Goal: Task Accomplishment & Management: Complete application form

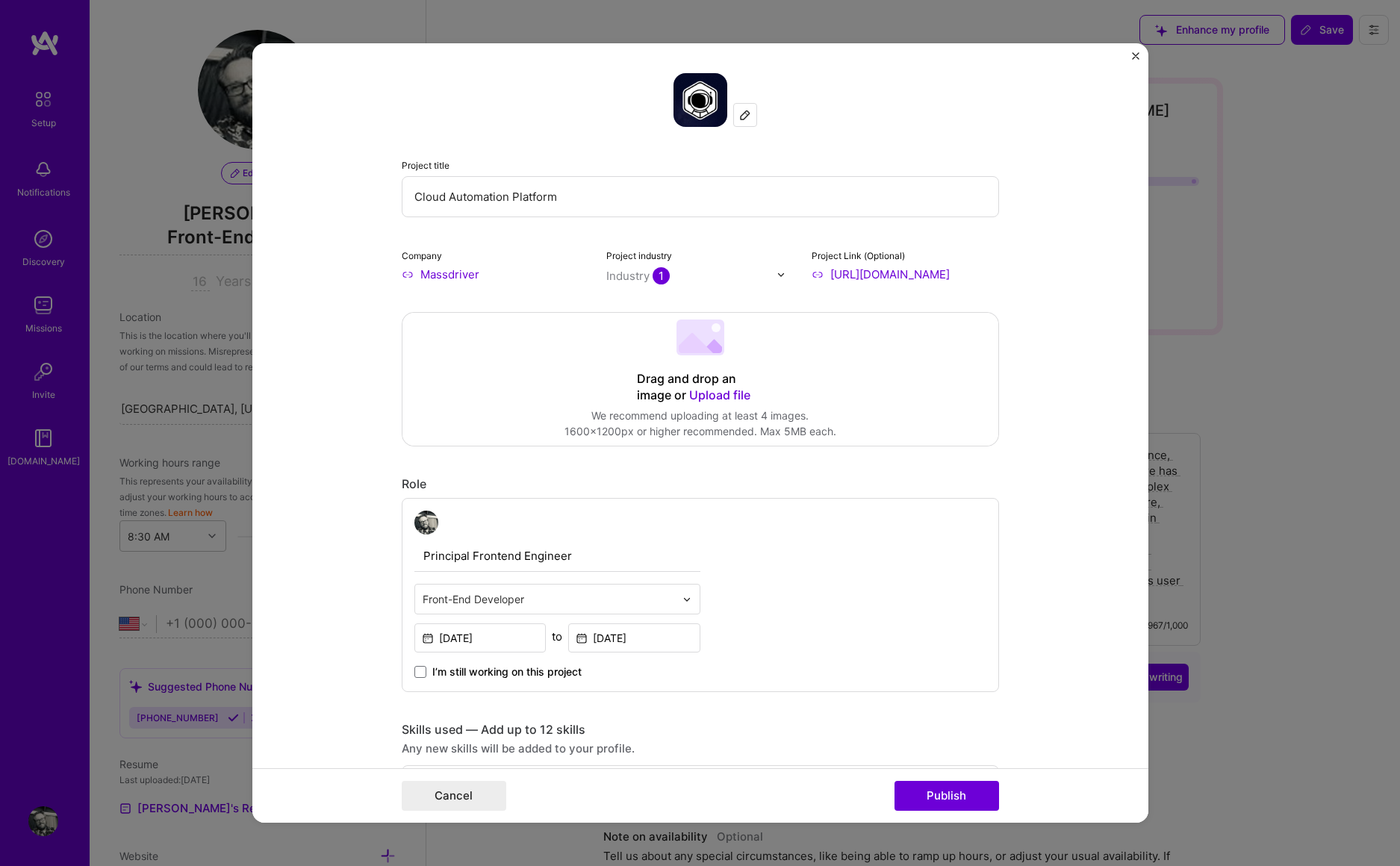
select select "US"
select select "Right Now"
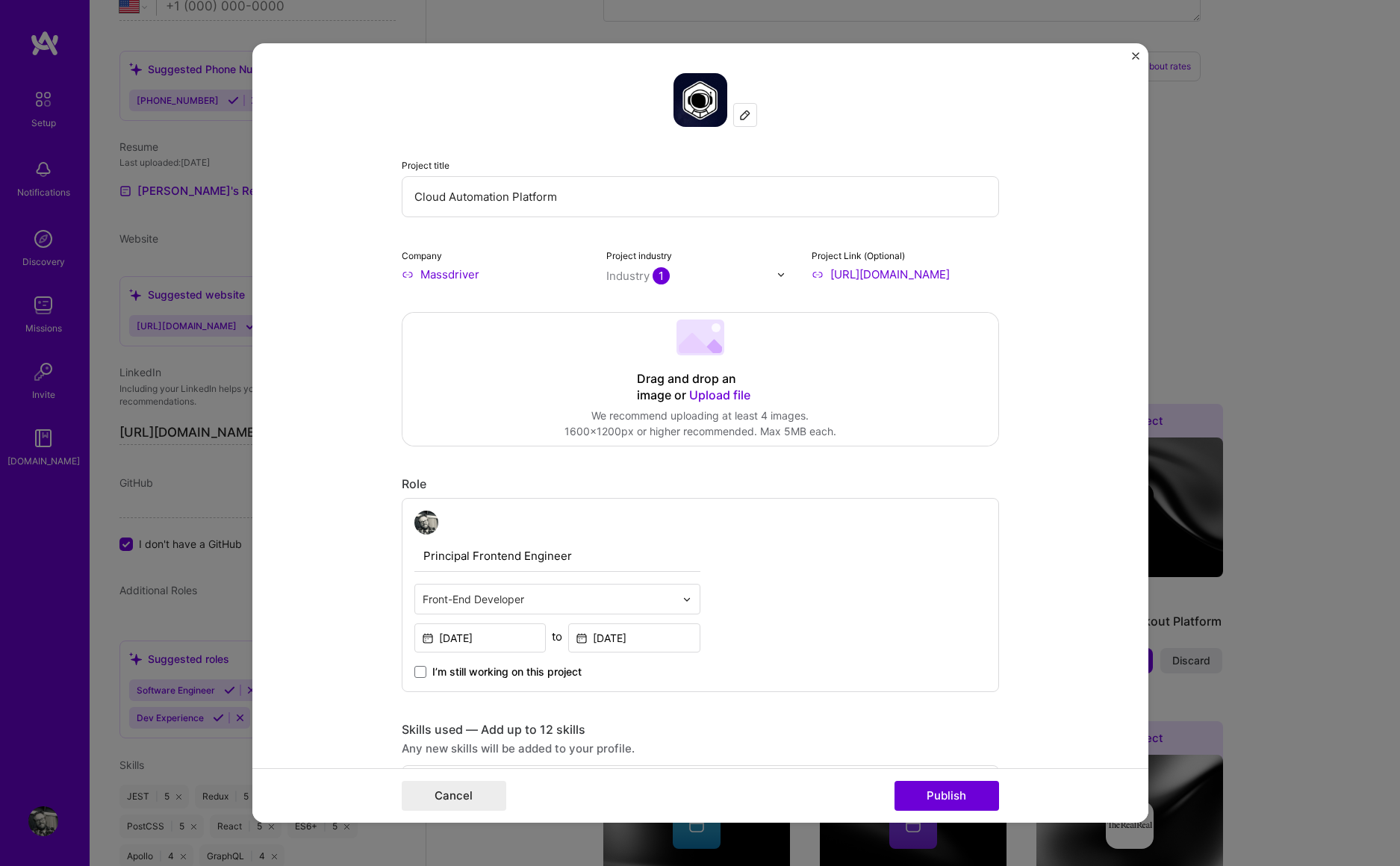
scroll to position [1774, 0]
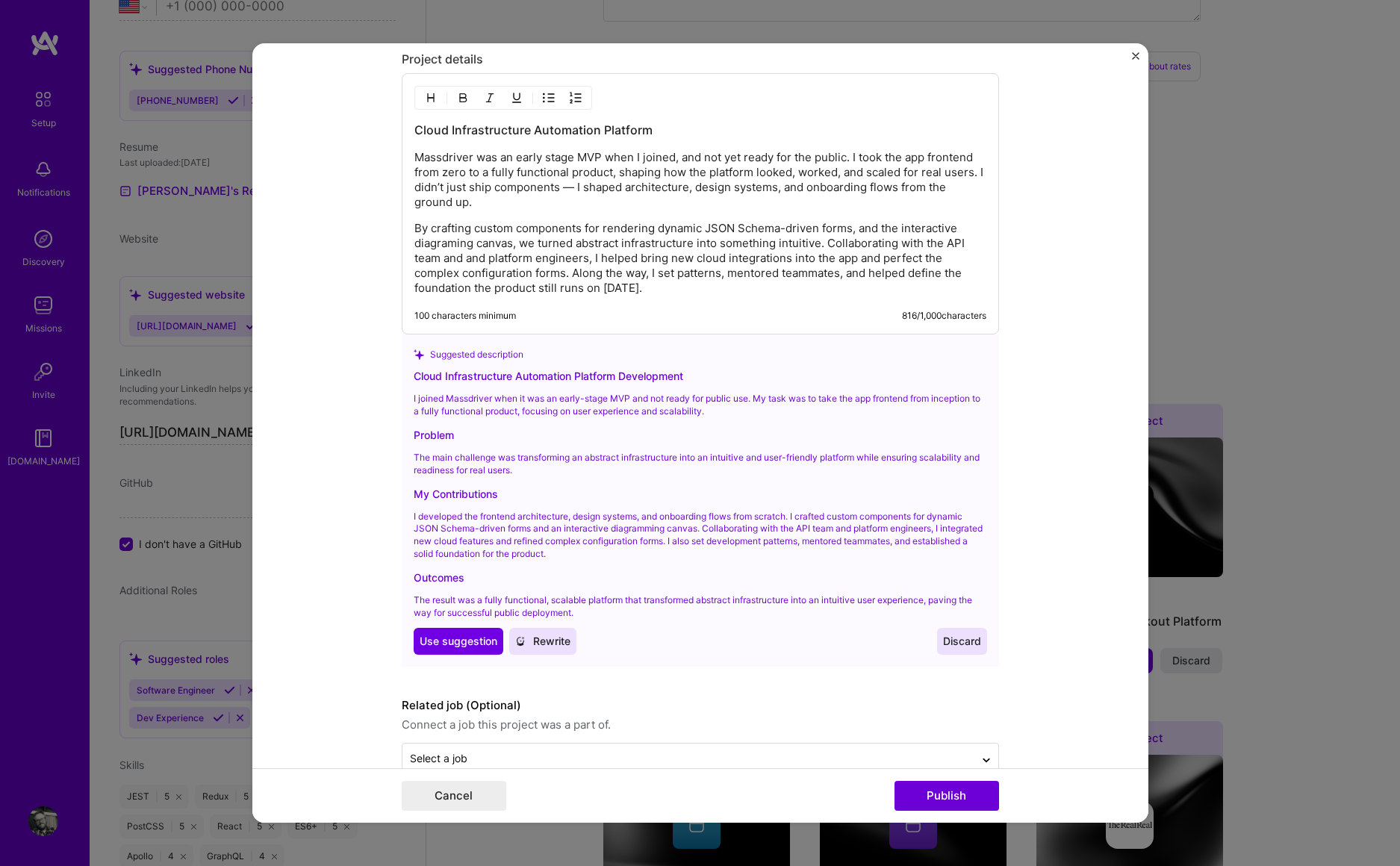
click at [538, 288] on p "By crafting custom components for rendering dynamic JSON Schema-driven forms, a…" at bounding box center [700, 258] width 572 height 75
click at [640, 290] on p "By crafting custom components for rendering dynamic JSON Schema-driven forms, a…" at bounding box center [700, 258] width 572 height 75
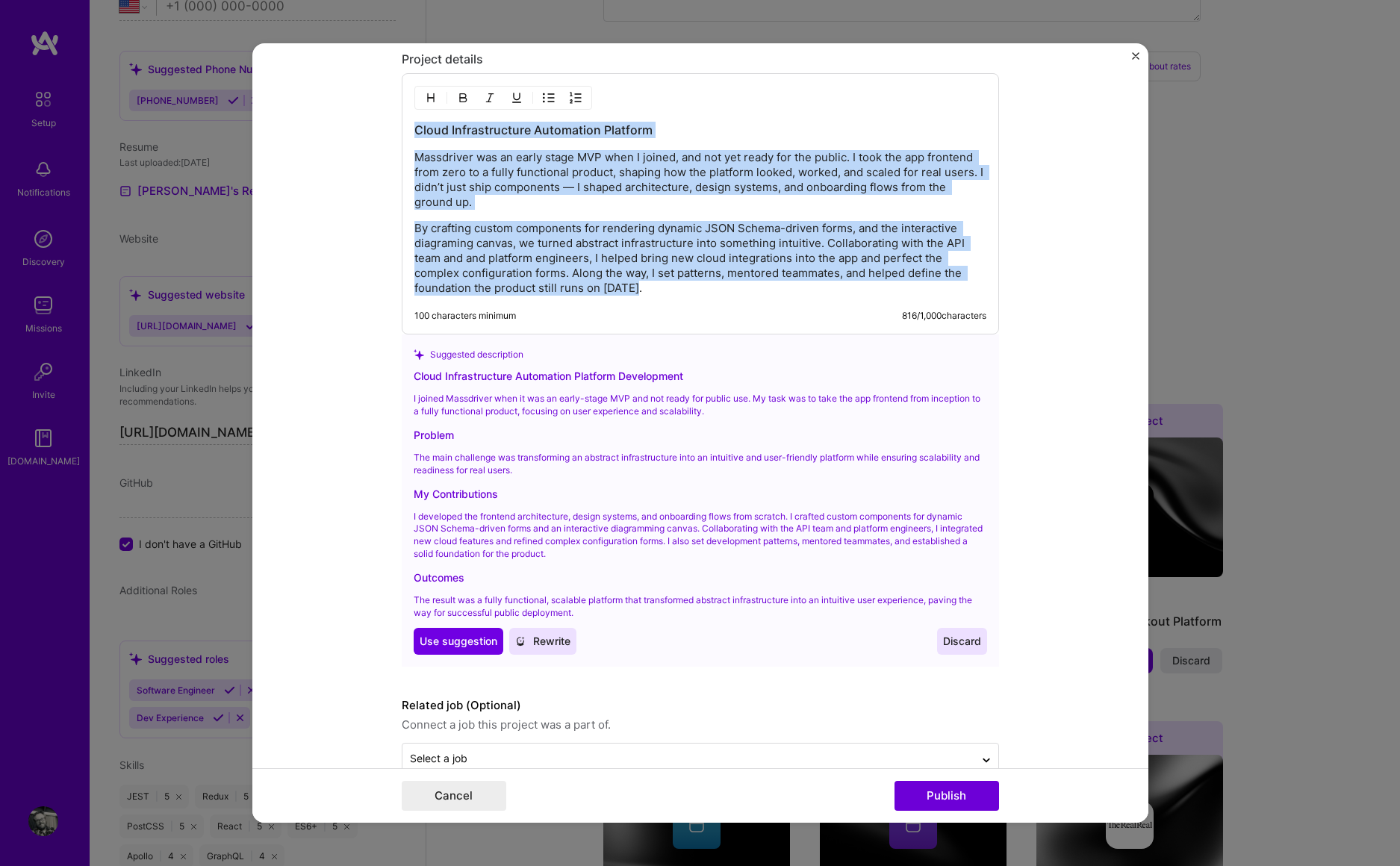
copy div "Cloud Infrastructure Automation Platform Massdriver was an early stage MVP when…"
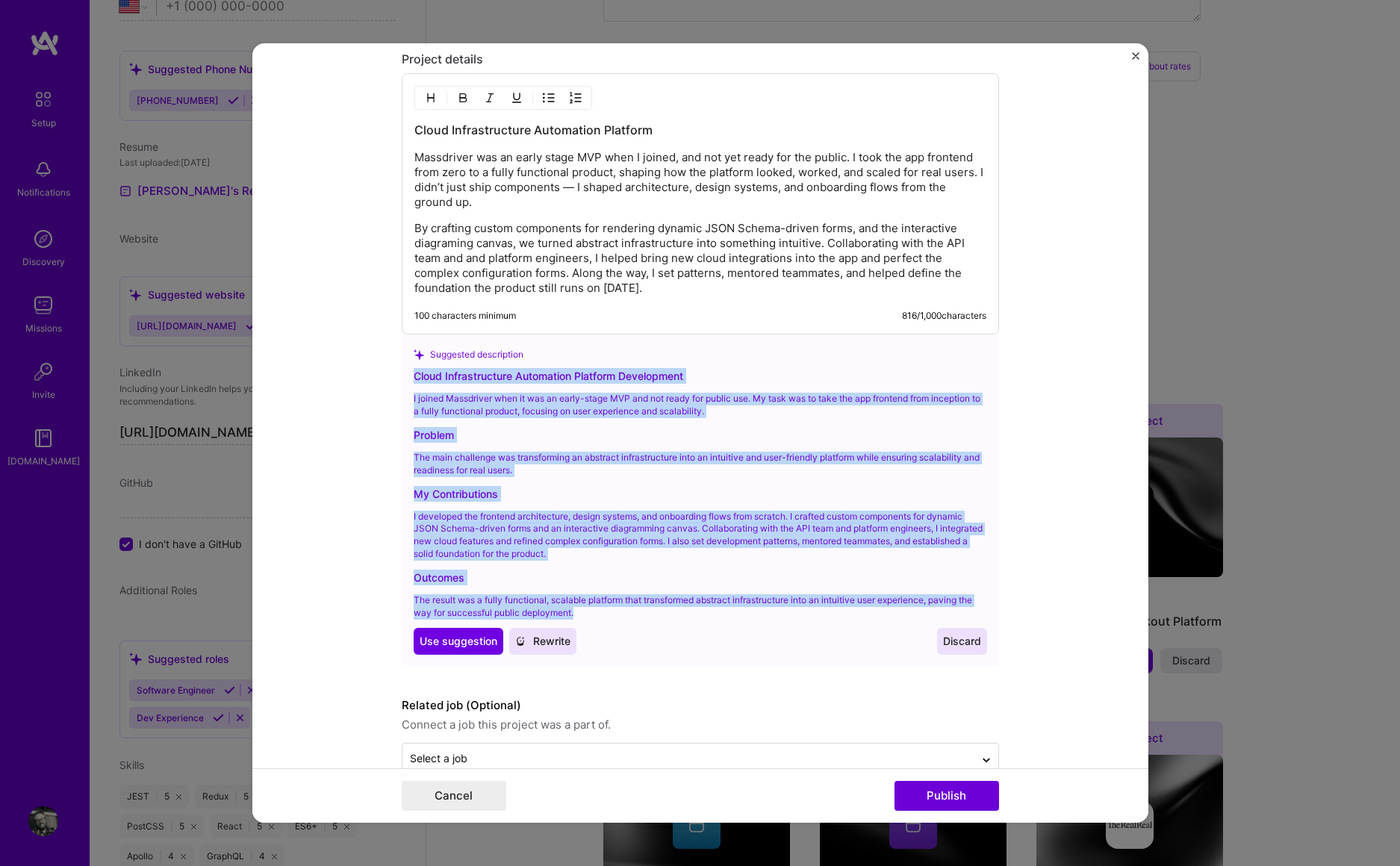
drag, startPoint x: 409, startPoint y: 377, endPoint x: 852, endPoint y: 607, distance: 499.1
click at [853, 607] on div "Cloud Infrastructure Automation Platform Development I joined Massdriver when i…" at bounding box center [700, 511] width 573 height 287
copy div "Cloud Infrastructure Automation Platform Development I joined Massdriver when i…"
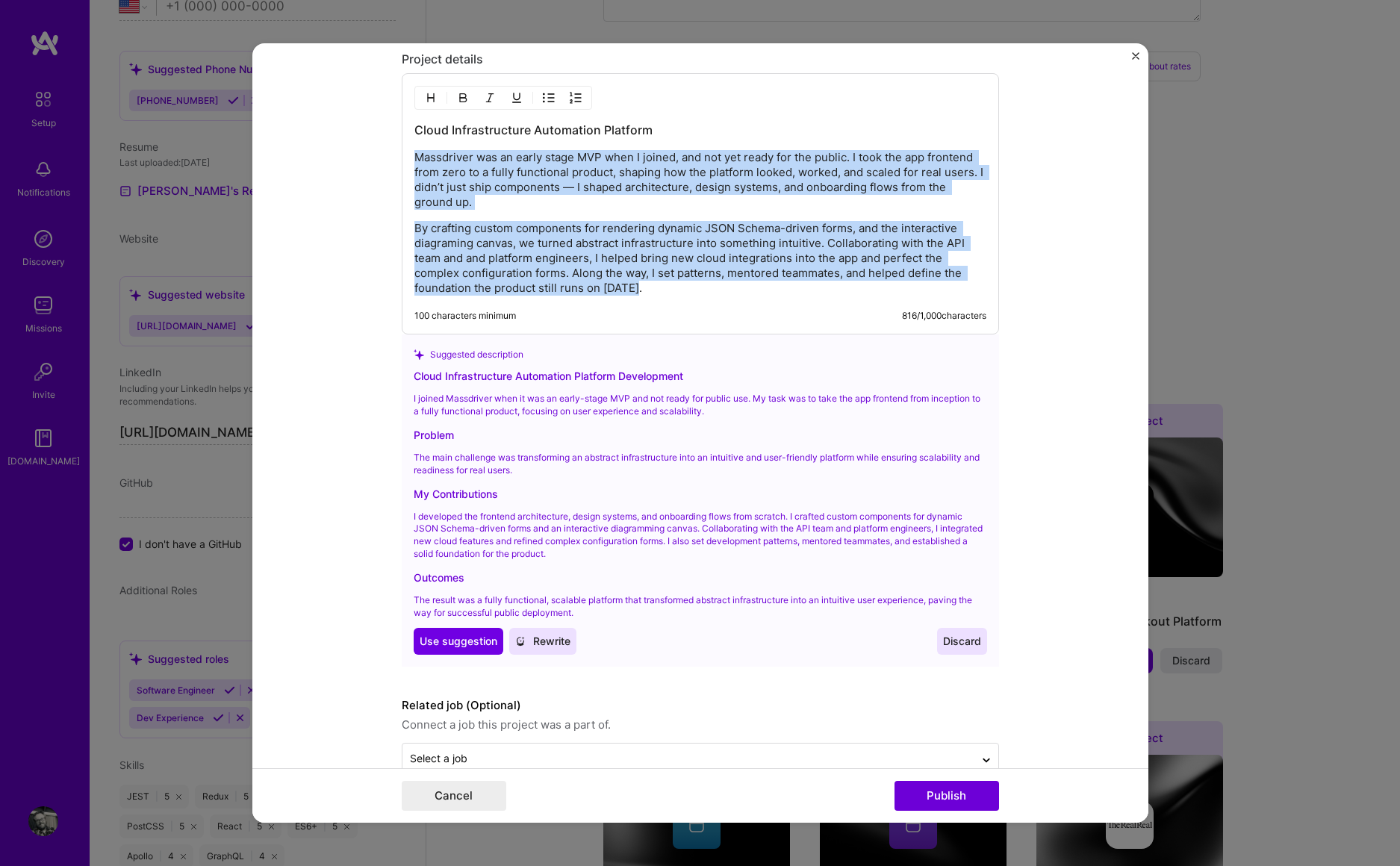
drag, startPoint x: 410, startPoint y: 154, endPoint x: 736, endPoint y: 290, distance: 353.2
click at [736, 290] on div "Cloud Infrastructure Automation Platform Massdriver was an early stage MVP when…" at bounding box center [700, 208] width 572 height 174
copy div "Massdriver was an early stage MVP when I joined, and not yet ready for the publ…"
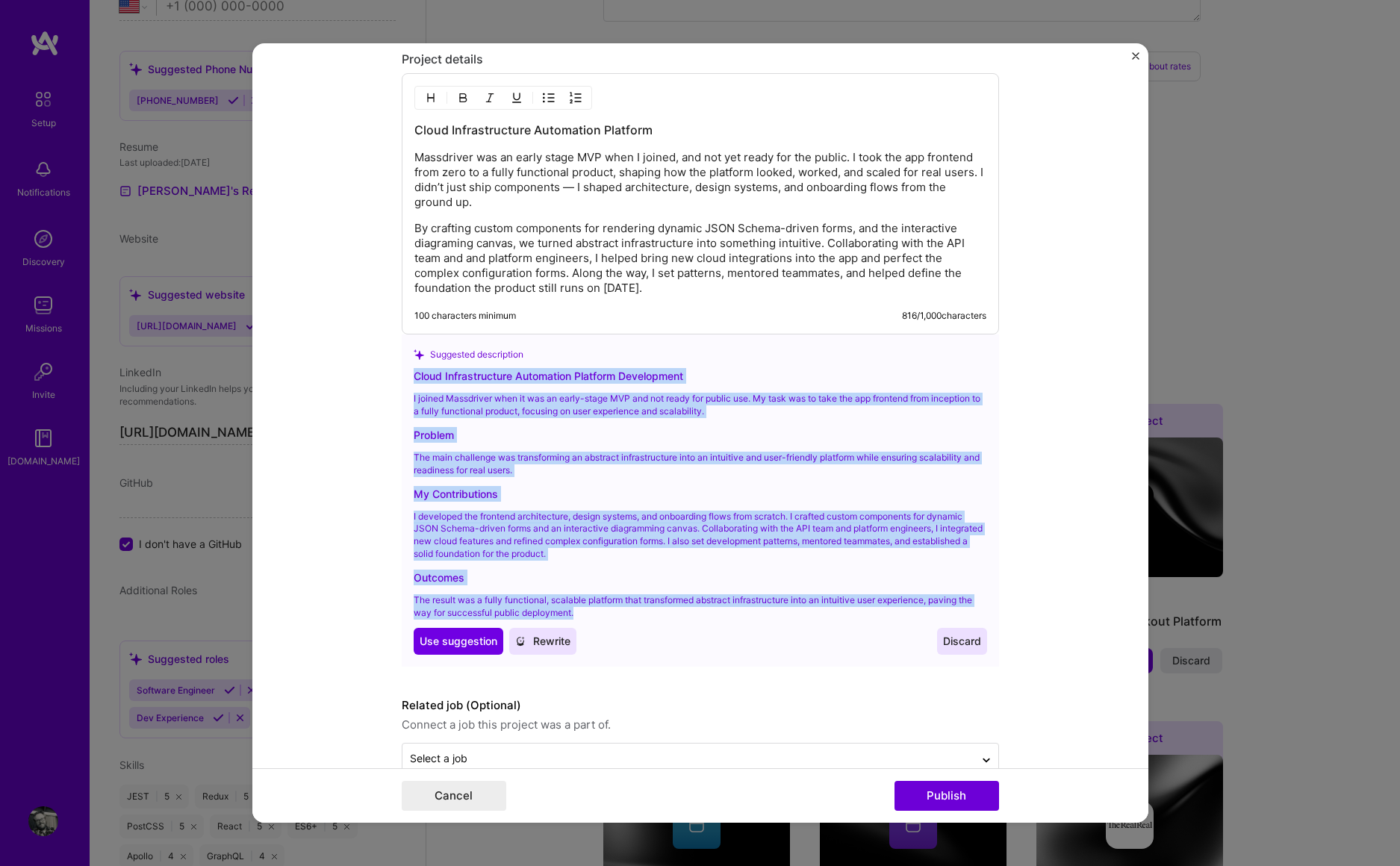
drag, startPoint x: 407, startPoint y: 375, endPoint x: 641, endPoint y: 620, distance: 338.8
click at [657, 616] on div "Cloud Infrastructure Automation Platform Development I joined Massdriver when i…" at bounding box center [700, 511] width 573 height 287
copy div "Cloud Infrastructure Automation Platform Development I joined Massdriver when i…"
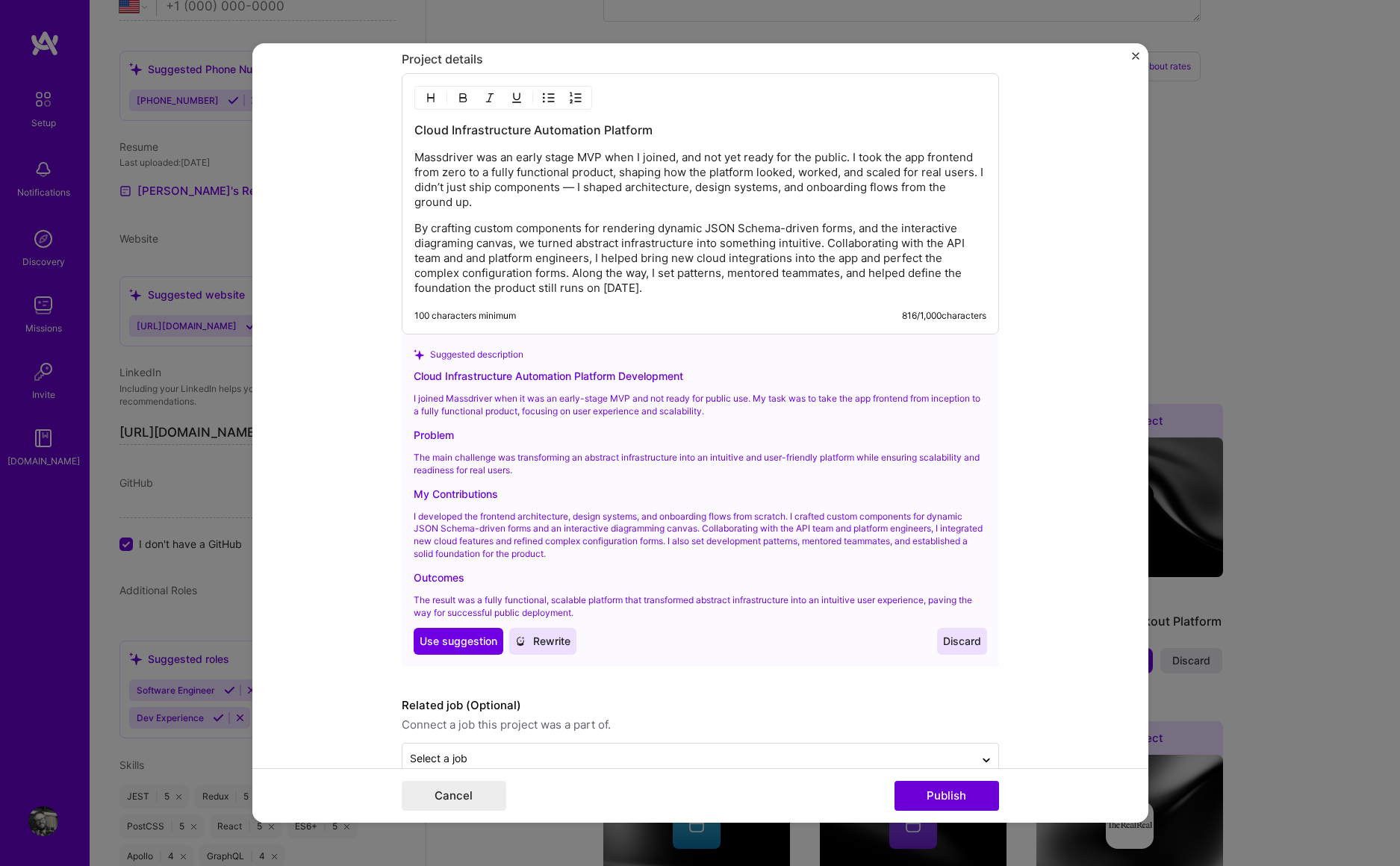
click at [481, 157] on p "Massdriver was an early stage MVP when I joined, and not yet ready for the publ…" at bounding box center [700, 179] width 572 height 59
click at [943, 634] on span "Discard" at bounding box center [961, 640] width 38 height 15
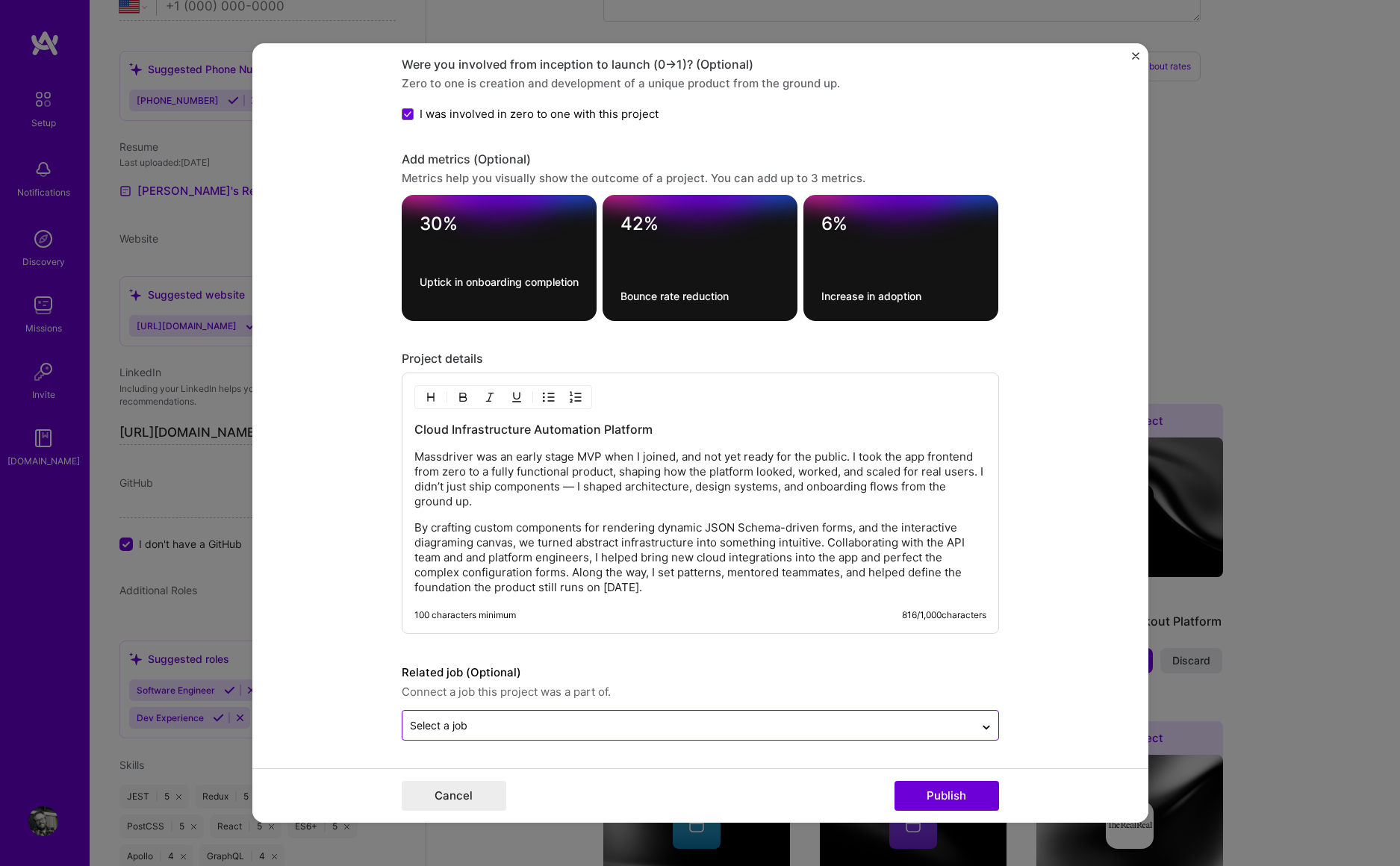
click at [524, 735] on div "Select a job" at bounding box center [688, 725] width 572 height 29
click at [1042, 675] on form "Project title Cloud Automation Platform Company Massdriver Project industry Ind…" at bounding box center [700, 433] width 895 height 779
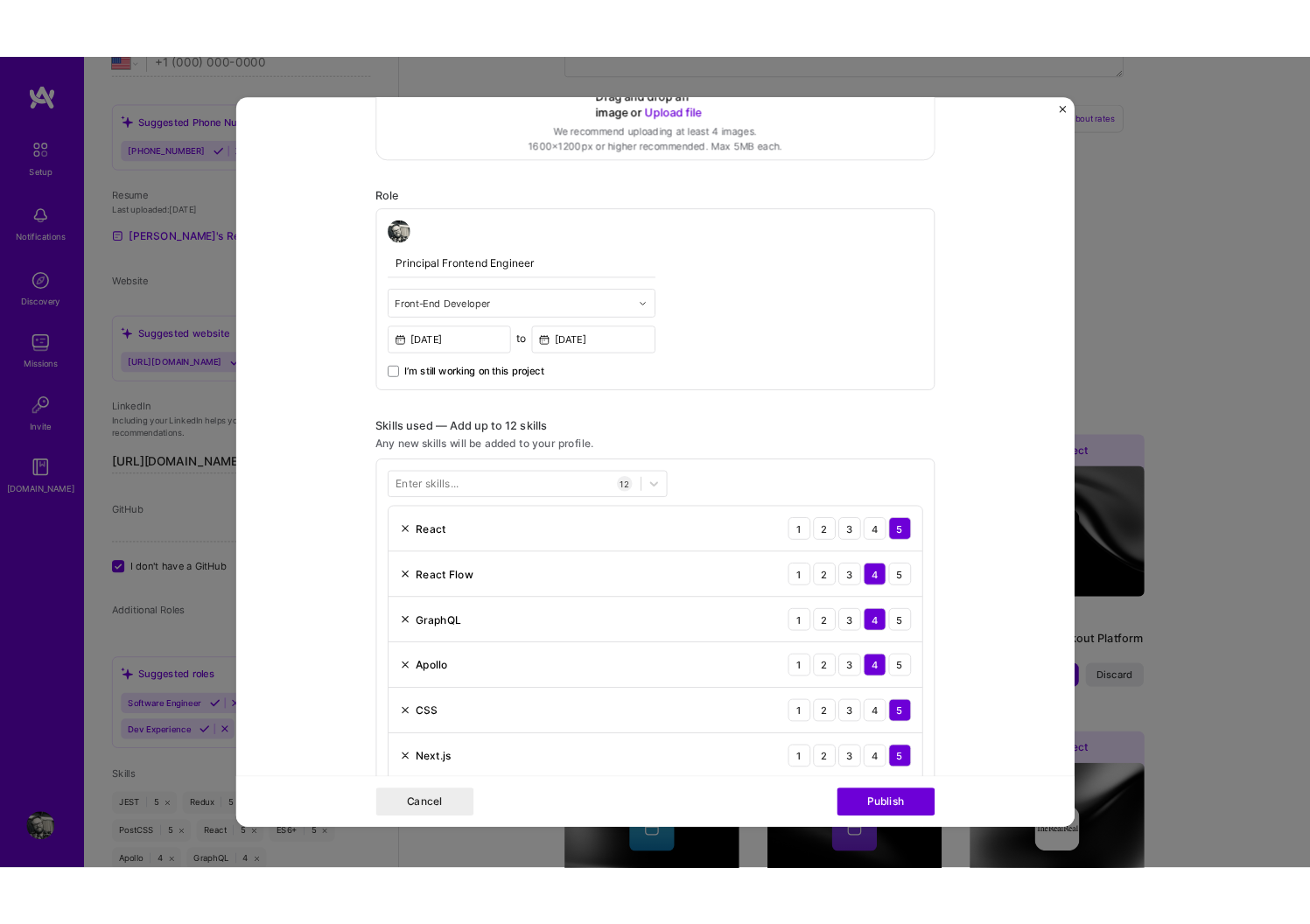
scroll to position [0, 0]
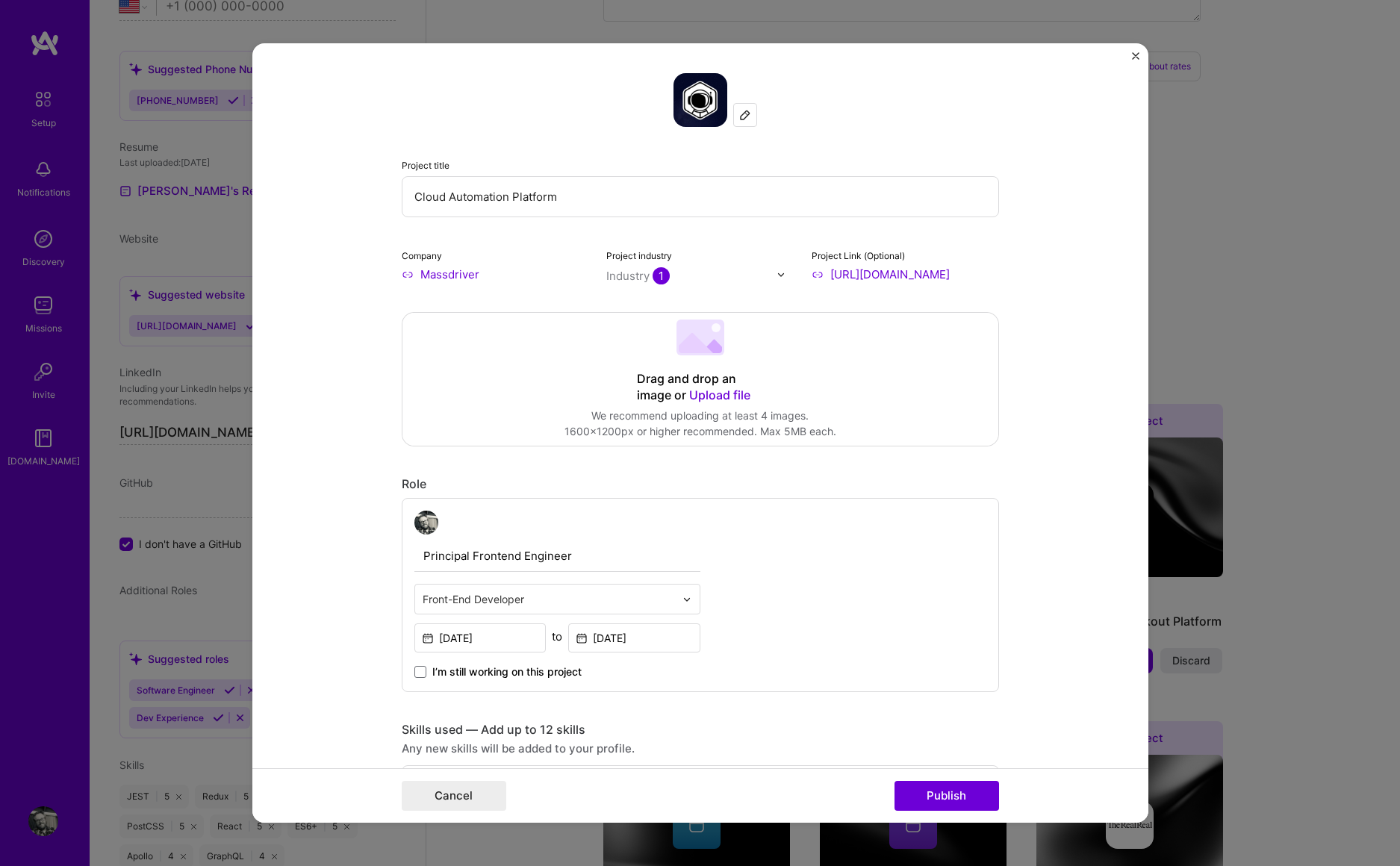
click at [705, 395] on span "Upload file" at bounding box center [719, 394] width 61 height 15
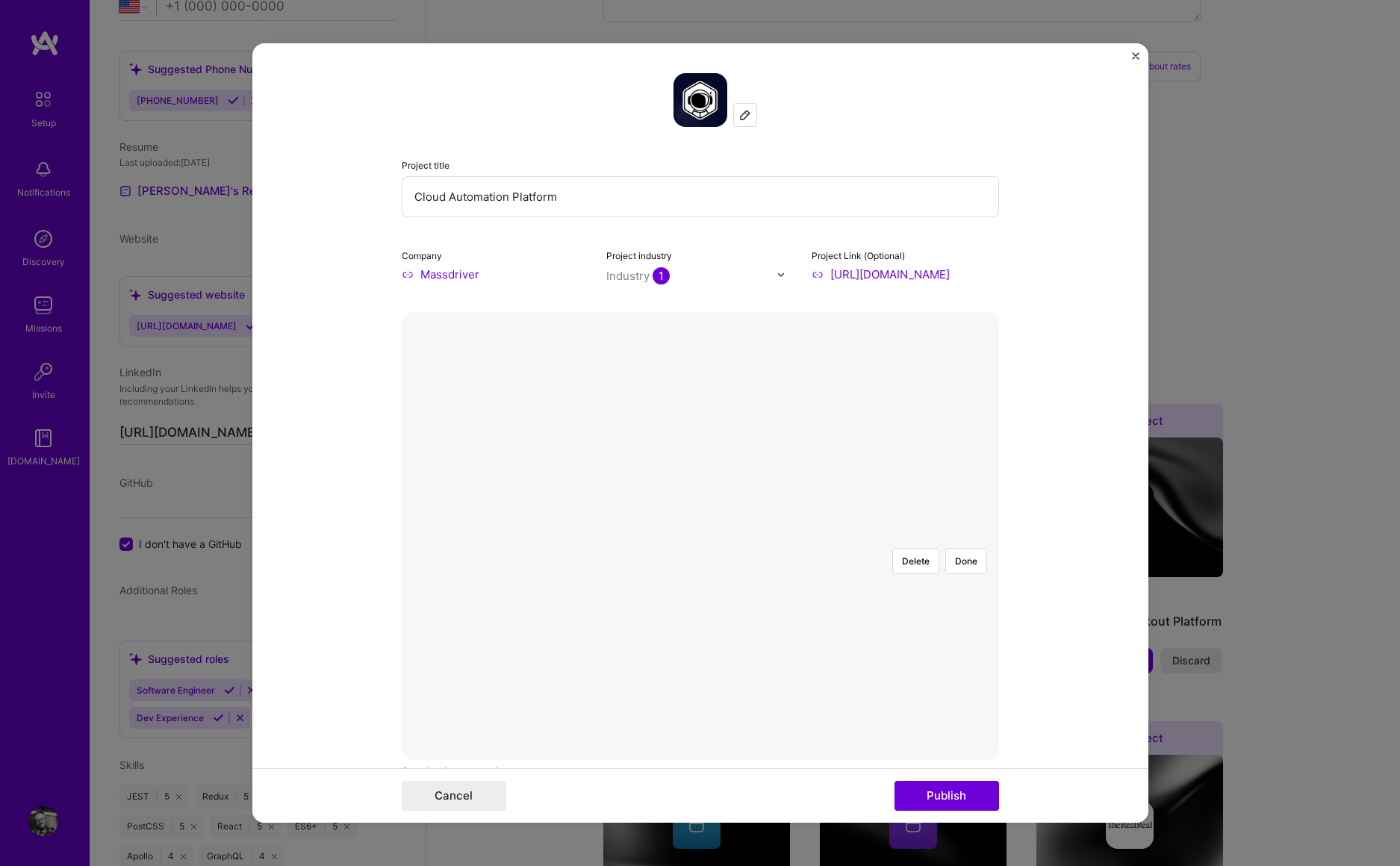
click at [826, 595] on div at bounding box center [1001, 700] width 437 height 328
click at [963, 548] on button "Done" at bounding box center [966, 561] width 42 height 26
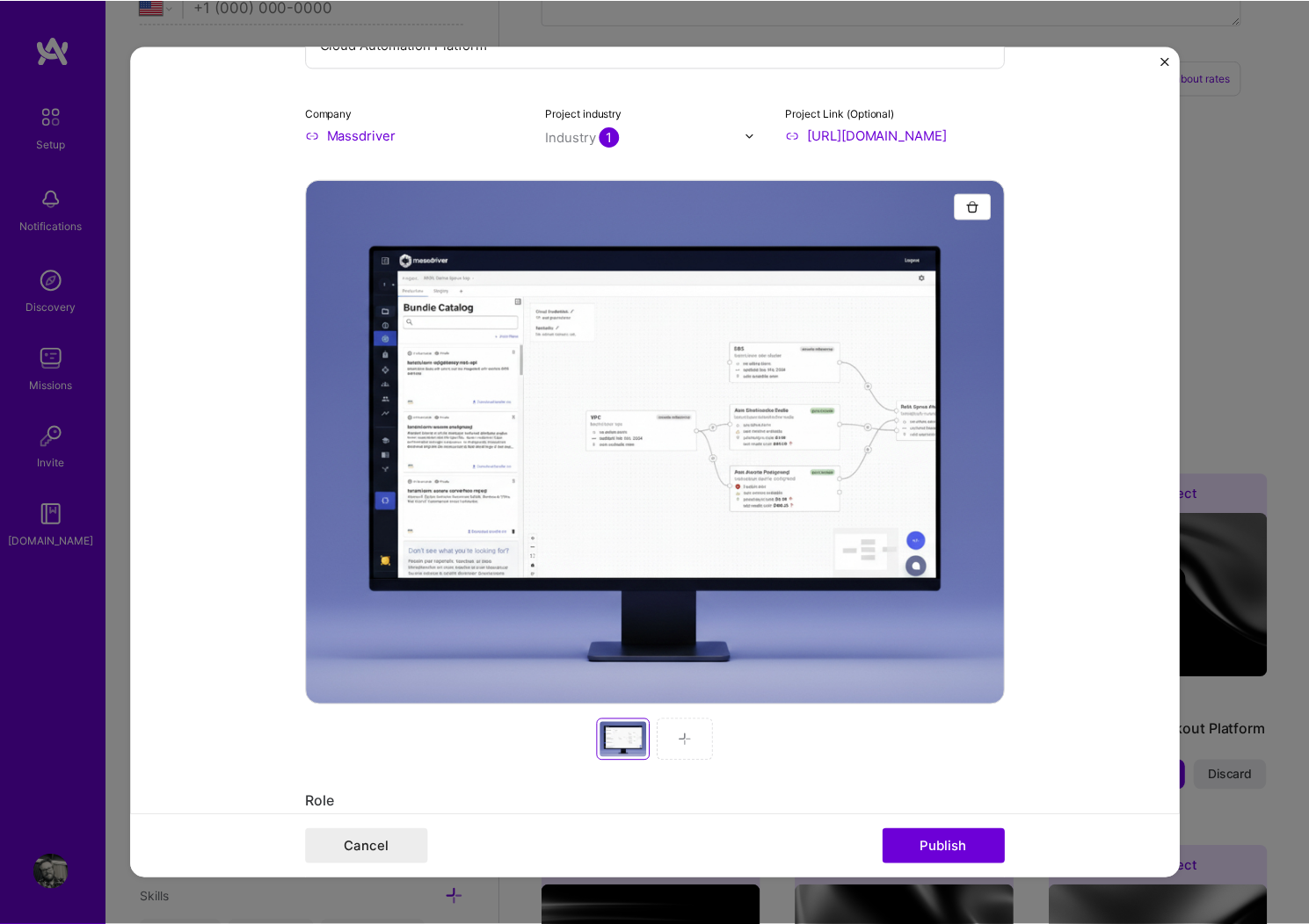
scroll to position [295, 0]
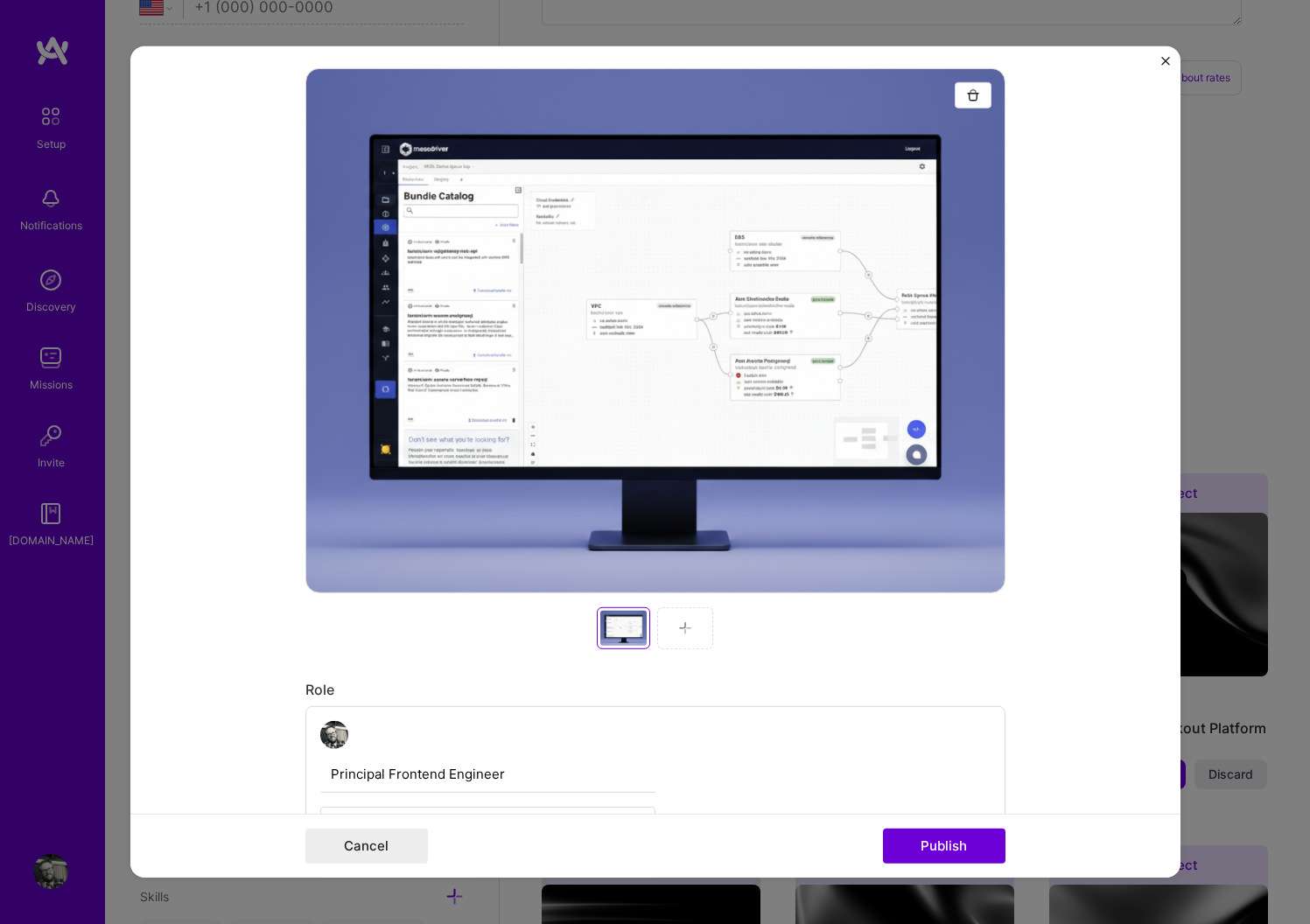
click at [683, 633] on img at bounding box center [685, 628] width 14 height 14
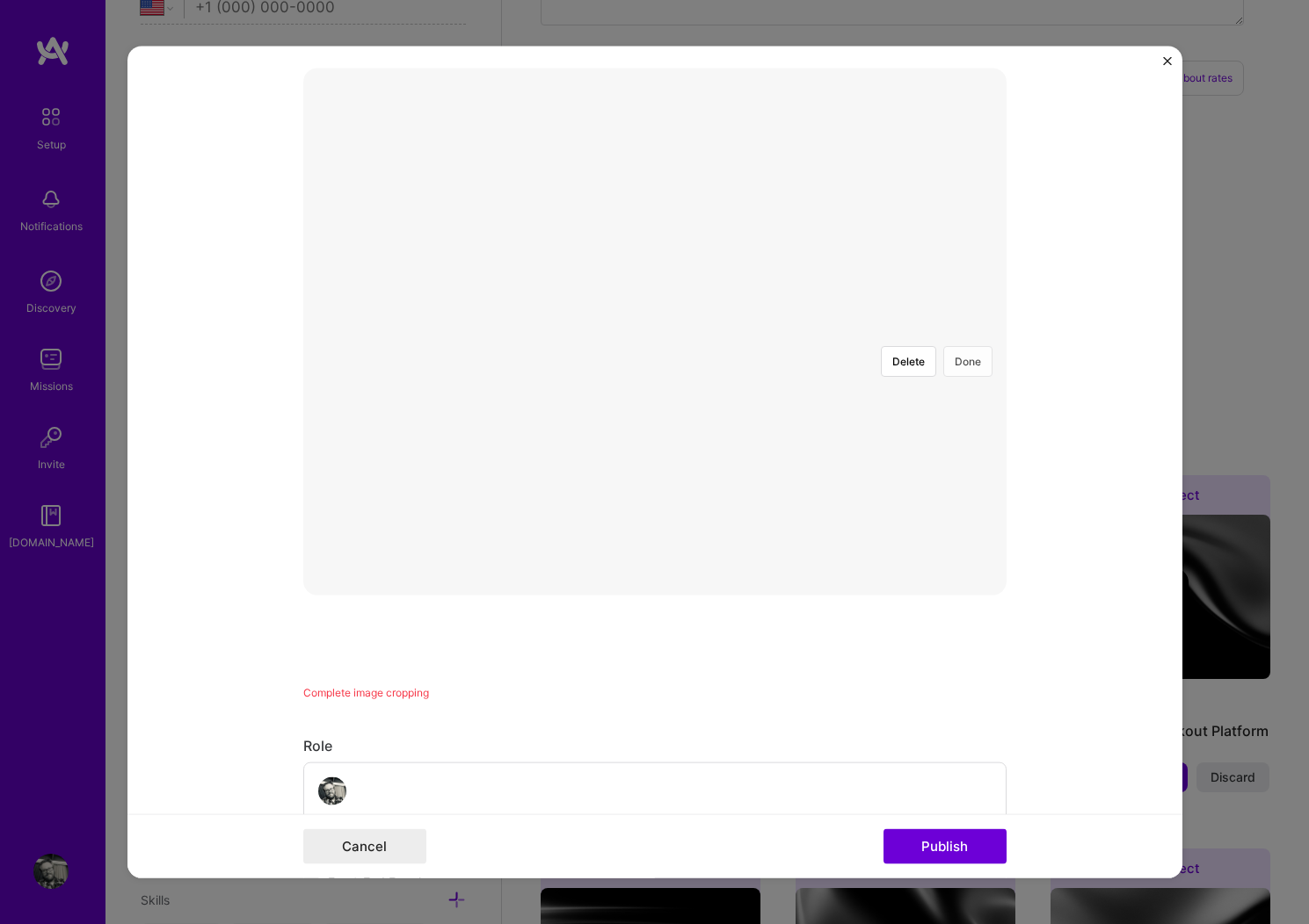
click at [958, 346] on button "Done" at bounding box center [968, 362] width 49 height 31
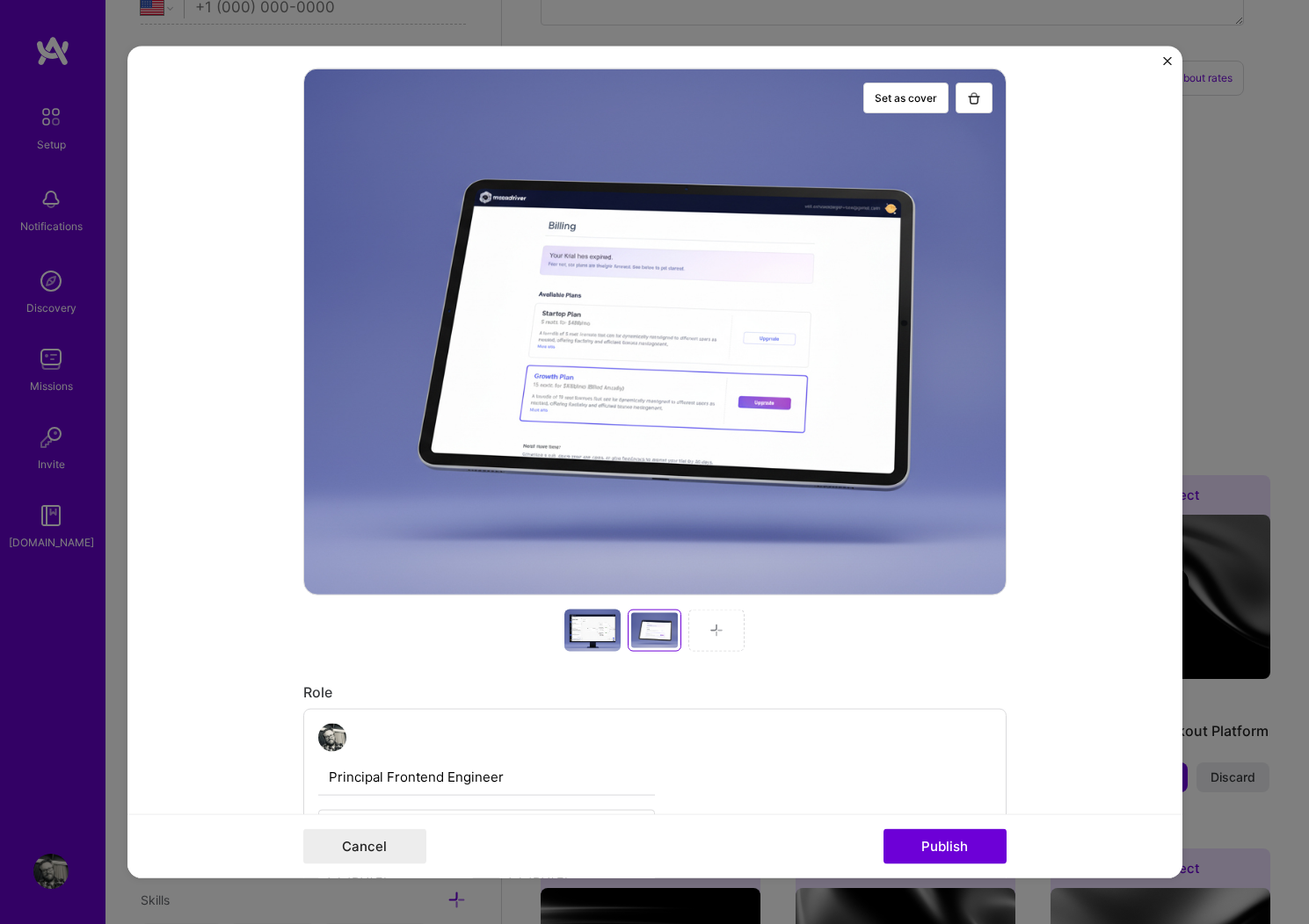
click at [749, 393] on div at bounding box center [654, 332] width 703 height 527
click at [693, 624] on div at bounding box center [717, 631] width 56 height 42
click at [649, 630] on div at bounding box center [654, 630] width 46 height 35
click at [702, 642] on div at bounding box center [717, 631] width 56 height 42
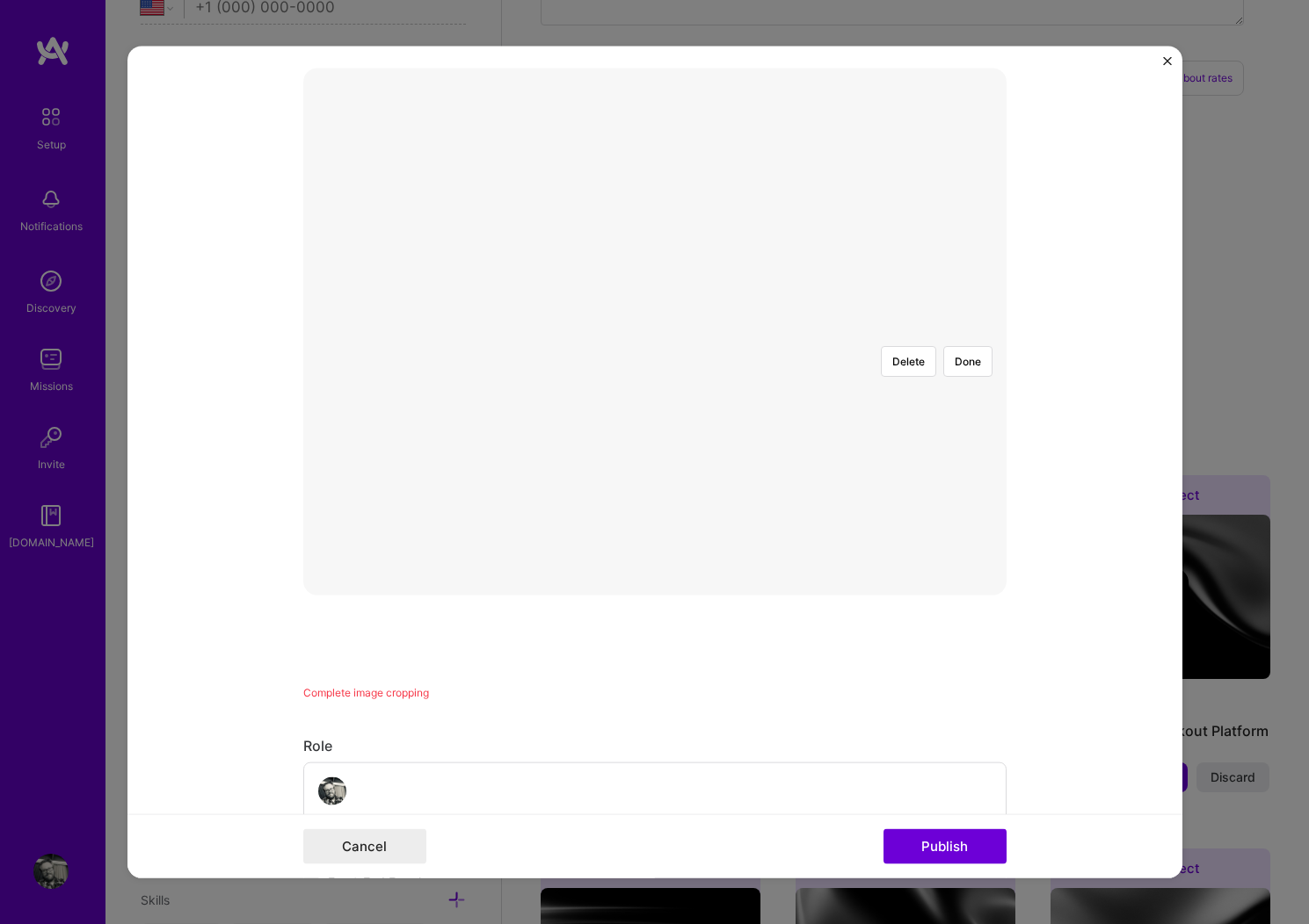
click at [904, 428] on div at bounding box center [1003, 589] width 687 height 516
click at [954, 346] on button "Done" at bounding box center [968, 362] width 49 height 31
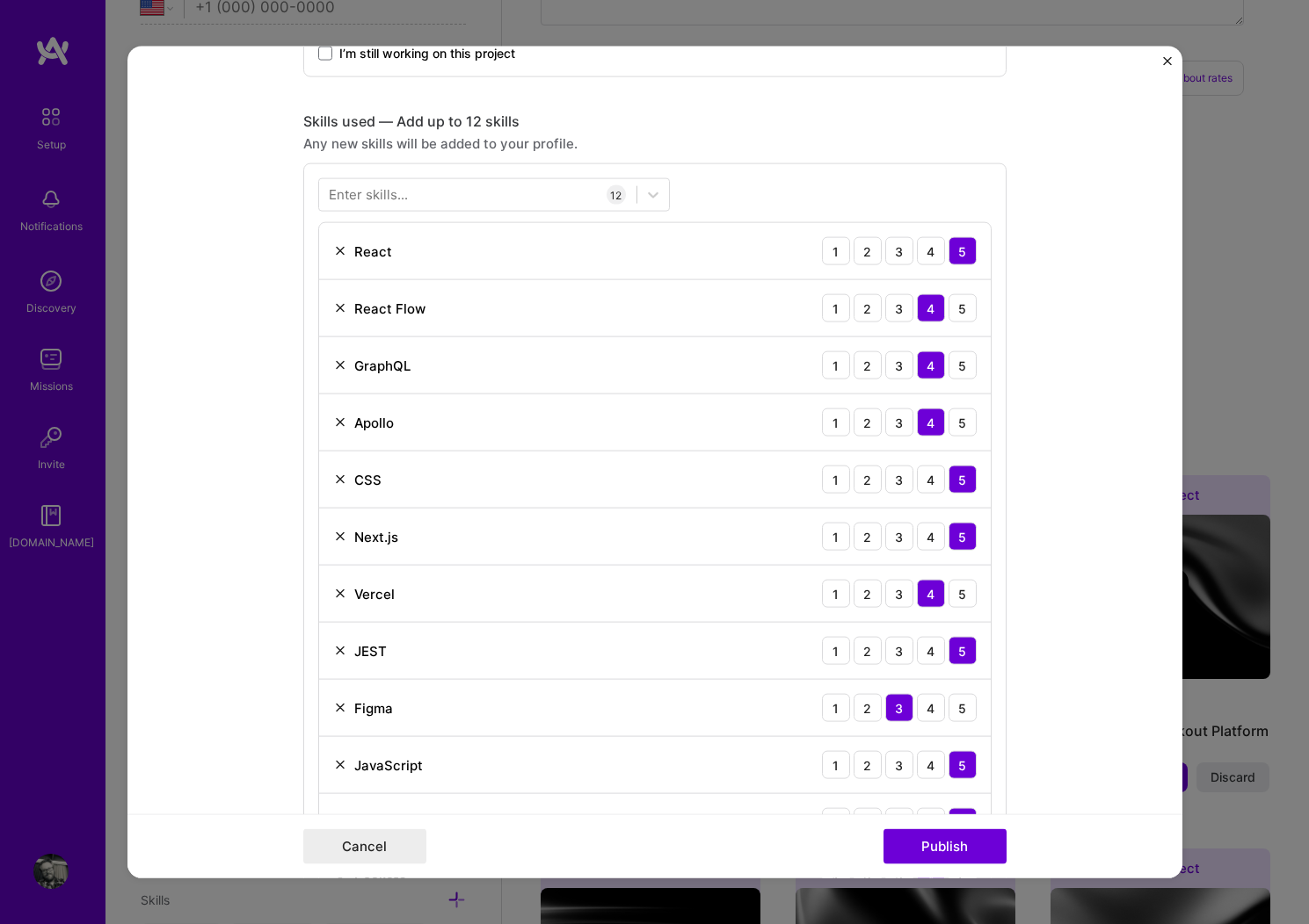
scroll to position [1268, 0]
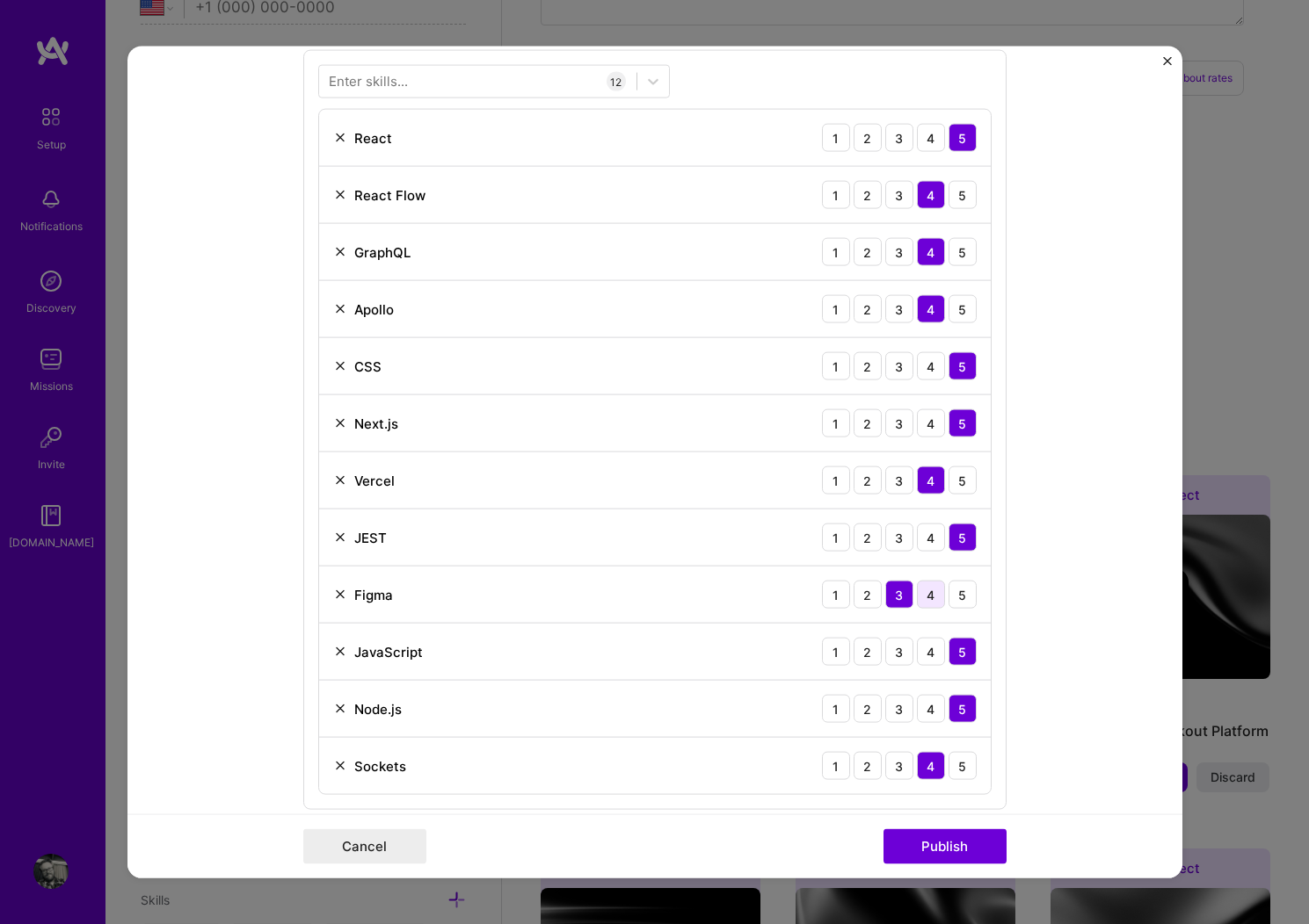
click at [923, 597] on div "4" at bounding box center [931, 595] width 28 height 28
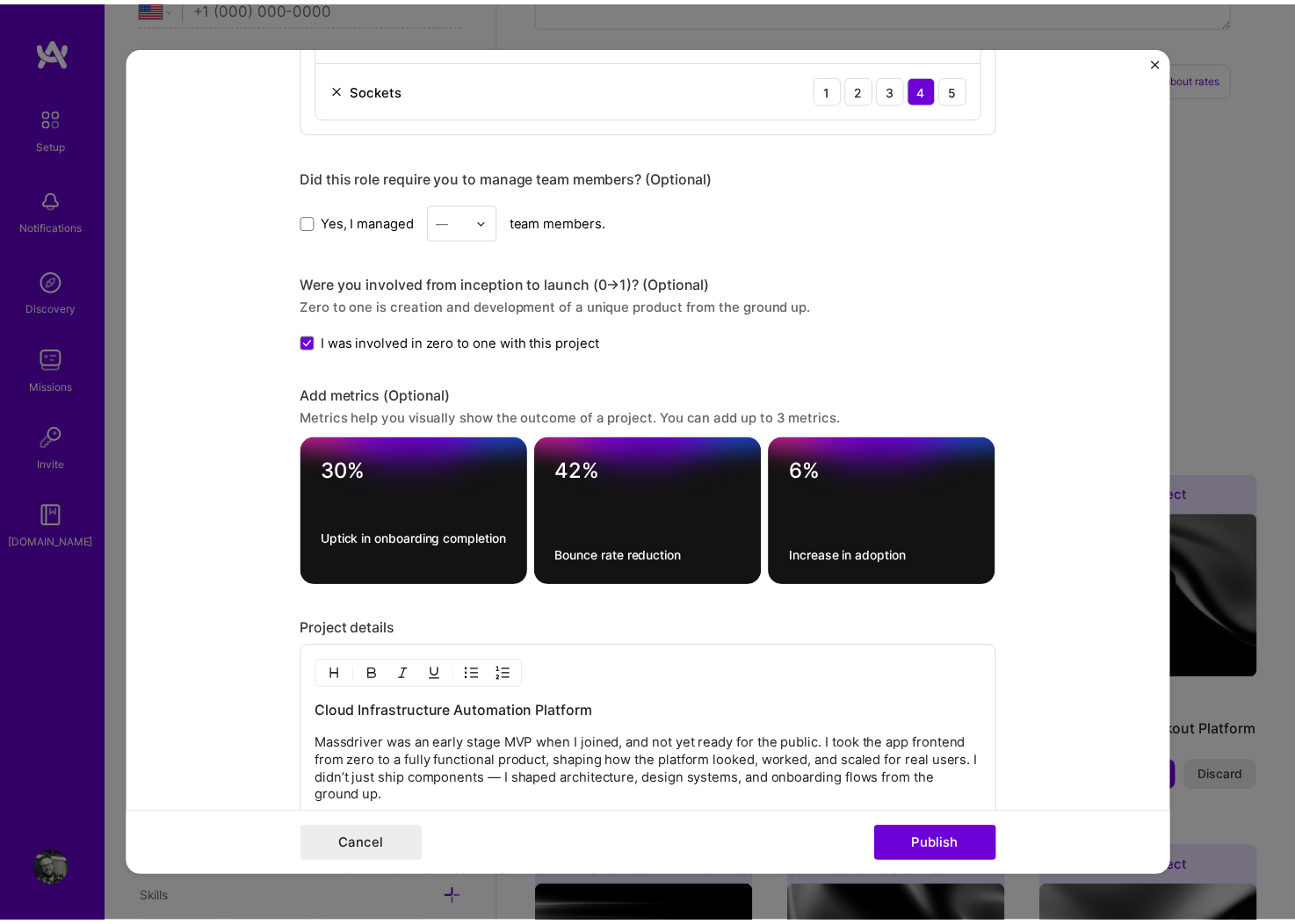
scroll to position [2244, 0]
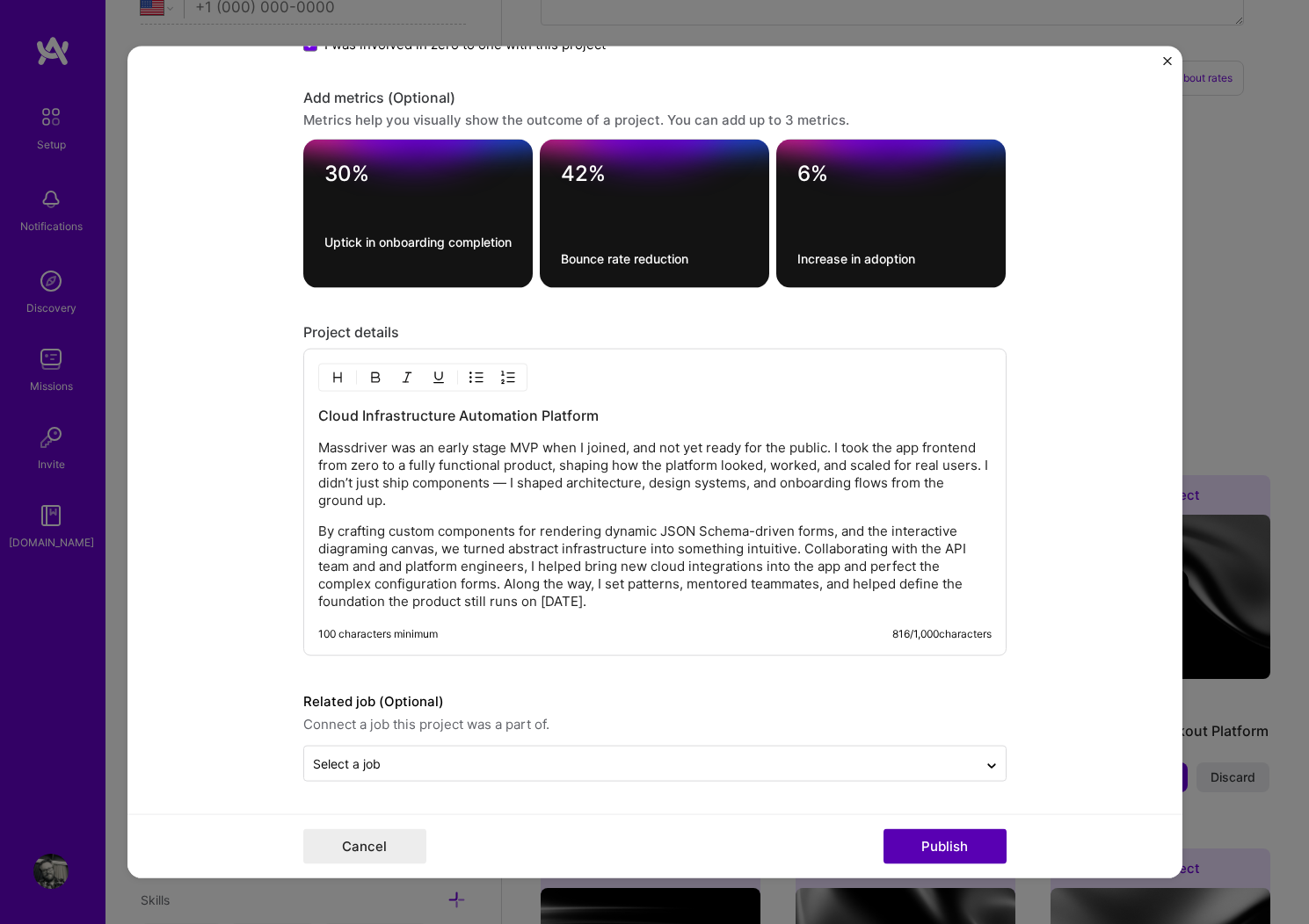
click at [962, 848] on button "Publish" at bounding box center [944, 846] width 123 height 35
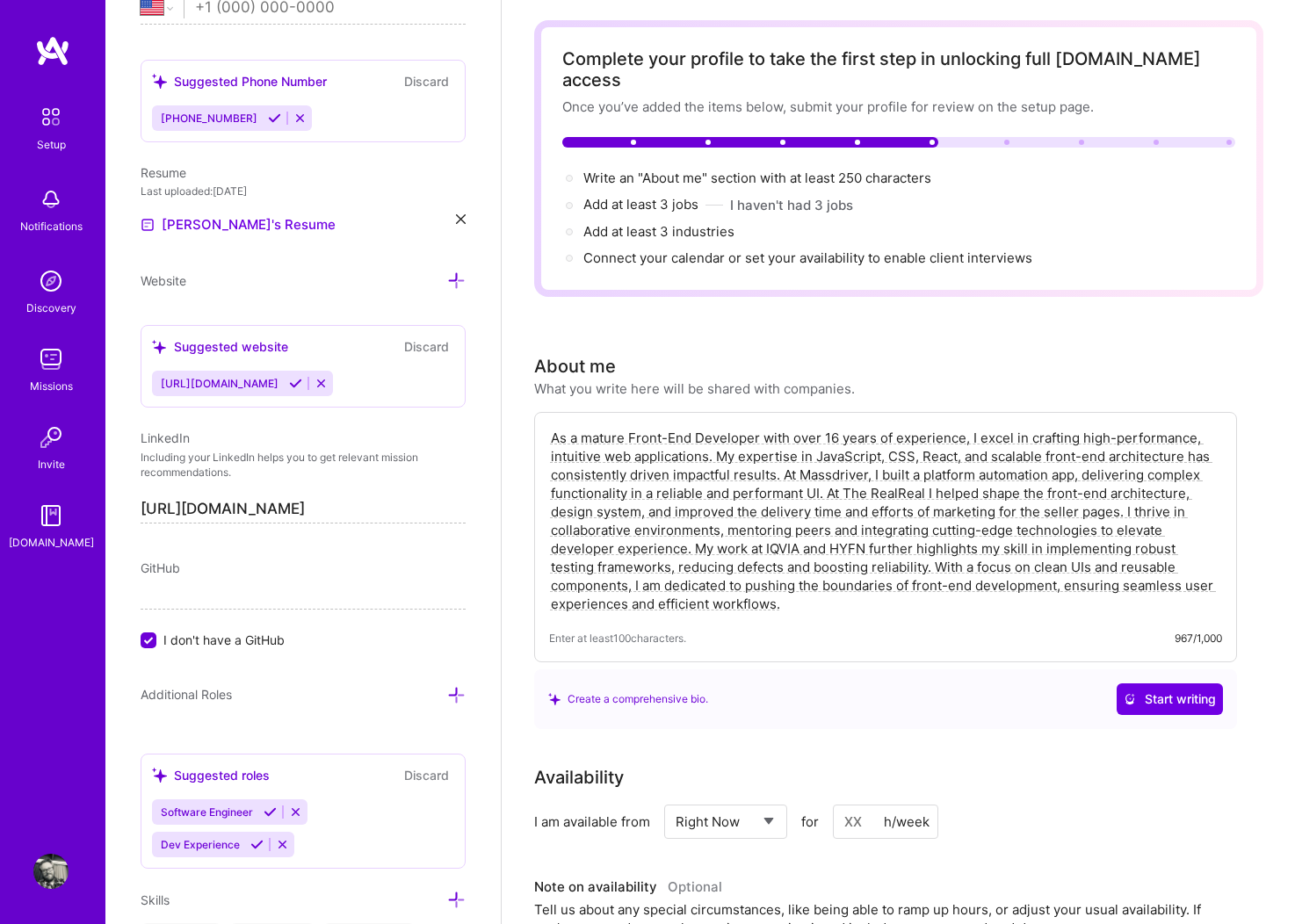
scroll to position [0, 0]
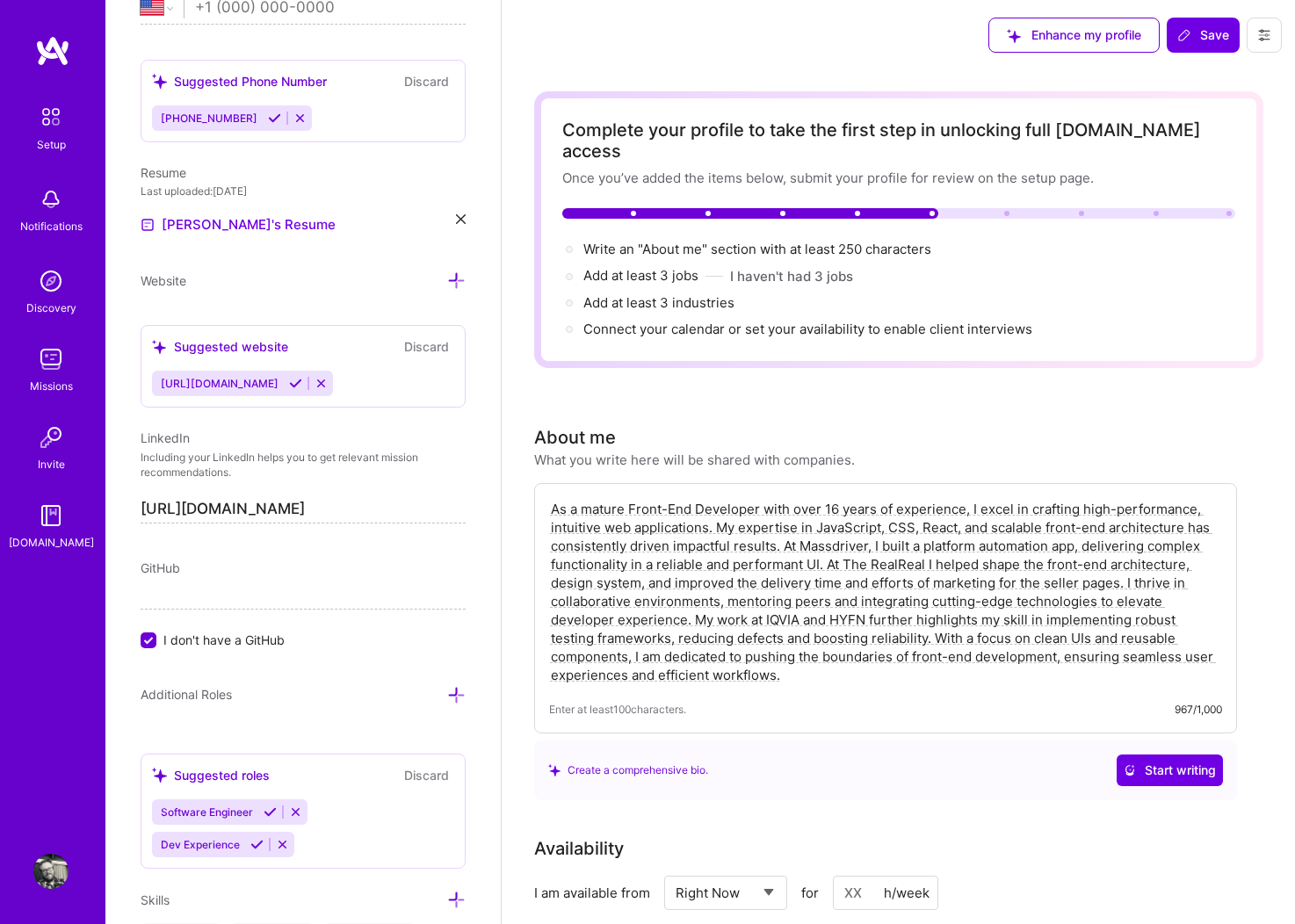
click at [858, 211] on div at bounding box center [858, 214] width 5 height 5
drag, startPoint x: 935, startPoint y: 192, endPoint x: 896, endPoint y: 186, distance: 39.5
click at [934, 208] on div at bounding box center [750, 214] width 377 height 11
click at [787, 208] on div at bounding box center [750, 214] width 377 height 11
click at [910, 241] on span "Write an "About me" section with at least 250 characters →" at bounding box center [768, 249] width 367 height 16
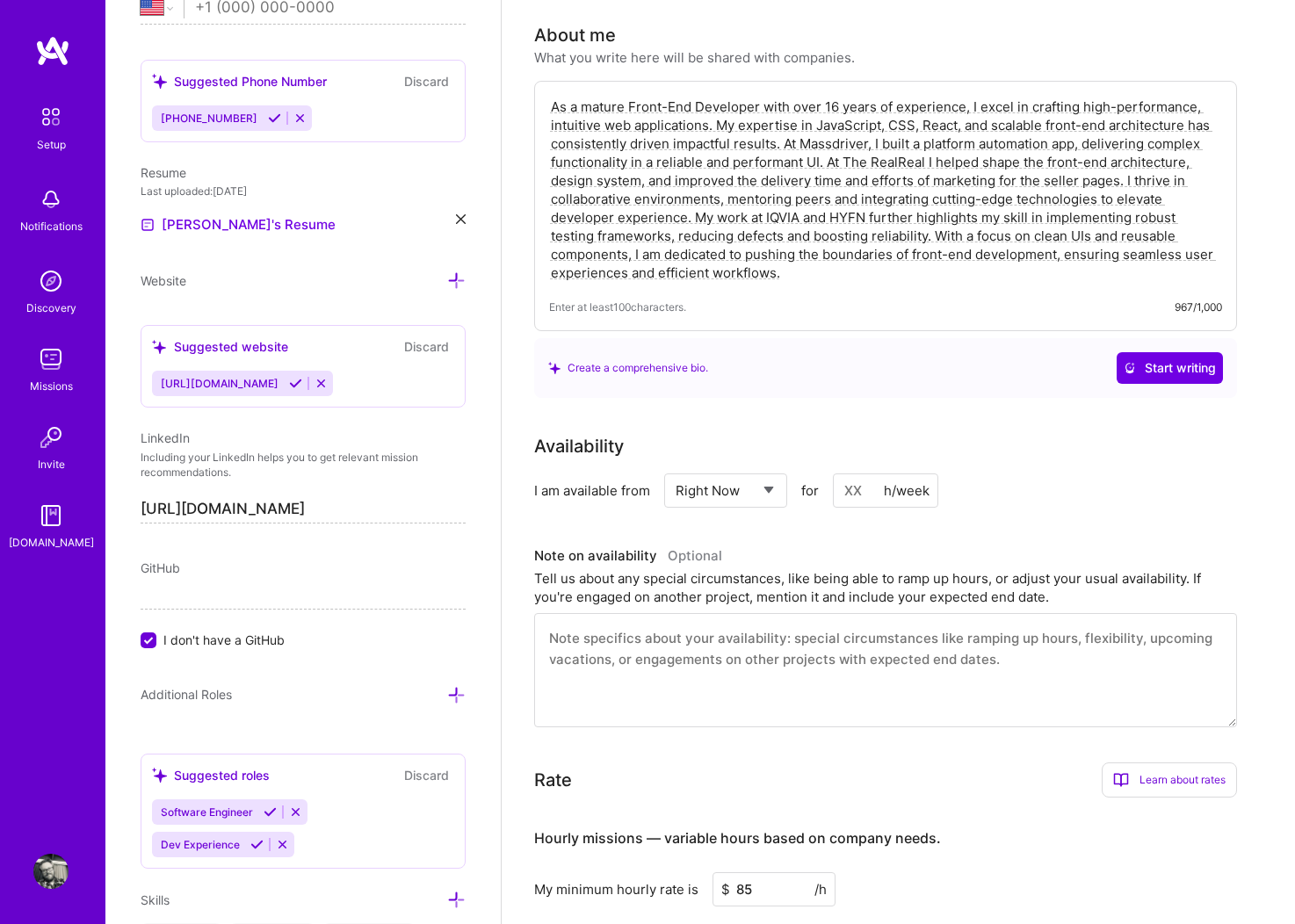
scroll to position [404, 0]
click at [1039, 250] on textarea "As a mature Front-End Developer with over 16 years of experience, I excel in cr…" at bounding box center [886, 188] width 673 height 188
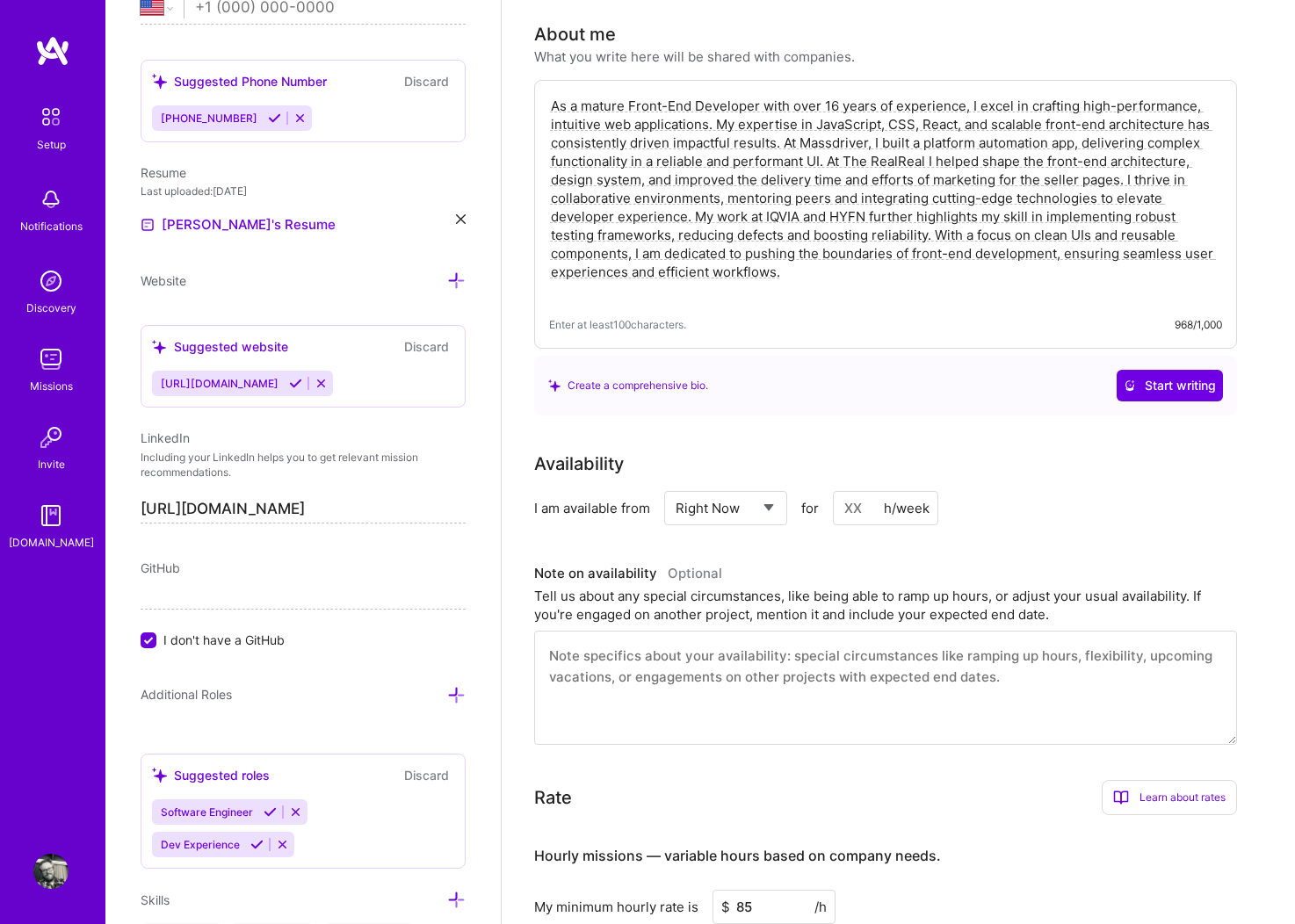
type textarea "As a mature Front-End Developer with over 16 years of experience, I excel in cr…"
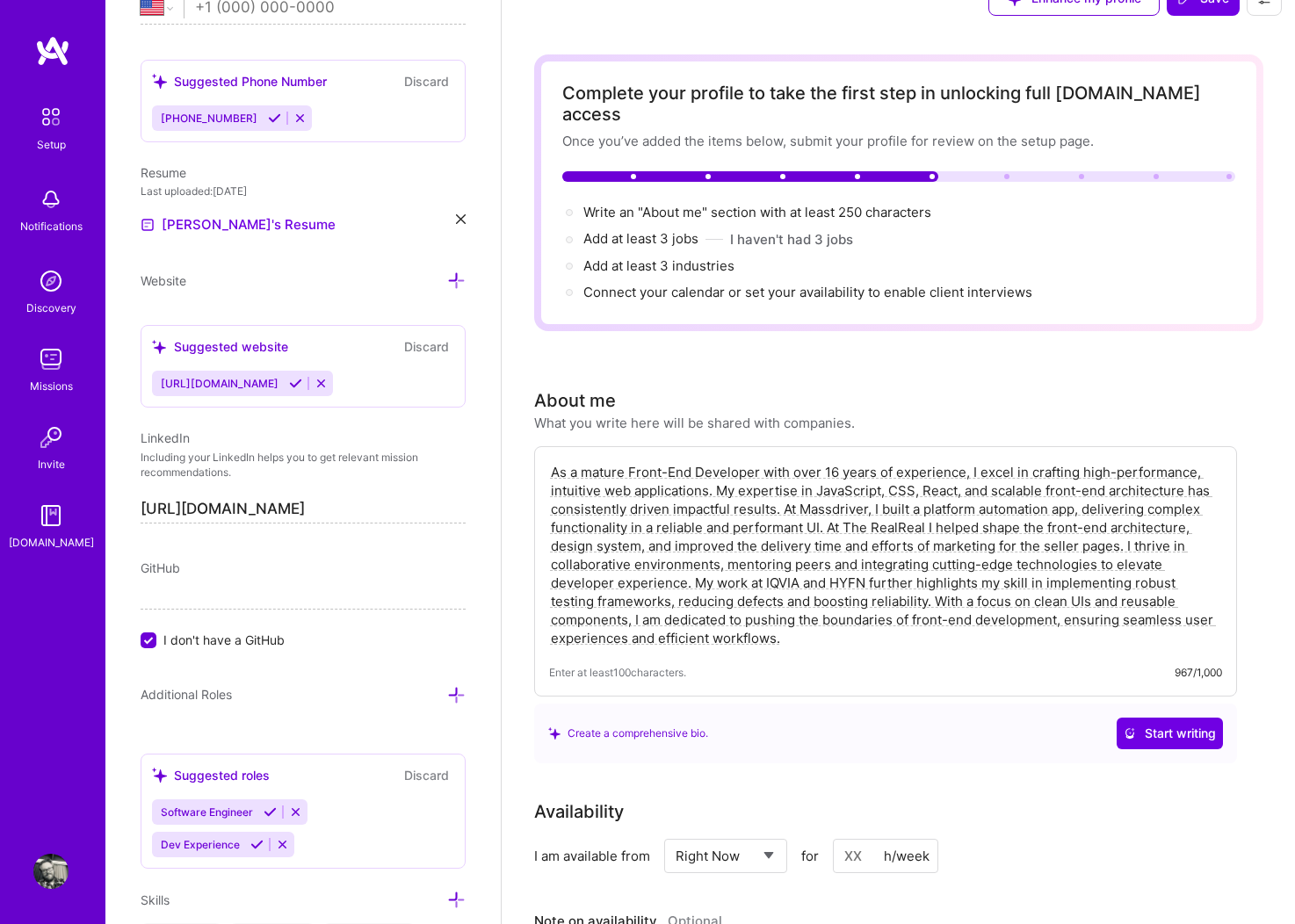
scroll to position [0, 0]
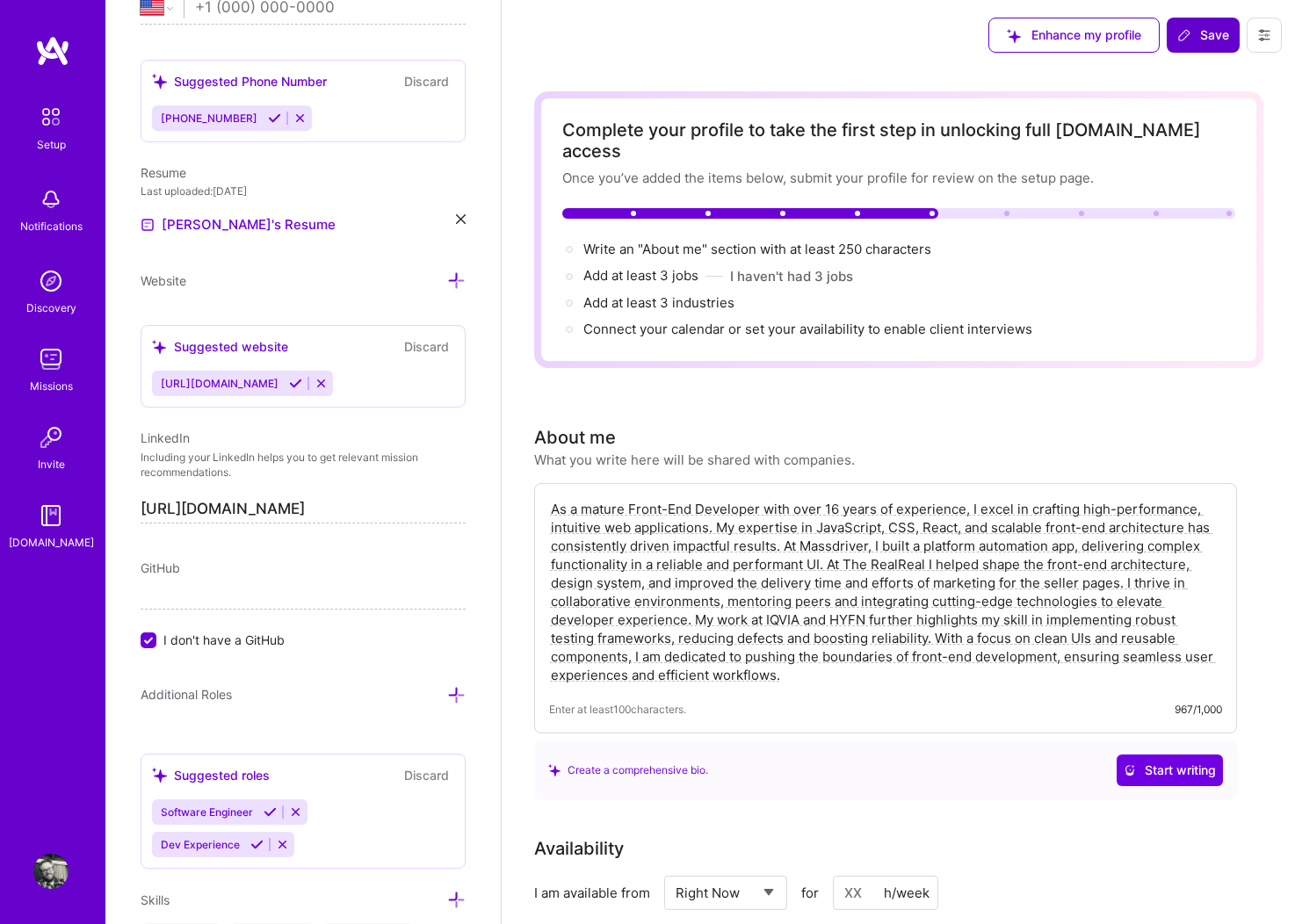
click at [1209, 35] on span "Save" at bounding box center [1203, 35] width 52 height 17
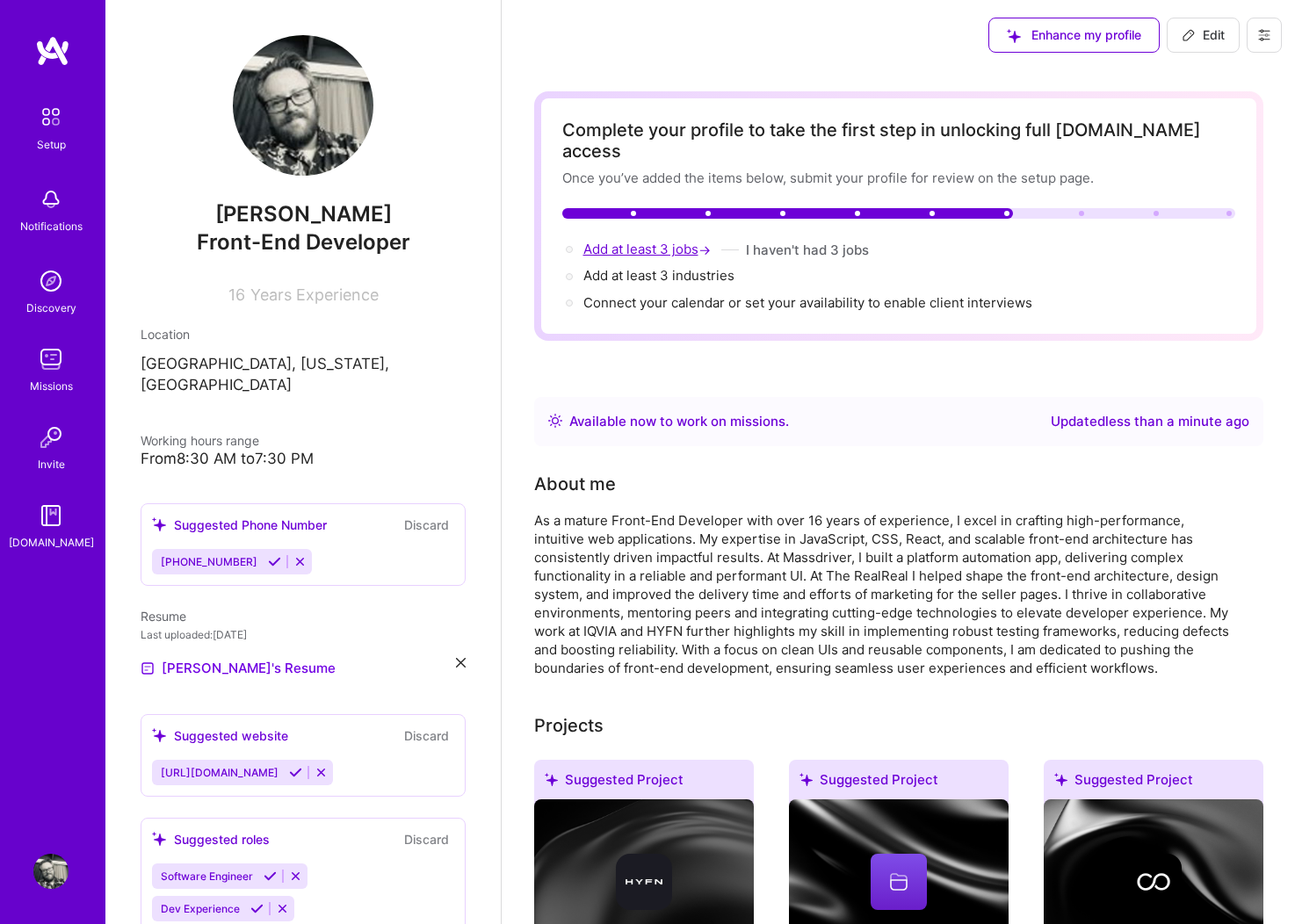
click at [658, 241] on span "Add at least 3 jobs →" at bounding box center [649, 249] width 131 height 16
select select "US"
select select "Right Now"
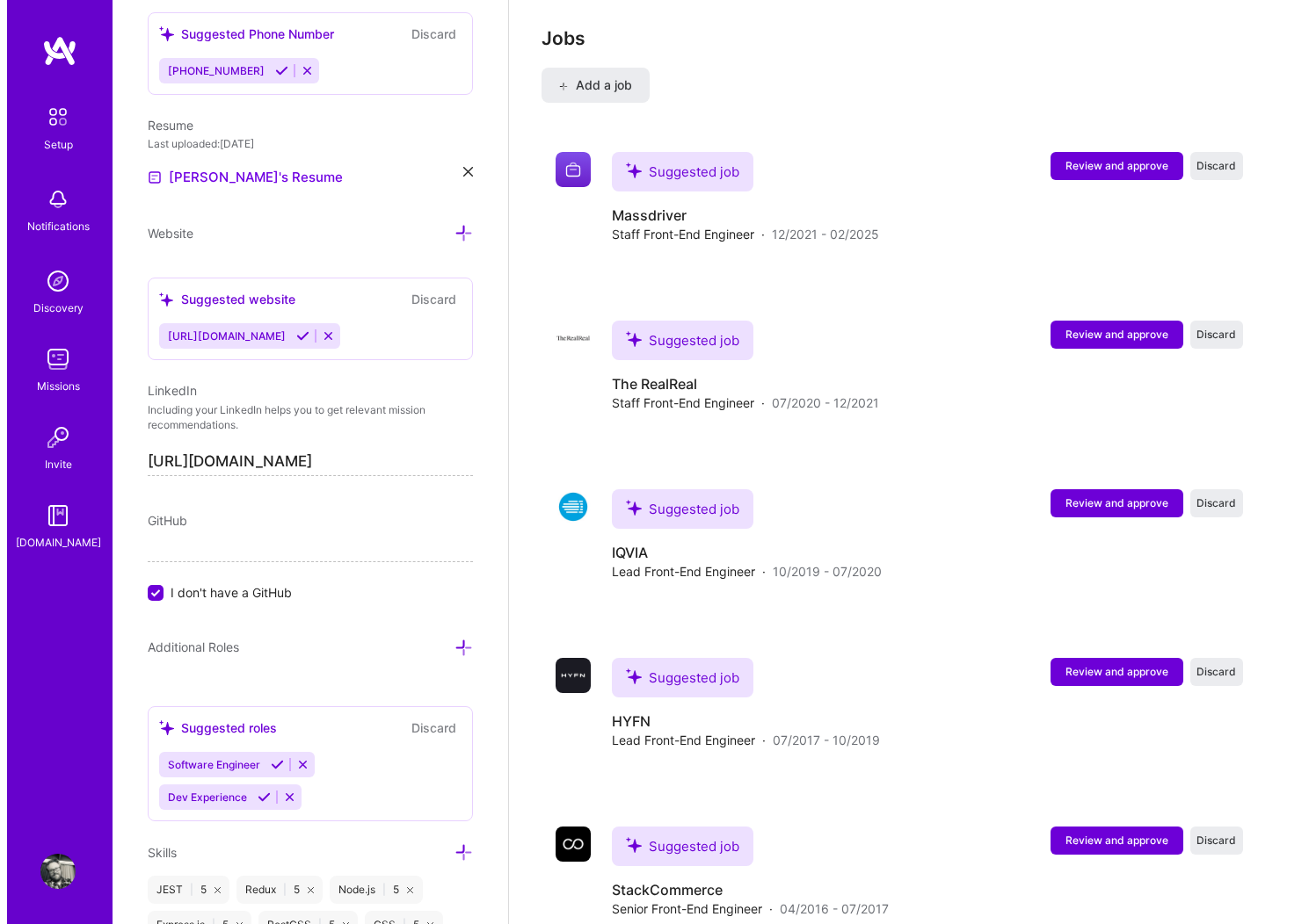
scroll to position [2988, 0]
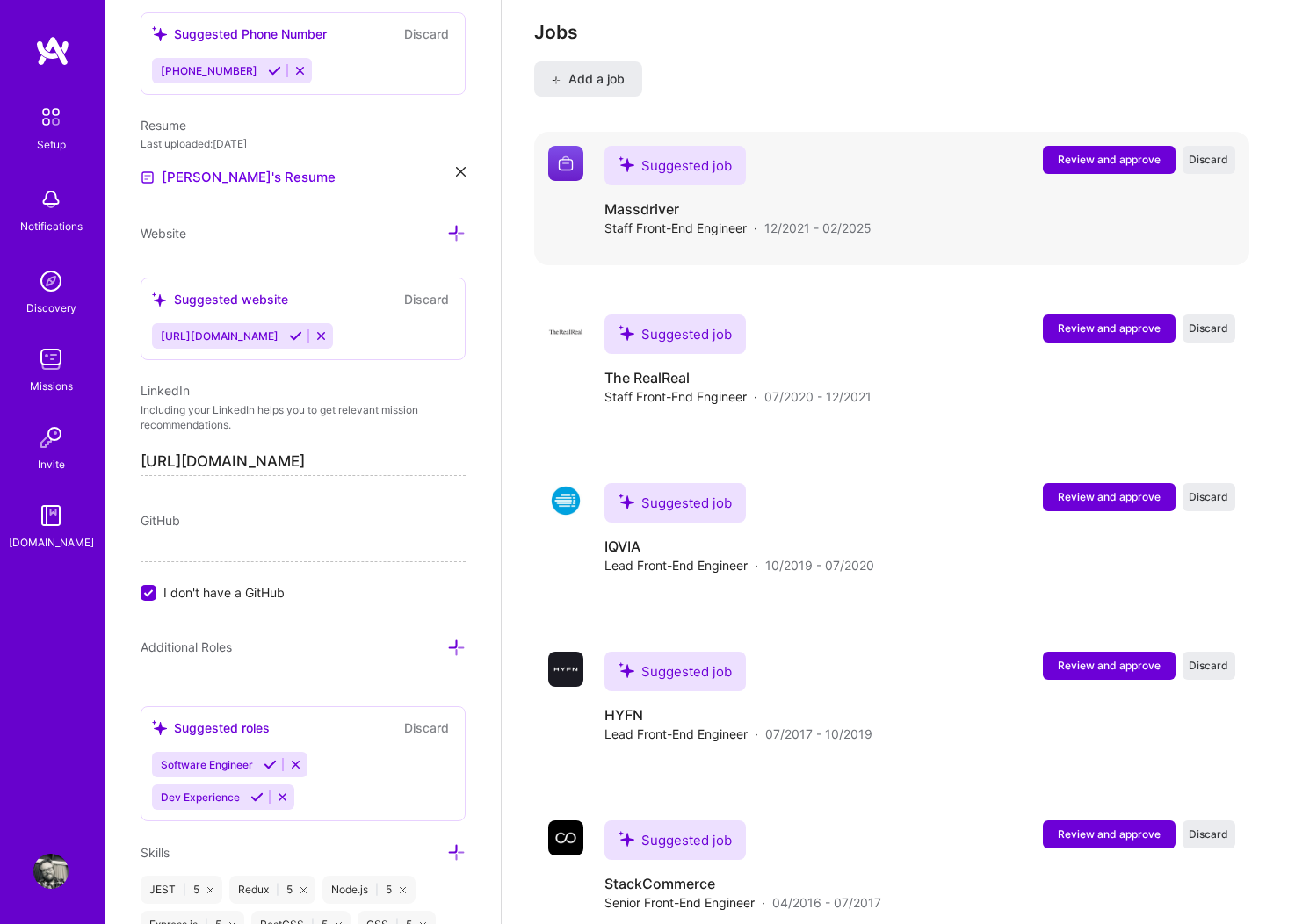
click at [1131, 152] on span "Review and approve" at bounding box center [1109, 159] width 103 height 15
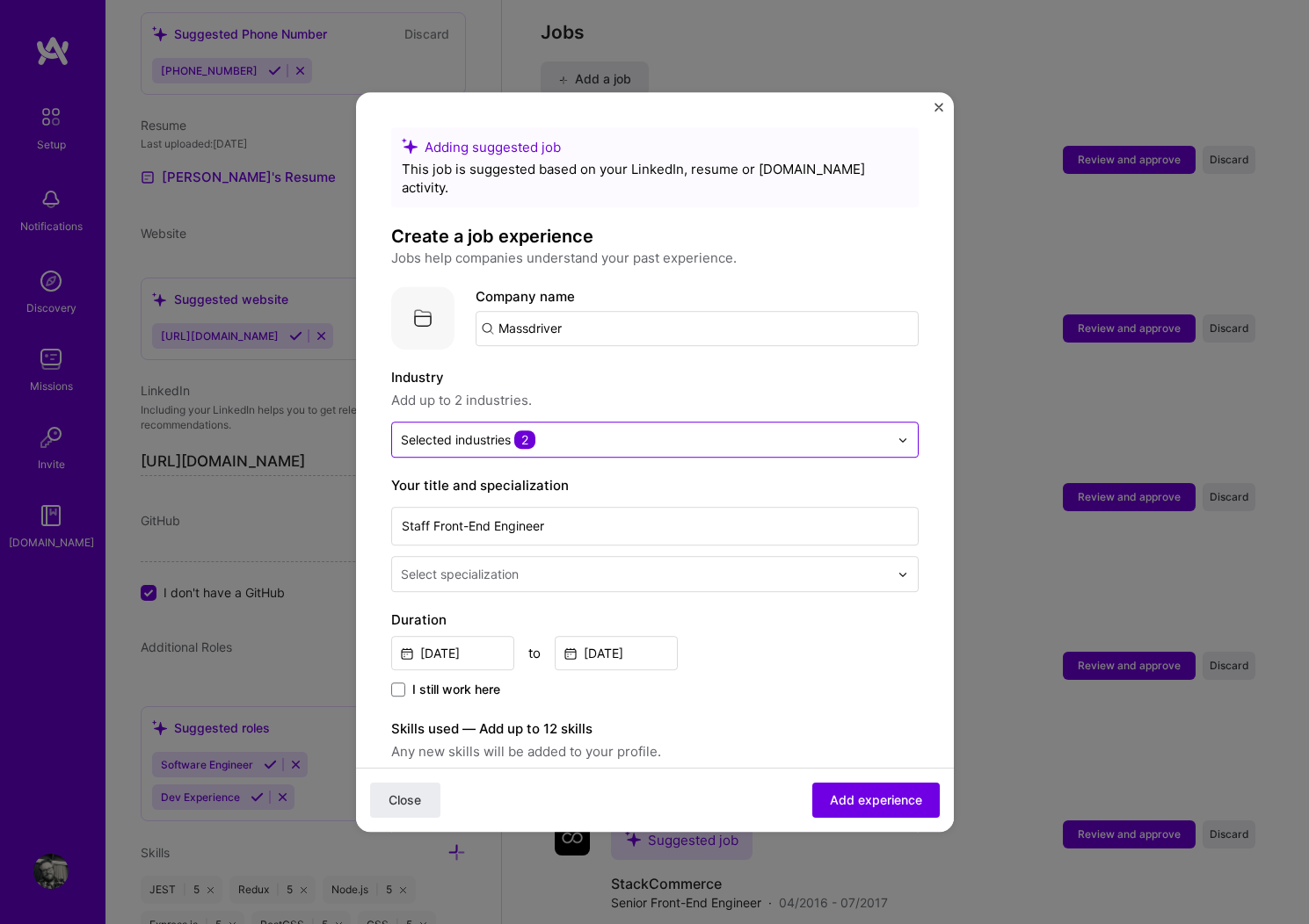
click at [639, 430] on input "text" at bounding box center [645, 439] width 488 height 18
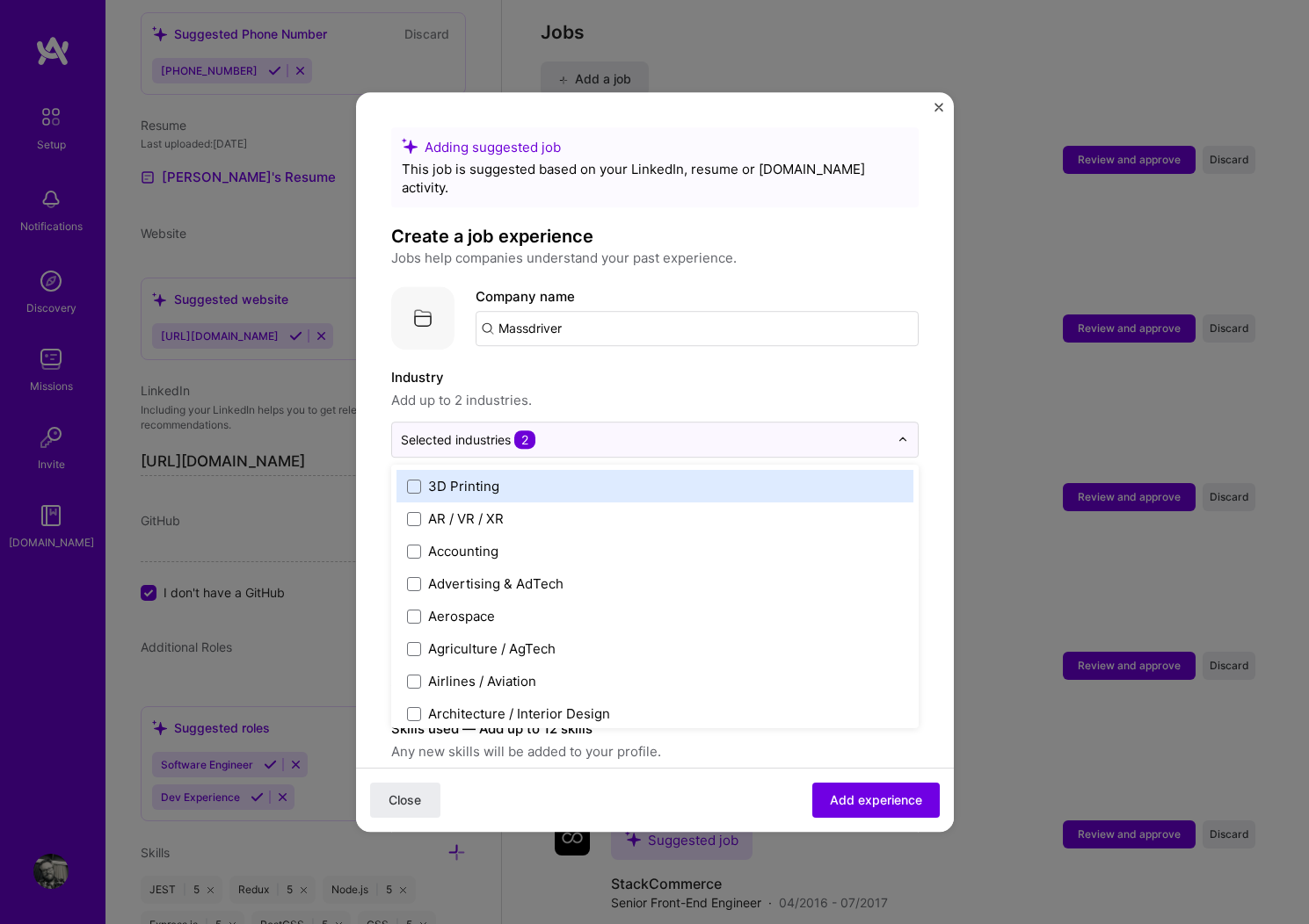
click at [775, 367] on label "Industry" at bounding box center [655, 377] width 528 height 21
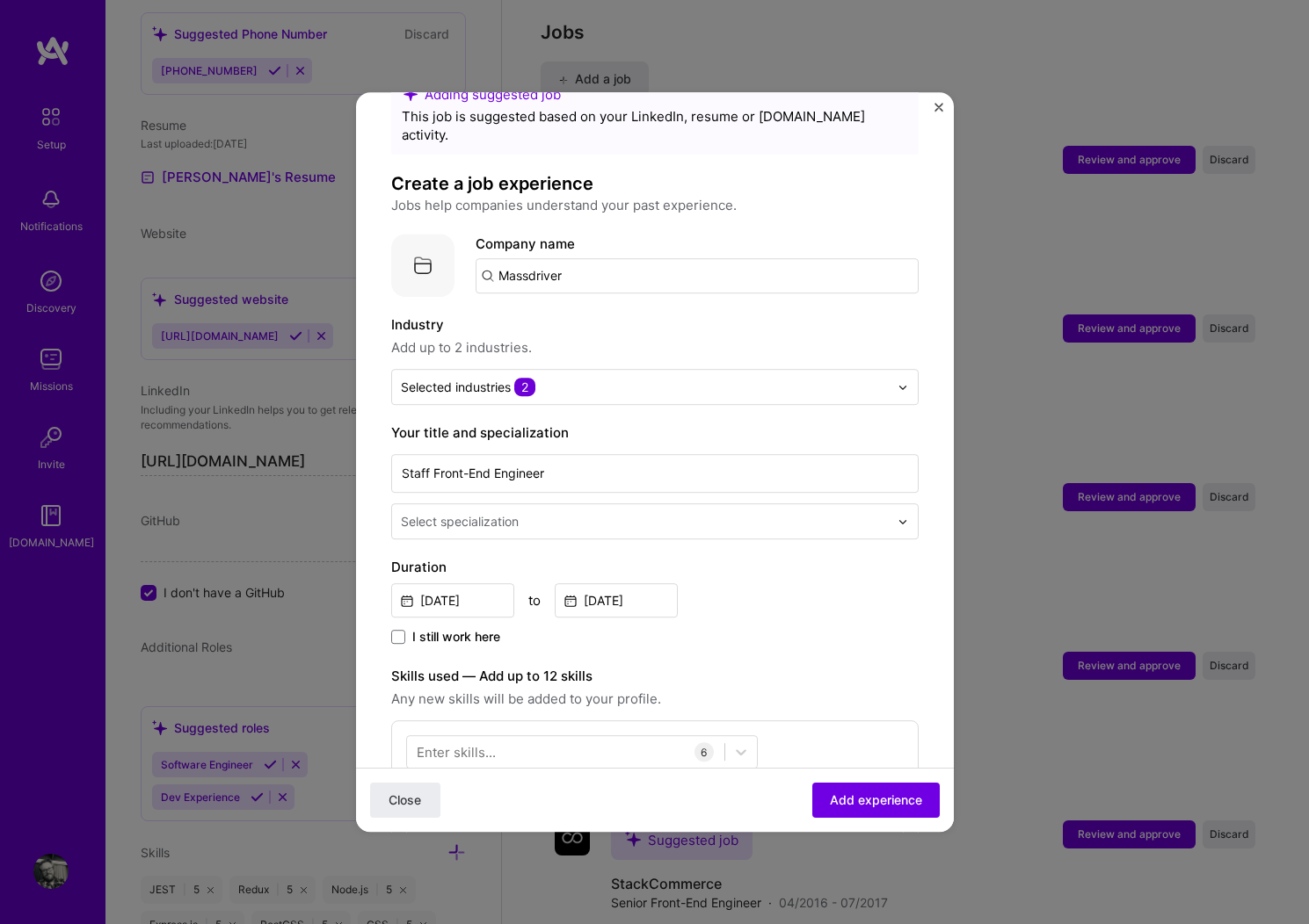
scroll to position [0, 0]
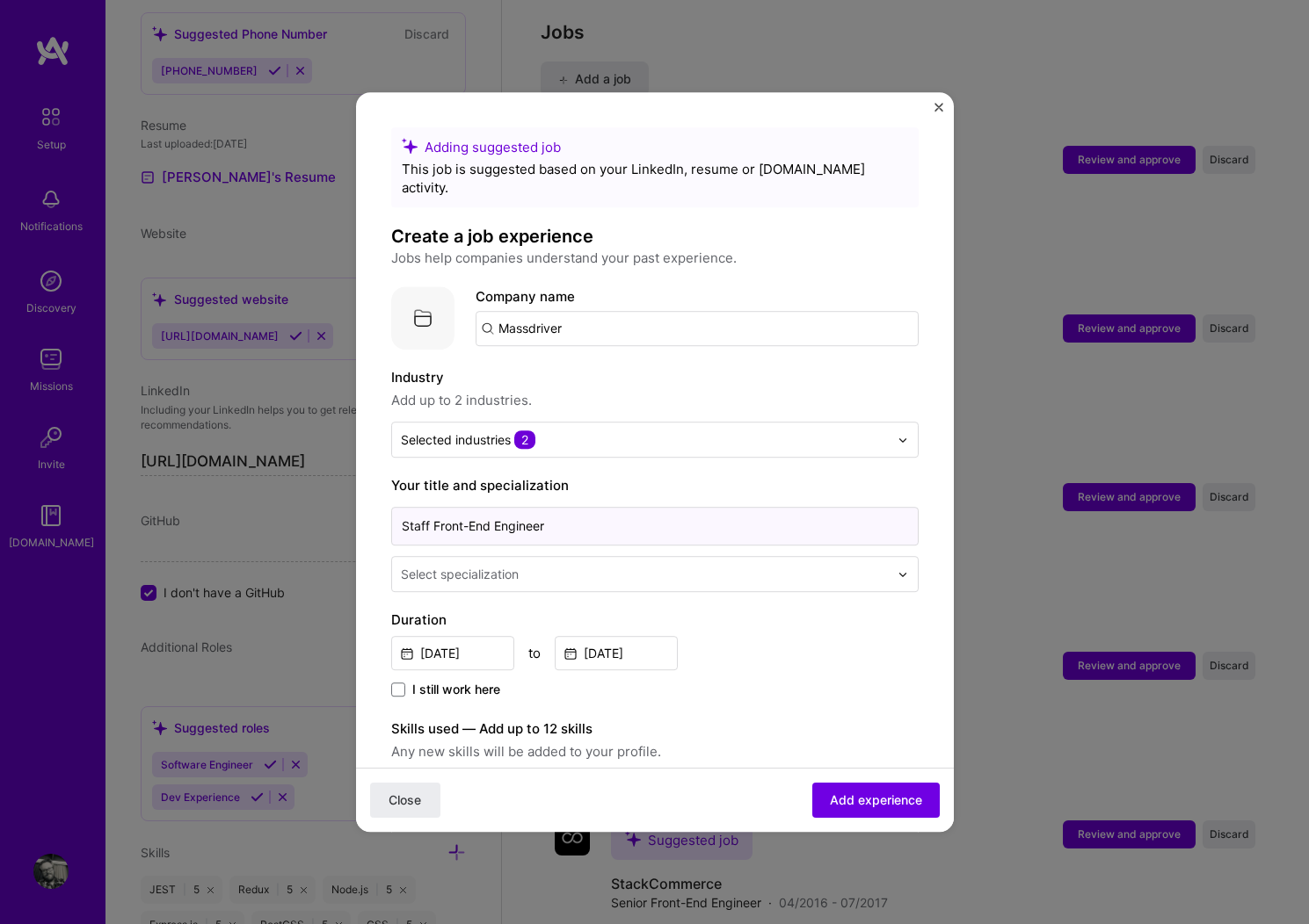
click at [417, 511] on input "Staff Front-End Engineer" at bounding box center [655, 527] width 528 height 39
type input "Staff Front-End Engineer"
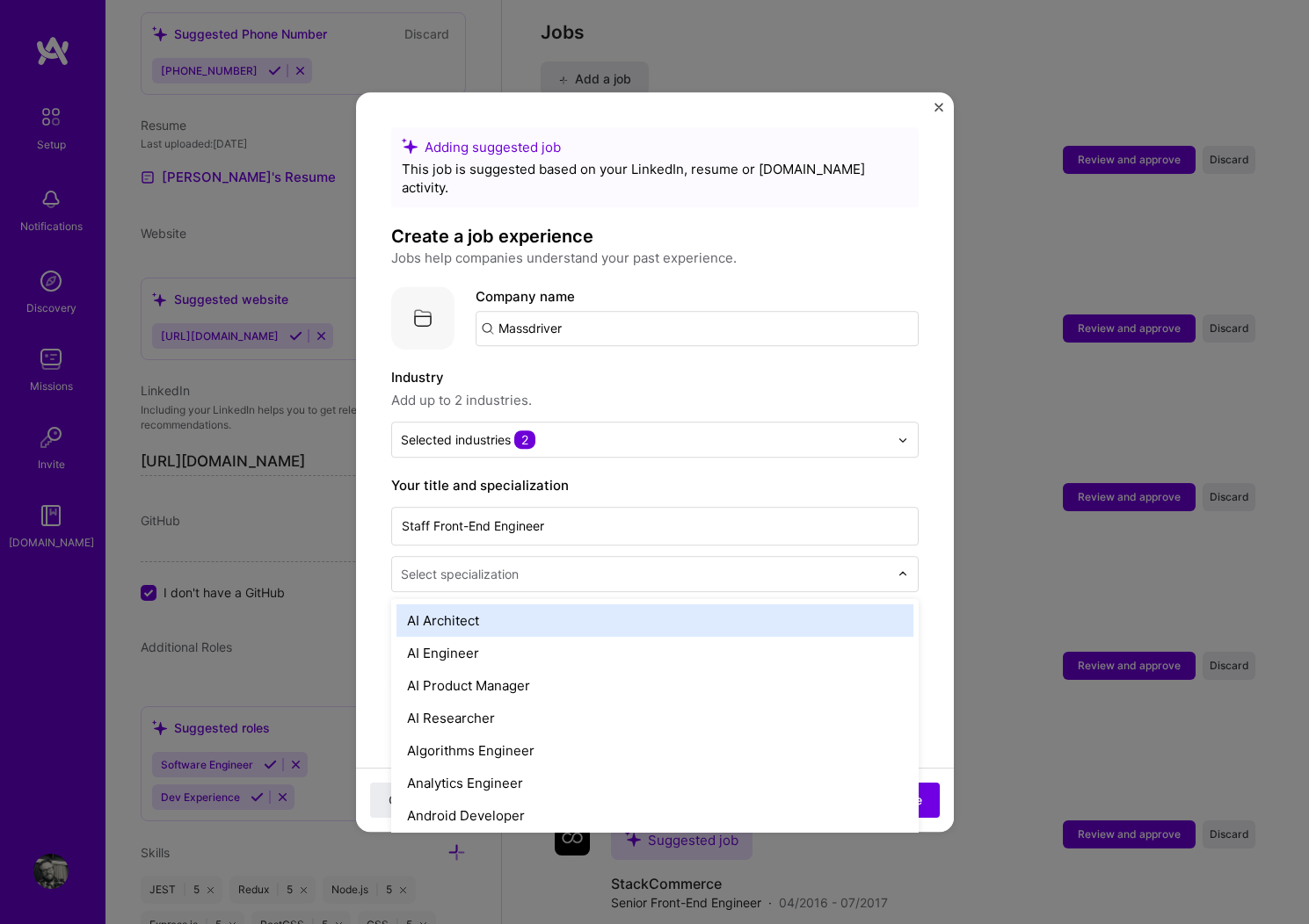
click at [559, 565] on input "text" at bounding box center [647, 574] width 491 height 18
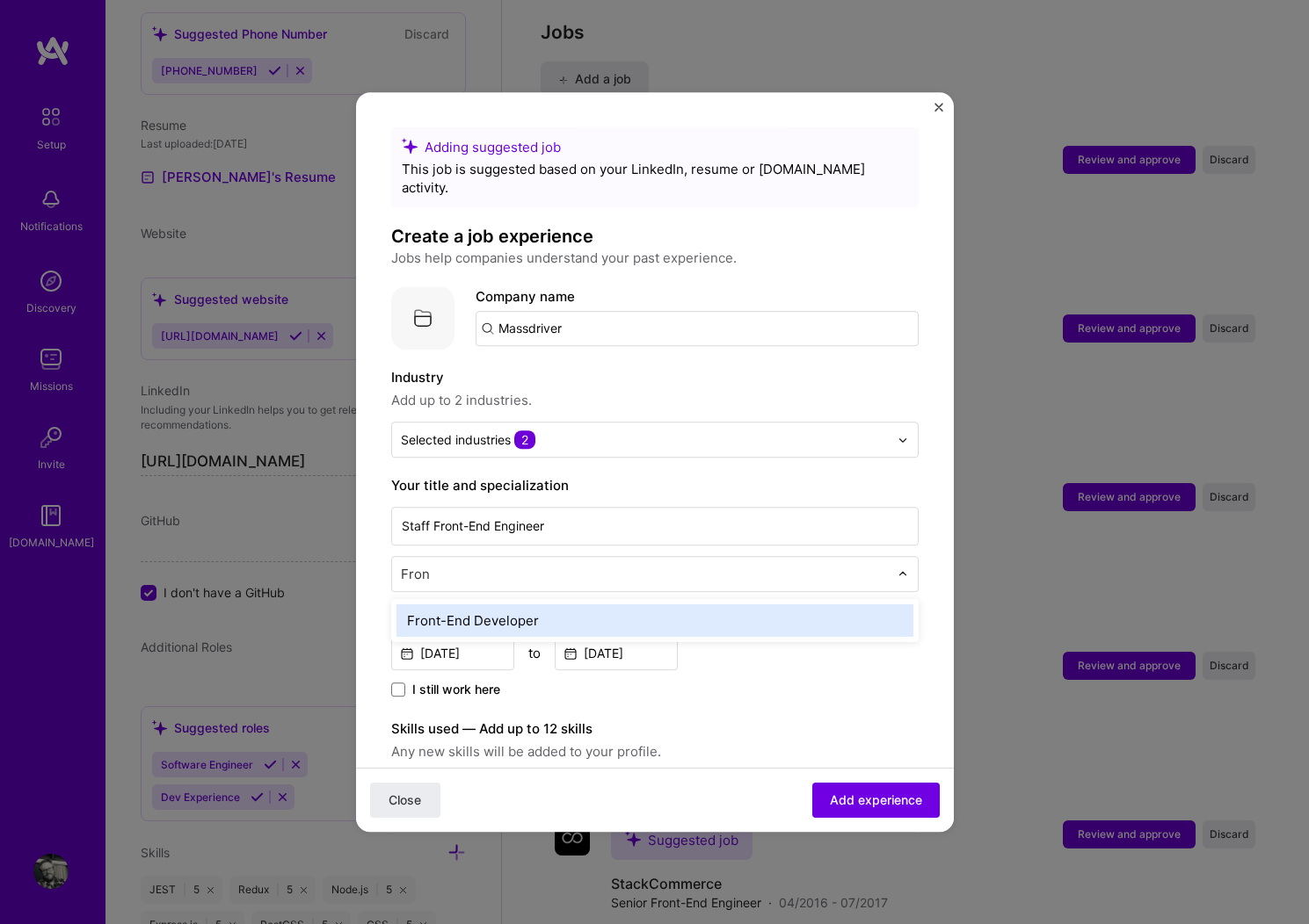
type input "Front"
click at [543, 605] on div "Front-End Developer" at bounding box center [655, 621] width 517 height 33
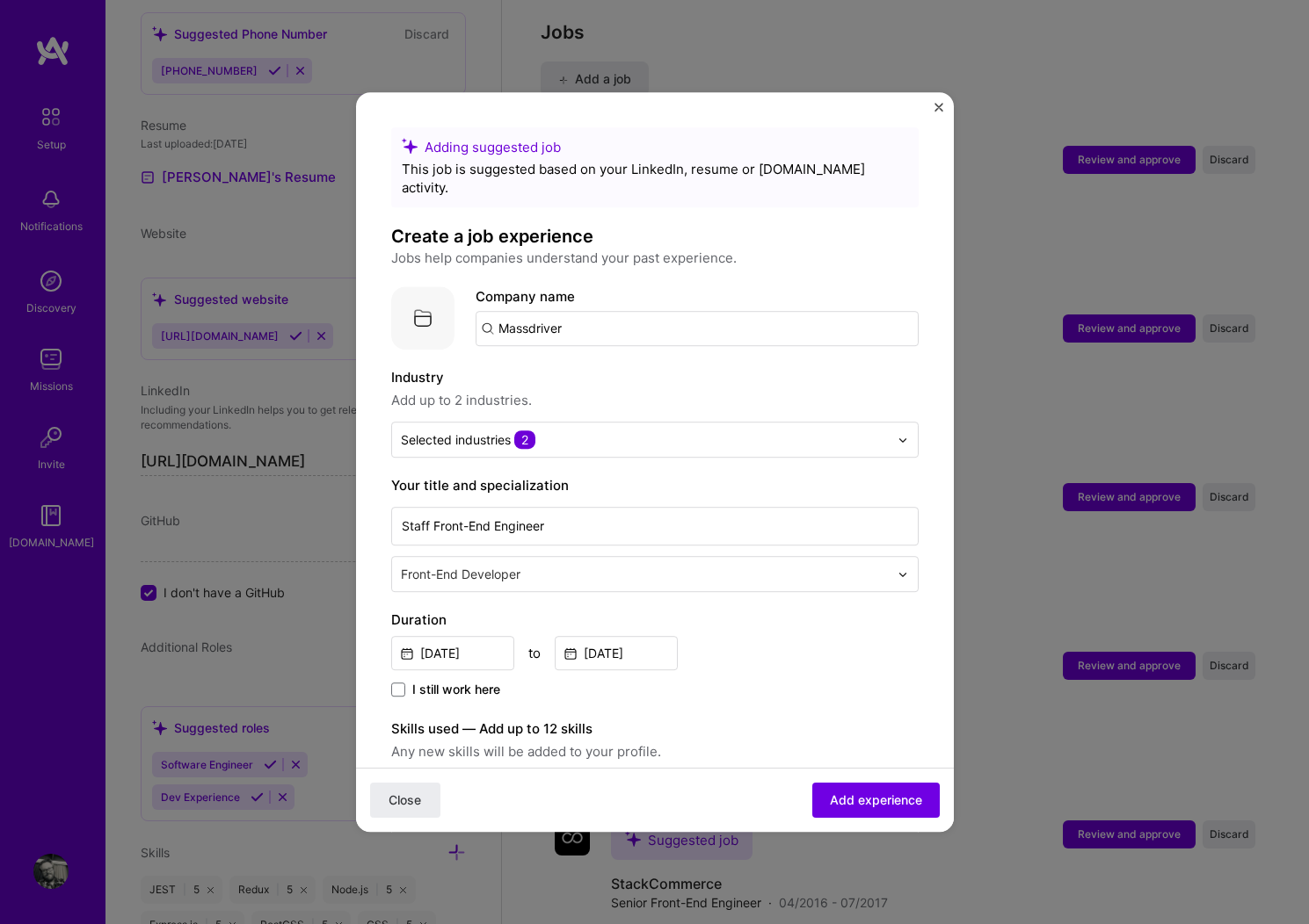
click at [802, 633] on div "[DATE] to [DATE]" at bounding box center [655, 652] width 528 height 38
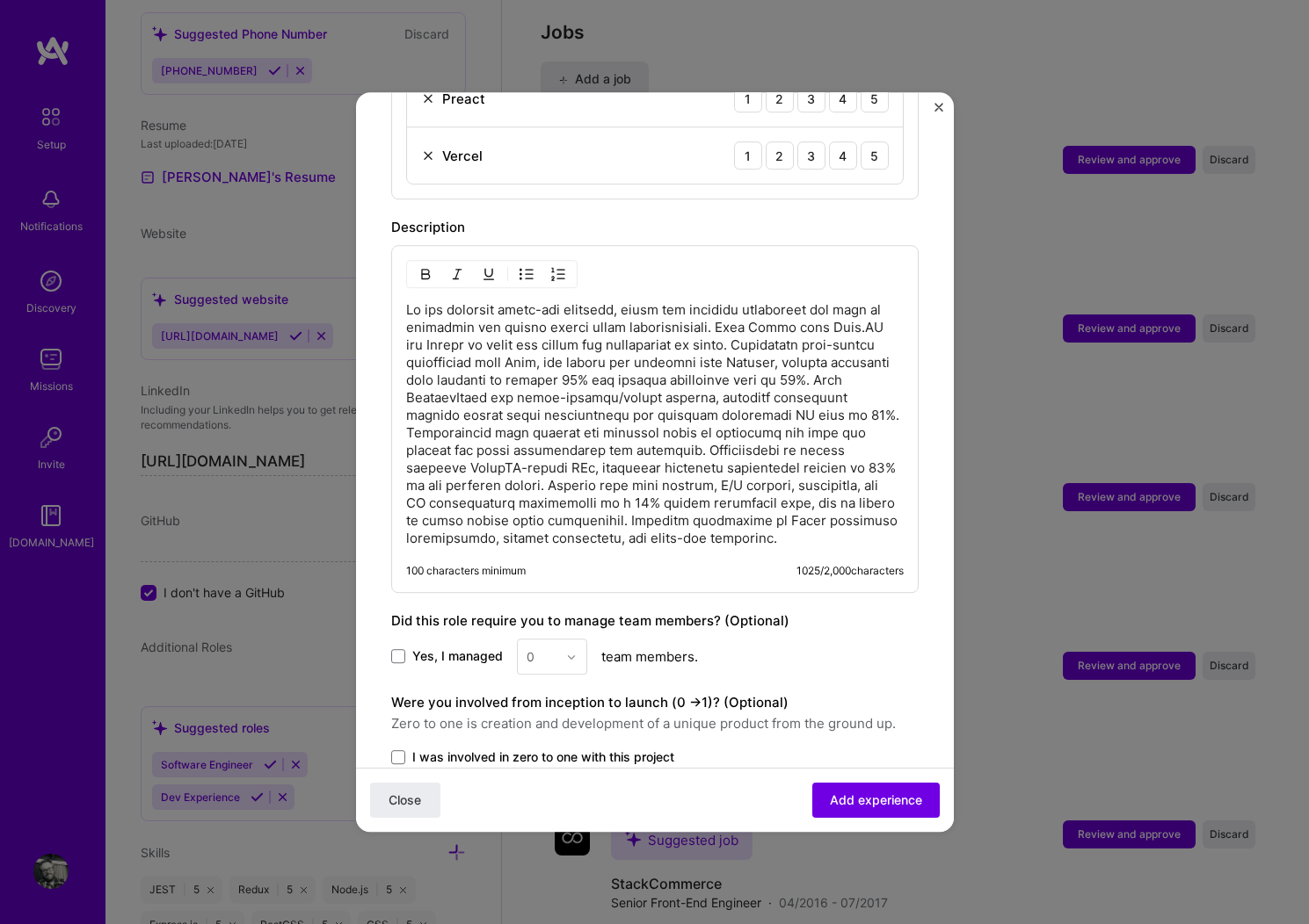
scroll to position [950, 0]
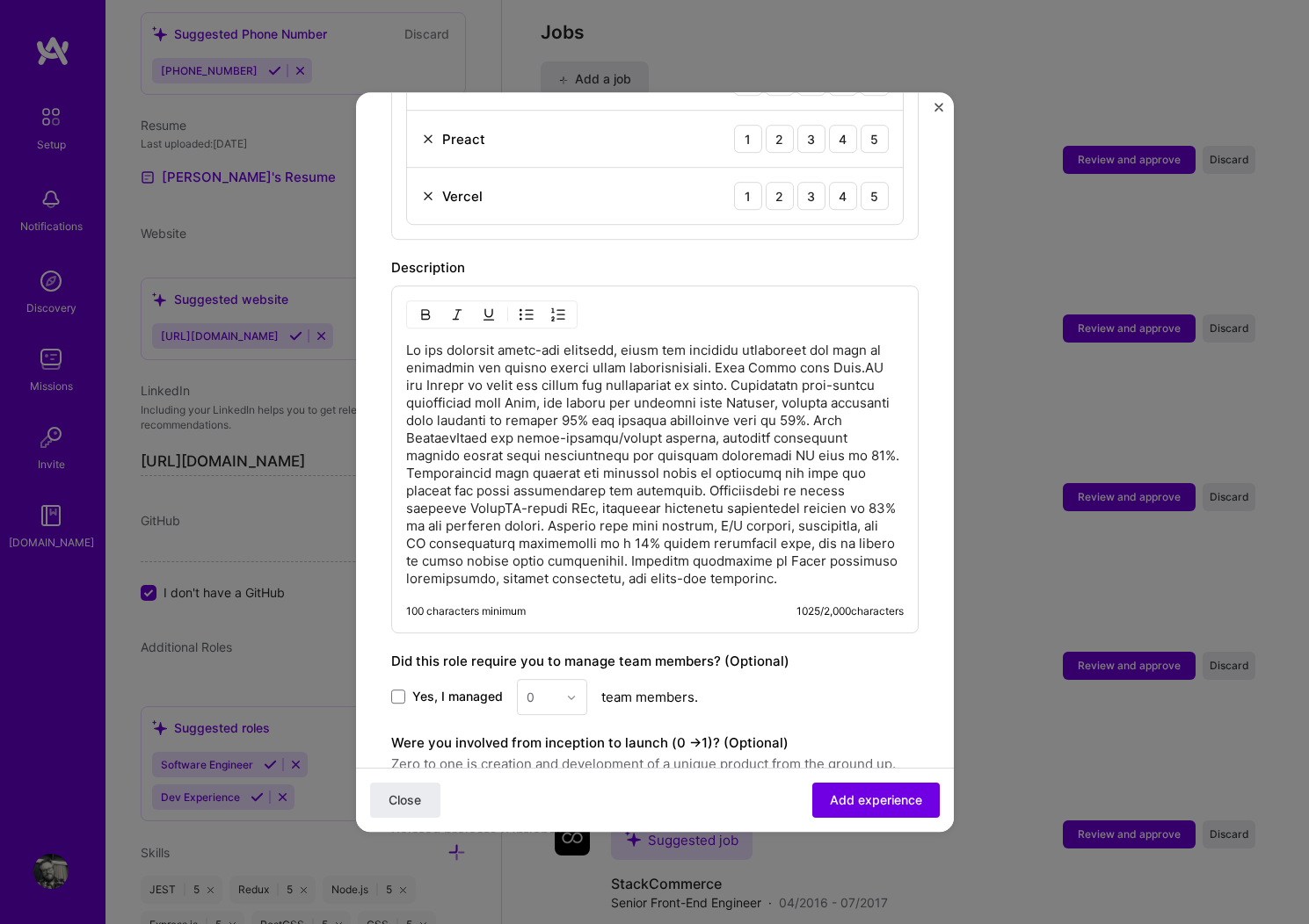
click at [648, 519] on p at bounding box center [654, 465] width 498 height 246
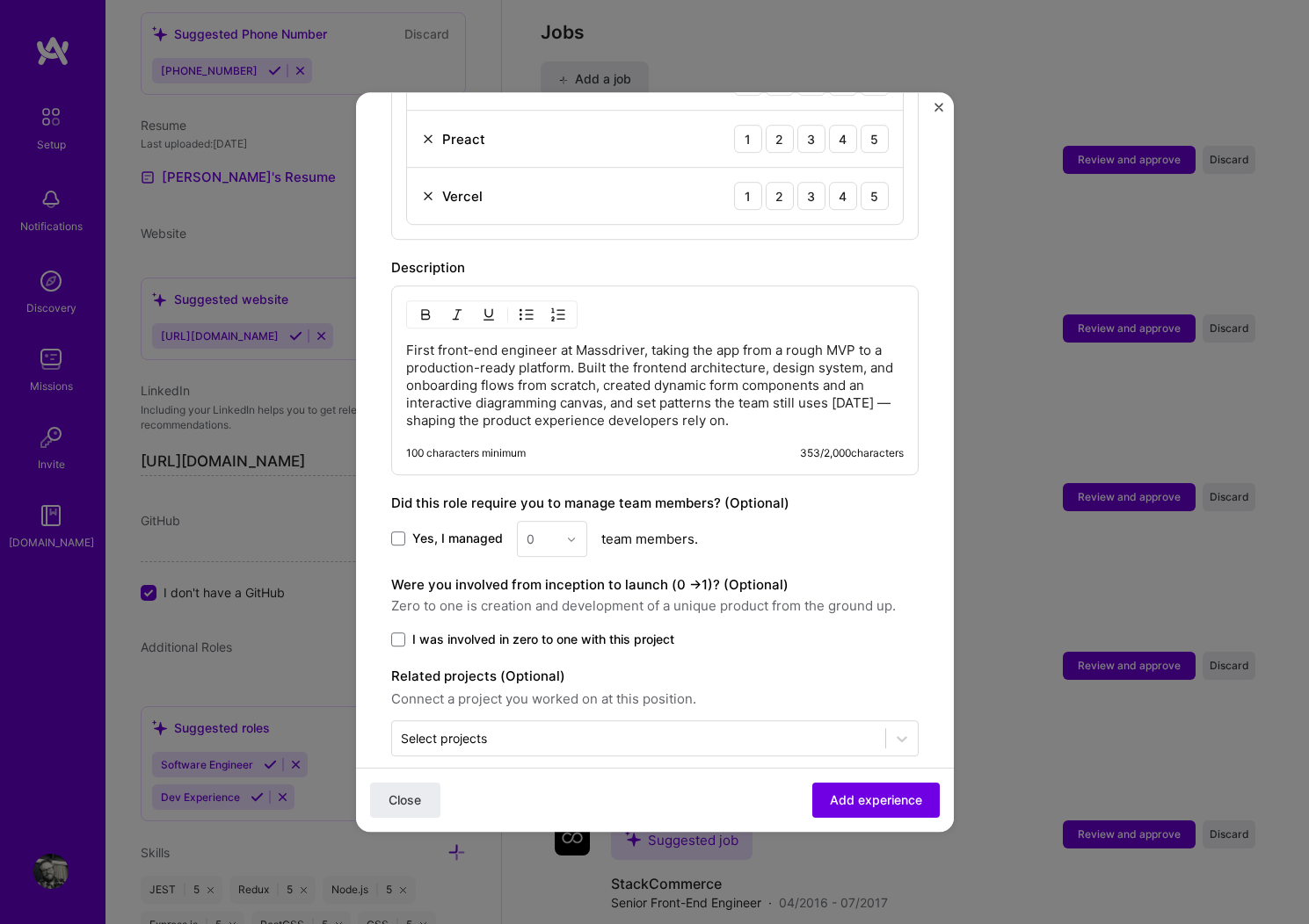
click at [419, 342] on p "First front-end engineer at Massdriver, taking the app from a rough MVP to a pr…" at bounding box center [654, 386] width 498 height 88
click at [395, 532] on span at bounding box center [398, 538] width 14 height 14
click at [0, 0] on input "Yes, I managed" at bounding box center [0, 0] width 0 height 0
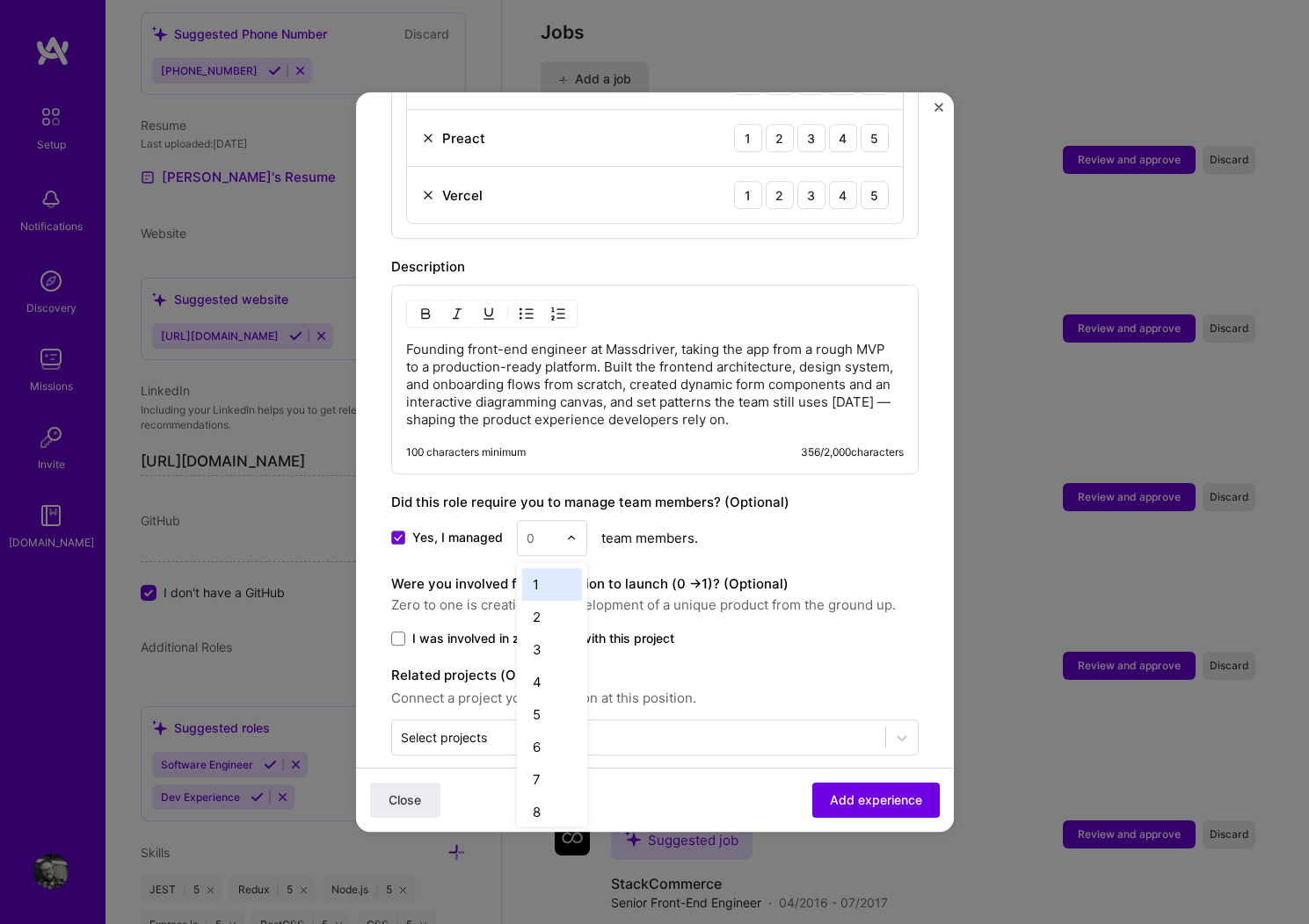
click at [522, 523] on div "0" at bounding box center [541, 538] width 48 height 35
click at [549, 568] on div "1" at bounding box center [552, 585] width 60 height 33
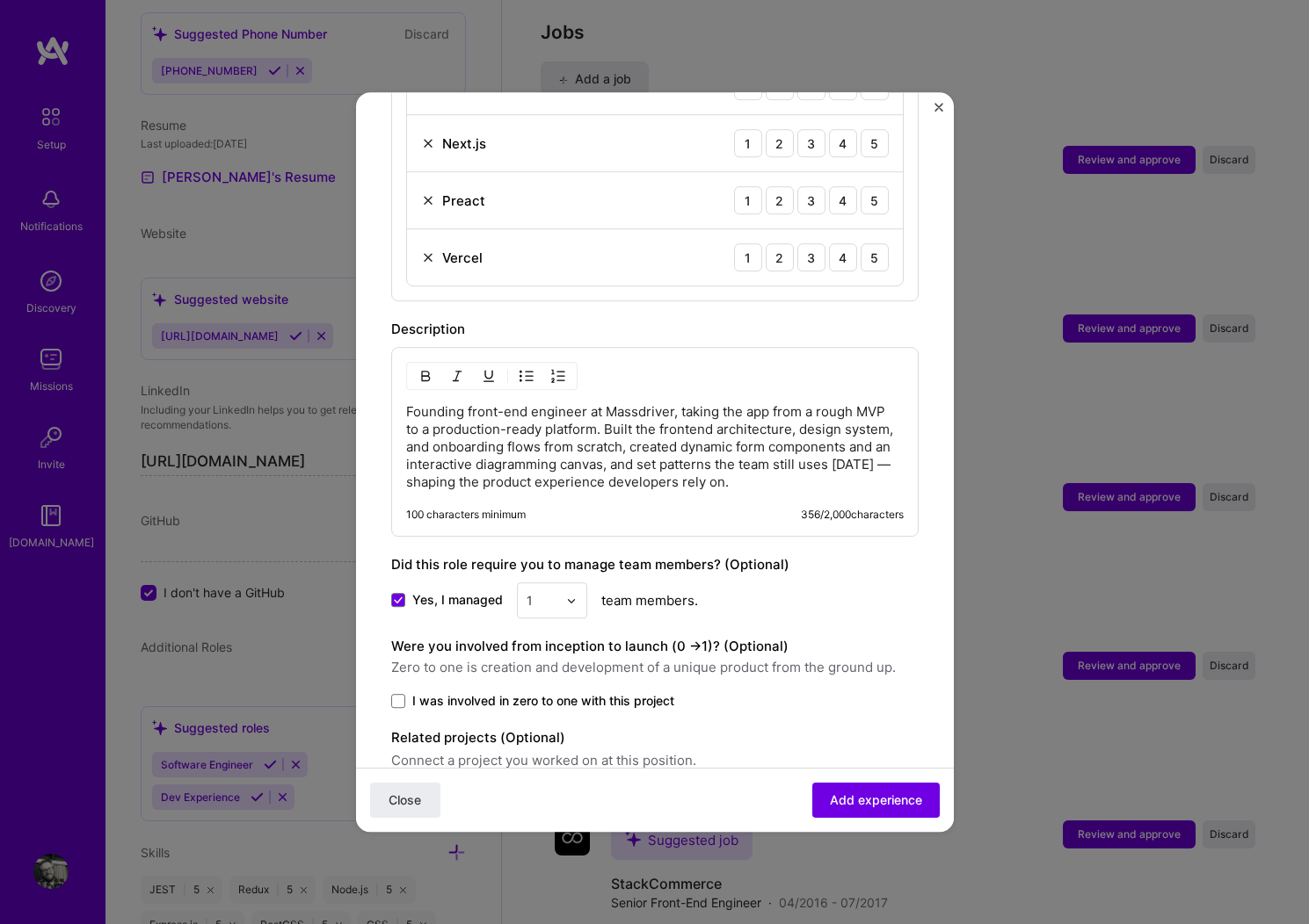
scroll to position [956, 0]
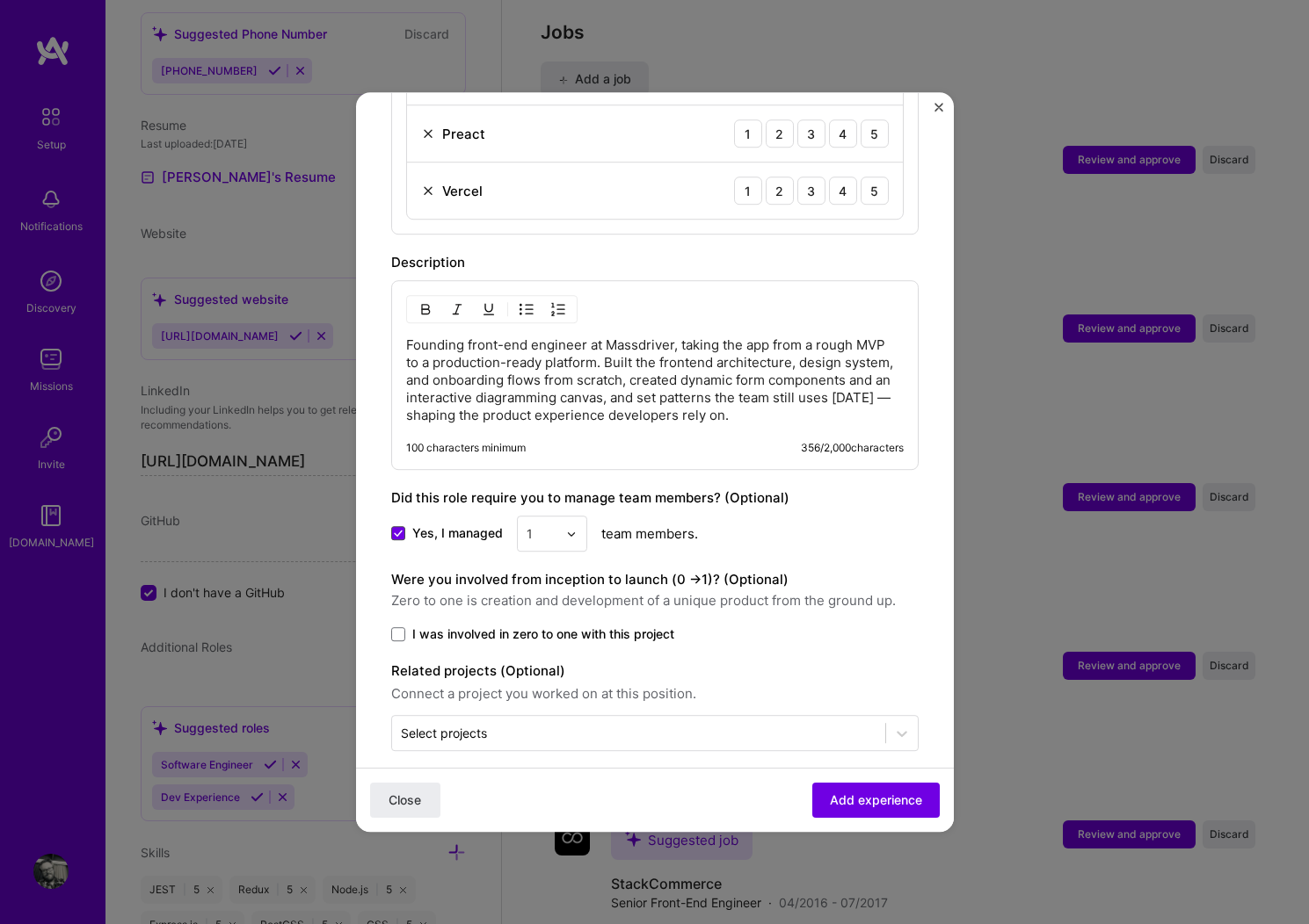
click at [396, 531] on icon at bounding box center [398, 535] width 9 height 7
click at [0, 0] on input "Yes, I managed" at bounding box center [0, 0] width 0 height 0
drag, startPoint x: 398, startPoint y: 618, endPoint x: 421, endPoint y: 620, distance: 23.1
click at [398, 628] on span at bounding box center [398, 634] width 14 height 14
click at [0, 0] on input "I was involved in zero to one with this project" at bounding box center [0, 0] width 0 height 0
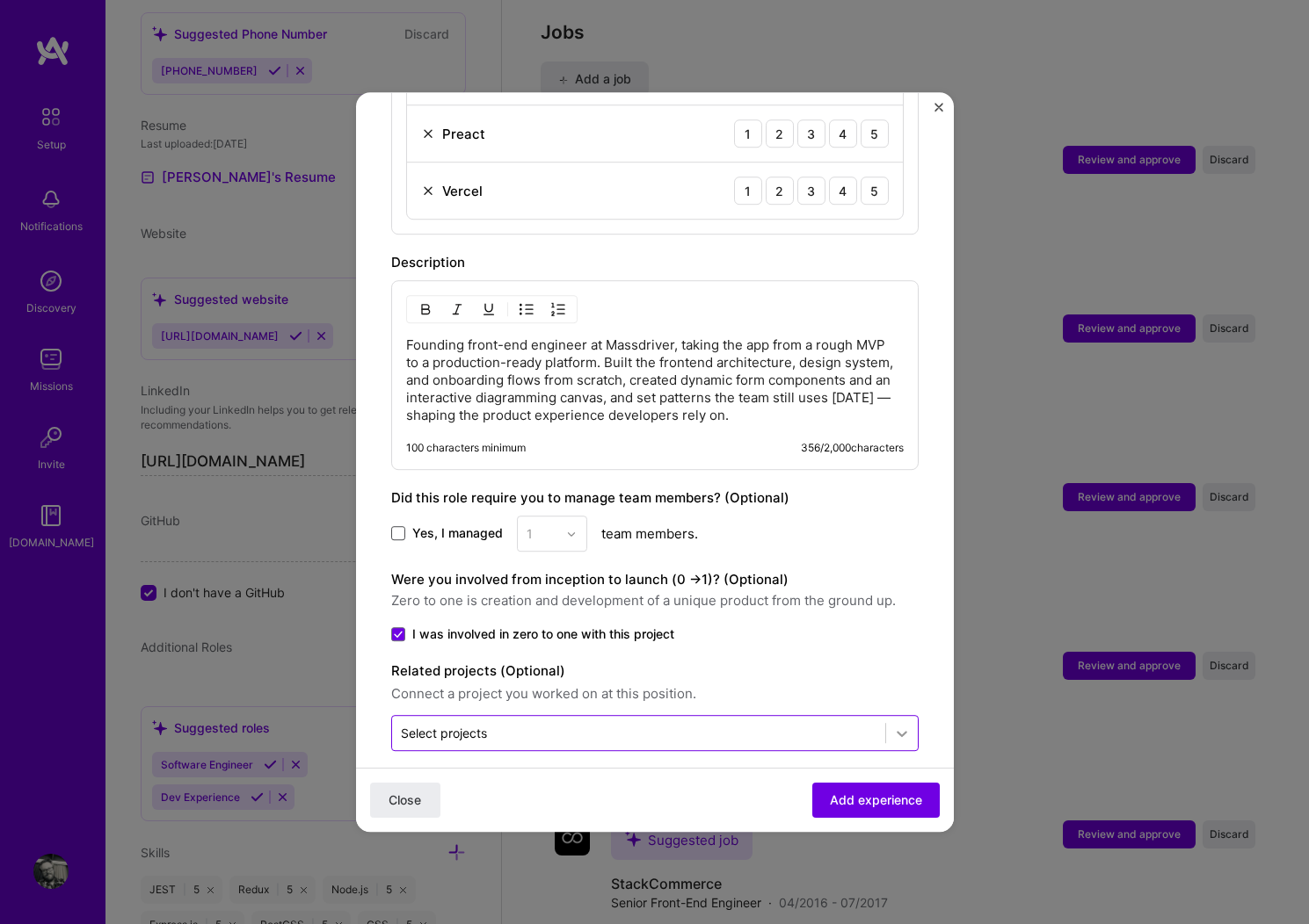
click at [893, 725] on icon at bounding box center [901, 733] width 17 height 17
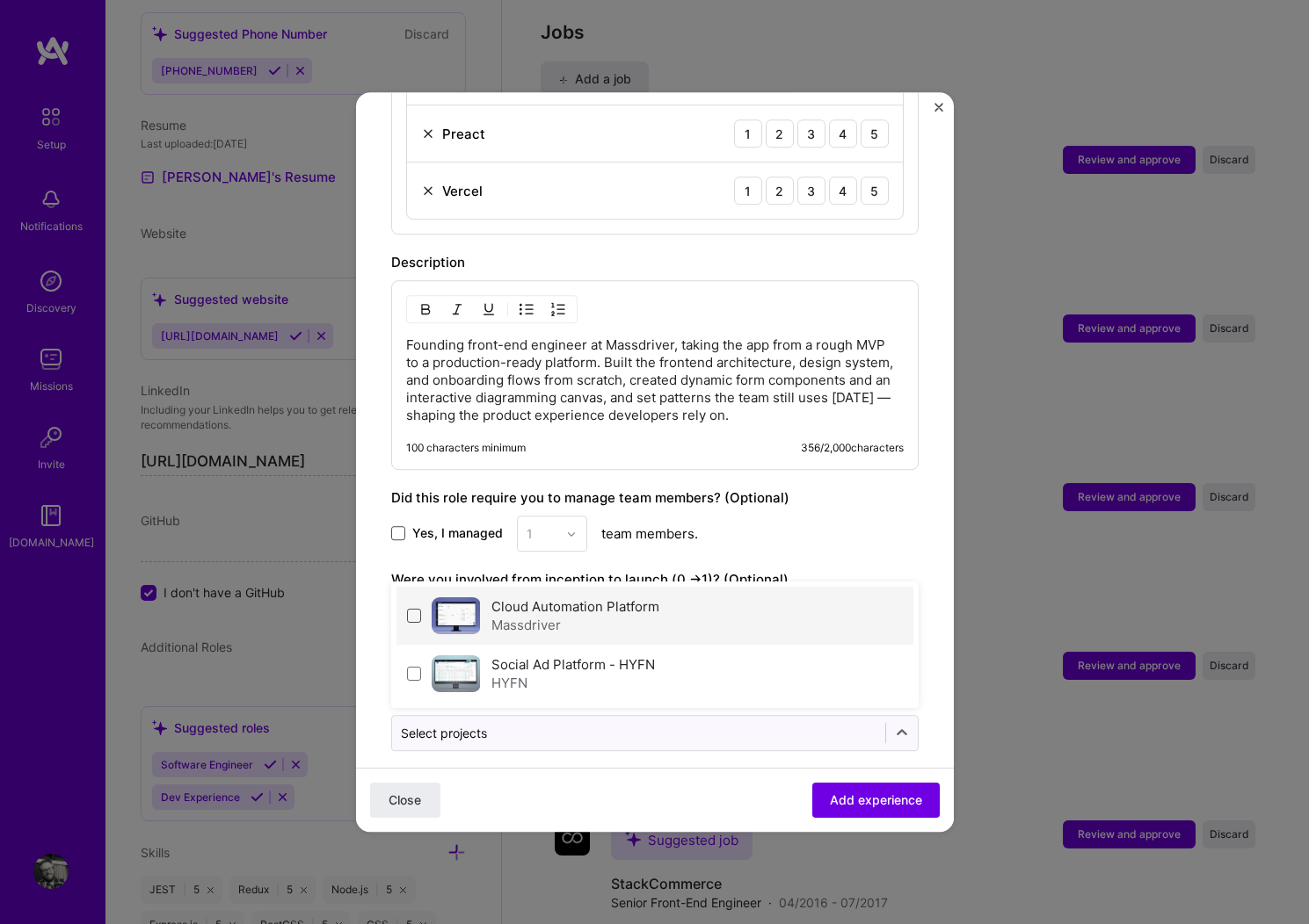
click at [417, 609] on span at bounding box center [413, 616] width 14 height 14
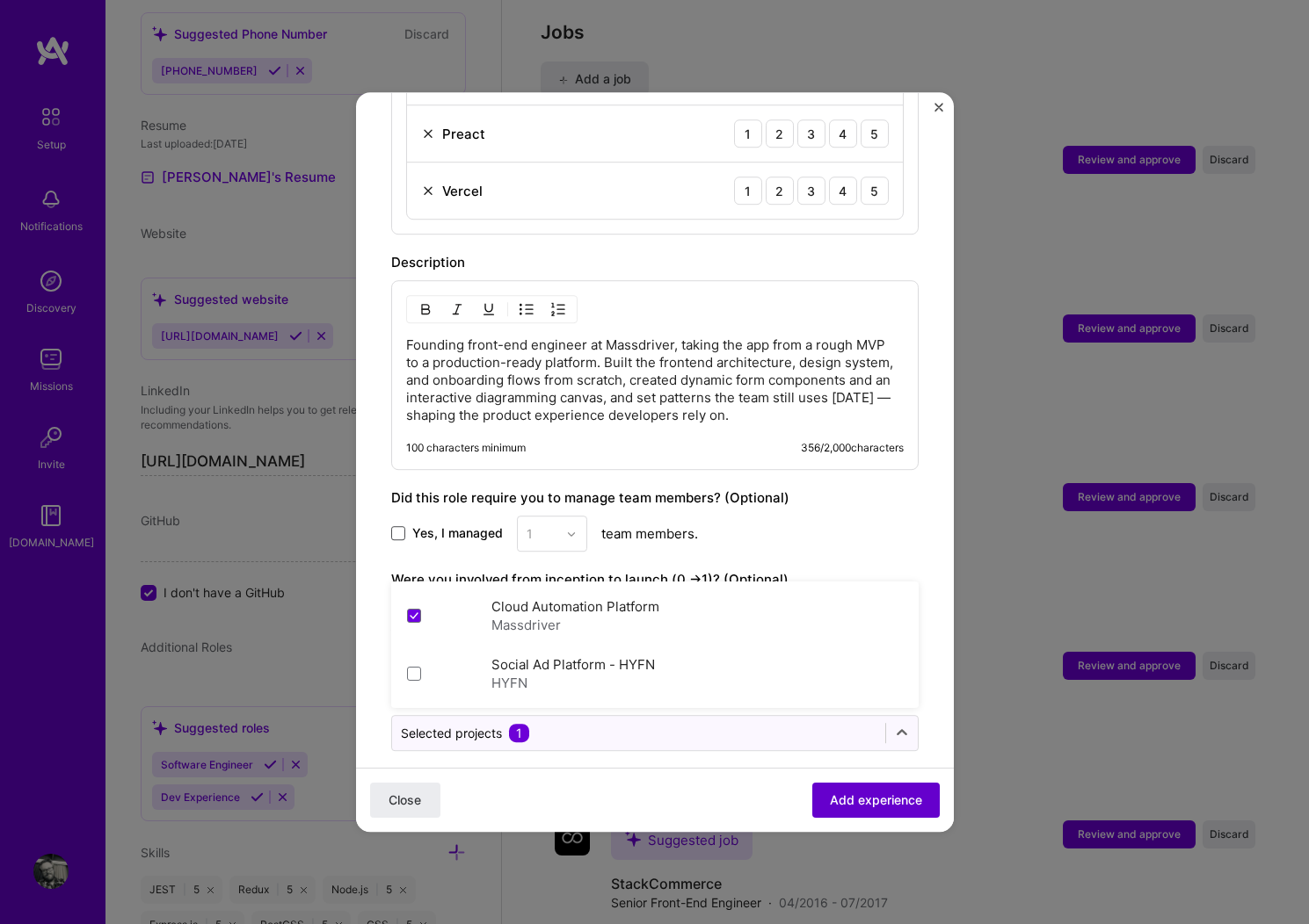
click at [866, 799] on span "Add experience" at bounding box center [875, 800] width 92 height 17
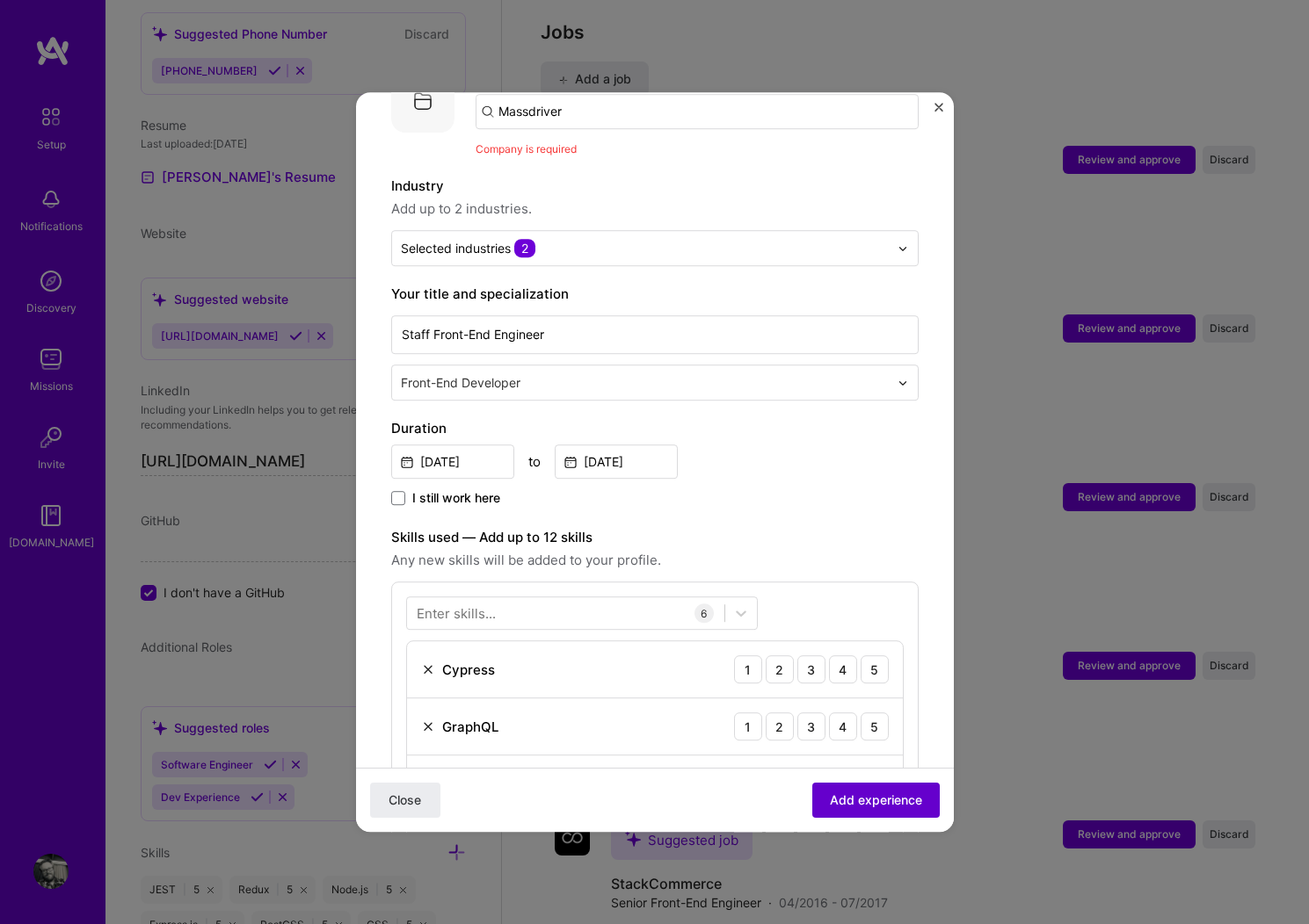
scroll to position [176, 0]
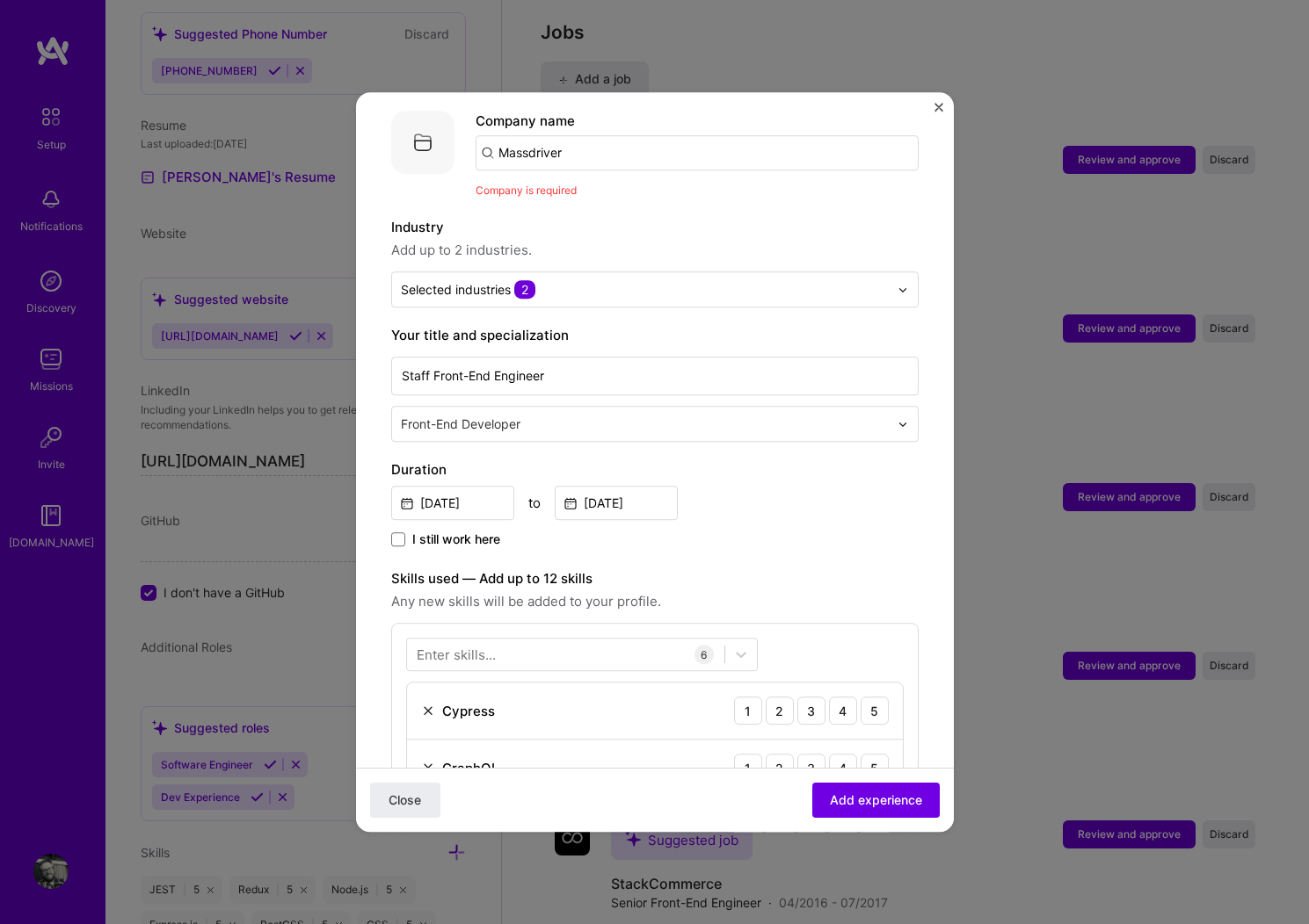
click at [620, 136] on input "Massdriver" at bounding box center [697, 153] width 443 height 35
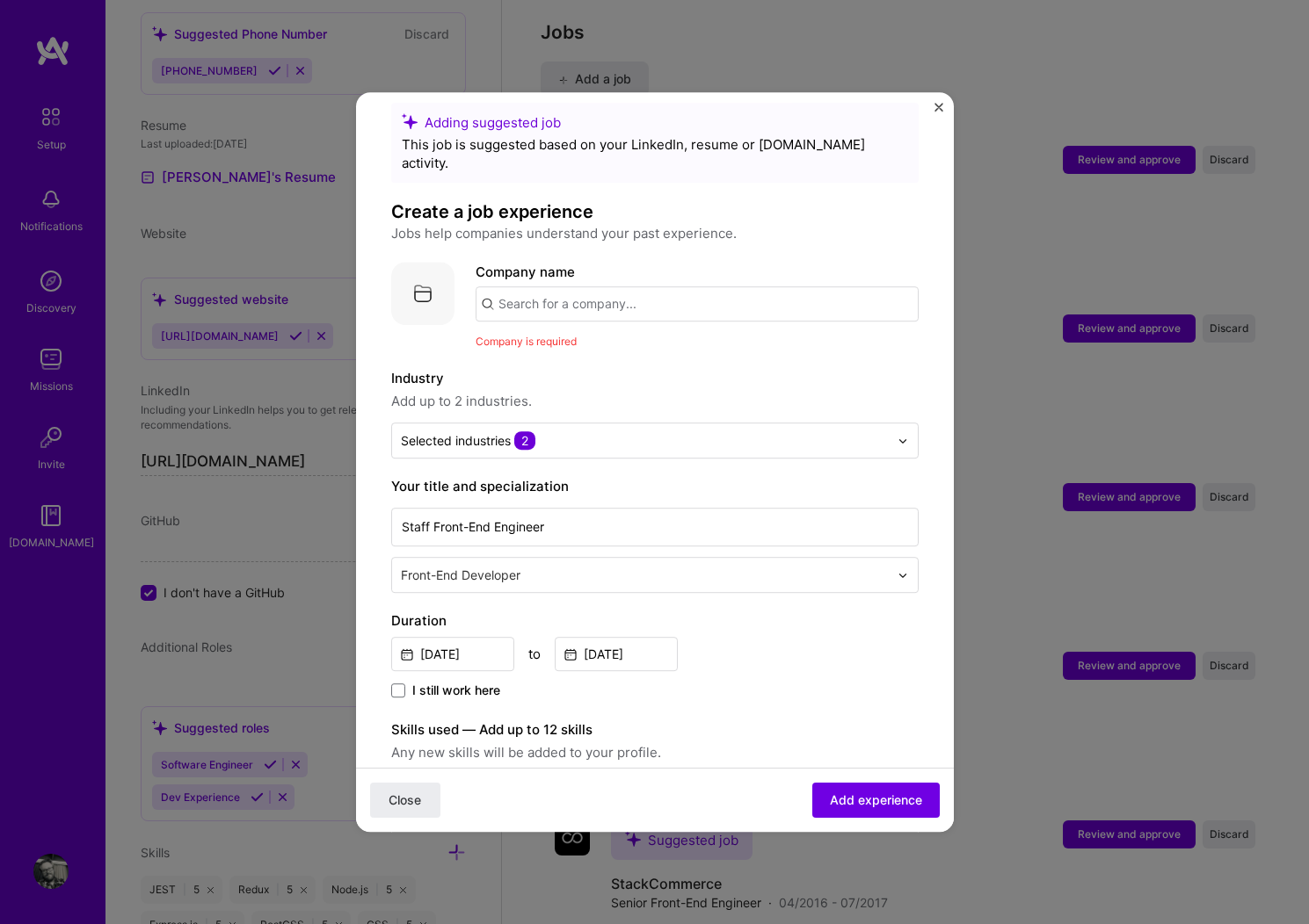
scroll to position [0, 0]
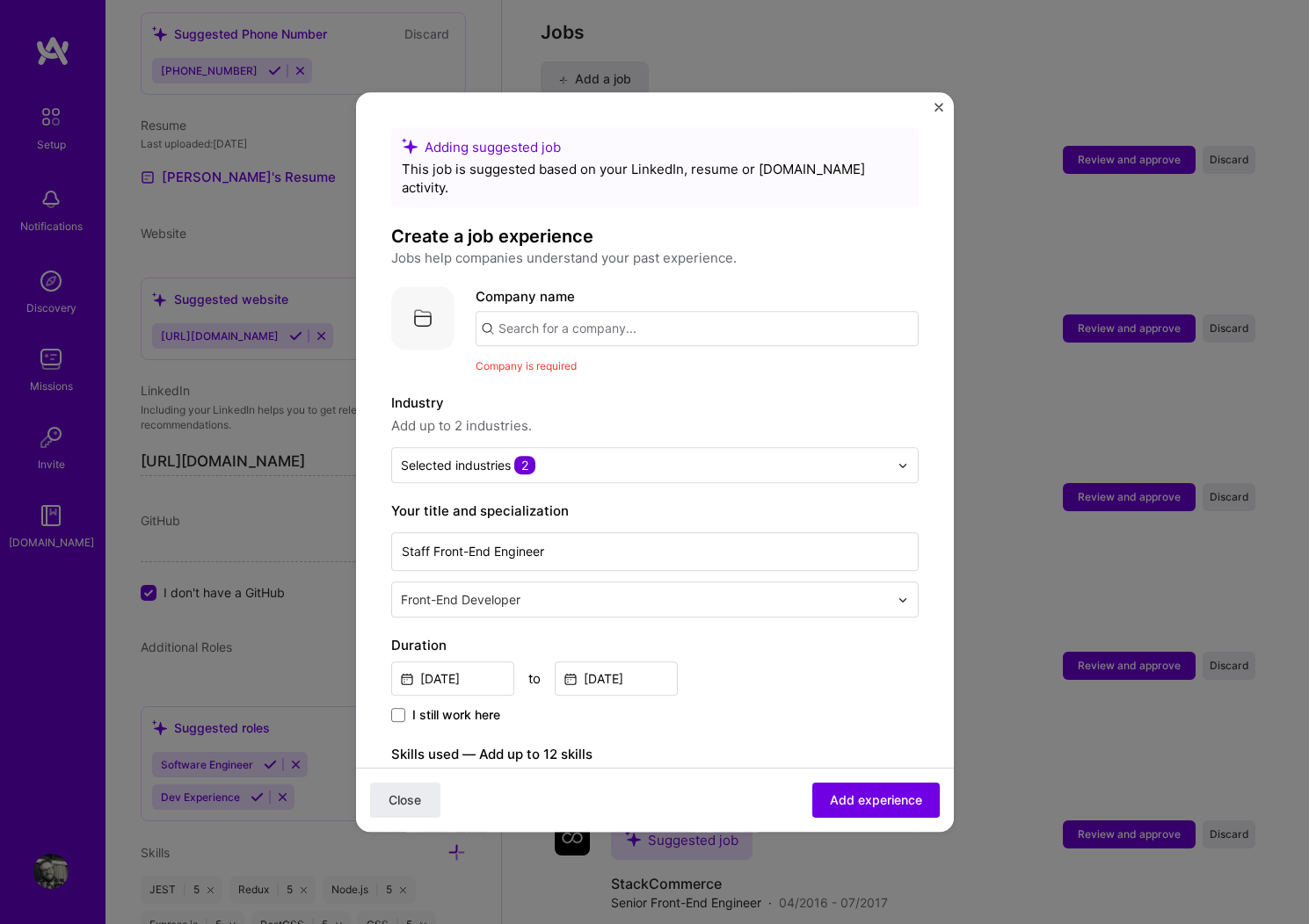
click at [749, 393] on div "Industry Add up to 2 industries." at bounding box center [655, 415] width 528 height 44
click at [629, 311] on input "text" at bounding box center [697, 328] width 443 height 35
type input "Massdriver"
click at [598, 364] on div "Massdriver [DOMAIN_NAME]" at bounding box center [571, 380] width 86 height 33
click at [701, 357] on div "Company is required" at bounding box center [714, 366] width 408 height 18
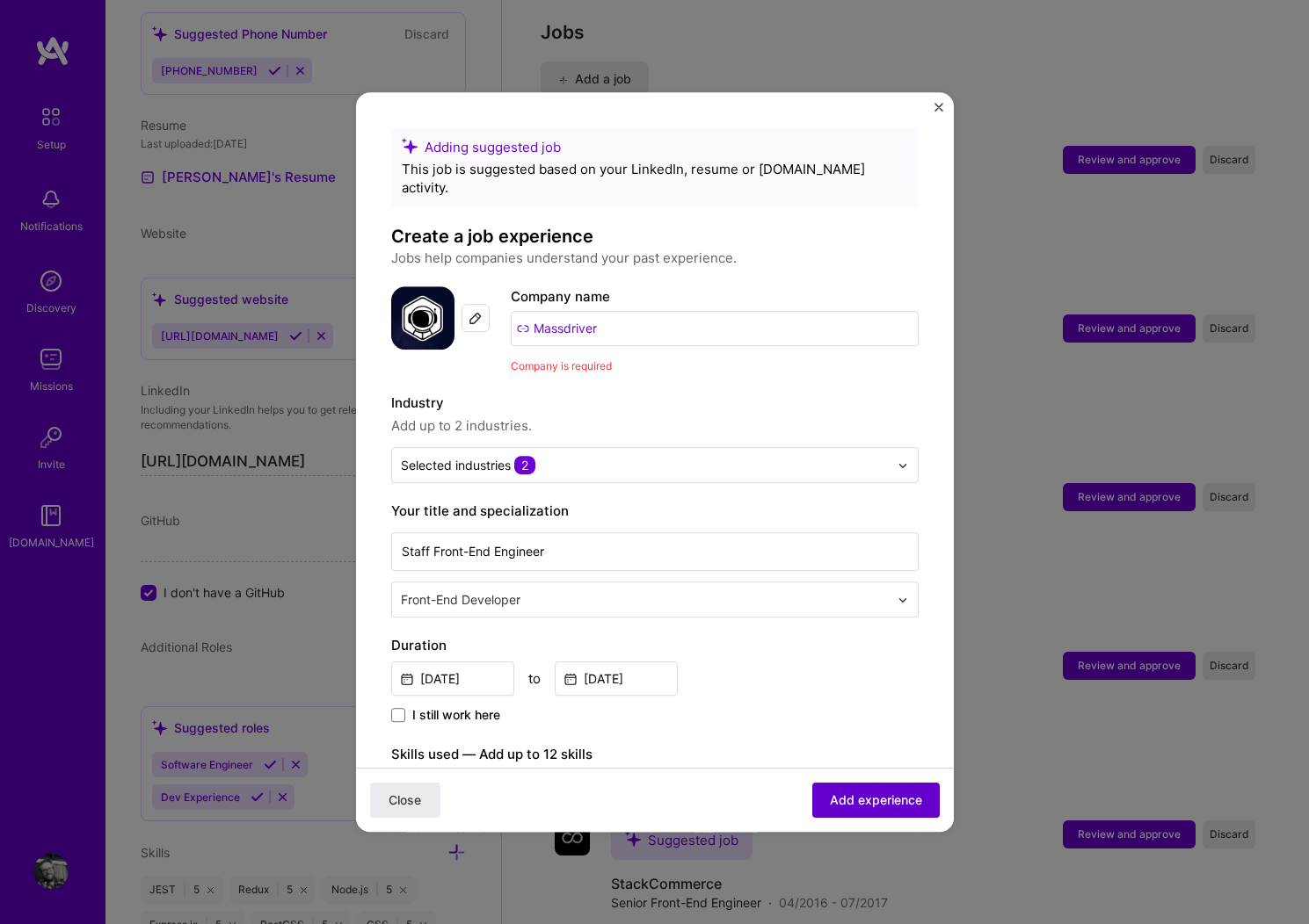
click at [874, 803] on span "Add experience" at bounding box center [875, 800] width 92 height 17
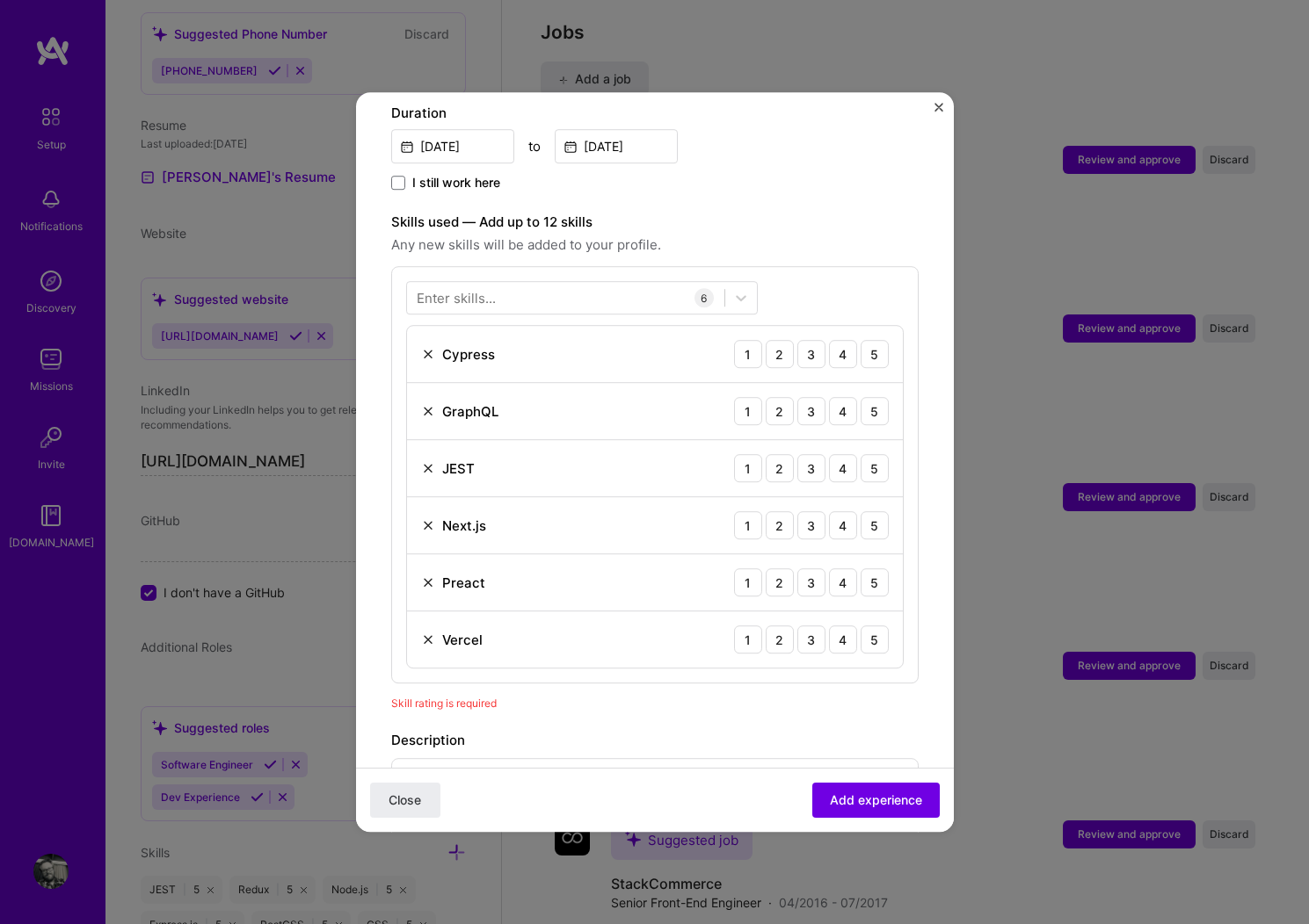
scroll to position [507, 0]
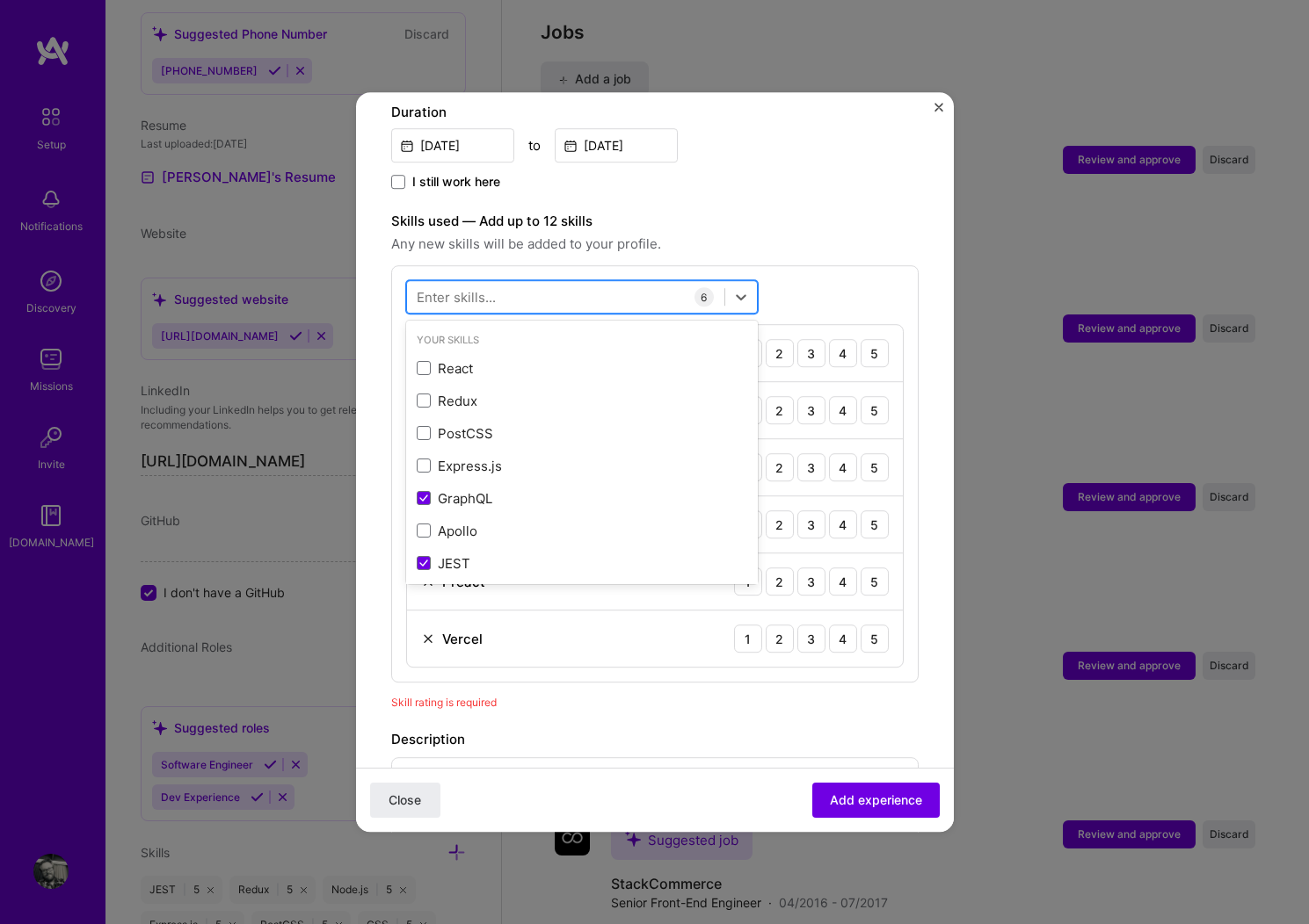
click at [586, 283] on div at bounding box center [565, 297] width 317 height 29
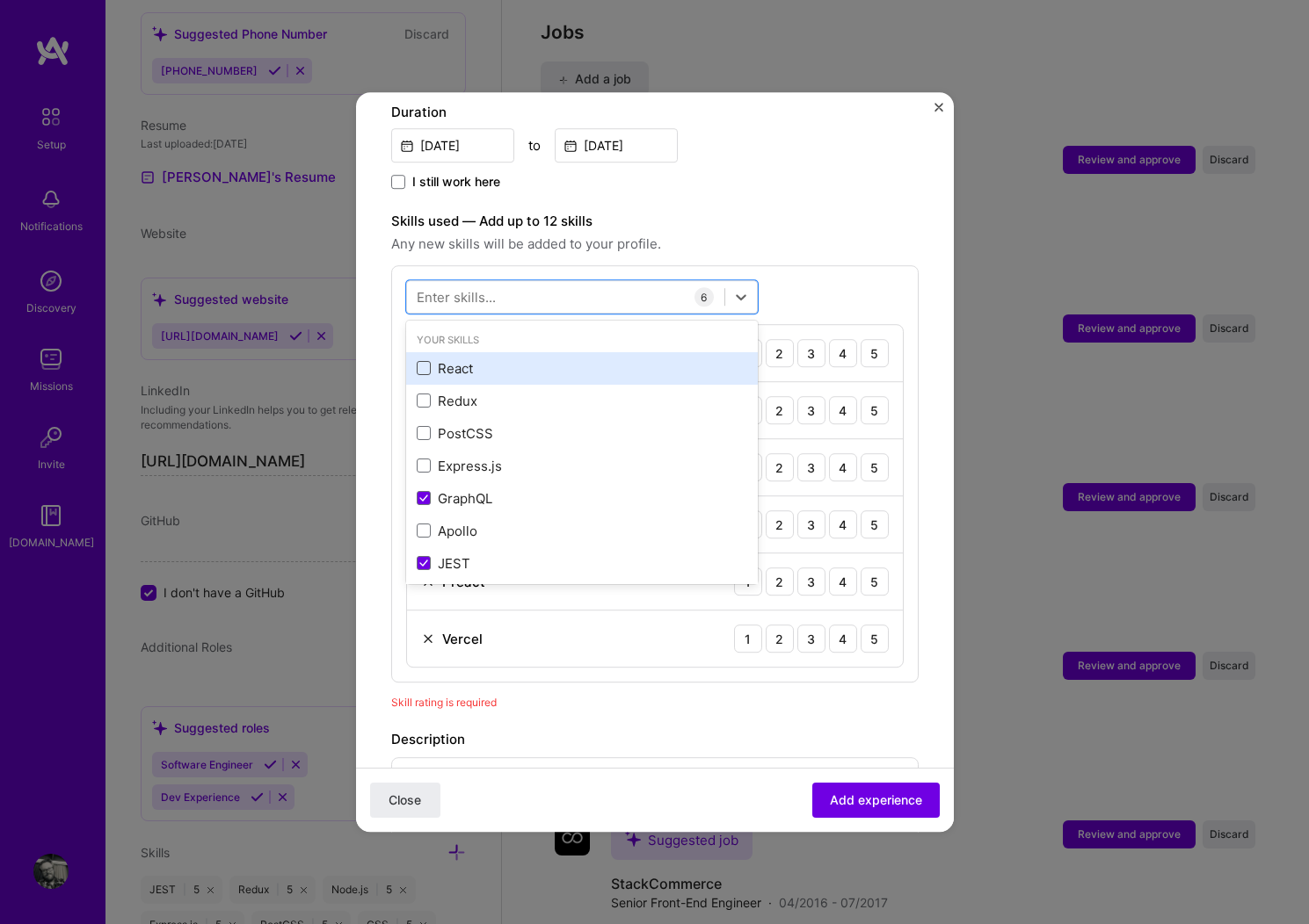
click at [423, 362] on span at bounding box center [423, 368] width 14 height 14
click at [0, 0] on input "checkbox" at bounding box center [0, 0] width 0 height 0
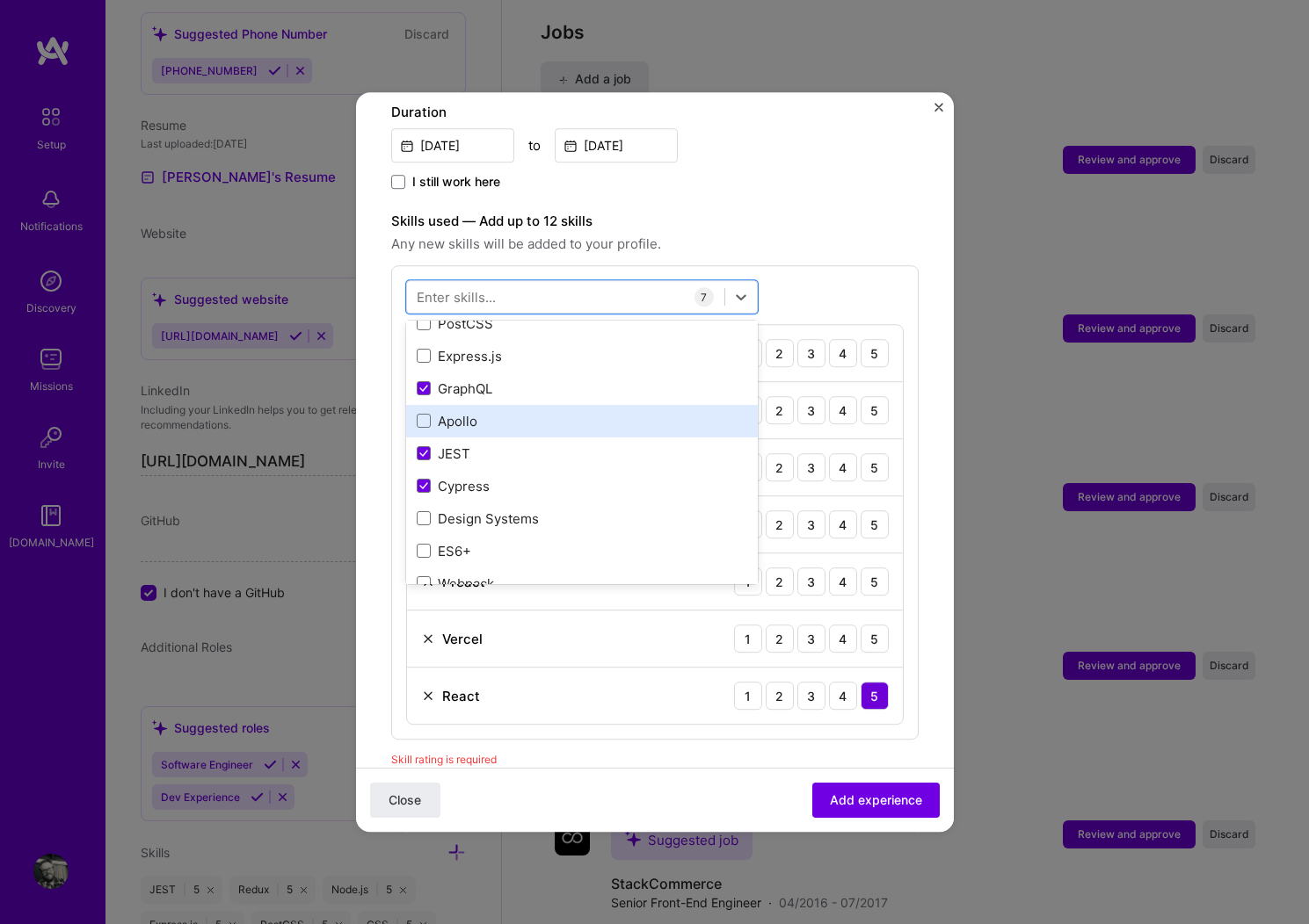
scroll to position [117, 0]
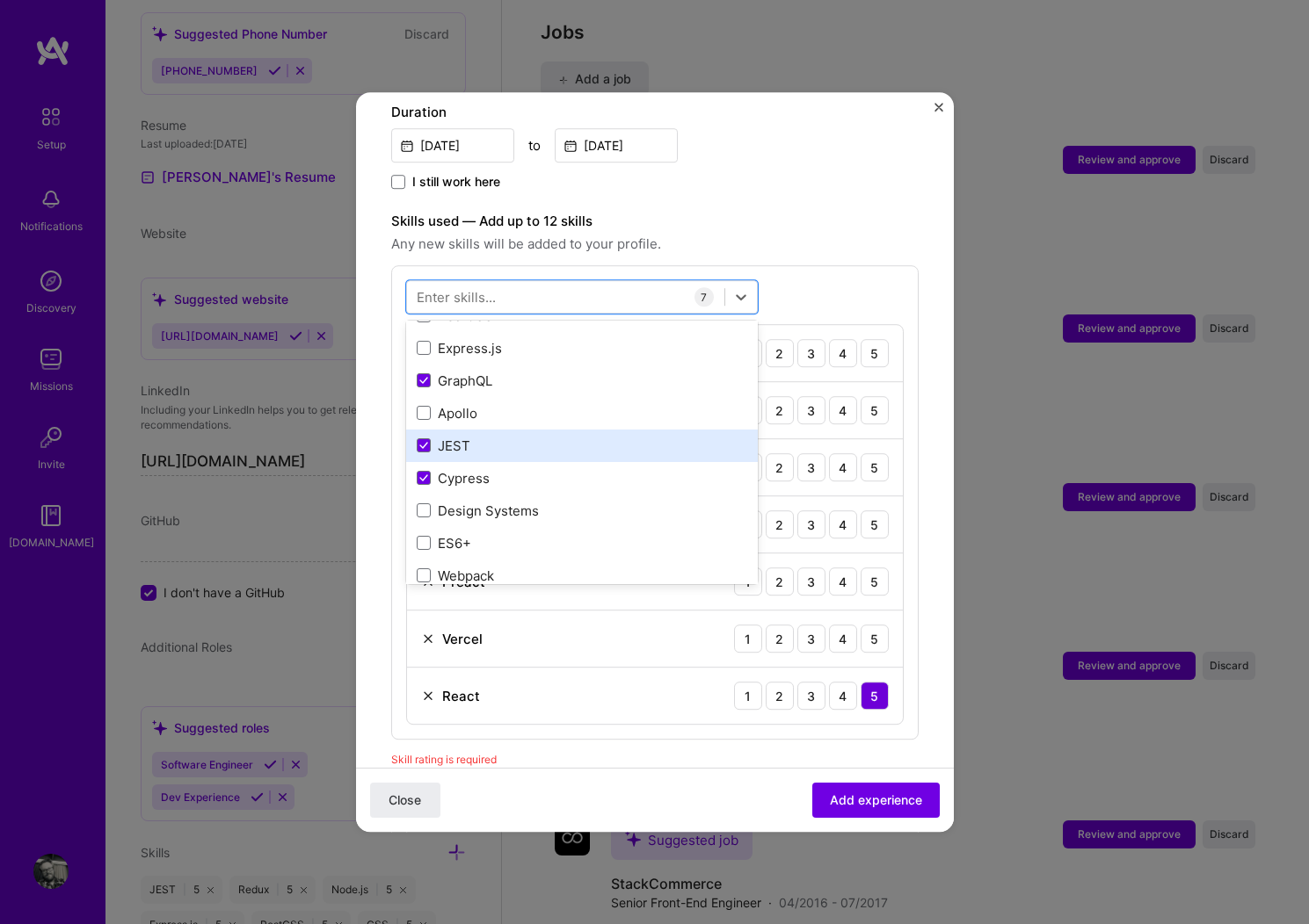
drag, startPoint x: 427, startPoint y: 397, endPoint x: 462, endPoint y: 417, distance: 40.3
click at [427, 407] on span at bounding box center [423, 413] width 14 height 14
click at [0, 0] on input "checkbox" at bounding box center [0, 0] width 0 height 0
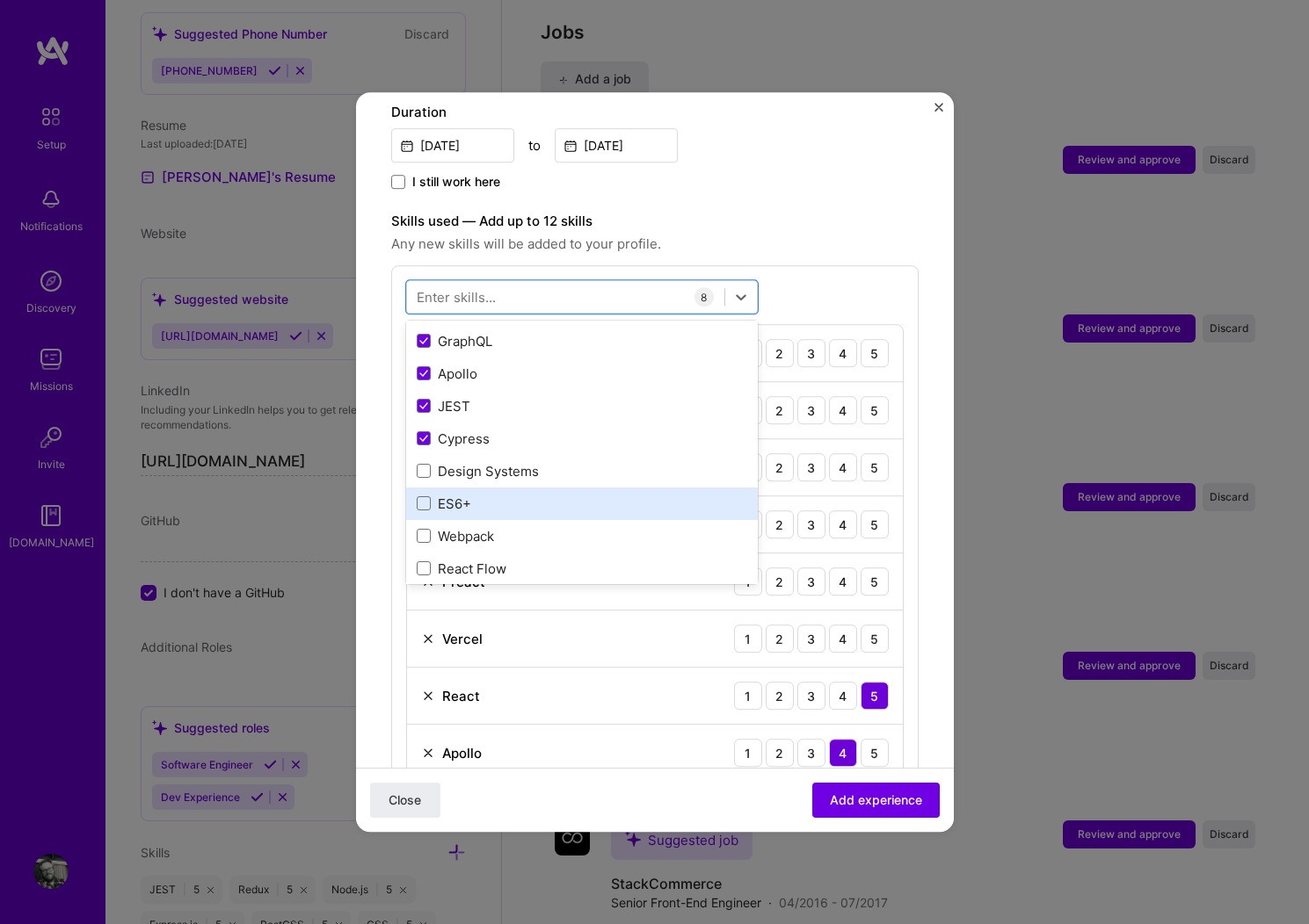
scroll to position [163, 0]
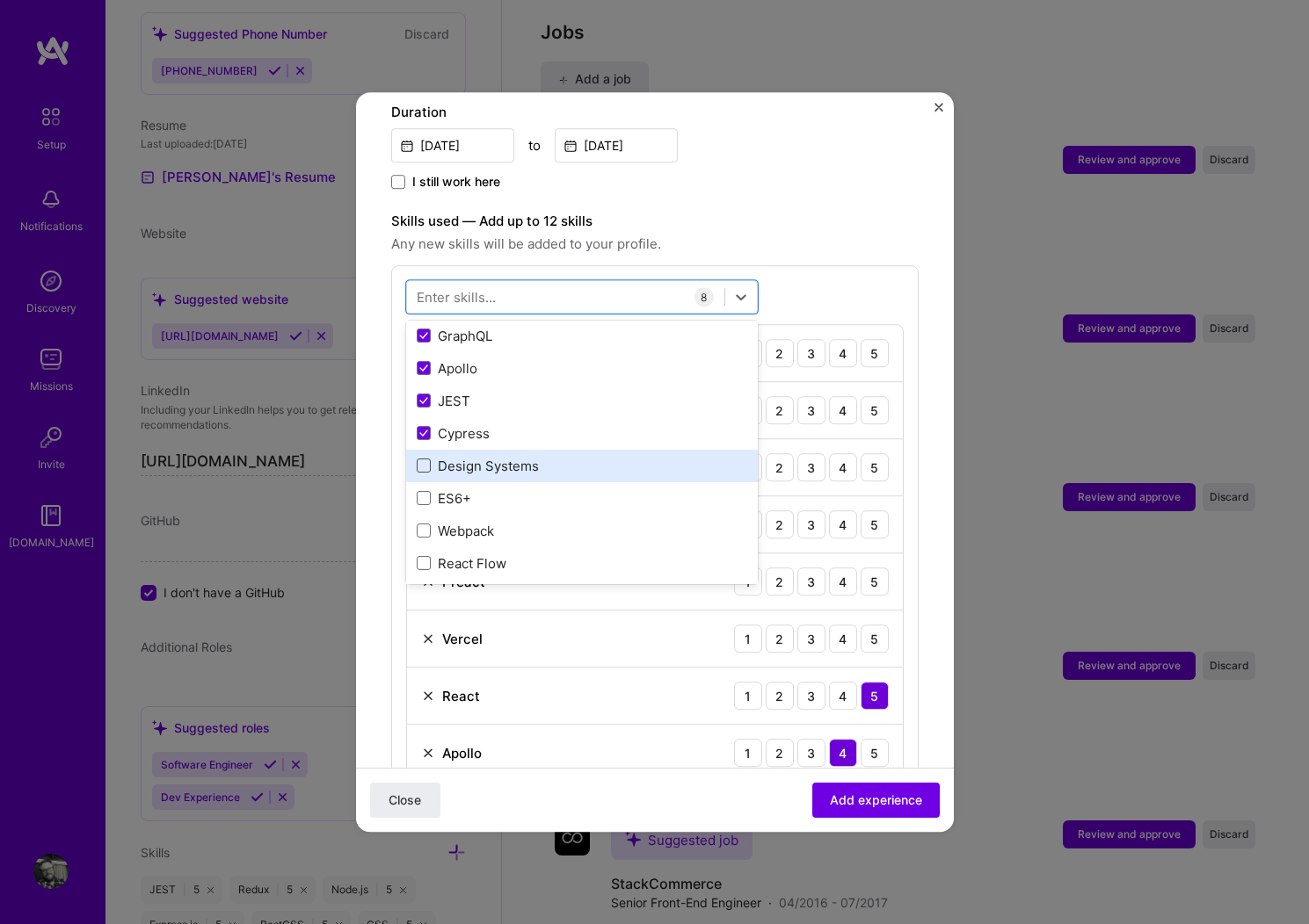
click at [422, 459] on span at bounding box center [423, 466] width 14 height 14
click at [0, 0] on input "checkbox" at bounding box center [0, 0] width 0 height 0
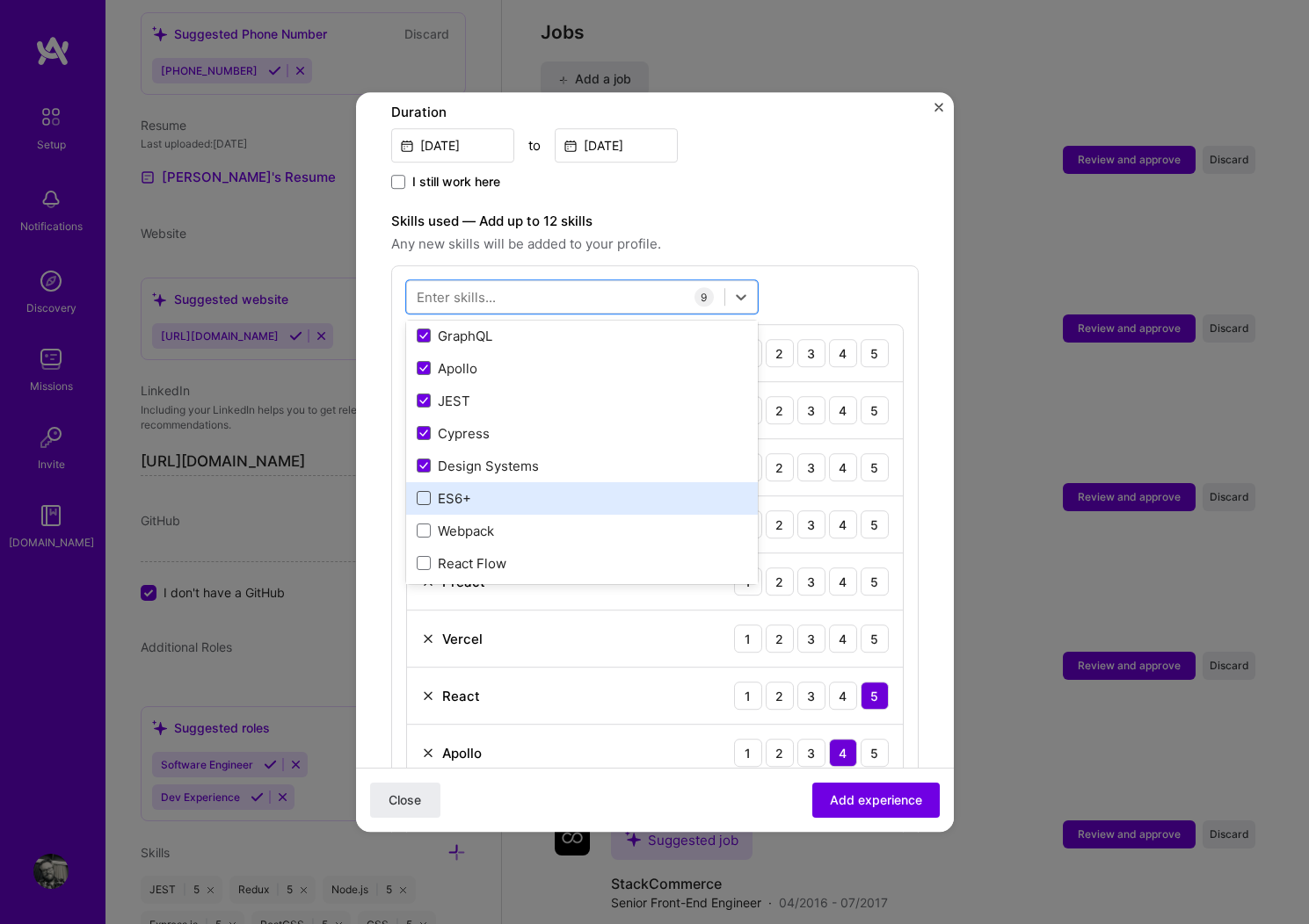
click at [425, 492] on span at bounding box center [423, 498] width 14 height 14
click at [0, 0] on input "checkbox" at bounding box center [0, 0] width 0 height 0
click at [423, 496] on icon at bounding box center [424, 499] width 9 height 7
click at [0, 0] on input "checkbox" at bounding box center [0, 0] width 0 height 0
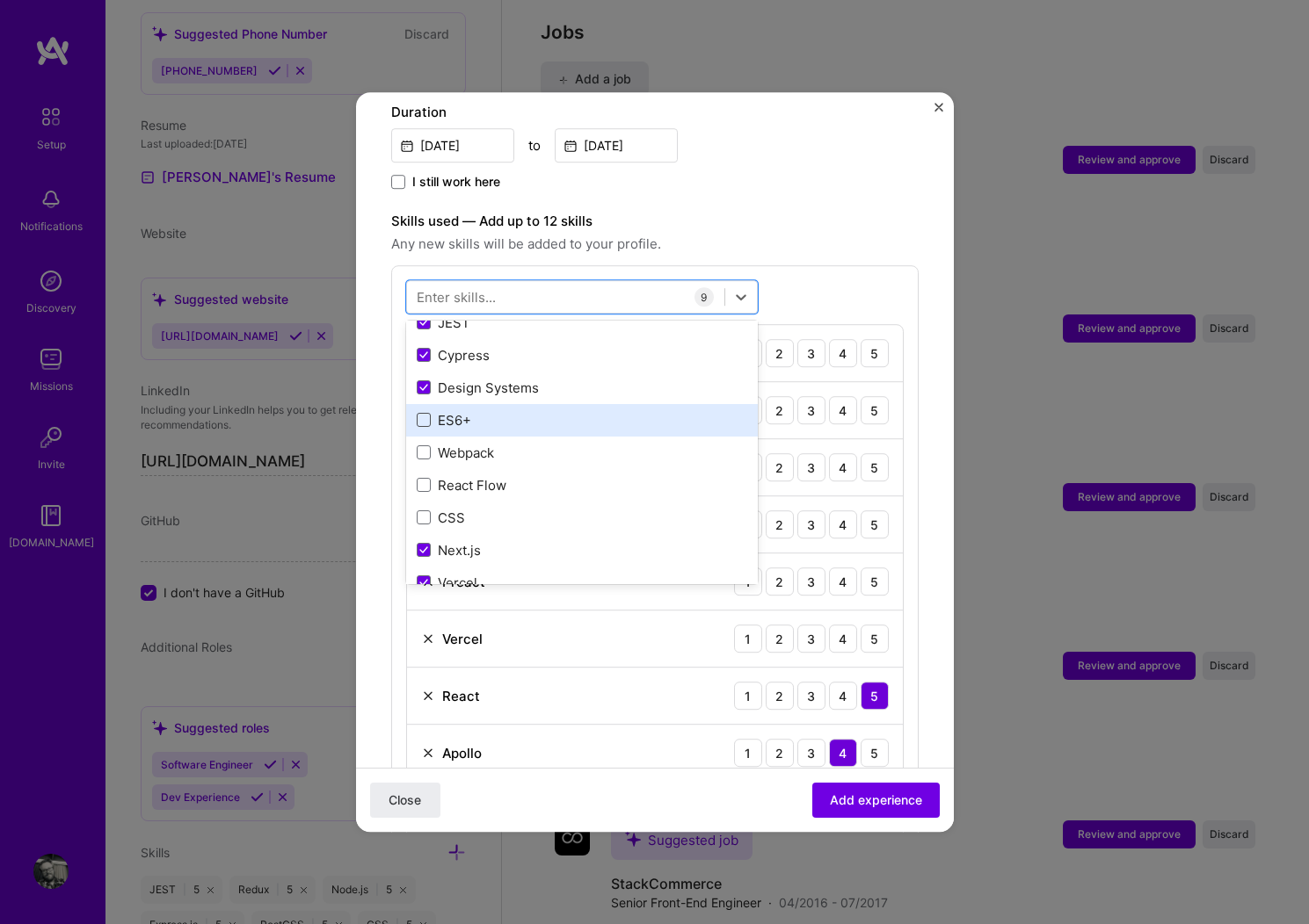
scroll to position [248, 0]
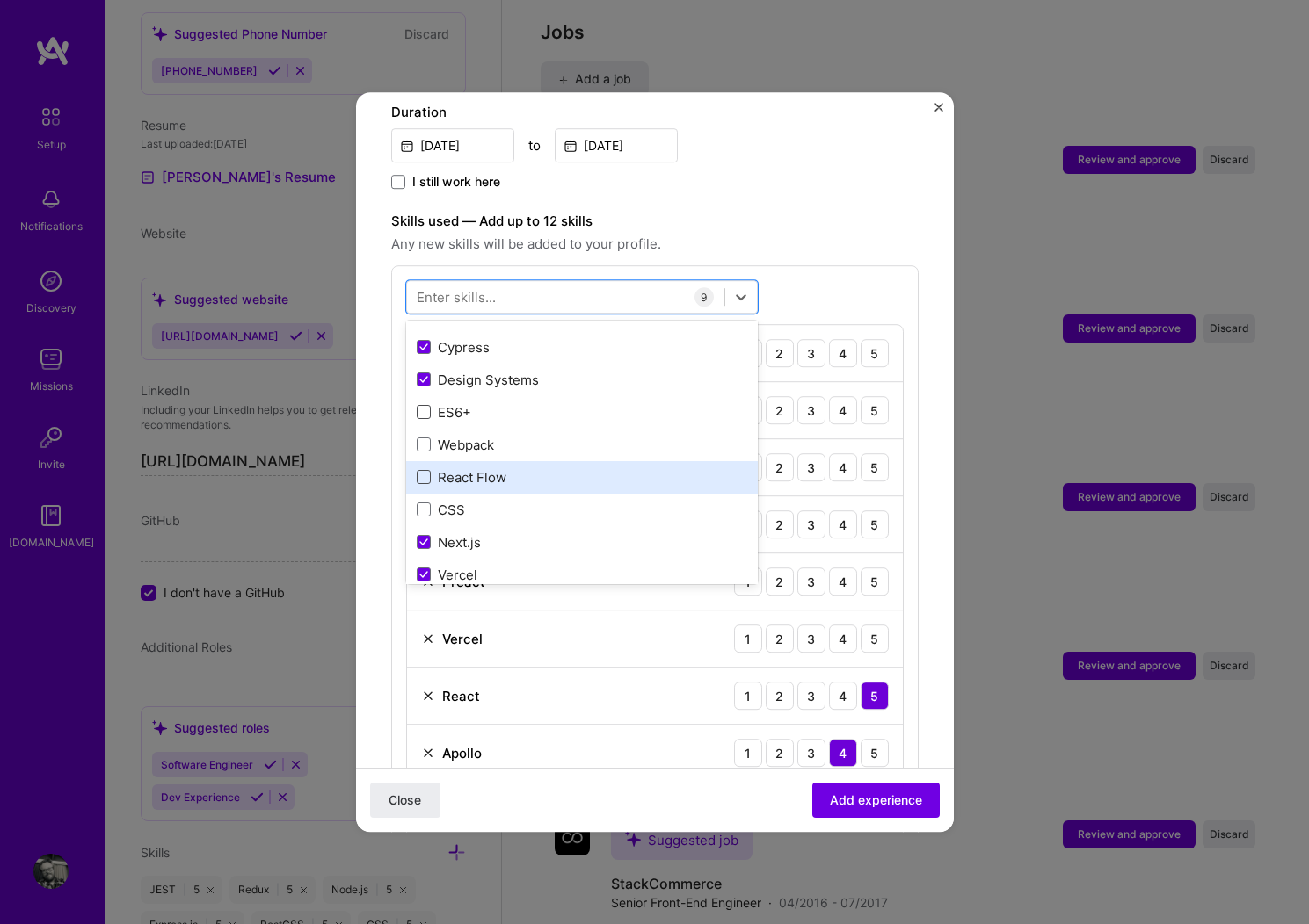
click at [427, 471] on span at bounding box center [423, 477] width 14 height 14
click at [0, 0] on input "checkbox" at bounding box center [0, 0] width 0 height 0
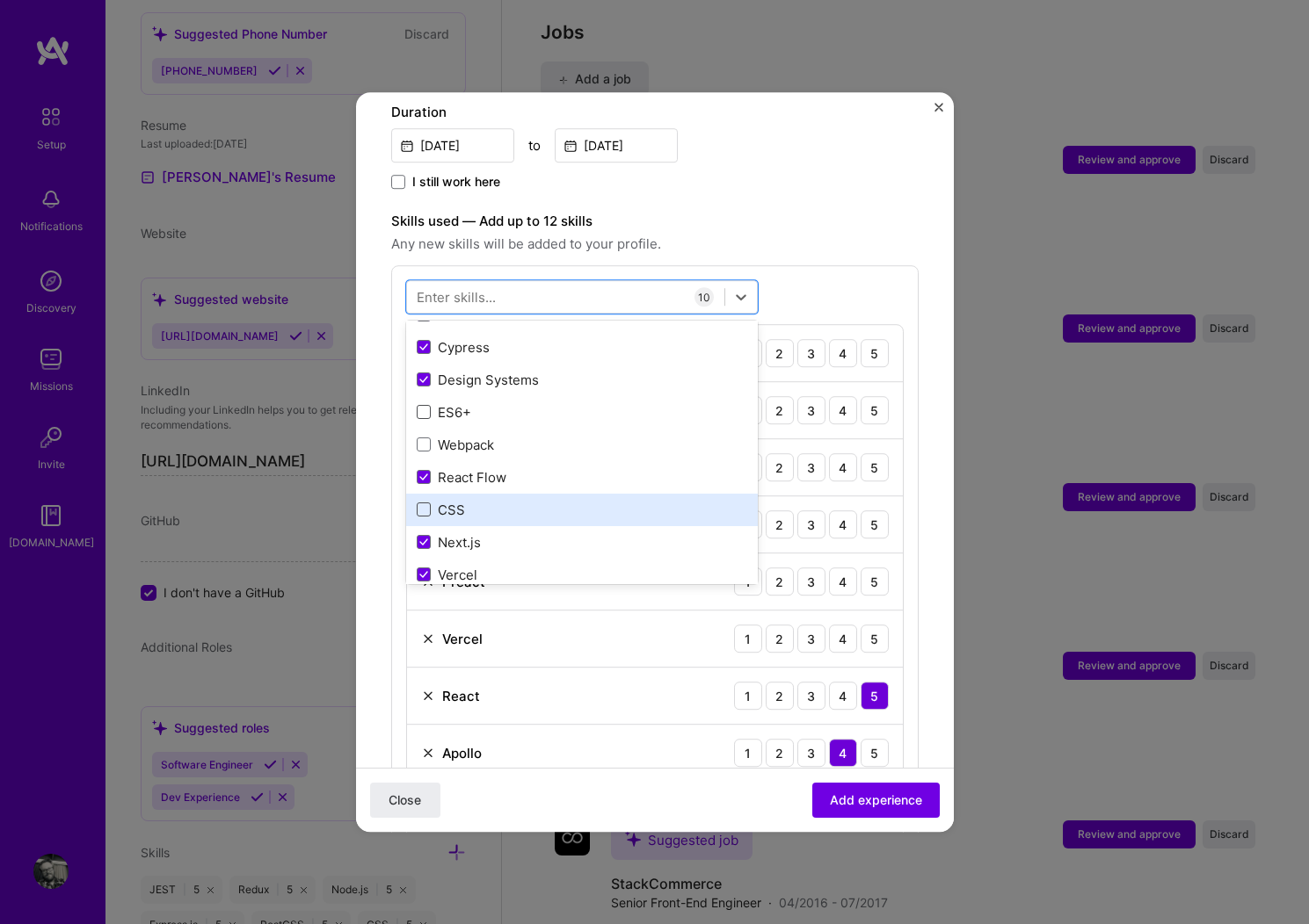
click at [426, 504] on span at bounding box center [423, 510] width 14 height 14
click at [0, 0] on input "checkbox" at bounding box center [0, 0] width 0 height 0
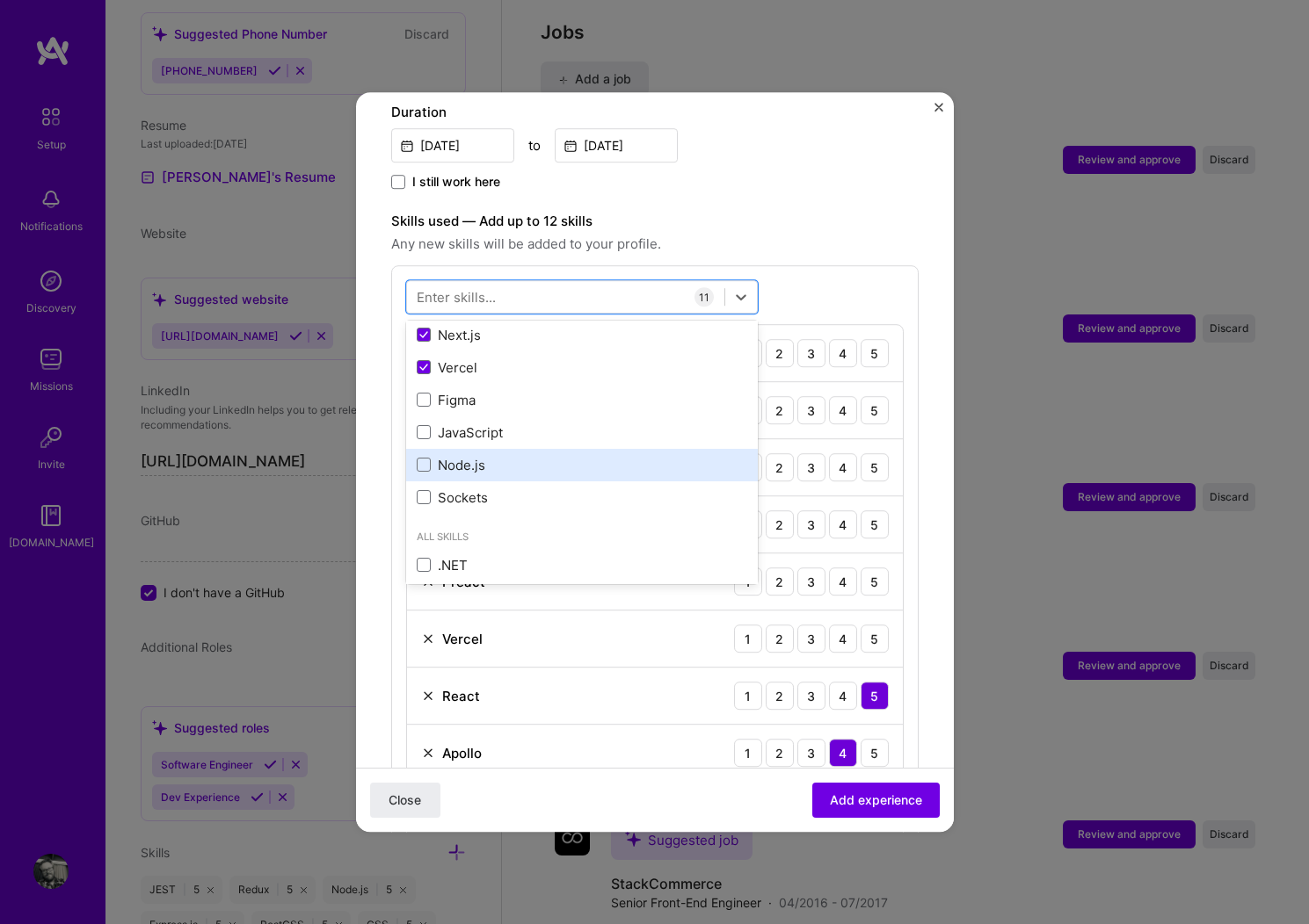
scroll to position [505, 0]
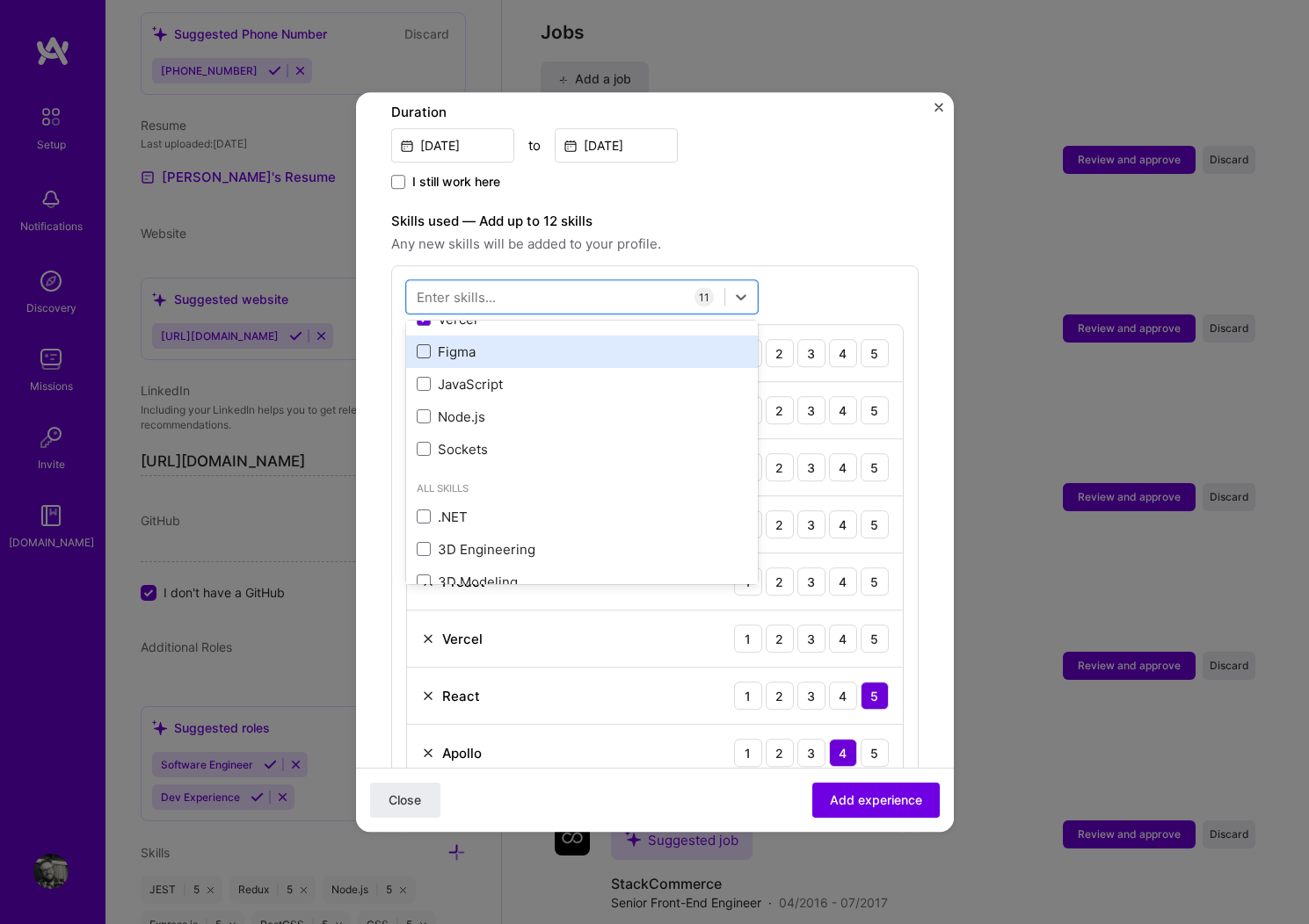
click at [429, 346] on span at bounding box center [423, 352] width 14 height 14
click at [0, 0] on input "checkbox" at bounding box center [0, 0] width 0 height 0
click at [426, 349] on icon at bounding box center [424, 353] width 9 height 7
click at [0, 0] on input "checkbox" at bounding box center [0, 0] width 0 height 0
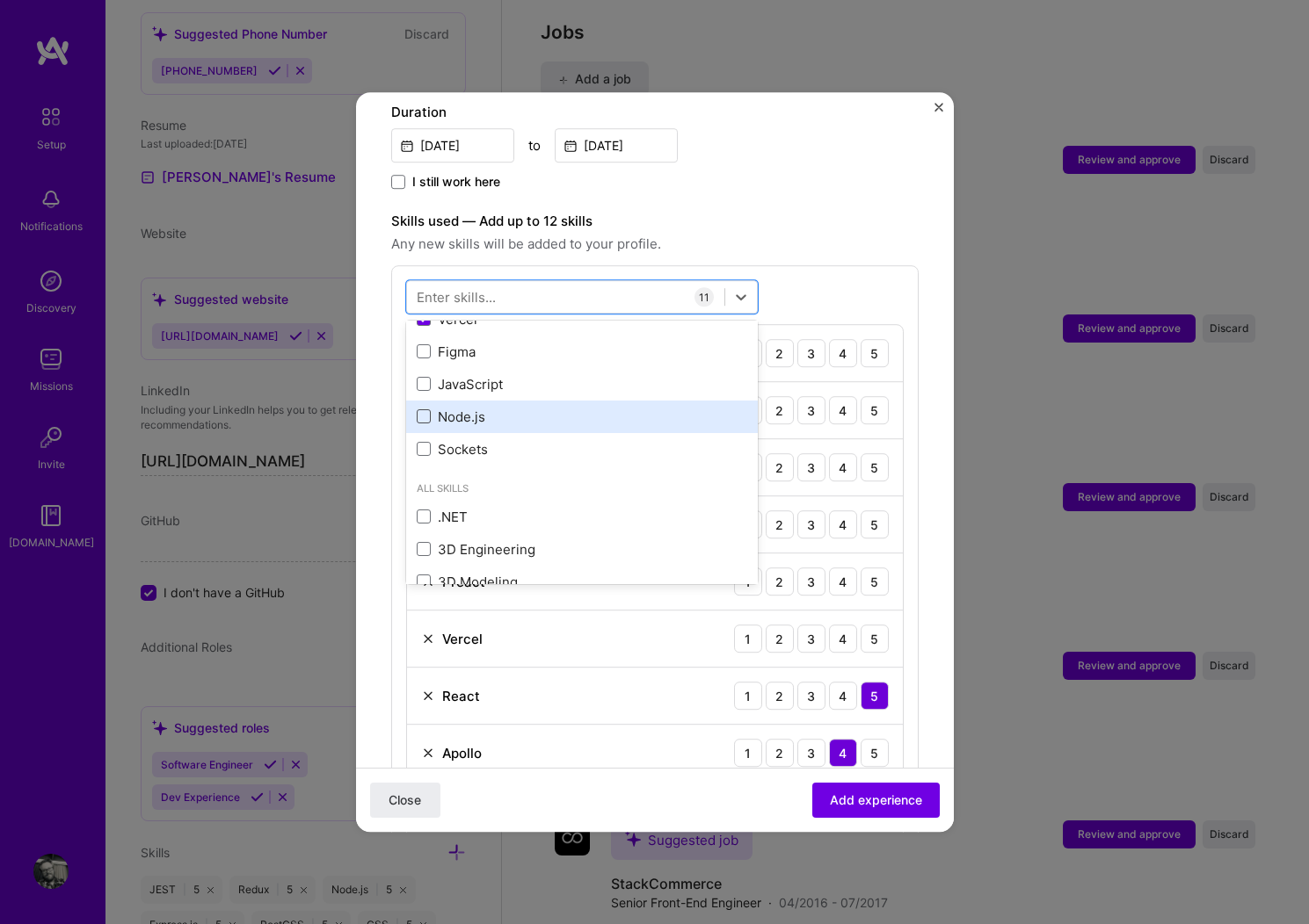
click at [425, 410] on span at bounding box center [423, 417] width 14 height 14
click at [0, 0] on input "checkbox" at bounding box center [0, 0] width 0 height 0
click at [881, 211] on label "Skills used — Add up to 12 skills" at bounding box center [655, 221] width 528 height 21
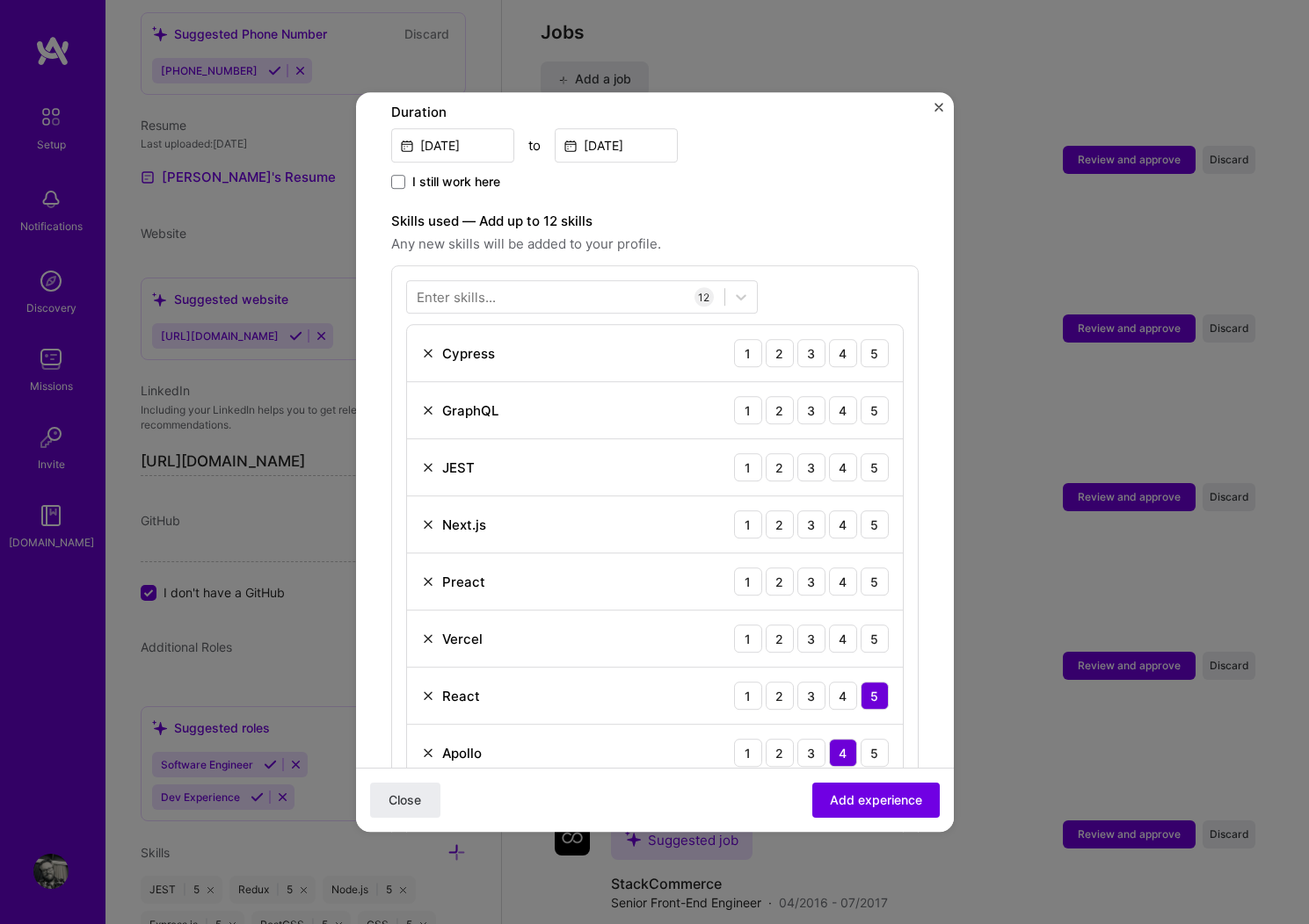
drag, startPoint x: 424, startPoint y: 330, endPoint x: 511, endPoint y: 289, distance: 96.2
click at [425, 346] on img at bounding box center [428, 353] width 14 height 14
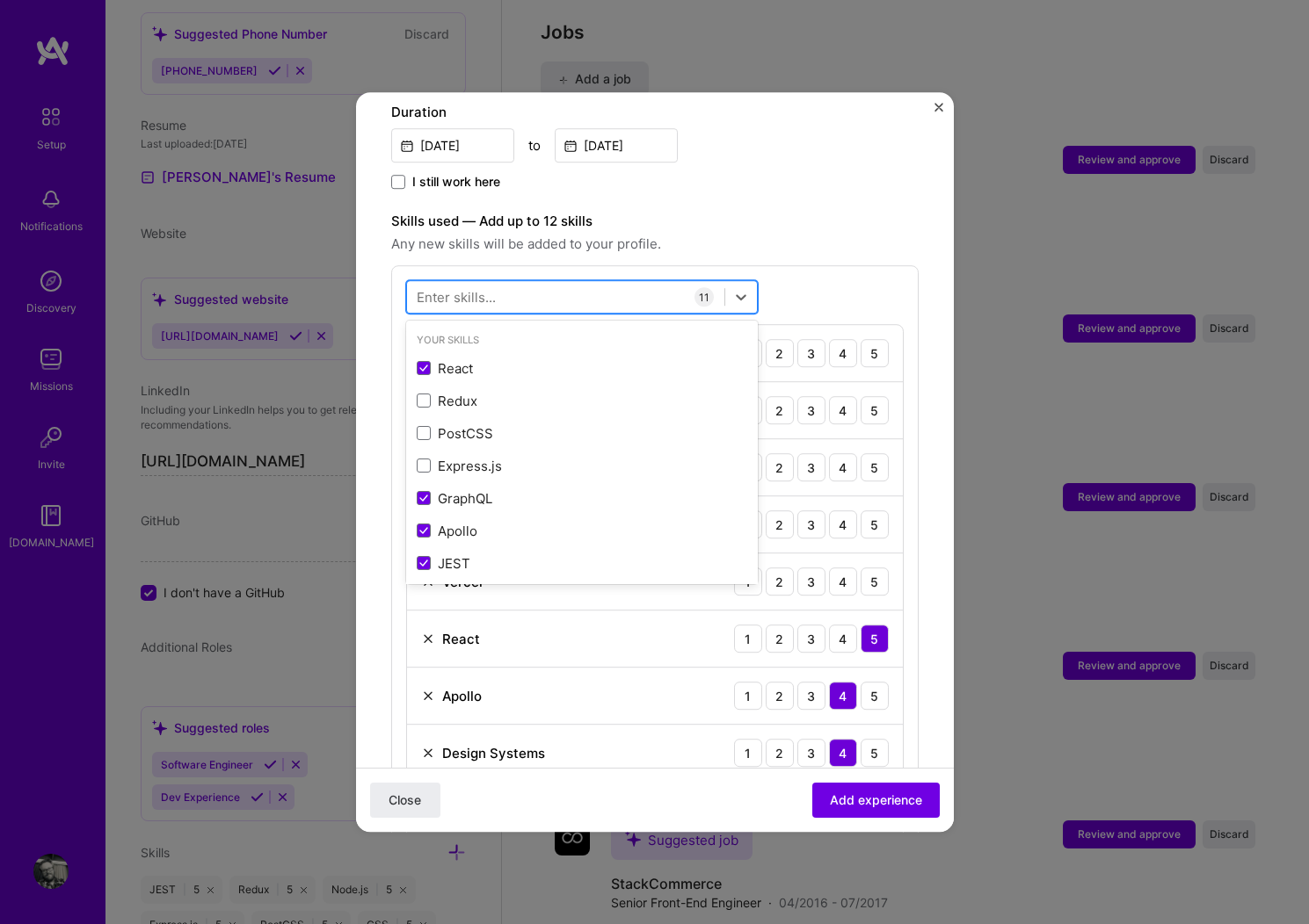
click at [532, 283] on div at bounding box center [565, 297] width 317 height 29
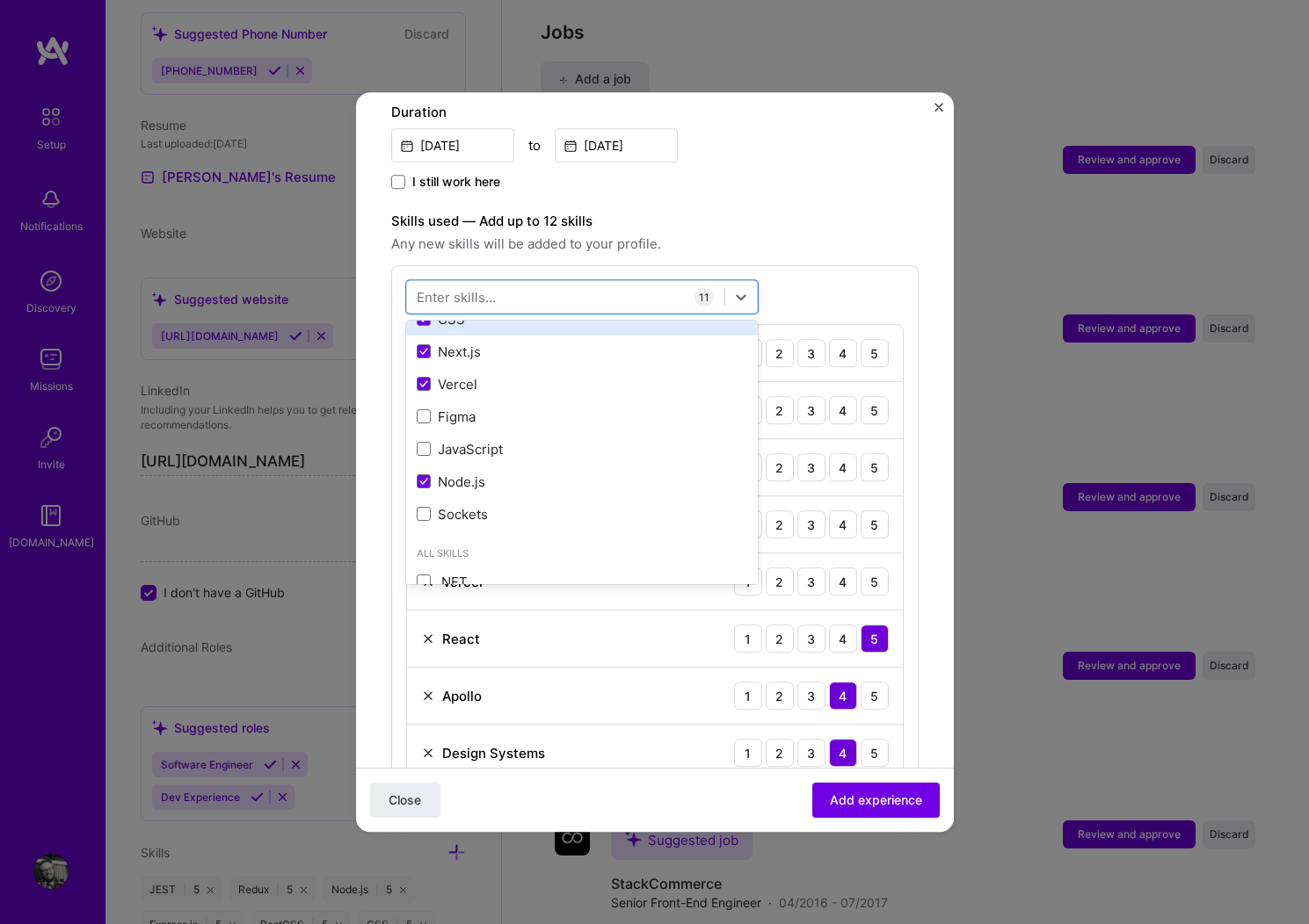
scroll to position [441, 0]
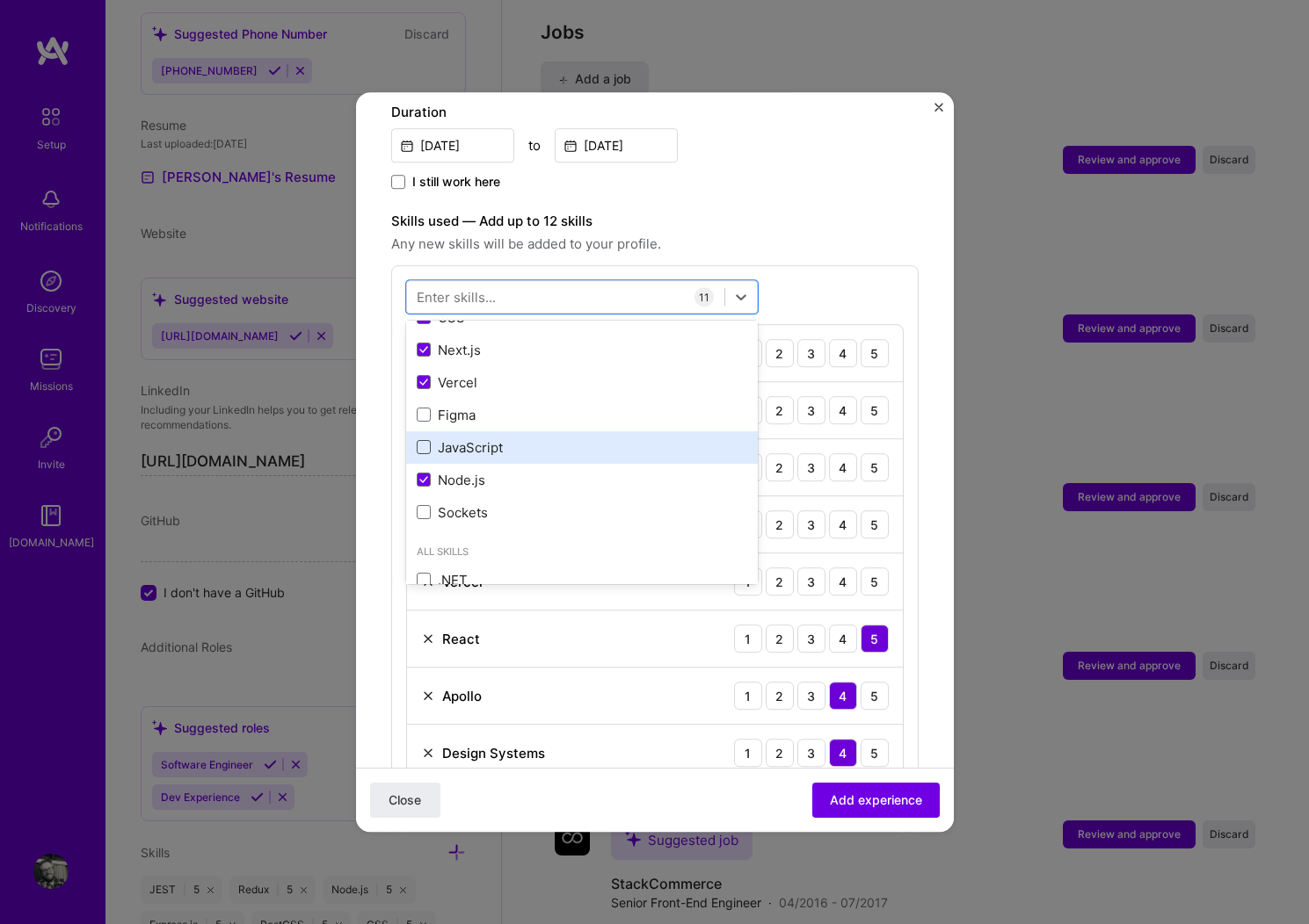
click at [421, 441] on span at bounding box center [423, 447] width 14 height 14
click at [0, 0] on input "checkbox" at bounding box center [0, 0] width 0 height 0
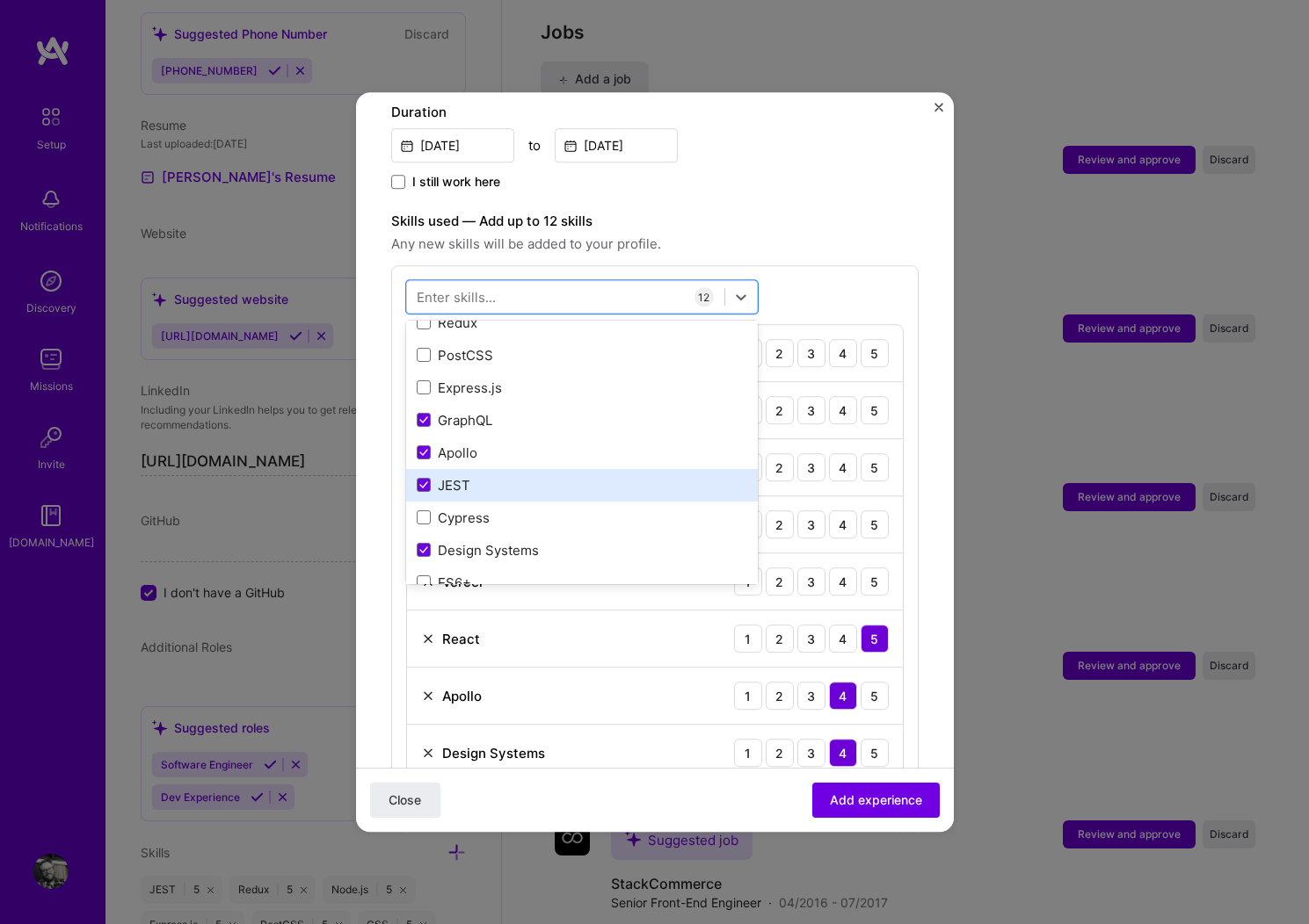
scroll to position [76, 0]
click at [422, 484] on icon at bounding box center [424, 487] width 9 height 7
click at [0, 0] on input "checkbox" at bounding box center [0, 0] width 0 height 0
click at [803, 211] on label "Skills used — Add up to 12 skills" at bounding box center [655, 221] width 528 height 21
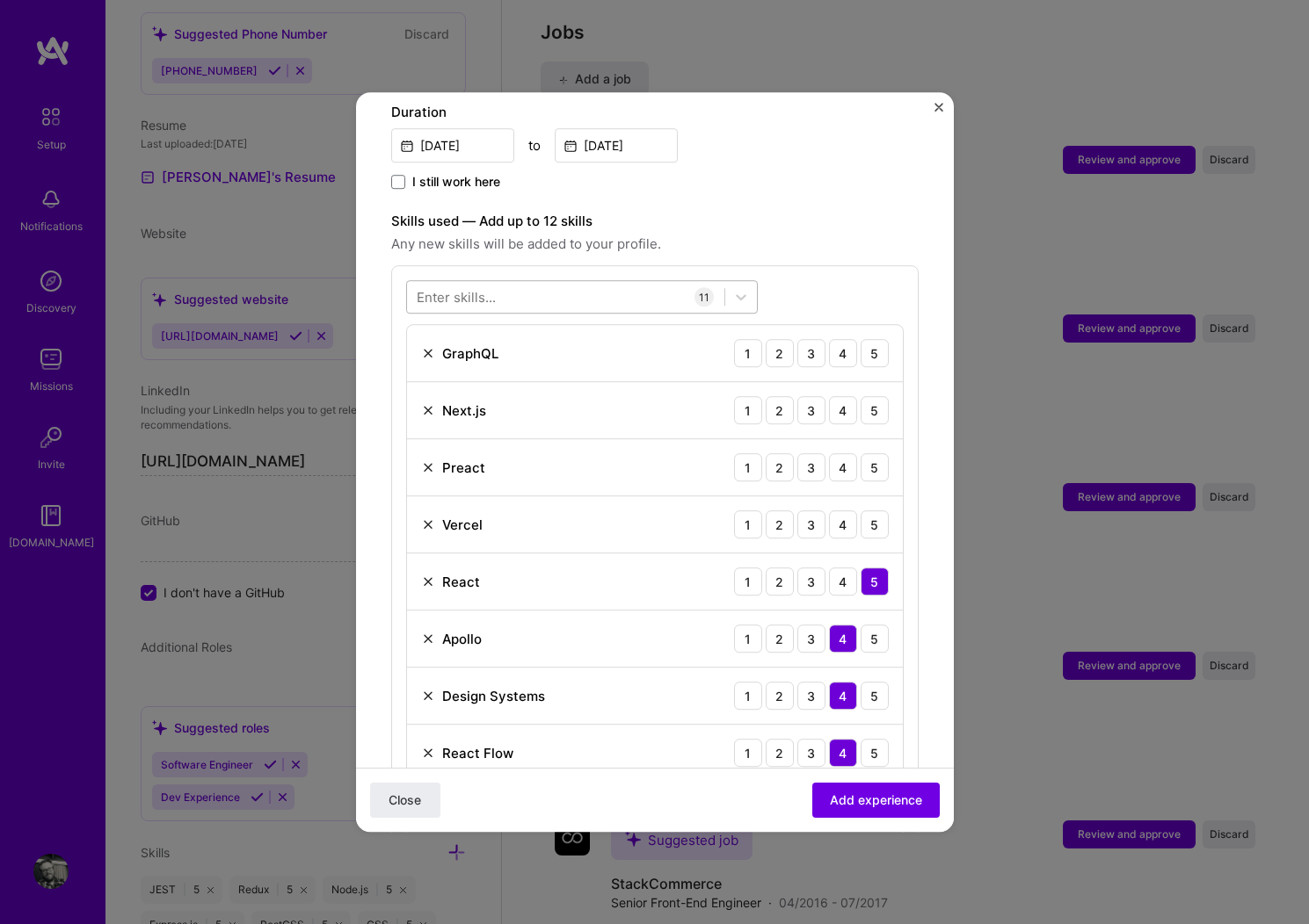
click at [599, 283] on div at bounding box center [565, 297] width 317 height 29
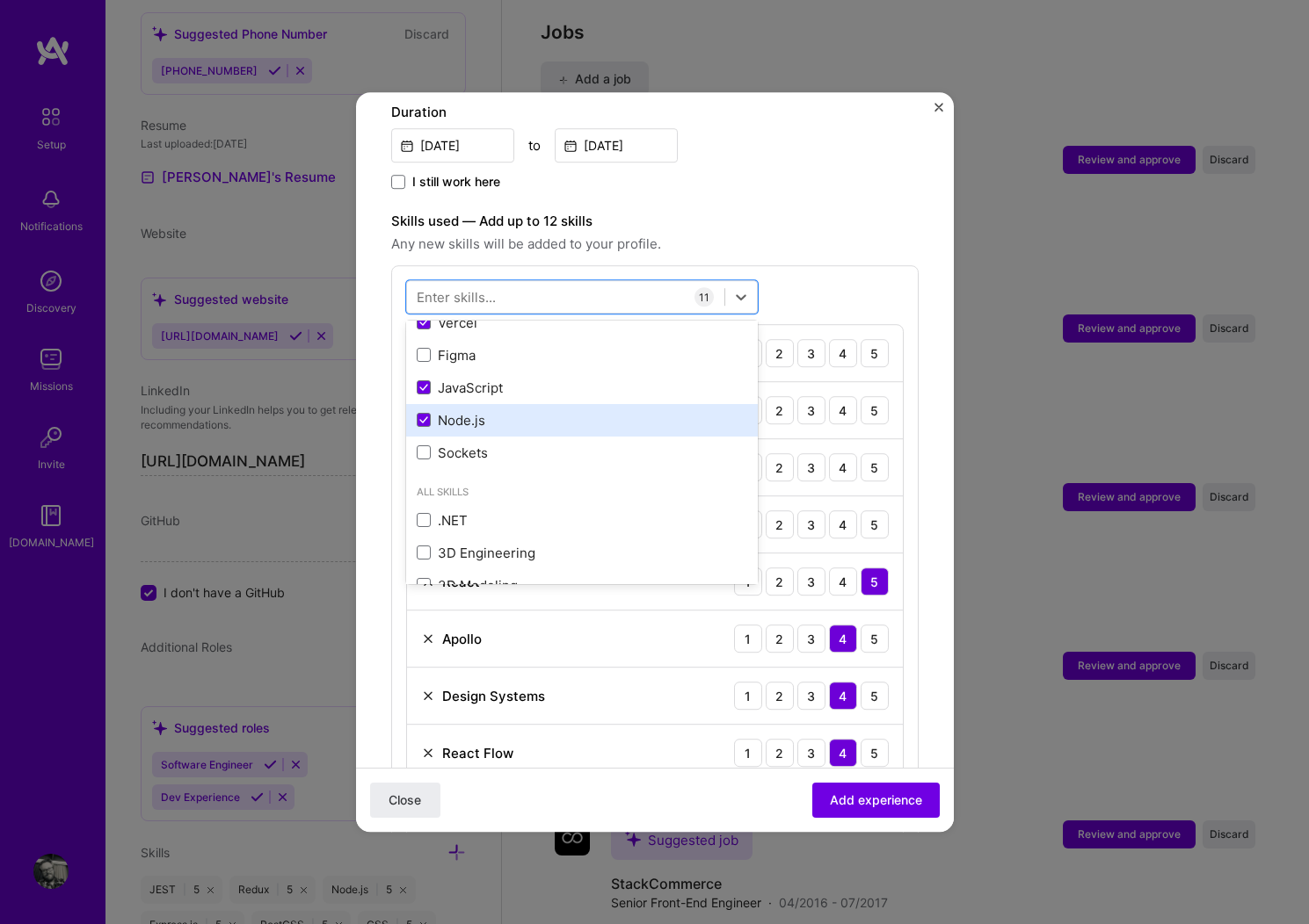
scroll to position [502, 0]
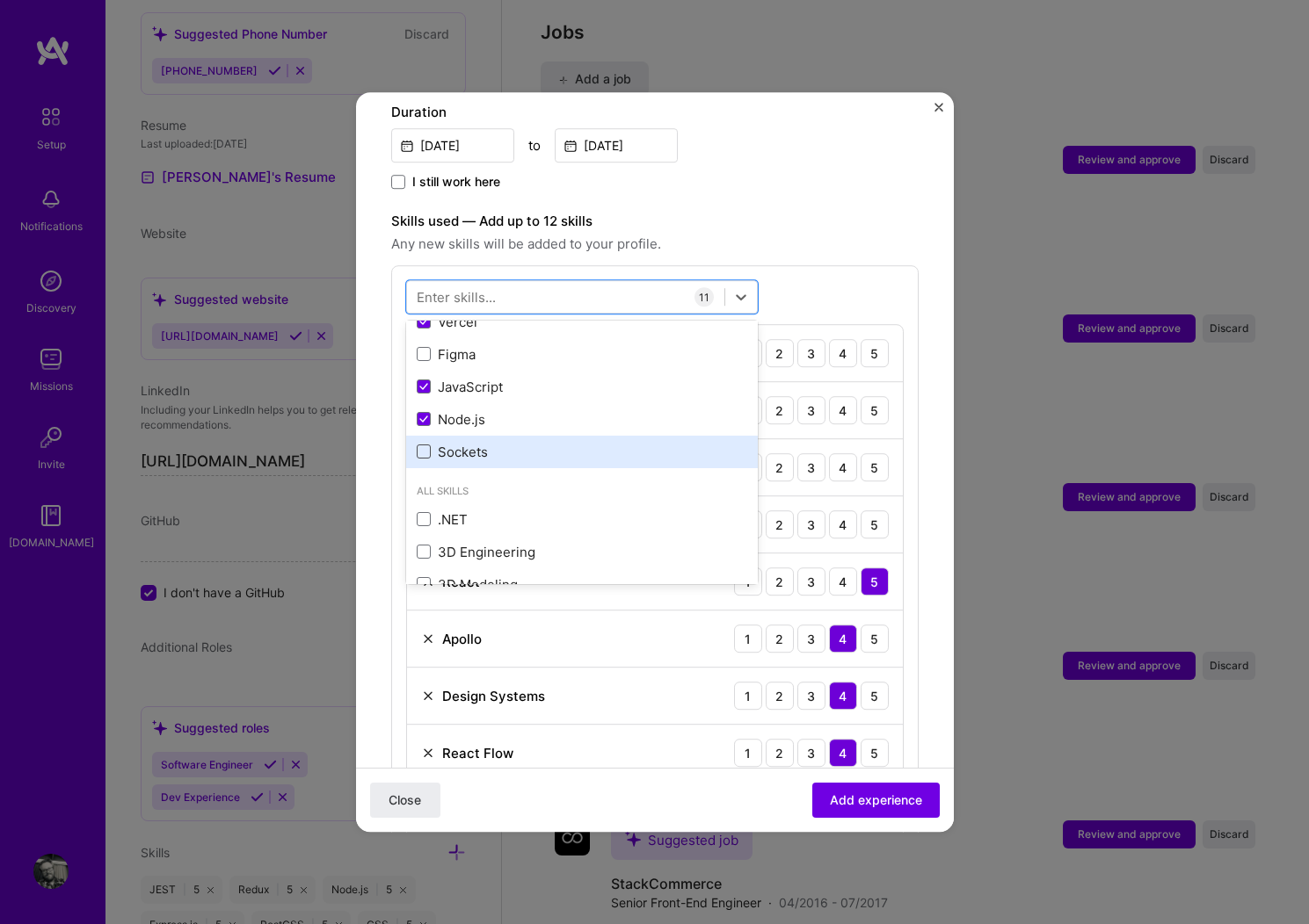
click at [425, 446] on span at bounding box center [423, 452] width 14 height 14
click at [0, 0] on input "checkbox" at bounding box center [0, 0] width 0 height 0
click at [723, 191] on div "Adding suggested job This job is suggested based on your LinkedIn, resume or [D…" at bounding box center [655, 596] width 528 height 1952
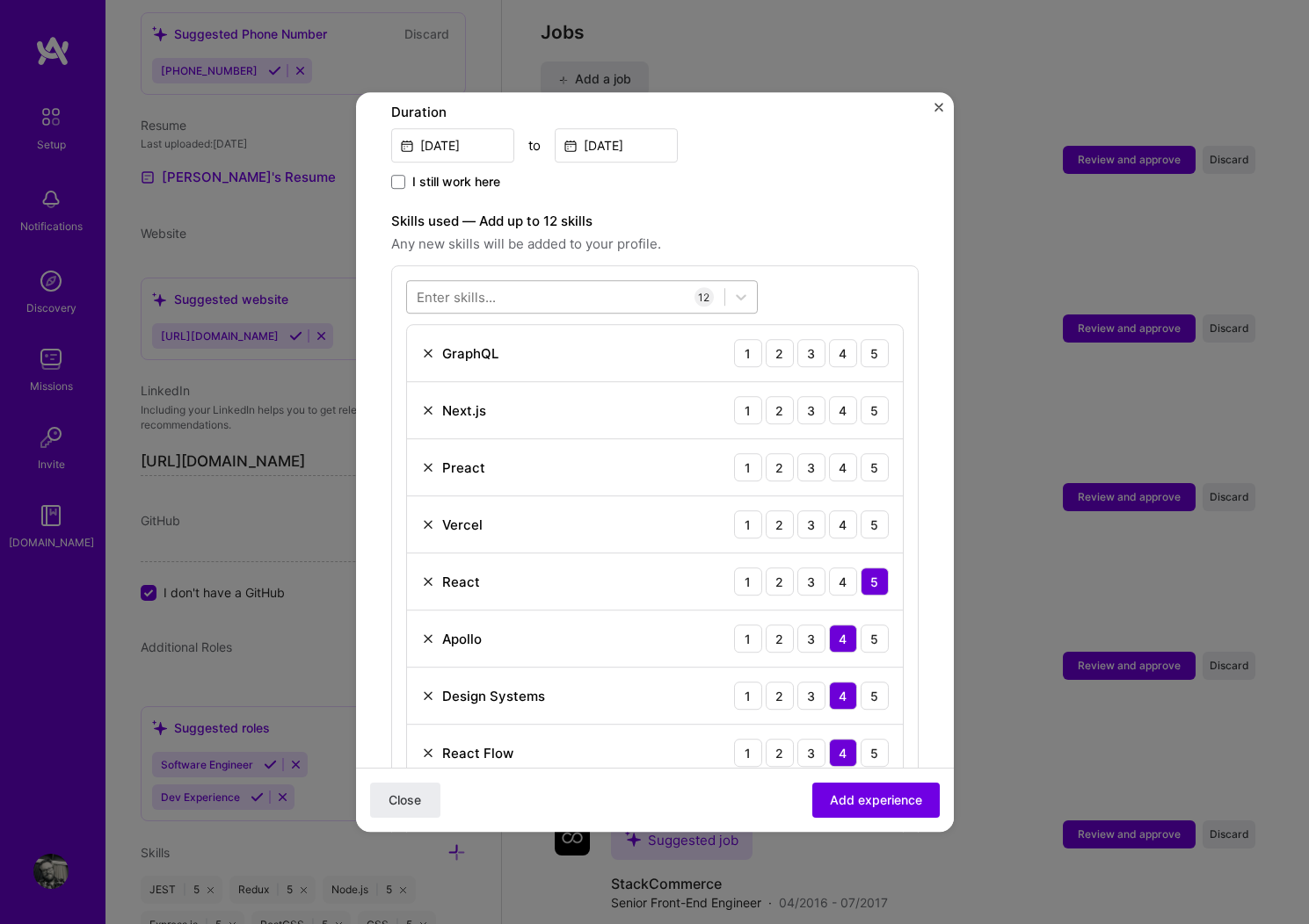
click at [639, 283] on div at bounding box center [565, 297] width 317 height 29
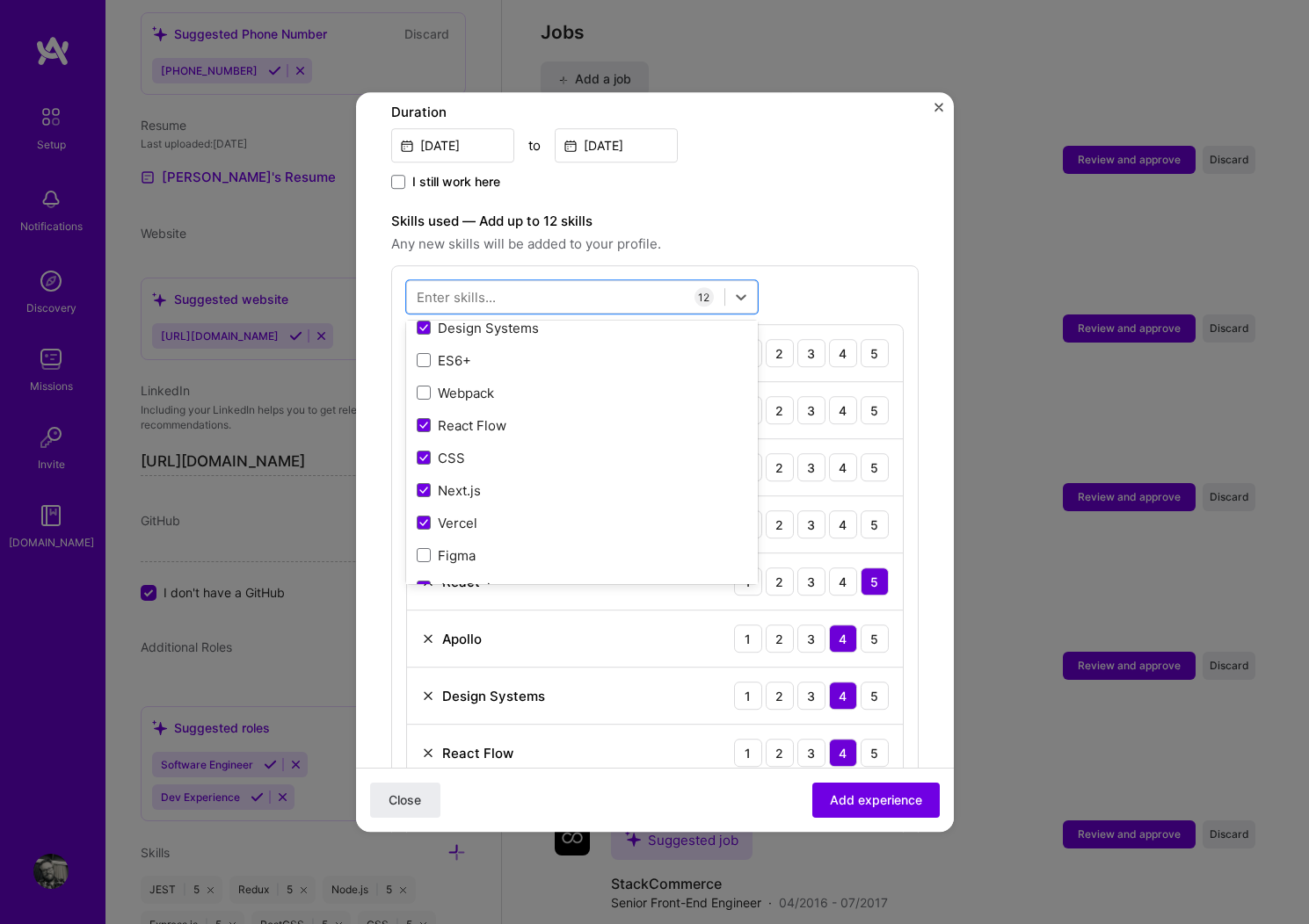
scroll to position [475, 0]
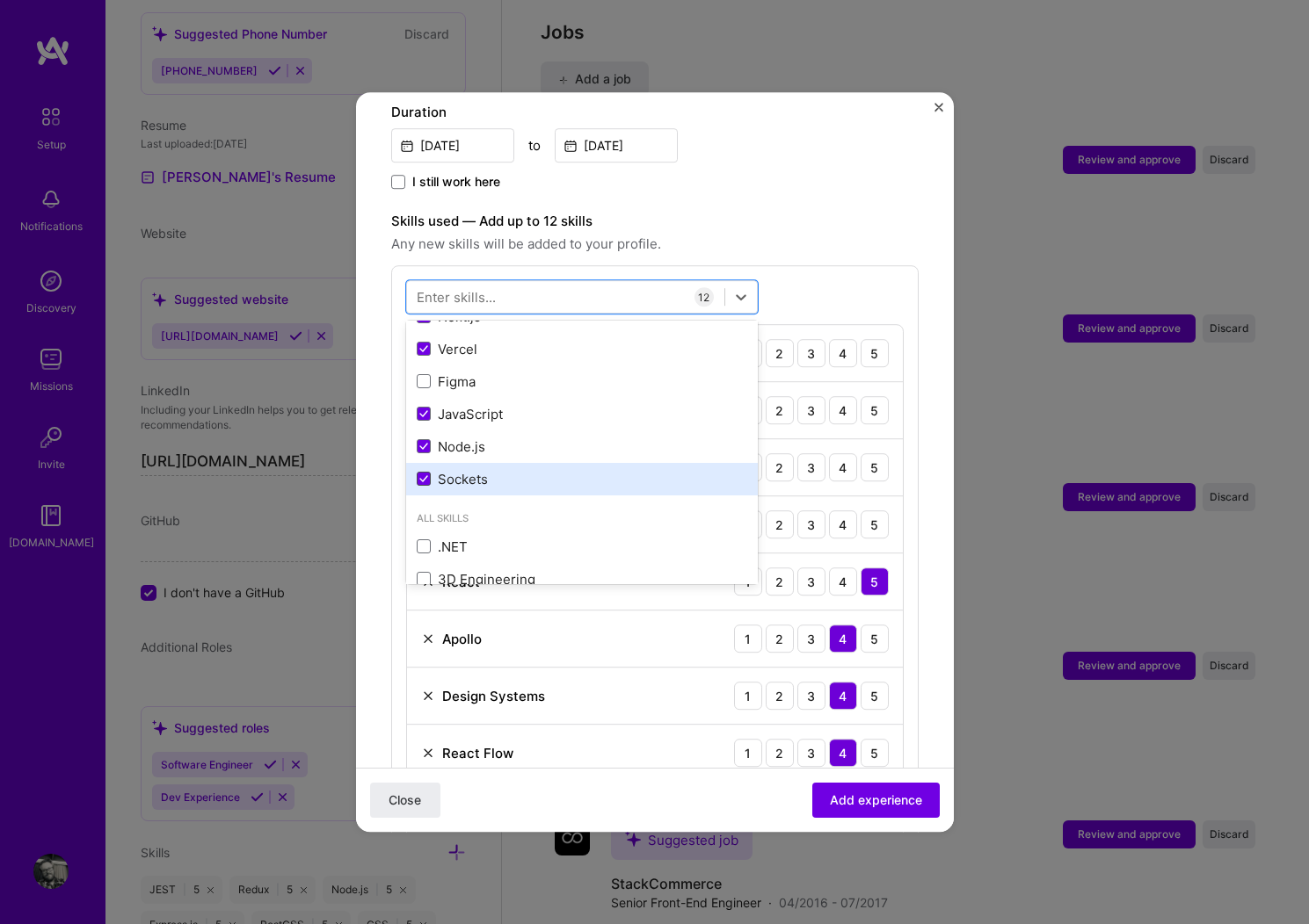
click at [421, 477] on icon at bounding box center [424, 480] width 9 height 7
click at [0, 0] on input "checkbox" at bounding box center [0, 0] width 0 height 0
click at [424, 376] on span at bounding box center [423, 382] width 14 height 14
click at [0, 0] on input "checkbox" at bounding box center [0, 0] width 0 height 0
click at [702, 211] on label "Skills used — Add up to 12 skills" at bounding box center [655, 221] width 528 height 21
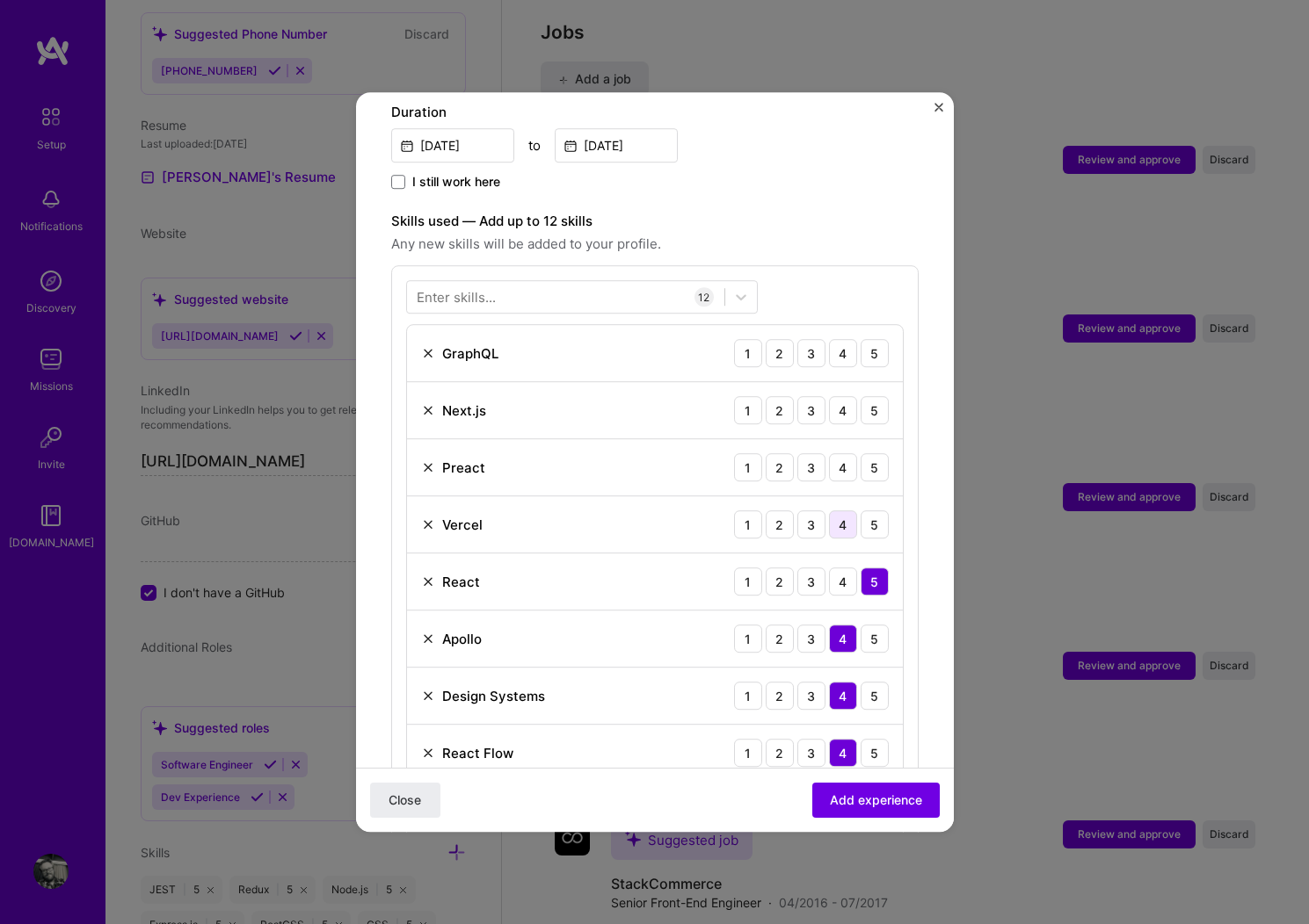
click at [829, 510] on div "4" at bounding box center [842, 524] width 28 height 28
click at [429, 460] on img at bounding box center [428, 467] width 14 height 14
click at [507, 283] on div at bounding box center [565, 297] width 317 height 29
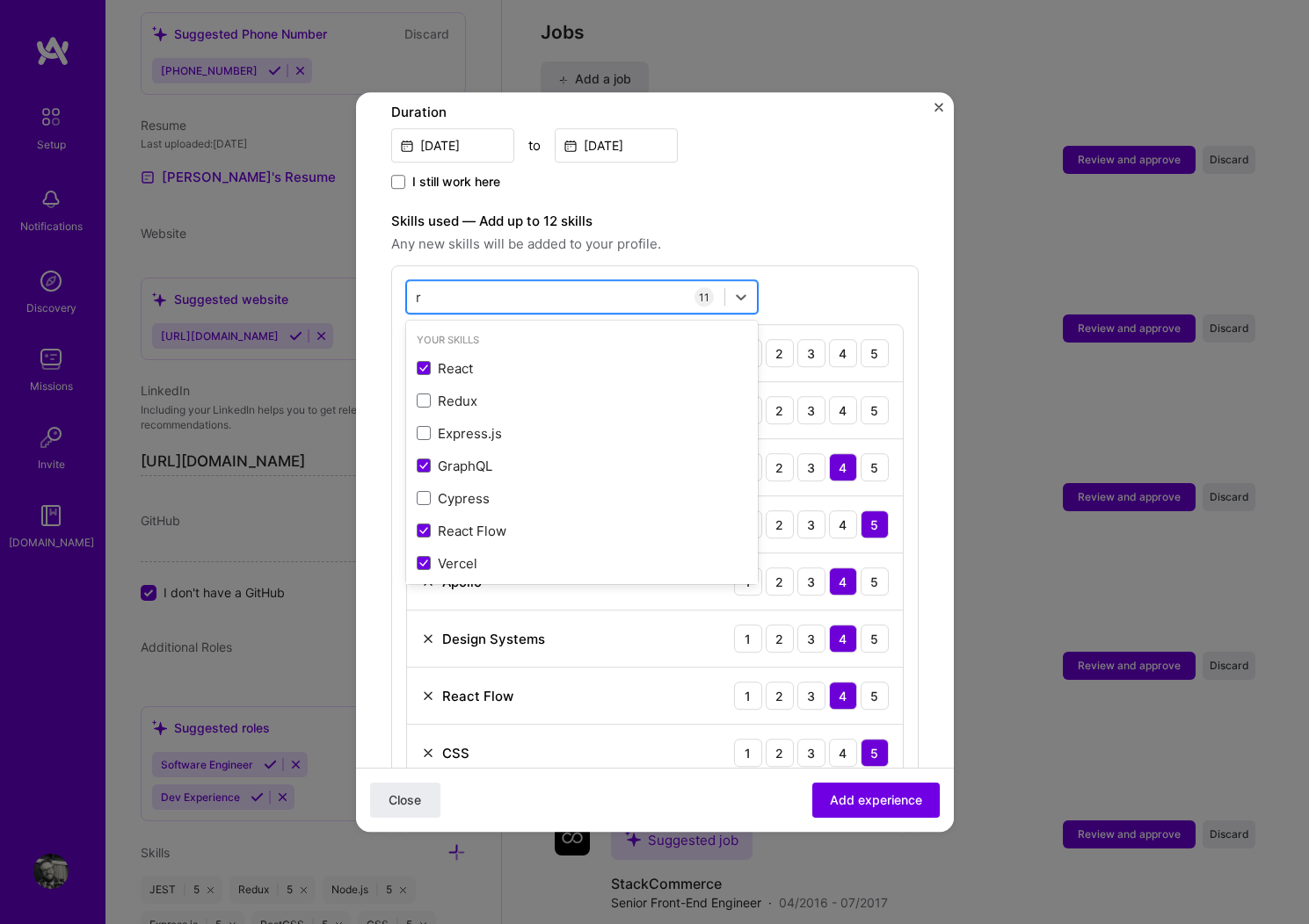
type input "re"
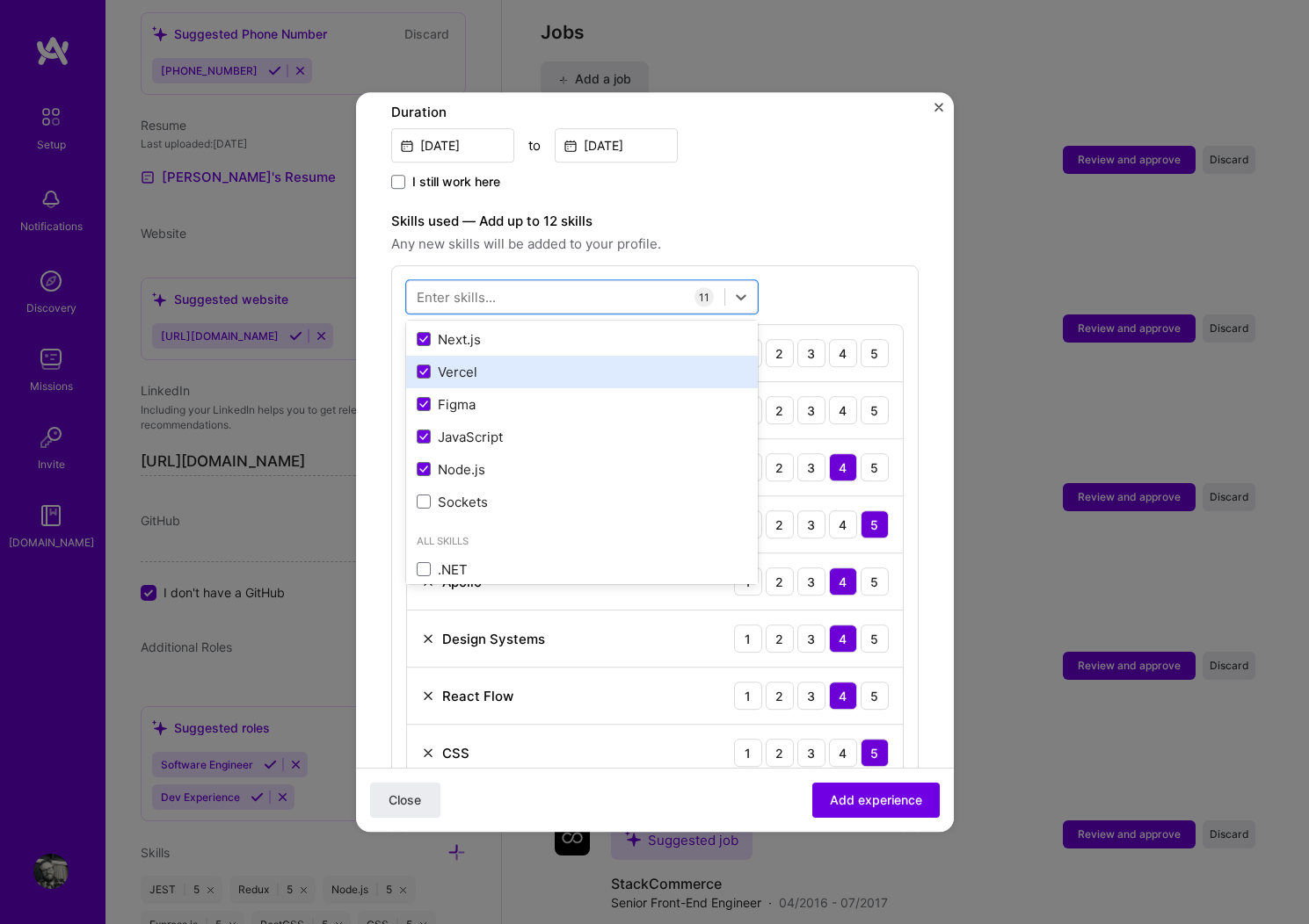
scroll to position [458, 0]
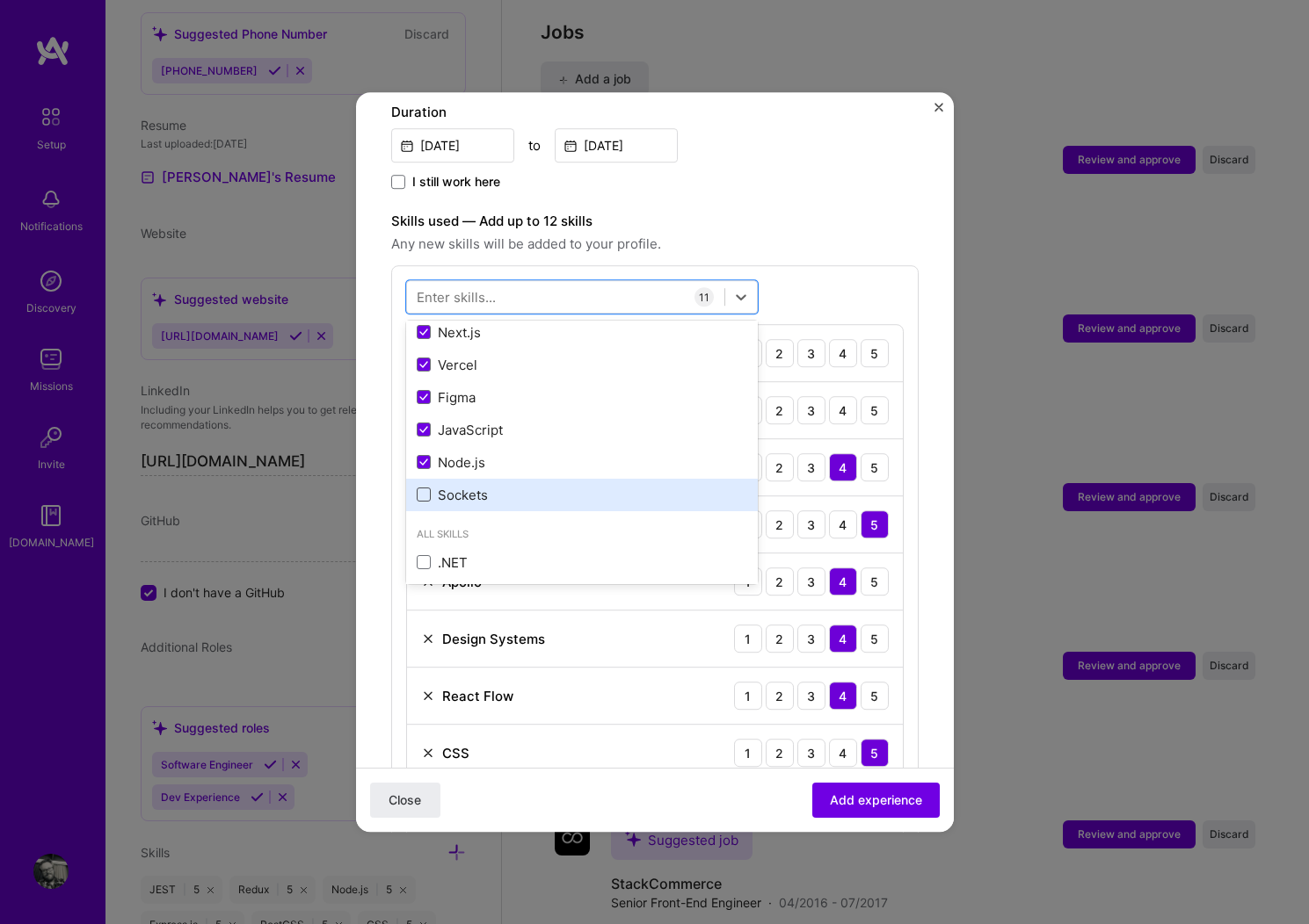
click at [426, 488] on span at bounding box center [423, 495] width 14 height 14
click at [0, 0] on input "checkbox" at bounding box center [0, 0] width 0 height 0
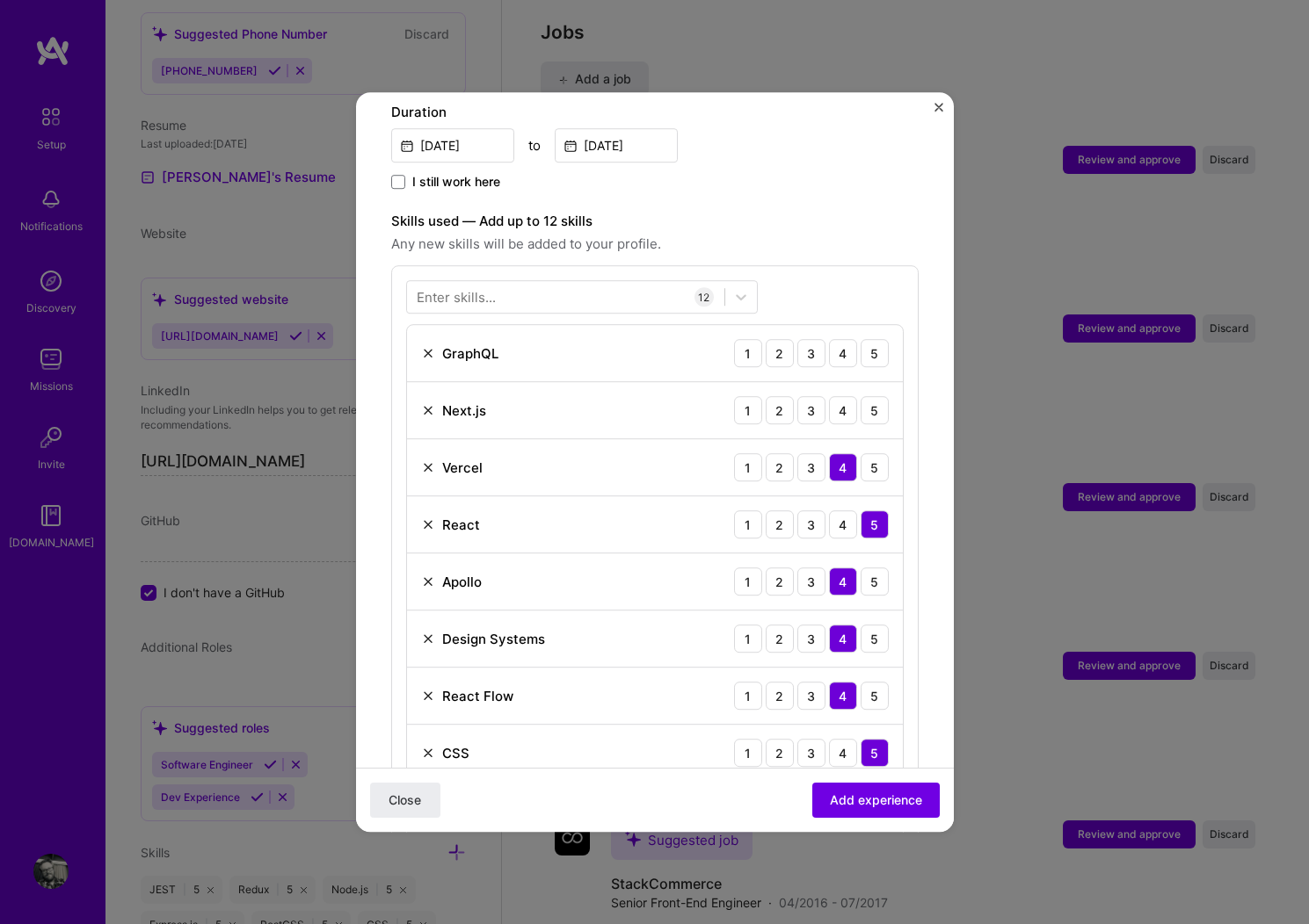
click at [775, 185] on div "Adding suggested job This job is suggested based on your LinkedIn, resume or [D…" at bounding box center [655, 596] width 528 height 1952
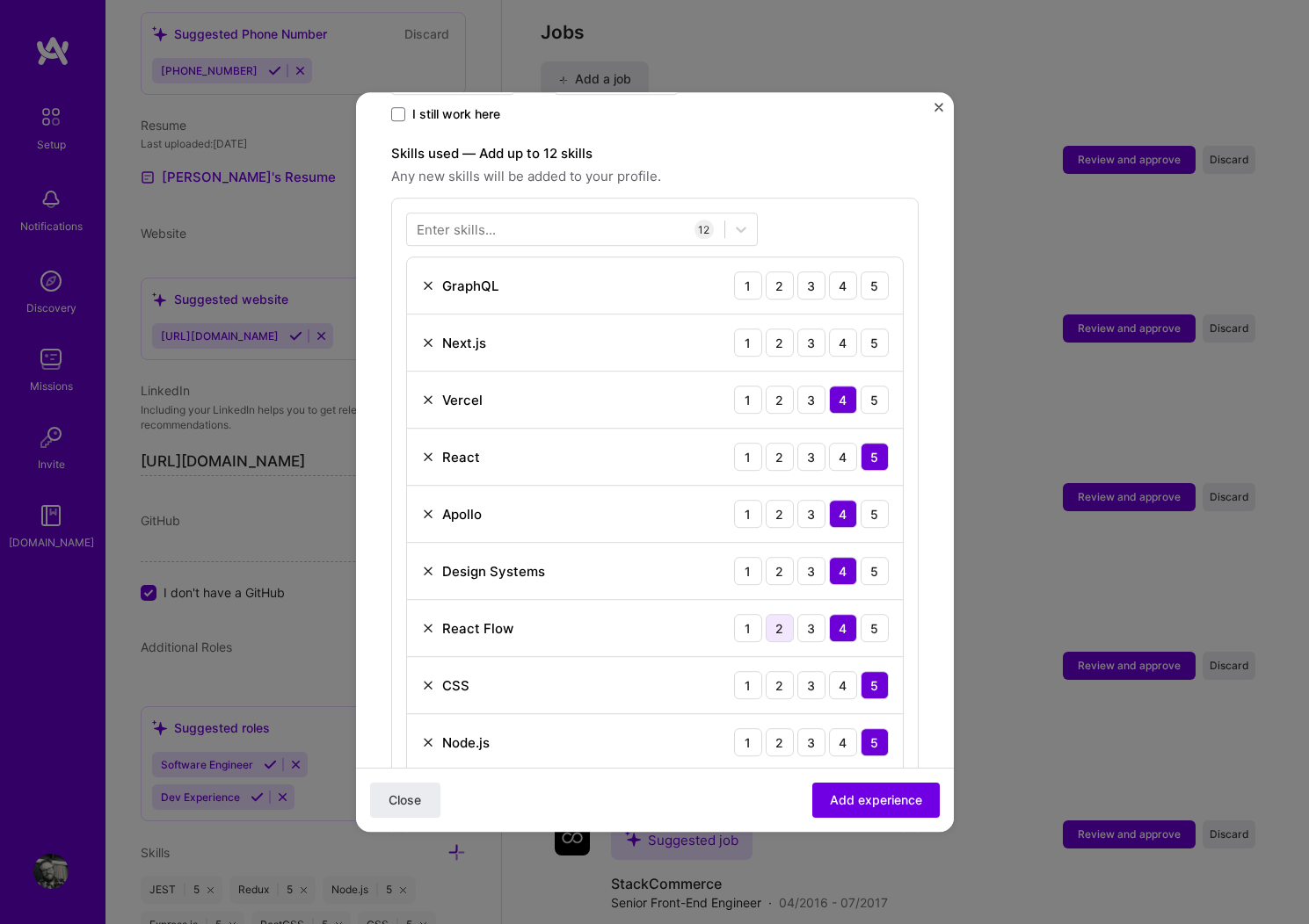
scroll to position [572, 0]
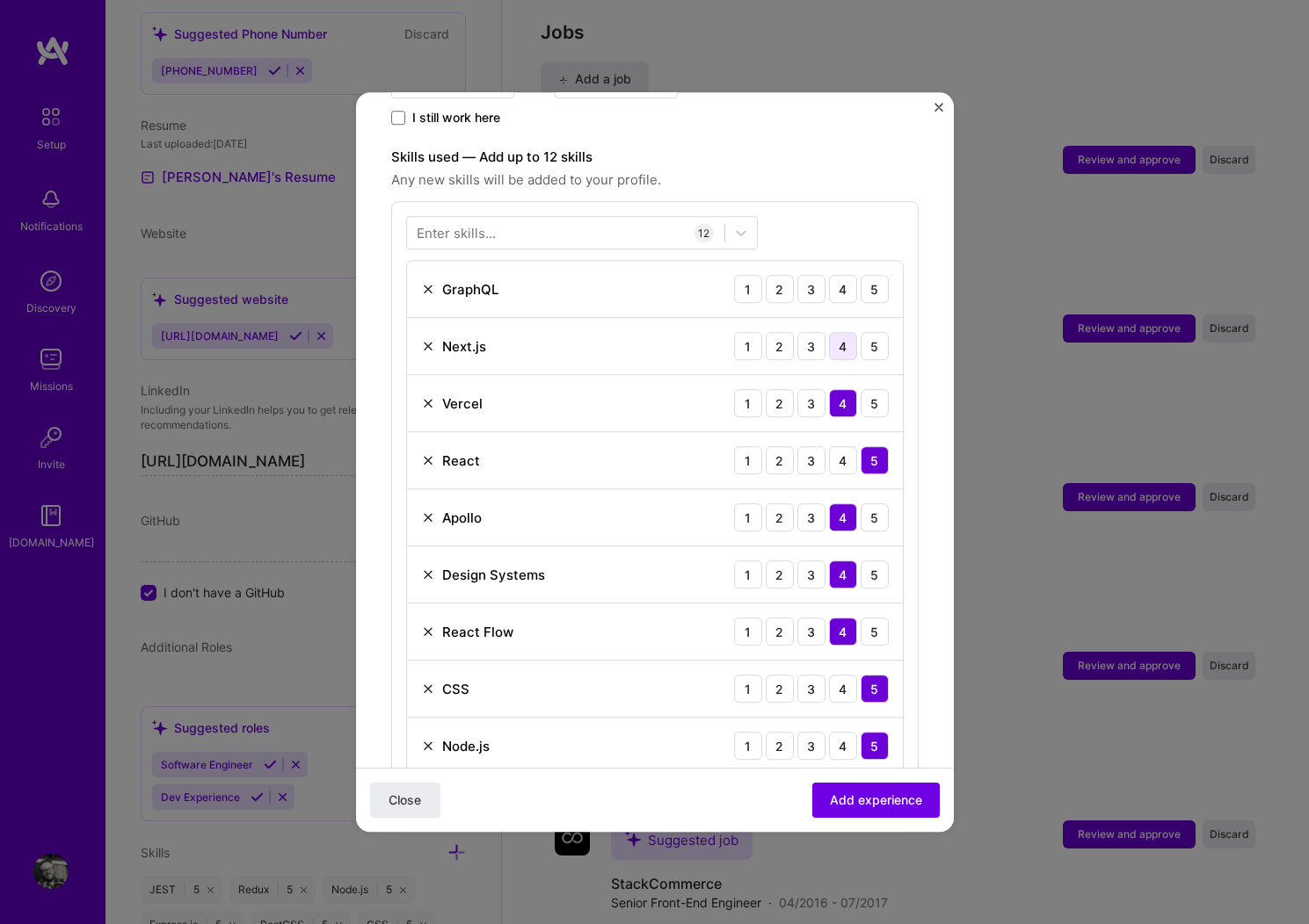
click at [834, 332] on div "4" at bounding box center [842, 346] width 28 height 28
click at [829, 275] on div "4" at bounding box center [842, 288] width 28 height 28
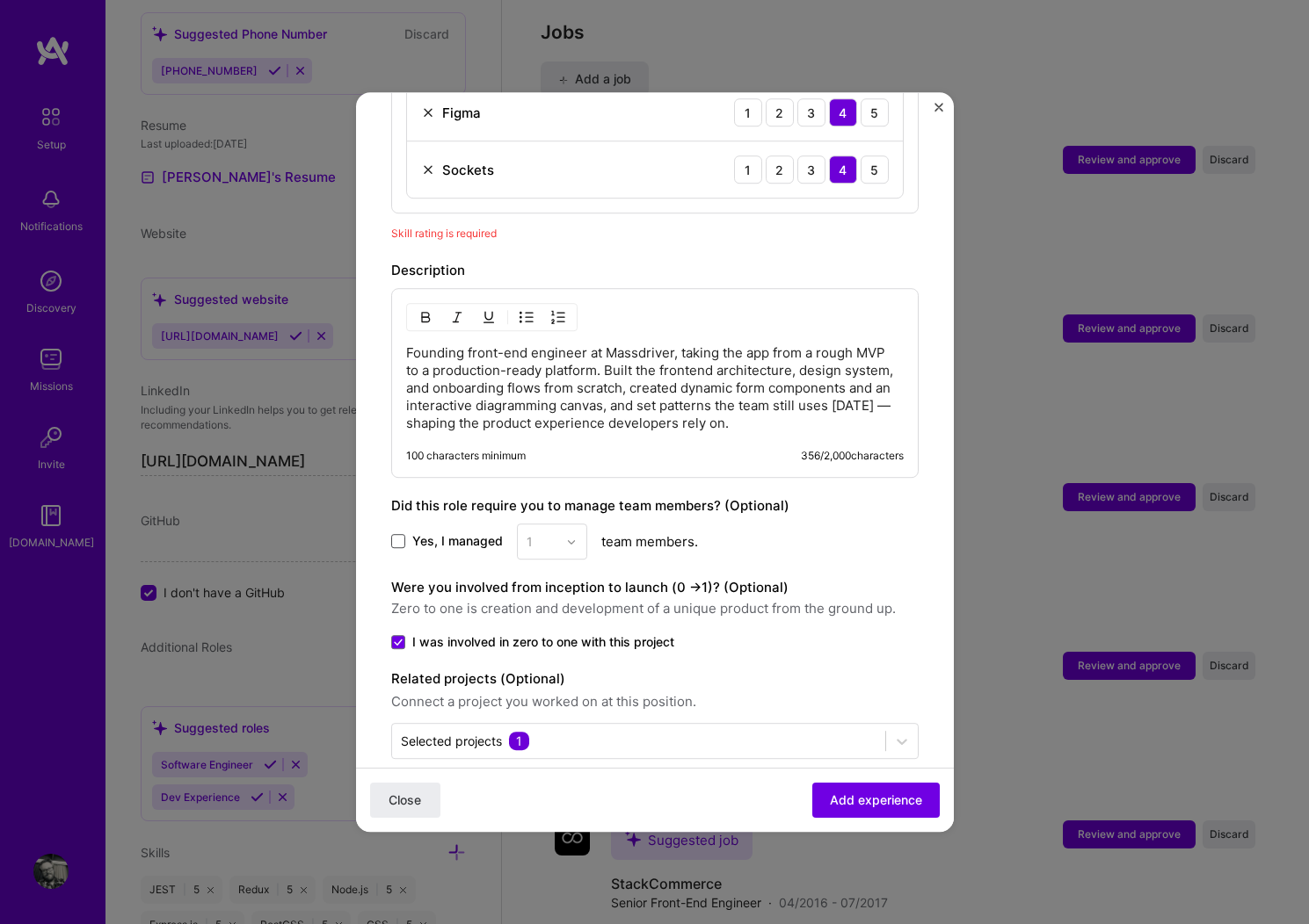
scroll to position [1328, 0]
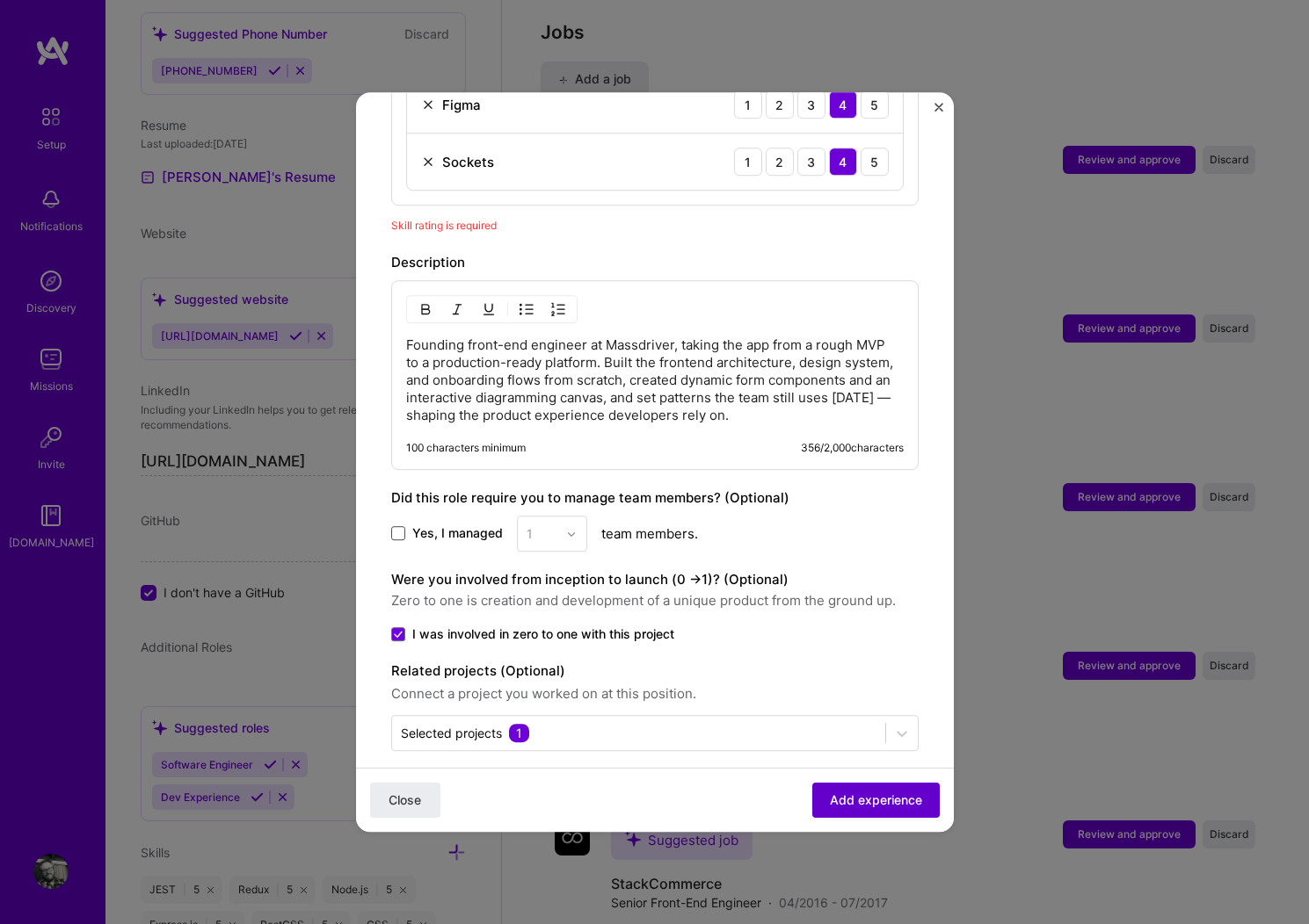
click at [865, 794] on span "Add experience" at bounding box center [875, 800] width 92 height 17
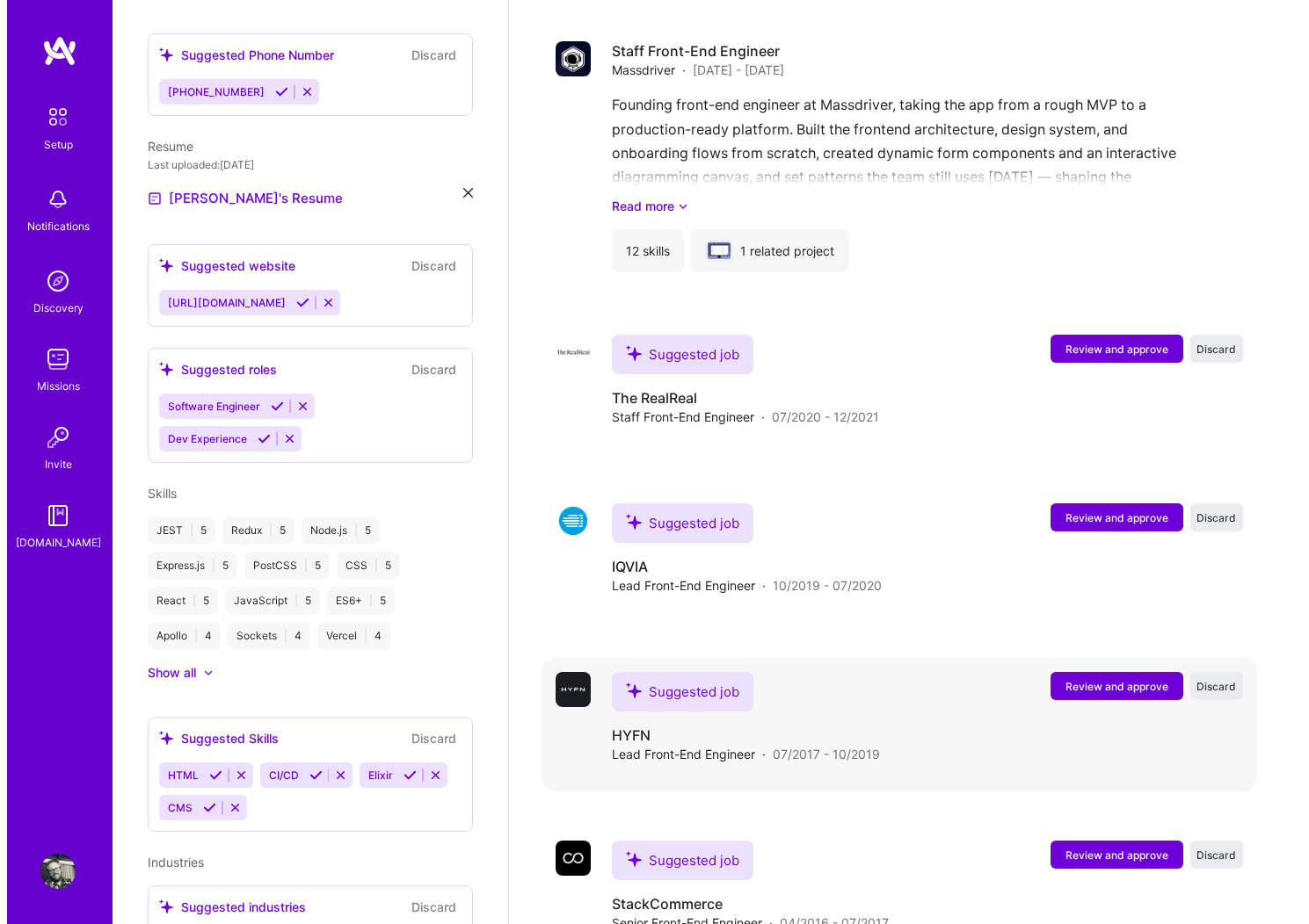
scroll to position [2251, 0]
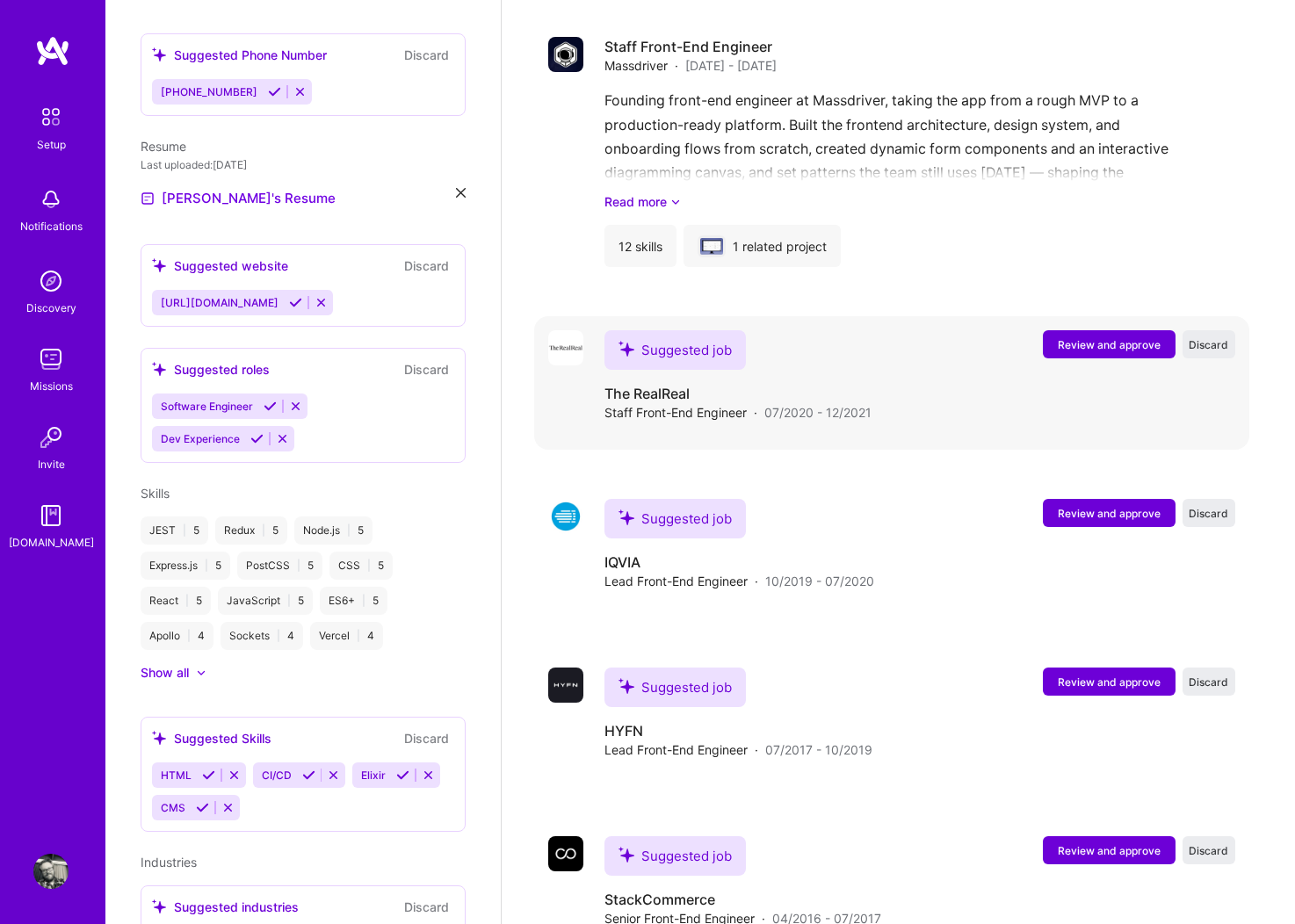
click at [1154, 337] on span "Review and approve" at bounding box center [1109, 345] width 103 height 15
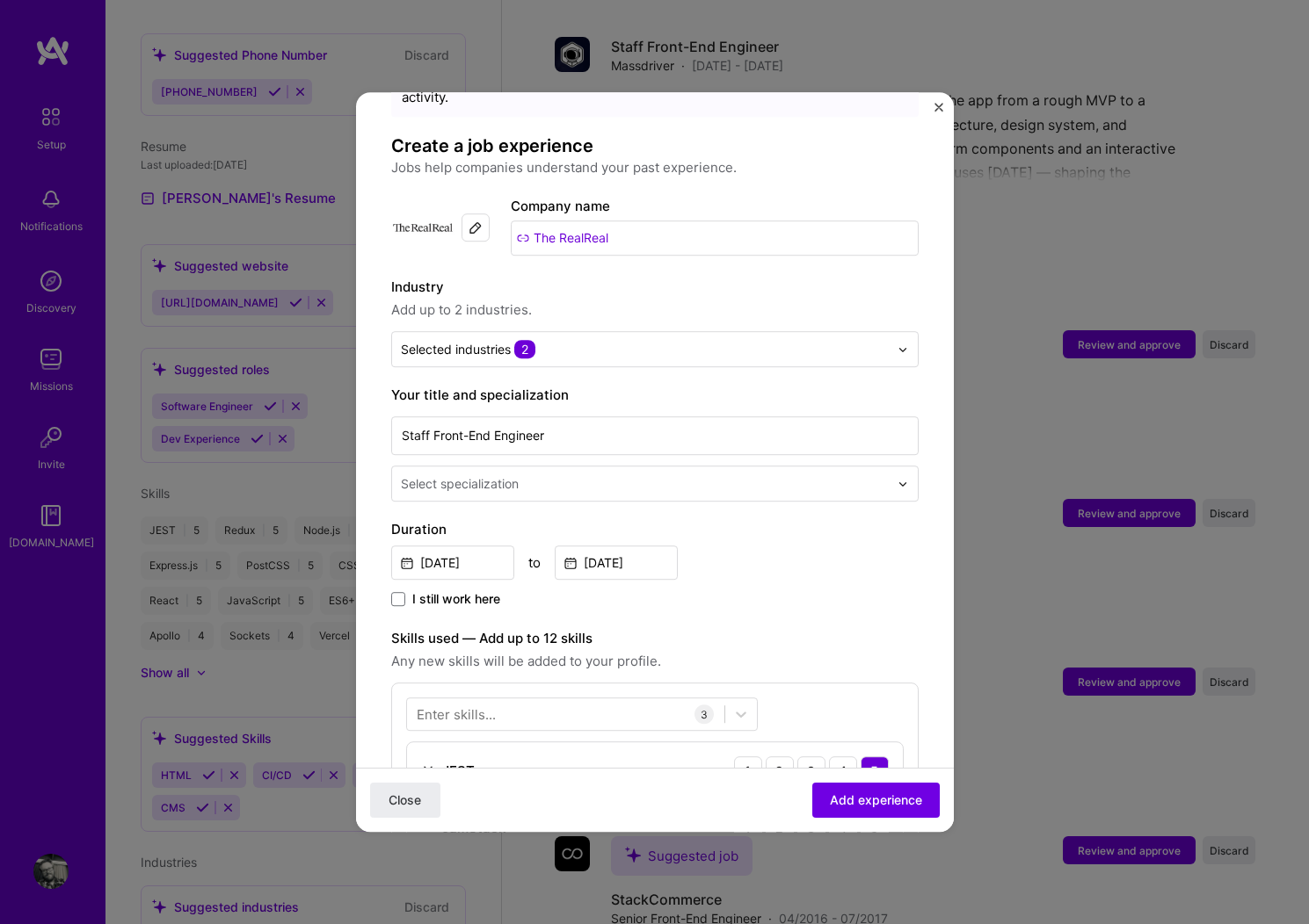
scroll to position [92, 0]
click at [532, 473] on input "text" at bounding box center [647, 482] width 491 height 18
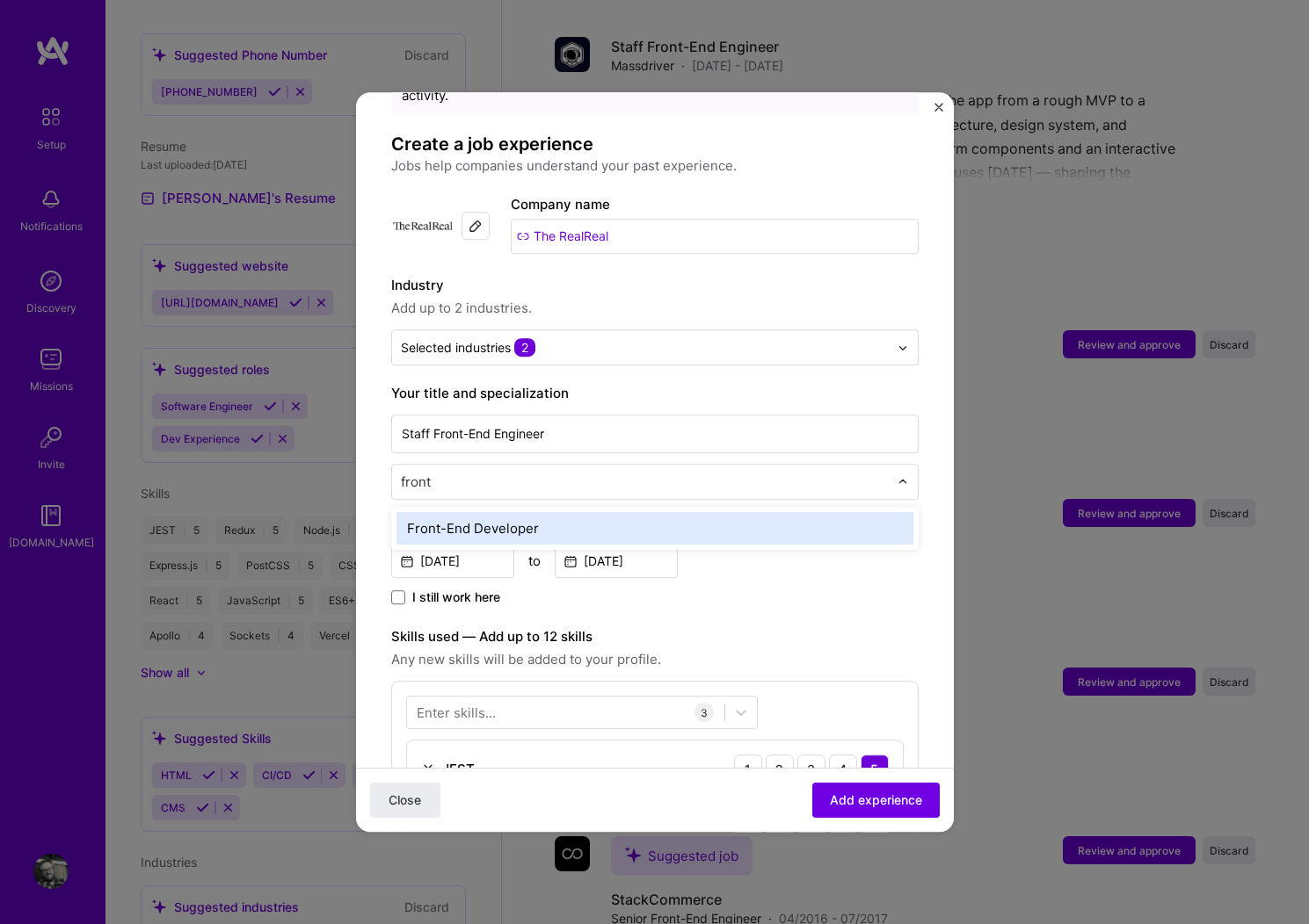
type input "fron"
click at [492, 517] on div "Front-End Developer" at bounding box center [655, 528] width 517 height 33
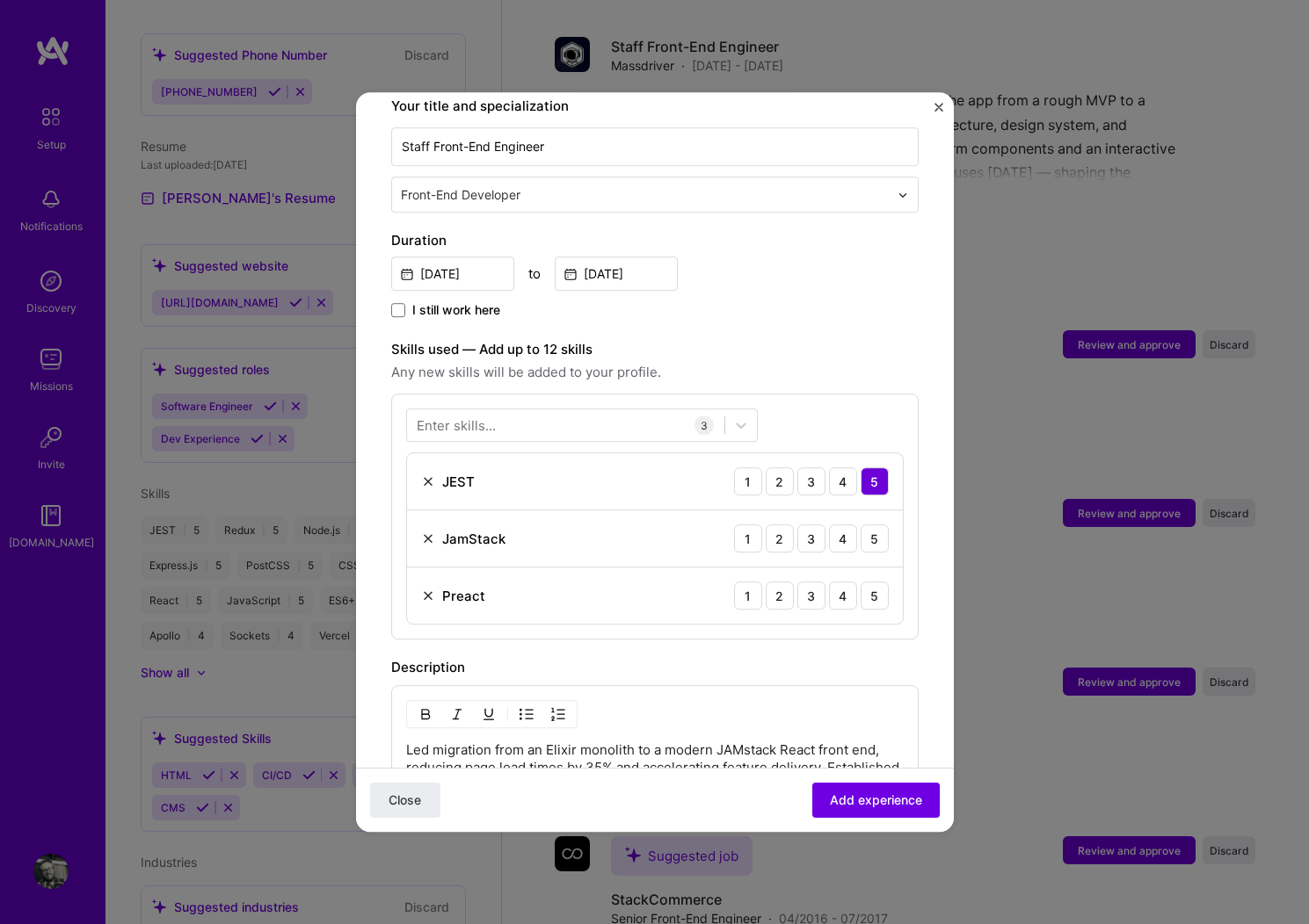
scroll to position [385, 0]
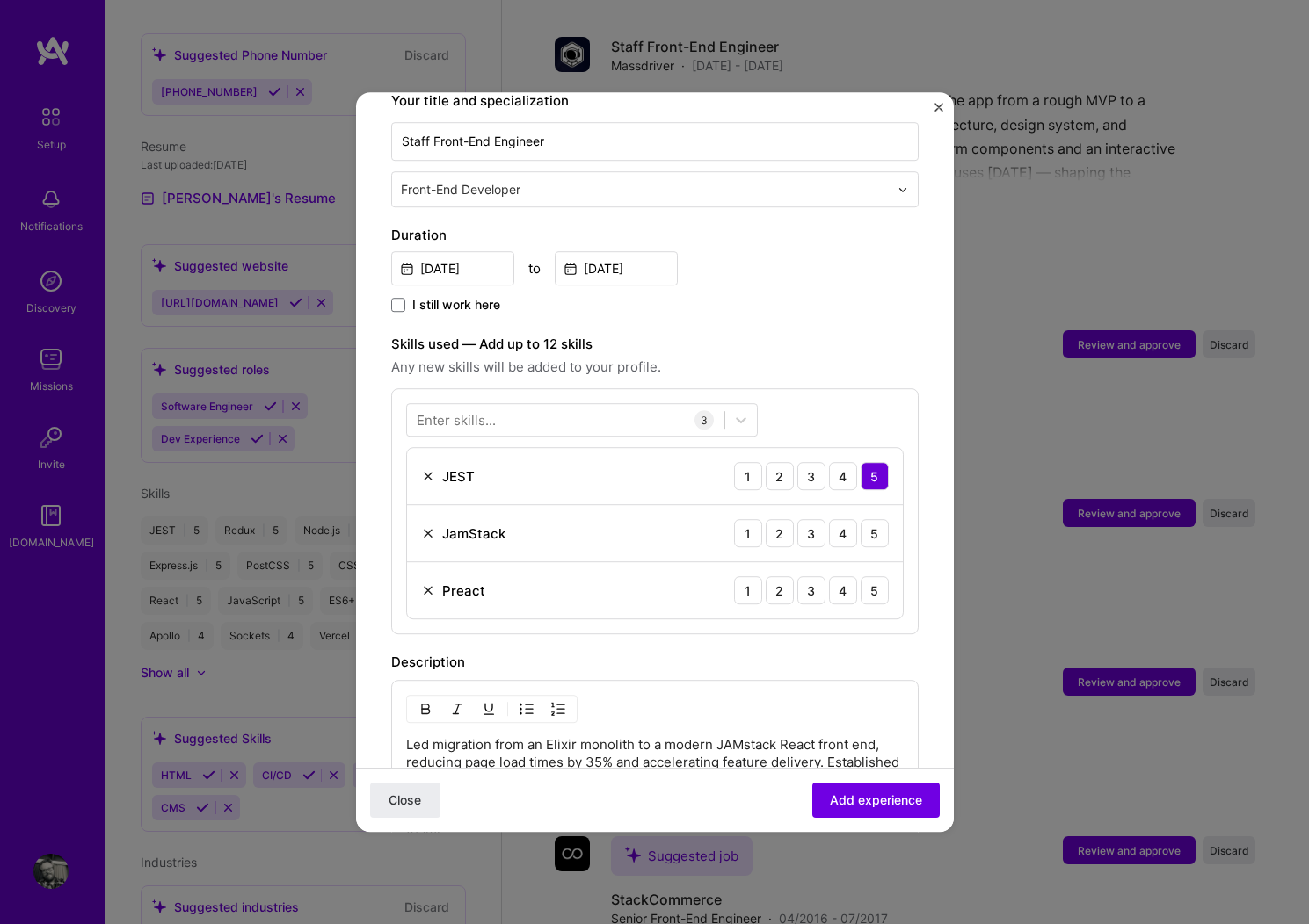
click at [423, 584] on img at bounding box center [428, 590] width 14 height 14
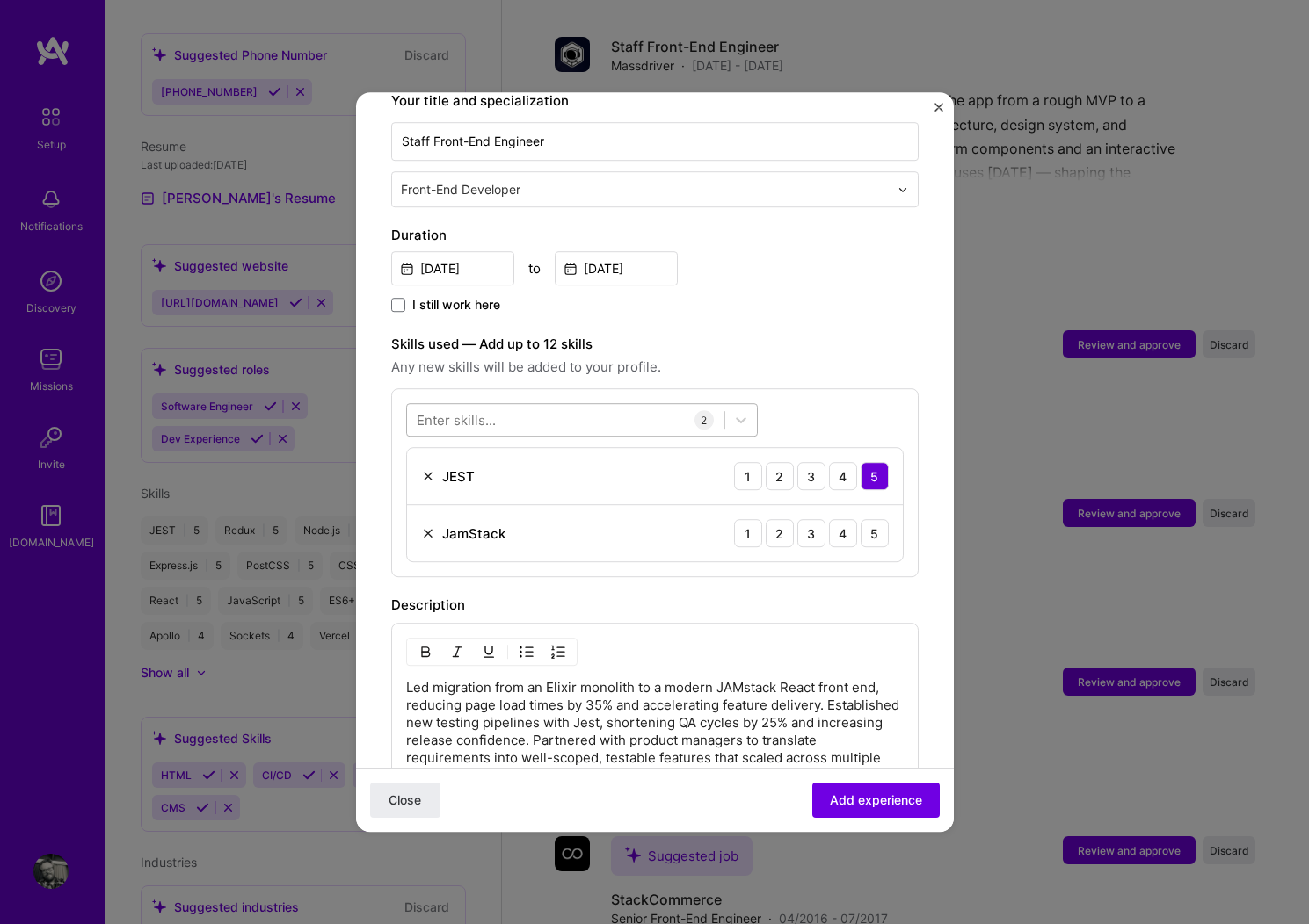
click at [494, 406] on div at bounding box center [565, 420] width 317 height 29
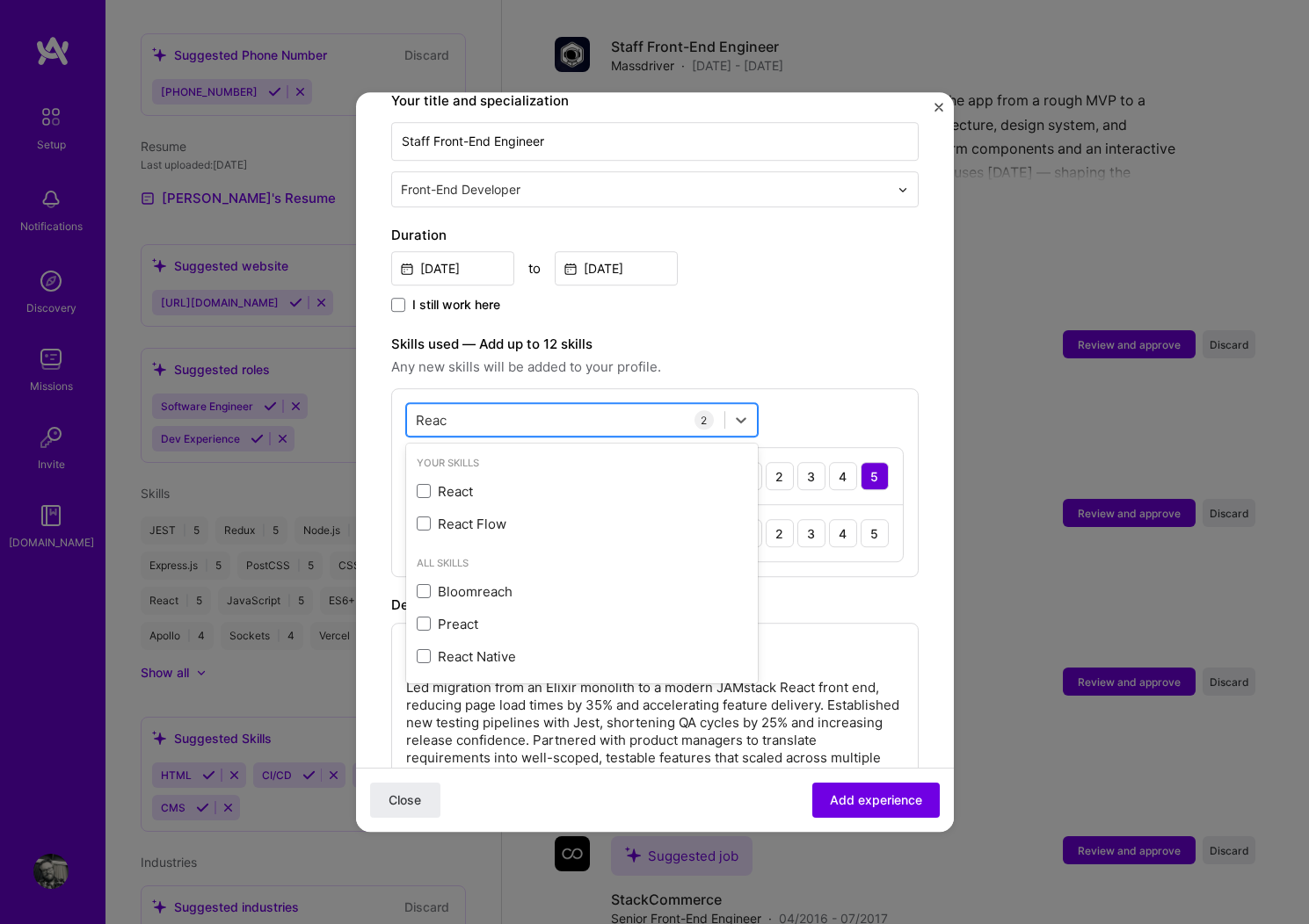
type input "React"
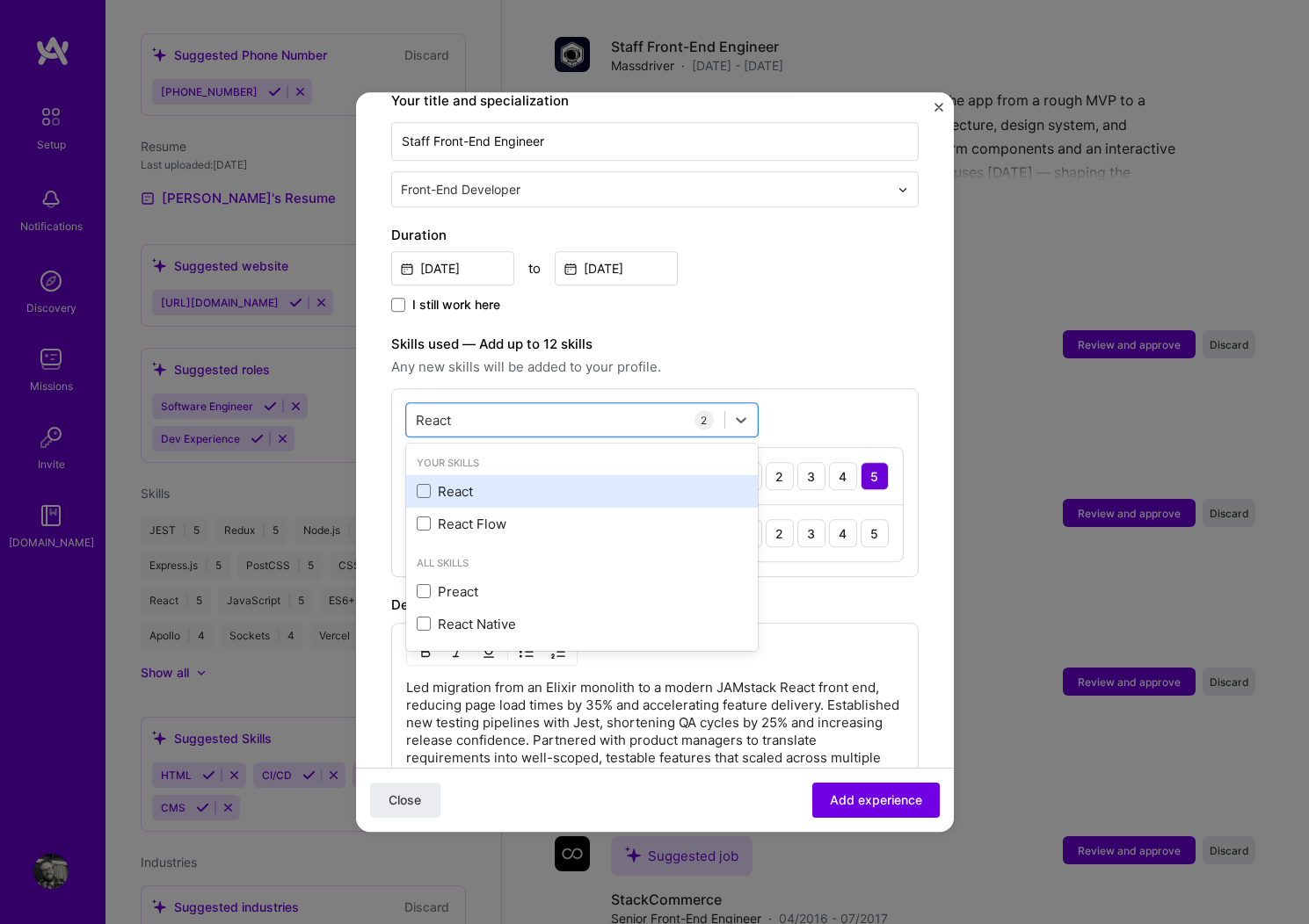
click at [468, 482] on div "React" at bounding box center [581, 491] width 330 height 18
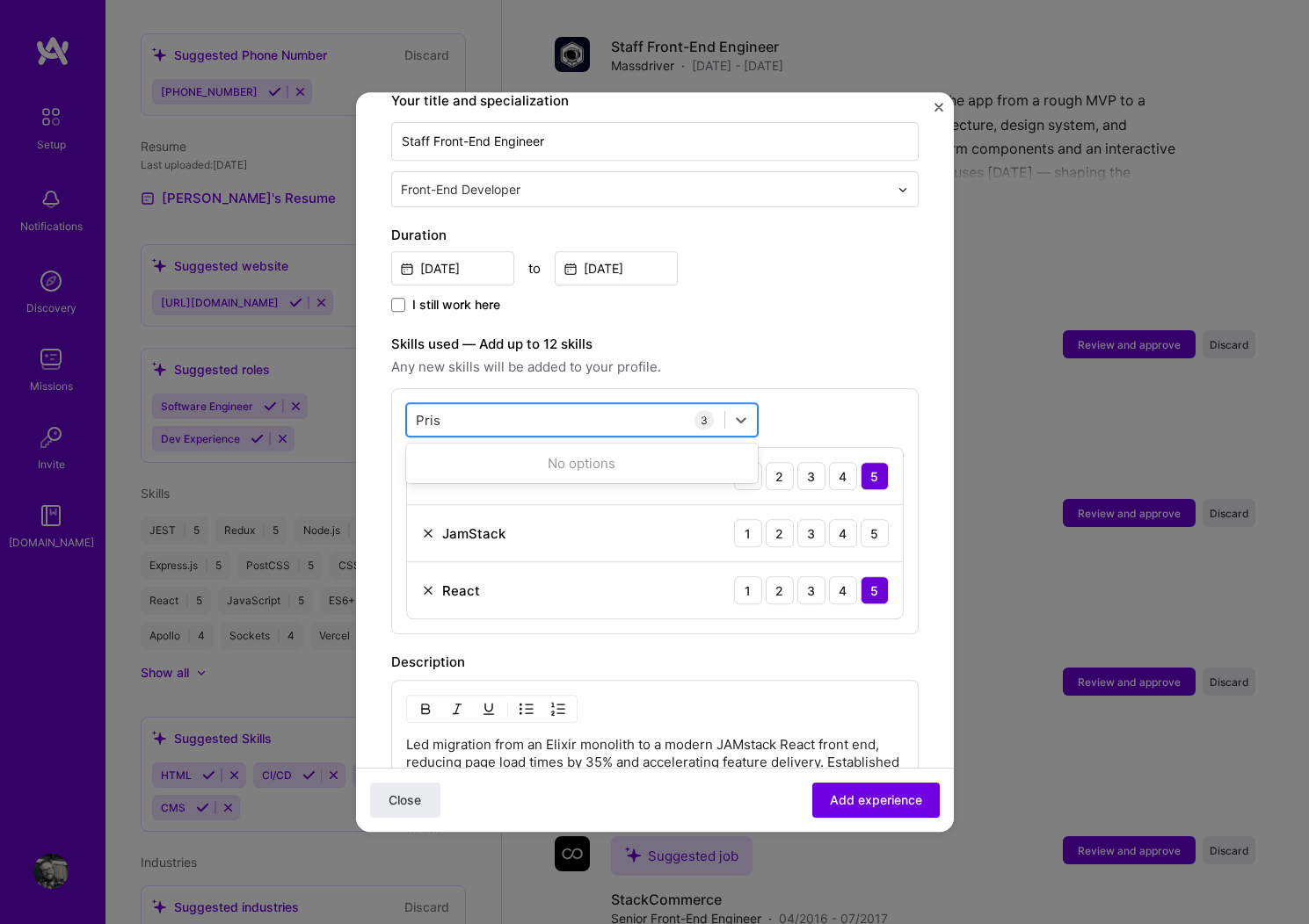
type input "Prism"
type input "CMS"
drag, startPoint x: 435, startPoint y: 465, endPoint x: 470, endPoint y: 453, distance: 37.0
click at [435, 482] on div "CMS" at bounding box center [581, 491] width 330 height 18
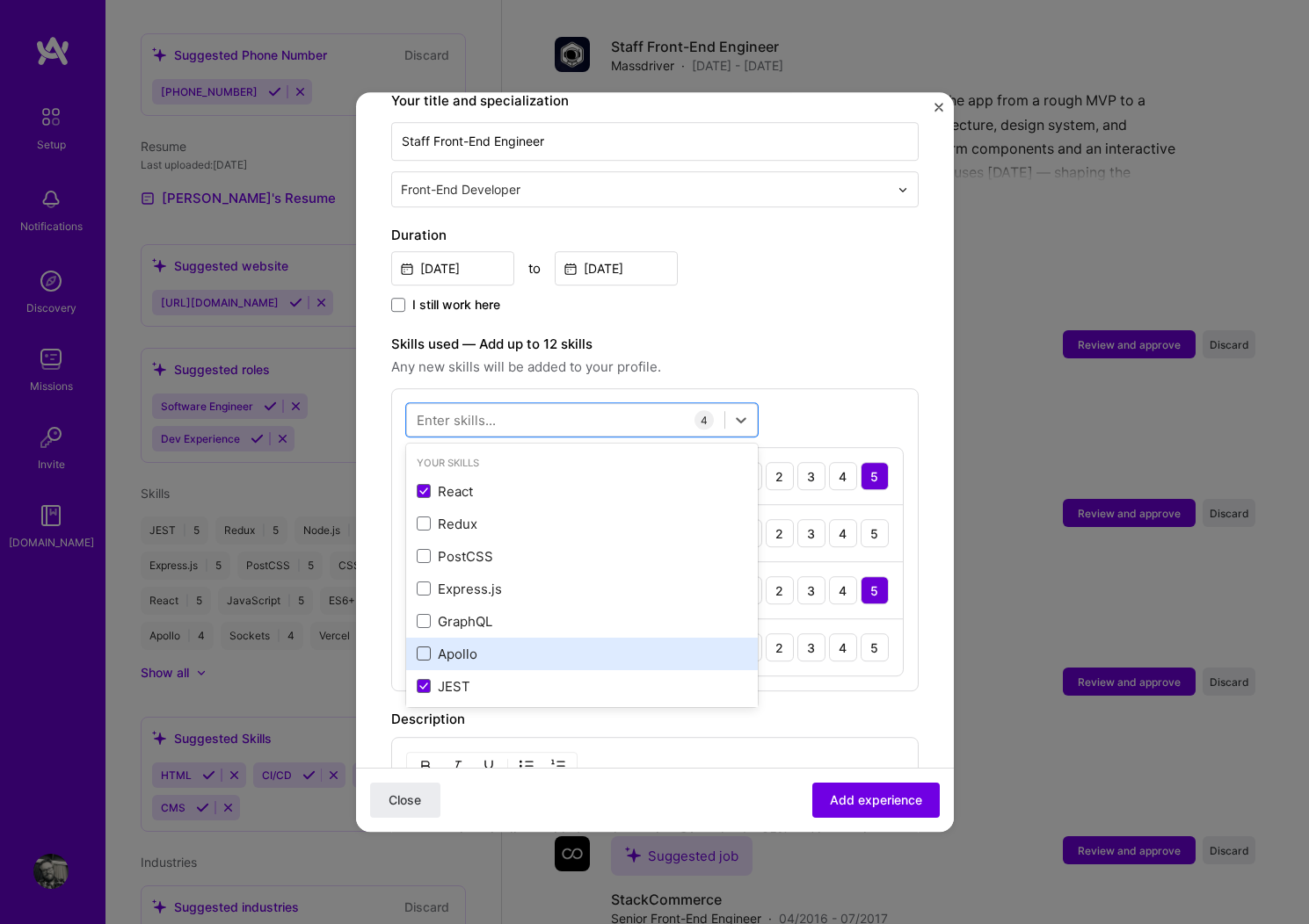
click at [421, 648] on span at bounding box center [423, 654] width 14 height 14
click at [0, 0] on input "checkbox" at bounding box center [0, 0] width 0 height 0
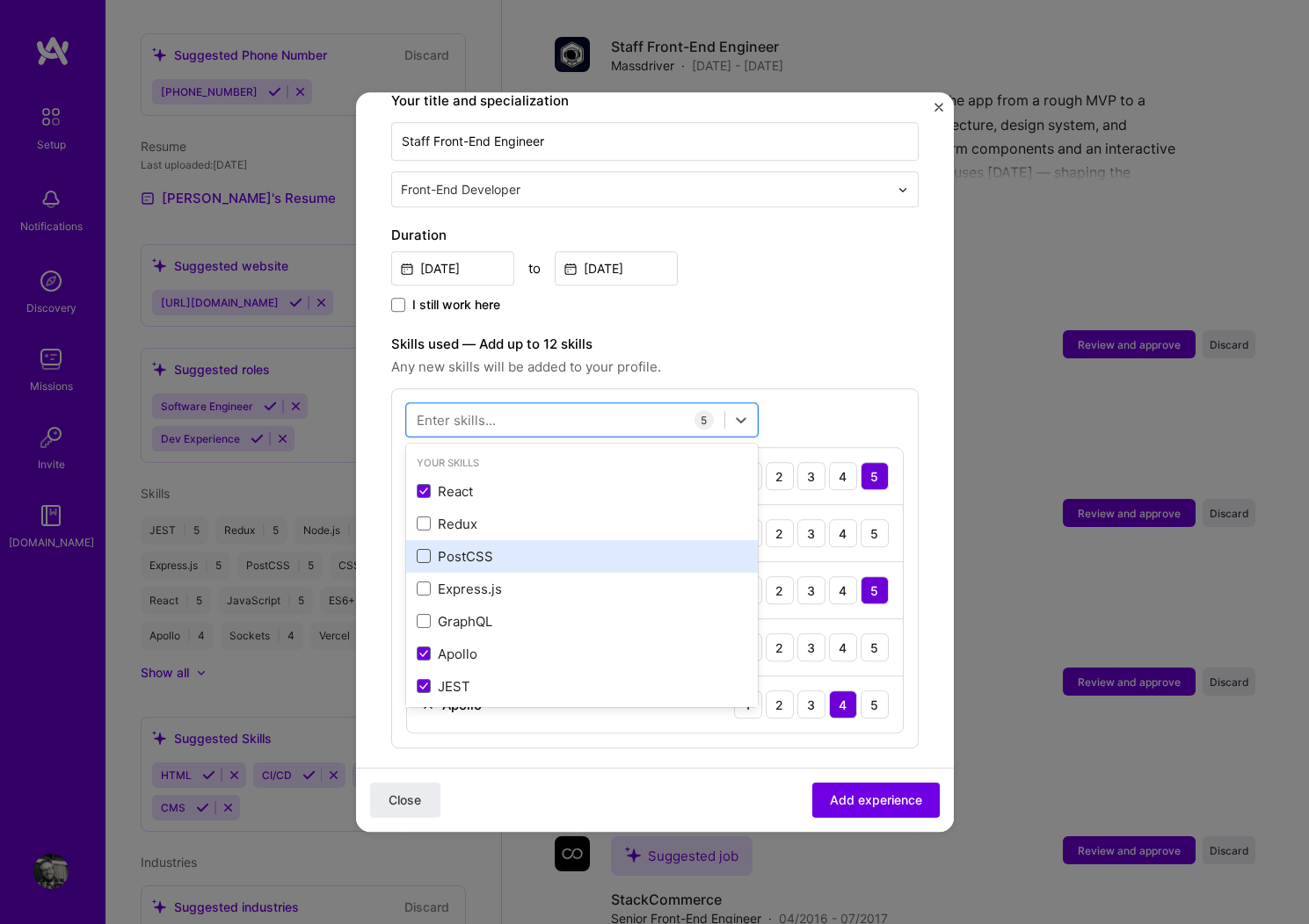
click at [422, 550] on span at bounding box center [423, 557] width 14 height 14
click at [0, 0] on input "checkbox" at bounding box center [0, 0] width 0 height 0
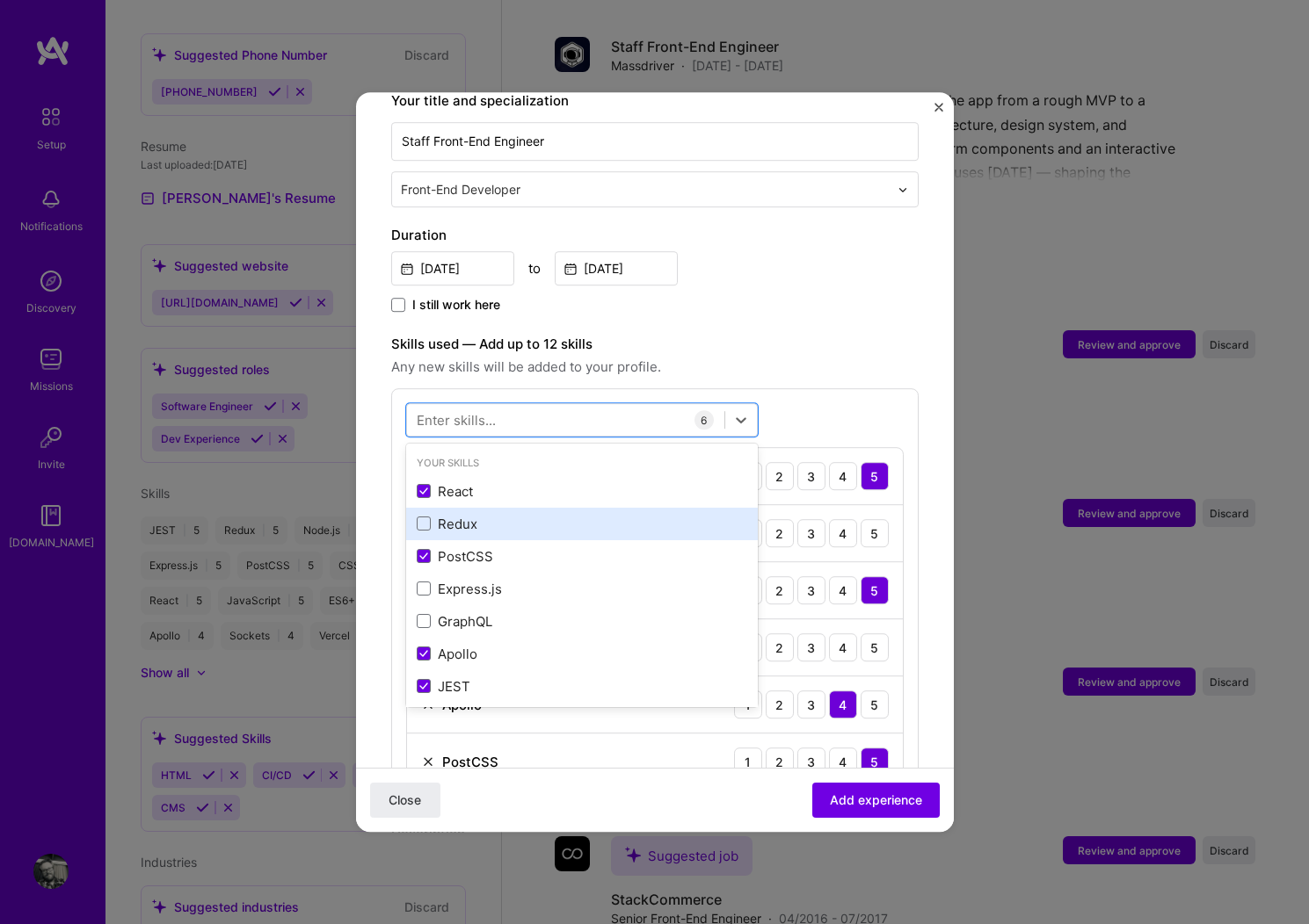
drag, startPoint x: 423, startPoint y: 534, endPoint x: 441, endPoint y: 500, distance: 38.5
click at [424, 550] on span at bounding box center [423, 557] width 14 height 14
click at [0, 0] on input "checkbox" at bounding box center [0, 0] width 0 height 0
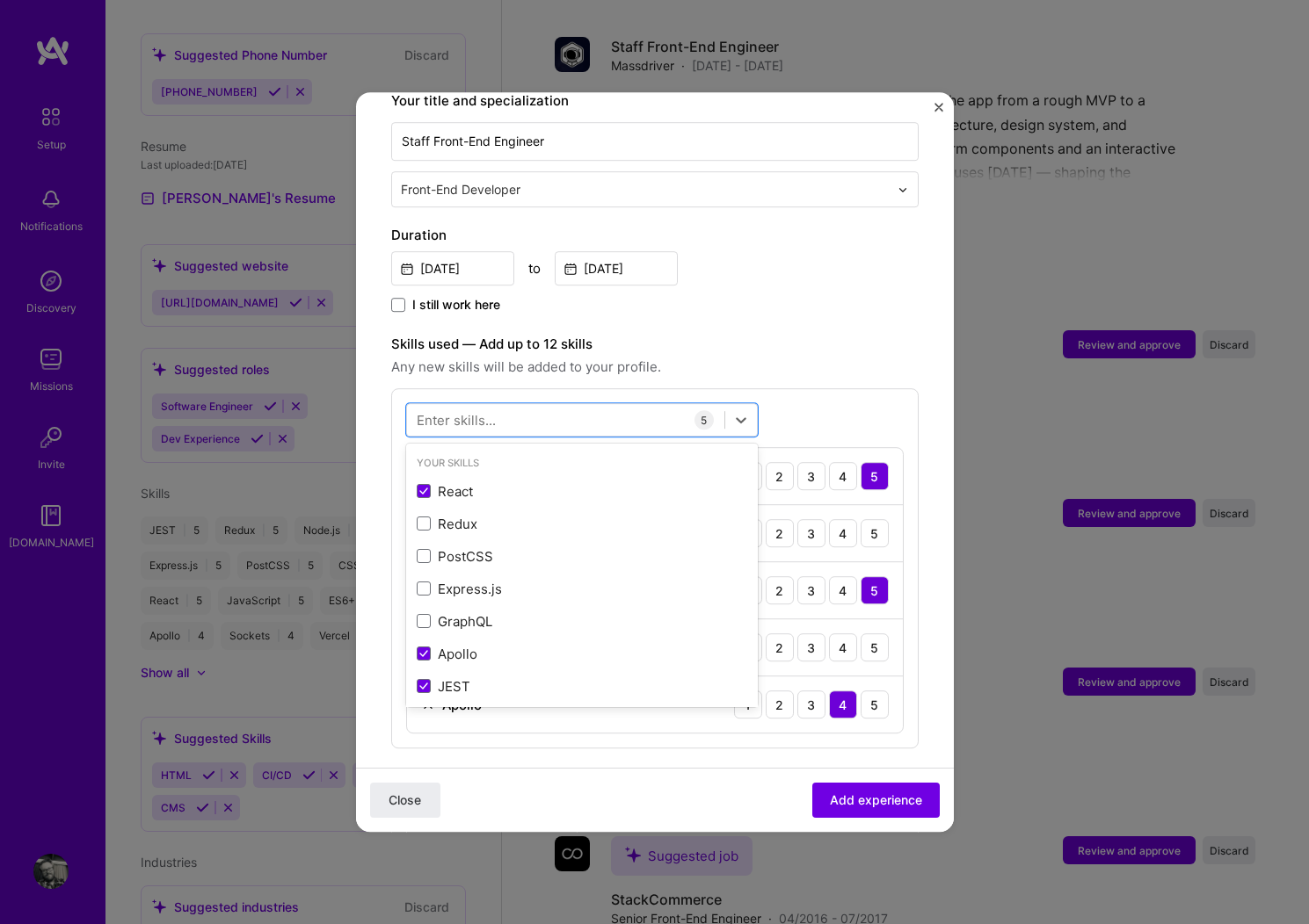
click at [465, 411] on div "Enter skills..." at bounding box center [456, 420] width 79 height 18
click at [488, 411] on div "Enter skills..." at bounding box center [456, 420] width 79 height 18
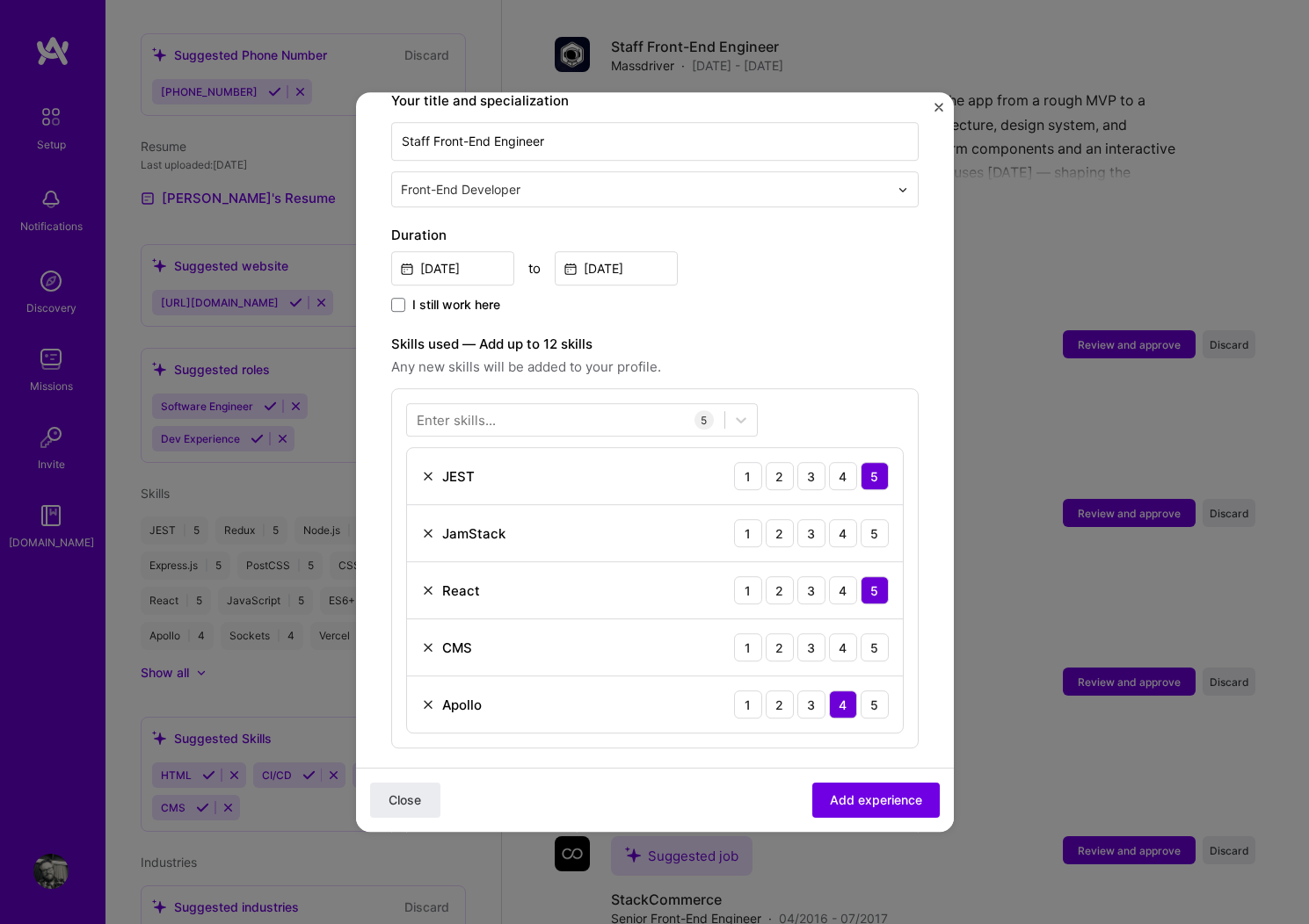
click at [493, 411] on div "Enter skills..." at bounding box center [456, 420] width 79 height 18
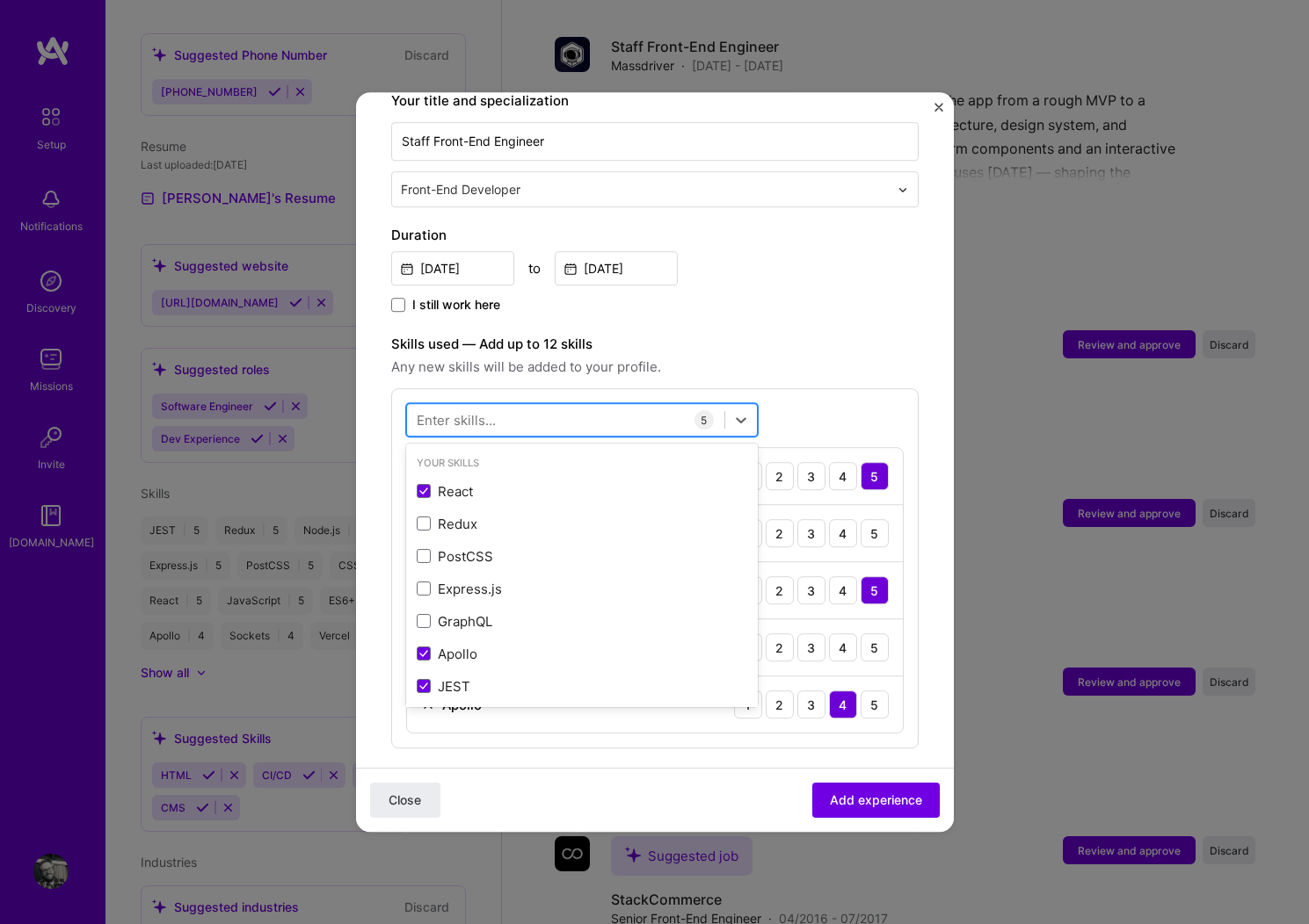
click at [549, 406] on div at bounding box center [565, 420] width 317 height 29
type input "css"
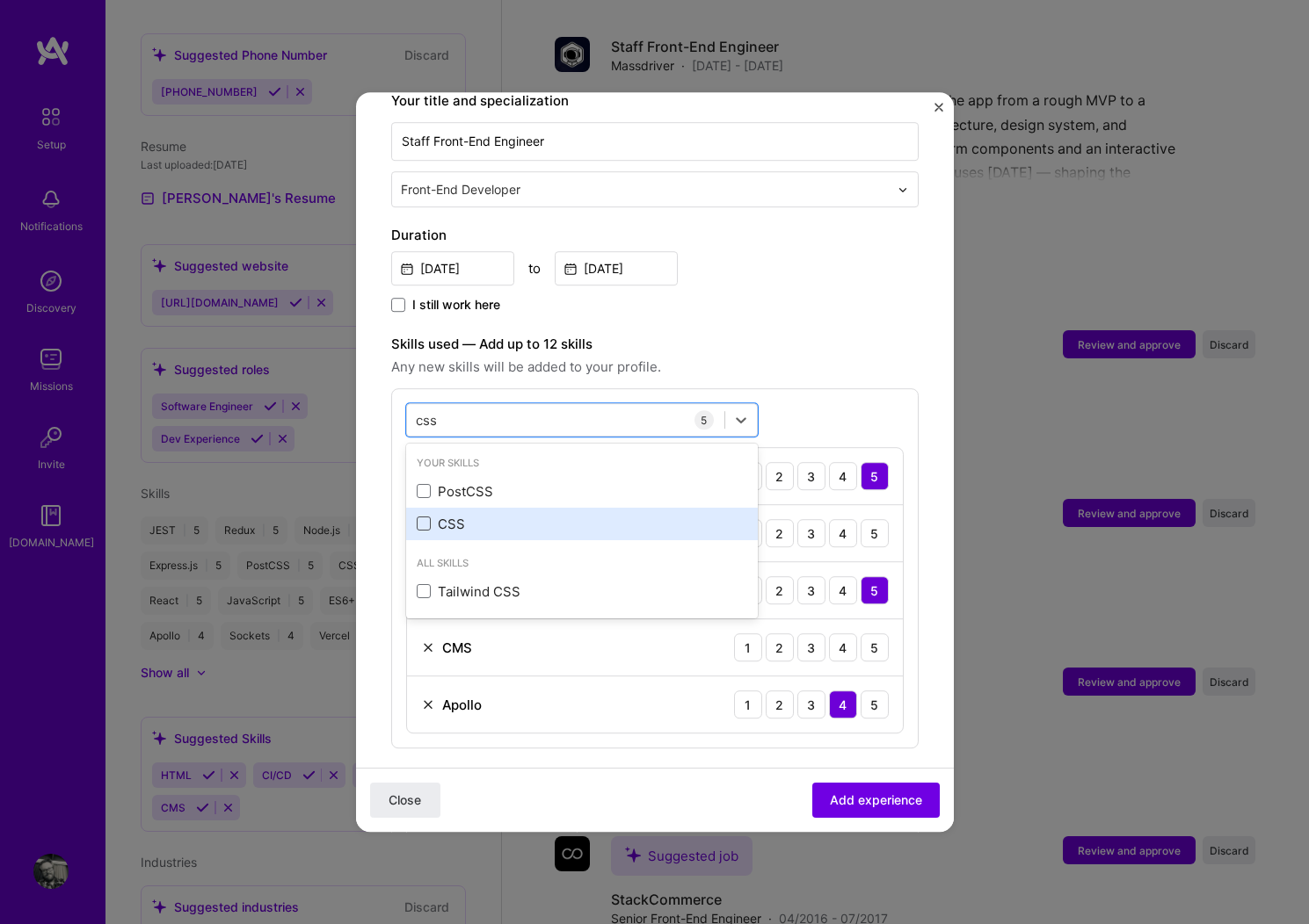
click at [420, 517] on span at bounding box center [423, 524] width 14 height 14
click at [0, 0] on input "checkbox" at bounding box center [0, 0] width 0 height 0
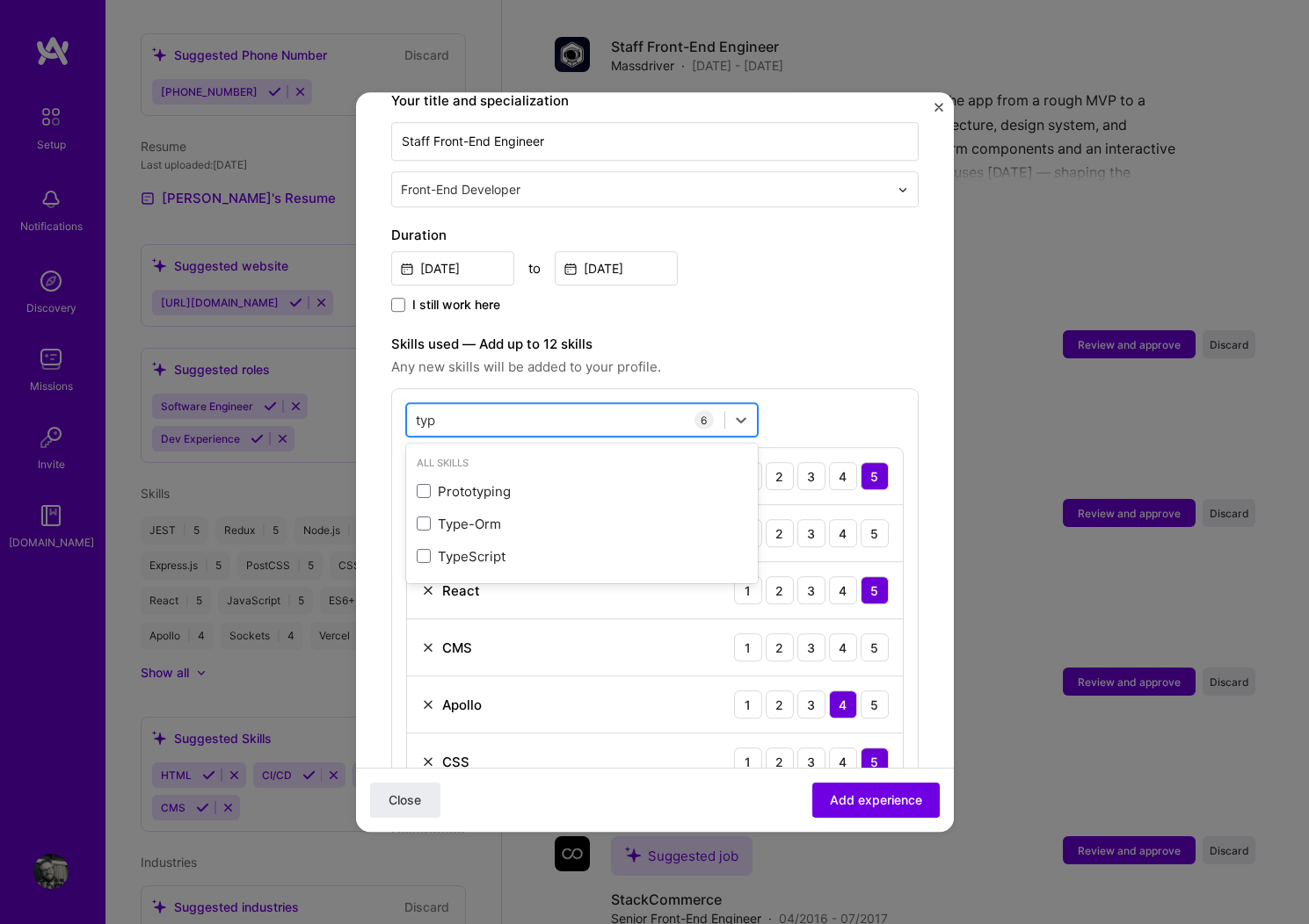
type input "type"
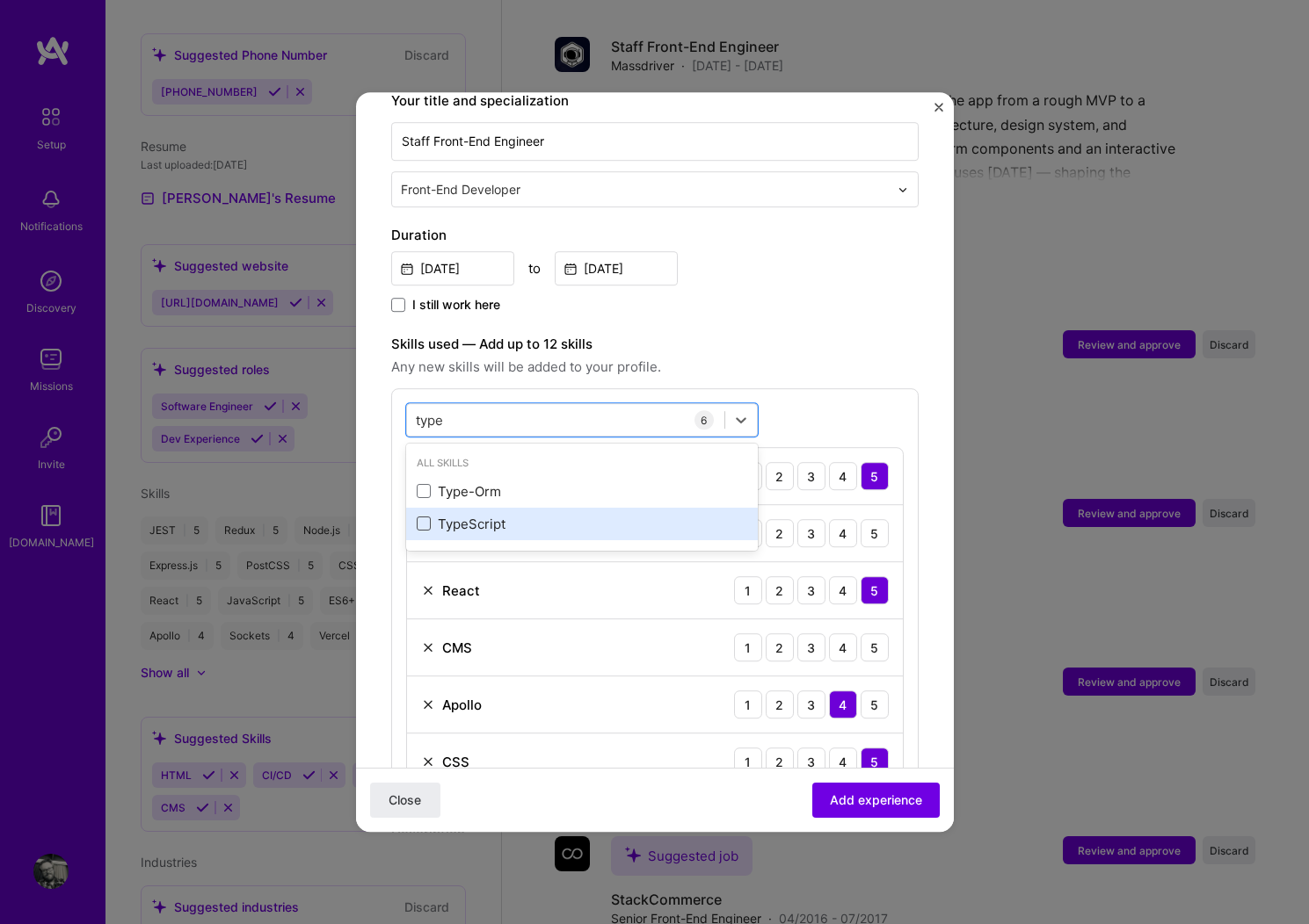
click at [419, 517] on span at bounding box center [423, 524] width 14 height 14
click at [0, 0] on input "checkbox" at bounding box center [0, 0] width 0 height 0
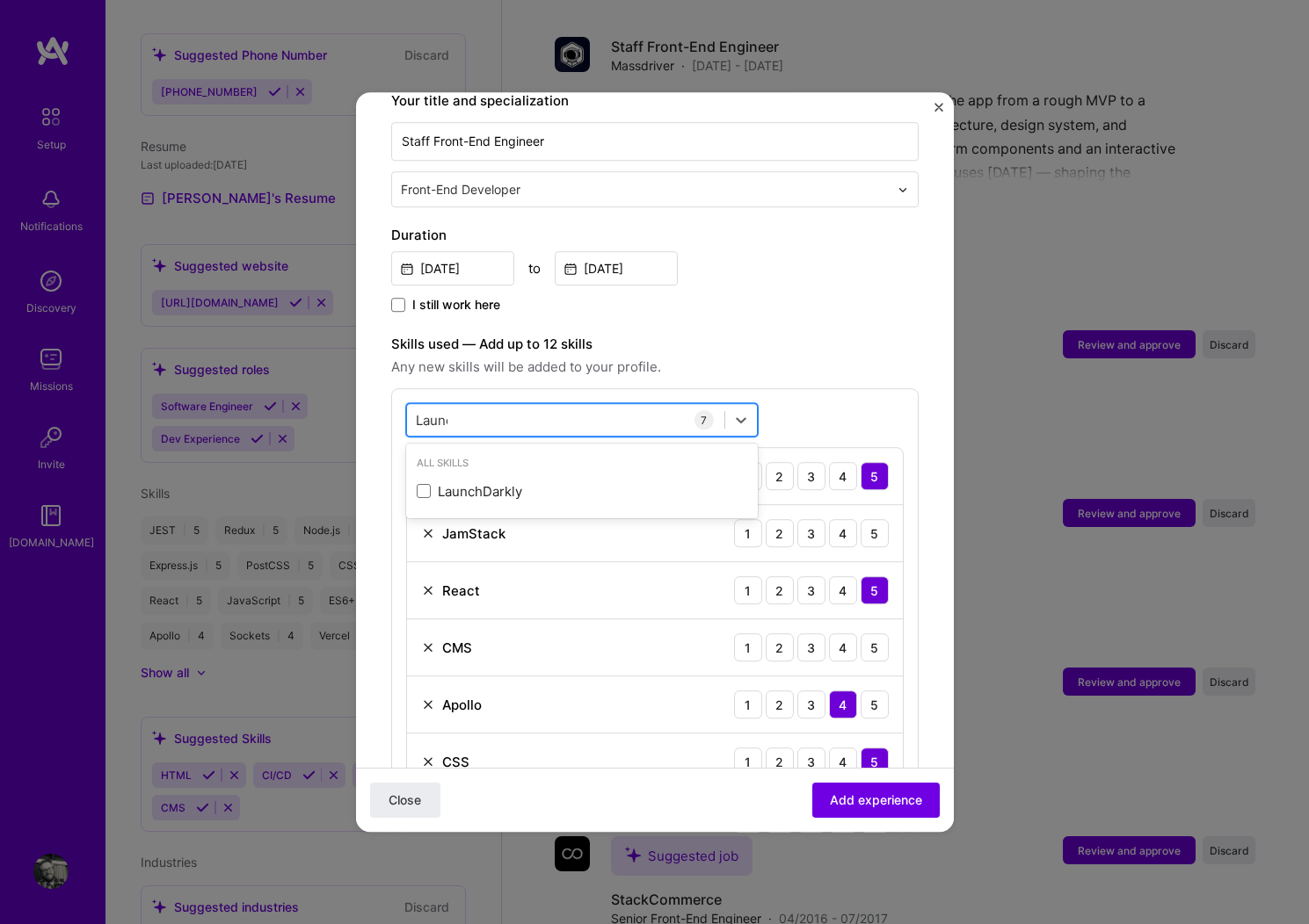
type input "Launch"
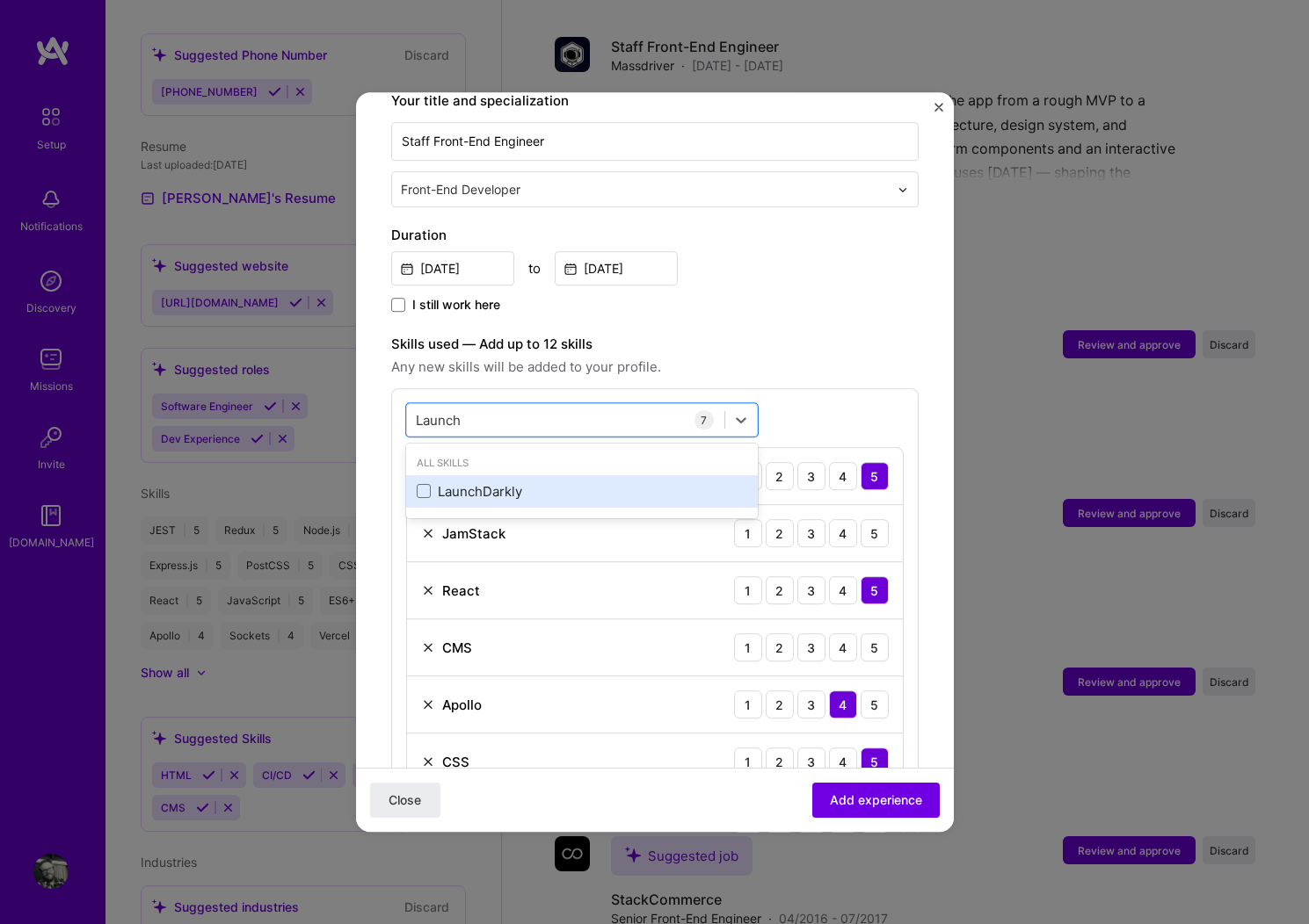
click at [469, 482] on div "LaunchDarkly" at bounding box center [581, 491] width 330 height 18
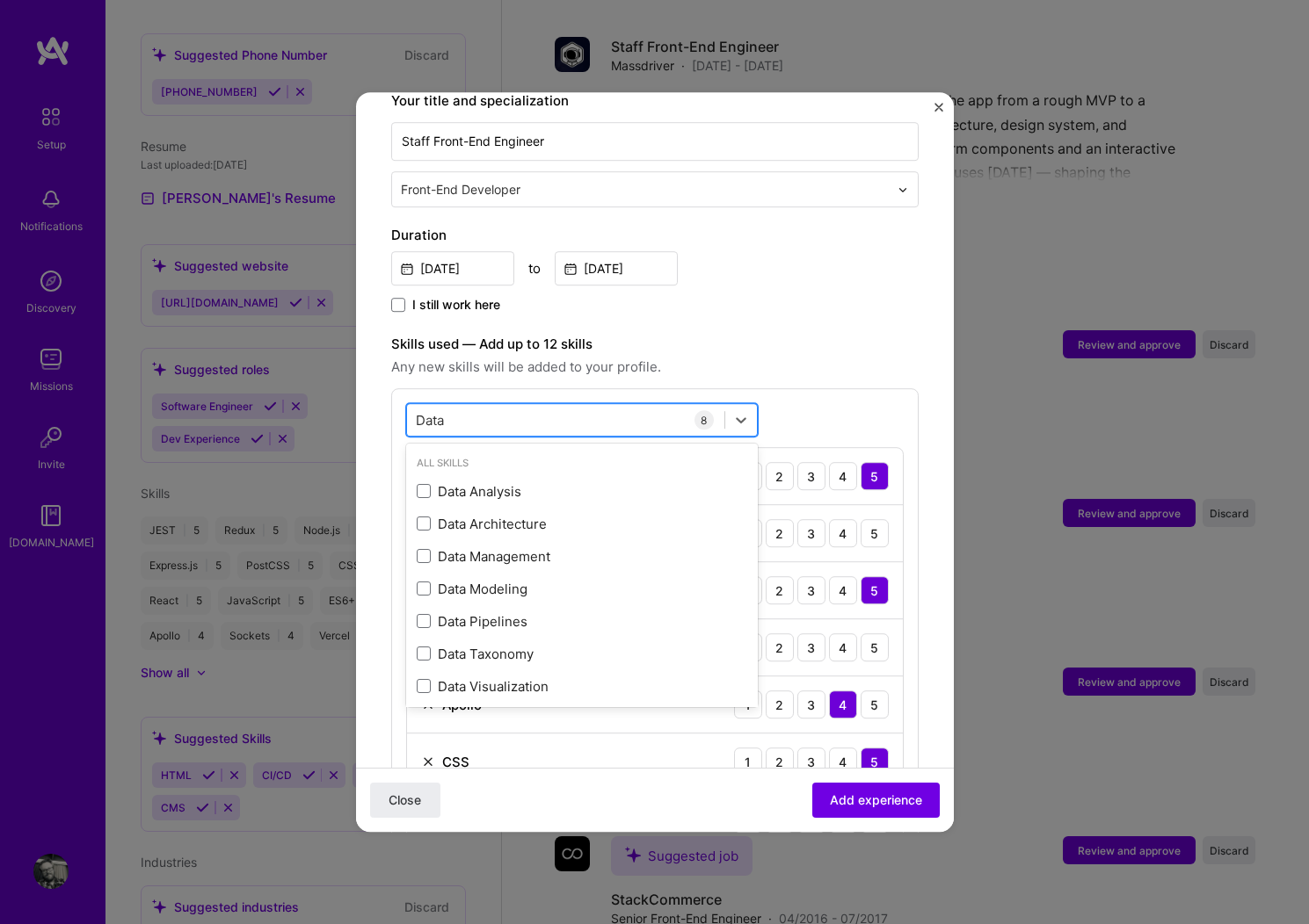
type input "Datad"
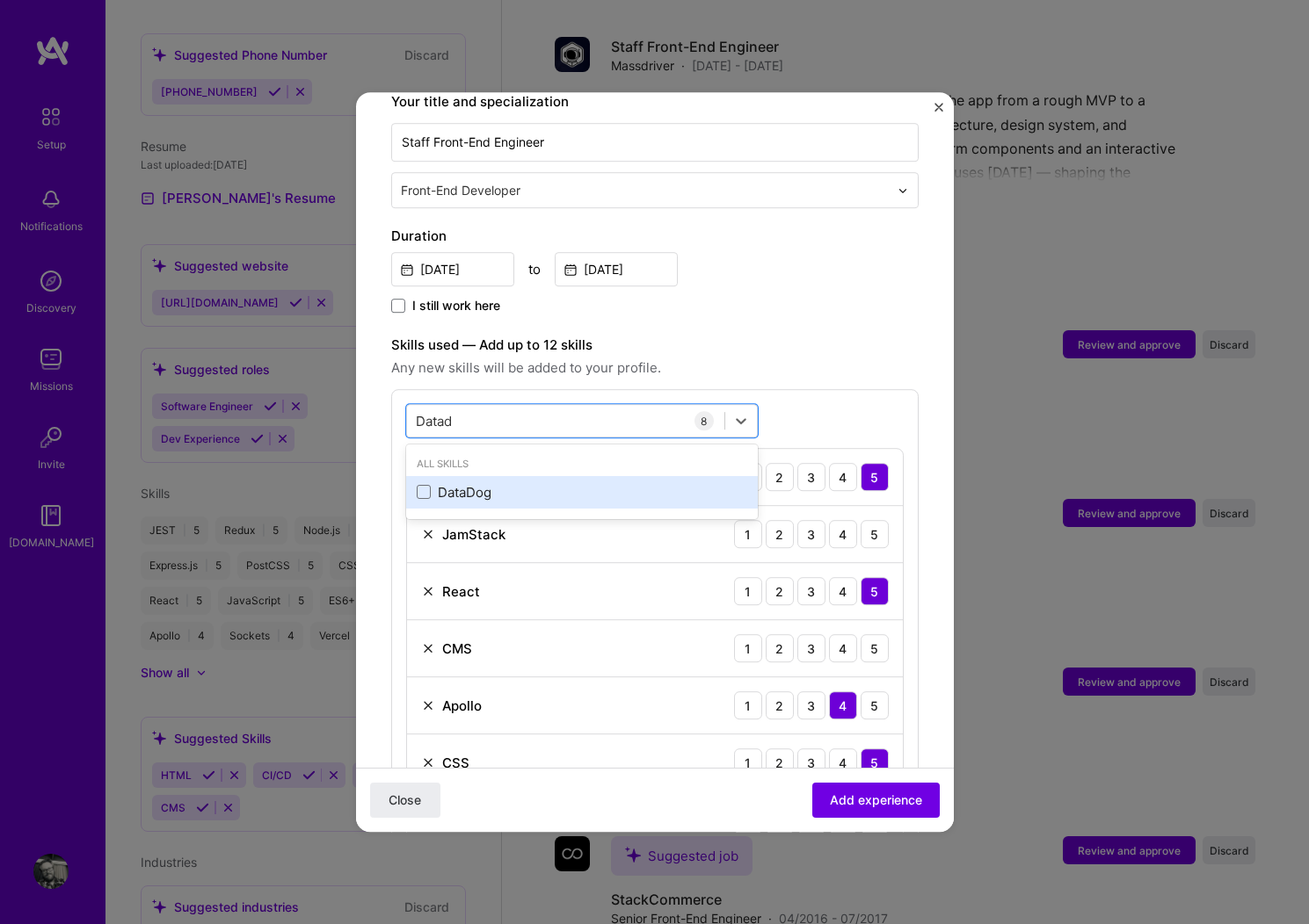
click at [476, 483] on div "DataDog" at bounding box center [581, 492] width 330 height 18
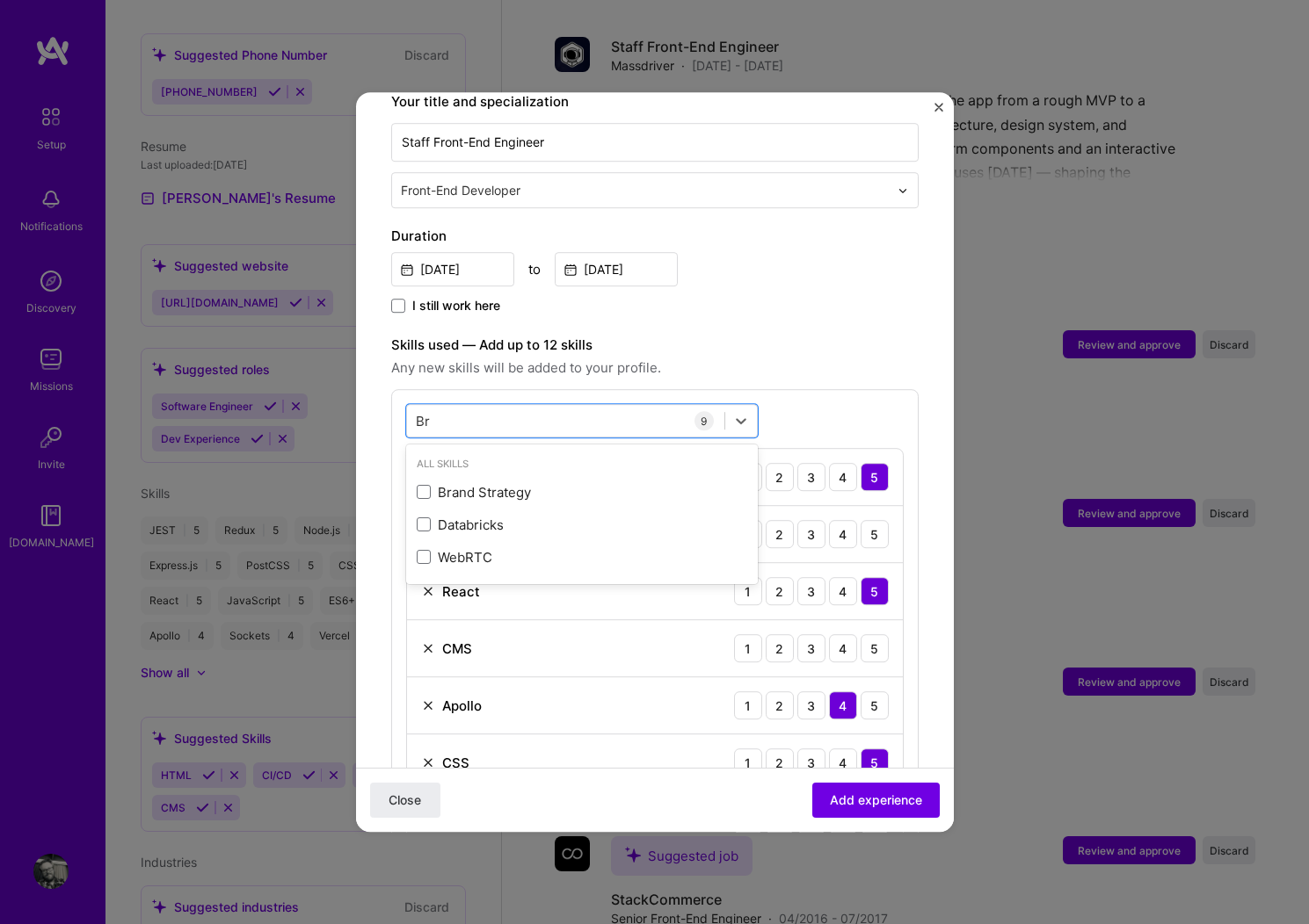
scroll to position [0, 0]
type input "Brows"
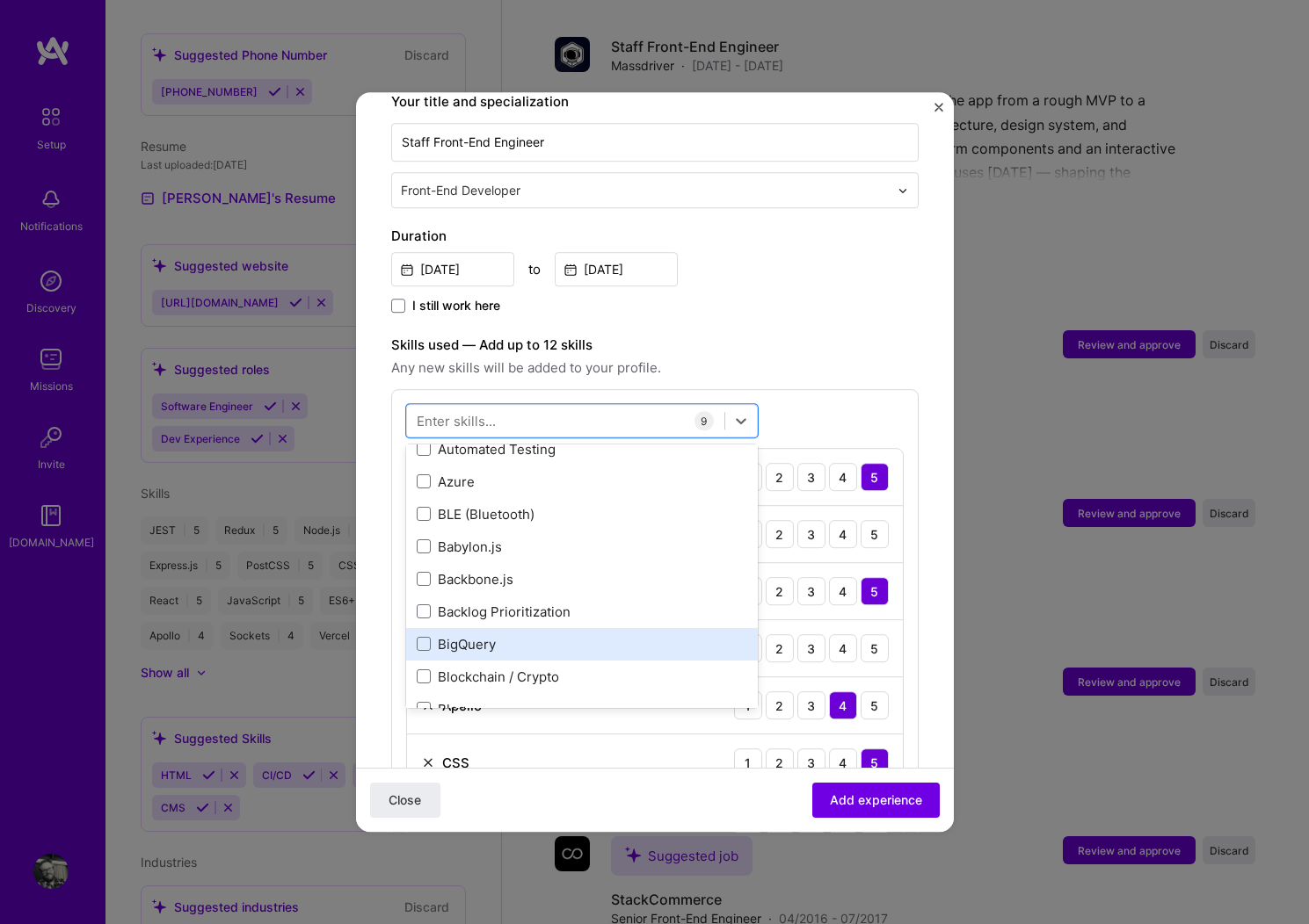
scroll to position [2087, 0]
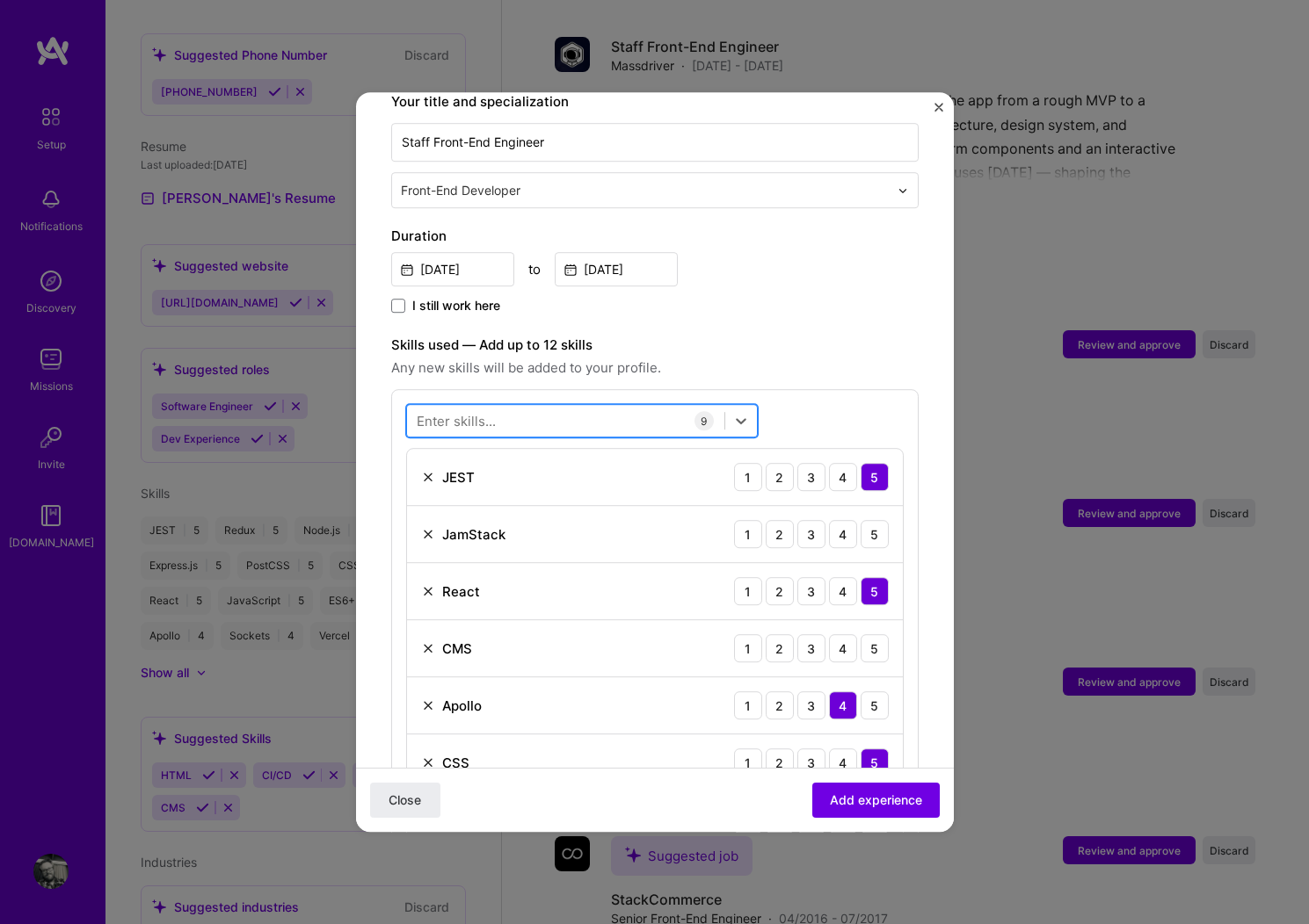
click at [499, 407] on div at bounding box center [565, 421] width 317 height 29
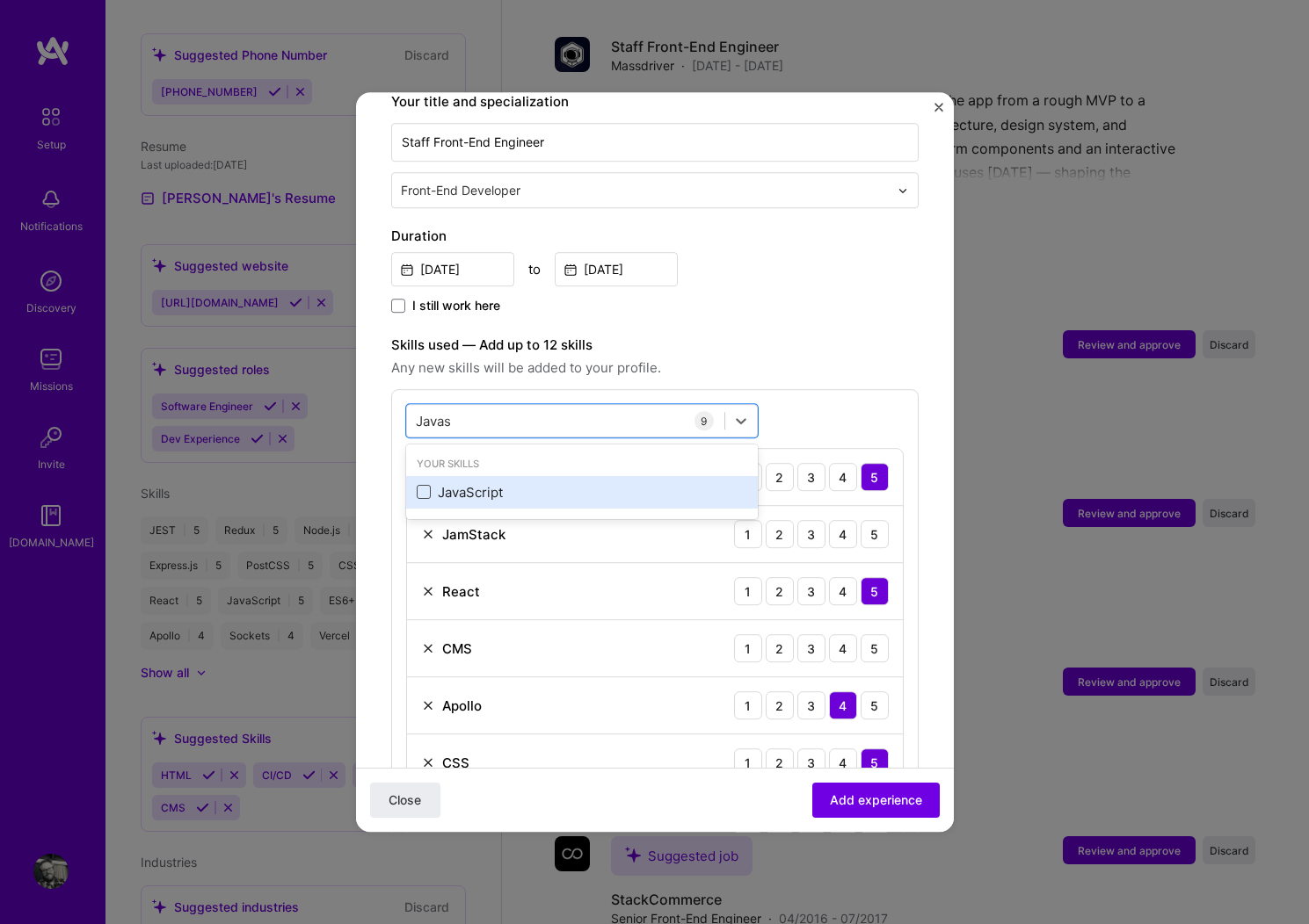
click at [423, 486] on span at bounding box center [423, 492] width 14 height 14
click at [0, 0] on input "checkbox" at bounding box center [0, 0] width 0 height 0
type input "Javas"
click at [853, 357] on span "Any new skills will be added to your profile." at bounding box center [655, 367] width 528 height 21
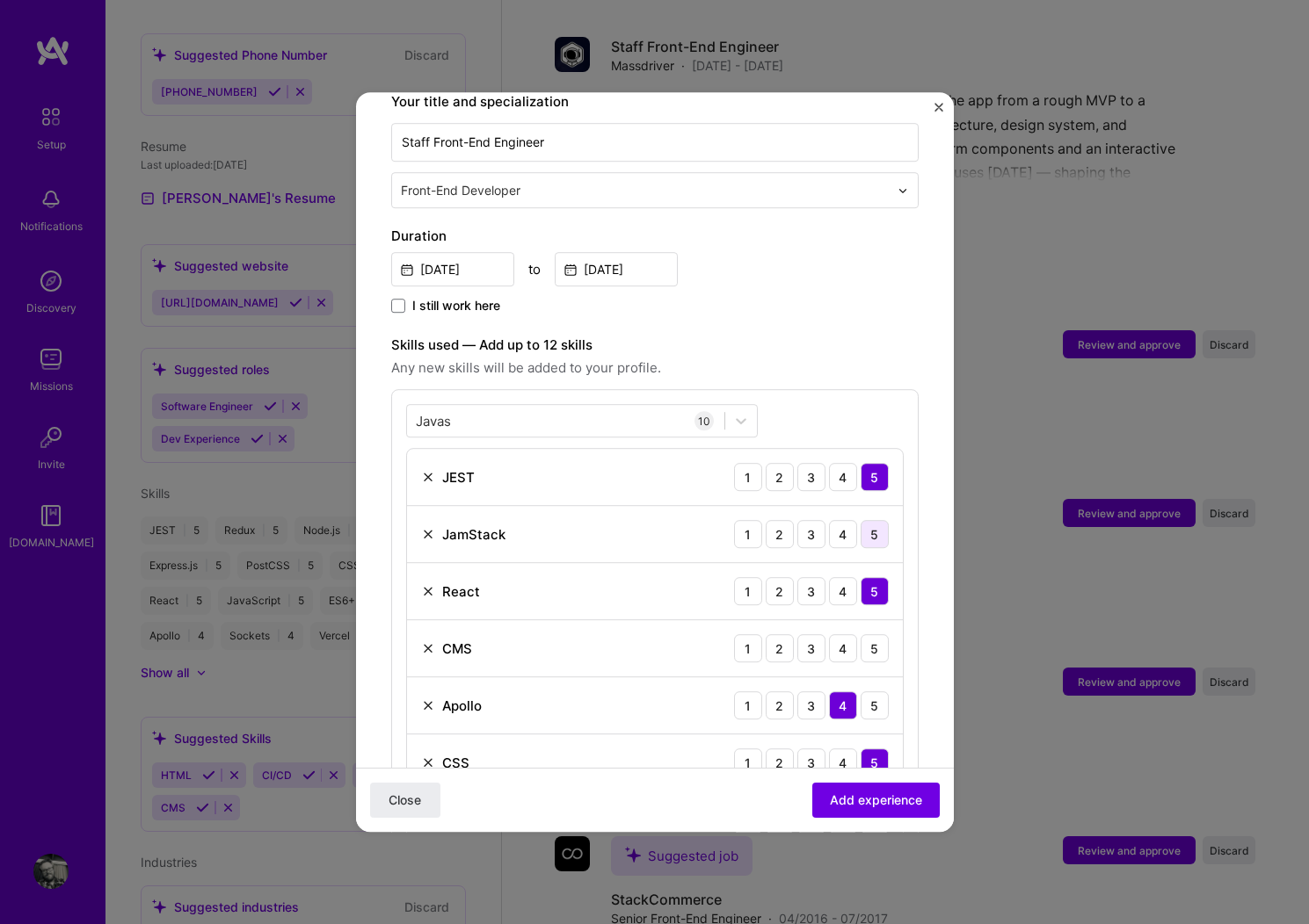
click at [861, 520] on div "5" at bounding box center [874, 534] width 28 height 28
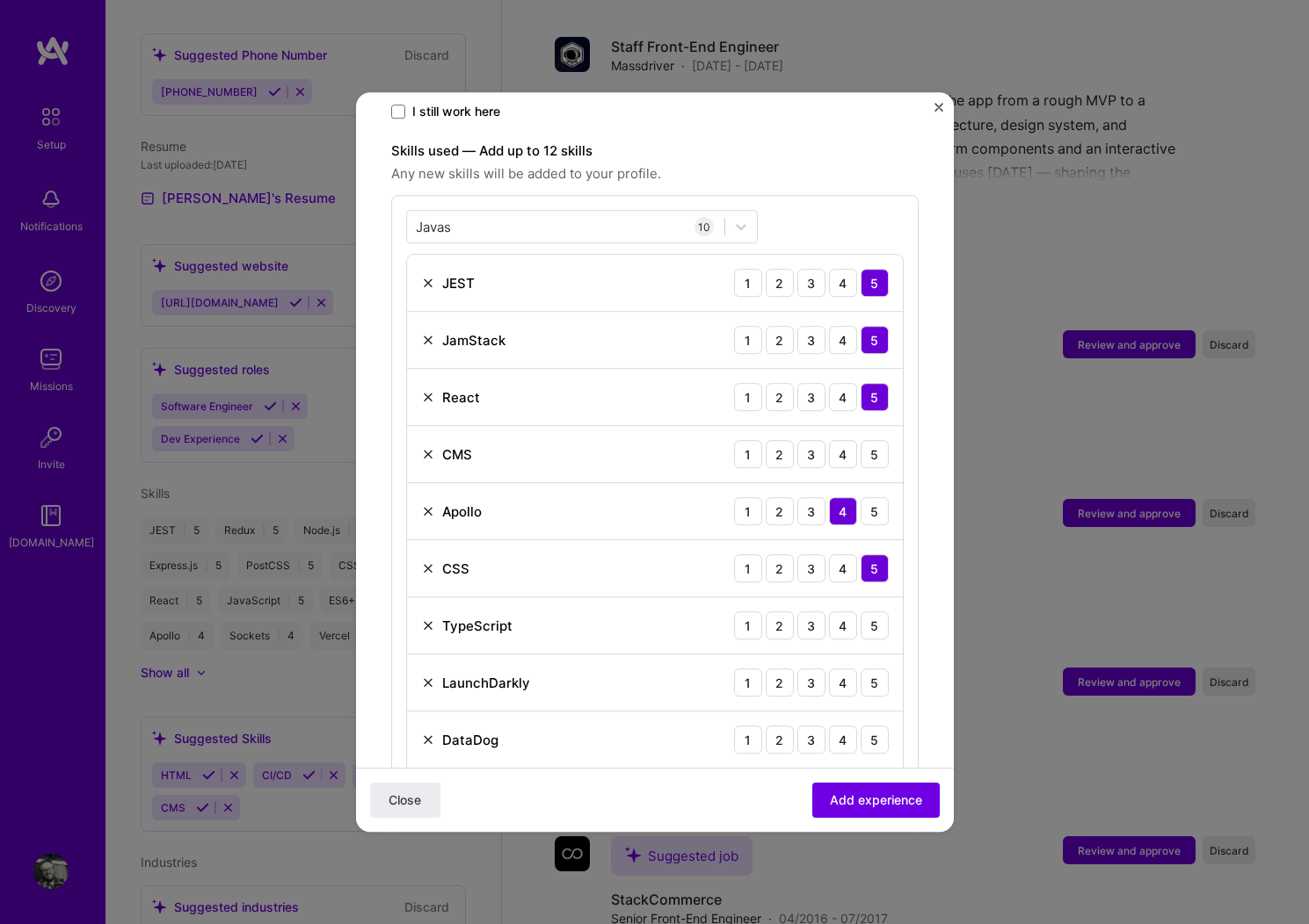
scroll to position [580, 0]
click at [832, 438] on div "4" at bounding box center [842, 452] width 28 height 28
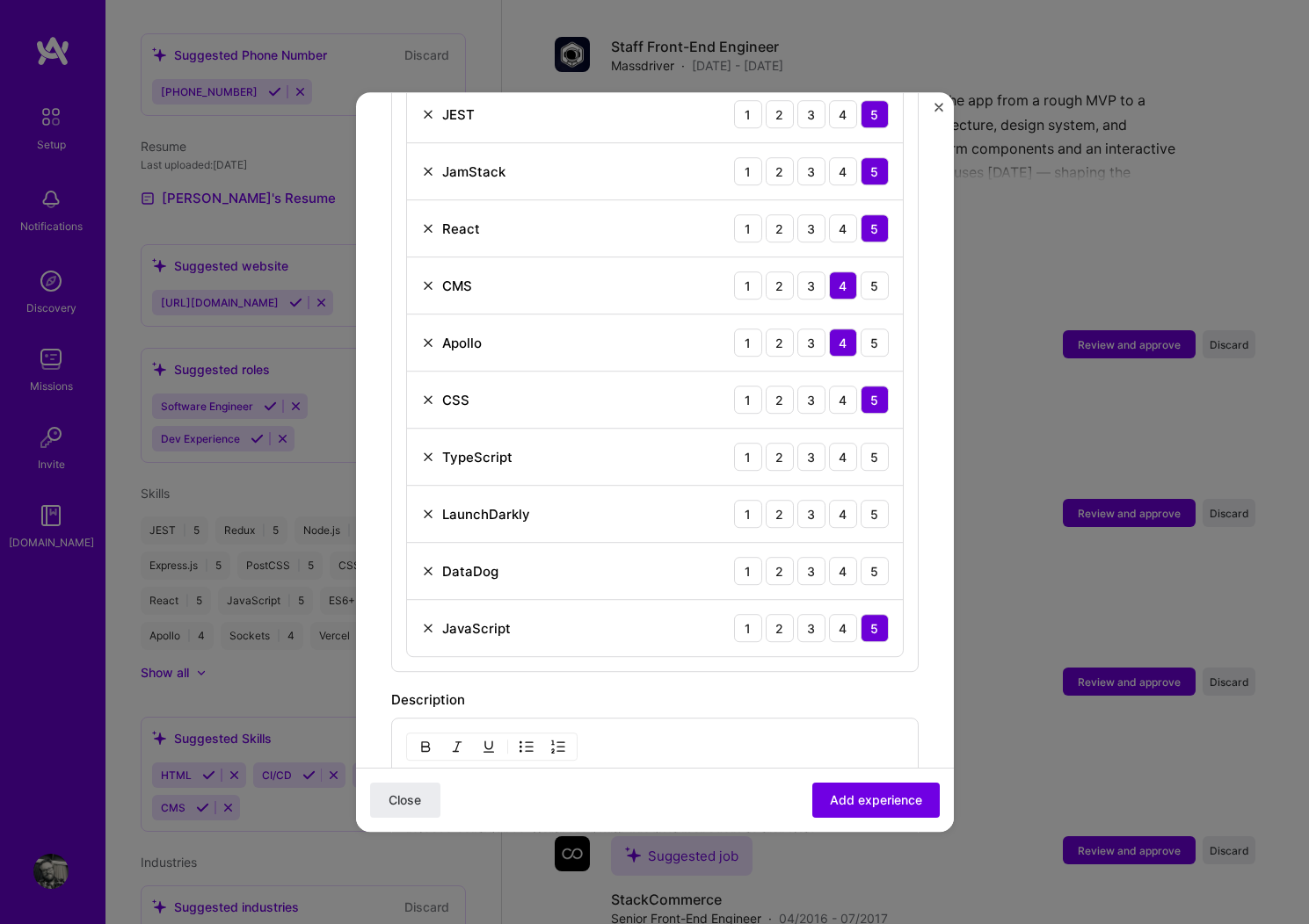
scroll to position [748, 0]
click at [831, 442] on div "4" at bounding box center [842, 456] width 28 height 28
click at [829, 499] on div "4" at bounding box center [842, 513] width 28 height 28
click at [801, 557] on div "3" at bounding box center [811, 570] width 28 height 28
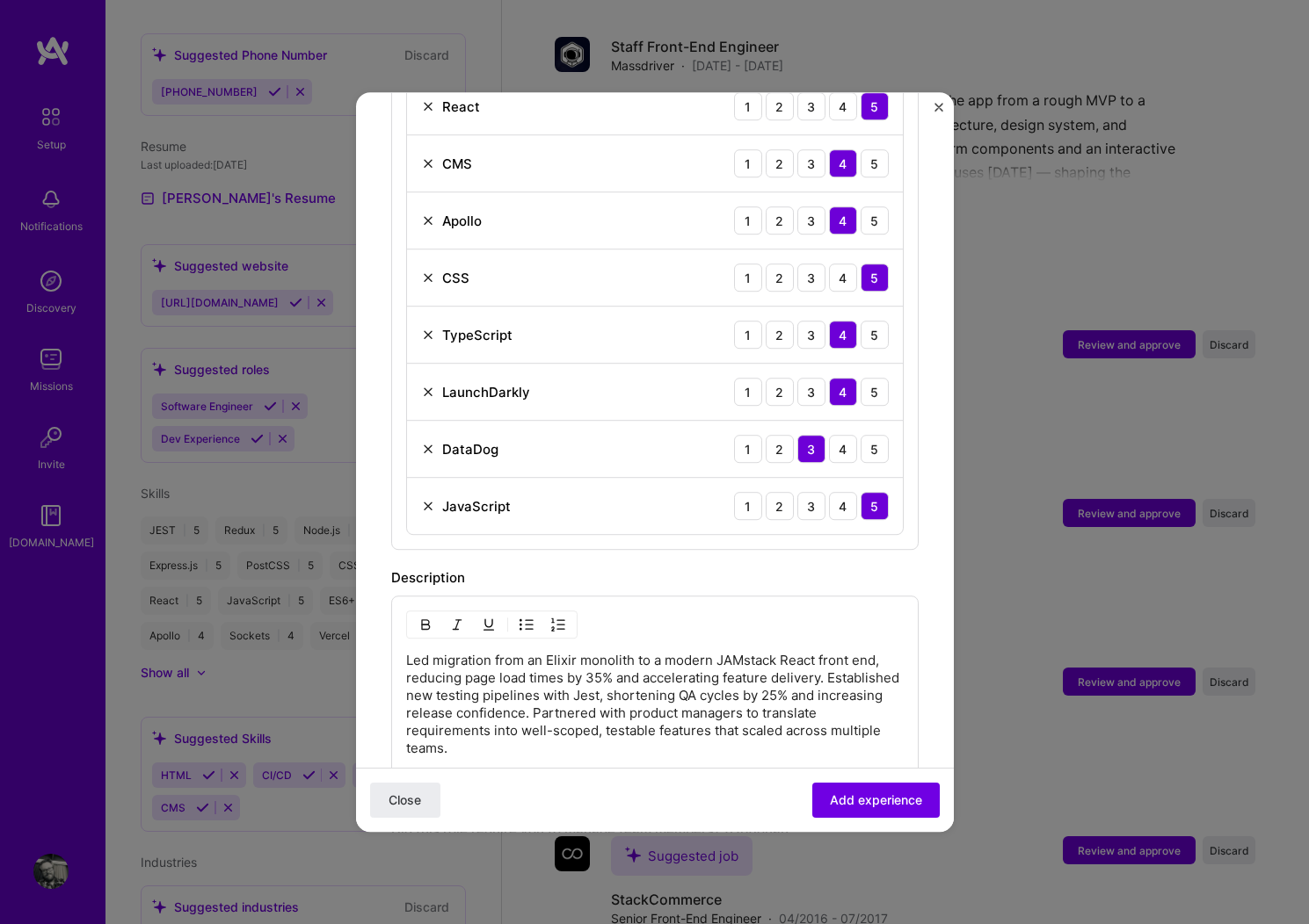
scroll to position [873, 0]
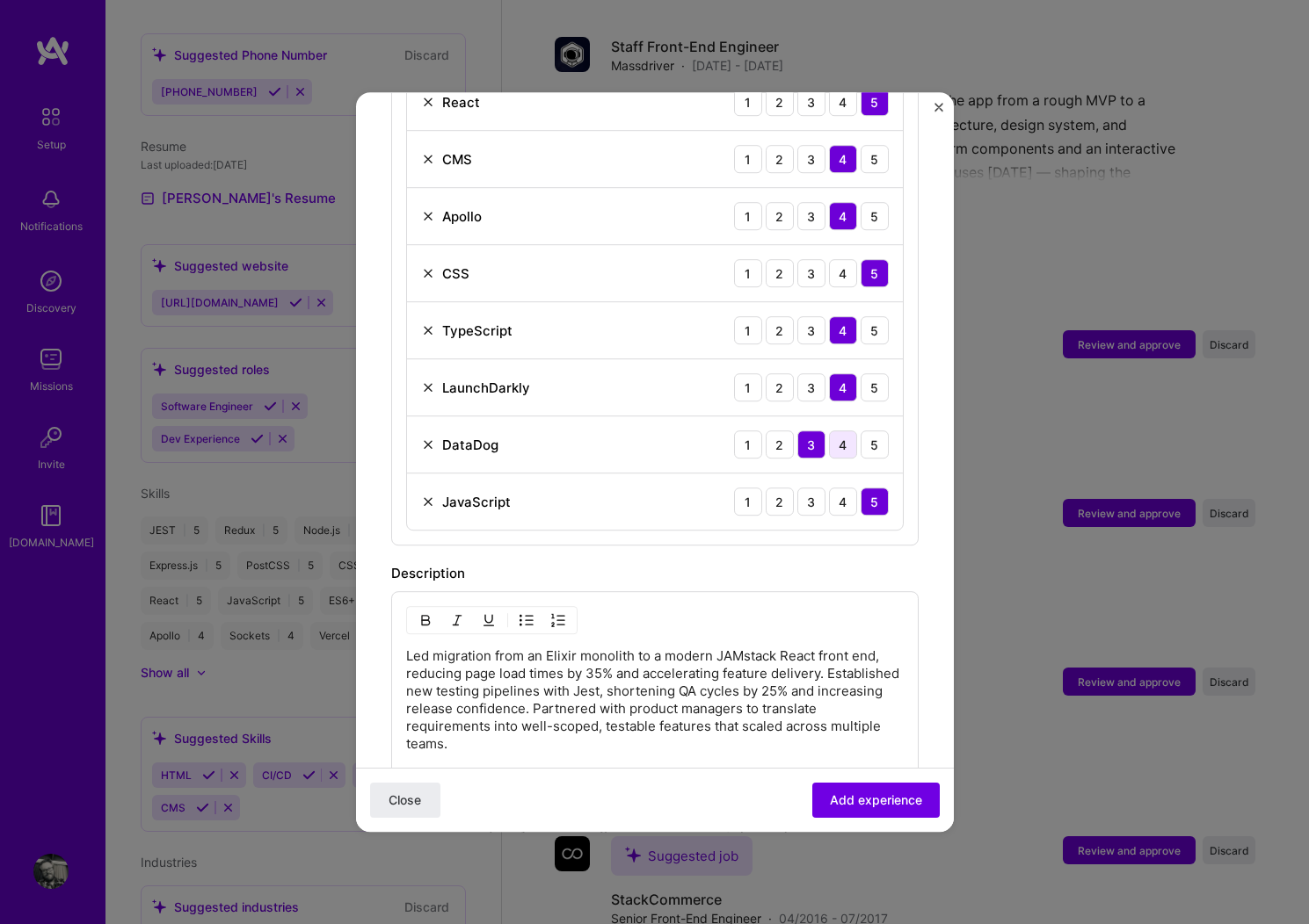
click at [829, 430] on div "4" at bounding box center [842, 444] width 28 height 28
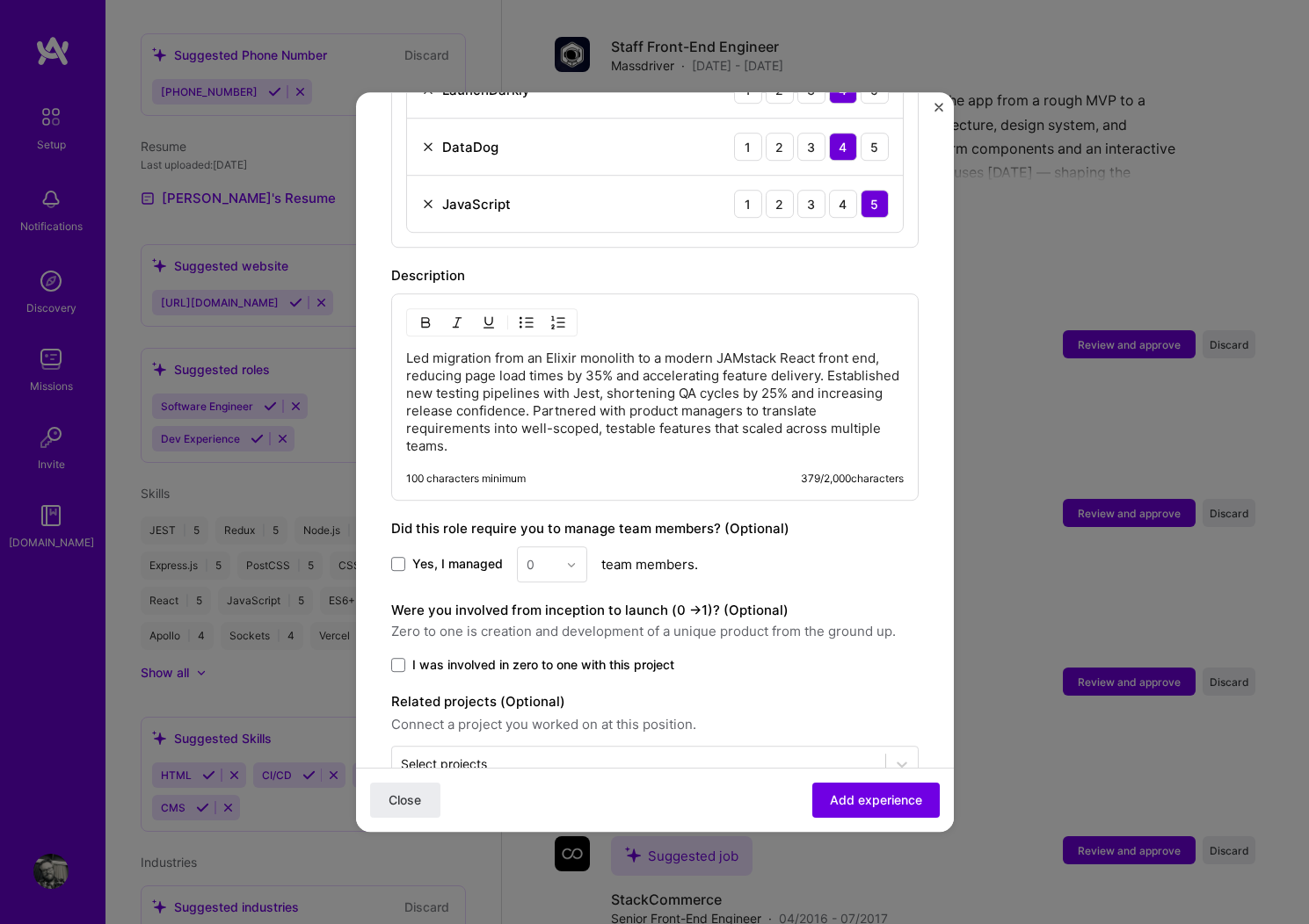
scroll to position [1202, 0]
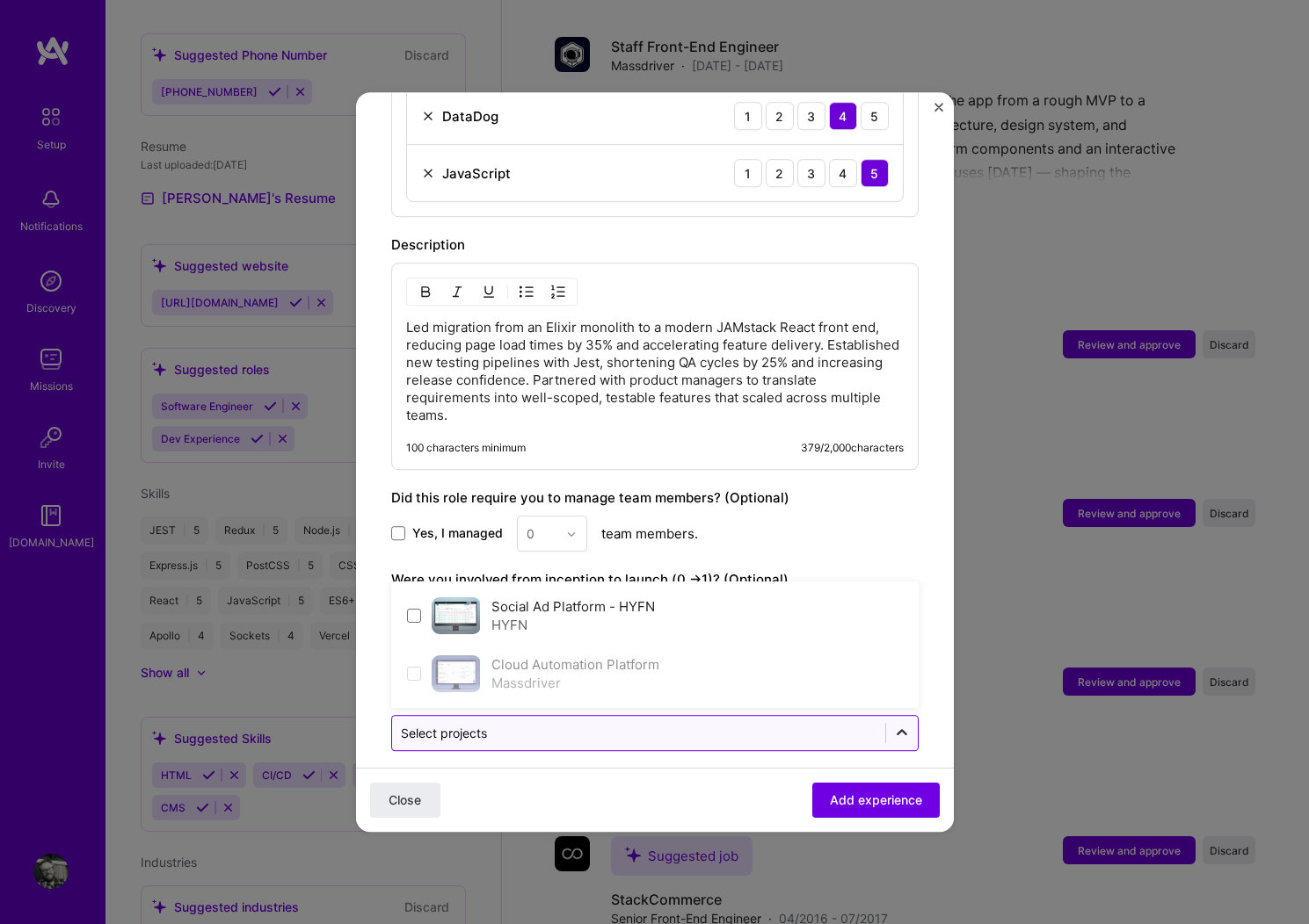
click at [893, 725] on icon at bounding box center [901, 733] width 17 height 17
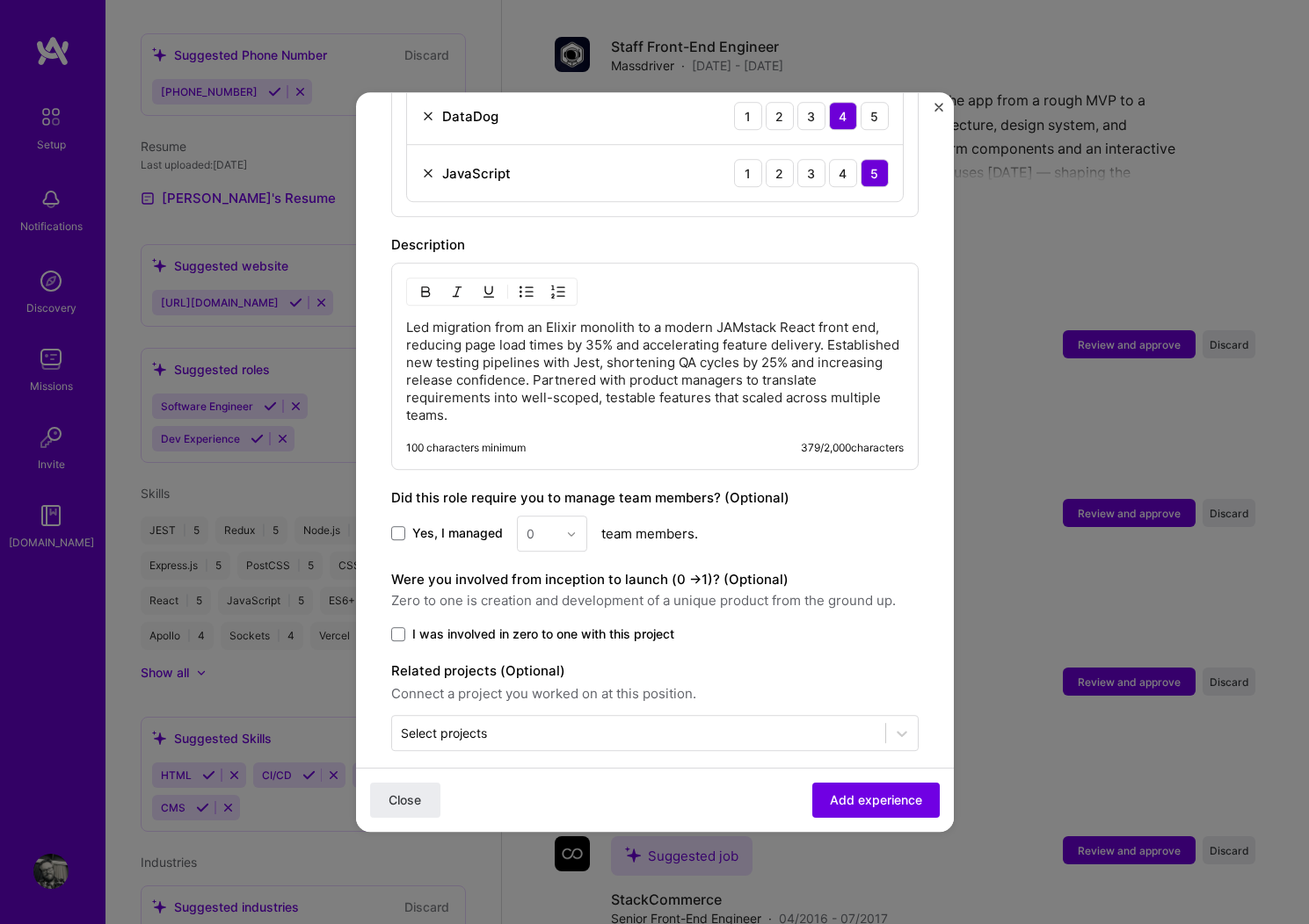
click at [848, 802] on span "Add experience" at bounding box center [875, 800] width 92 height 17
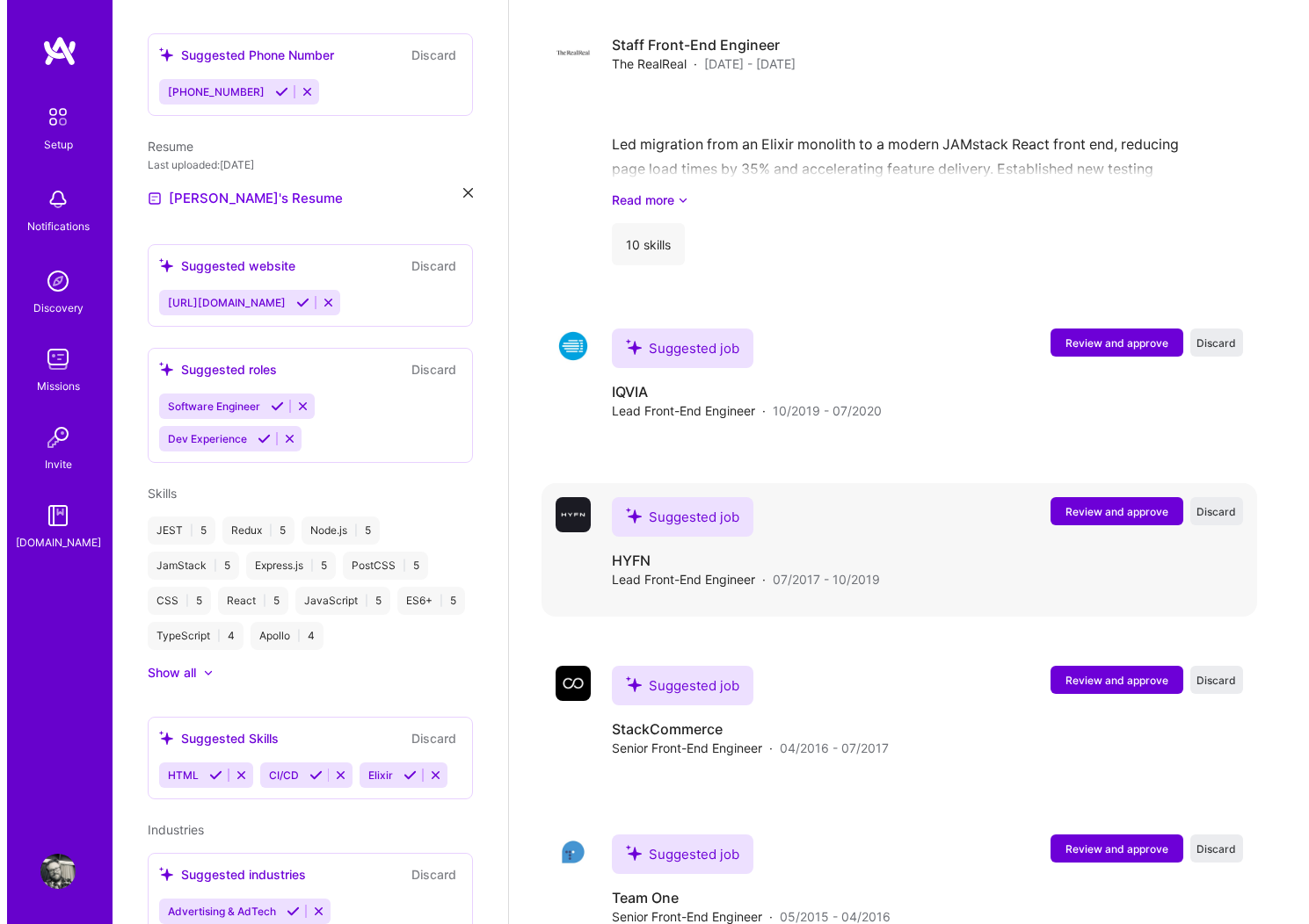
scroll to position [2543, 0]
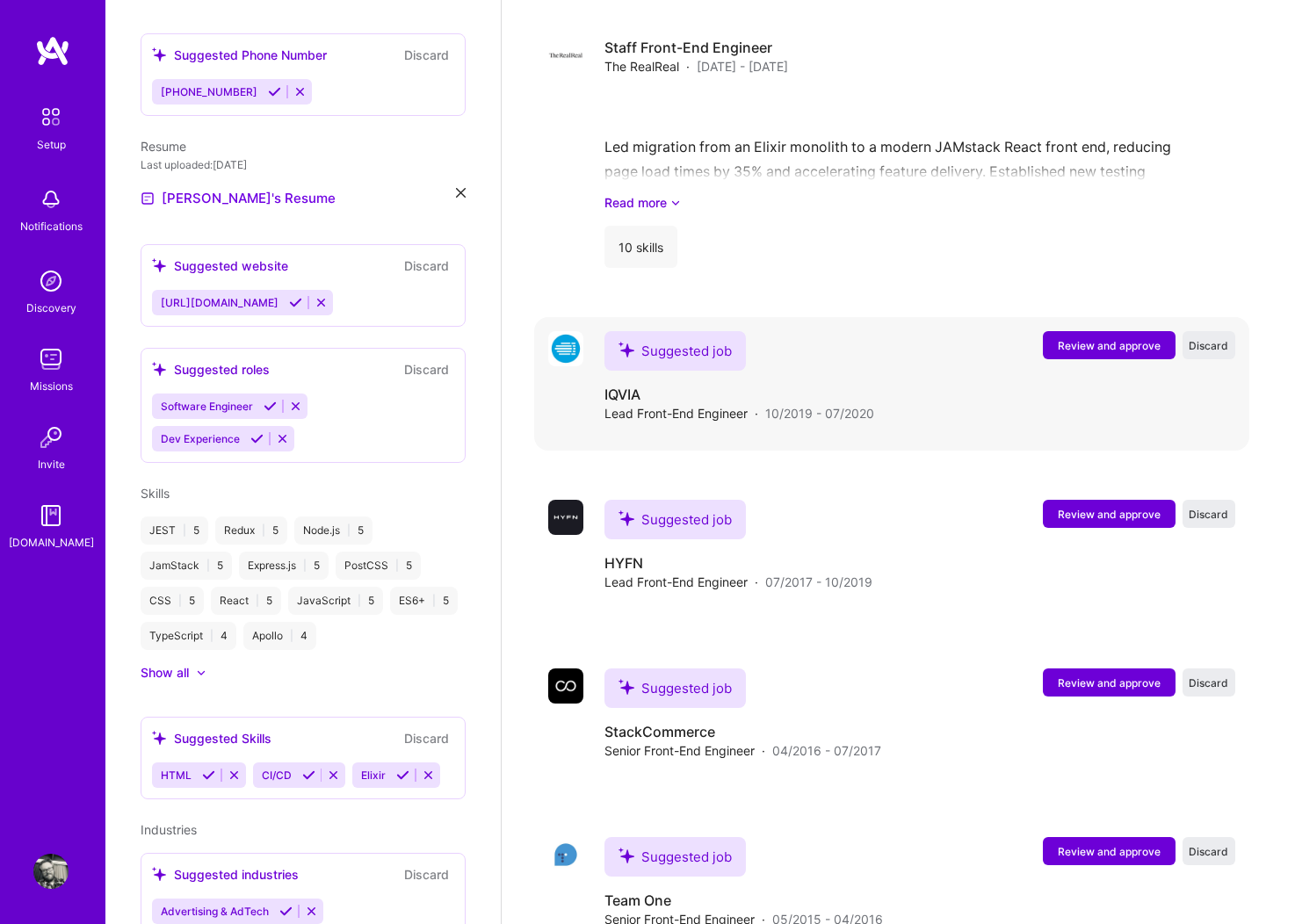
click at [1109, 338] on span "Review and approve" at bounding box center [1109, 346] width 103 height 15
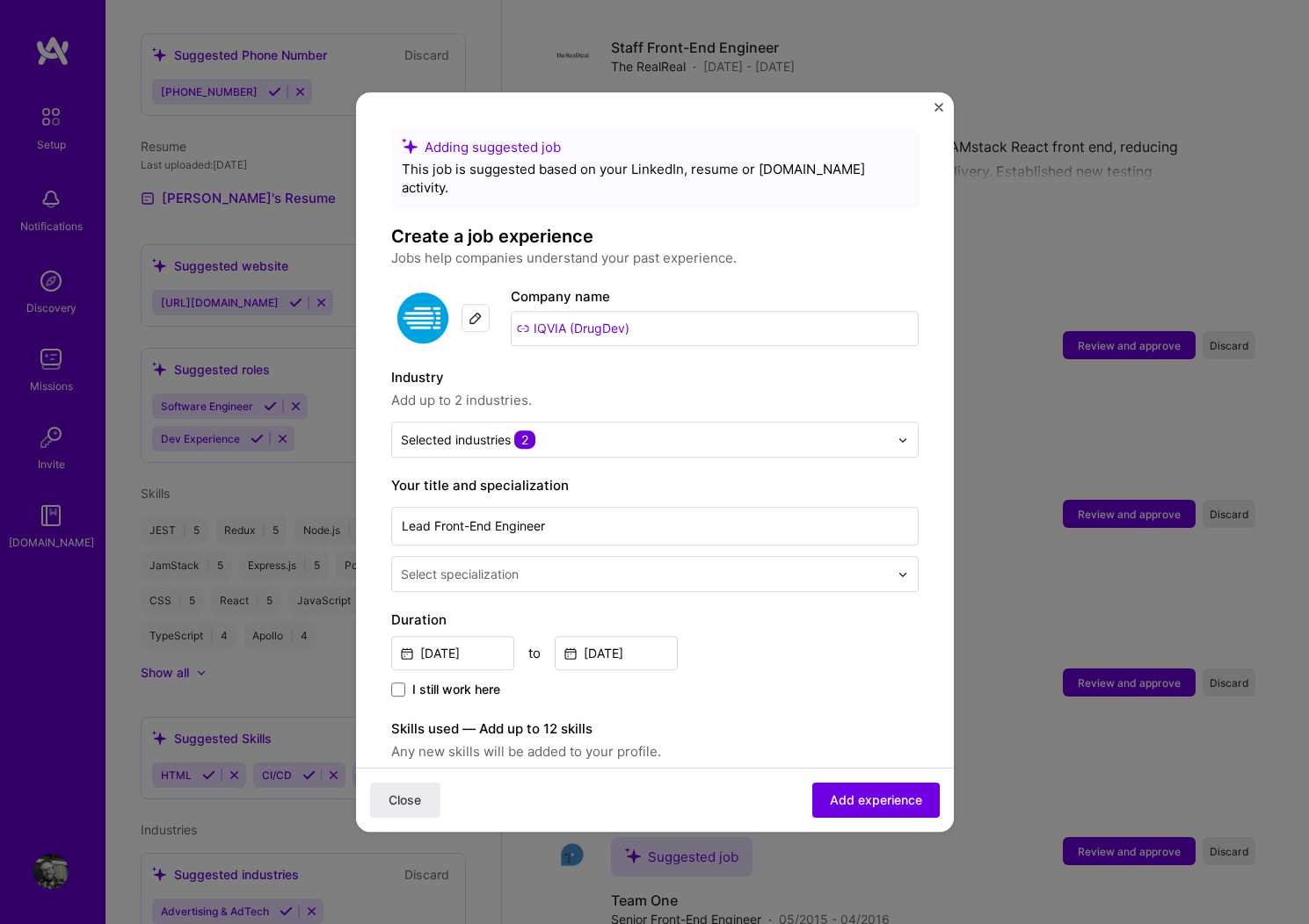
click at [823, 565] on input "text" at bounding box center [647, 574] width 491 height 18
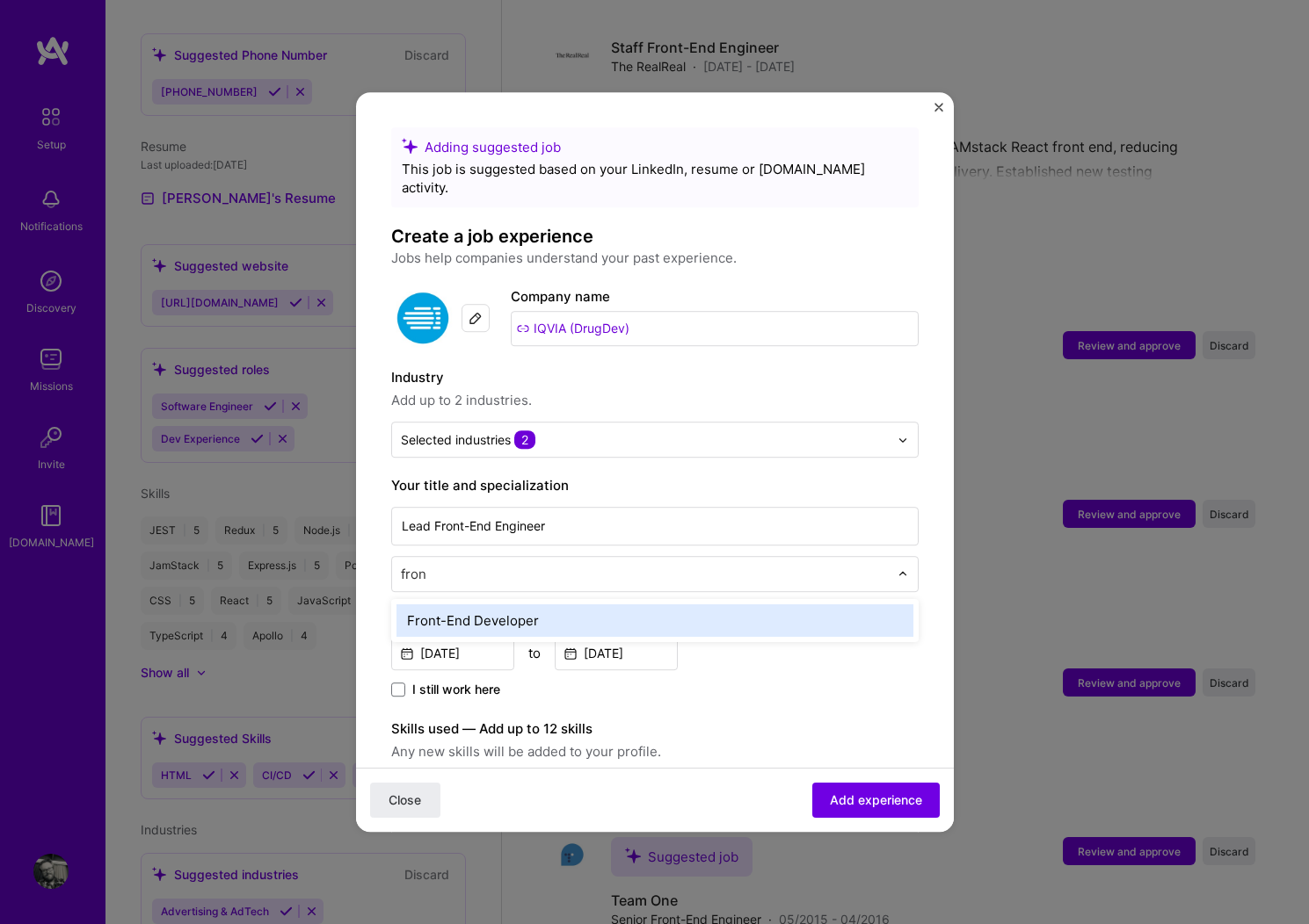
type input "front"
click at [535, 608] on div "Front-End Developer" at bounding box center [655, 621] width 517 height 33
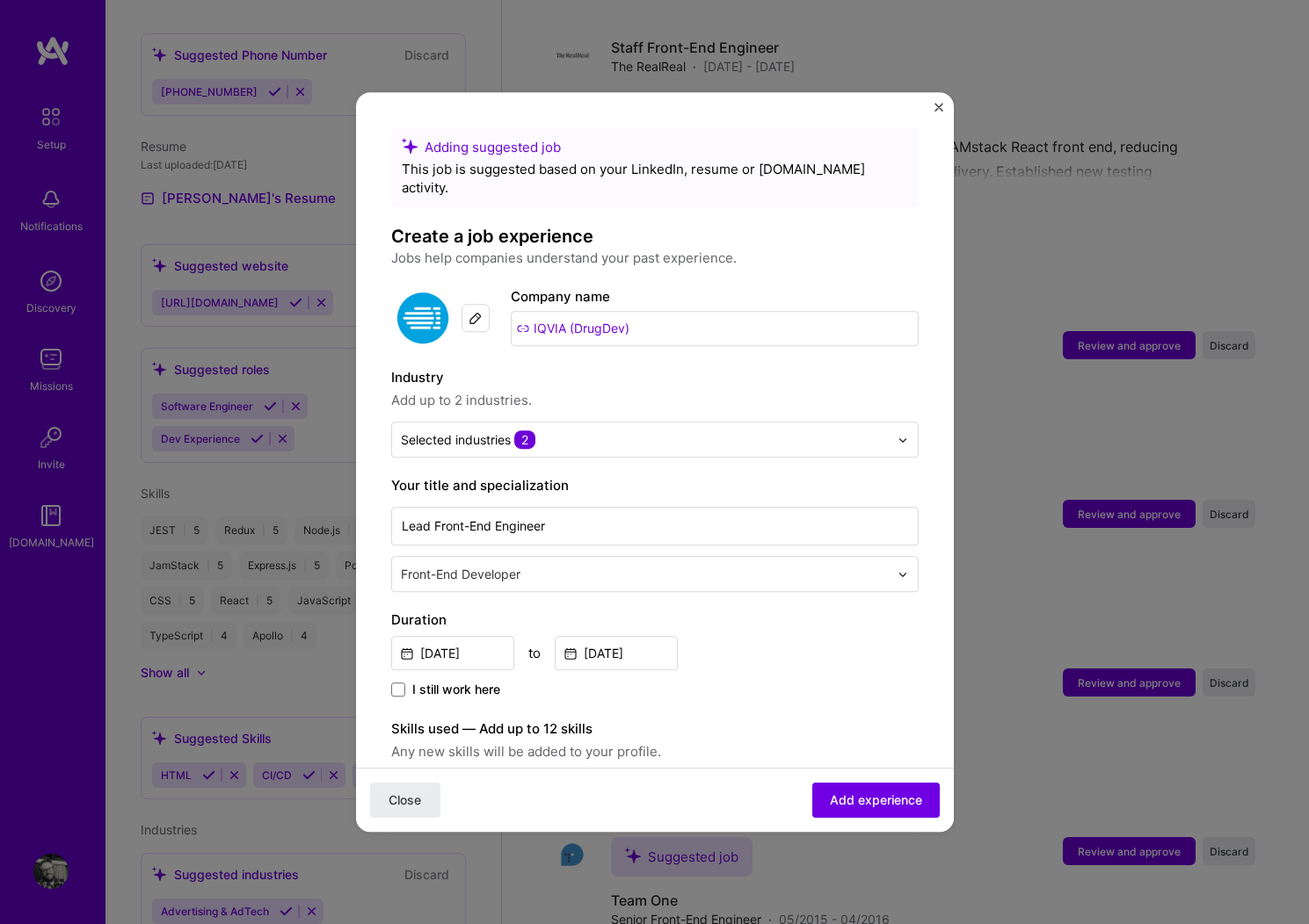
click at [749, 633] on div "[DATE] to [DATE]" at bounding box center [655, 652] width 528 height 38
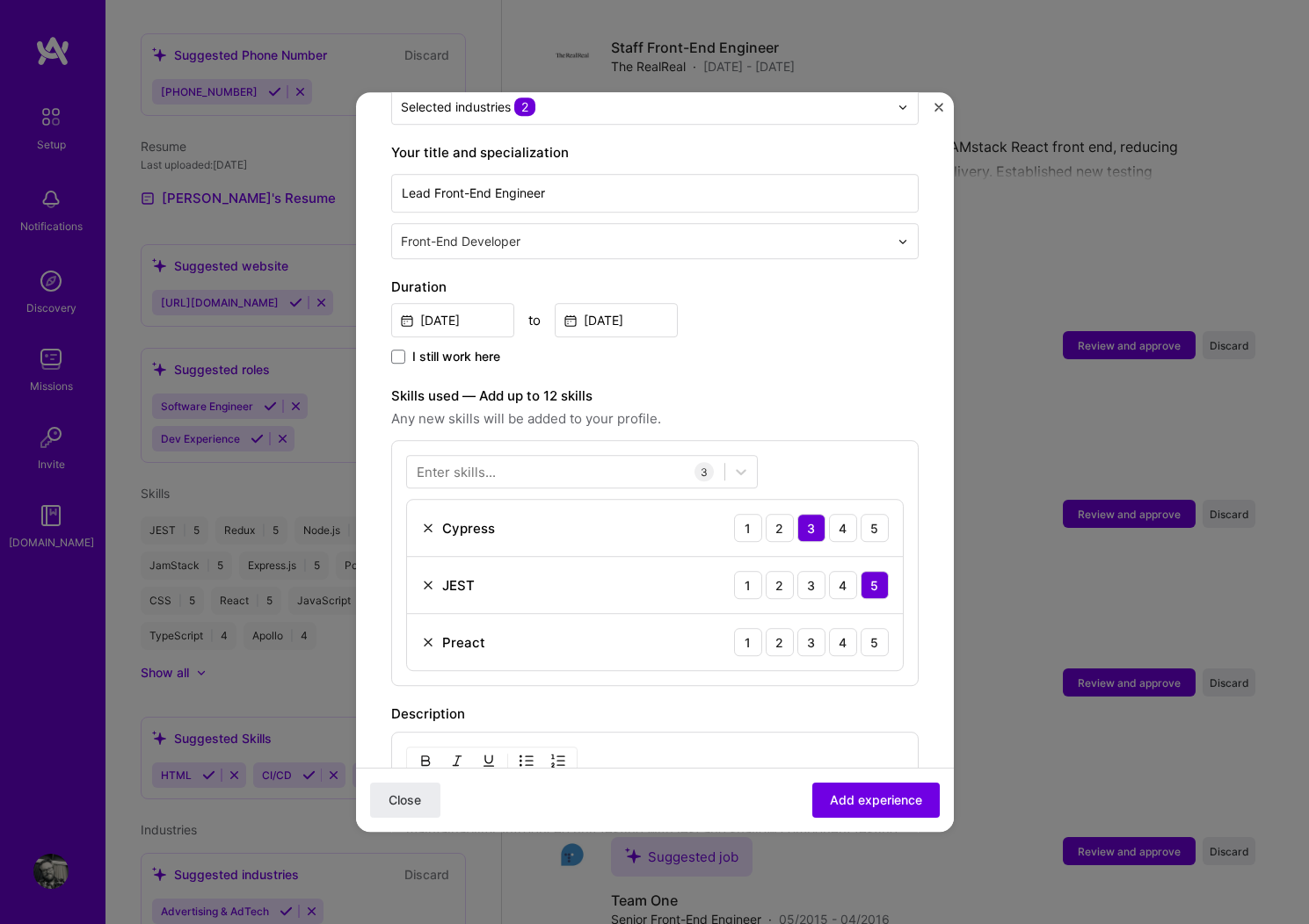
scroll to position [338, 0]
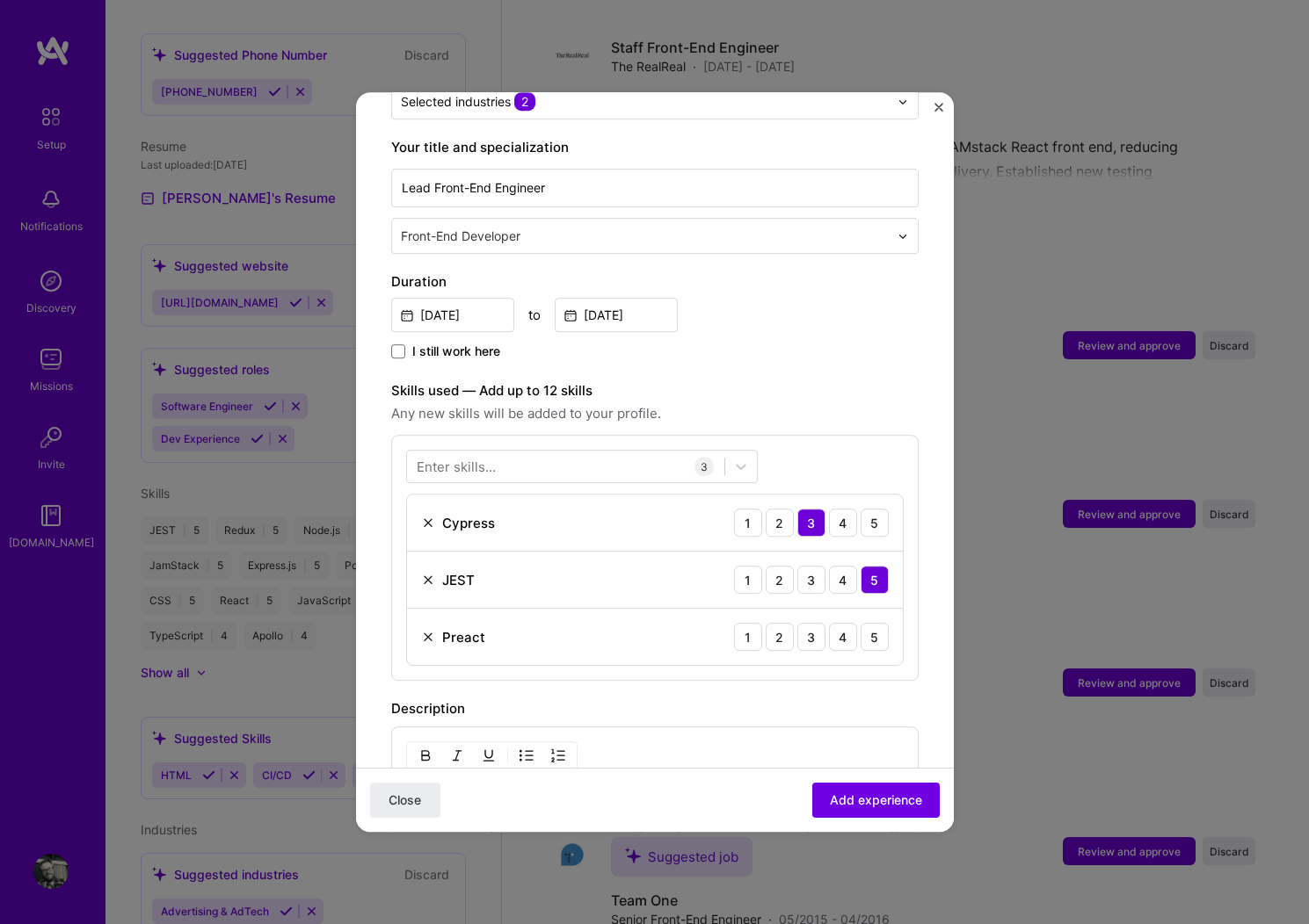
click at [428, 630] on img at bounding box center [428, 637] width 14 height 14
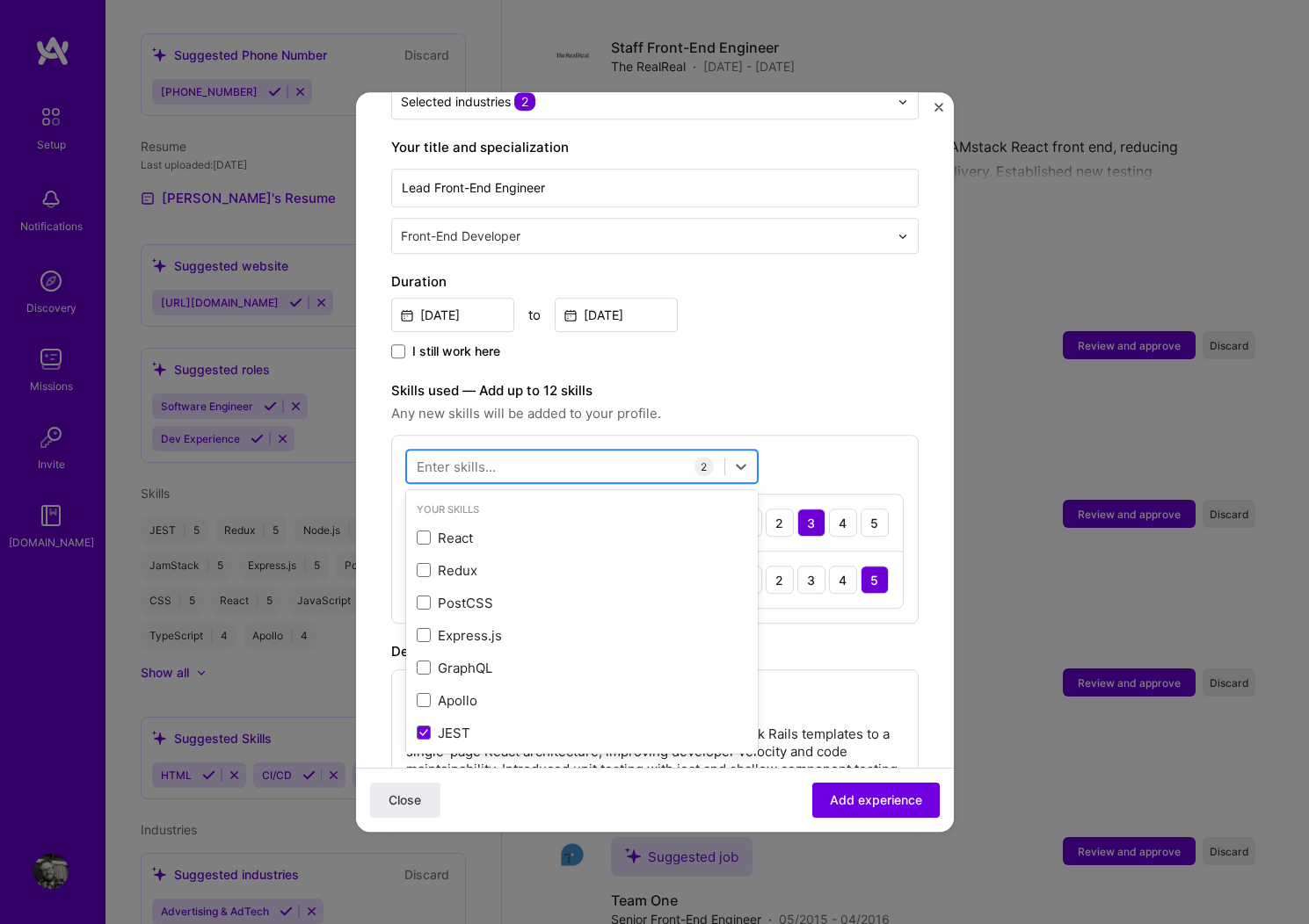
click at [518, 453] on div at bounding box center [565, 467] width 317 height 29
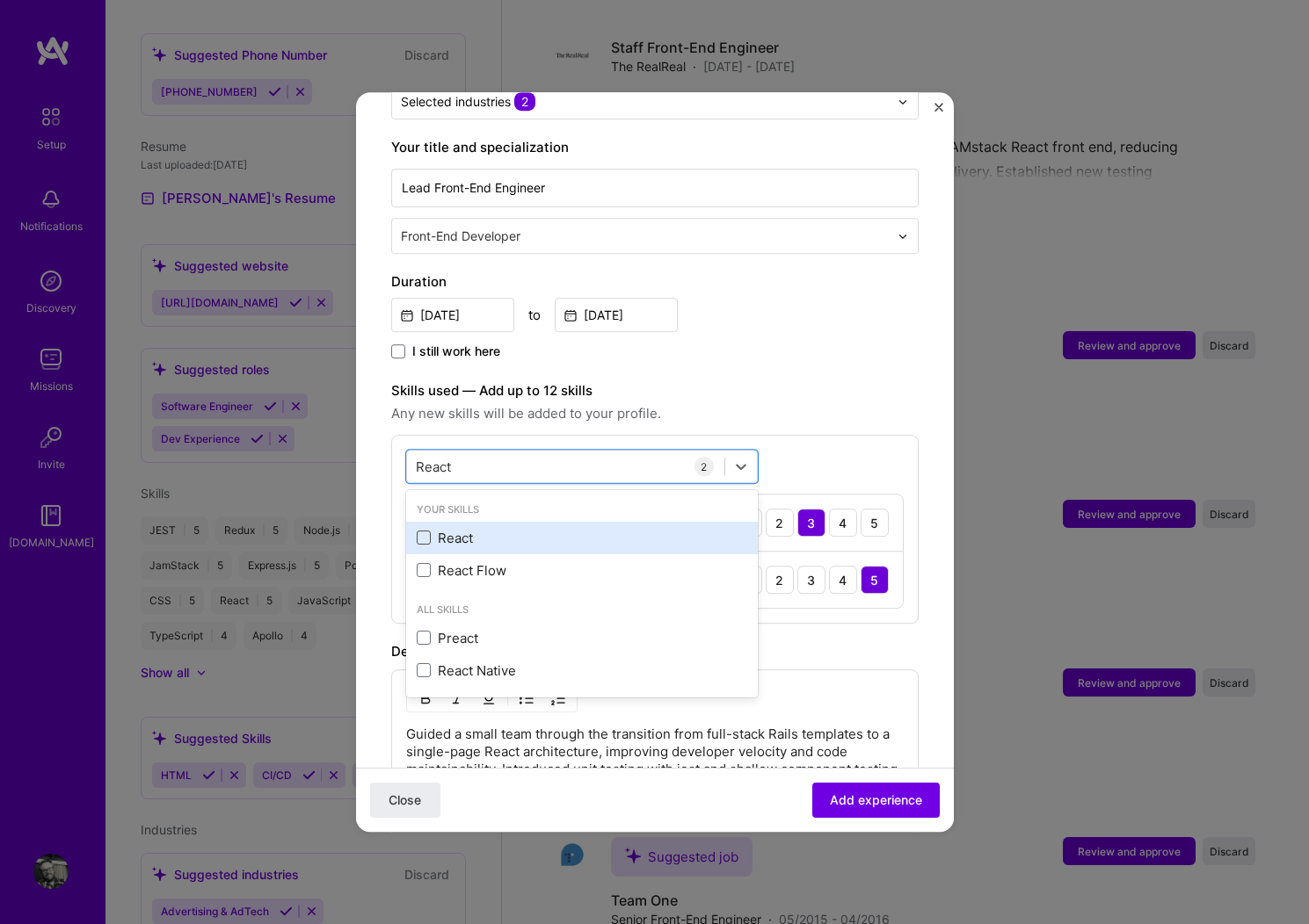
click at [418, 532] on span at bounding box center [423, 538] width 14 height 14
click at [0, 0] on input "checkbox" at bounding box center [0, 0] width 0 height 0
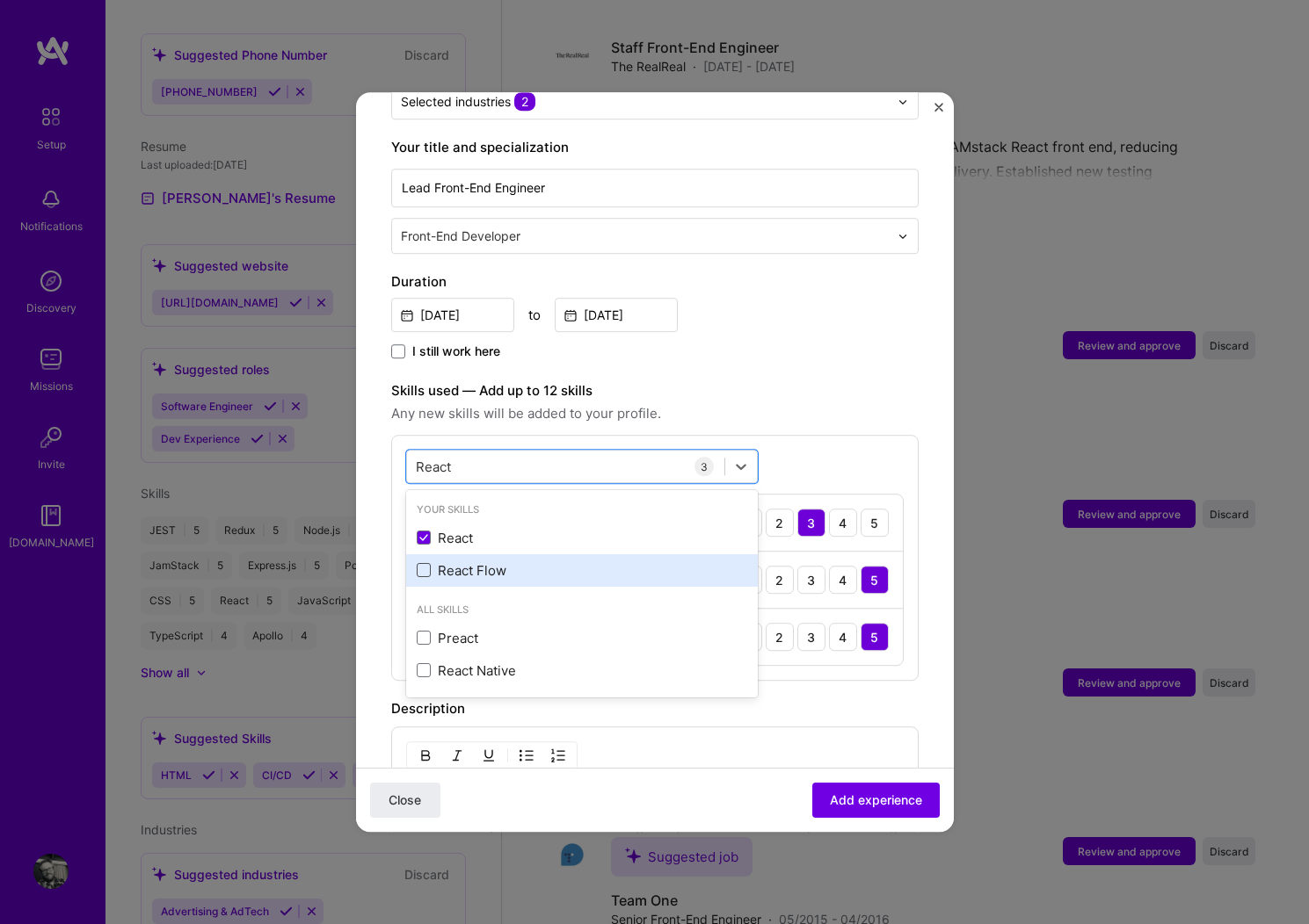
click at [426, 564] on span at bounding box center [423, 570] width 14 height 14
click at [0, 0] on input "checkbox" at bounding box center [0, 0] width 0 height 0
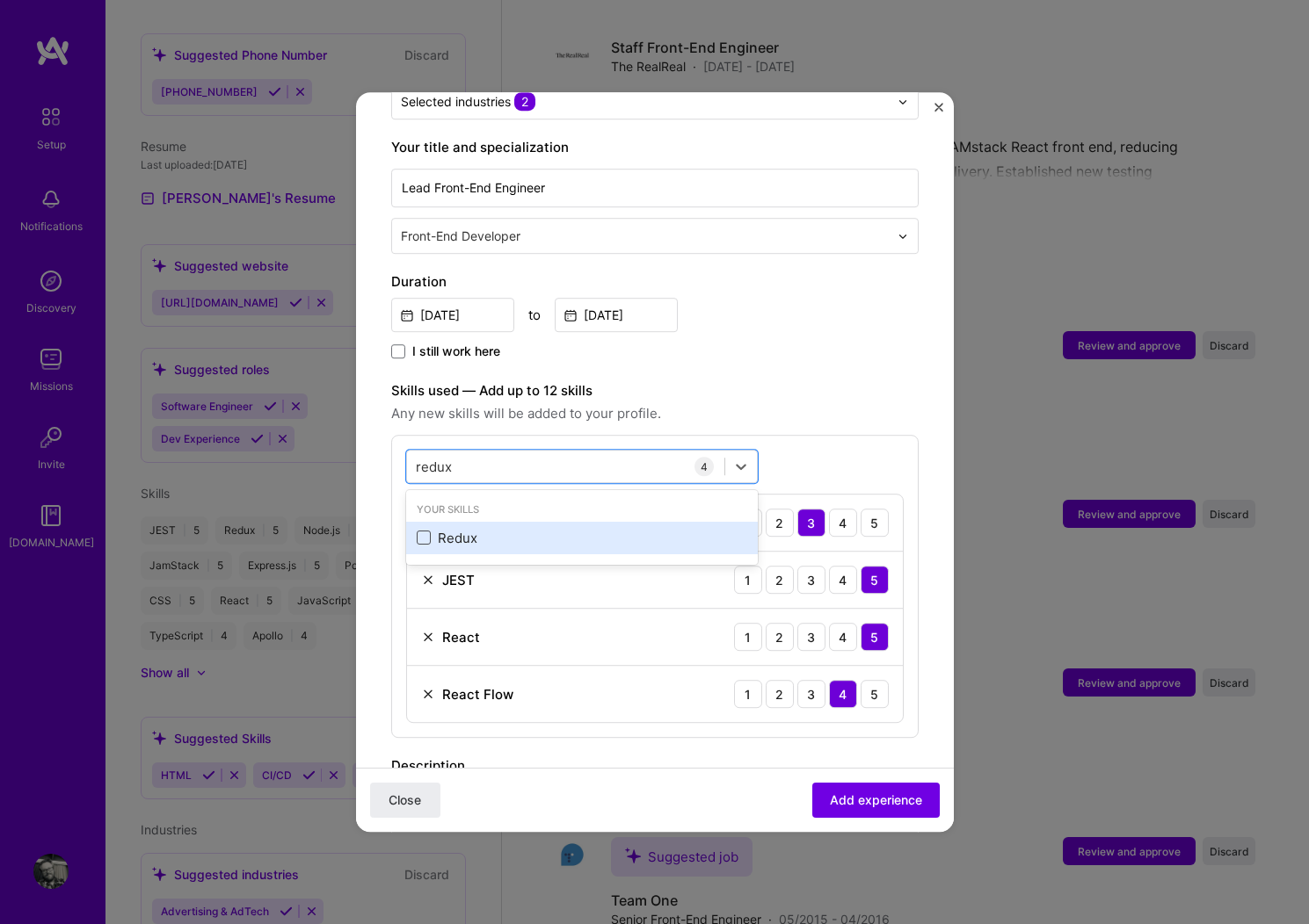
click at [424, 532] on span at bounding box center [423, 538] width 14 height 14
click at [0, 0] on input "checkbox" at bounding box center [0, 0] width 0 height 0
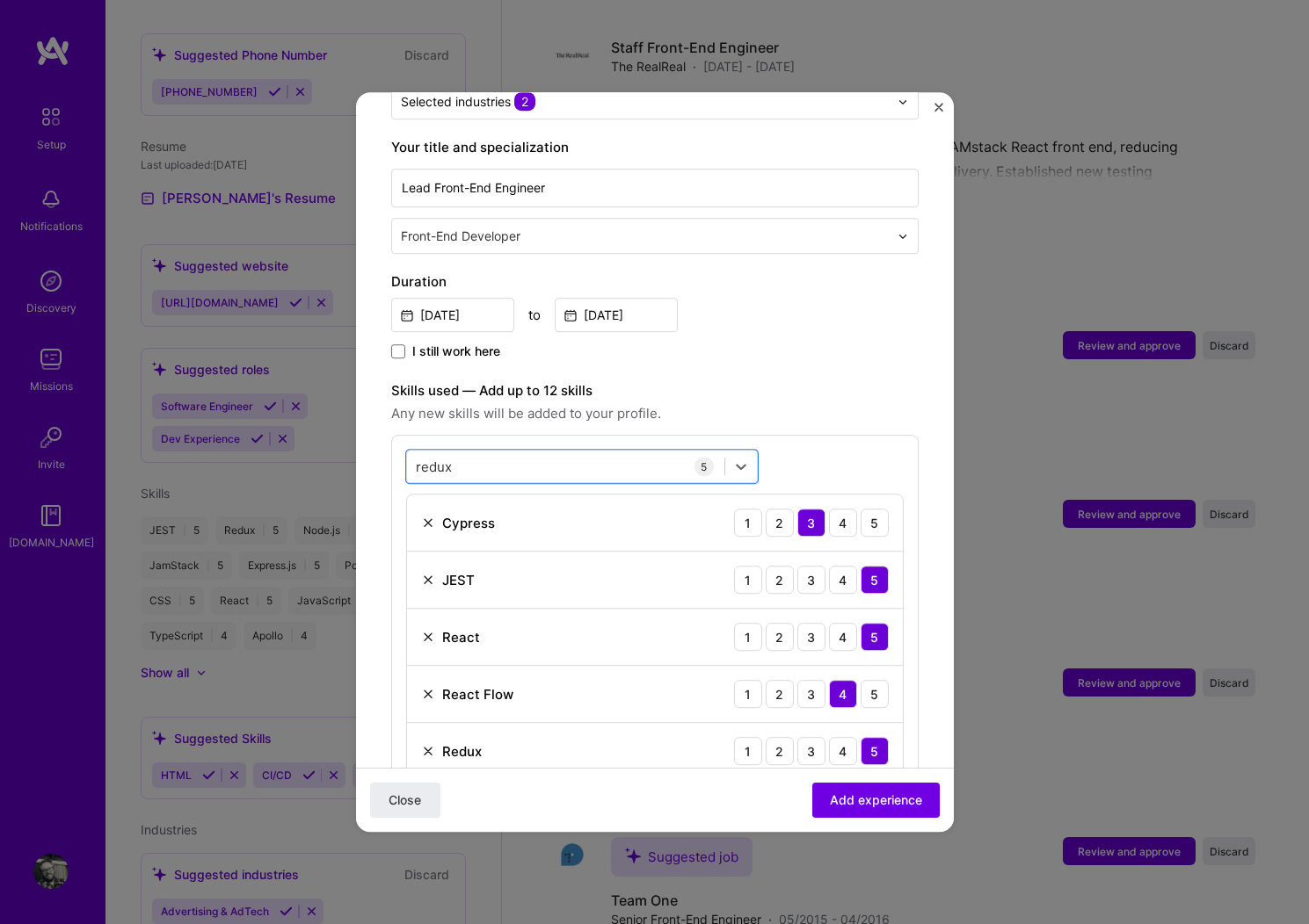
drag, startPoint x: 460, startPoint y: 450, endPoint x: 369, endPoint y: 437, distance: 91.9
click at [369, 437] on form "Adding suggested job This job is suggested based on your LinkedIn, resume or [D…" at bounding box center [654, 618] width 598 height 1657
click at [468, 453] on div "redux redux" at bounding box center [565, 467] width 317 height 29
click at [422, 535] on icon at bounding box center [424, 538] width 9 height 7
click at [0, 0] on input "checkbox" at bounding box center [0, 0] width 0 height 0
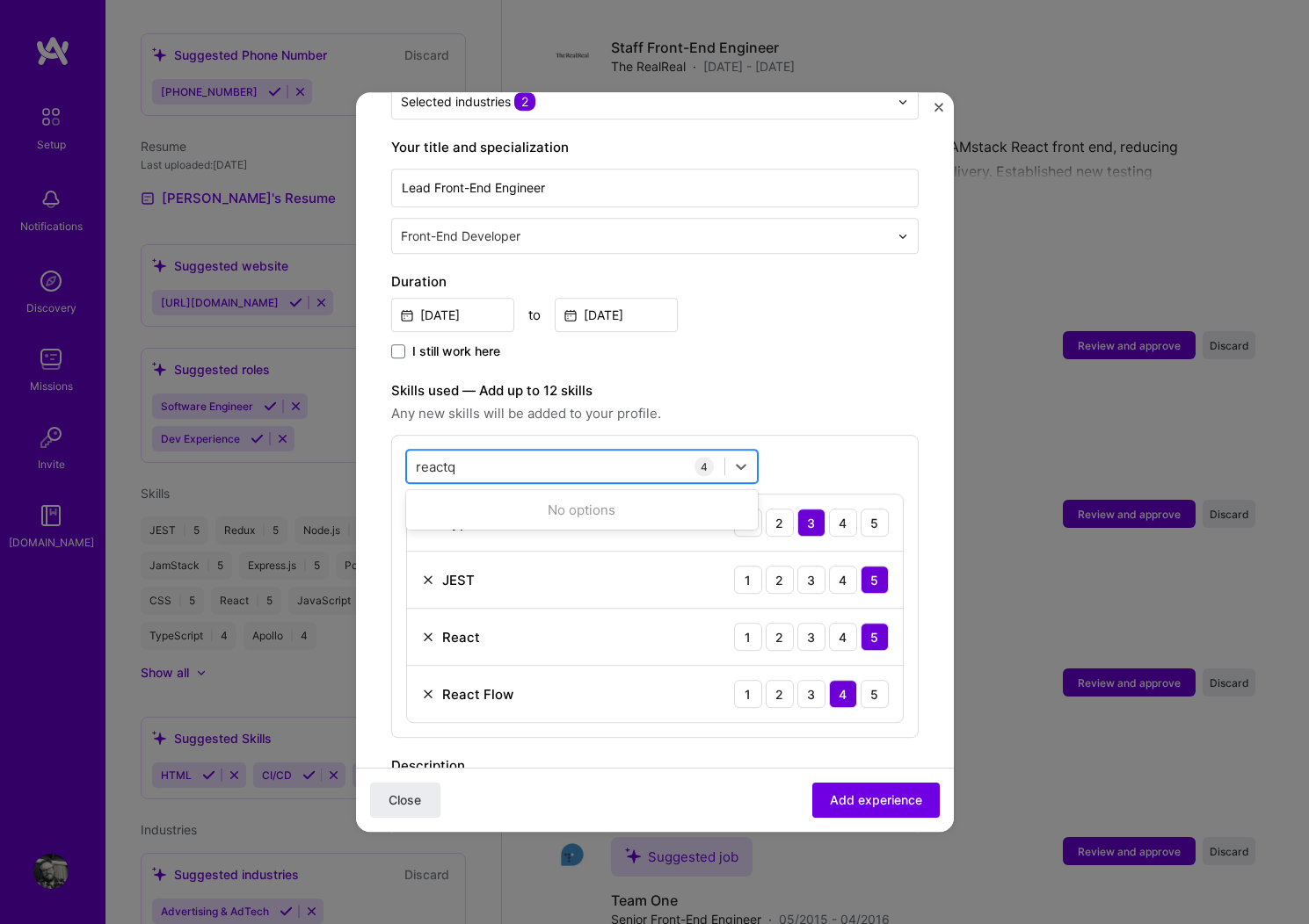
type input "reactqu"
click at [472, 457] on div "Enter skills..." at bounding box center [456, 467] width 79 height 18
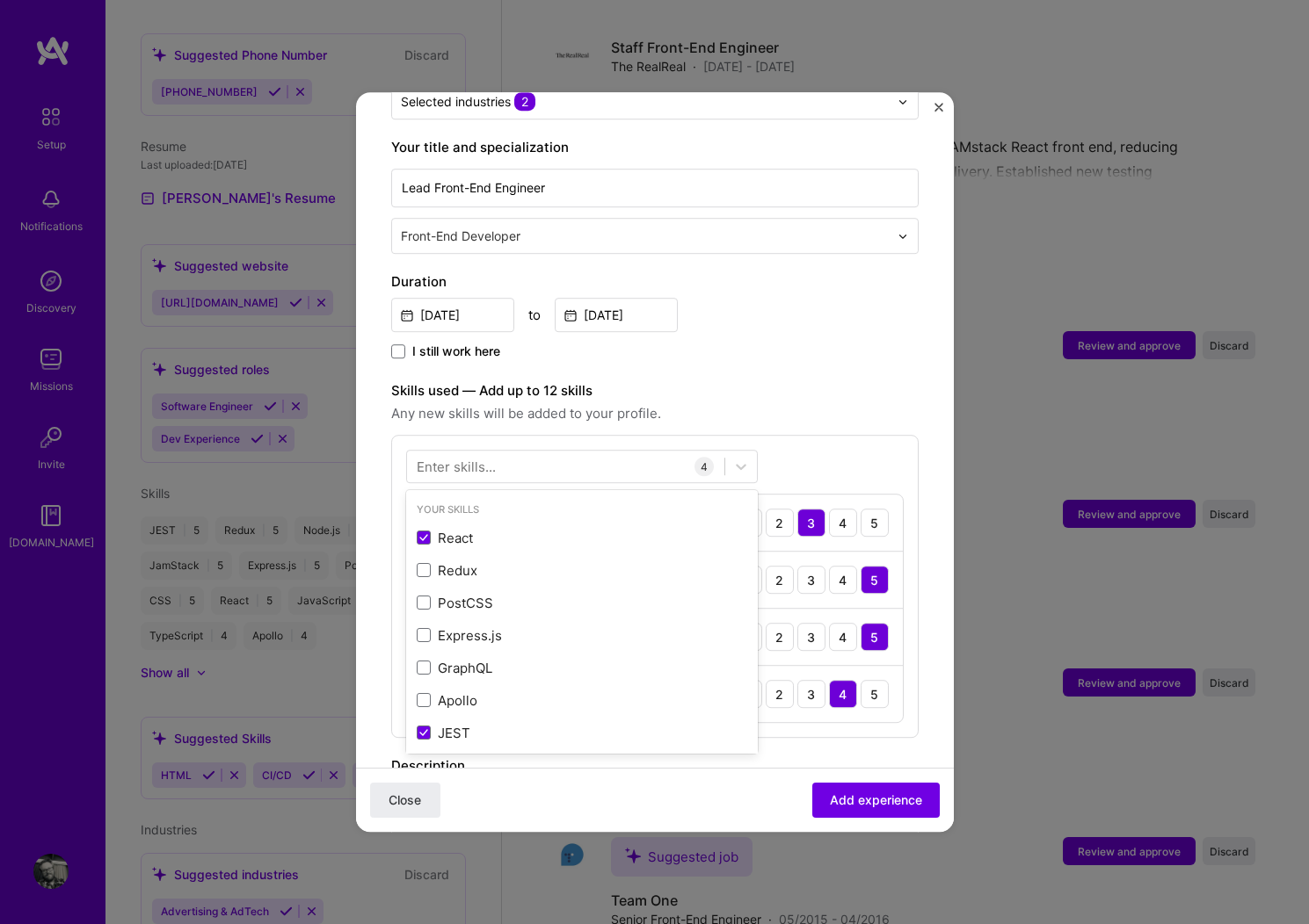
click at [475, 457] on div "Enter skills..." at bounding box center [456, 467] width 79 height 18
click at [467, 457] on div "Enter skills..." at bounding box center [456, 467] width 79 height 18
click at [526, 453] on div at bounding box center [565, 467] width 317 height 29
type input "css"
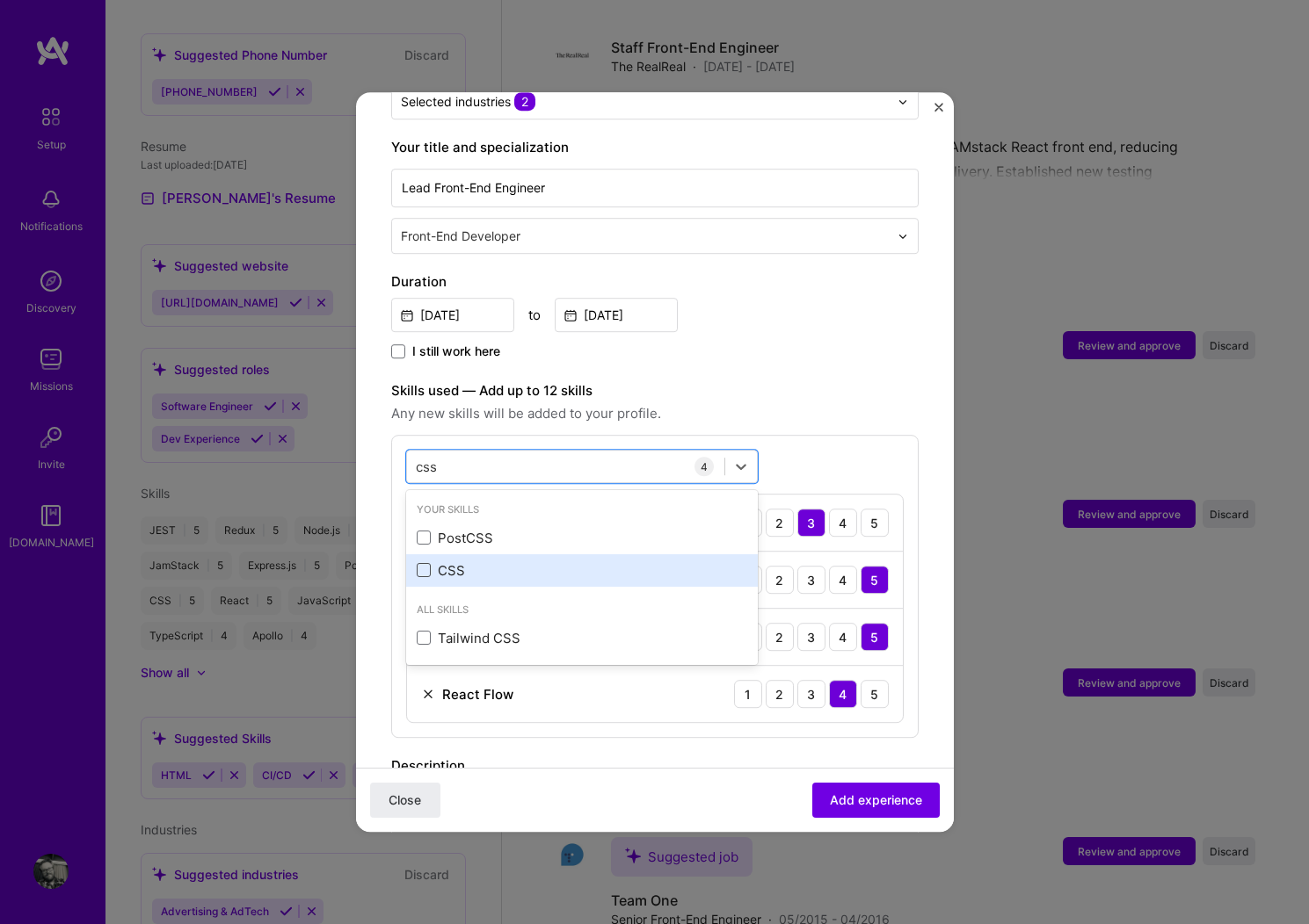
click at [421, 564] on span at bounding box center [423, 570] width 14 height 14
click at [0, 0] on input "checkbox" at bounding box center [0, 0] width 0 height 0
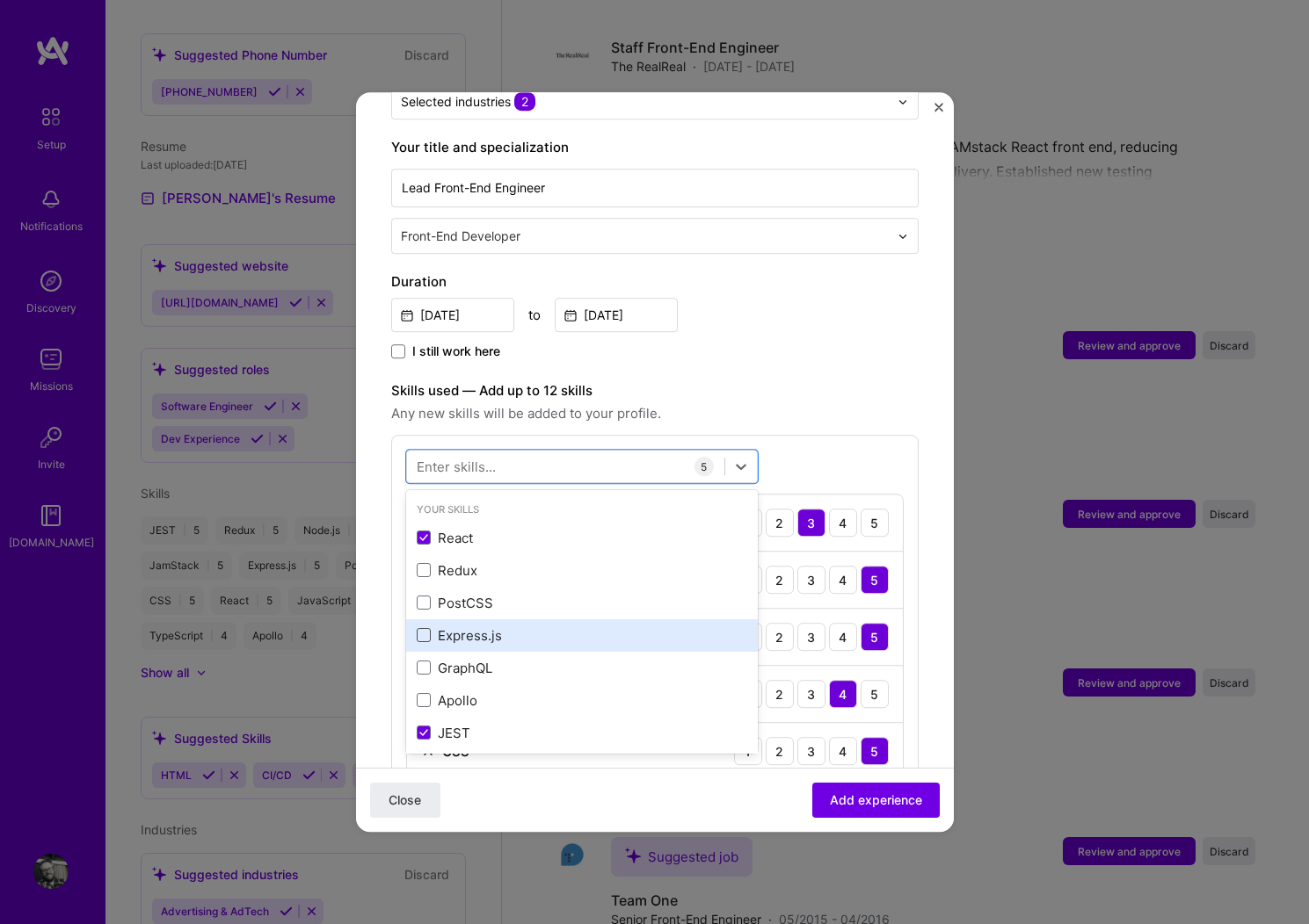
click at [423, 629] on span at bounding box center [423, 636] width 14 height 14
click at [0, 0] on input "checkbox" at bounding box center [0, 0] width 0 height 0
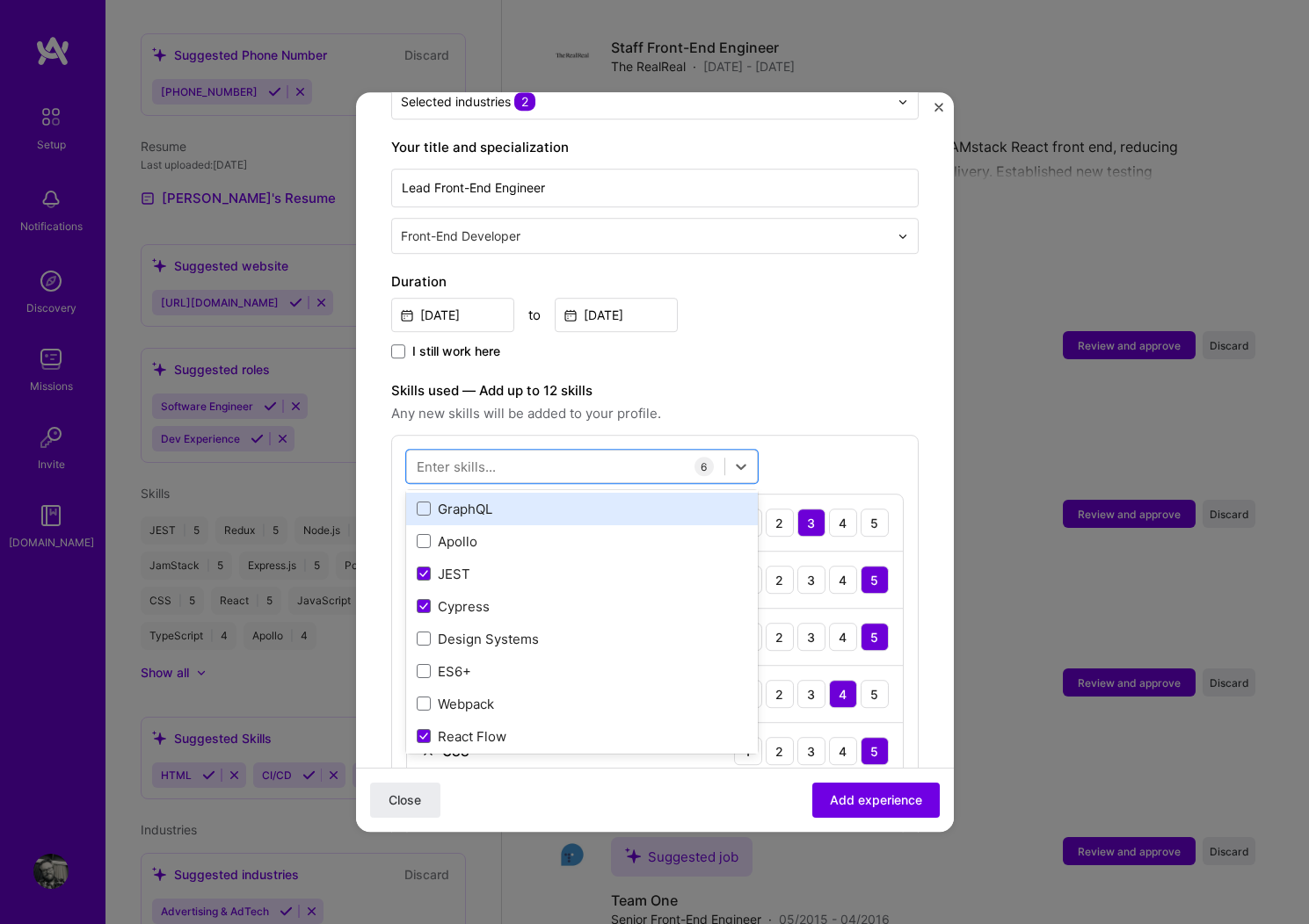
scroll to position [161, 0]
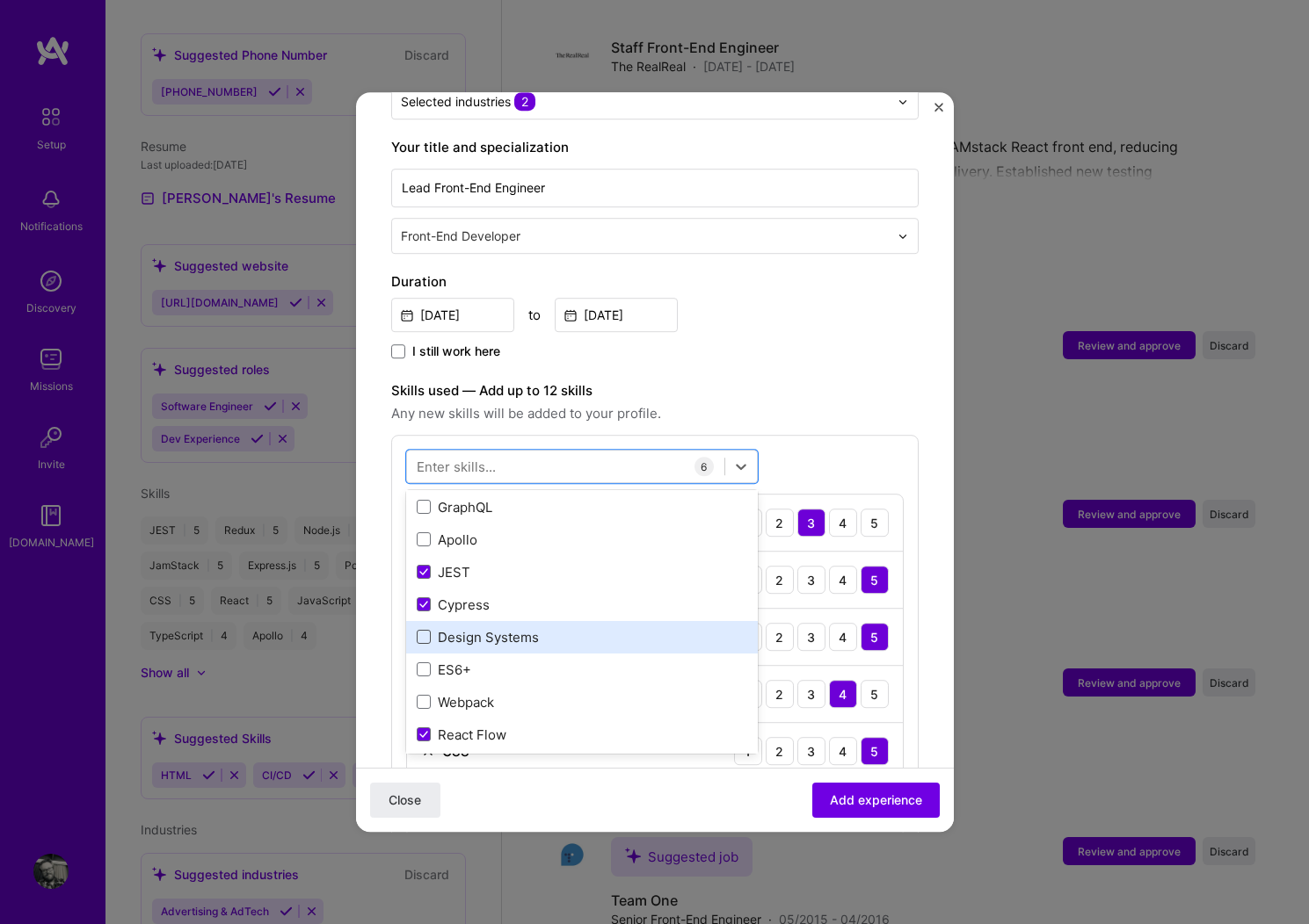
click at [422, 631] on span at bounding box center [423, 638] width 14 height 14
click at [0, 0] on input "checkbox" at bounding box center [0, 0] width 0 height 0
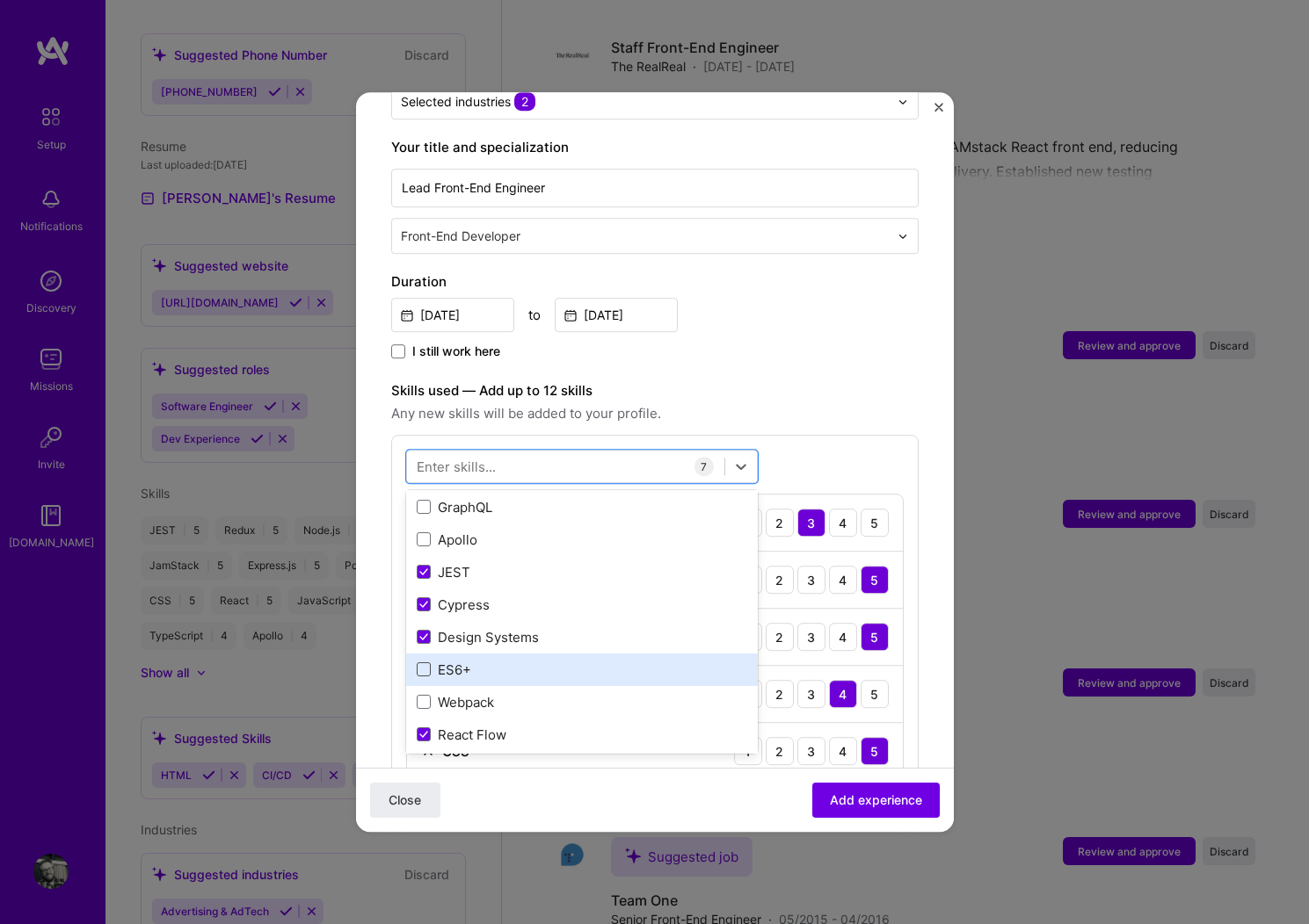
click at [423, 664] on span at bounding box center [423, 670] width 14 height 14
click at [0, 0] on input "checkbox" at bounding box center [0, 0] width 0 height 0
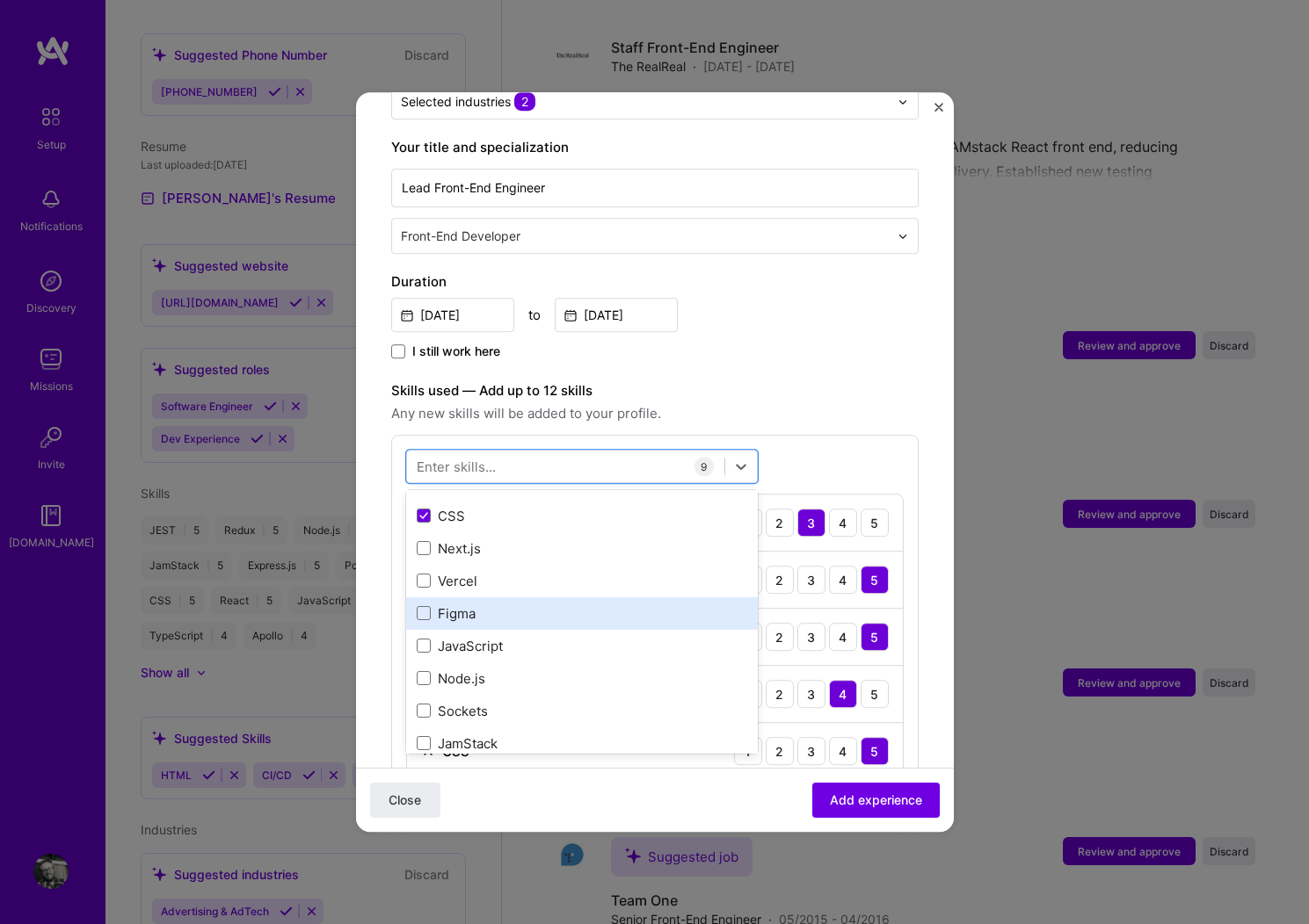
scroll to position [418, 0]
click at [425, 601] on span at bounding box center [423, 608] width 14 height 14
click at [0, 0] on input "checkbox" at bounding box center [0, 0] width 0 height 0
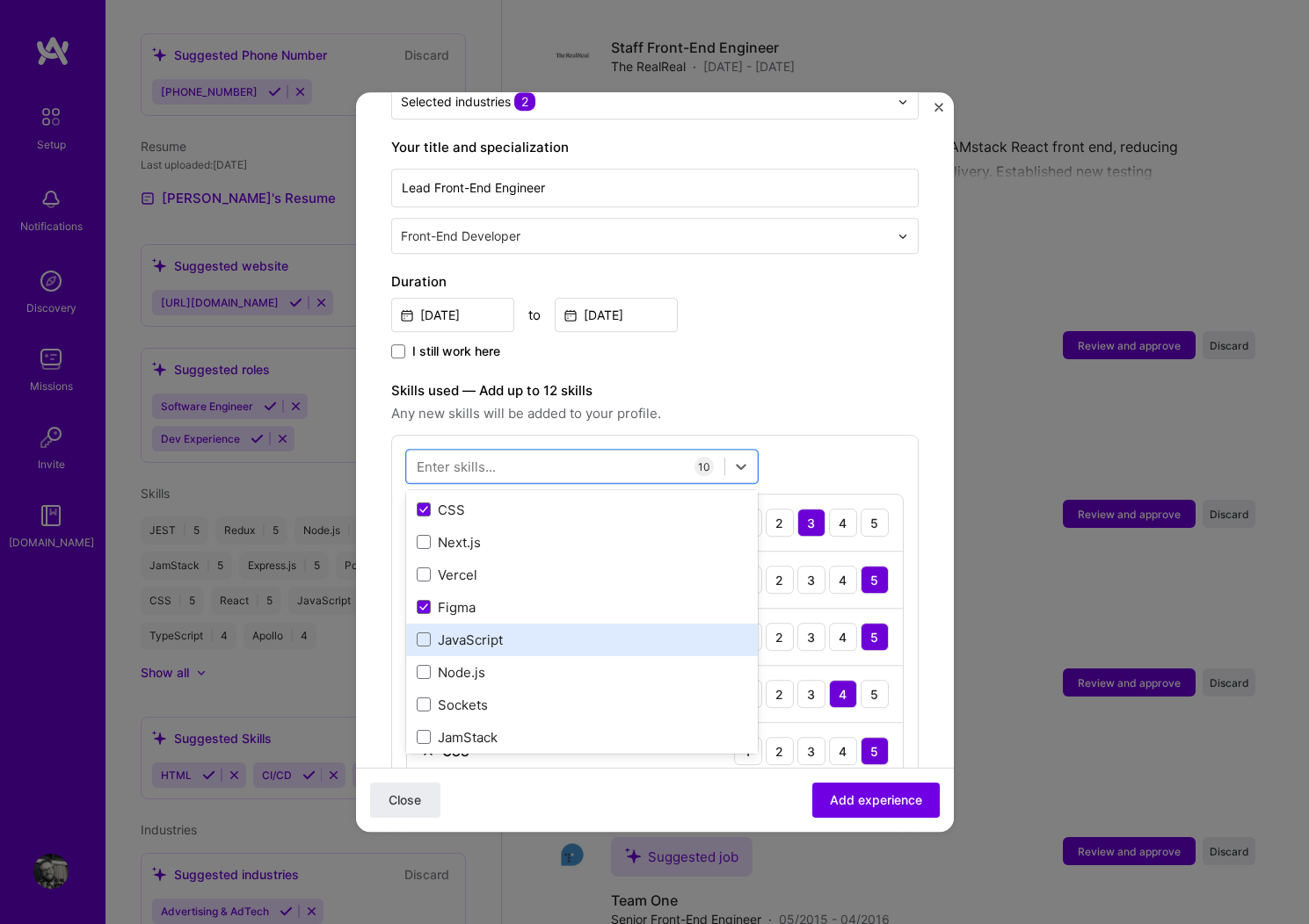
click at [449, 631] on div "JavaScript" at bounding box center [581, 640] width 330 height 18
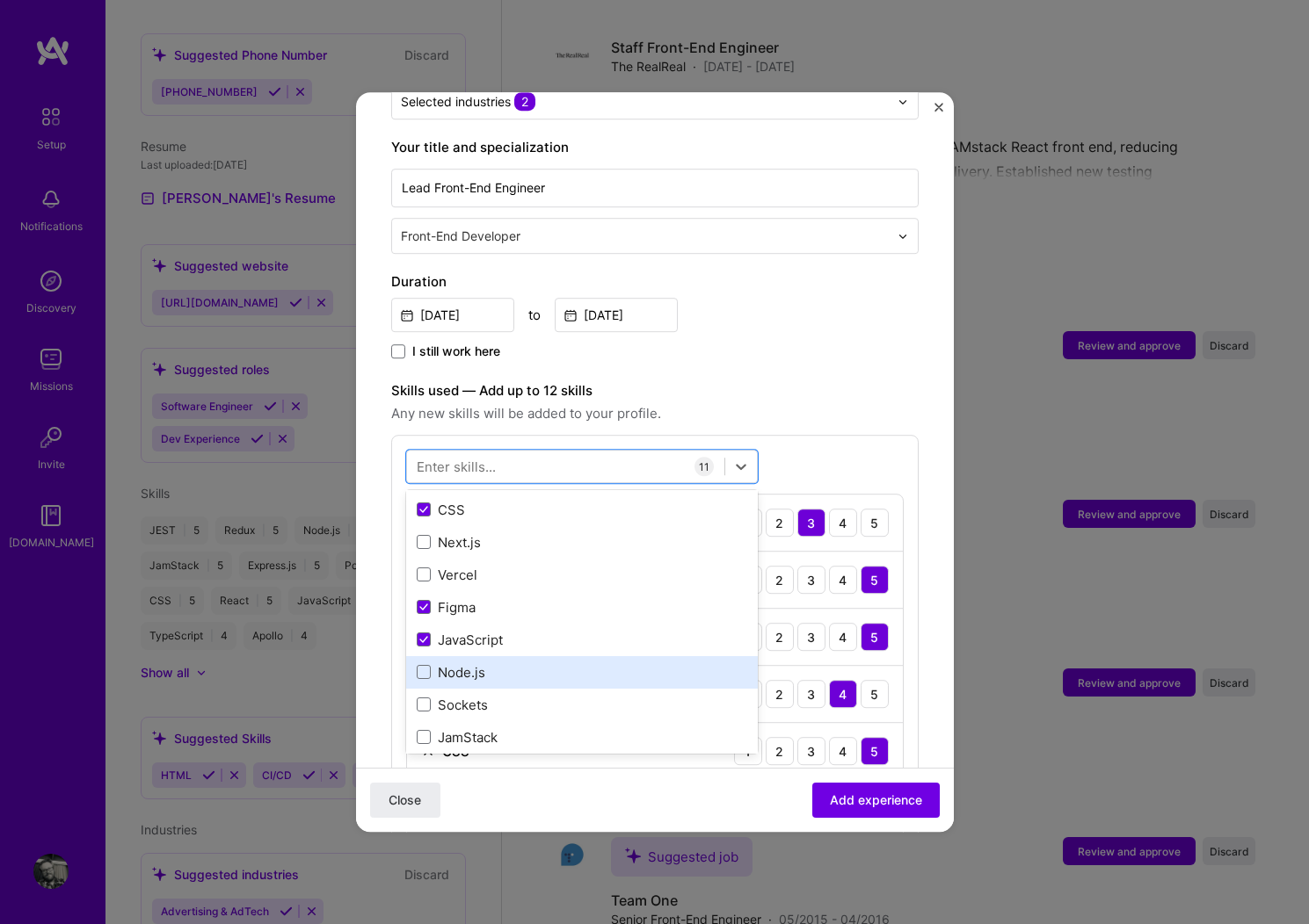
click at [473, 664] on div "Node.js" at bounding box center [581, 673] width 330 height 18
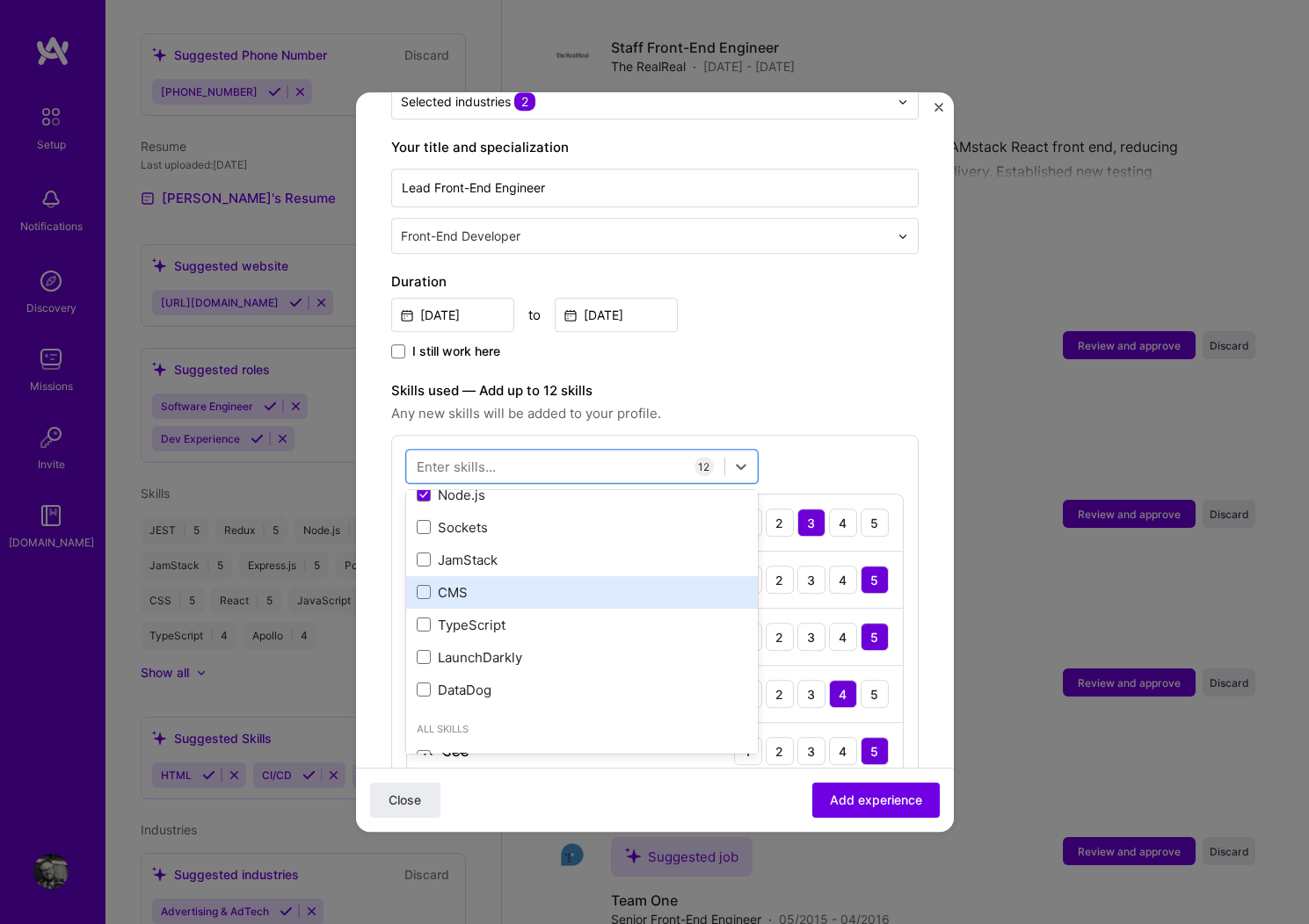
scroll to position [637, 0]
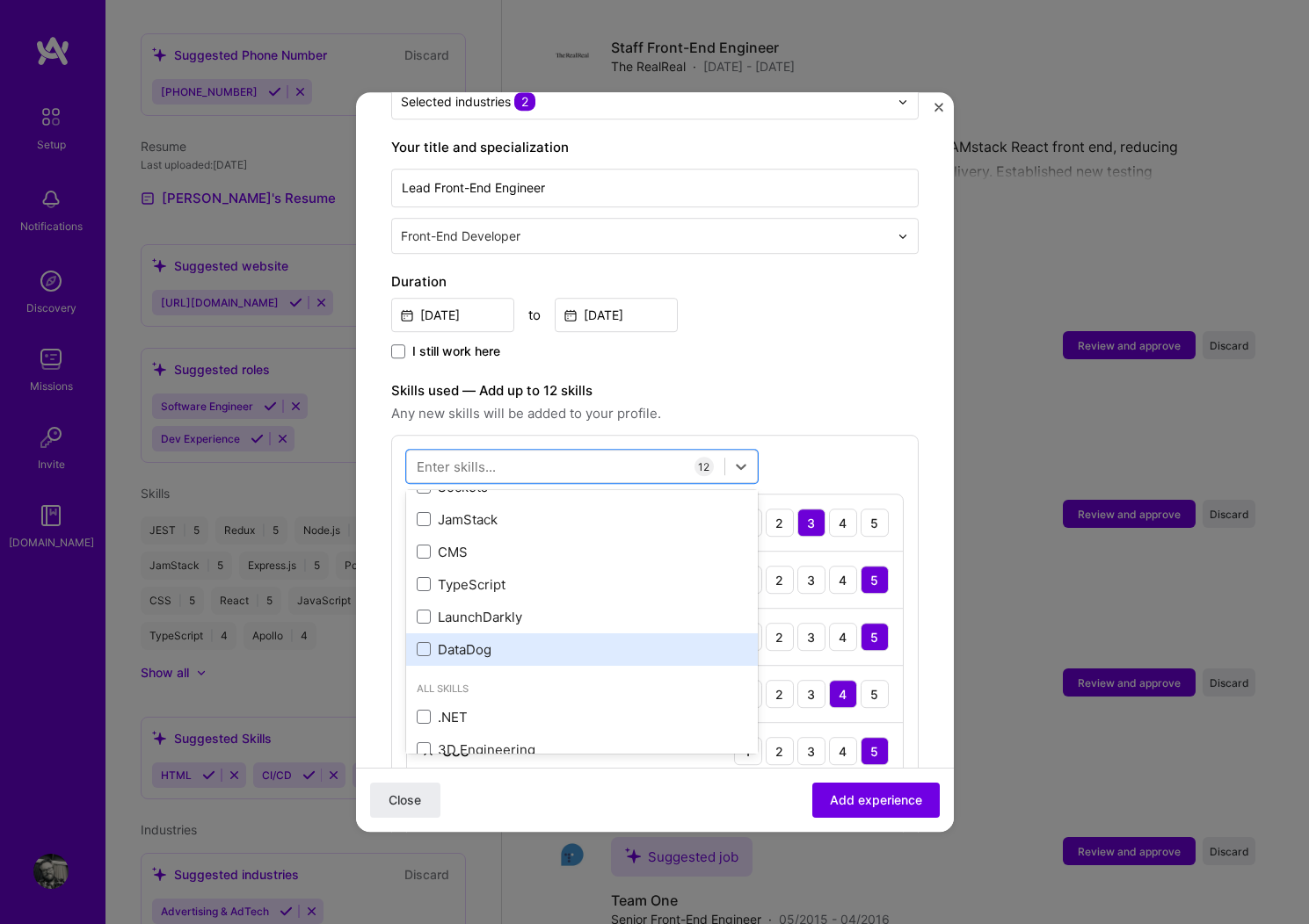
click at [474, 640] on div "DataDog" at bounding box center [581, 649] width 330 height 18
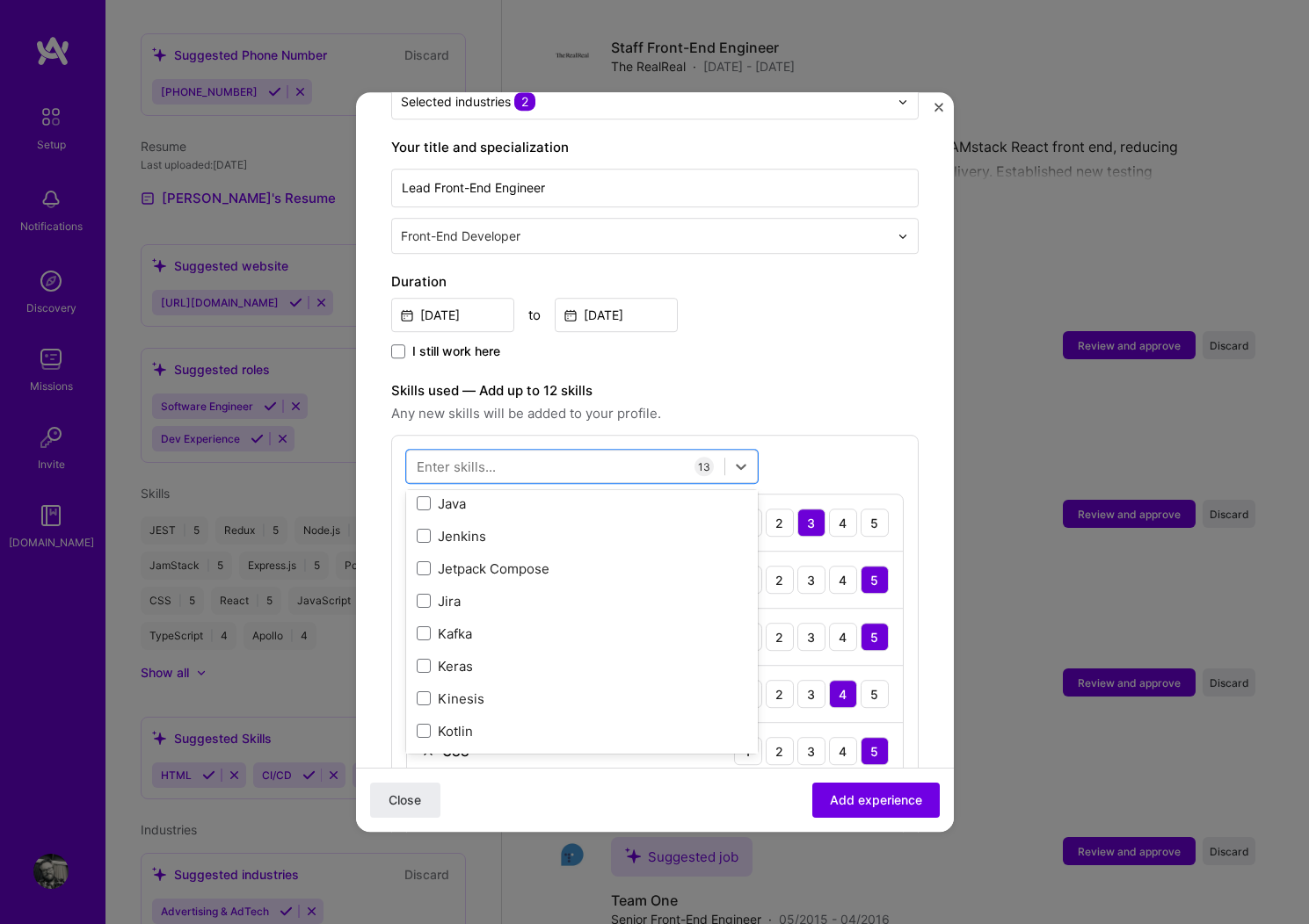
scroll to position [6057, 0]
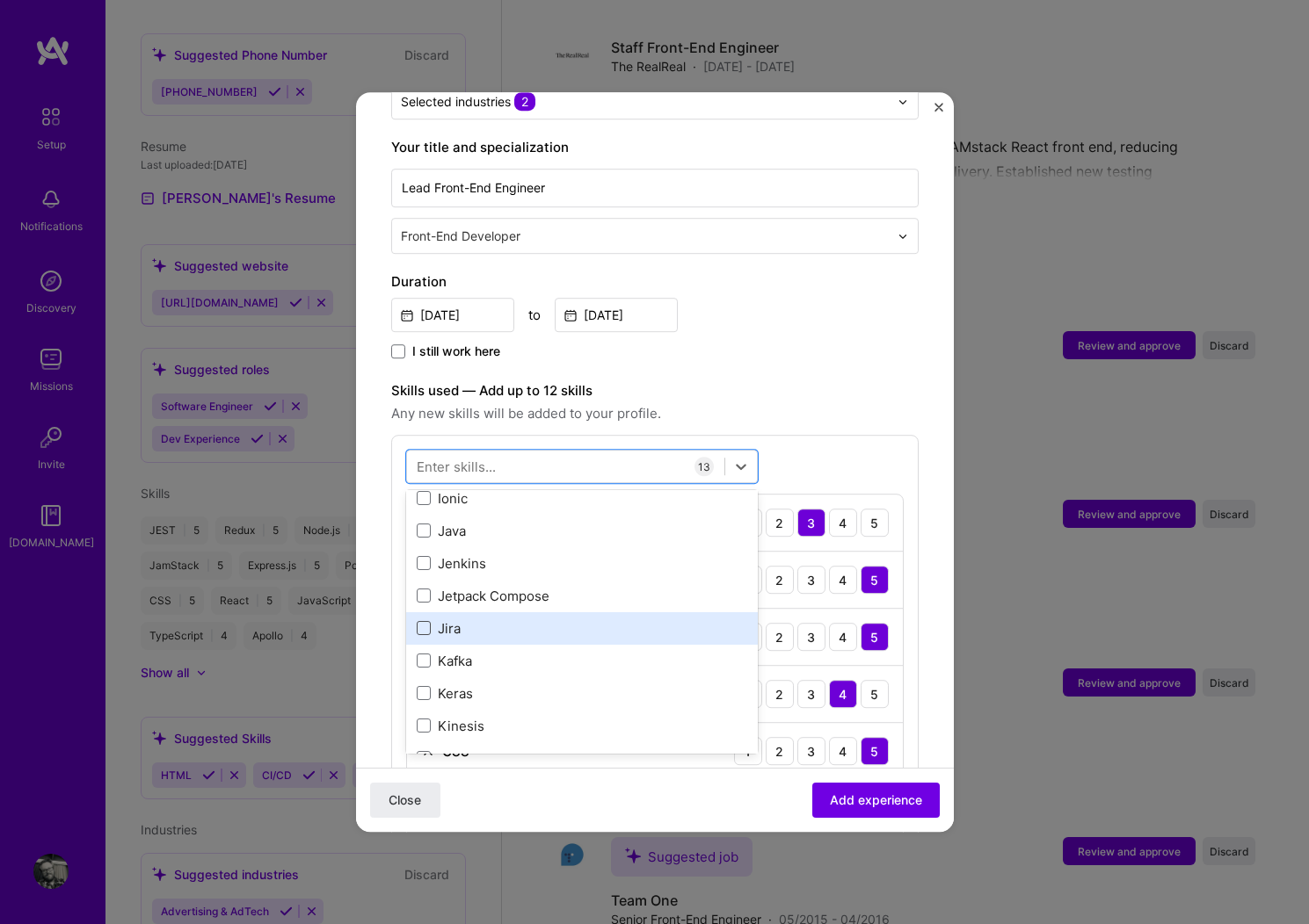
click at [423, 621] on span at bounding box center [423, 628] width 14 height 14
click at [0, 0] on input "checkbox" at bounding box center [0, 0] width 0 height 0
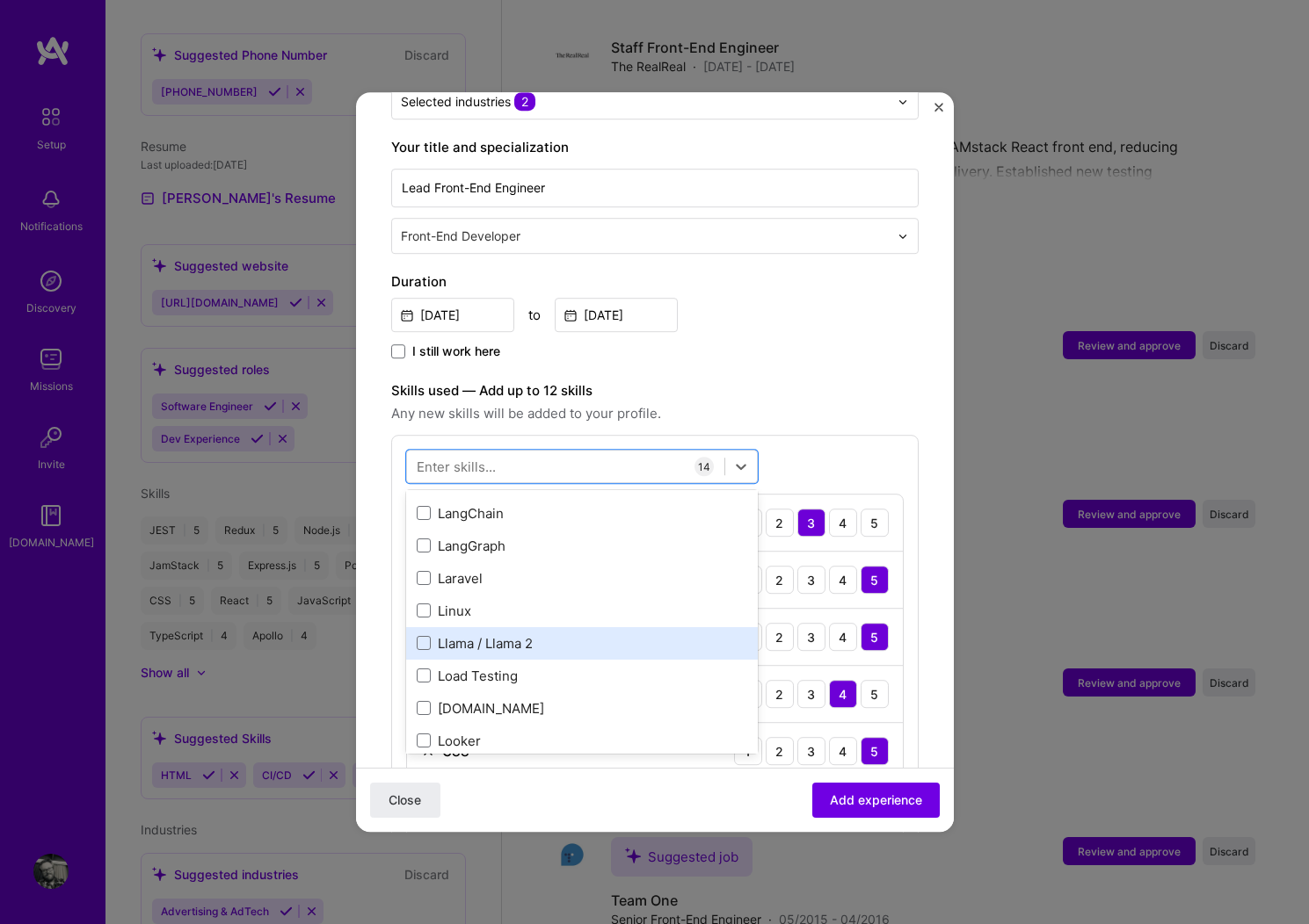
scroll to position [6404, 0]
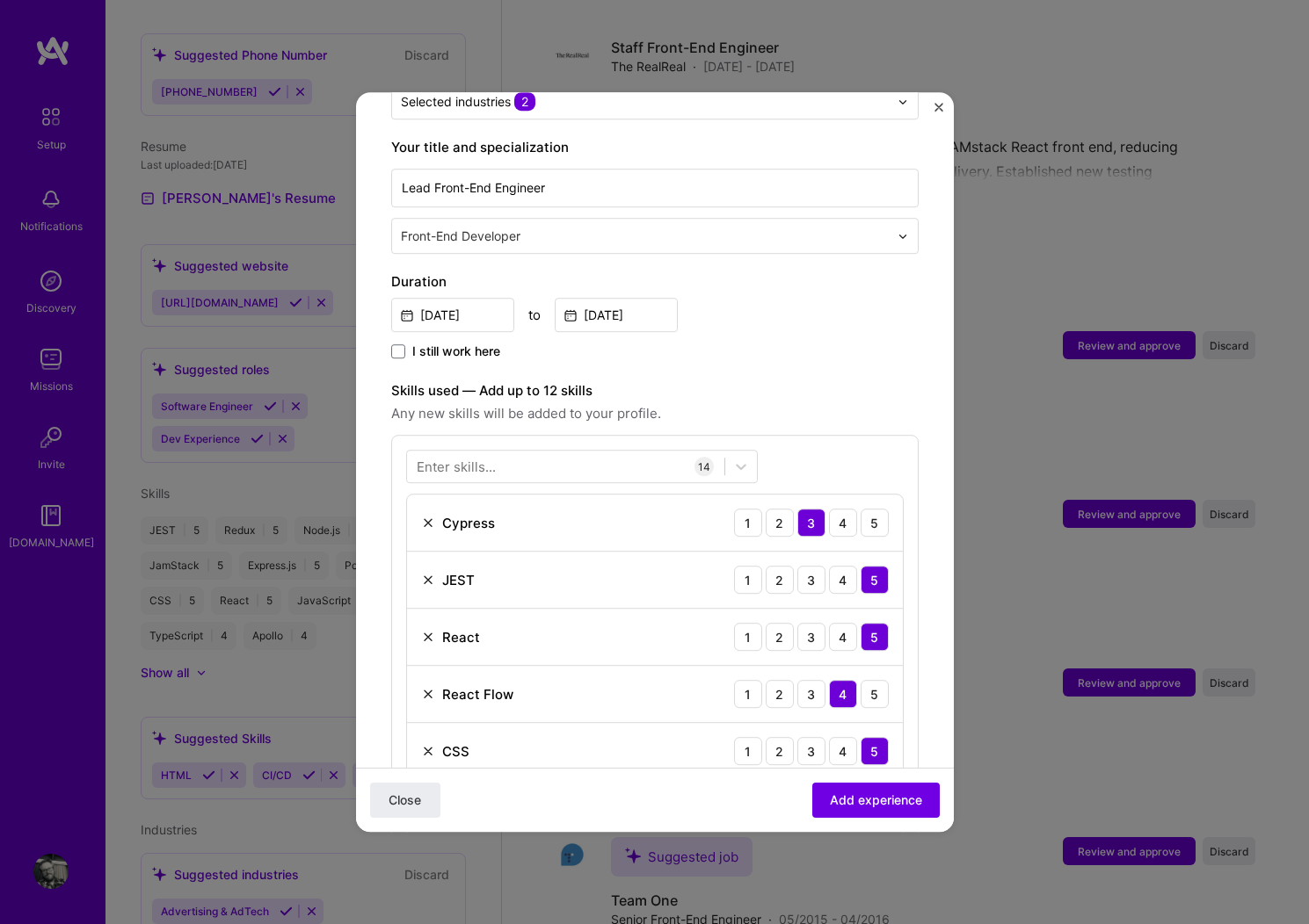
click at [743, 404] on span "Any new skills will be added to your profile." at bounding box center [655, 414] width 528 height 21
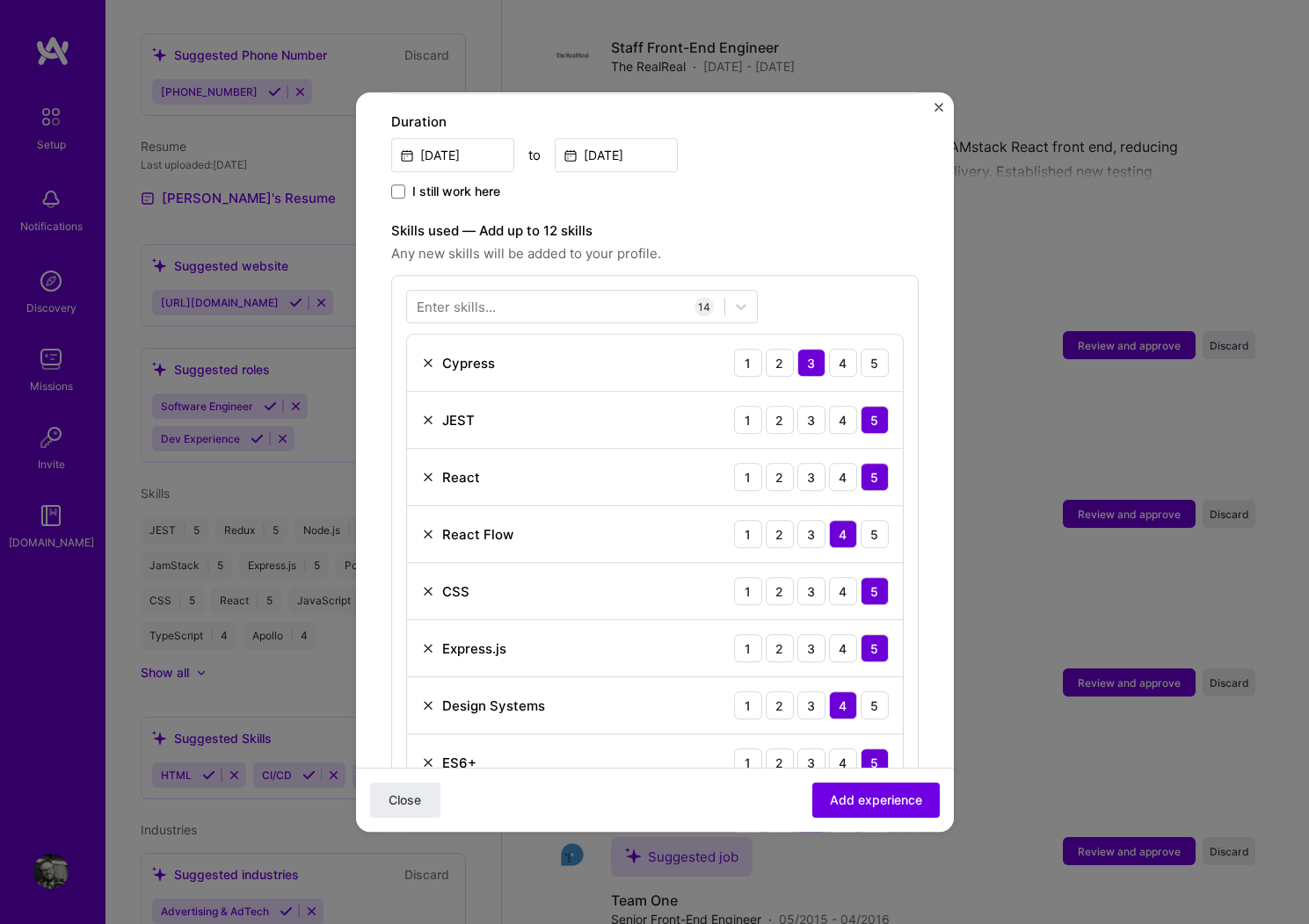
scroll to position [520, 0]
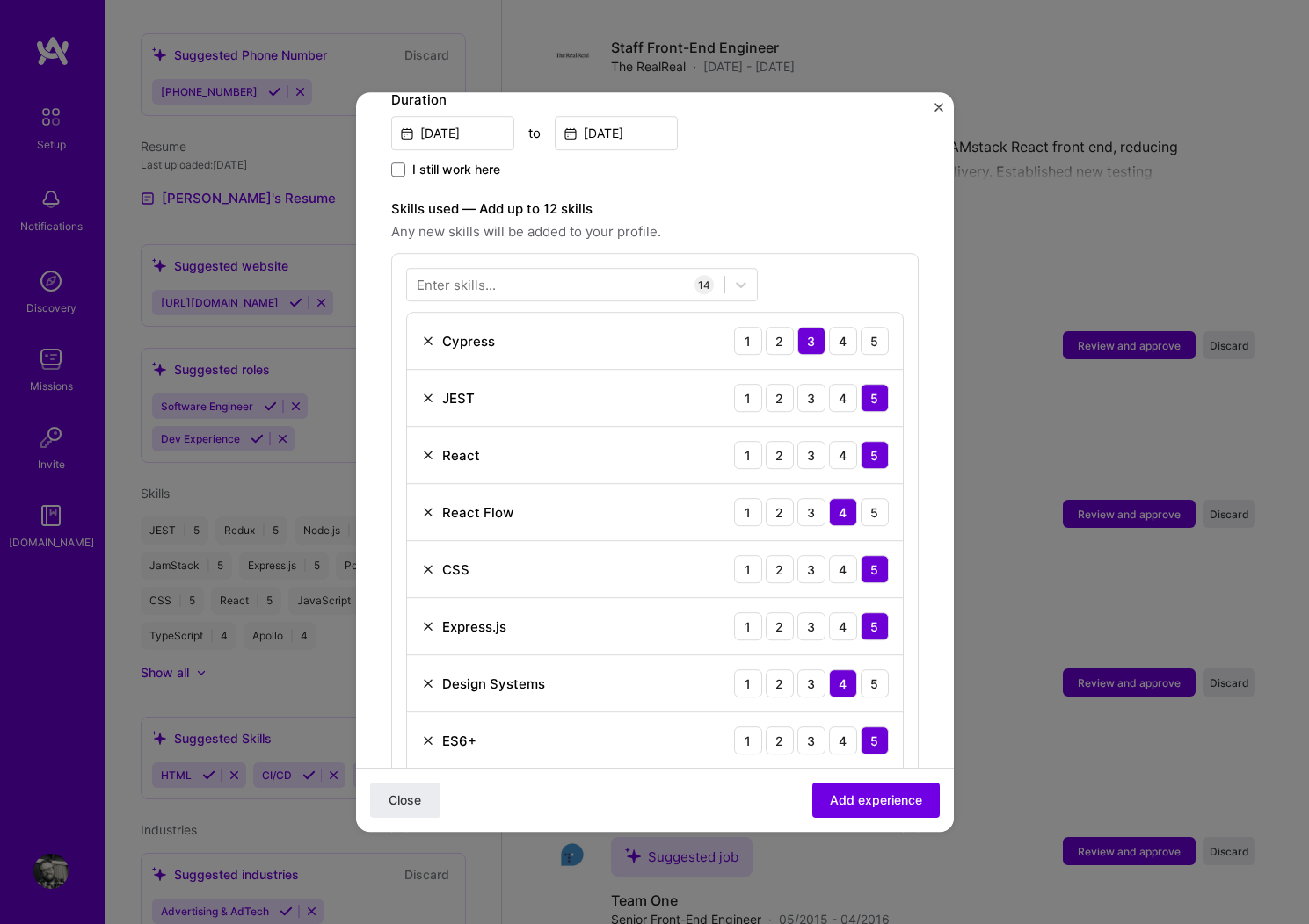
click at [428, 334] on img at bounding box center [428, 340] width 14 height 14
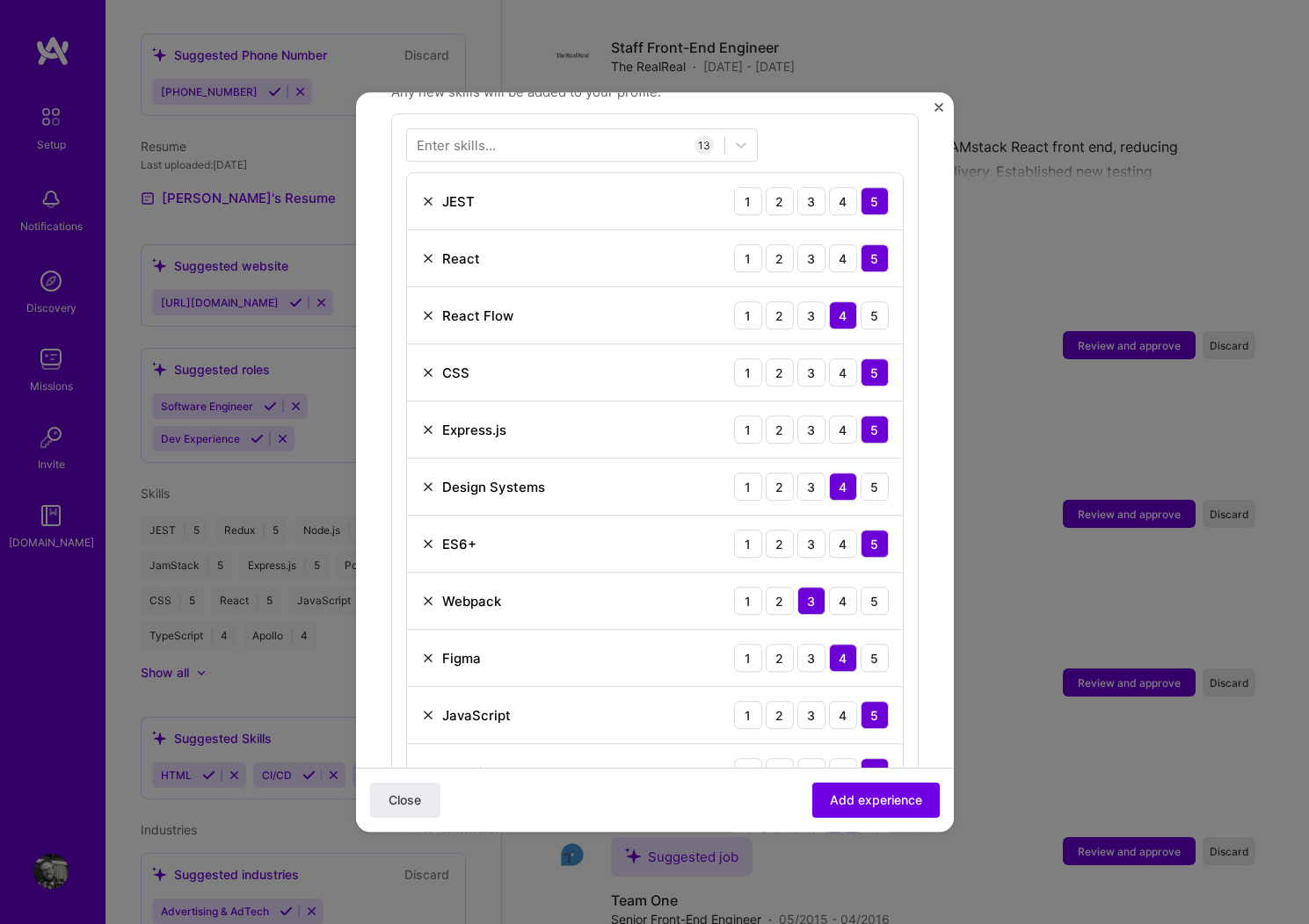
scroll to position [693, 0]
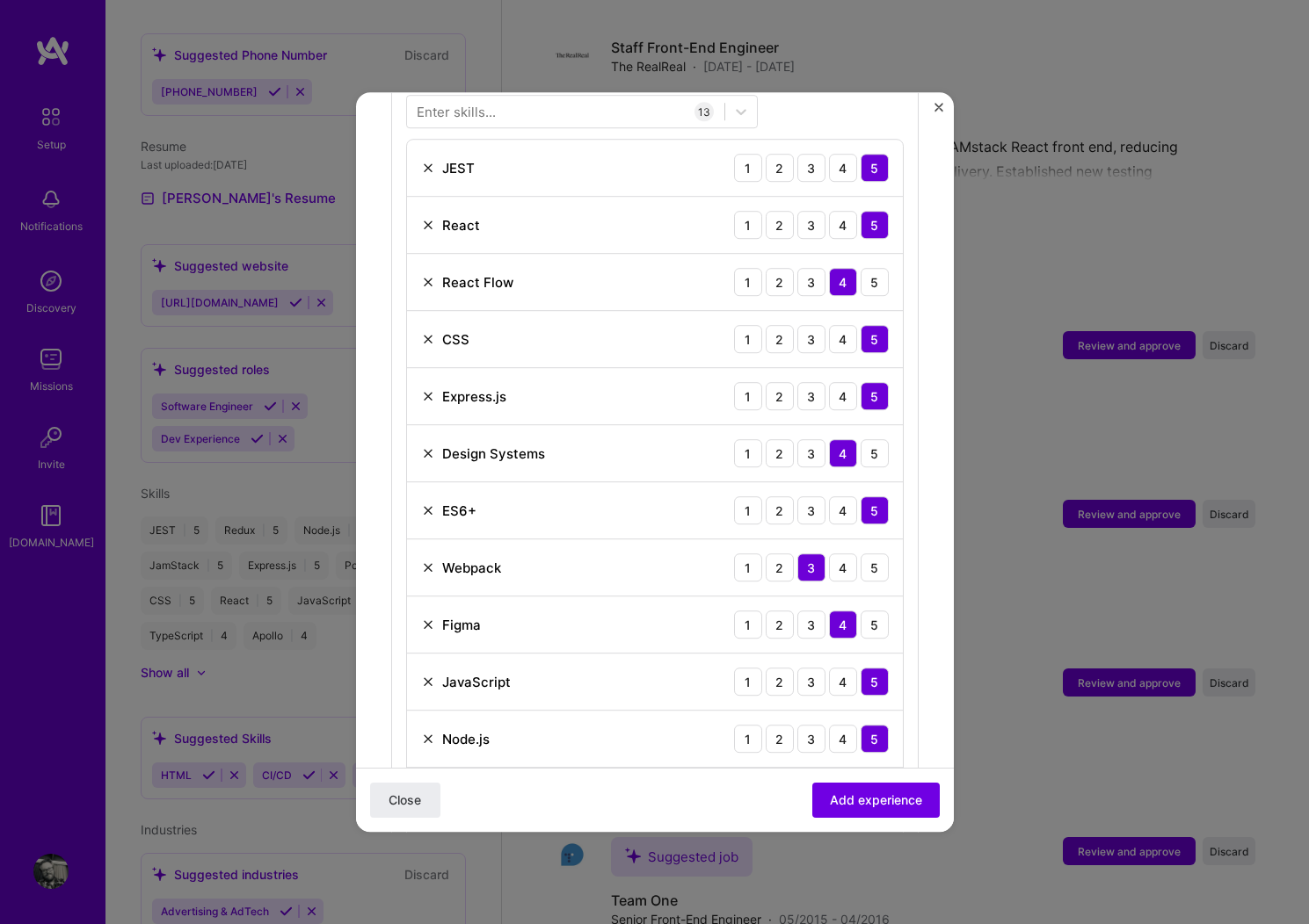
click at [426, 447] on img at bounding box center [428, 453] width 14 height 14
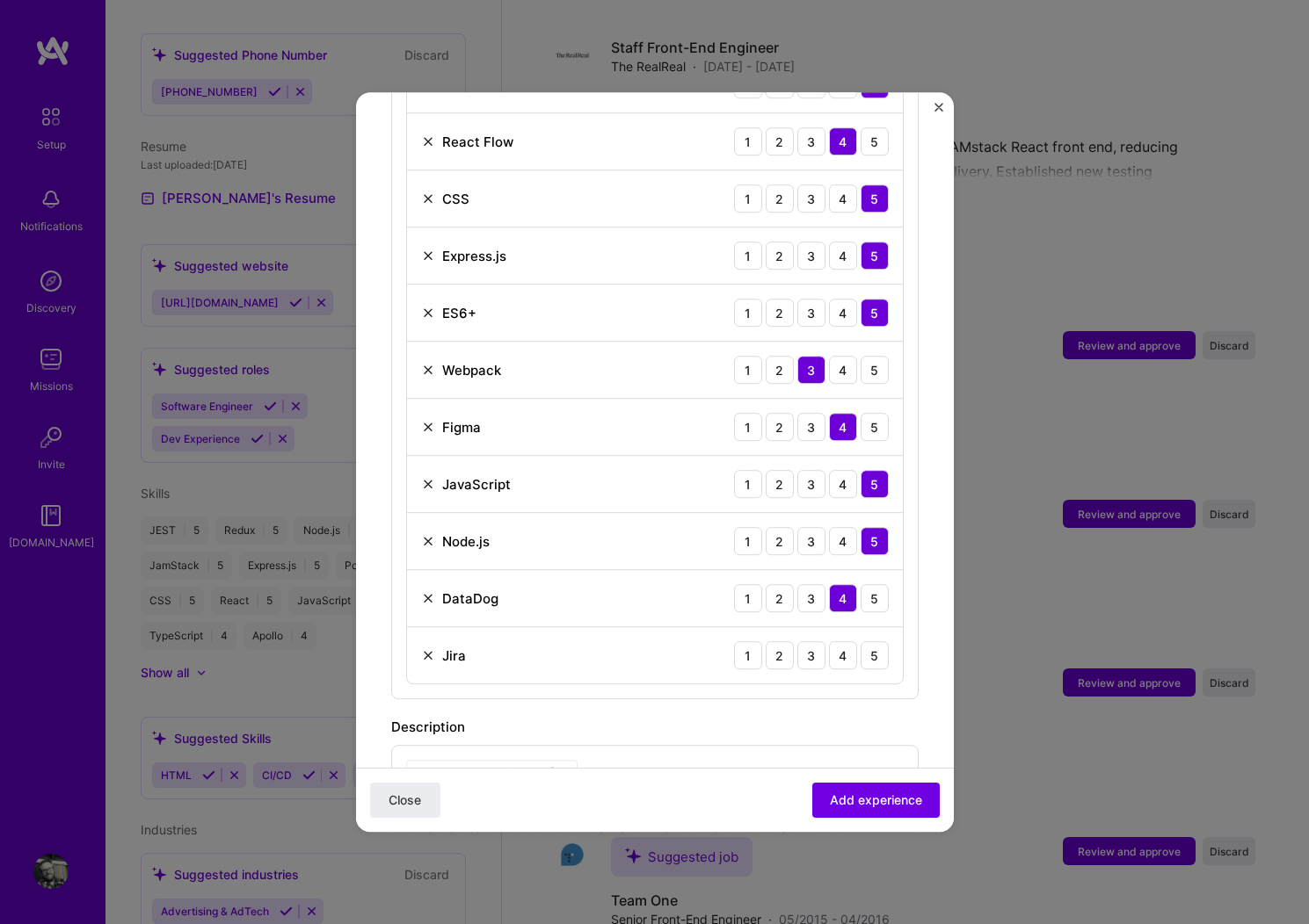
scroll to position [836, 0]
drag, startPoint x: 431, startPoint y: 635, endPoint x: 505, endPoint y: 595, distance: 84.1
click at [432, 647] on img at bounding box center [428, 653] width 14 height 14
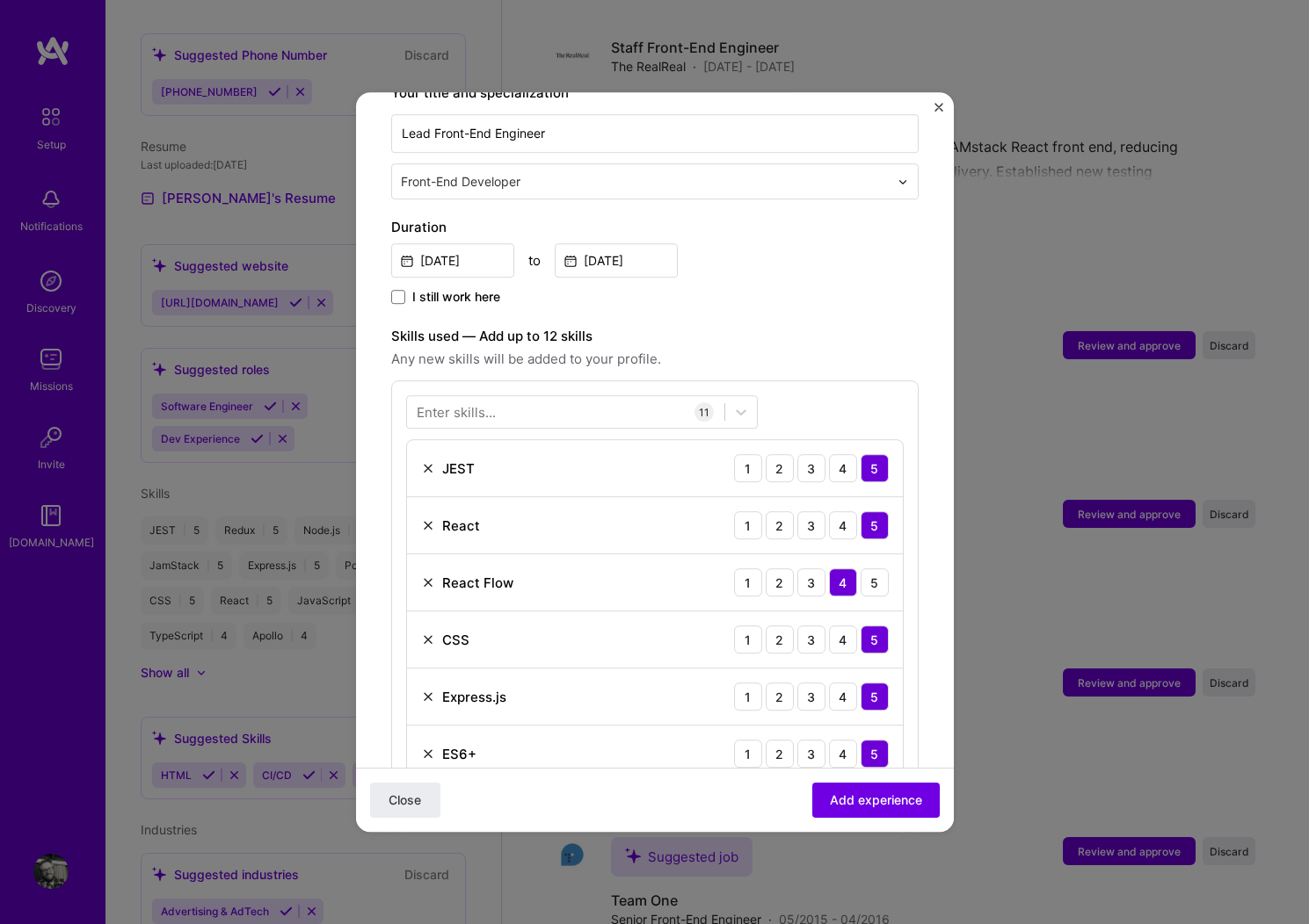
scroll to position [385, 0]
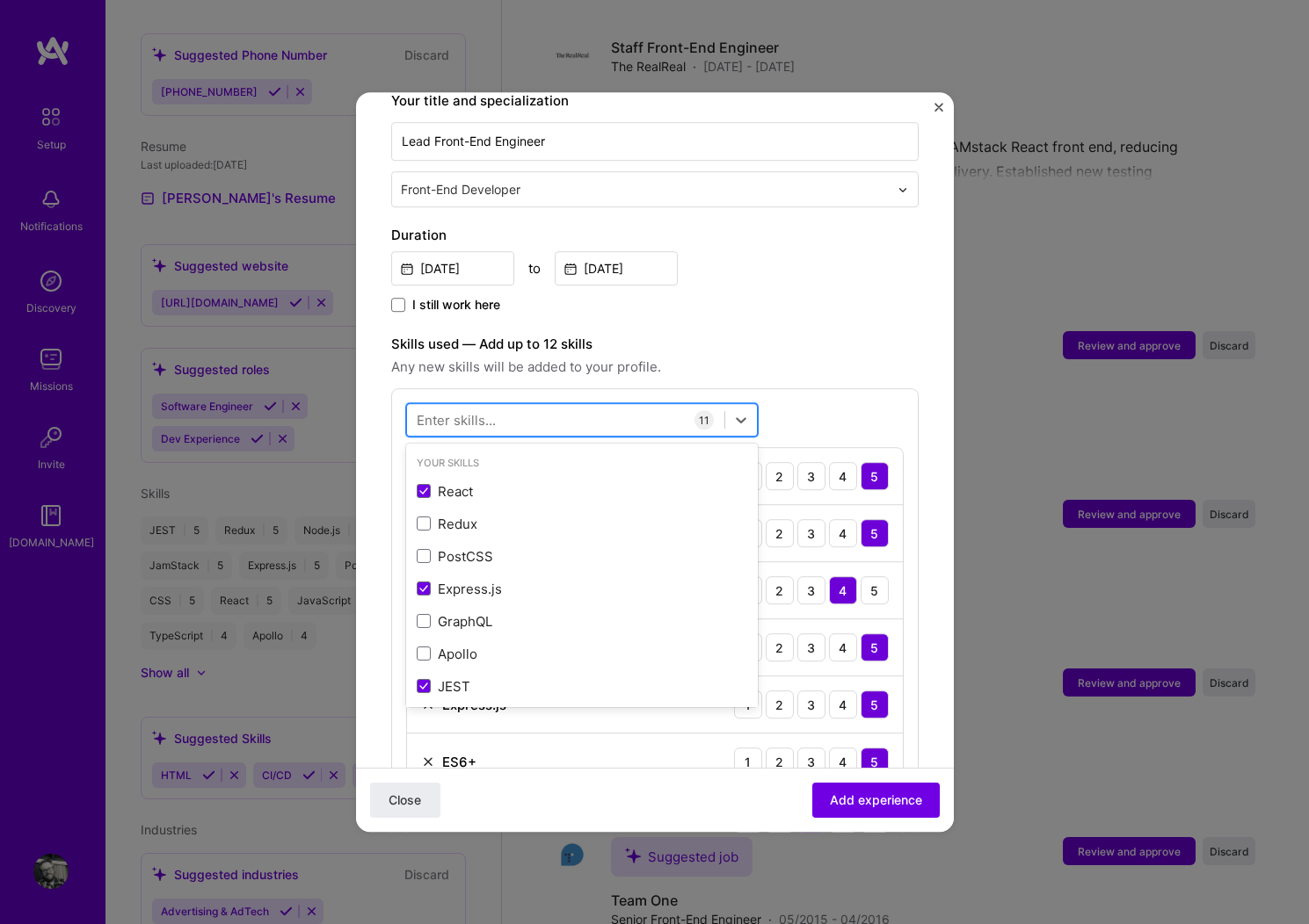
click at [588, 406] on div at bounding box center [565, 420] width 317 height 29
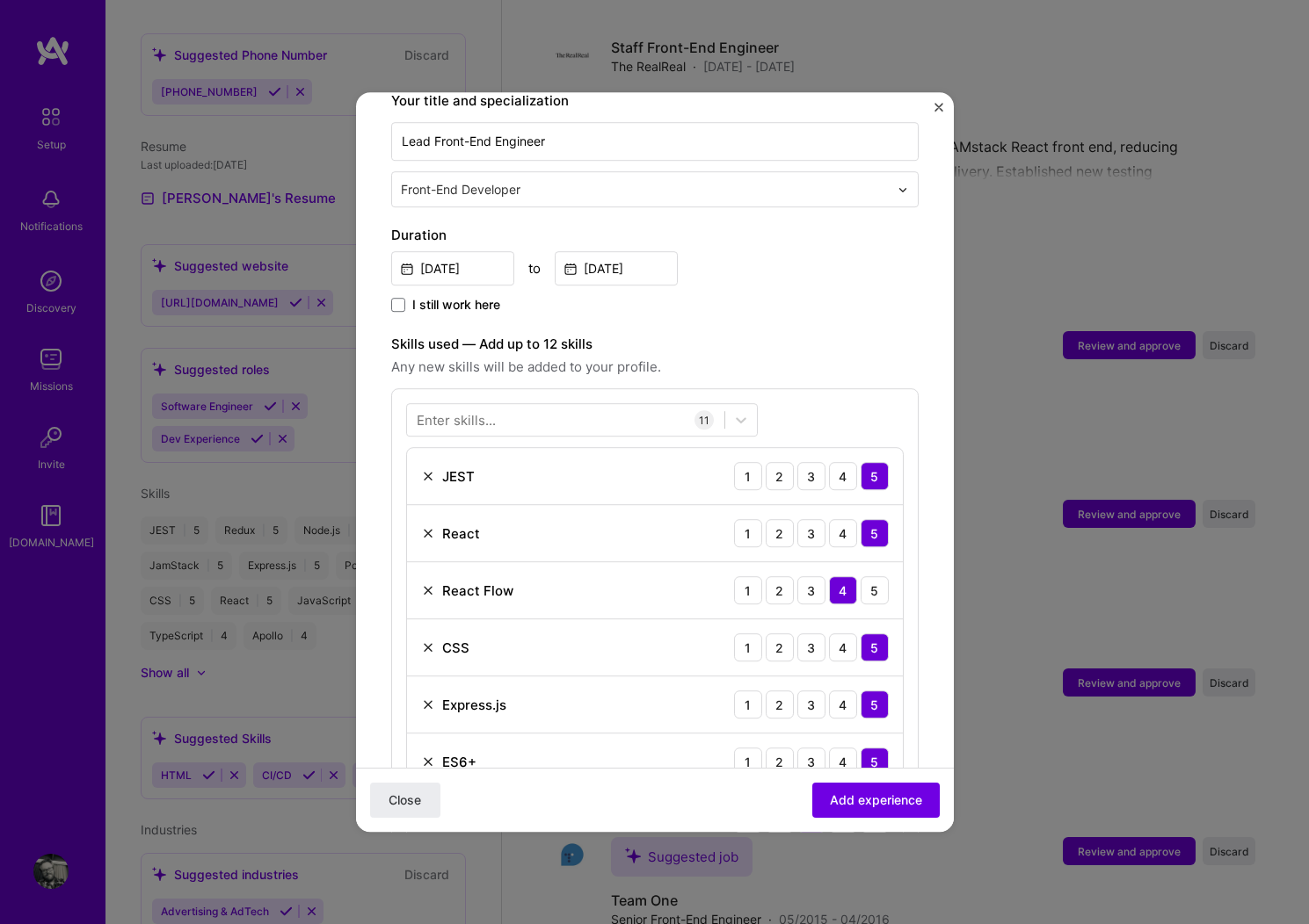
click at [791, 334] on label "Skills used — Add up to 12 skills" at bounding box center [655, 344] width 528 height 21
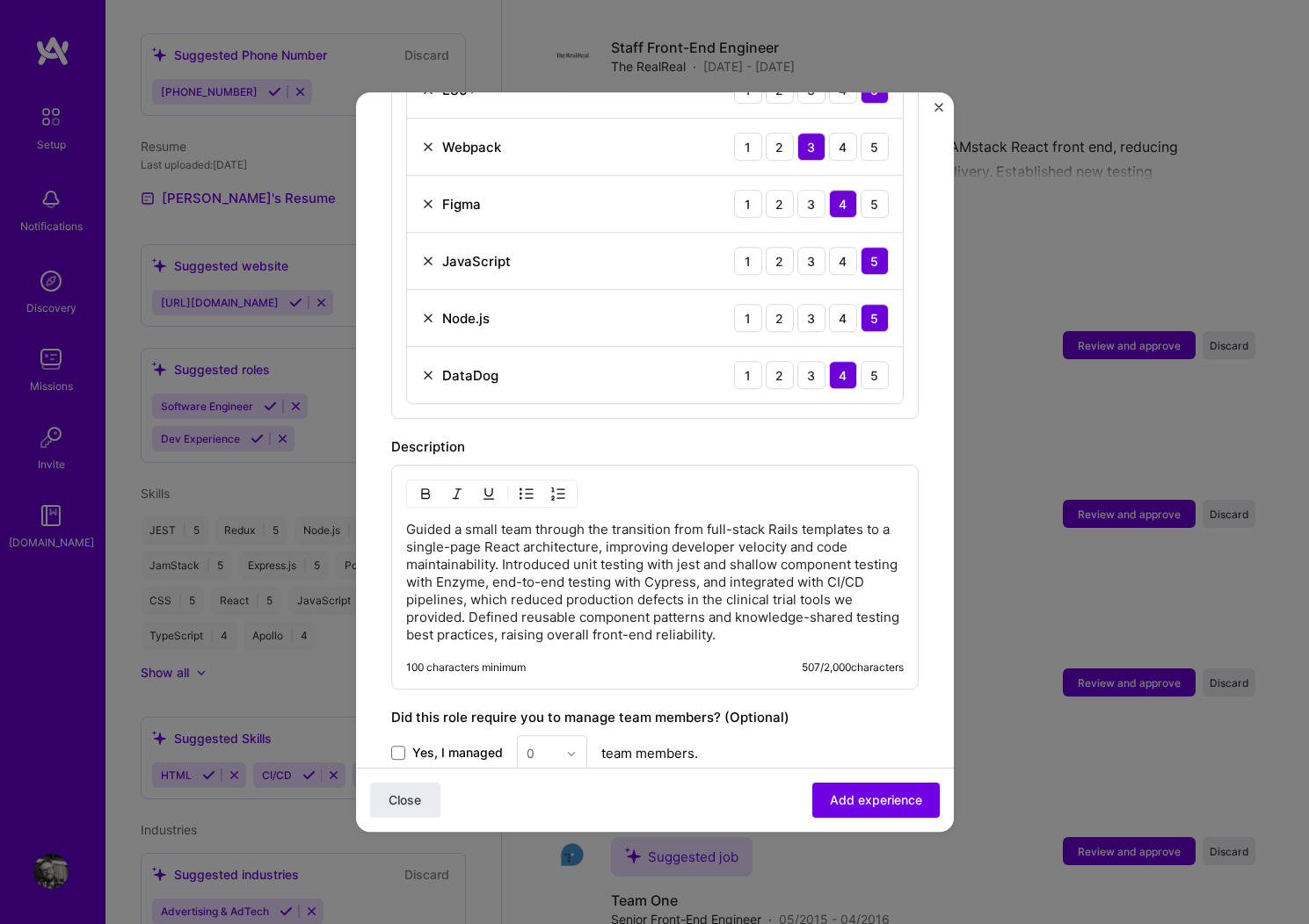
scroll to position [1135, 0]
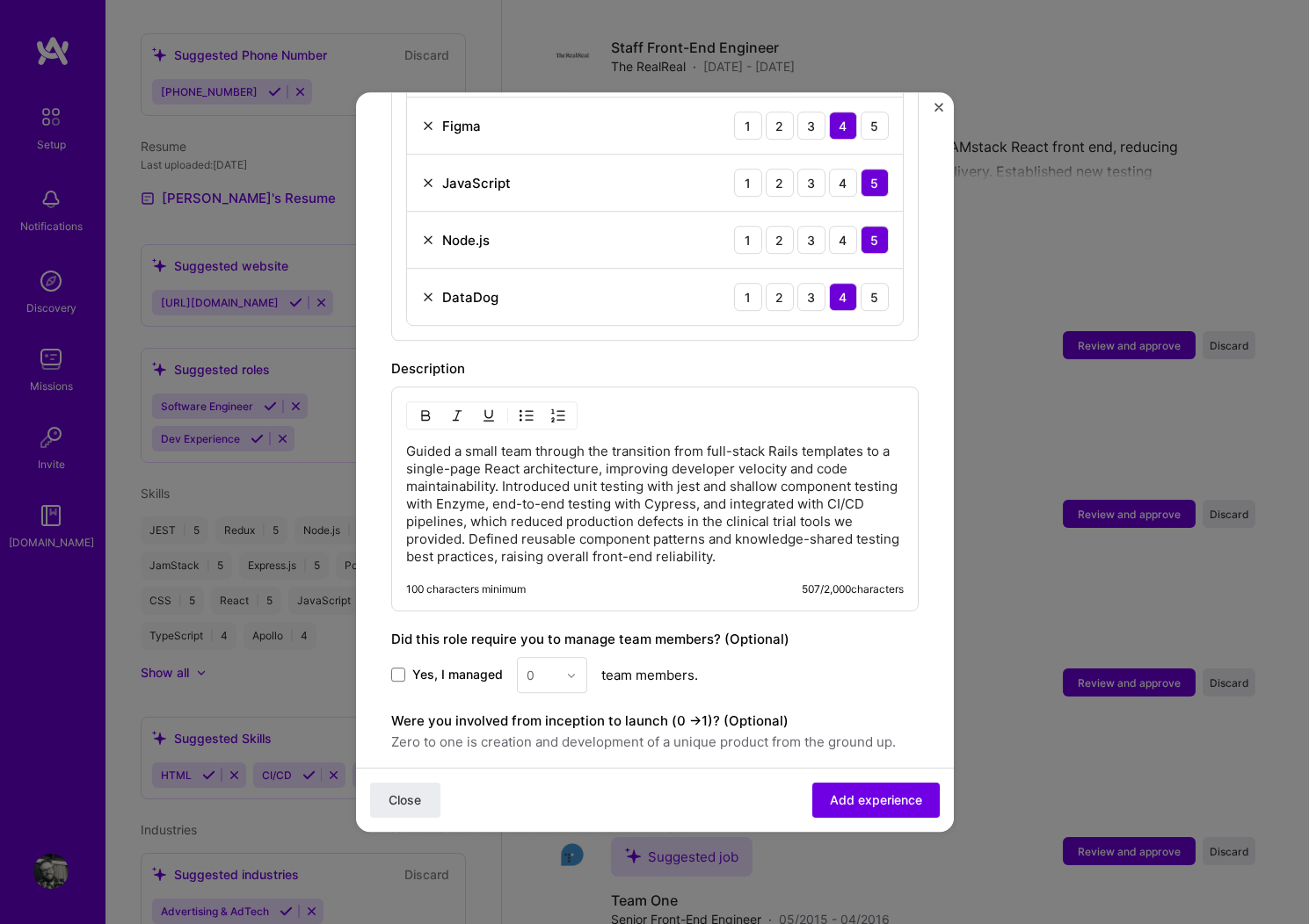
click at [787, 443] on p "Guided a small team through the transition from full-stack Rails templates to a…" at bounding box center [654, 504] width 498 height 123
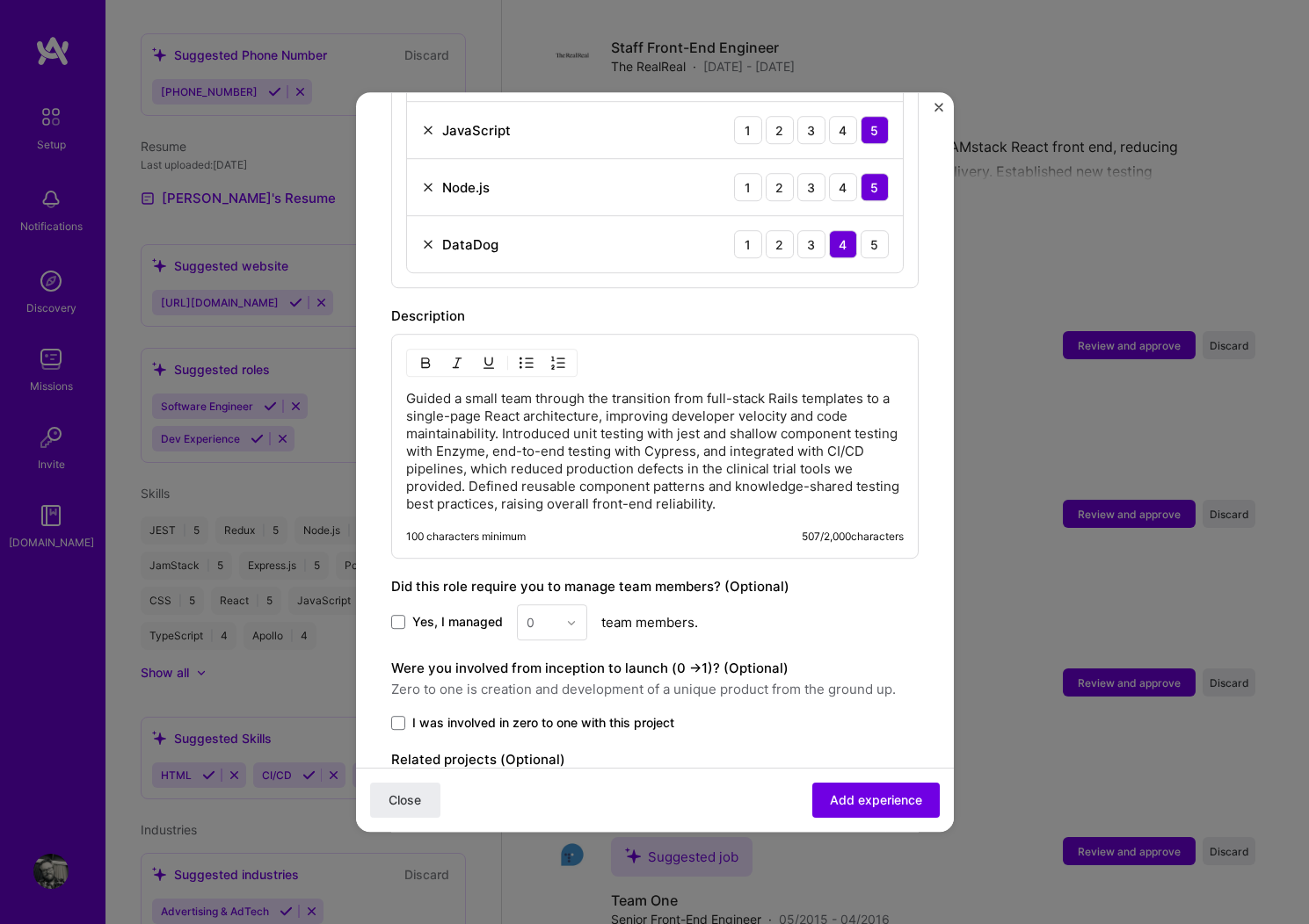
scroll to position [1203, 0]
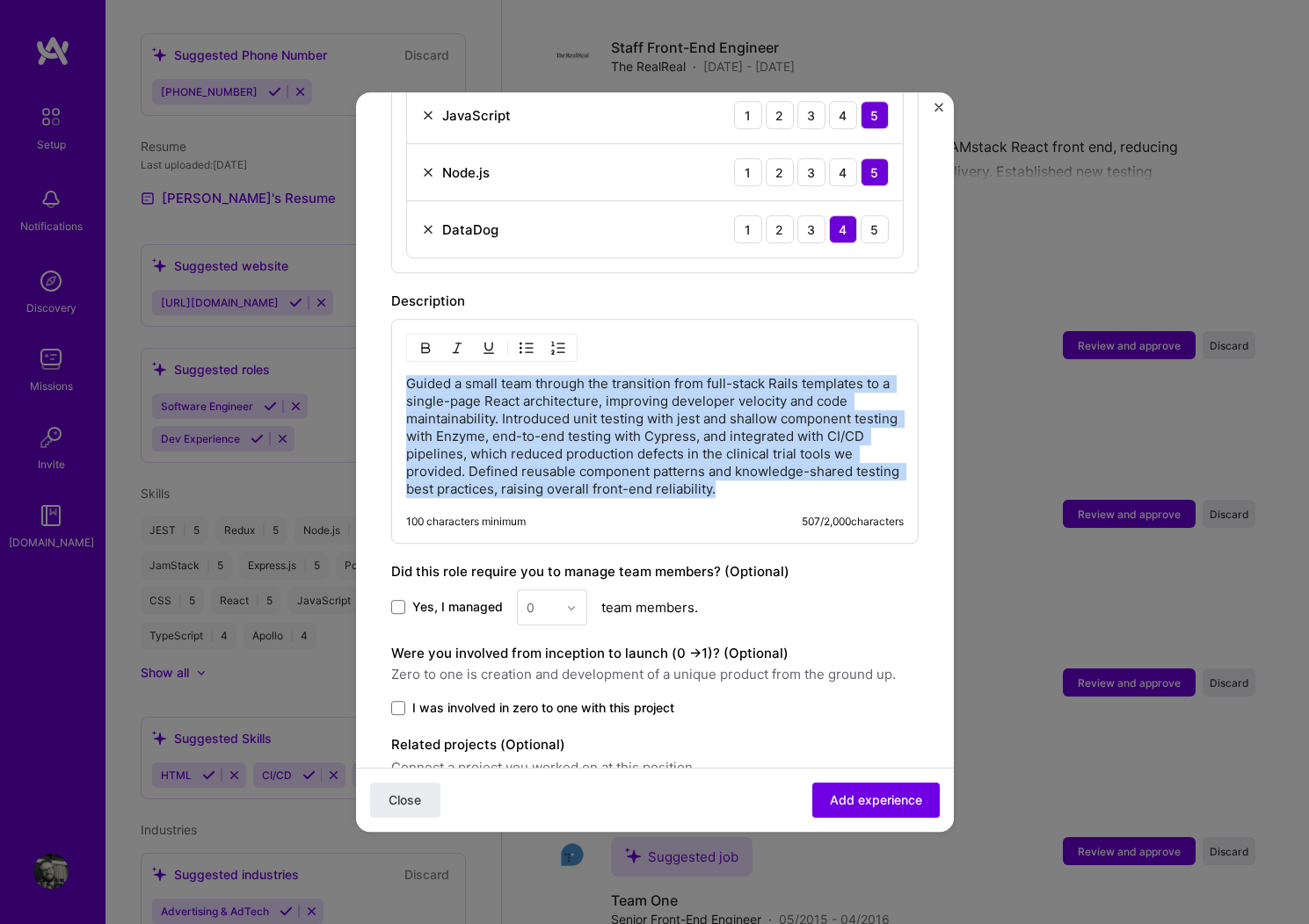
copy p "Guided a small team through the transition from full-stack Rails templates to a…"
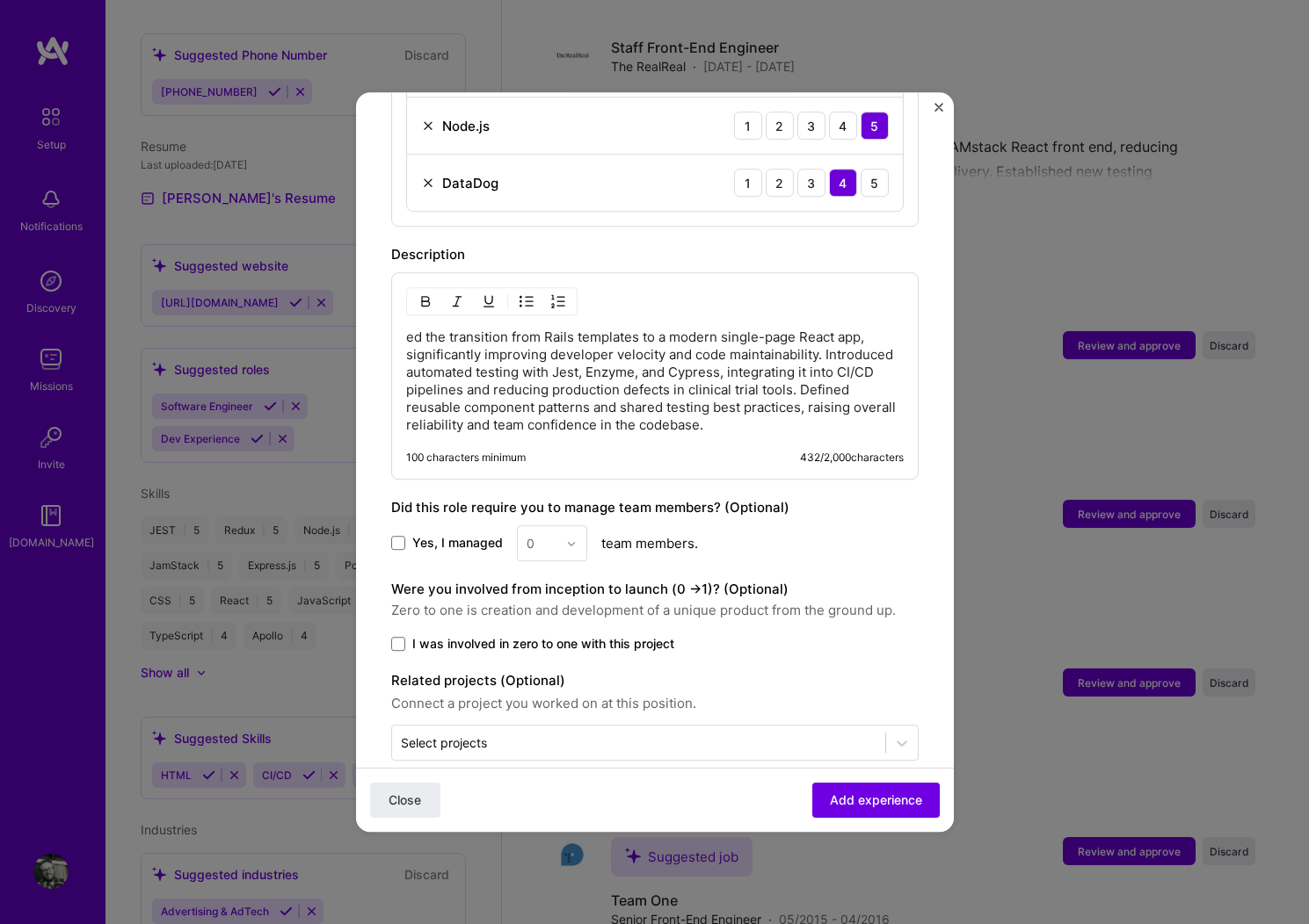
scroll to position [1260, 0]
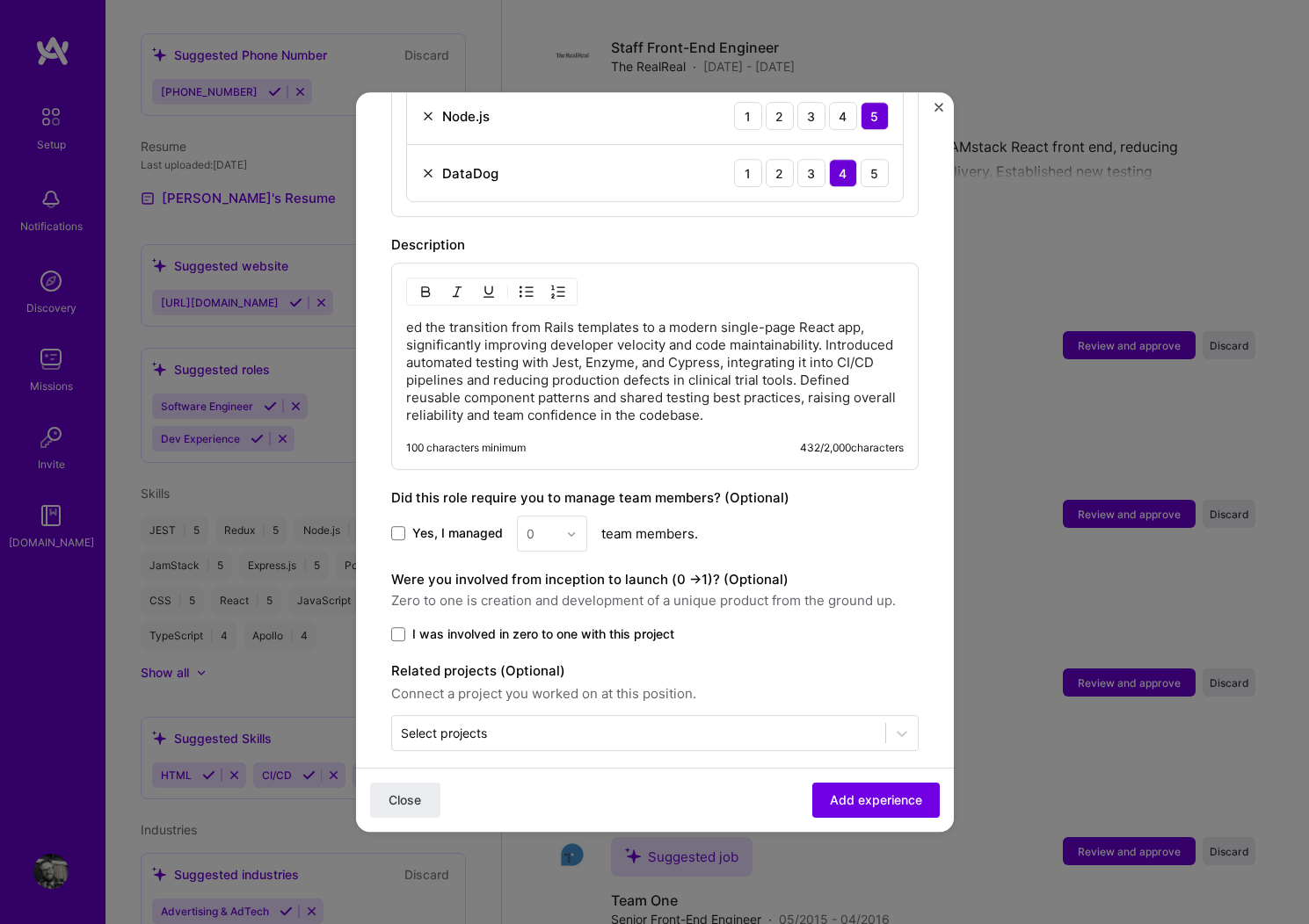
click at [543, 319] on p "ed the transition from Rails templates to a modern single-page React app, signi…" at bounding box center [654, 372] width 498 height 105
click at [625, 319] on p "I led the transition from Rails templates to a modern single-page React app, si…" at bounding box center [654, 372] width 498 height 105
click at [624, 319] on p "I led the transition from Rails templates to a modern single-page React app, si…" at bounding box center [654, 372] width 498 height 105
click at [509, 339] on p "I led the transition from a Rails monolith application to a modern single-page …" at bounding box center [654, 372] width 498 height 105
click at [529, 378] on p "I led the transition from a Rails monolith application to a modern single-page …" at bounding box center [654, 372] width 498 height 105
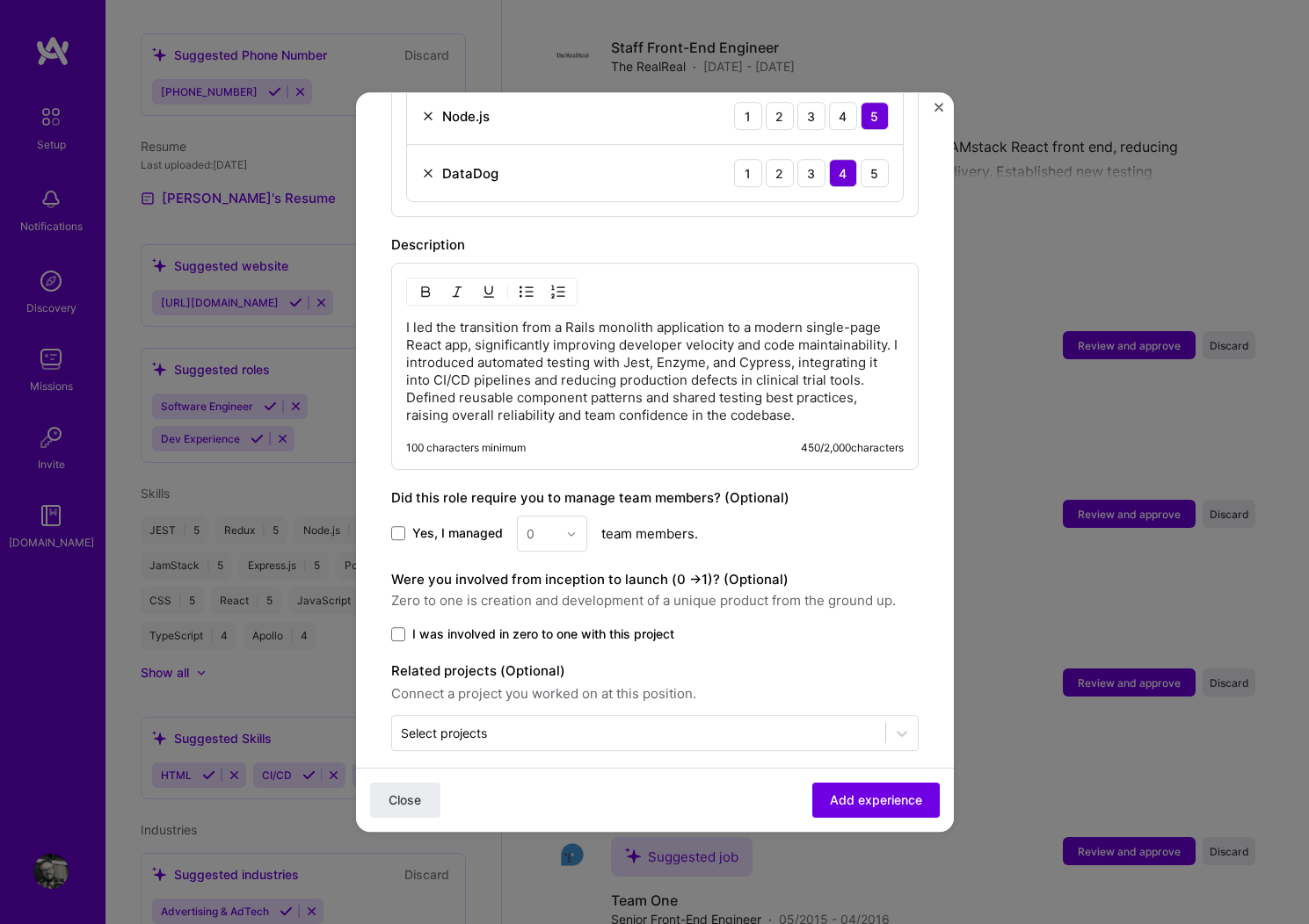
click at [533, 415] on p "I led the transition from a Rails monolith application to a modern single-page …" at bounding box center [654, 372] width 498 height 105
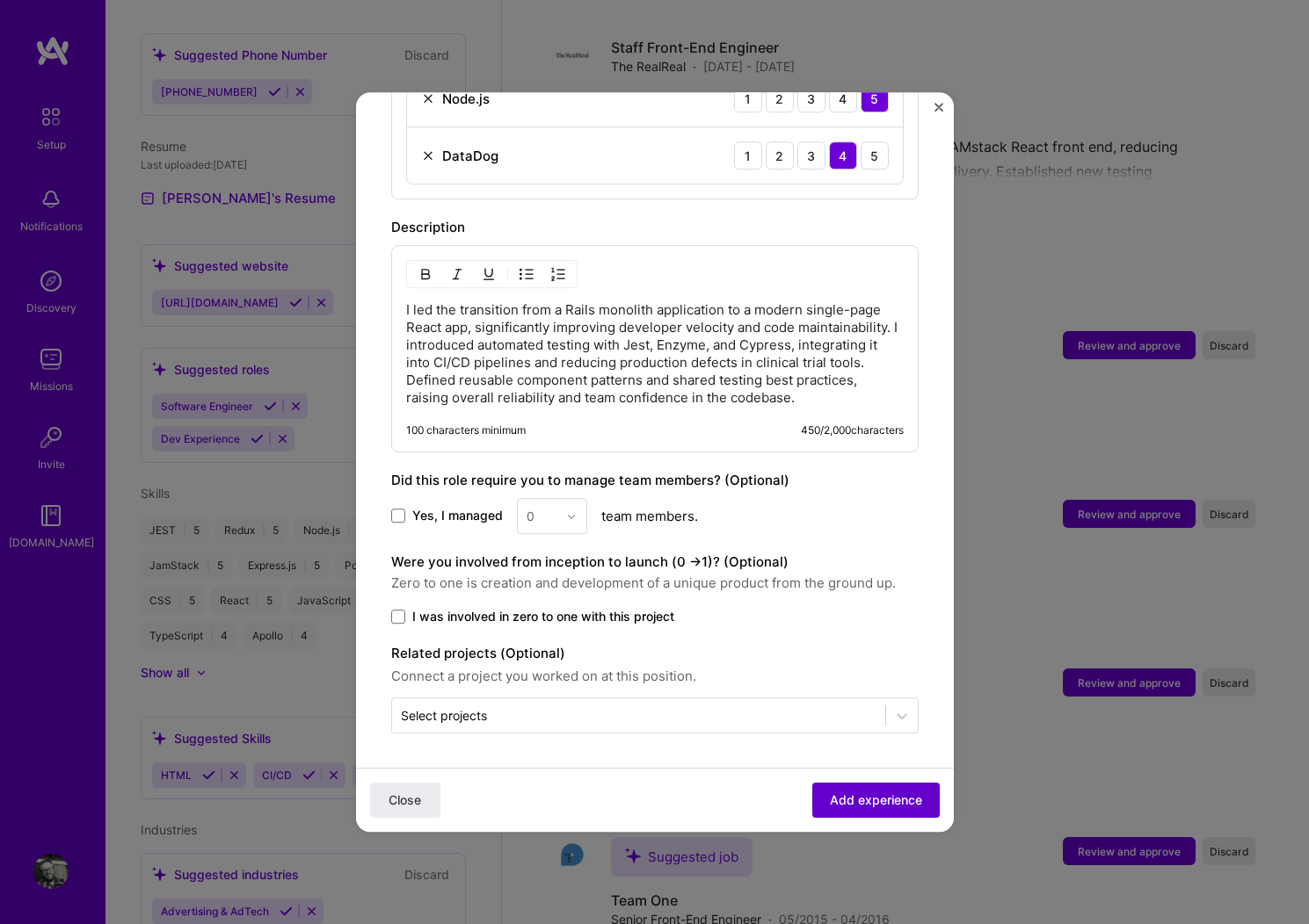
click at [862, 798] on span "Add experience" at bounding box center [875, 800] width 92 height 17
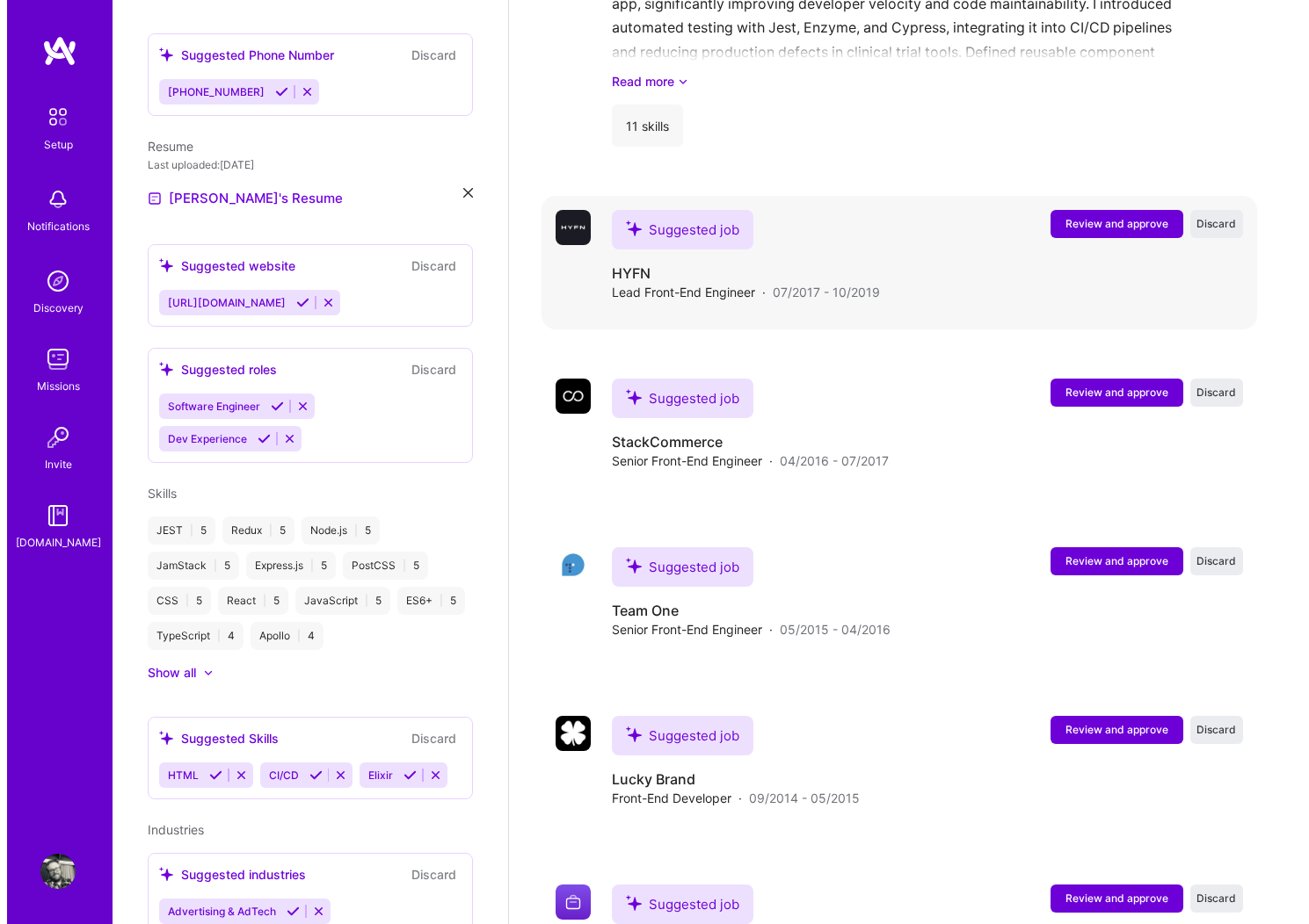
scroll to position [2916, 0]
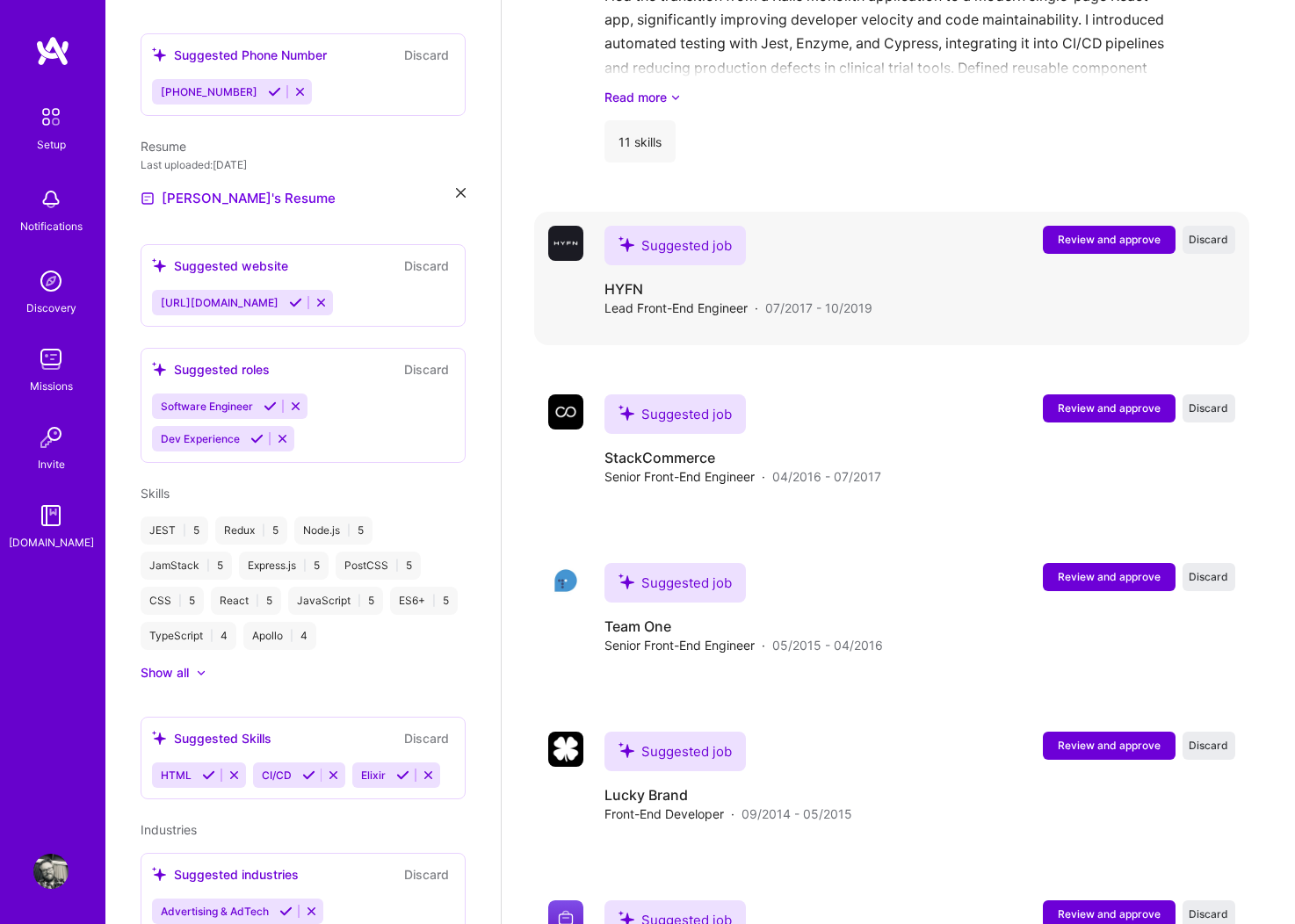
click at [1149, 232] on span "Review and approve" at bounding box center [1109, 239] width 103 height 15
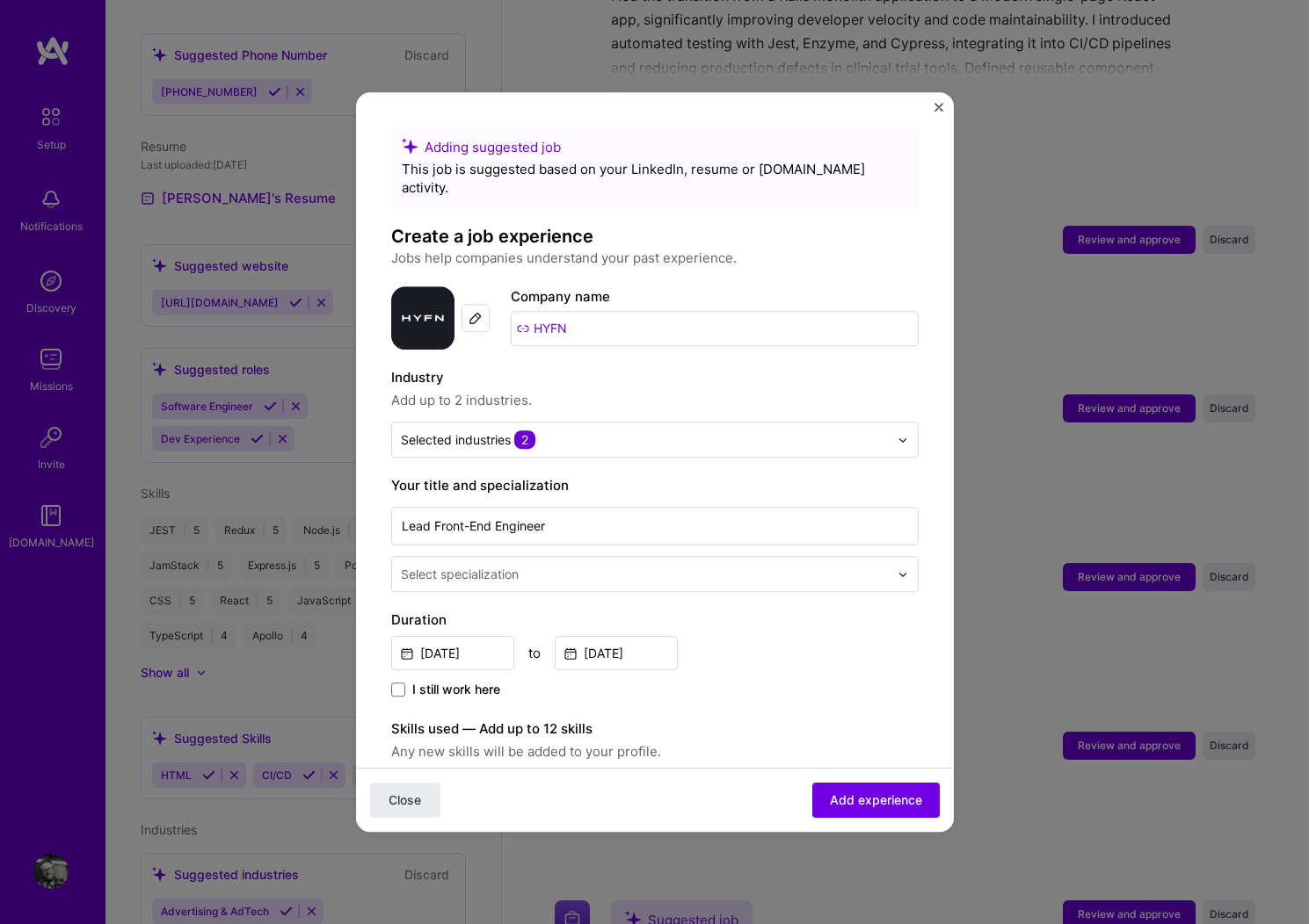
click at [708, 565] on input "text" at bounding box center [647, 574] width 491 height 18
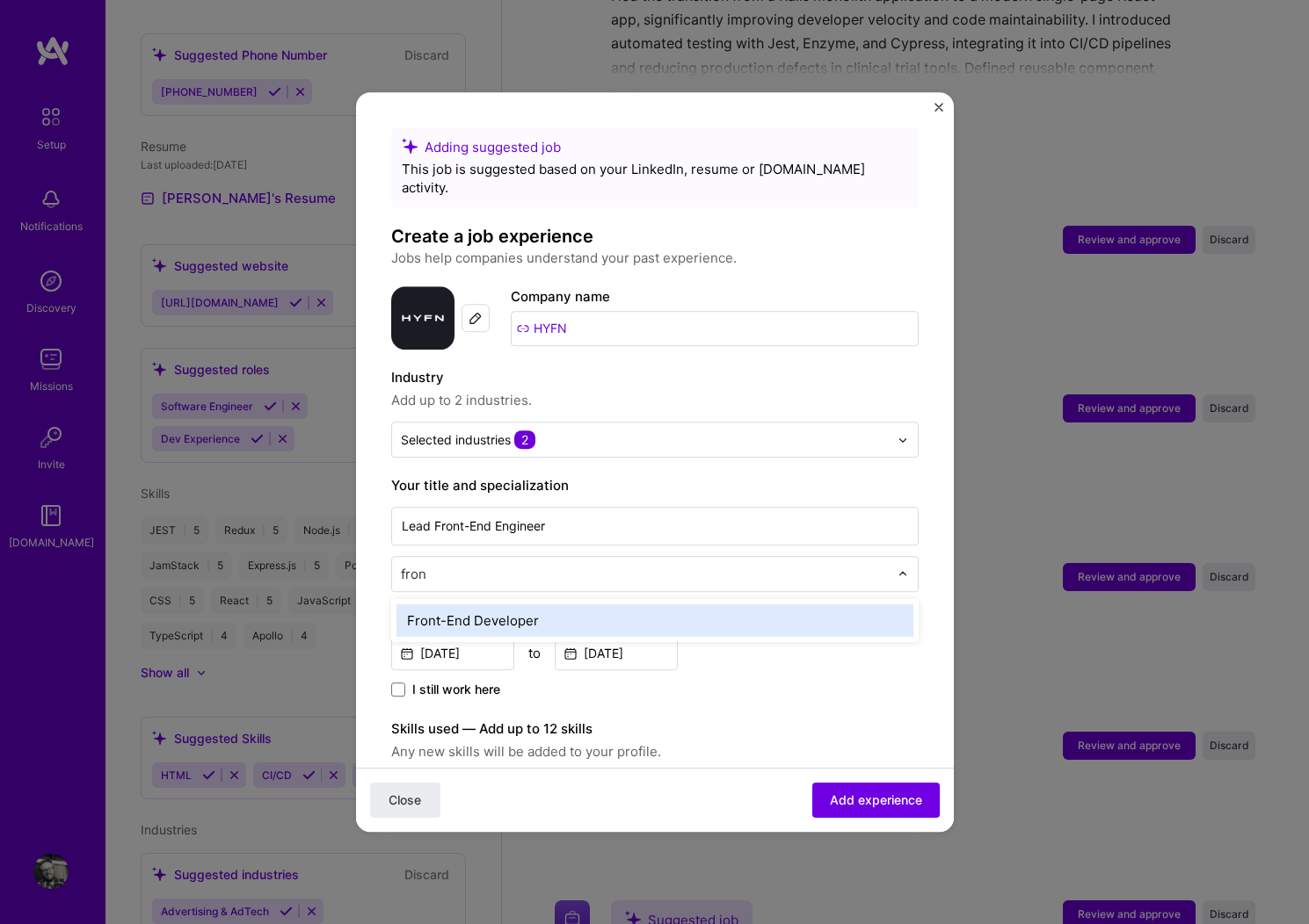
type input "front"
click at [554, 609] on div "Front-End Developer" at bounding box center [655, 621] width 517 height 33
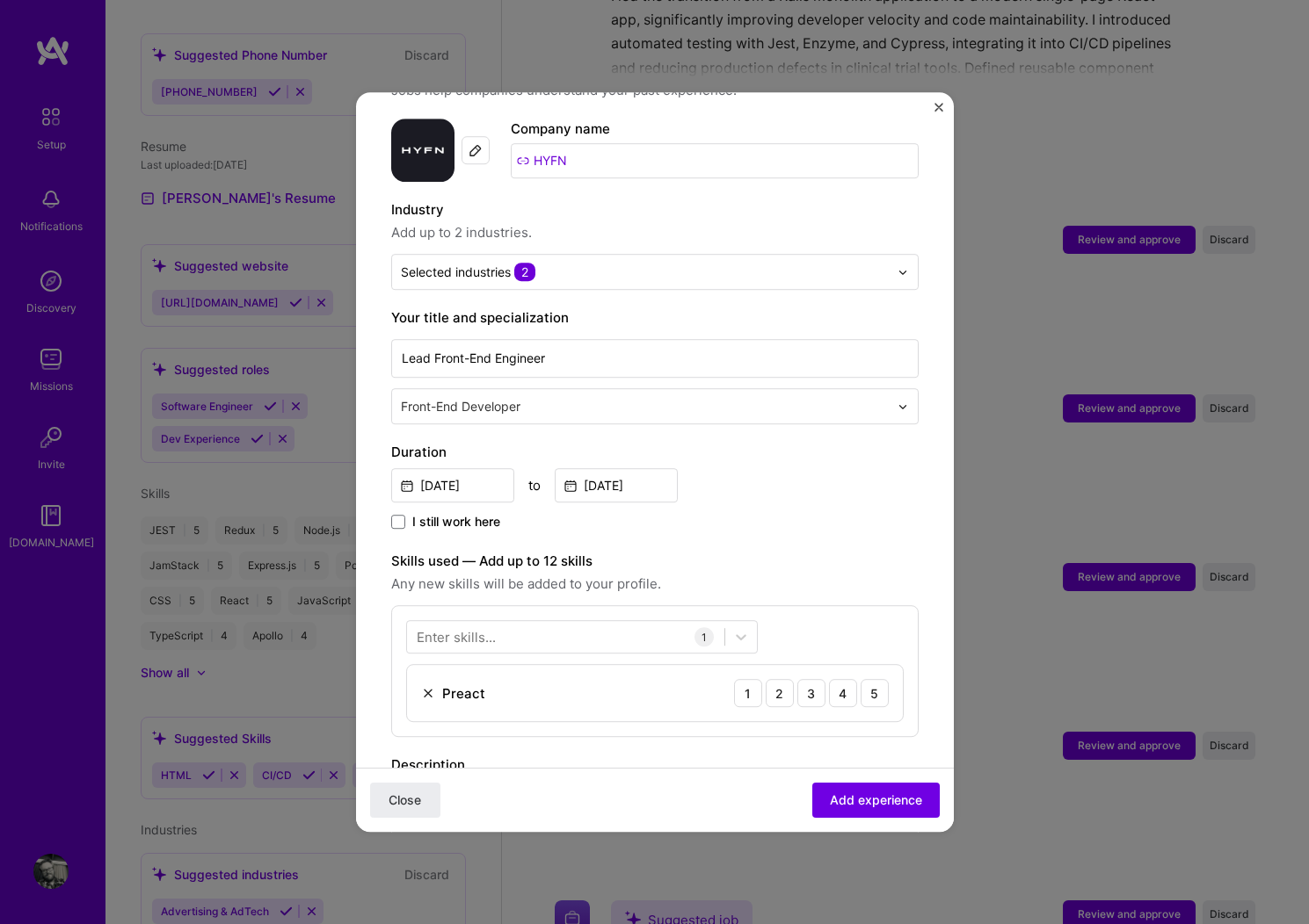
scroll to position [170, 0]
click at [427, 684] on img at bounding box center [428, 690] width 14 height 14
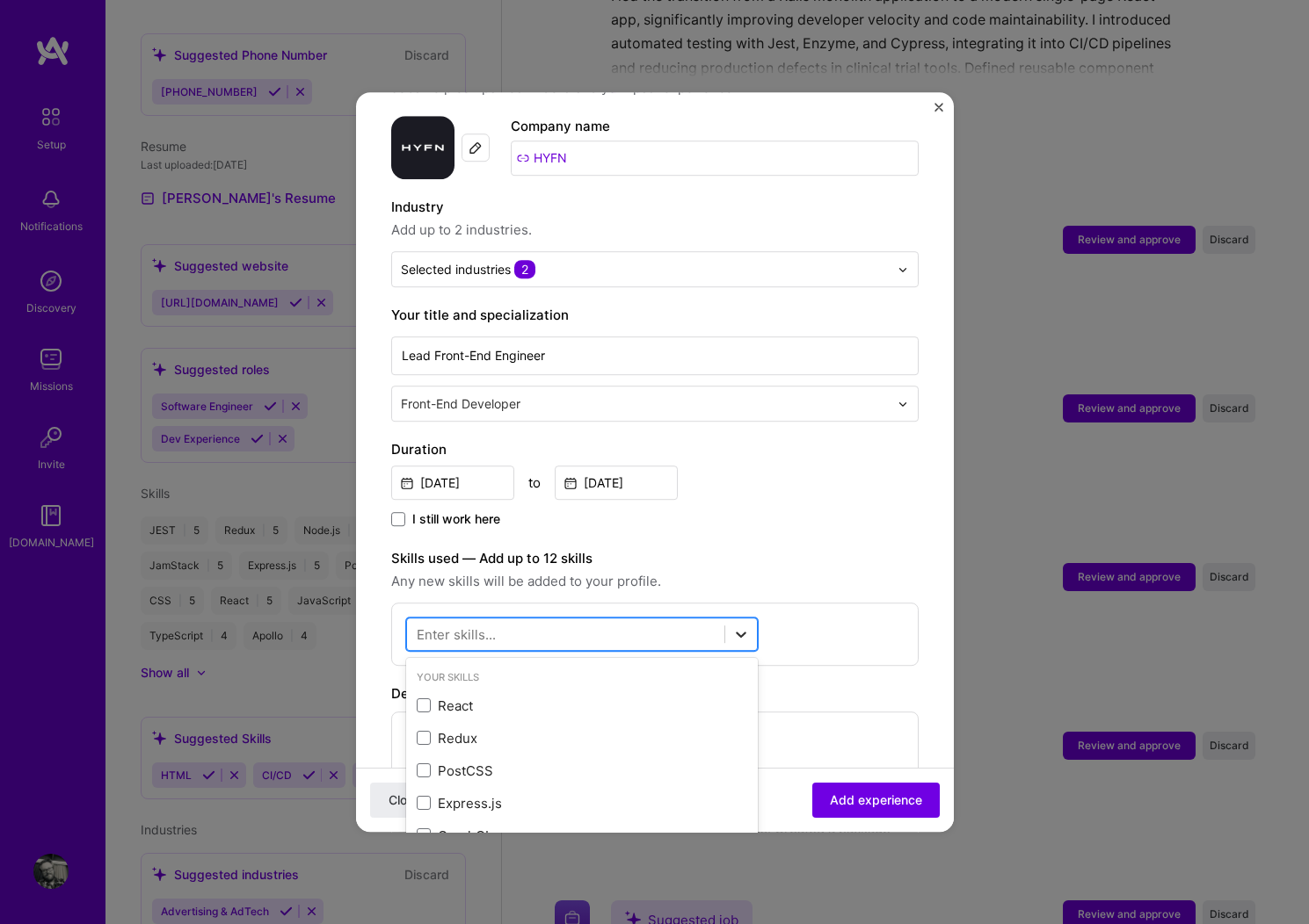
click at [740, 626] on icon at bounding box center [740, 634] width 17 height 17
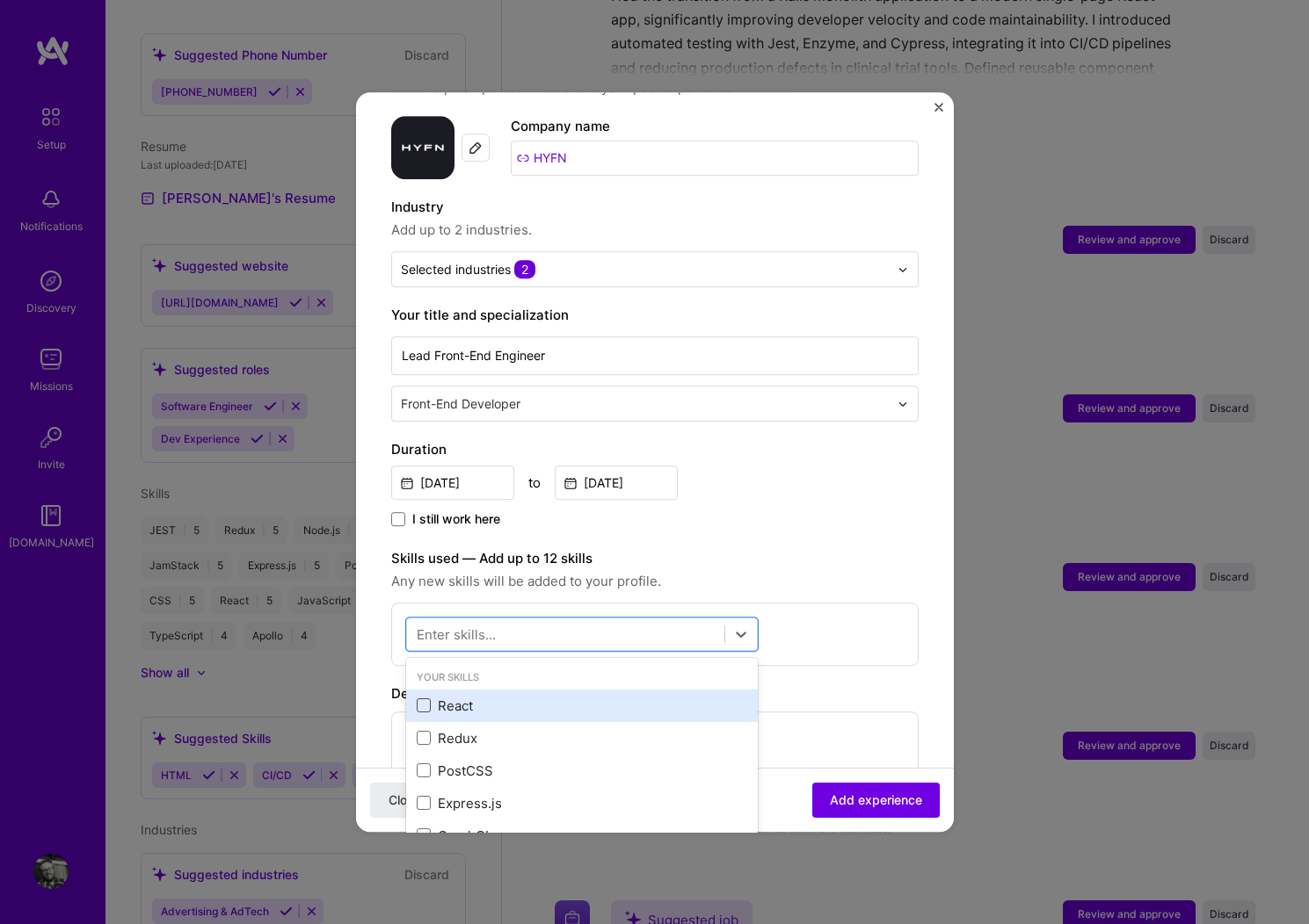
click at [423, 699] on span at bounding box center [423, 706] width 14 height 14
click at [0, 0] on input "checkbox" at bounding box center [0, 0] width 0 height 0
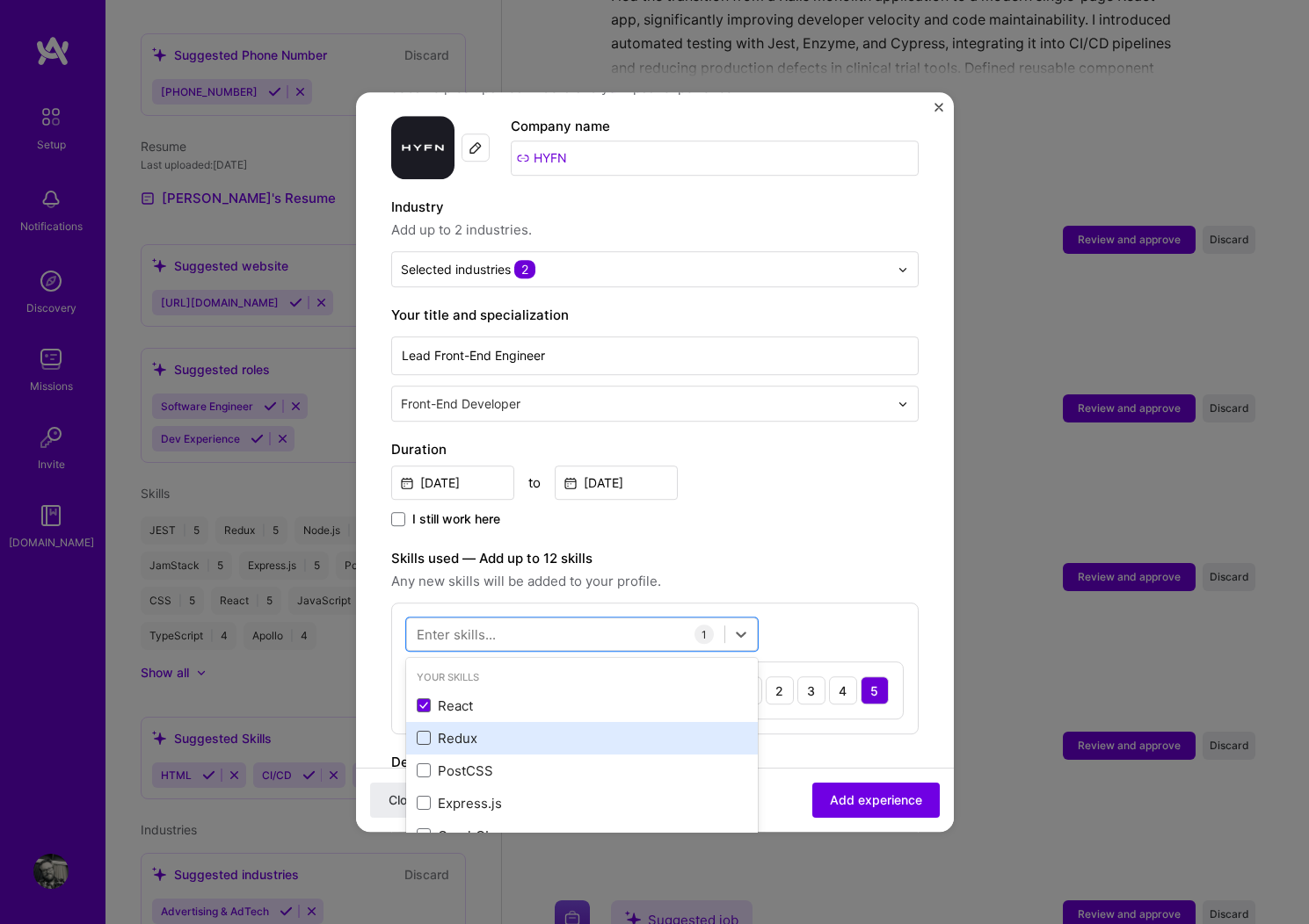
click at [422, 732] on span at bounding box center [423, 738] width 14 height 14
click at [0, 0] on input "checkbox" at bounding box center [0, 0] width 0 height 0
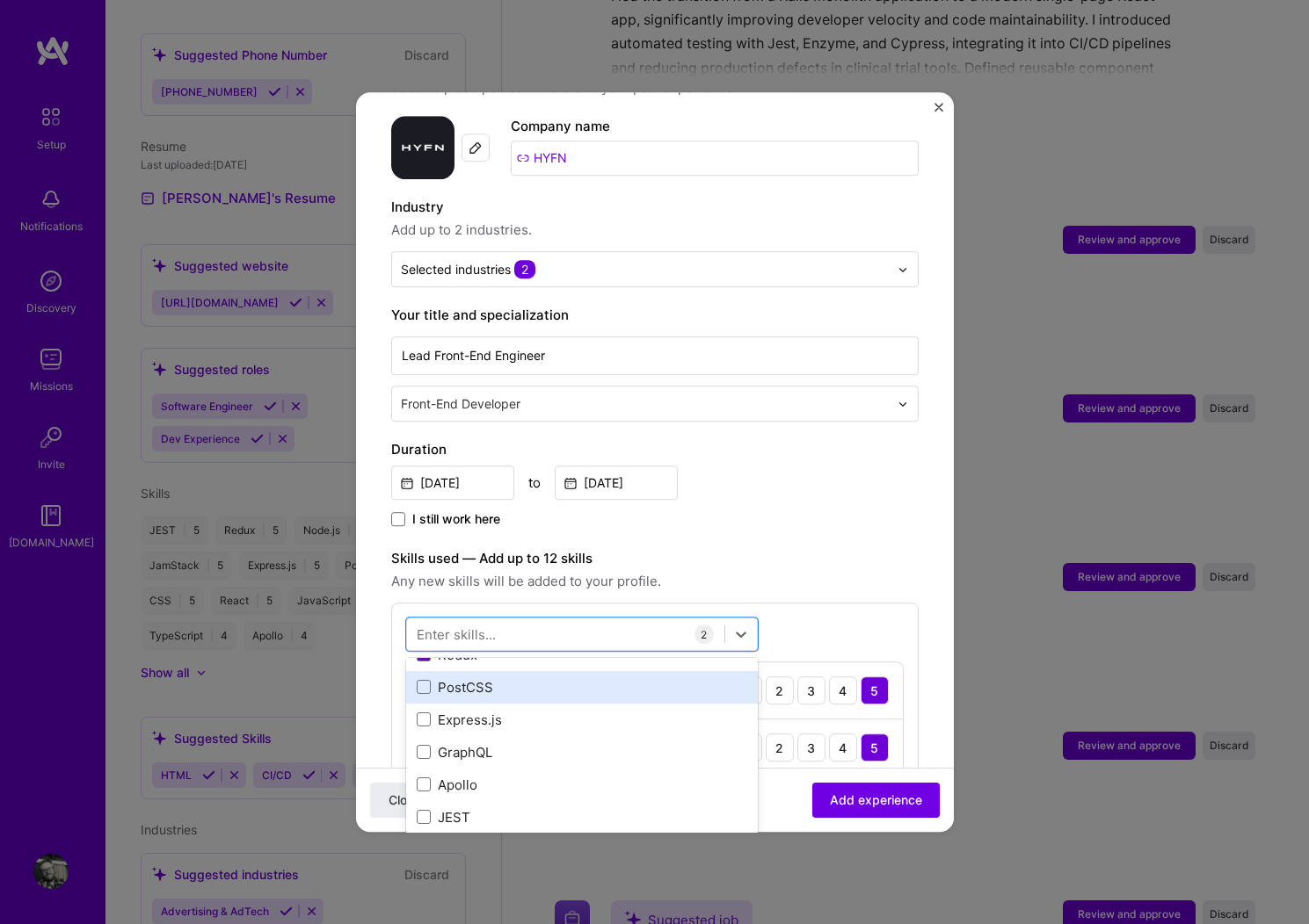
scroll to position [60, 0]
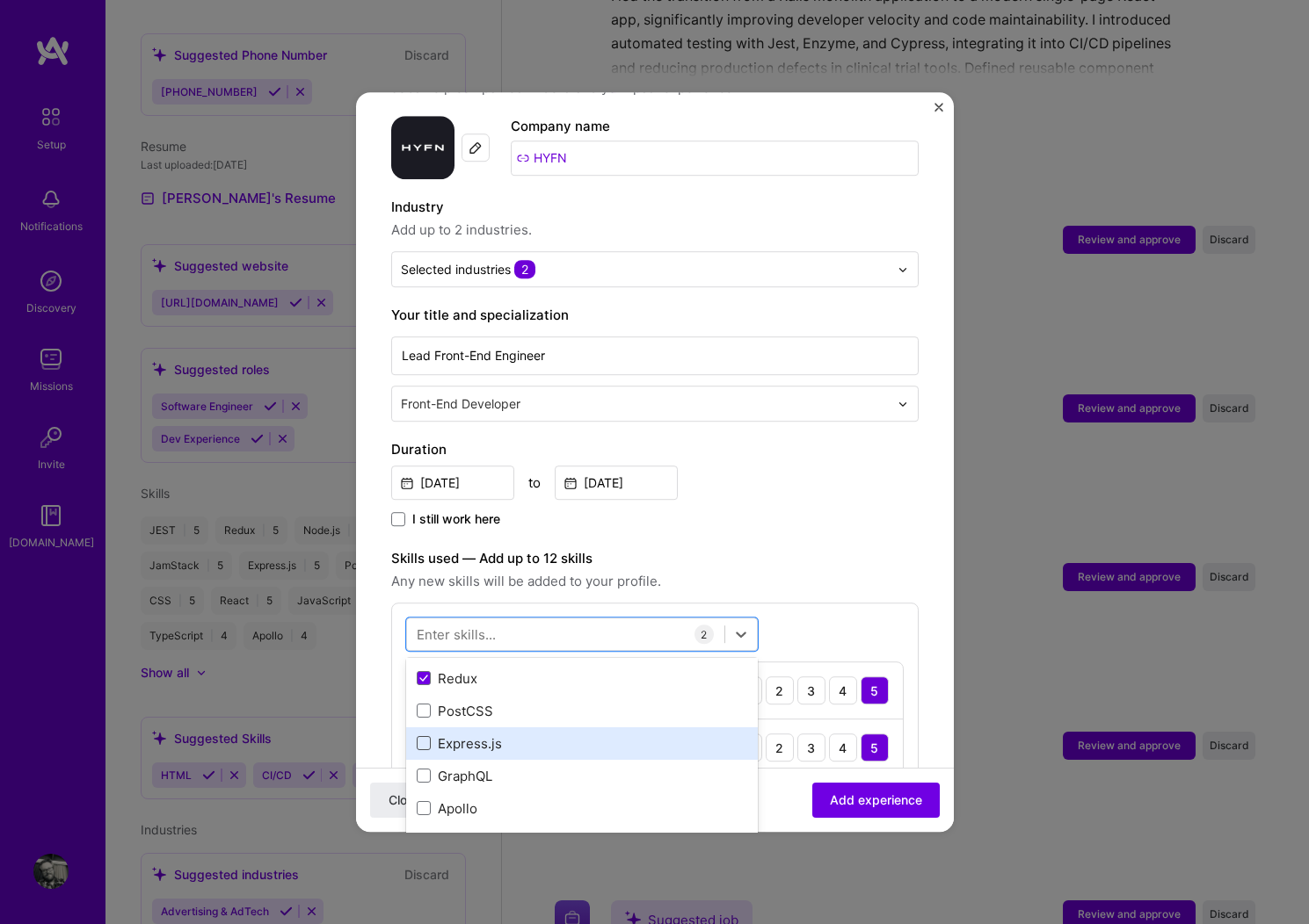
click at [426, 738] on span at bounding box center [423, 744] width 14 height 14
click at [0, 0] on input "checkbox" at bounding box center [0, 0] width 0 height 0
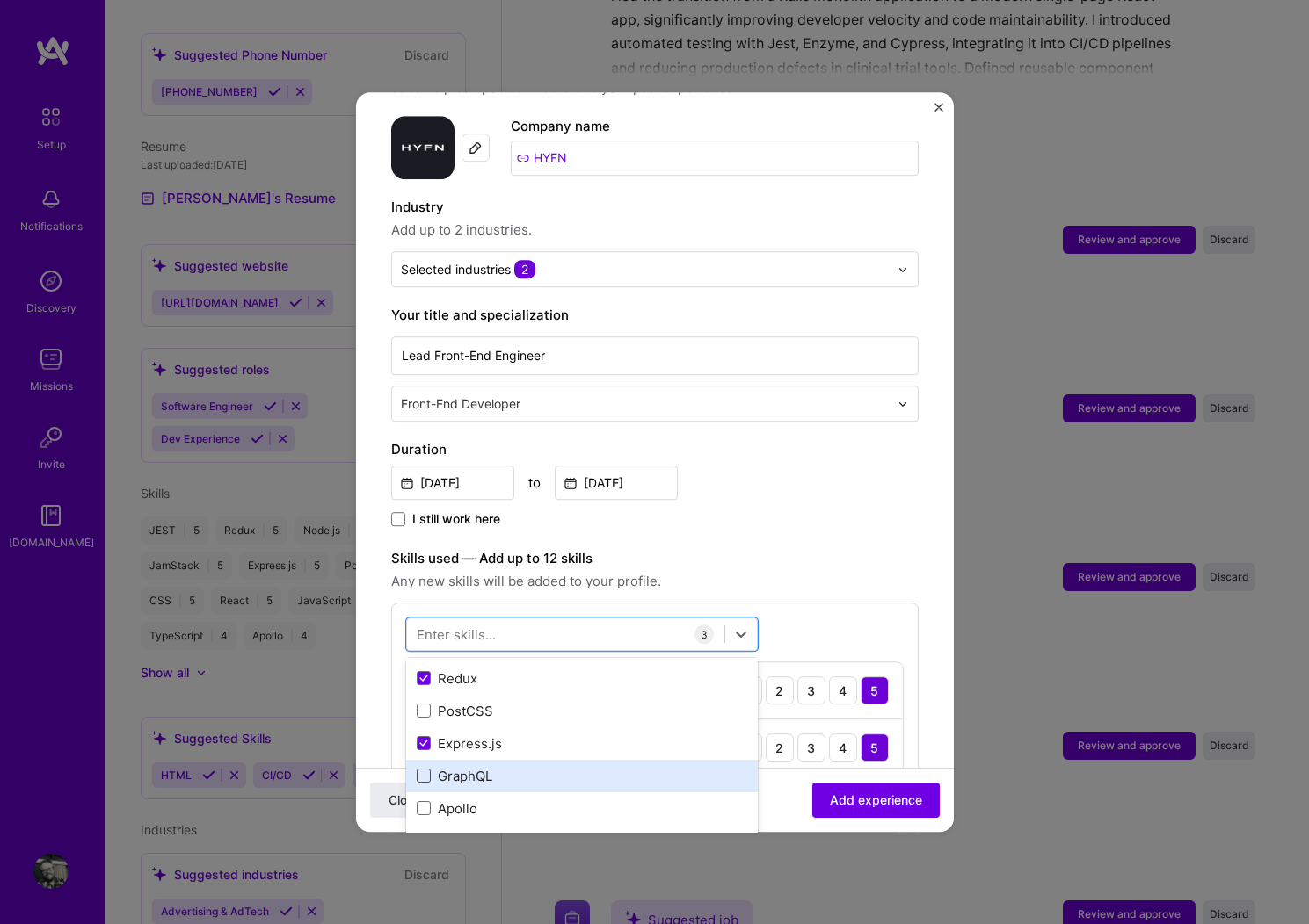
click at [425, 769] on span at bounding box center [423, 776] width 14 height 14
click at [0, 0] on input "checkbox" at bounding box center [0, 0] width 0 height 0
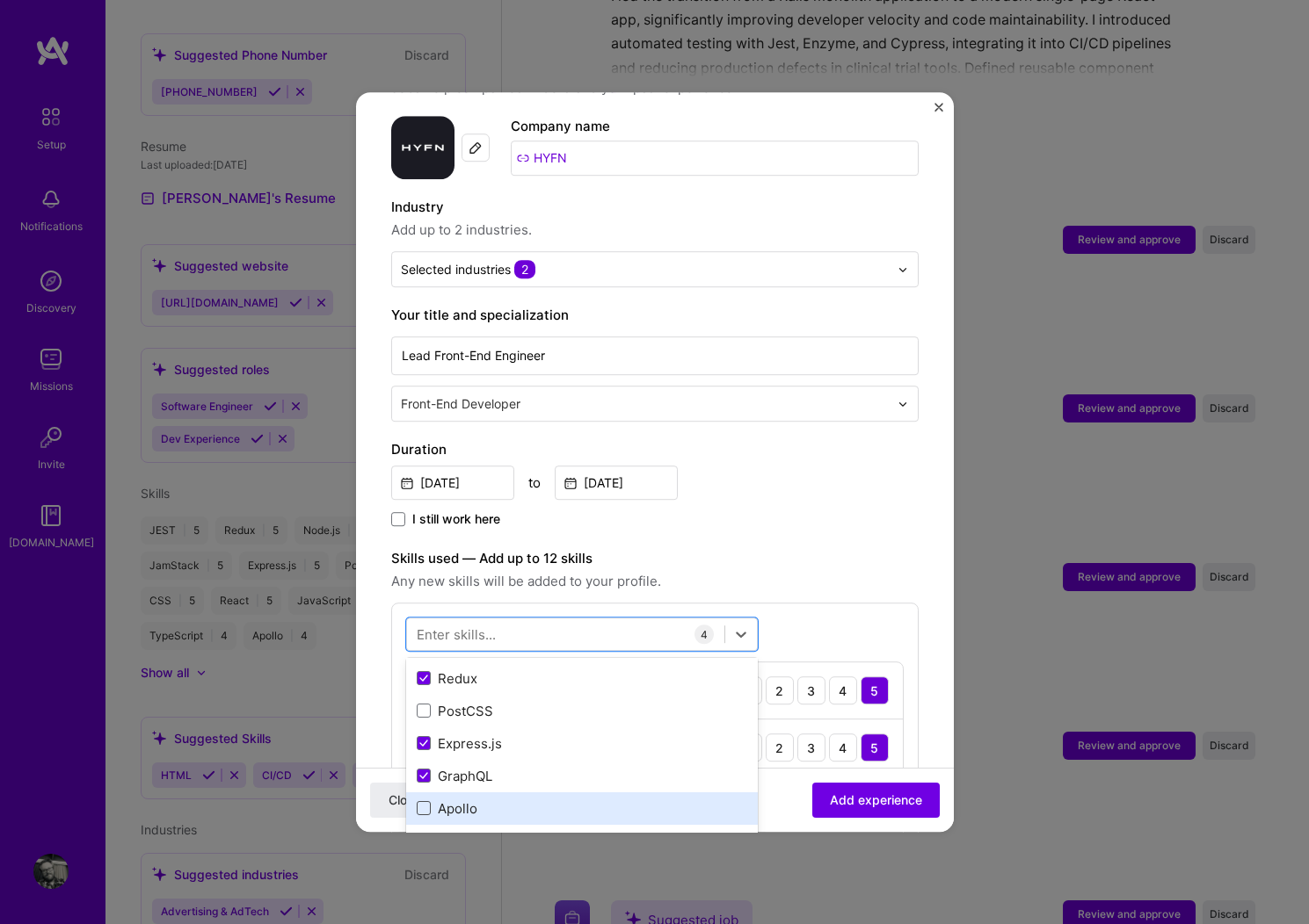
click at [427, 802] on span at bounding box center [423, 808] width 14 height 14
click at [0, 0] on input "checkbox" at bounding box center [0, 0] width 0 height 0
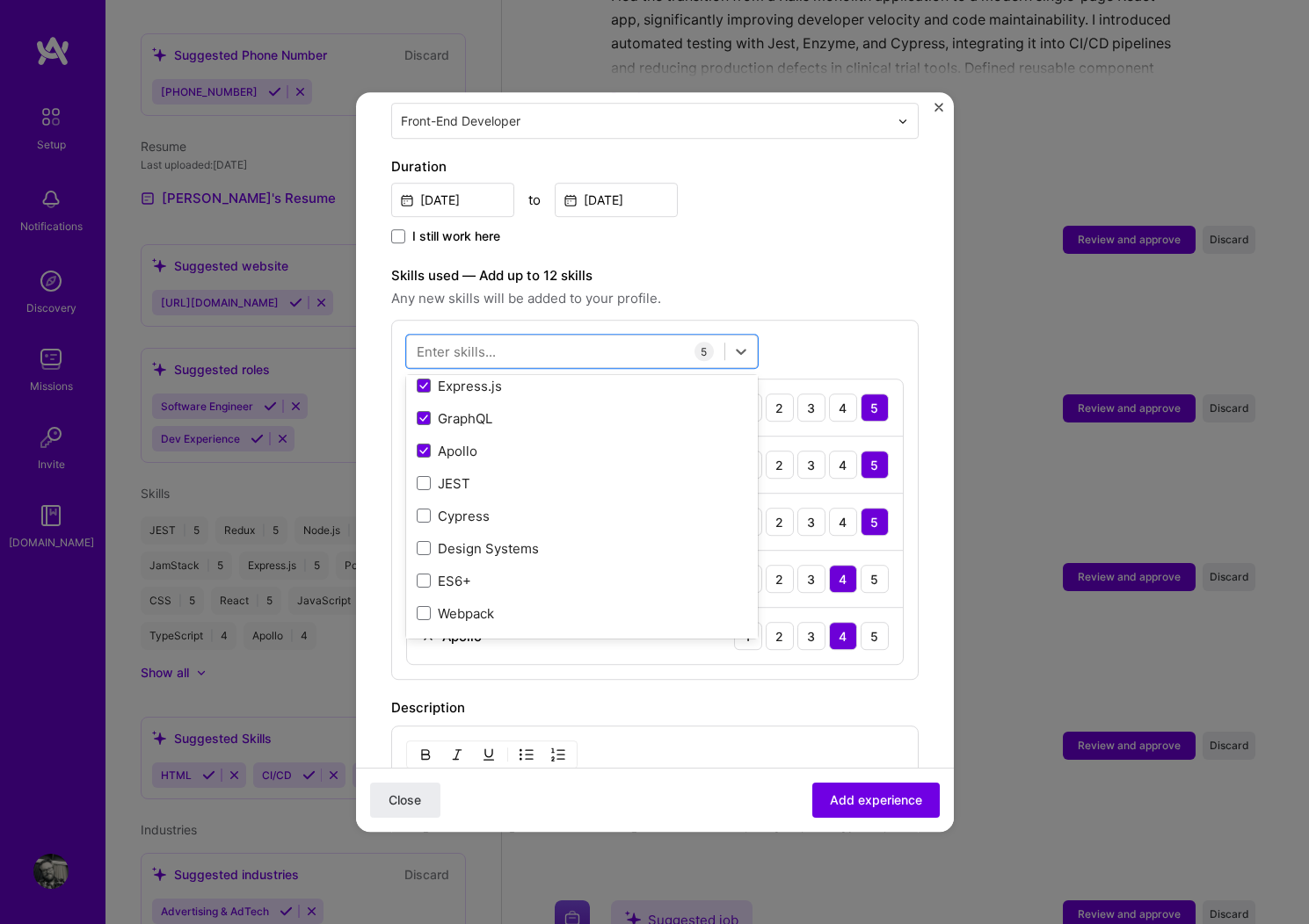
scroll to position [481, 0]
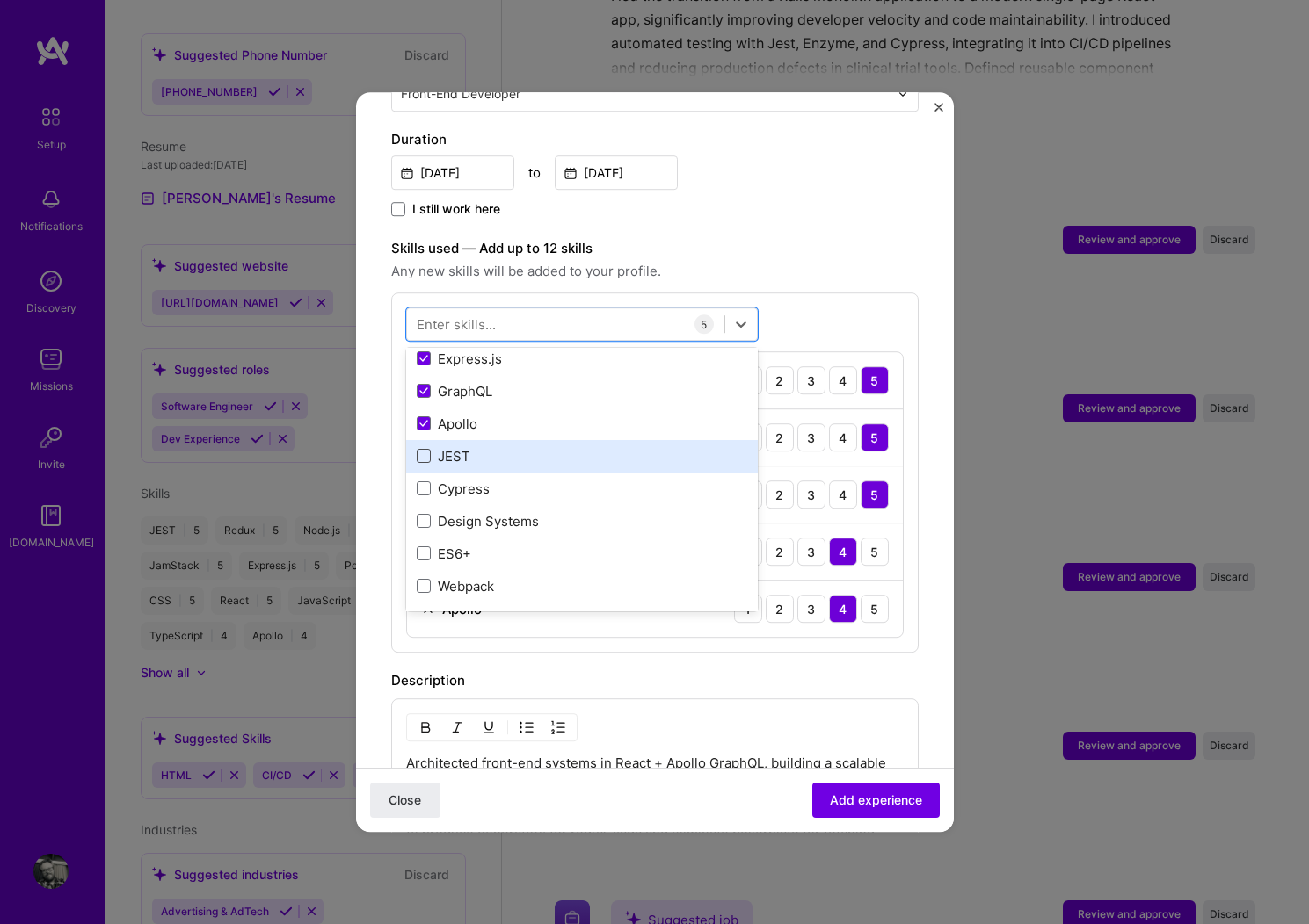
click at [428, 450] on span at bounding box center [423, 457] width 14 height 14
click at [0, 0] on input "checkbox" at bounding box center [0, 0] width 0 height 0
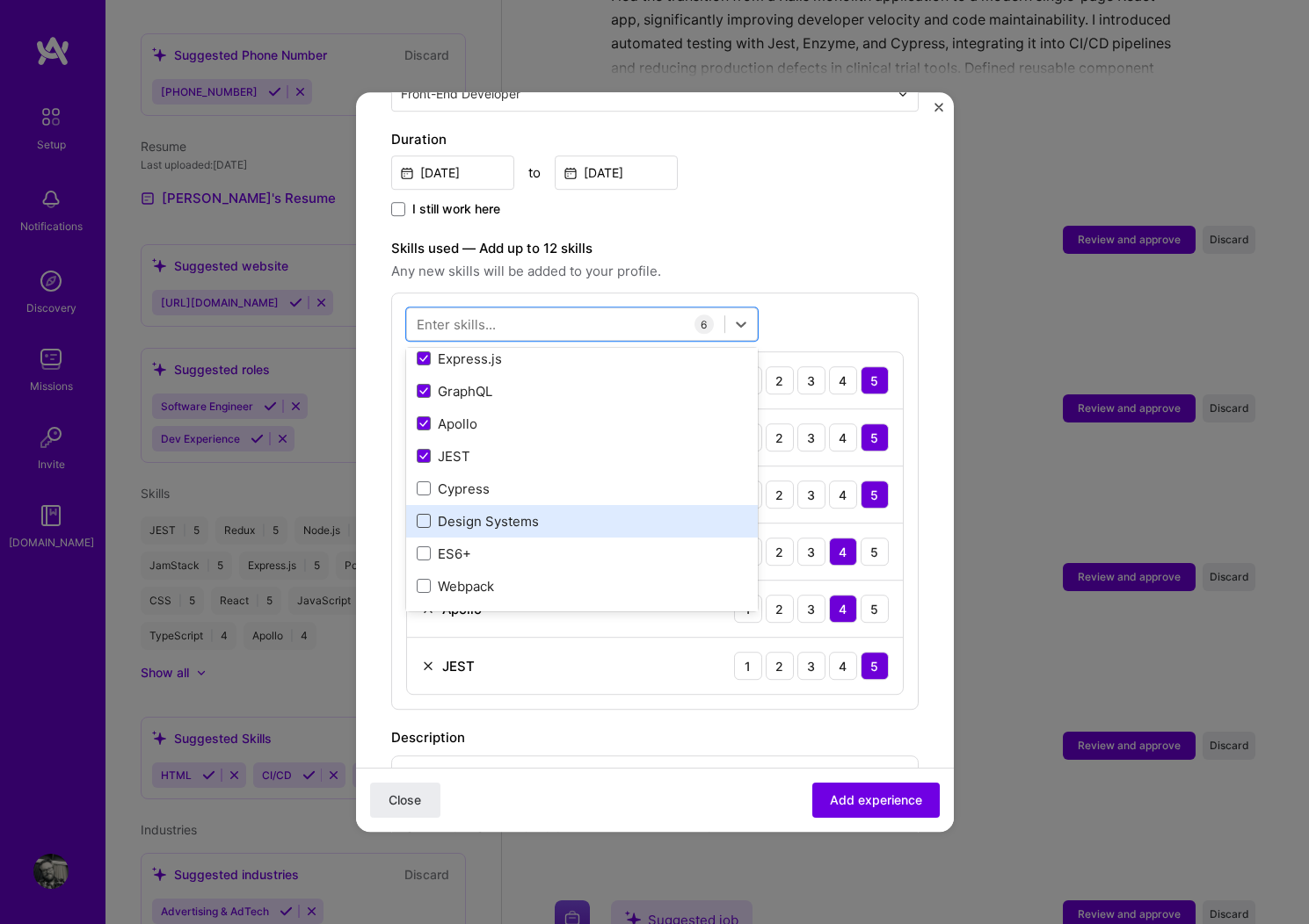
click at [425, 515] on span at bounding box center [423, 521] width 14 height 14
click at [0, 0] on input "checkbox" at bounding box center [0, 0] width 0 height 0
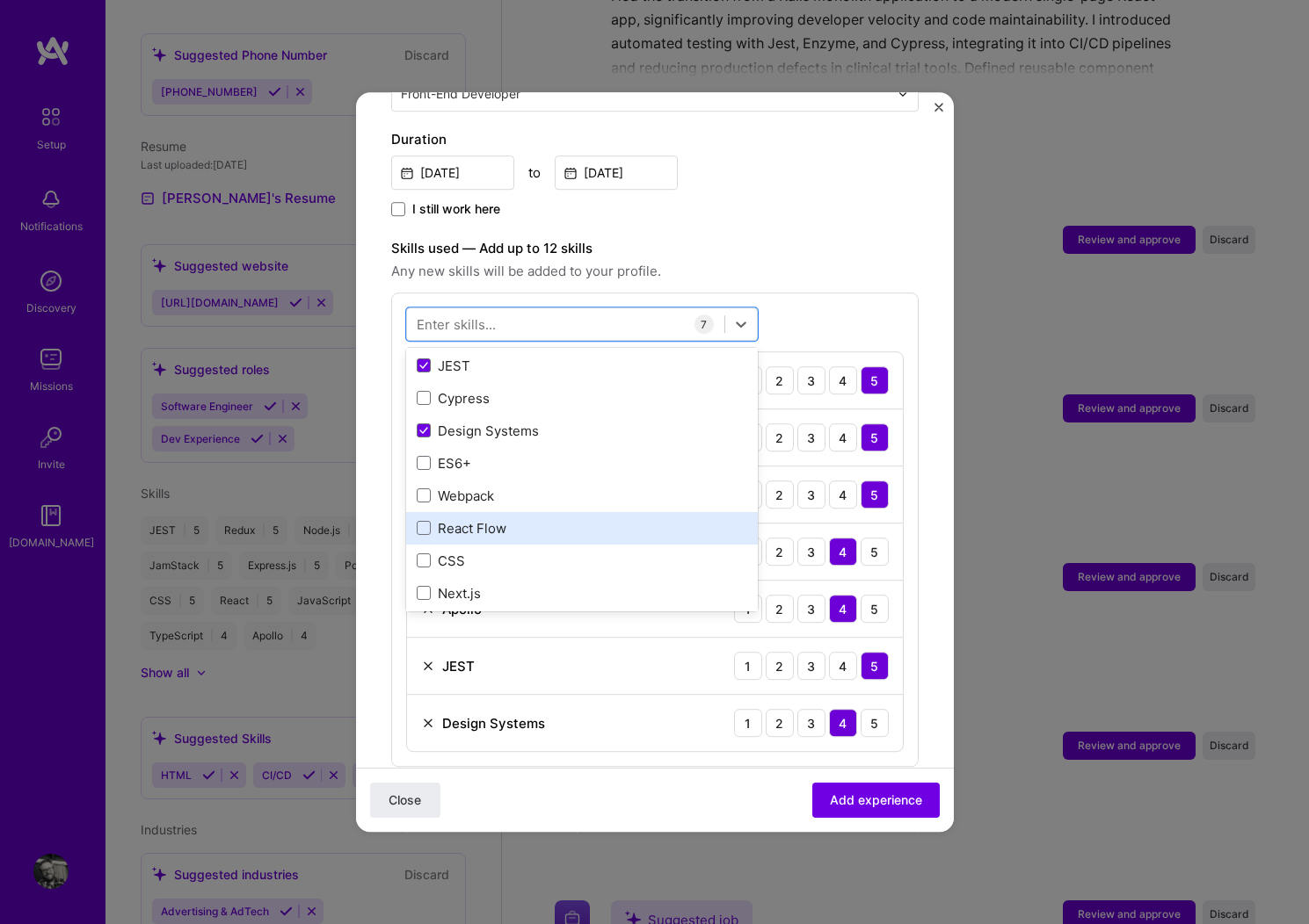
scroll to position [226, 0]
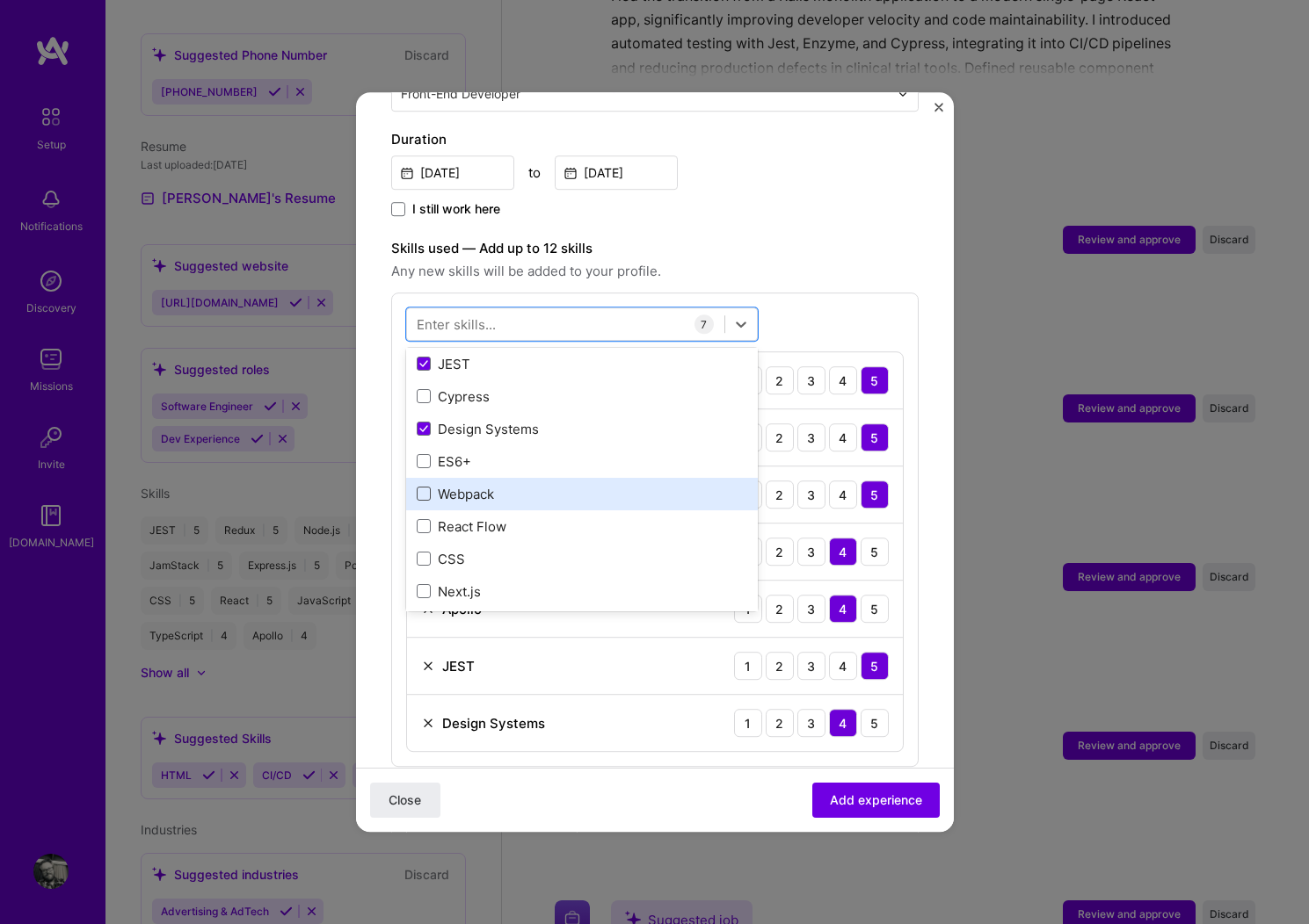
click at [424, 487] on span at bounding box center [423, 494] width 14 height 14
click at [0, 0] on input "checkbox" at bounding box center [0, 0] width 0 height 0
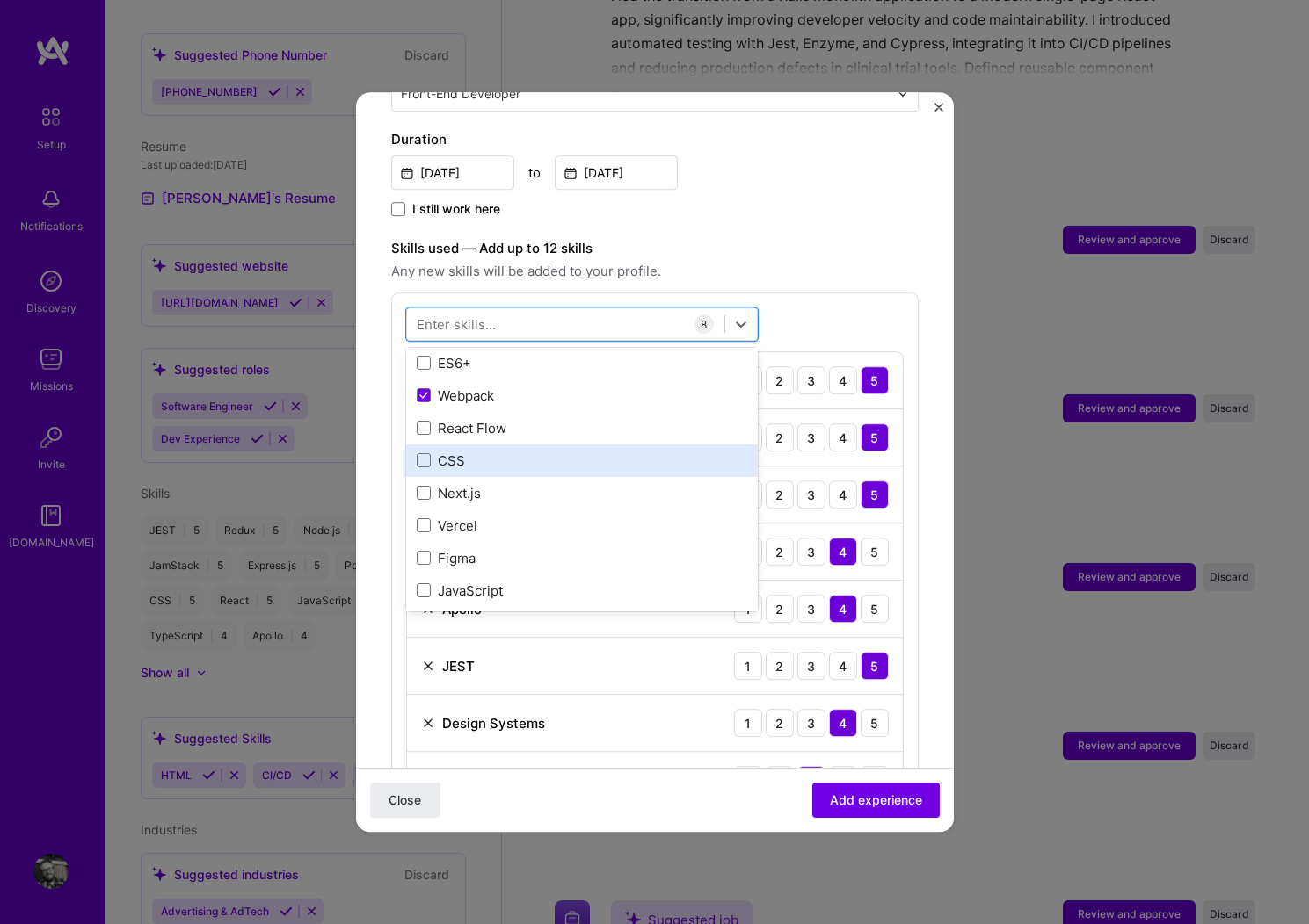
scroll to position [339, 0]
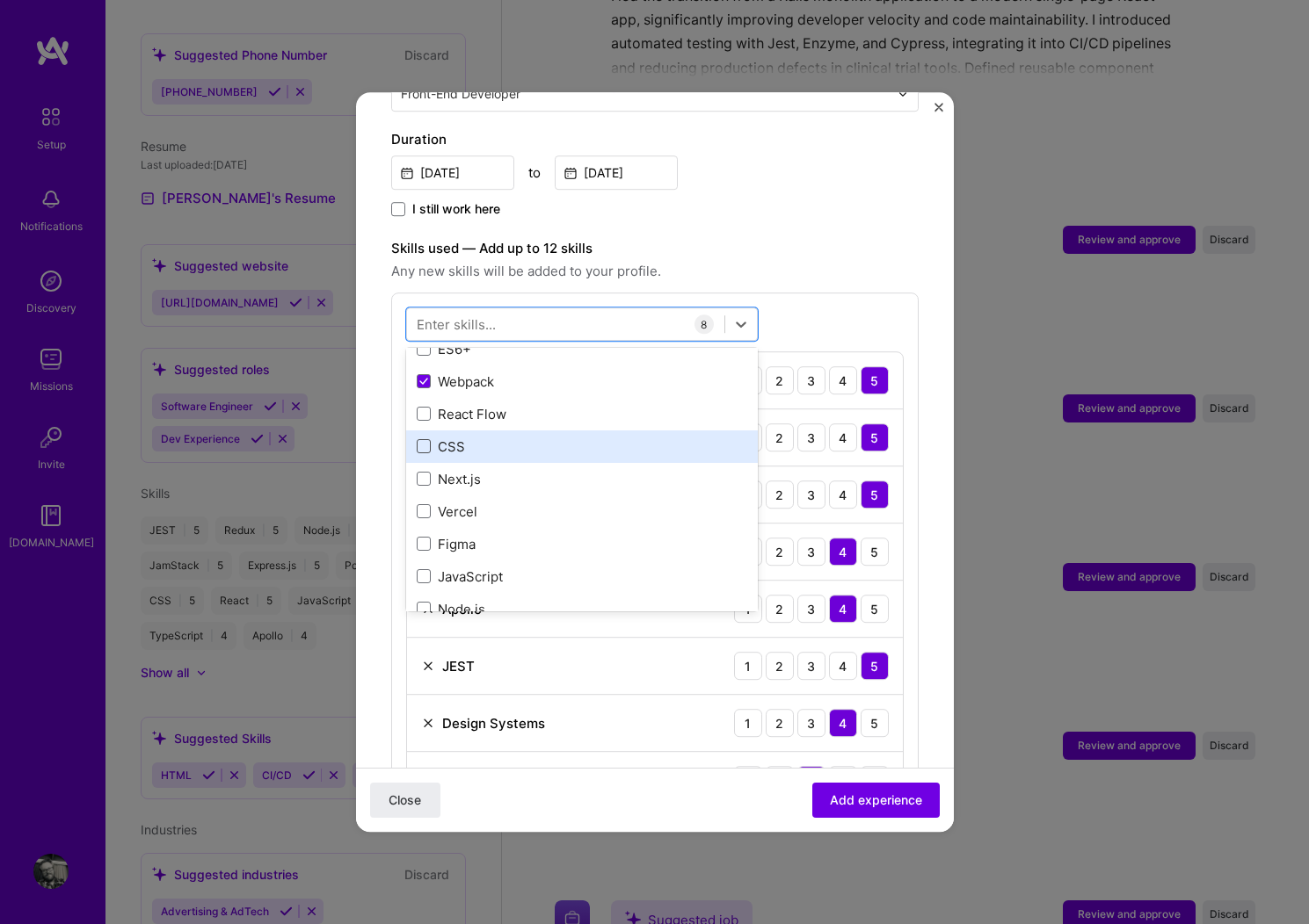
click at [423, 440] on span at bounding box center [423, 447] width 14 height 14
click at [0, 0] on input "checkbox" at bounding box center [0, 0] width 0 height 0
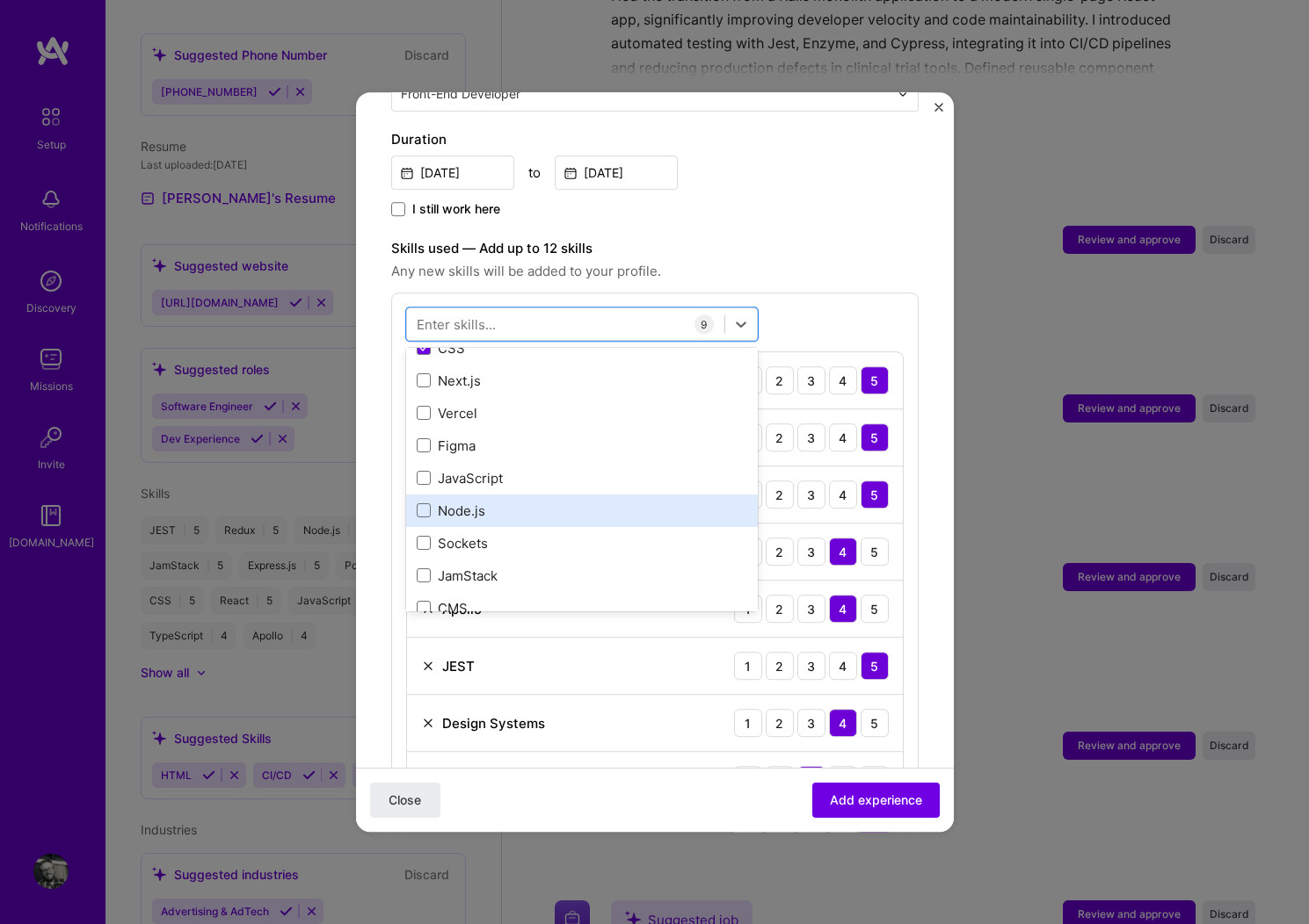
scroll to position [459, 0]
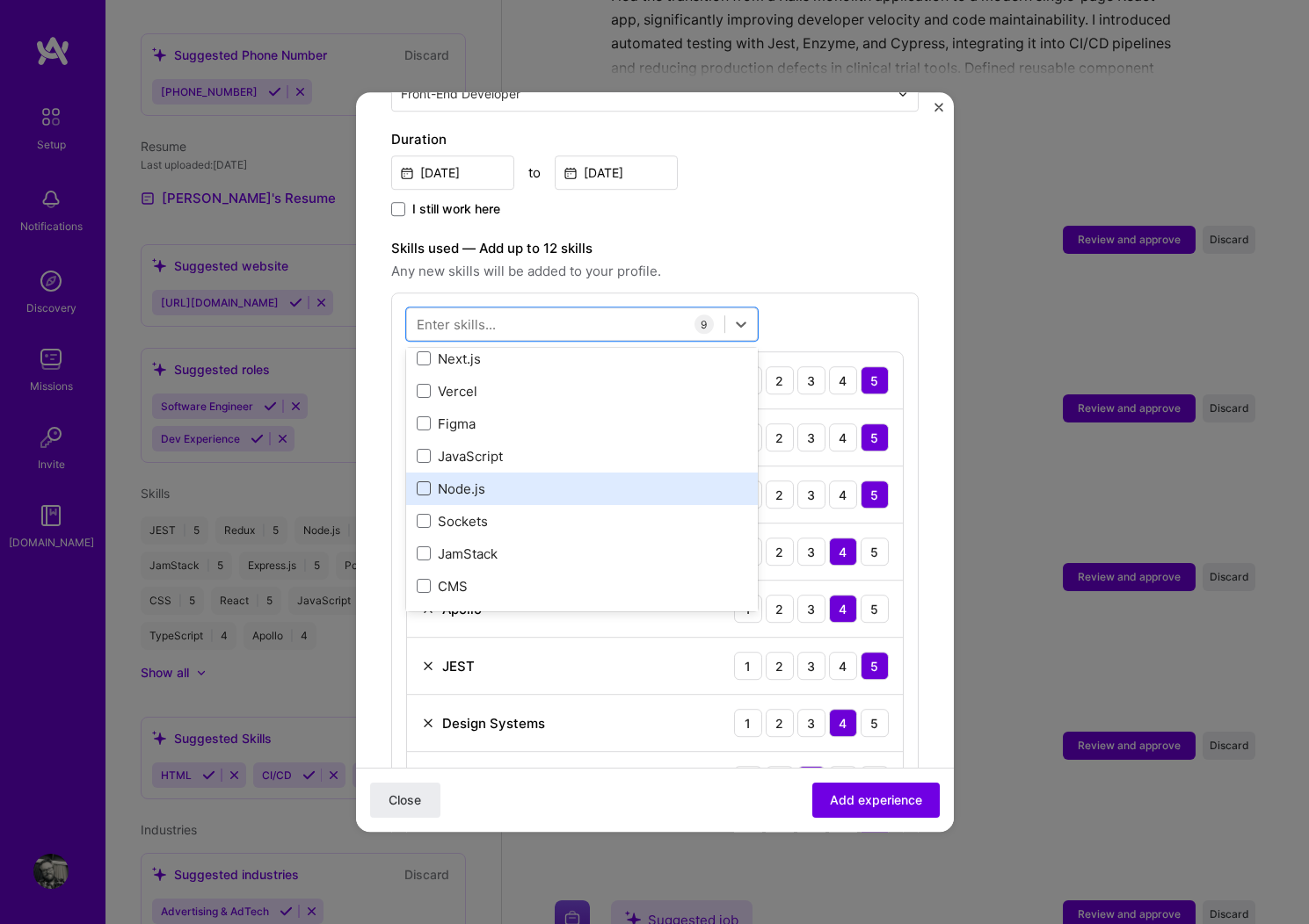
click at [421, 482] on span at bounding box center [423, 488] width 14 height 14
click at [0, 0] on input "checkbox" at bounding box center [0, 0] width 0 height 0
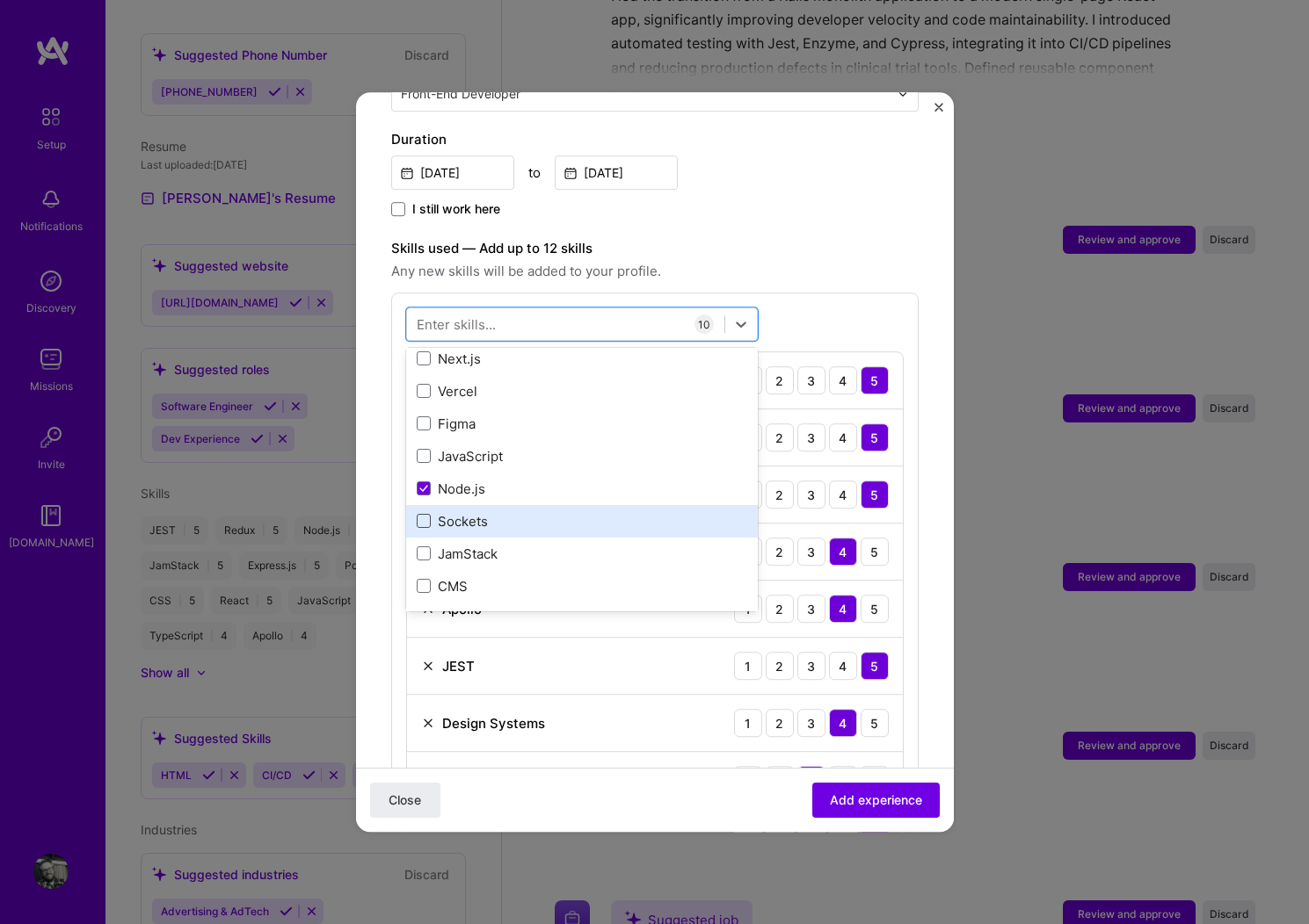
click at [424, 515] on span at bounding box center [423, 521] width 14 height 14
click at [0, 0] on input "checkbox" at bounding box center [0, 0] width 0 height 0
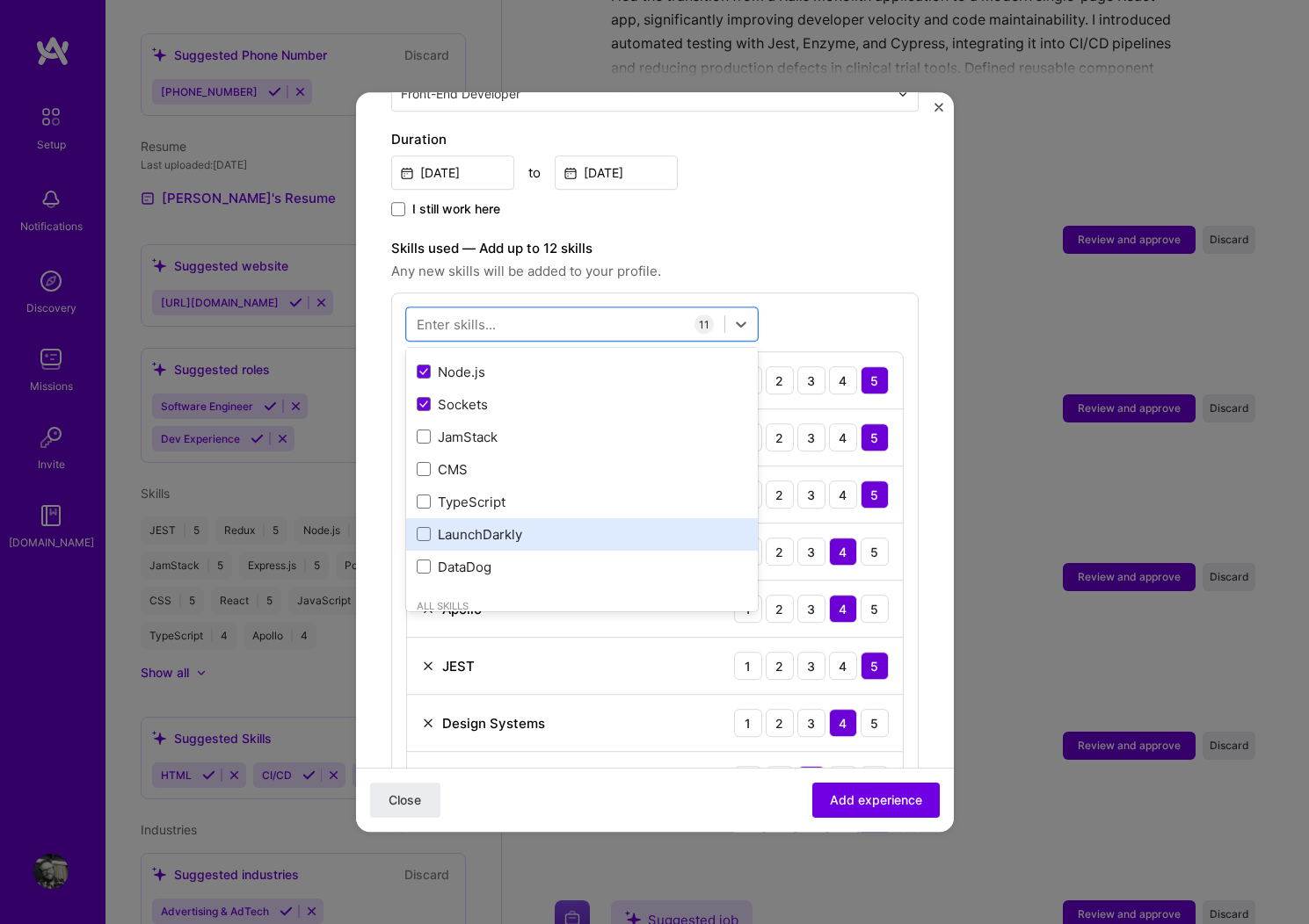
scroll to position [580, 0]
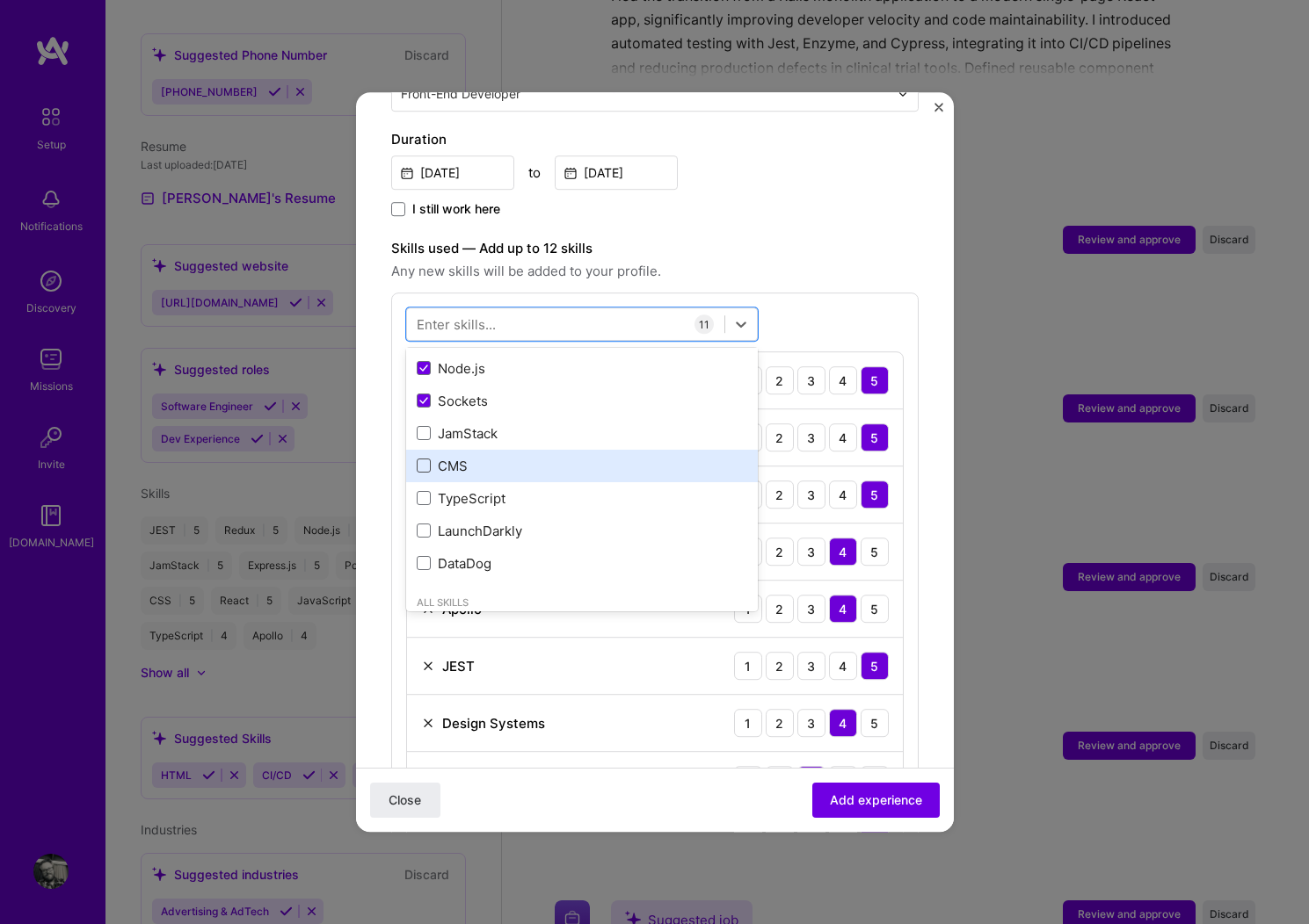
click at [425, 459] on span at bounding box center [423, 466] width 14 height 14
click at [0, 0] on input "checkbox" at bounding box center [0, 0] width 0 height 0
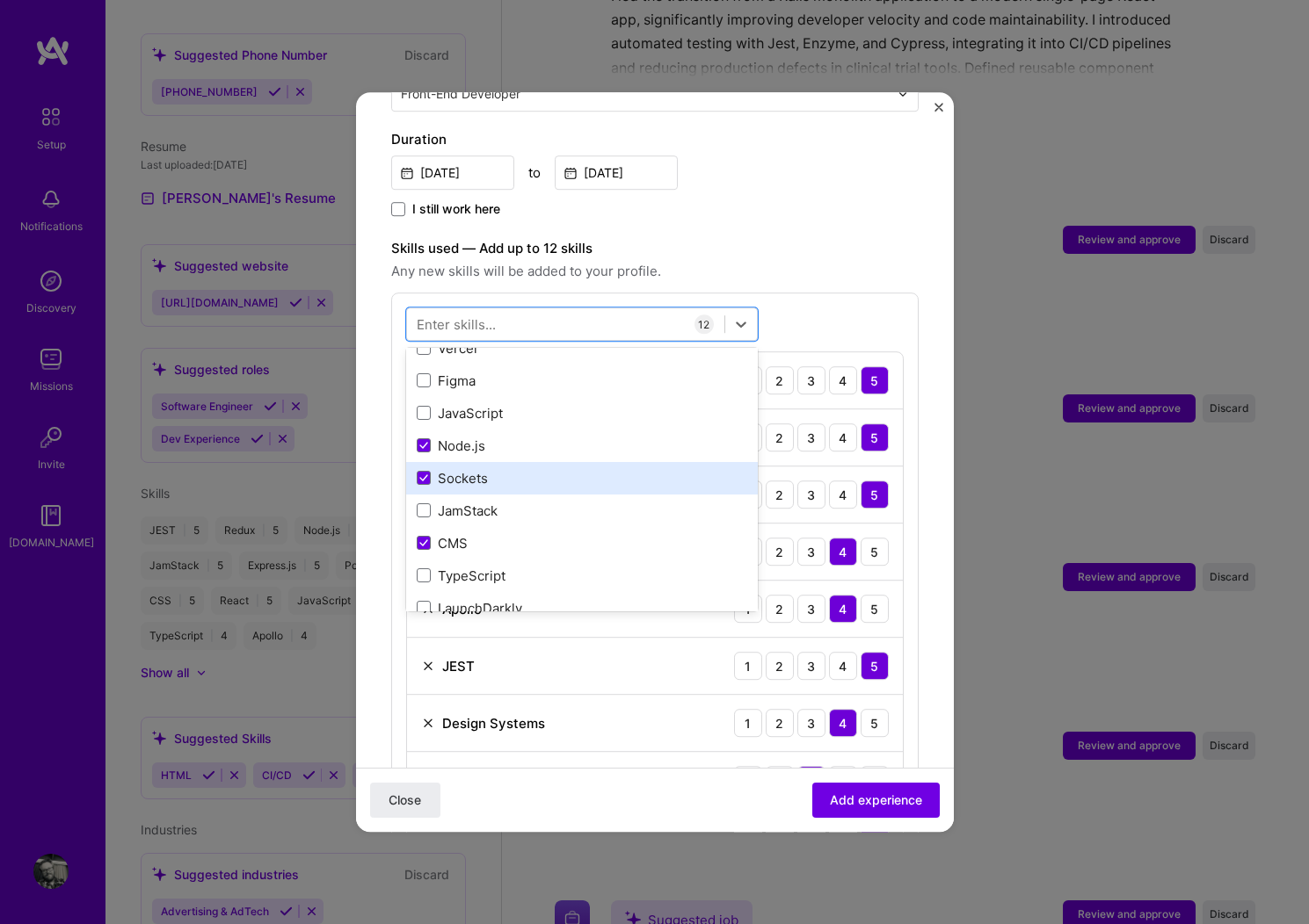
scroll to position [480, 0]
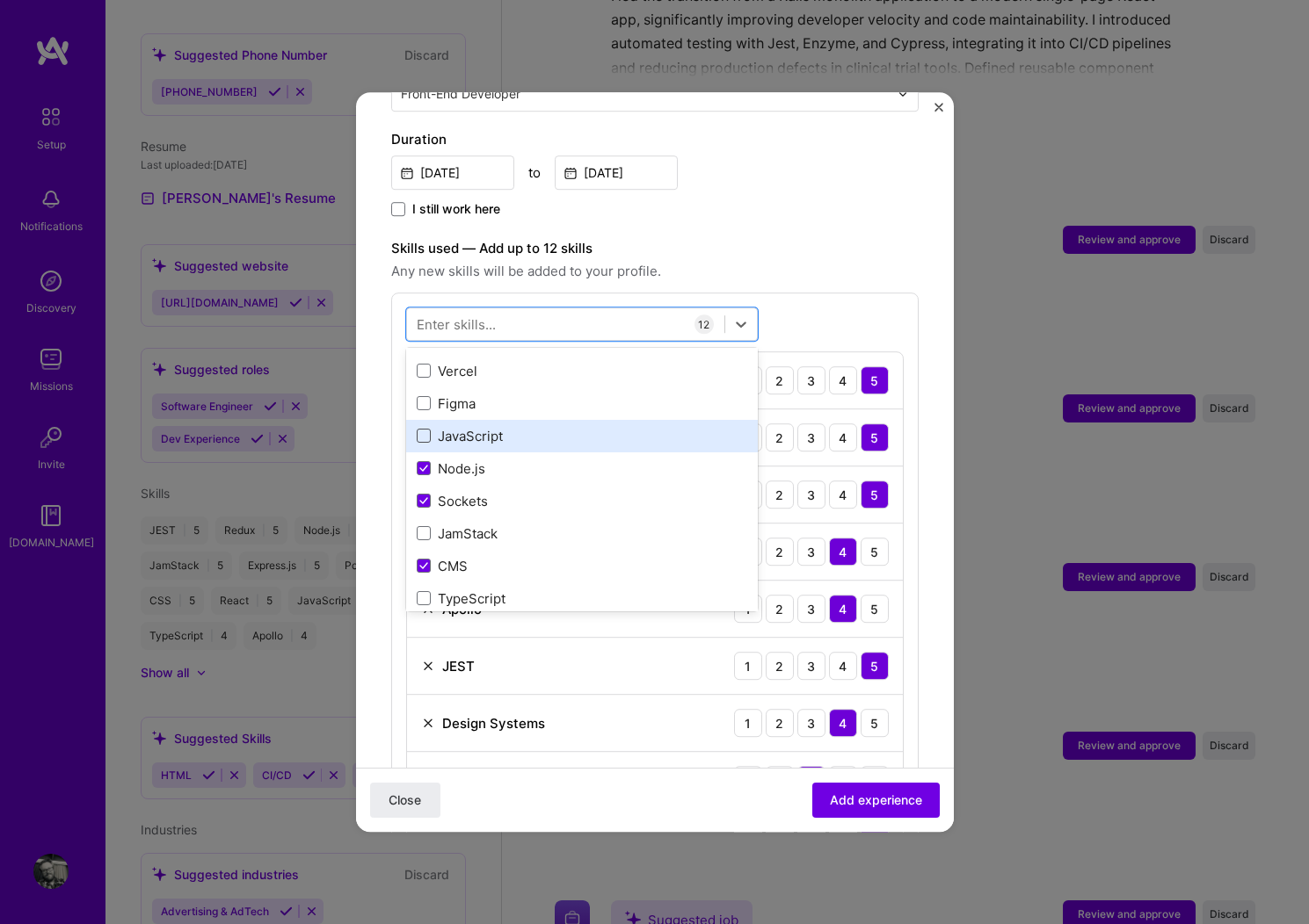
click at [428, 429] on span at bounding box center [423, 436] width 14 height 14
click at [0, 0] on input "checkbox" at bounding box center [0, 0] width 0 height 0
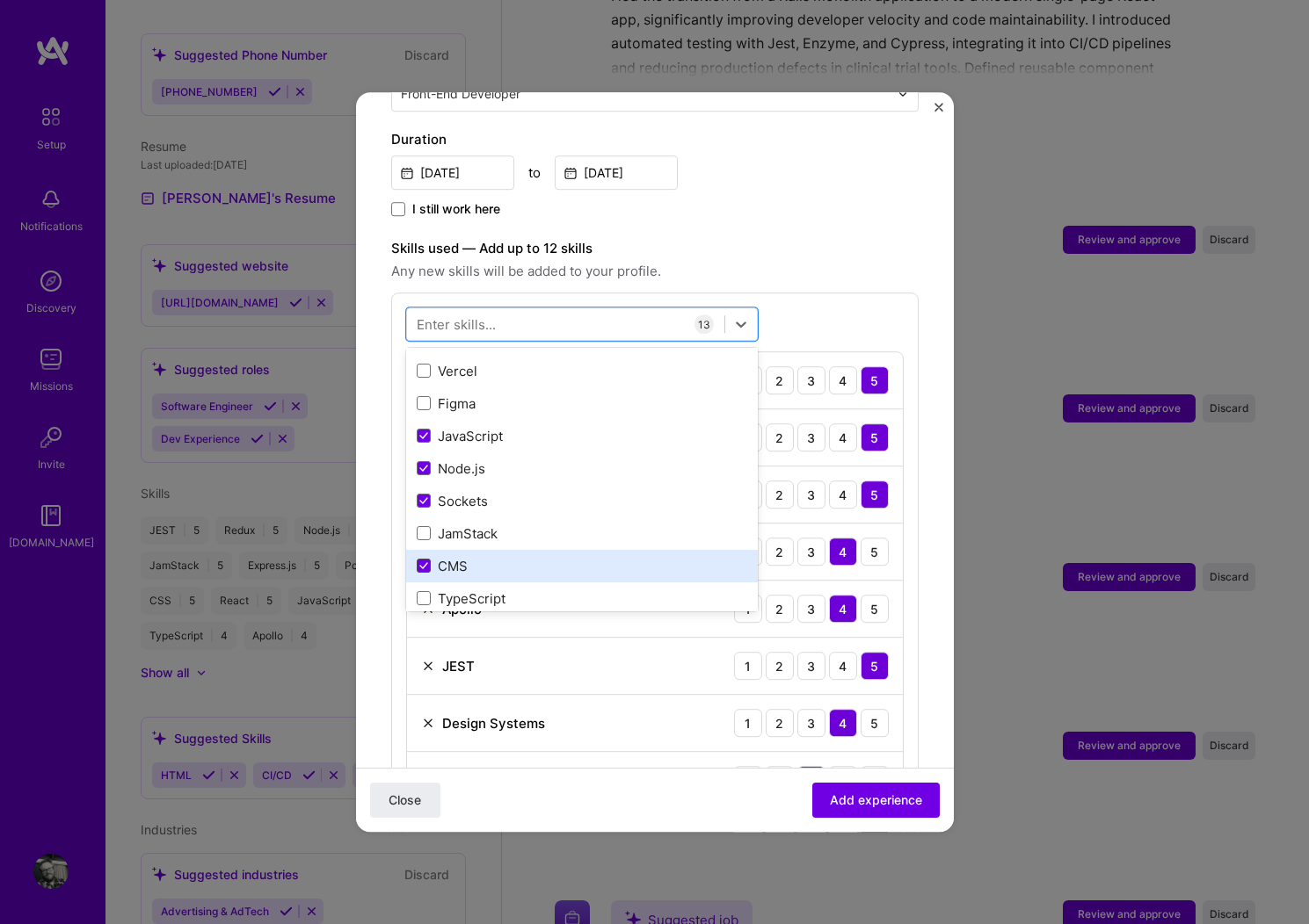
click at [423, 563] on icon at bounding box center [424, 567] width 9 height 7
click at [0, 0] on input "checkbox" at bounding box center [0, 0] width 0 height 0
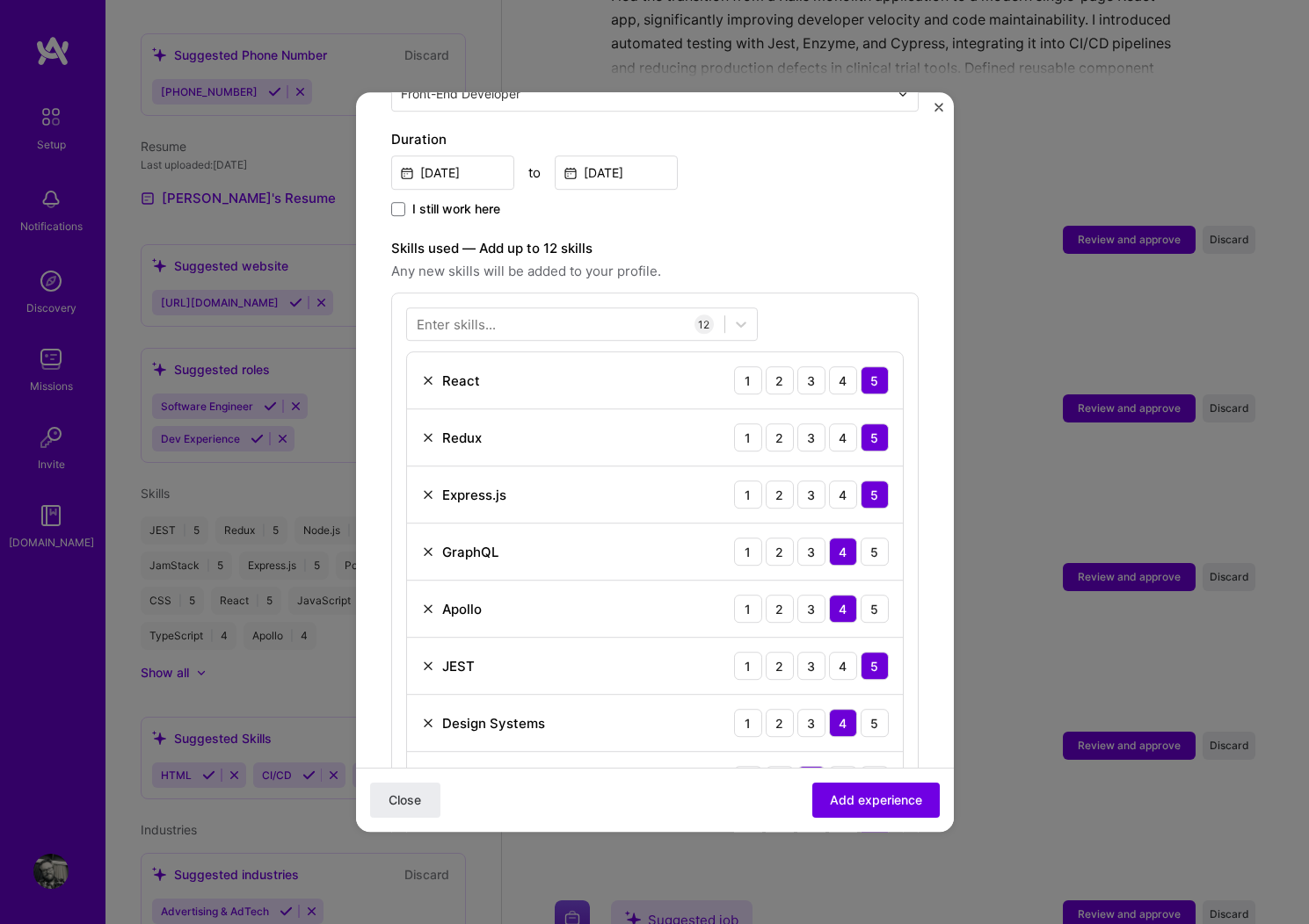
click at [817, 205] on div "Adding suggested job This job is suggested based on your LinkedIn, resume or [D…" at bounding box center [655, 643] width 528 height 1993
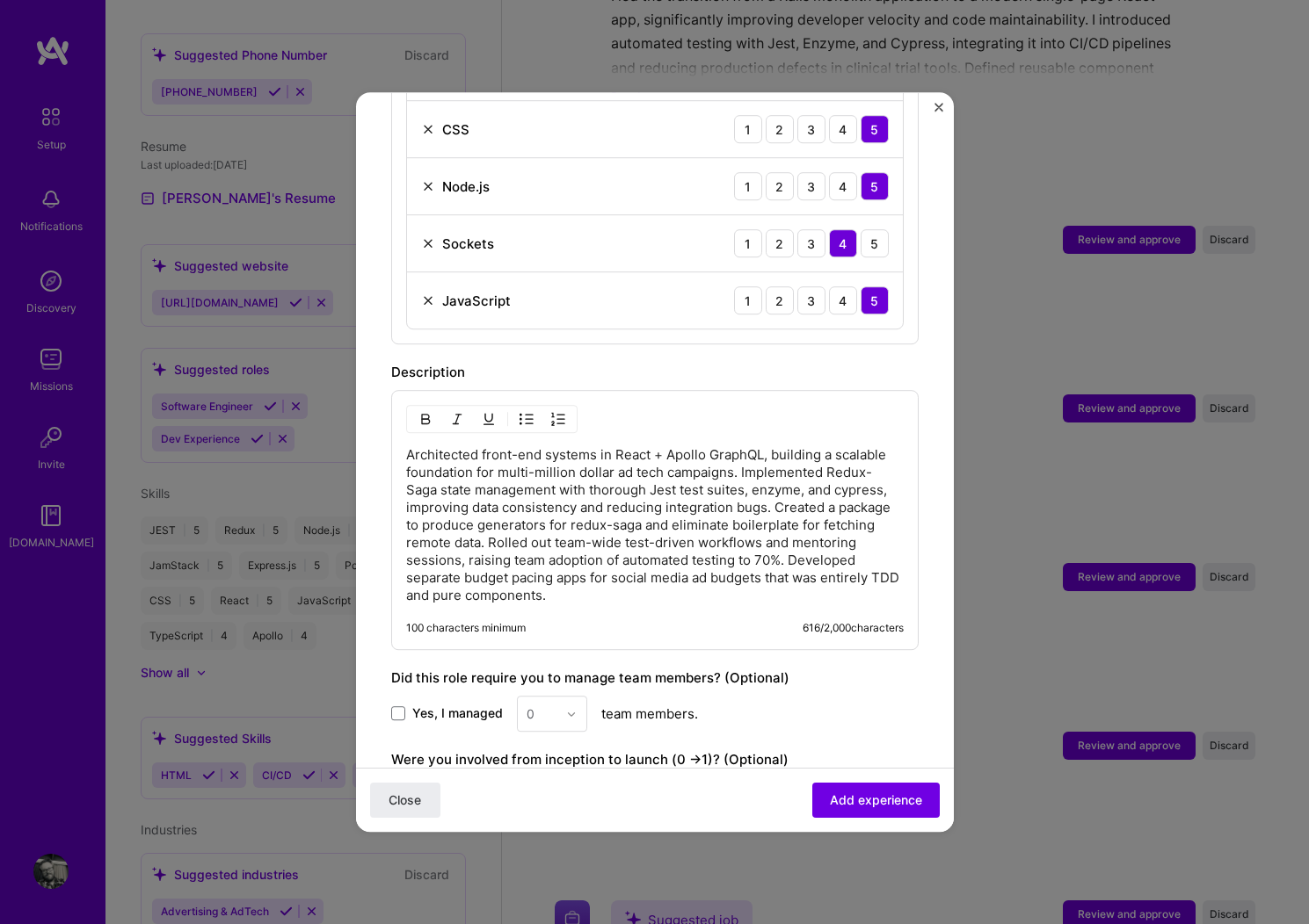
scroll to position [1341, 0]
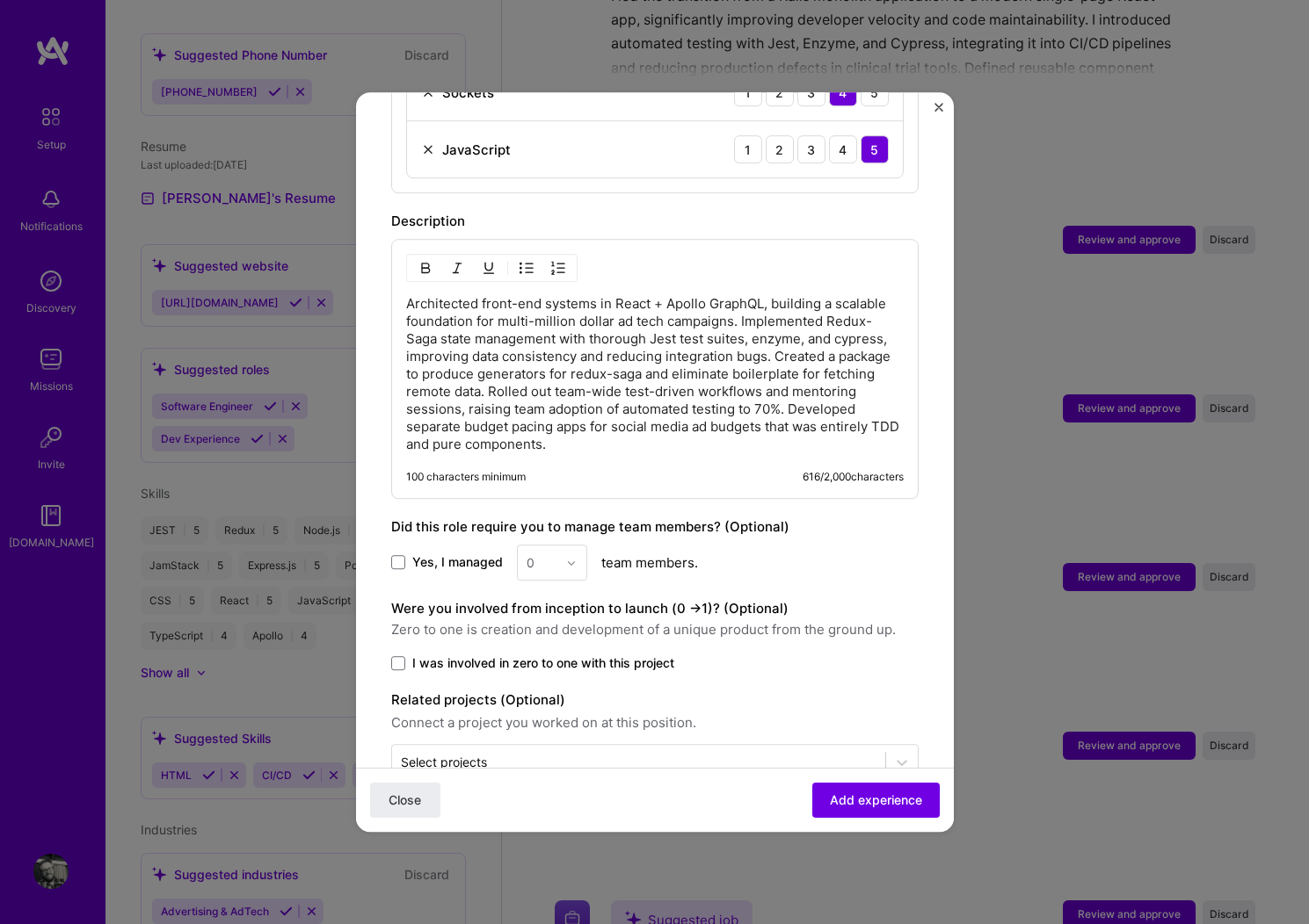
click at [638, 327] on p "Architected front-end systems in React + Apollo GraphQL, building a scalable fo…" at bounding box center [654, 375] width 498 height 158
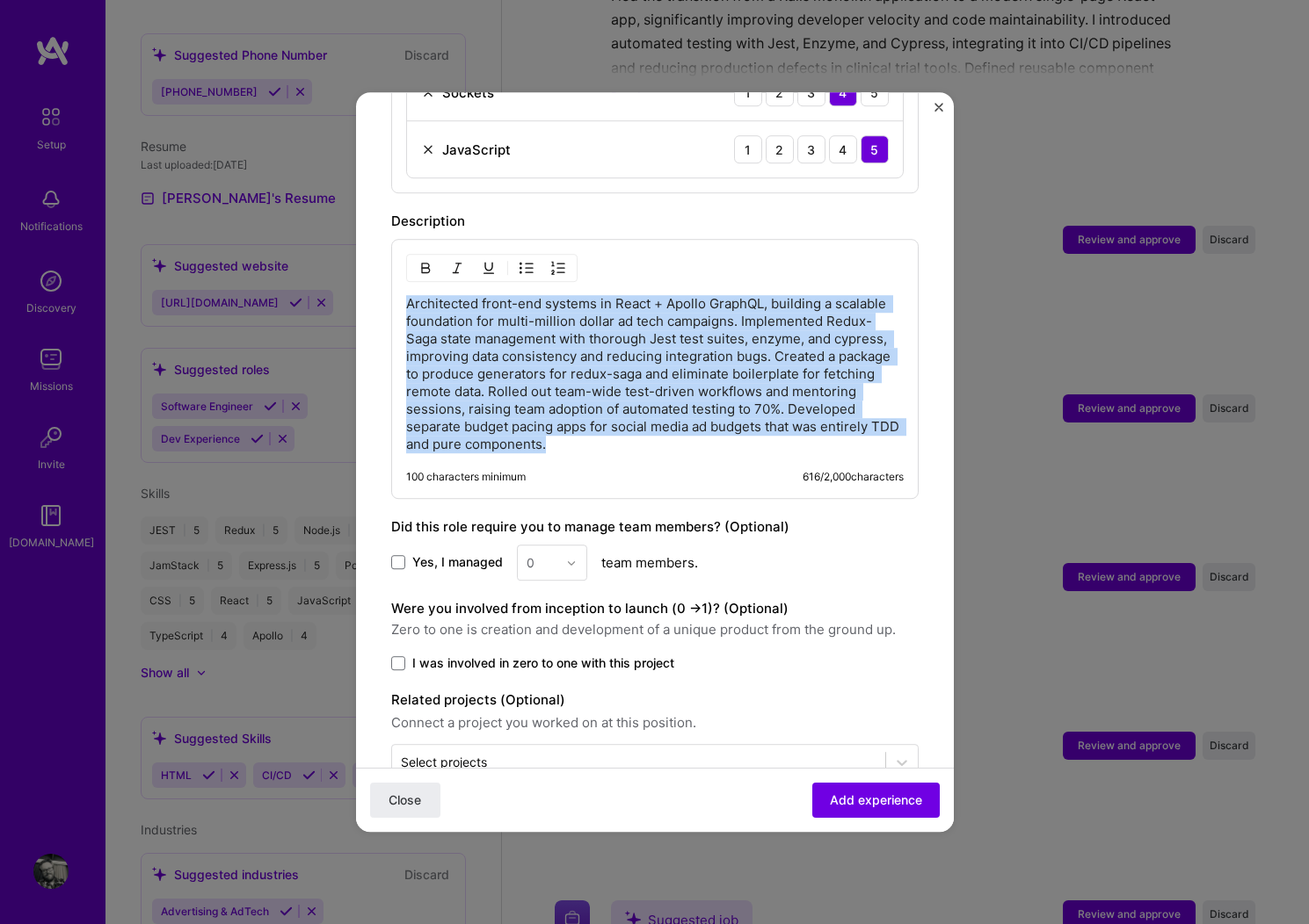
copy p "Architected front-end systems in React + Apollo GraphQL, building a scalable fo…"
click at [682, 367] on p "Architected front-end systems in React + Apollo GraphQL, building a scalable fo…" at bounding box center [654, 375] width 498 height 158
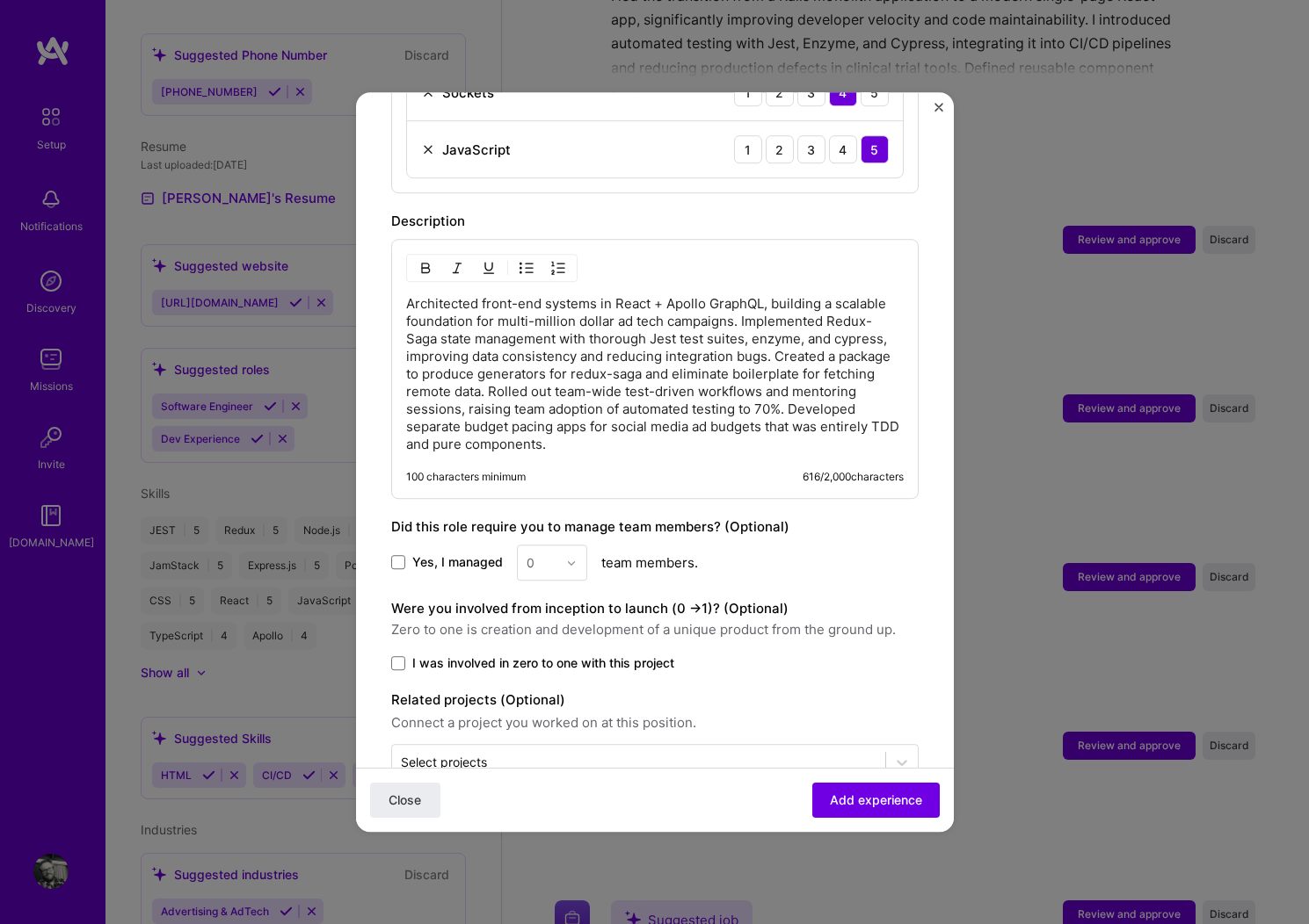
scroll to position [1334, 0]
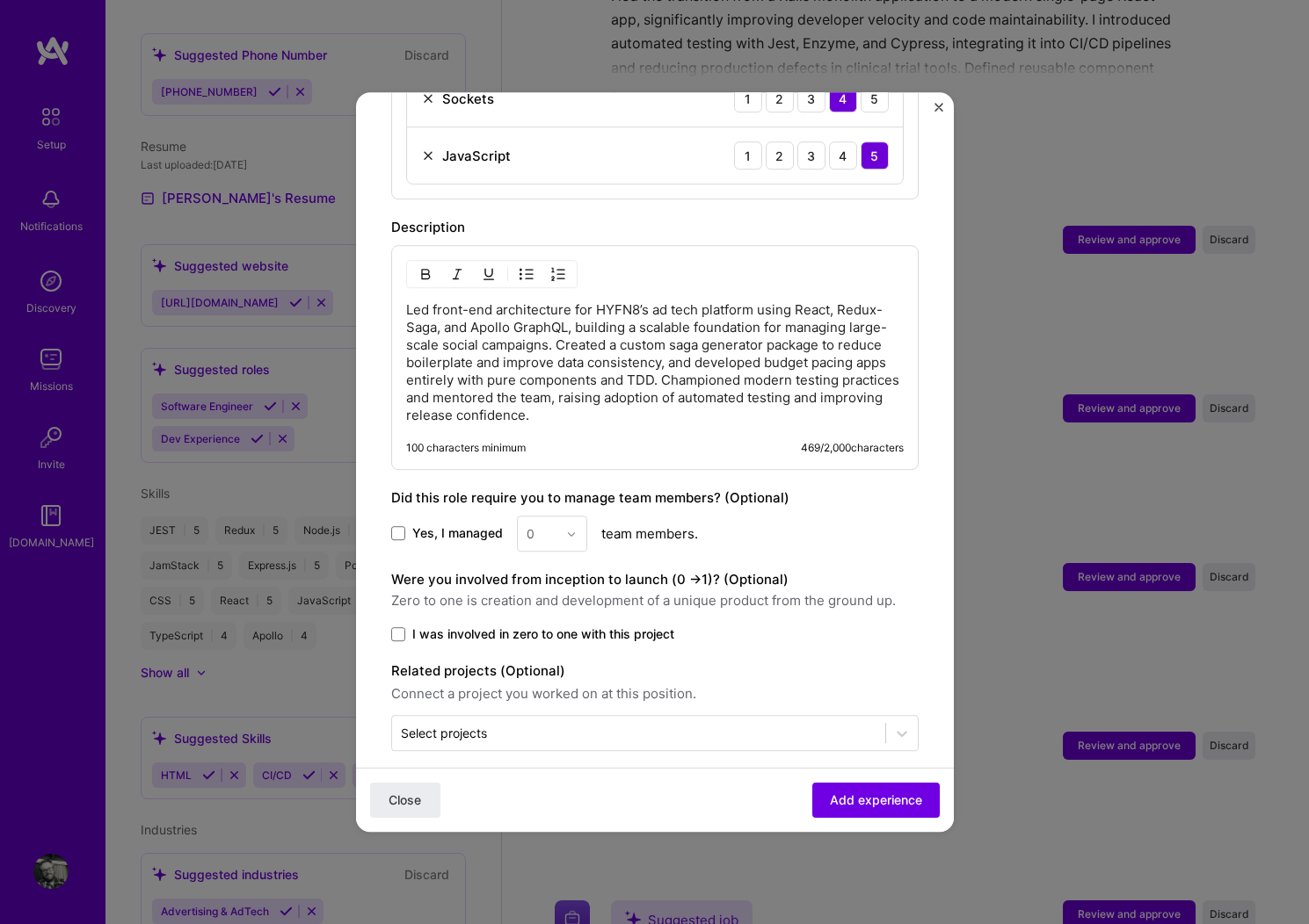
drag, startPoint x: 621, startPoint y: 375, endPoint x: 637, endPoint y: 375, distance: 16.0
click at [626, 375] on p "Led front-end architecture for HYFN8’s ad tech platform using React, Redux-Saga…" at bounding box center [654, 362] width 498 height 123
drag, startPoint x: 752, startPoint y: 387, endPoint x: 825, endPoint y: 411, distance: 76.8
click at [758, 392] on p "Led front-end architecture for HYFN8’s ad tech platform using React, Redux-Saga…" at bounding box center [654, 362] width 498 height 123
click at [709, 317] on p "Led front-end architecture for HYFN8’s ad tech platform using React, Redux-Saga…" at bounding box center [654, 362] width 498 height 123
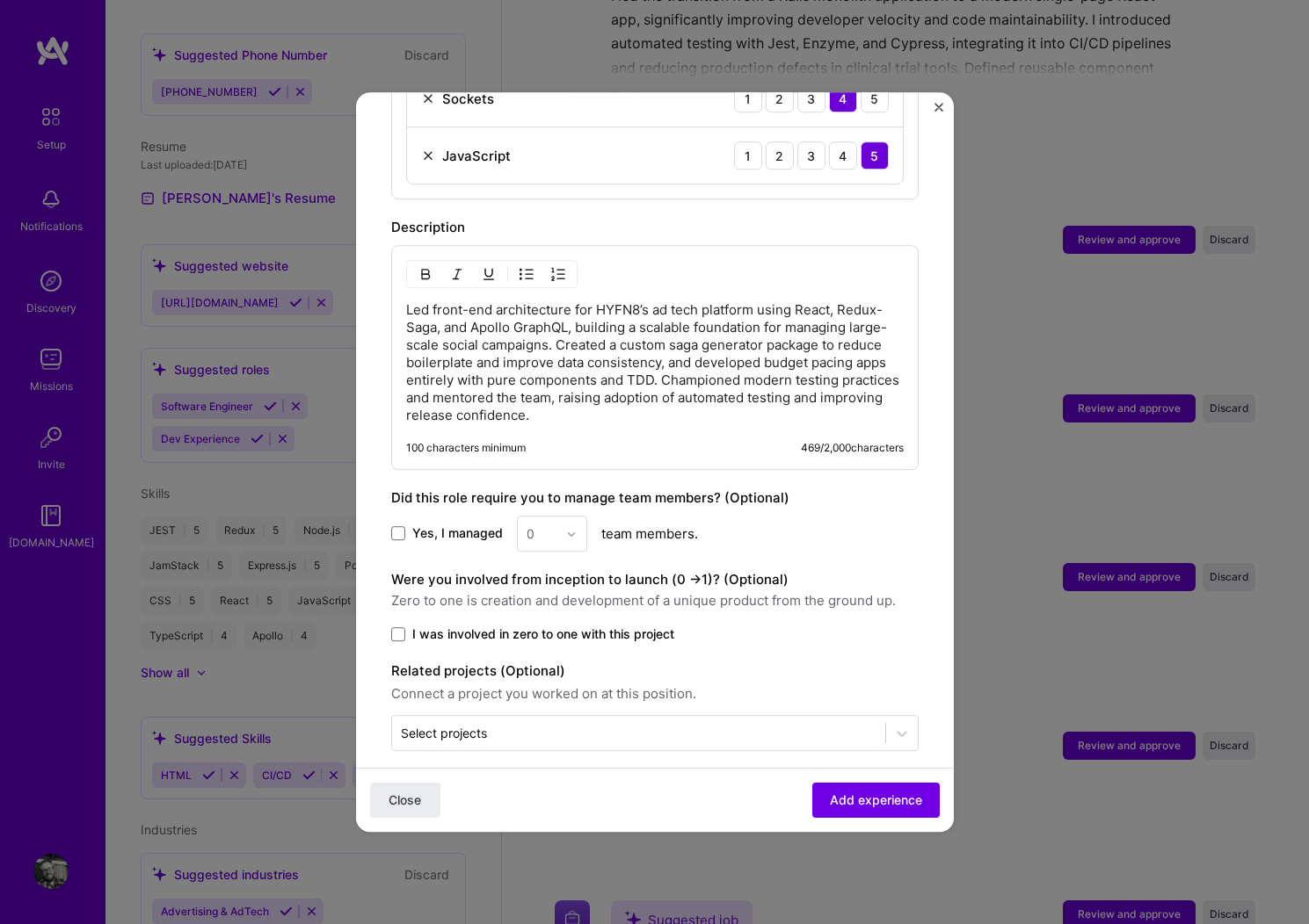
click at [616, 397] on p "Led front-end architecture for HYFN8’s ad tech platform using React, Redux-Saga…" at bounding box center [654, 362] width 498 height 123
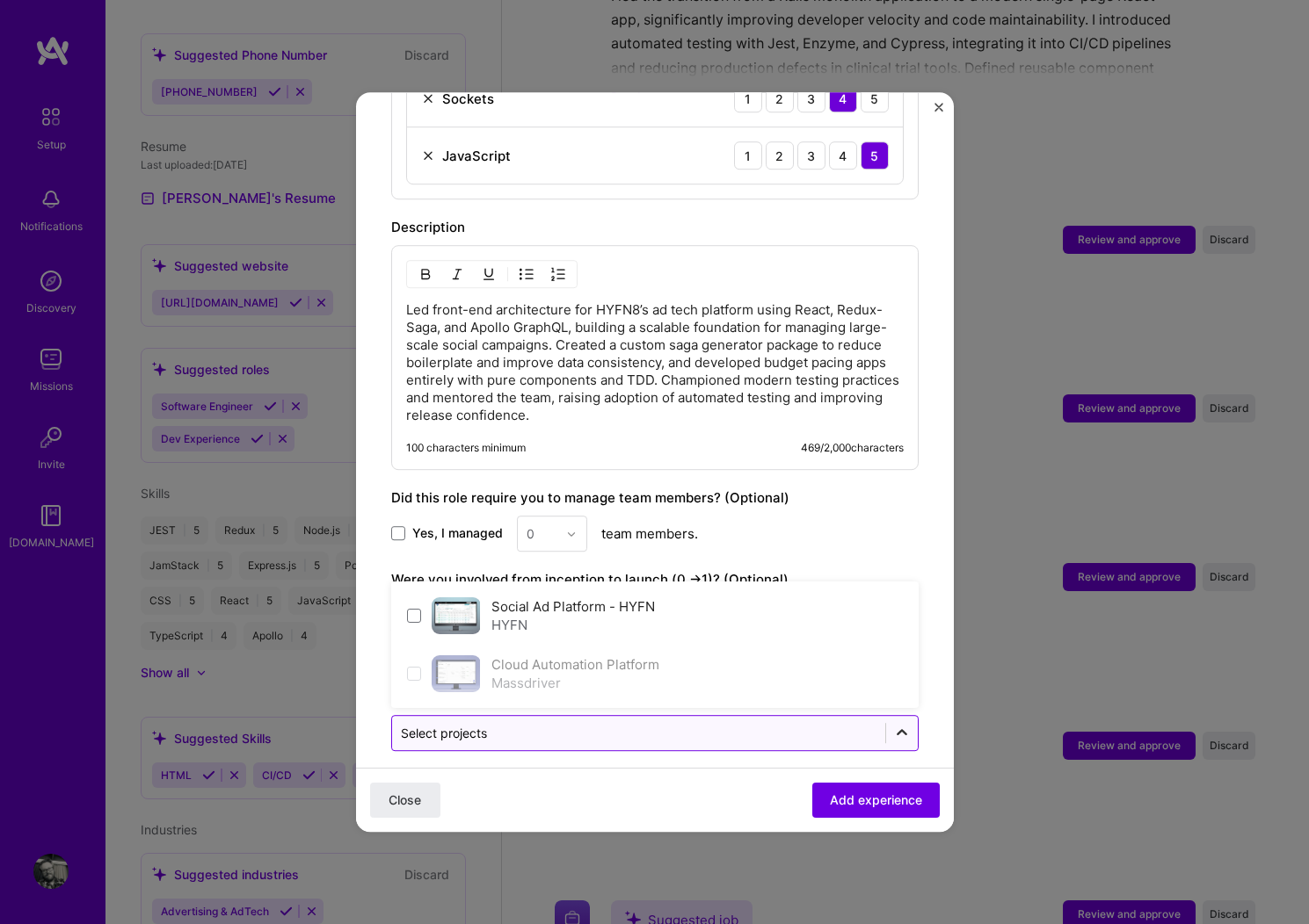
click at [895, 725] on icon at bounding box center [901, 733] width 17 height 17
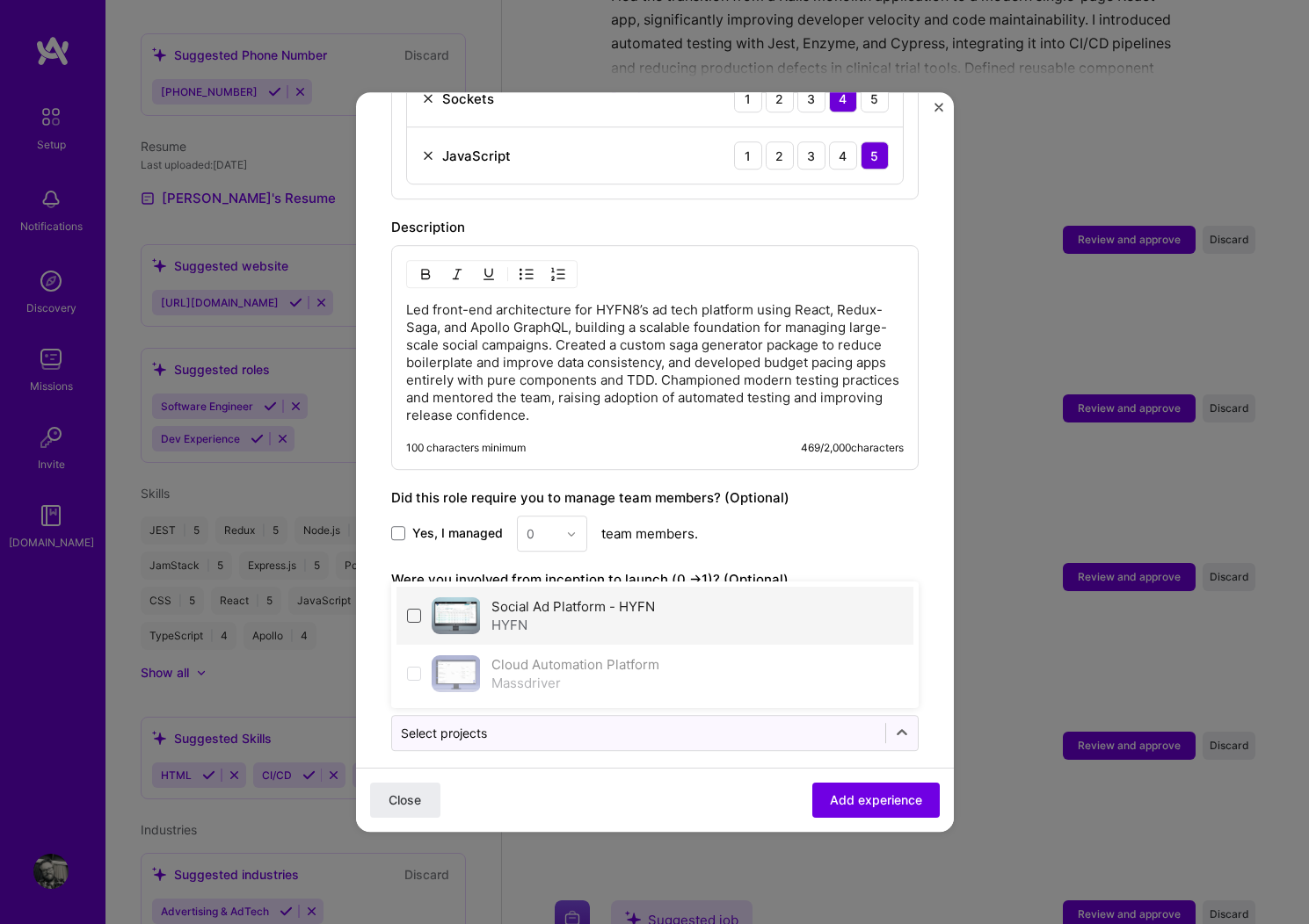
click at [419, 609] on span at bounding box center [413, 616] width 14 height 14
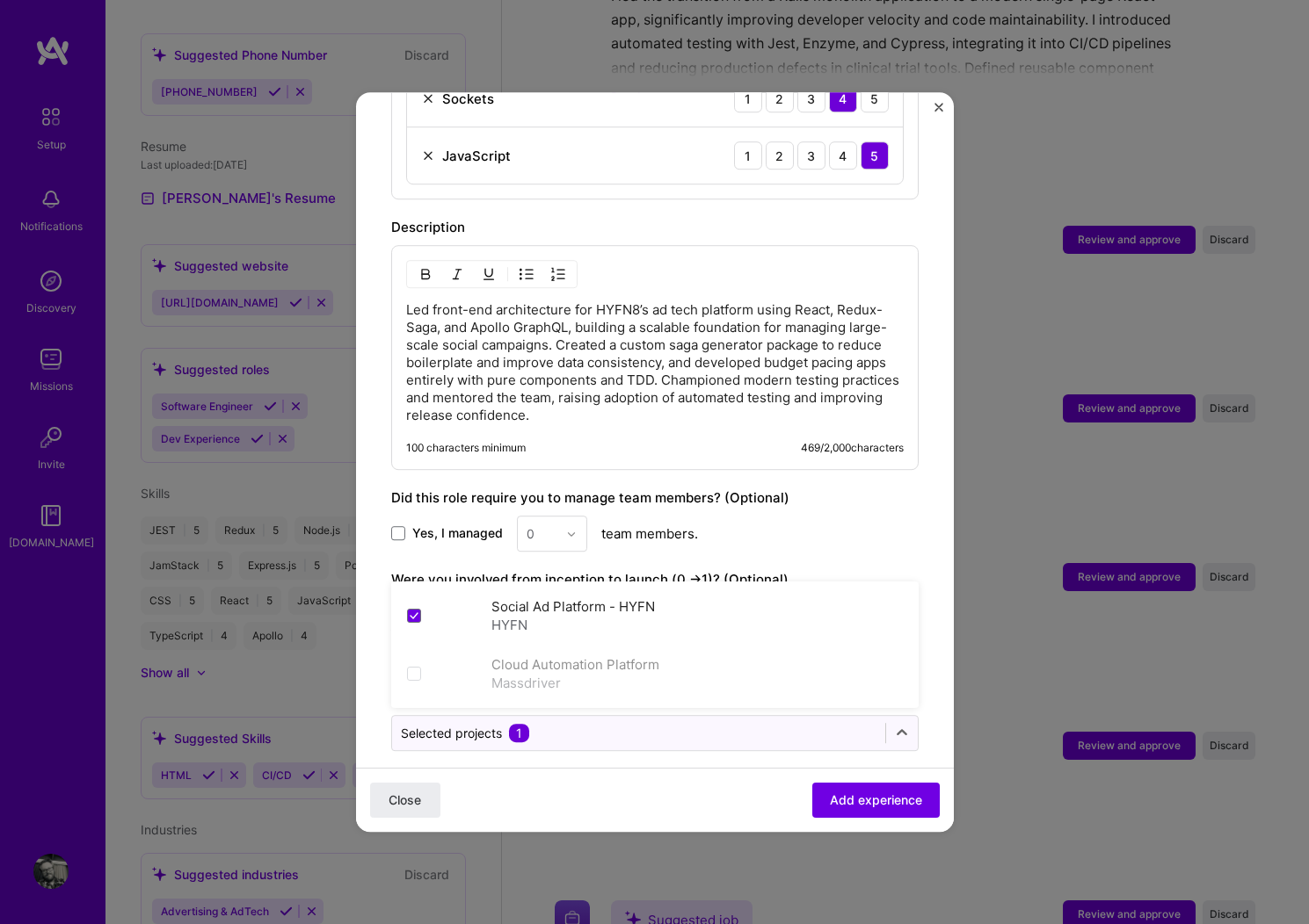
click at [894, 516] on div "Yes, I managed 0 team members." at bounding box center [655, 534] width 528 height 36
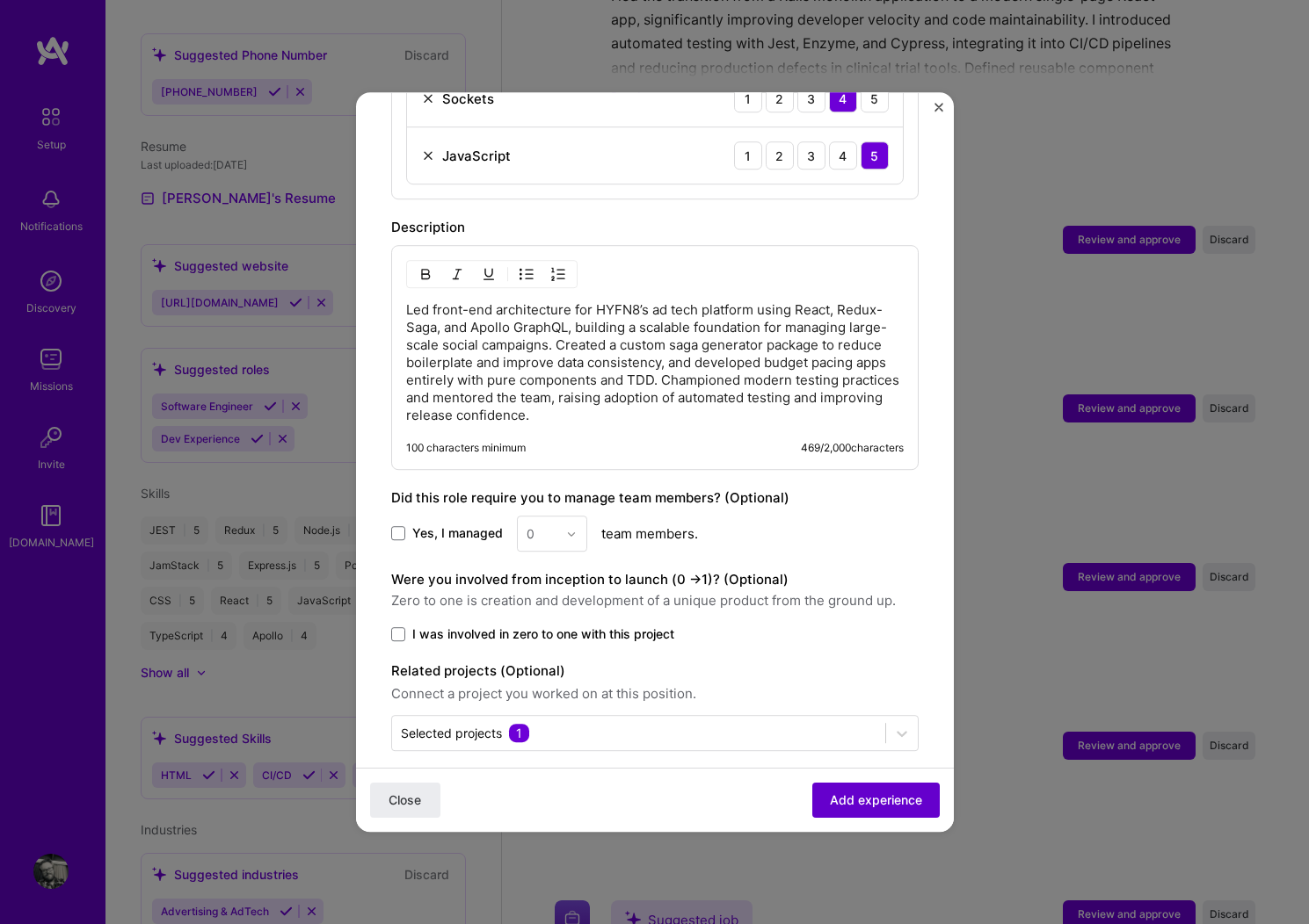
click at [845, 802] on span "Add experience" at bounding box center [875, 800] width 92 height 17
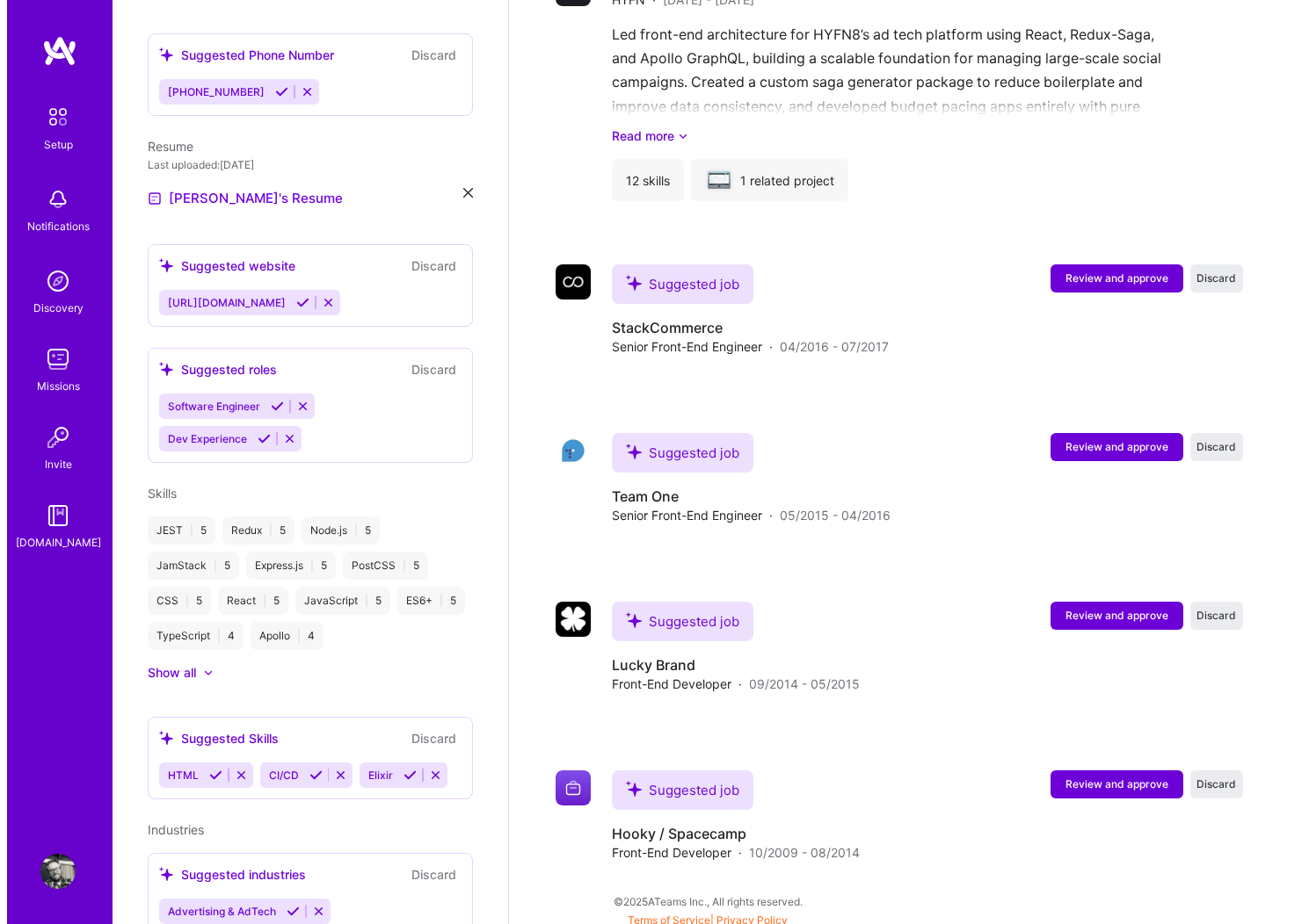
scroll to position [3158, 0]
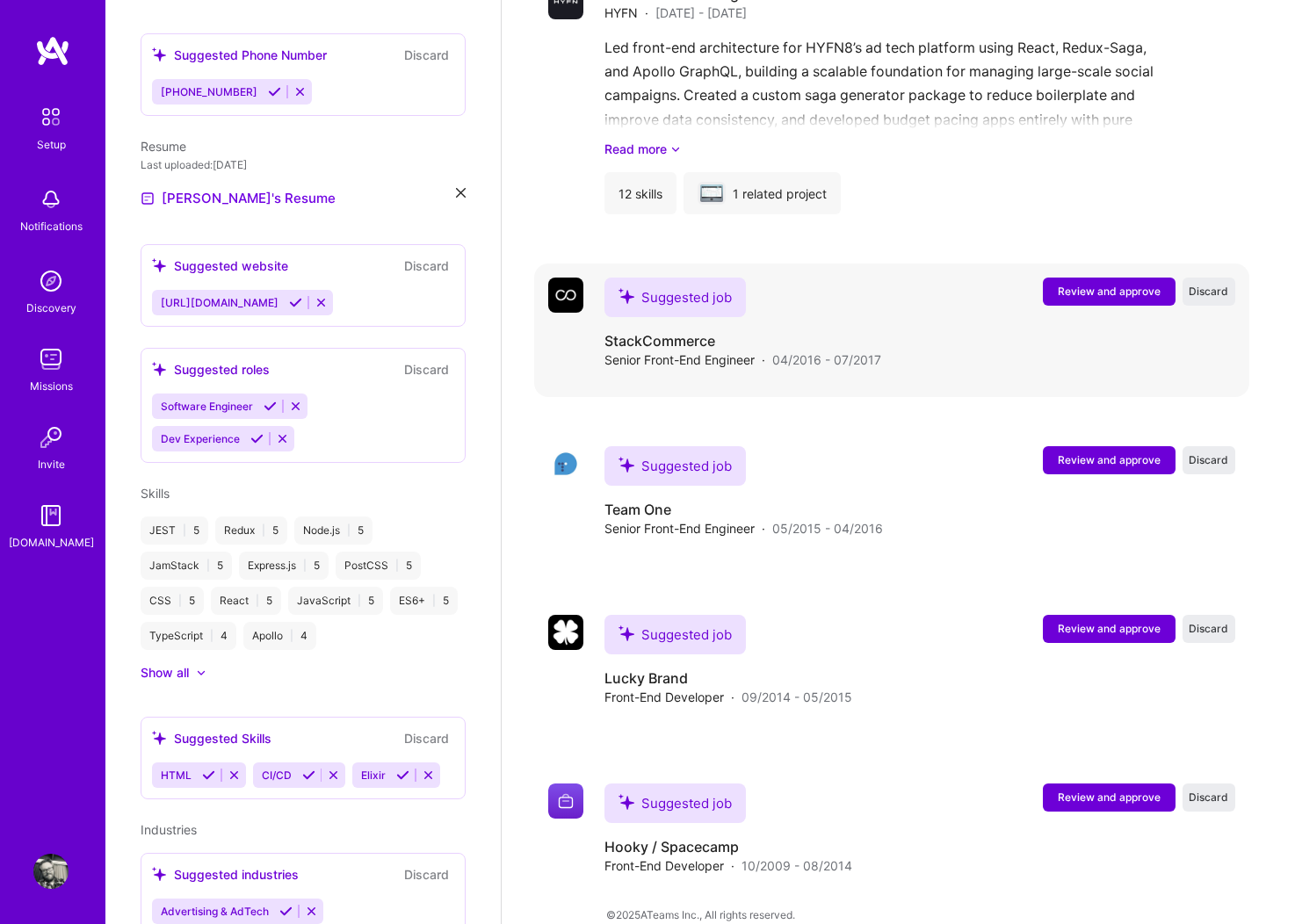
click at [1132, 284] on span "Review and approve" at bounding box center [1109, 291] width 103 height 15
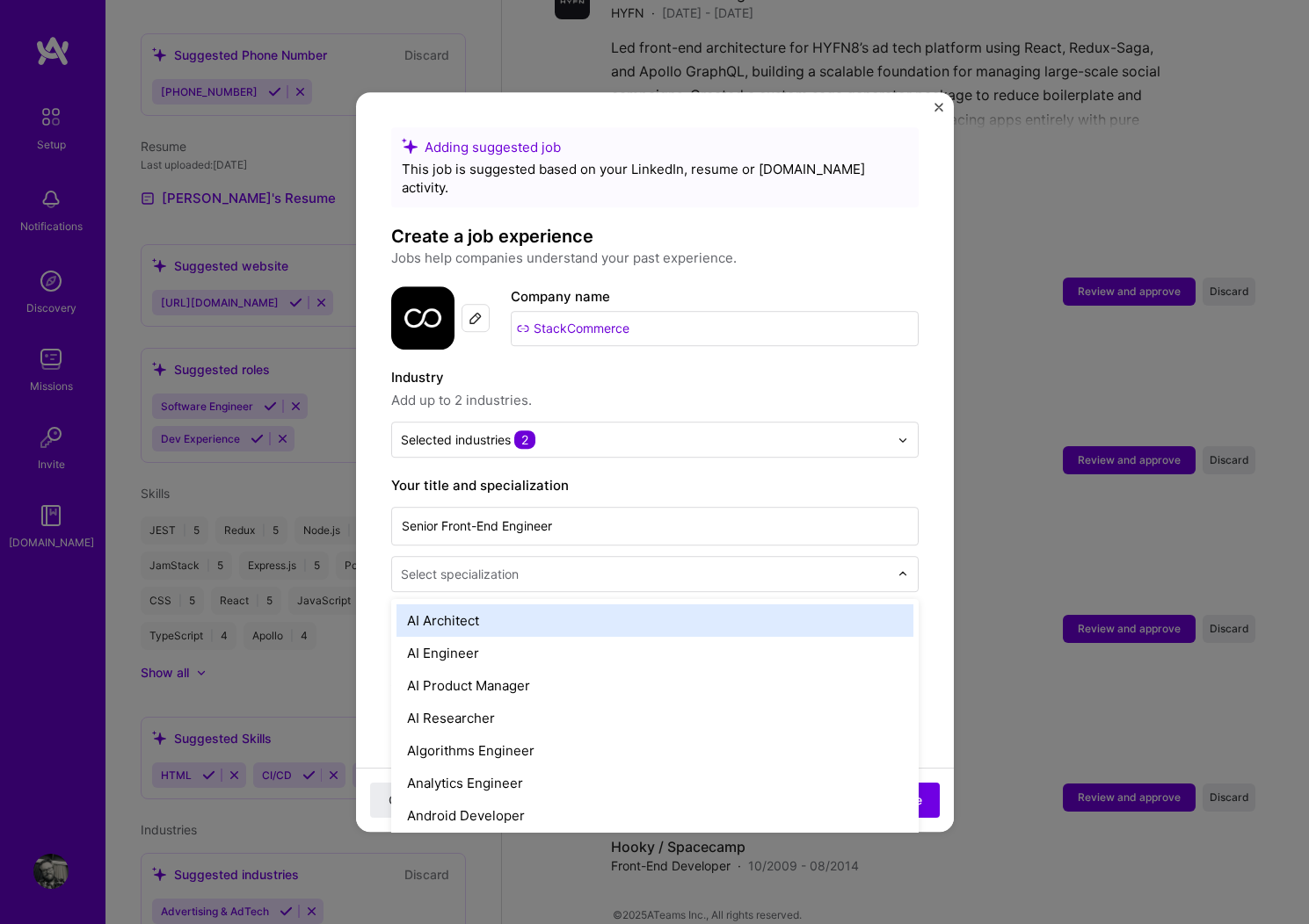
click at [611, 565] on input "text" at bounding box center [647, 574] width 491 height 18
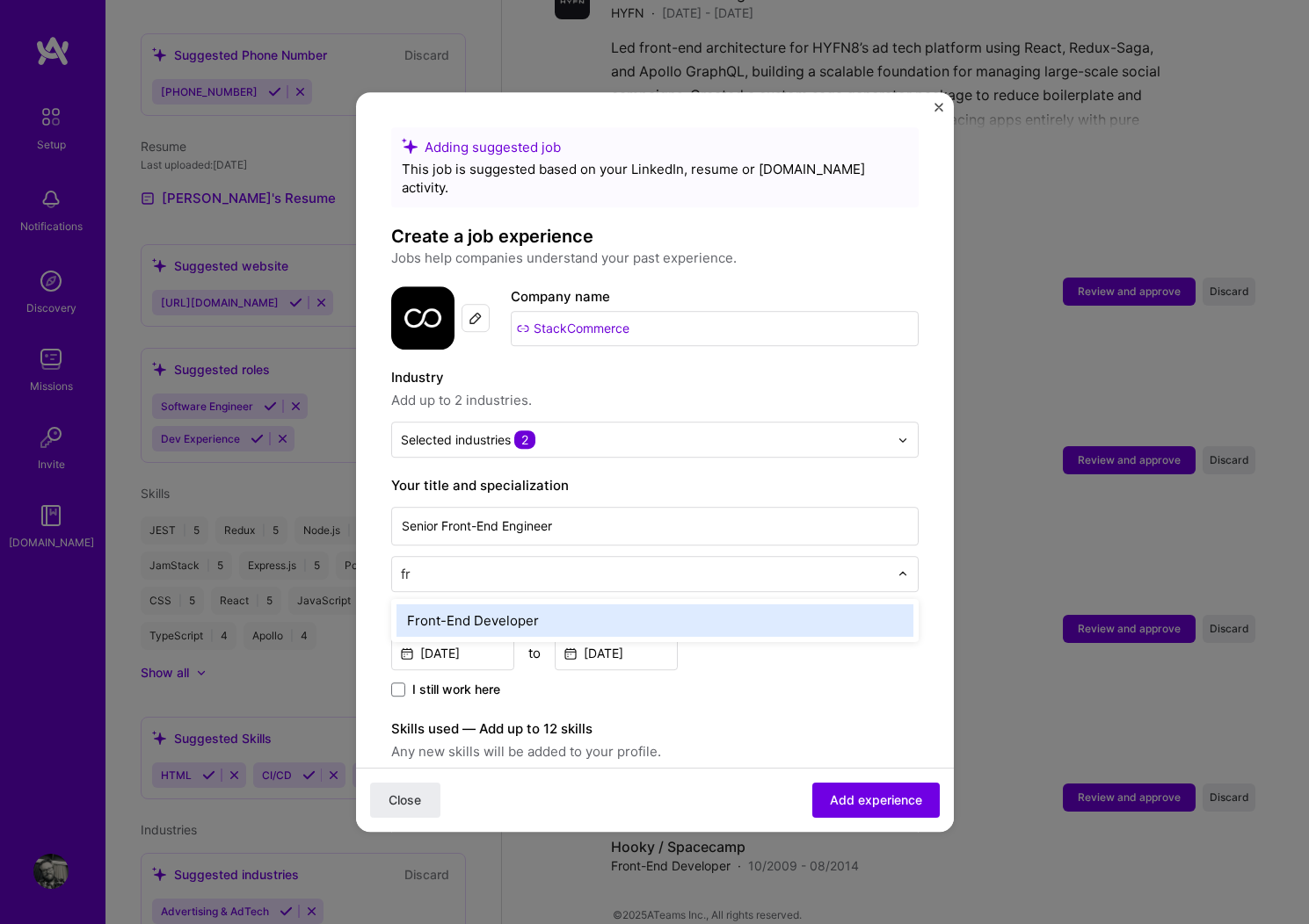
type input "fro"
click at [534, 605] on div "Front-End Developer" at bounding box center [655, 621] width 517 height 33
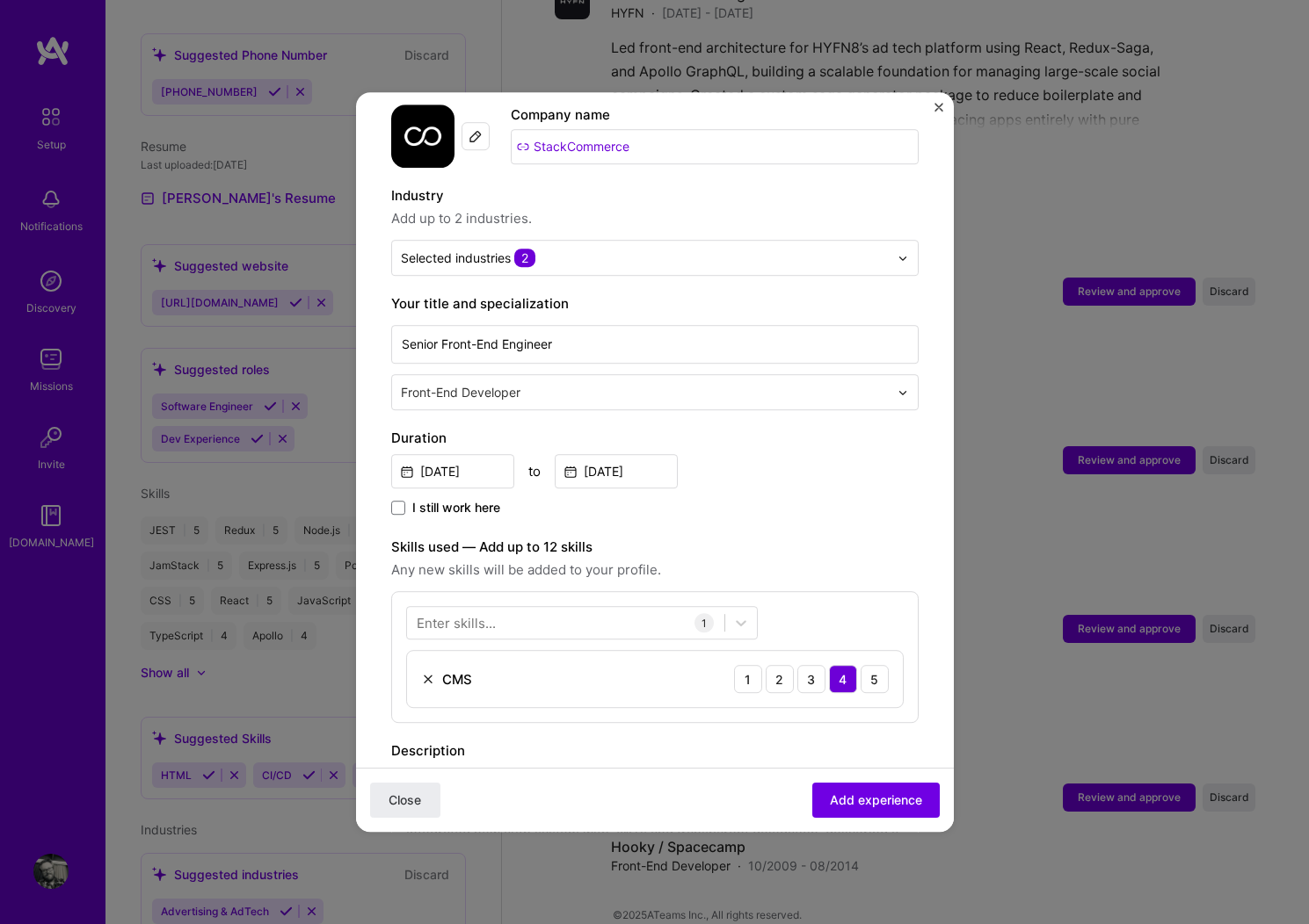
scroll to position [201, 0]
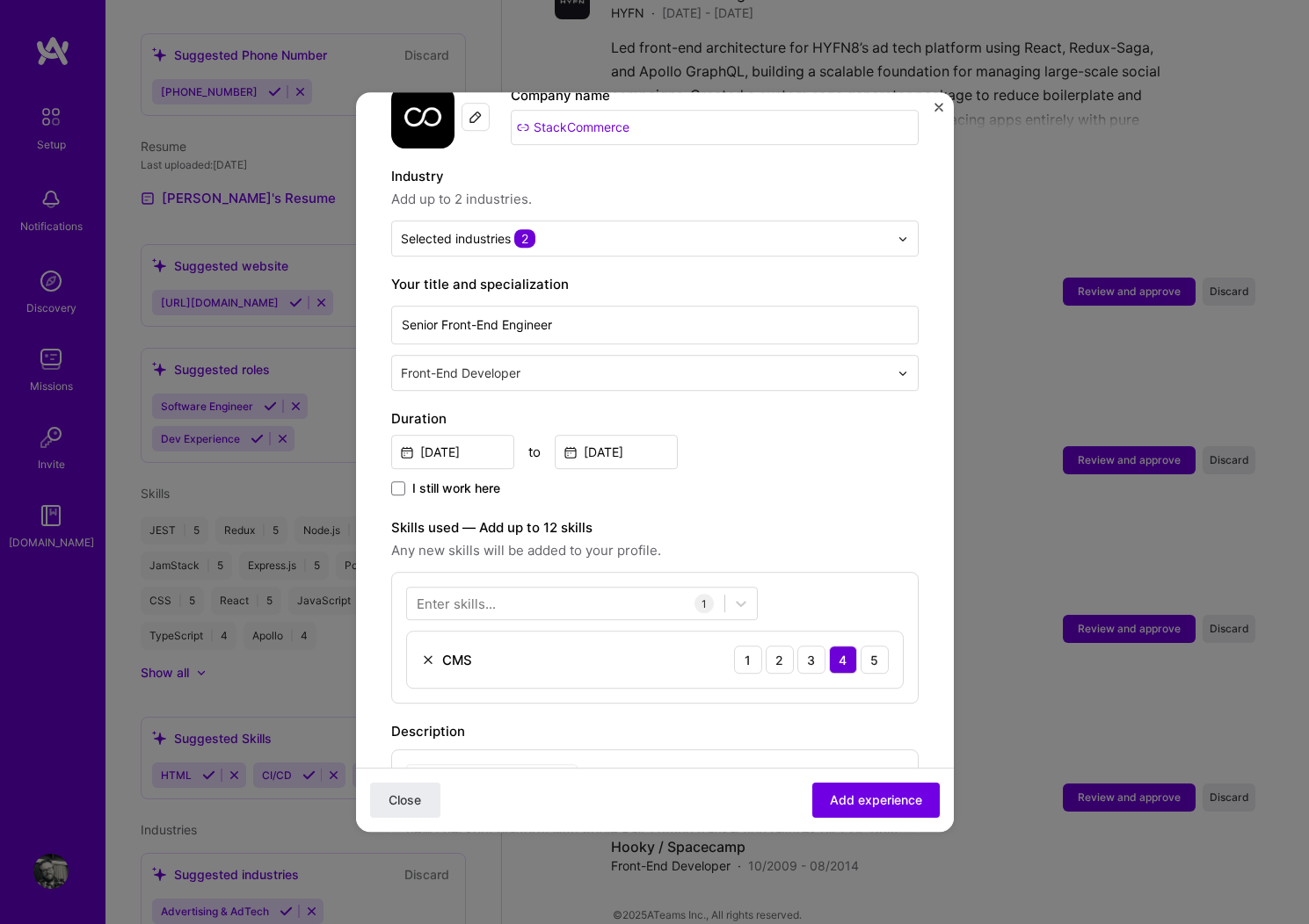
click at [429, 653] on img at bounding box center [428, 659] width 14 height 14
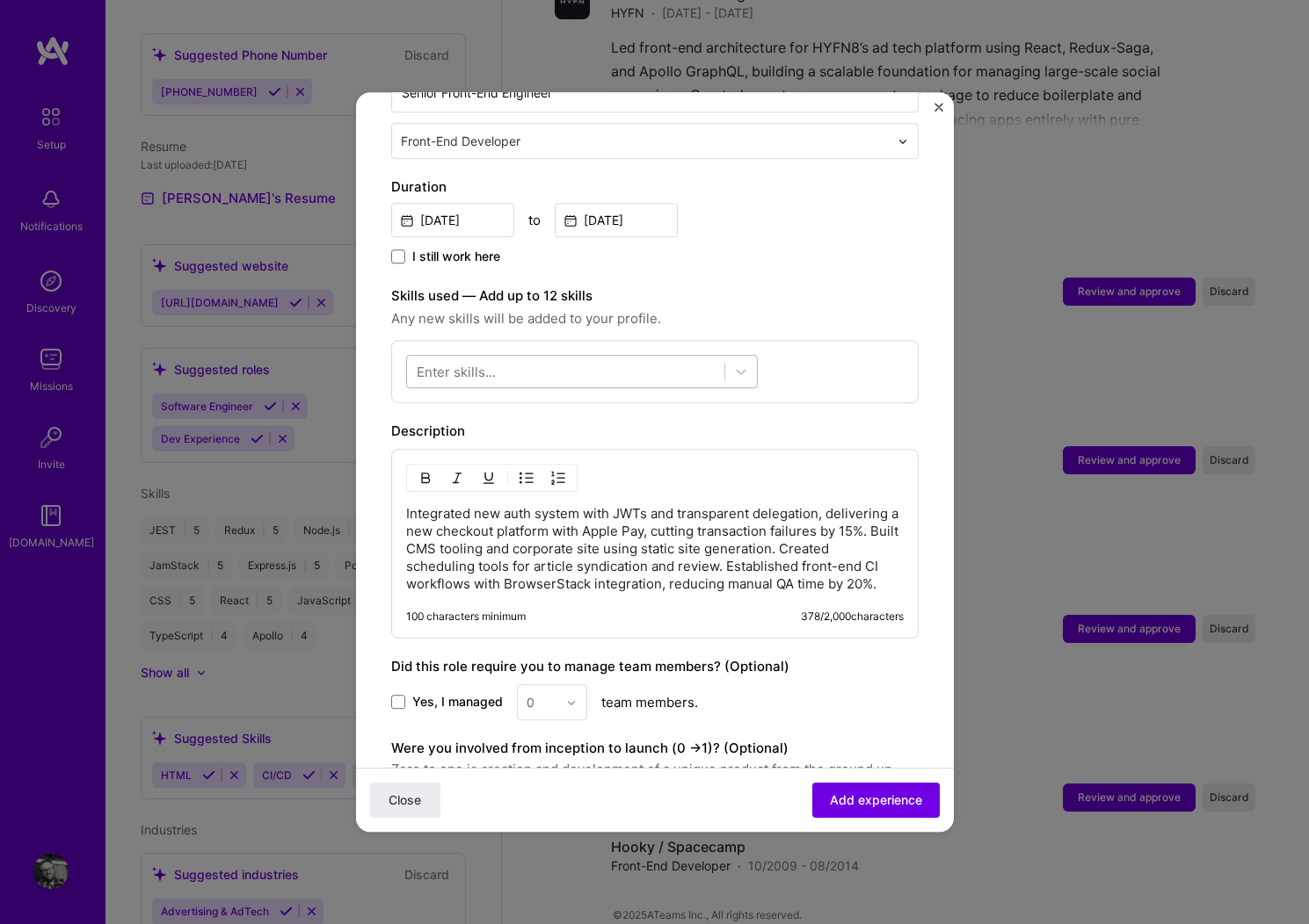
scroll to position [476, 0]
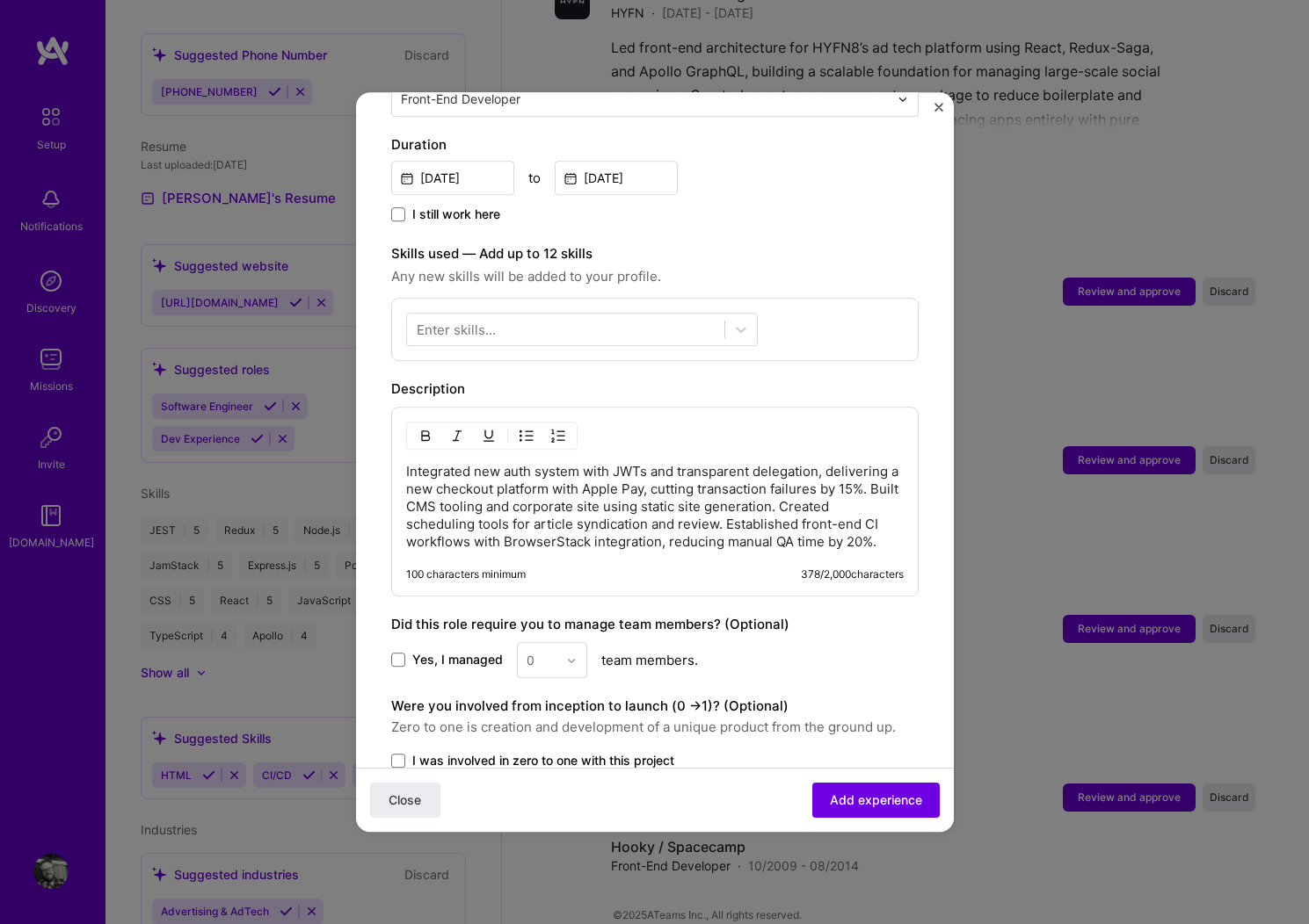
click at [594, 497] on p "Integrated new auth system with JWTs and transparent delegation, delivering a n…" at bounding box center [654, 507] width 498 height 88
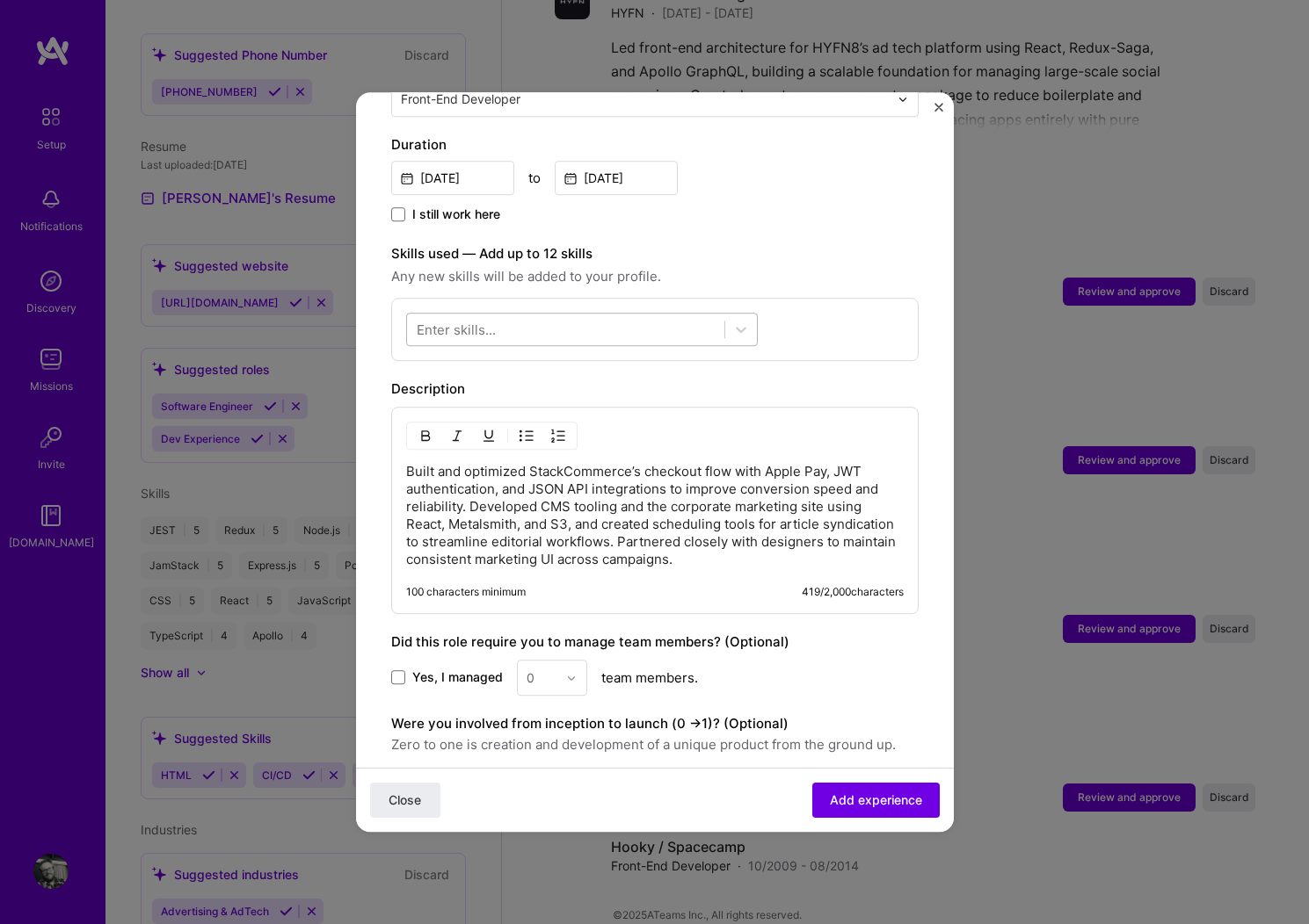
click at [557, 316] on div at bounding box center [565, 330] width 317 height 29
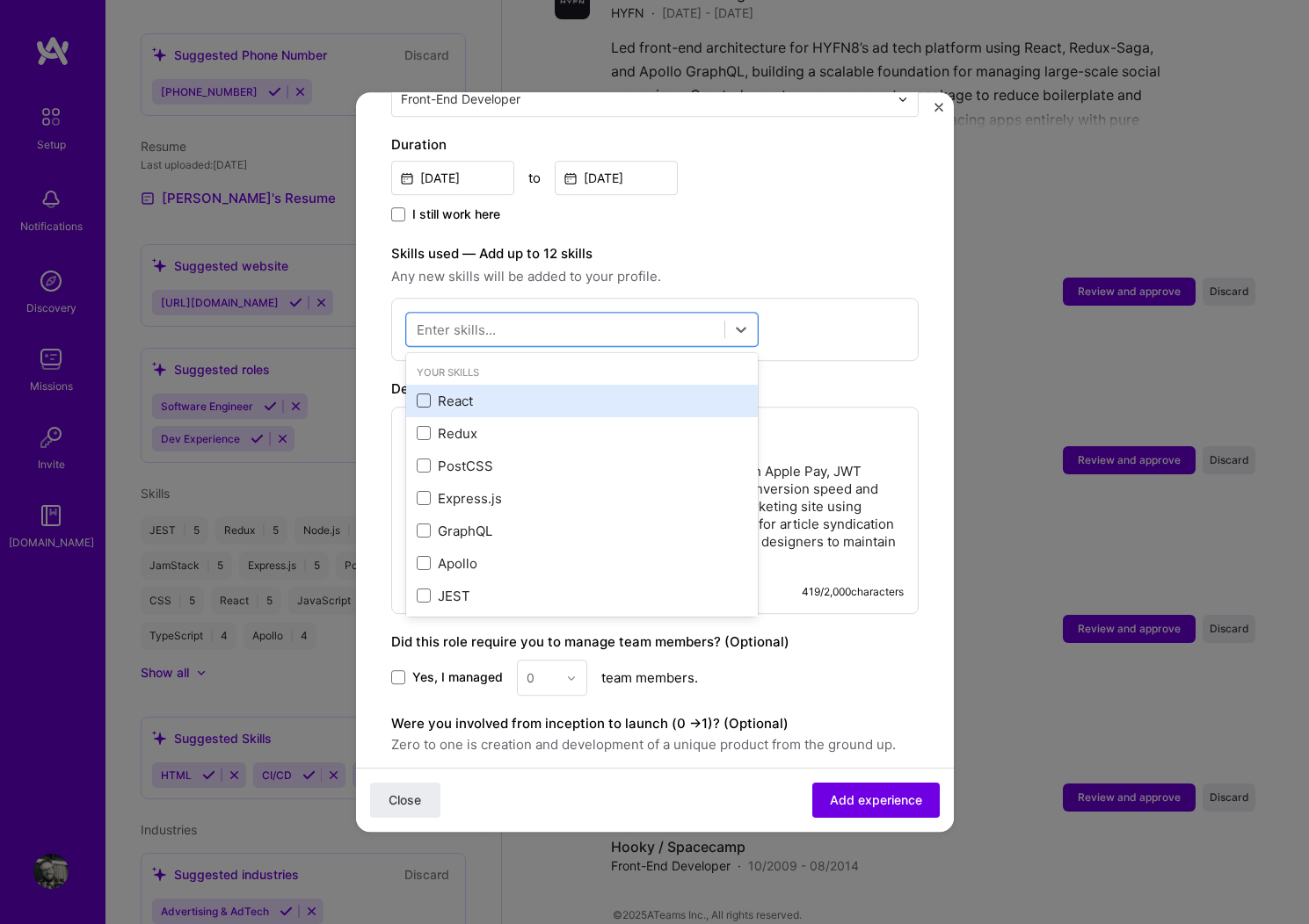
click at [420, 395] on span at bounding box center [423, 401] width 14 height 14
click at [0, 0] on input "checkbox" at bounding box center [0, 0] width 0 height 0
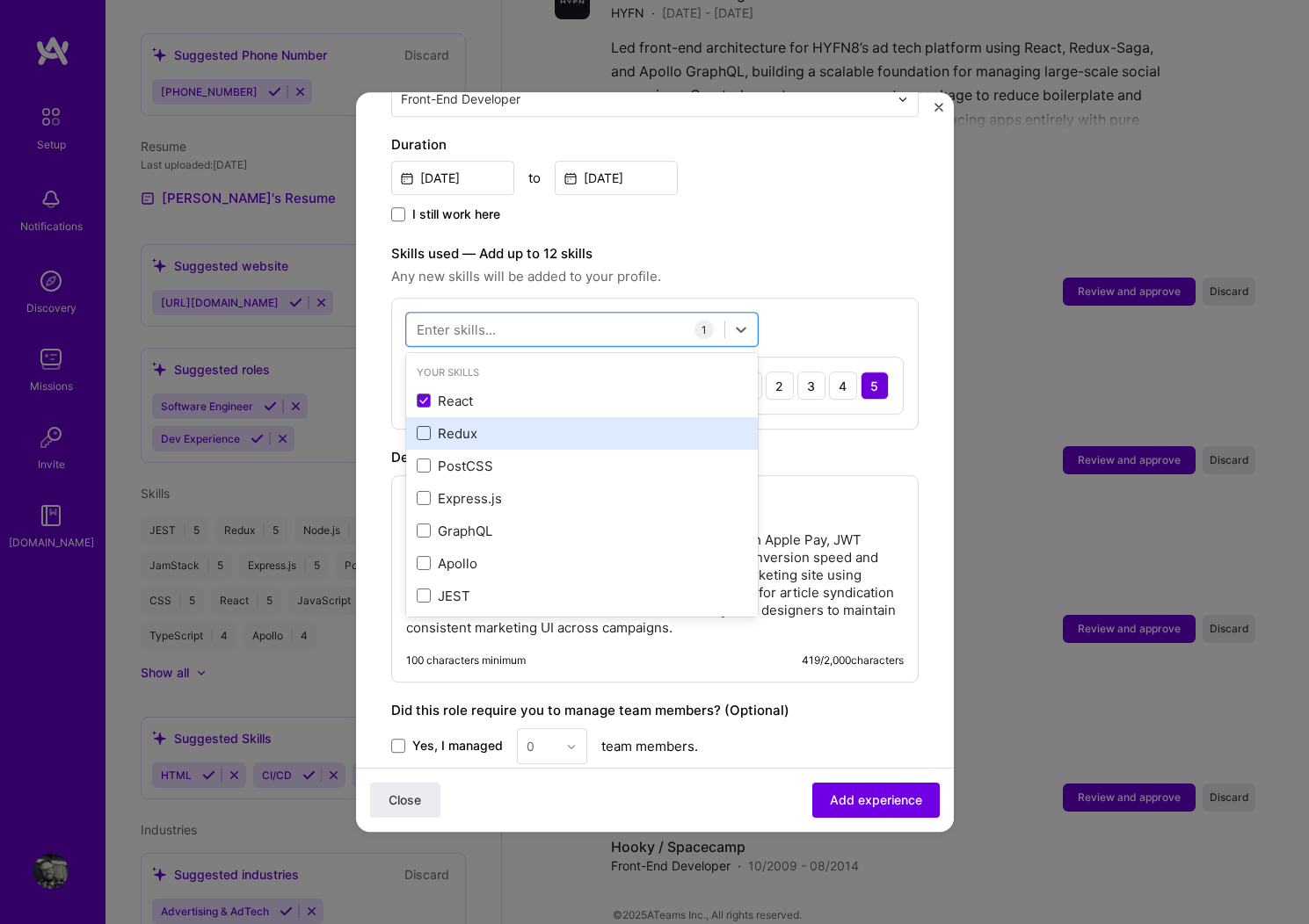
click at [425, 427] on span at bounding box center [423, 434] width 14 height 14
click at [0, 0] on input "checkbox" at bounding box center [0, 0] width 0 height 0
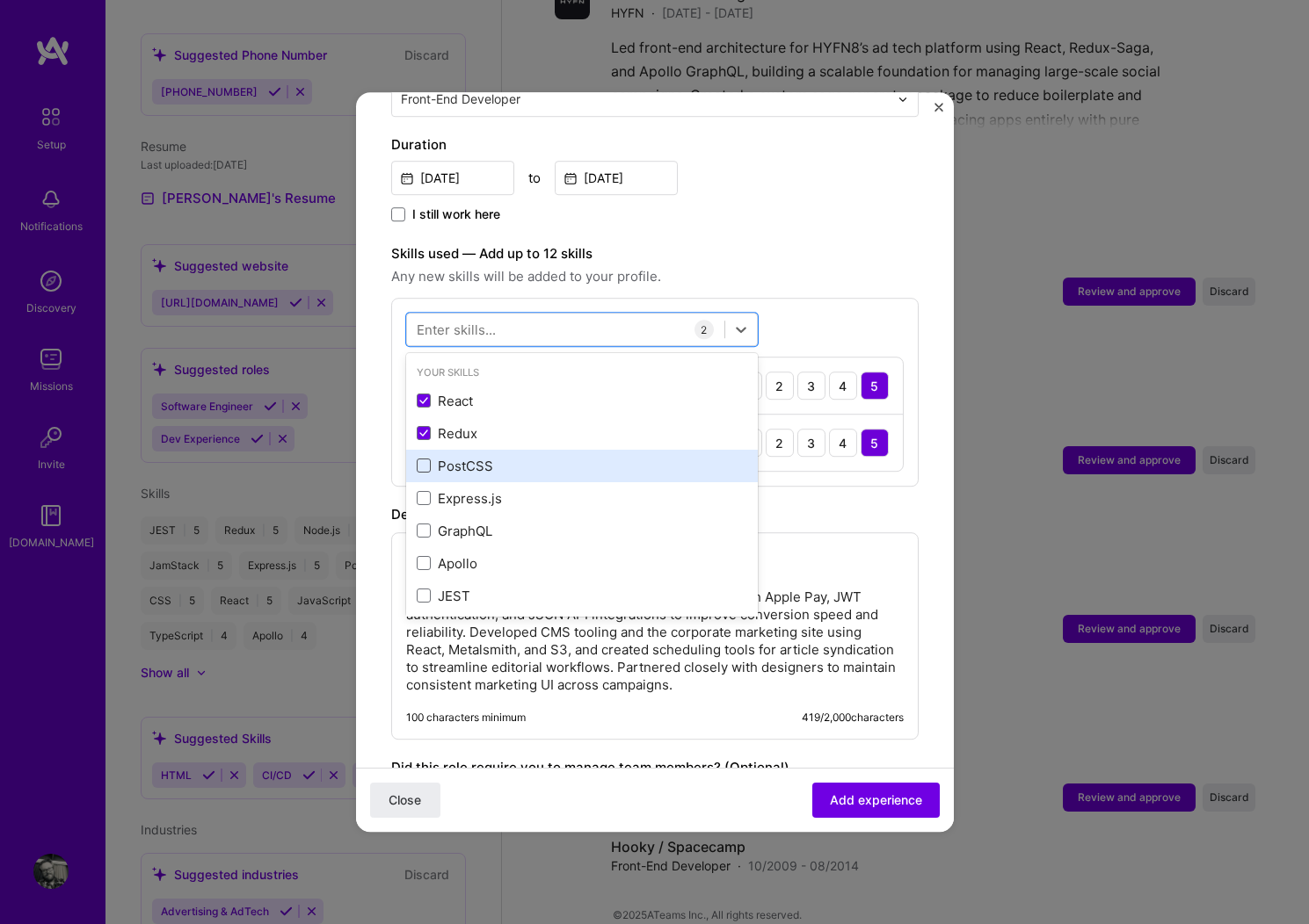
click at [424, 459] on span at bounding box center [423, 466] width 14 height 14
click at [0, 0] on input "checkbox" at bounding box center [0, 0] width 0 height 0
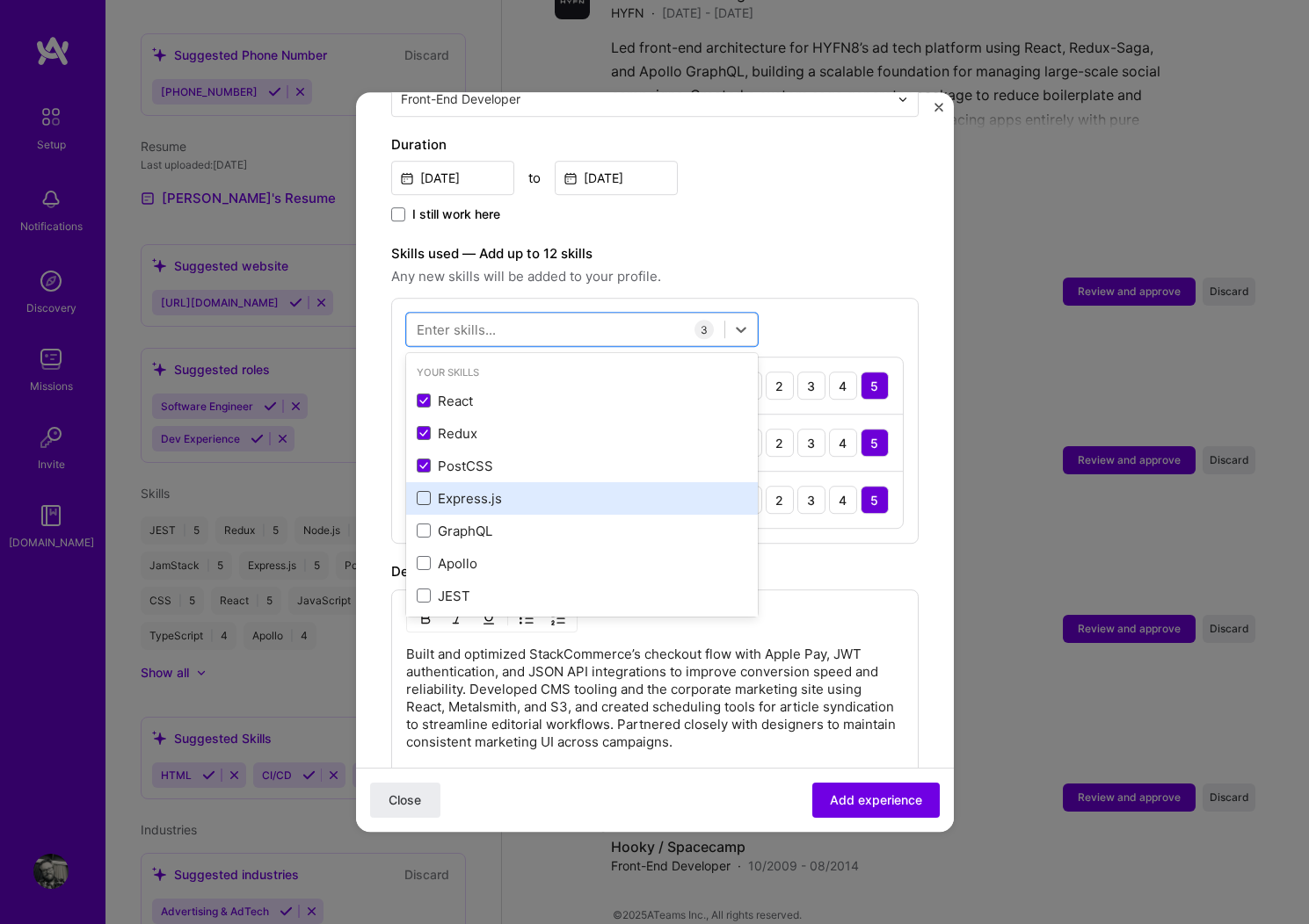
click at [421, 492] on span at bounding box center [423, 498] width 14 height 14
click at [0, 0] on input "checkbox" at bounding box center [0, 0] width 0 height 0
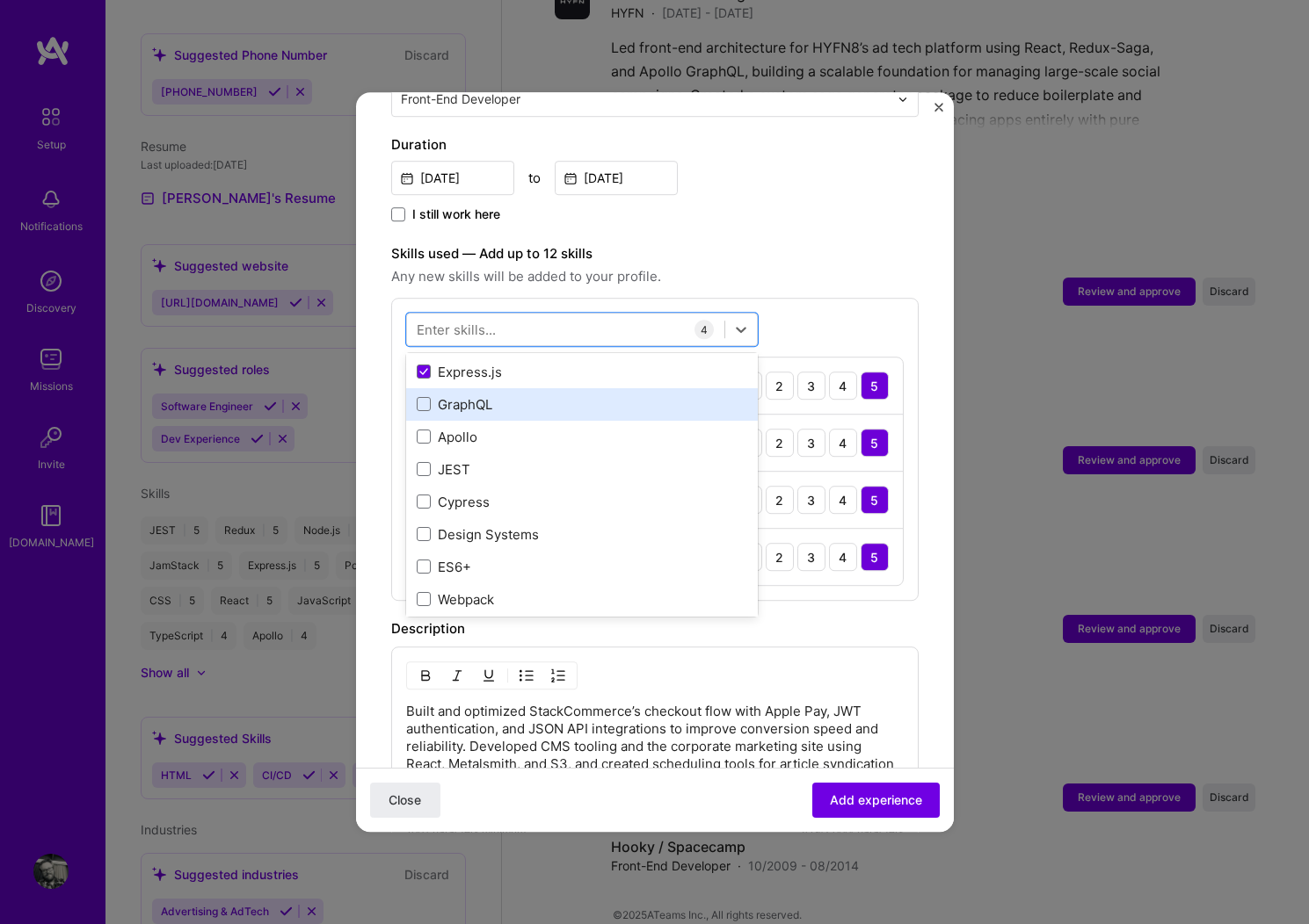
scroll to position [151, 0]
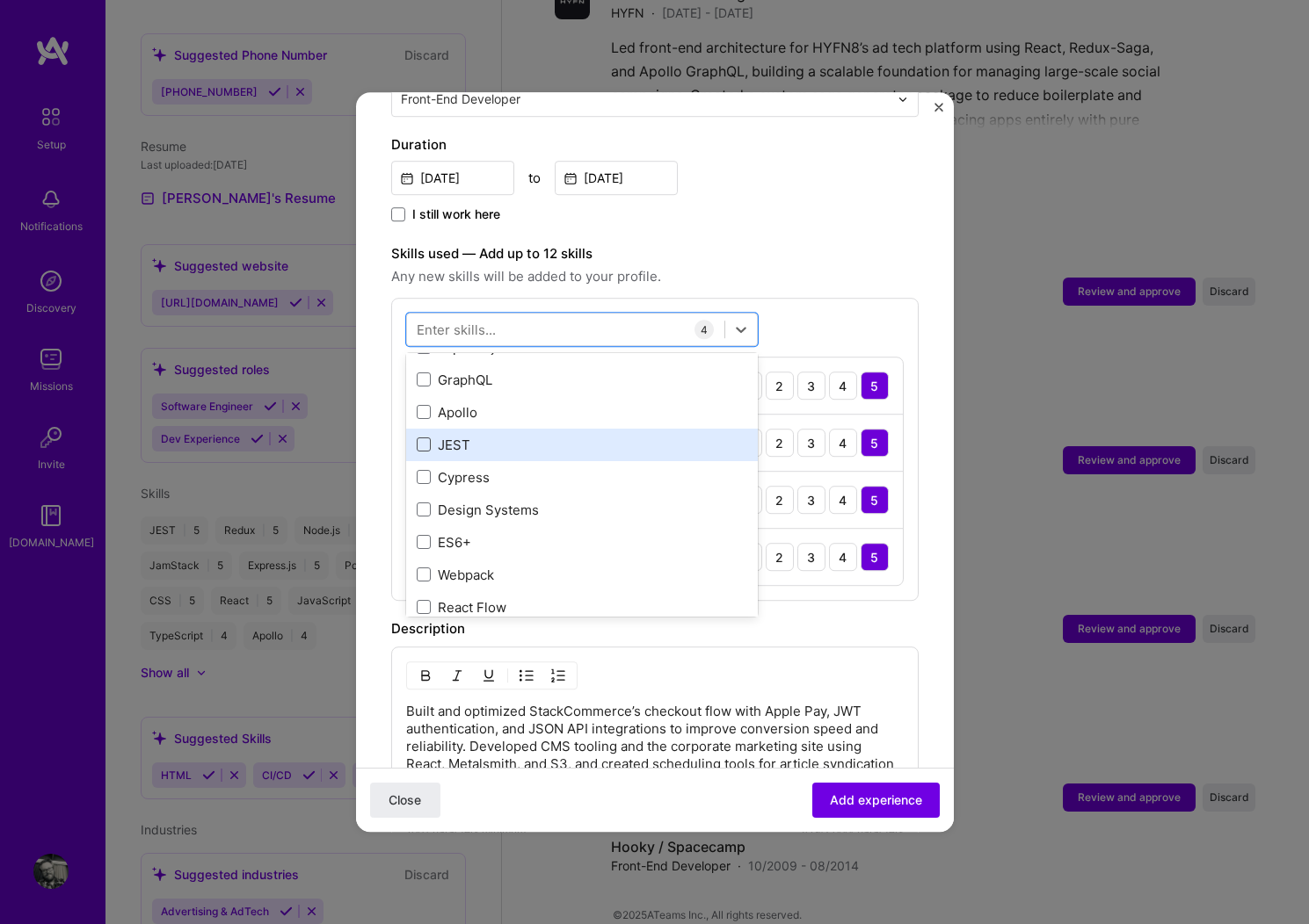
click at [423, 438] on span at bounding box center [423, 445] width 14 height 14
click at [0, 0] on input "checkbox" at bounding box center [0, 0] width 0 height 0
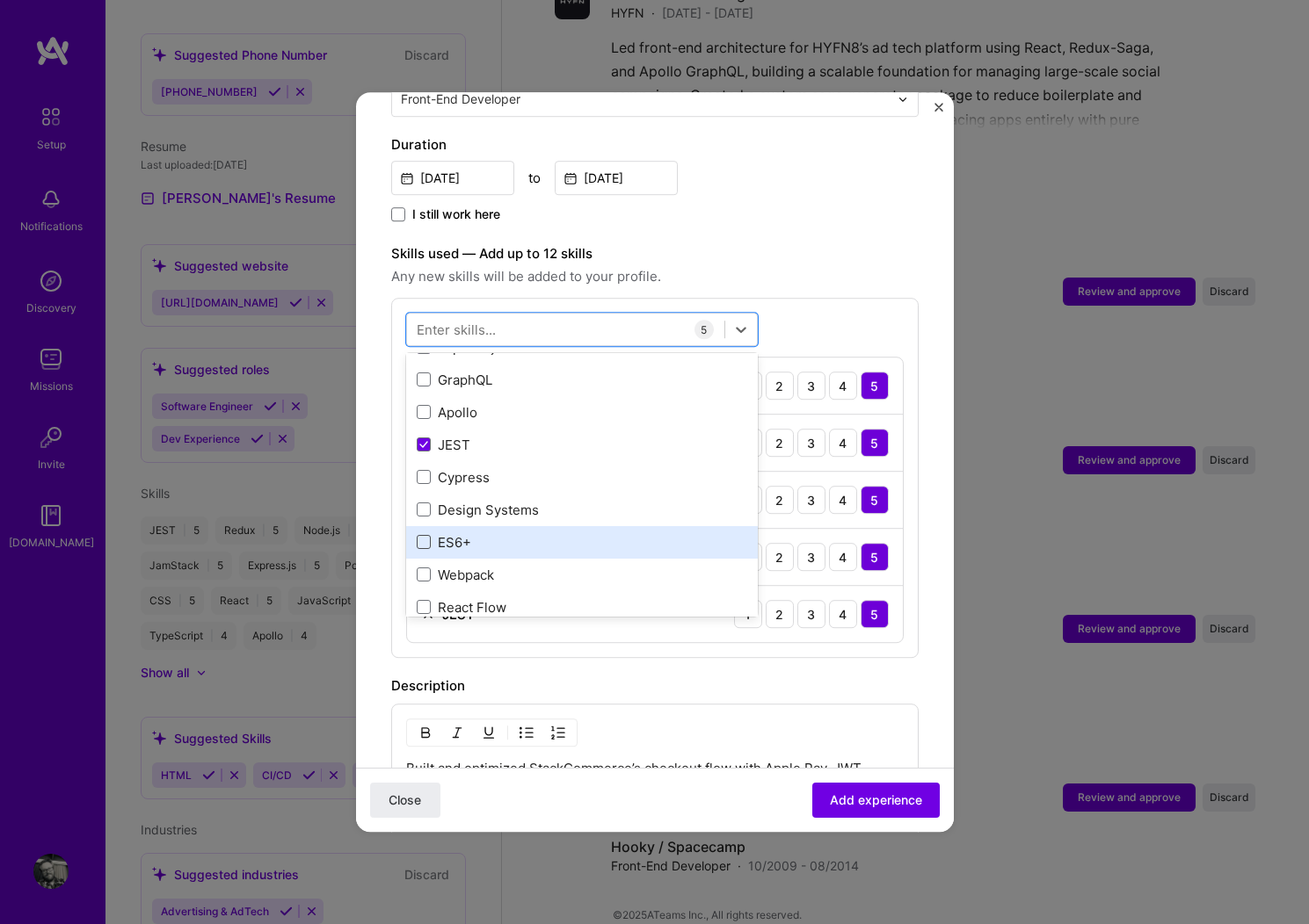
click at [420, 536] on span at bounding box center [423, 542] width 14 height 14
click at [0, 0] on input "checkbox" at bounding box center [0, 0] width 0 height 0
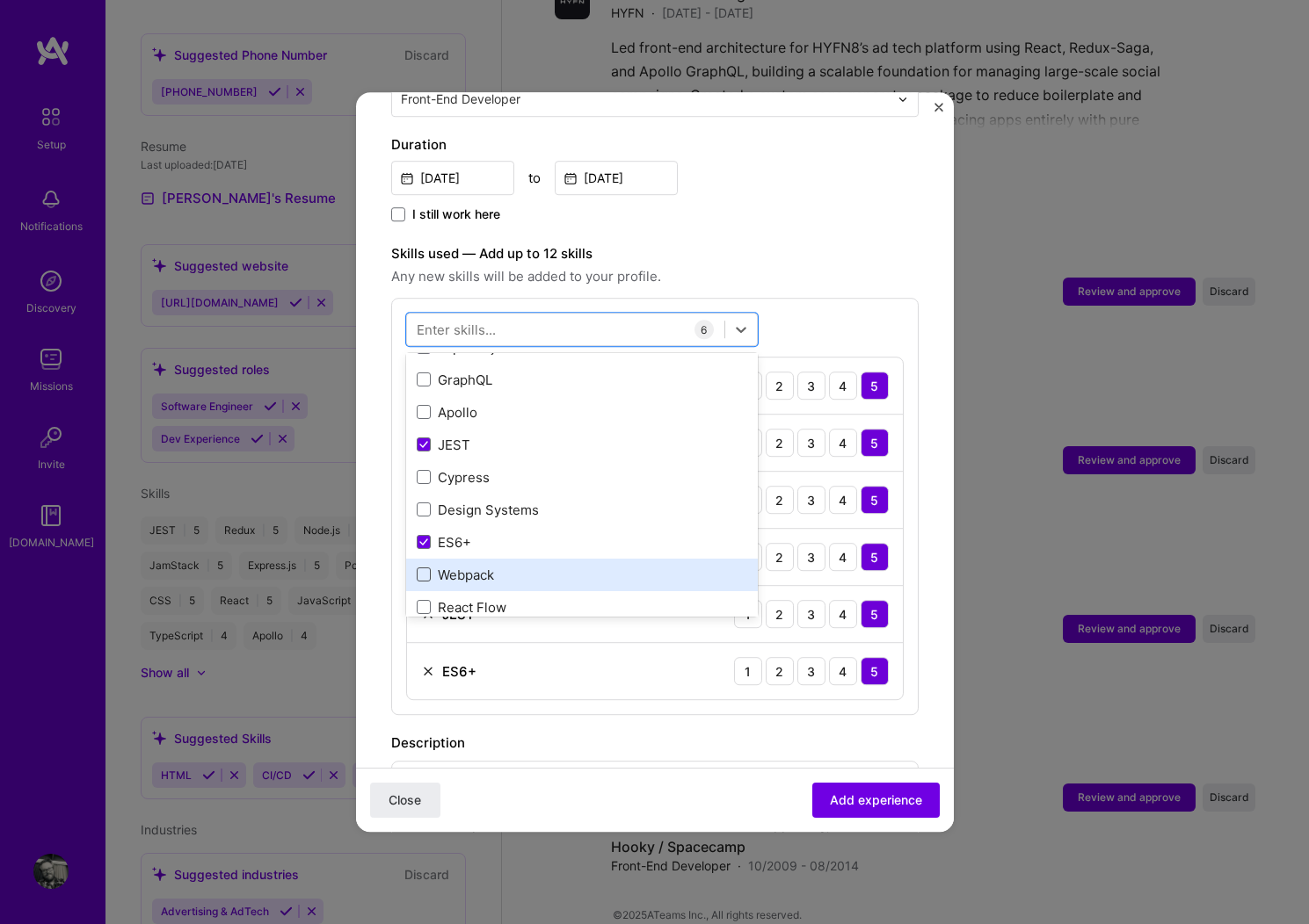
click at [424, 568] on span at bounding box center [423, 575] width 14 height 14
click at [0, 0] on input "checkbox" at bounding box center [0, 0] width 0 height 0
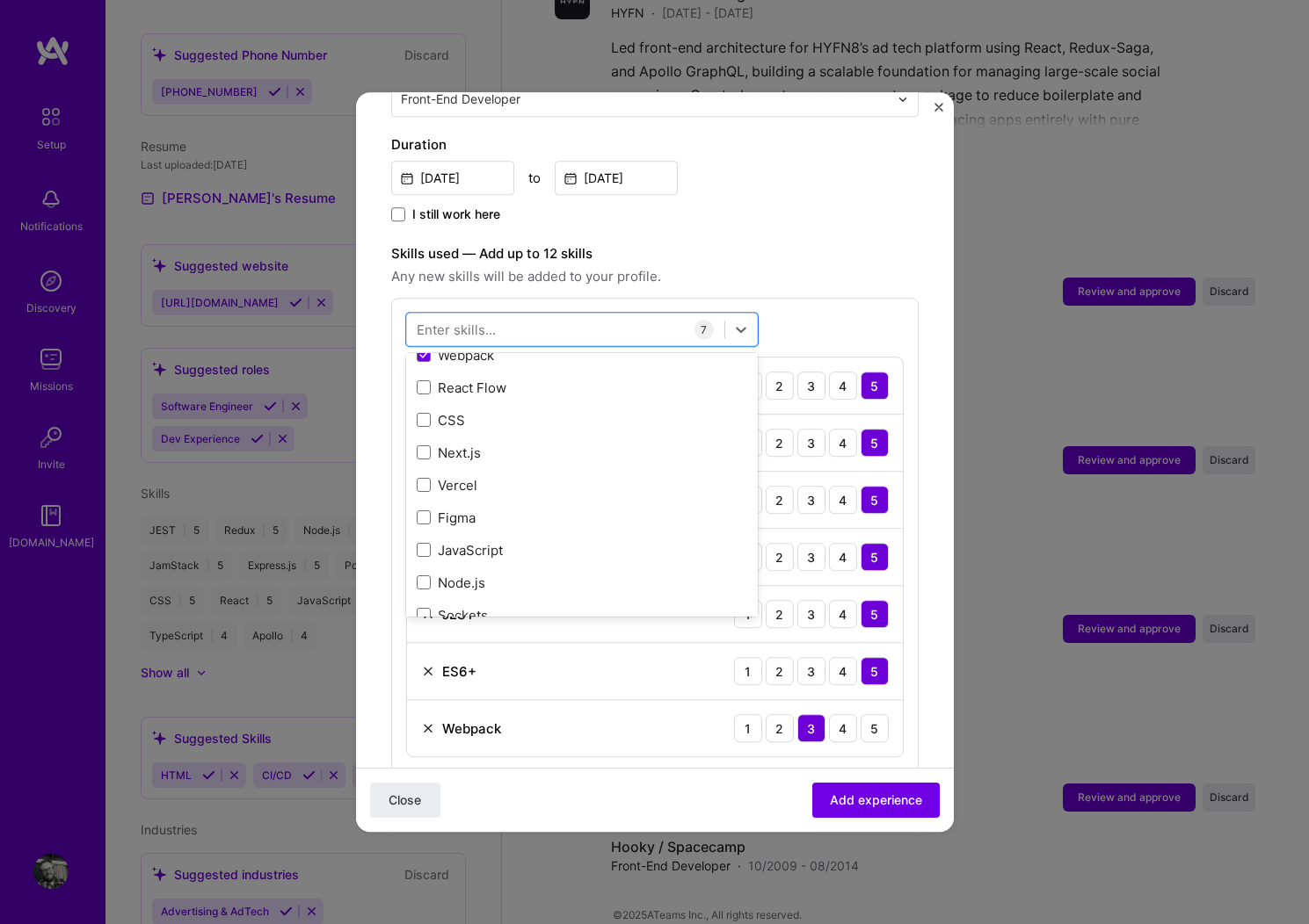
scroll to position [387, 0]
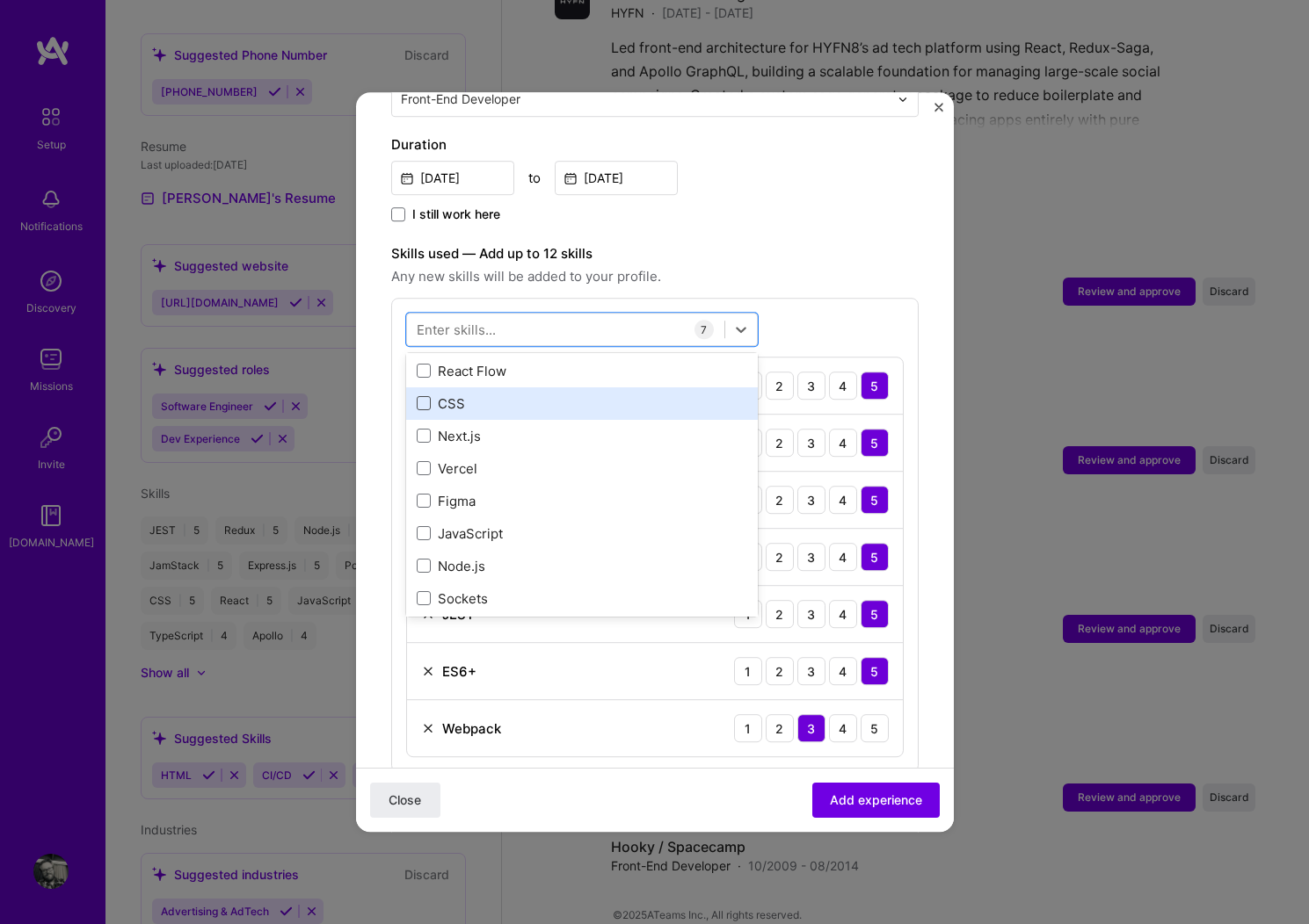
click at [422, 397] on span at bounding box center [423, 404] width 14 height 14
click at [0, 0] on input "checkbox" at bounding box center [0, 0] width 0 height 0
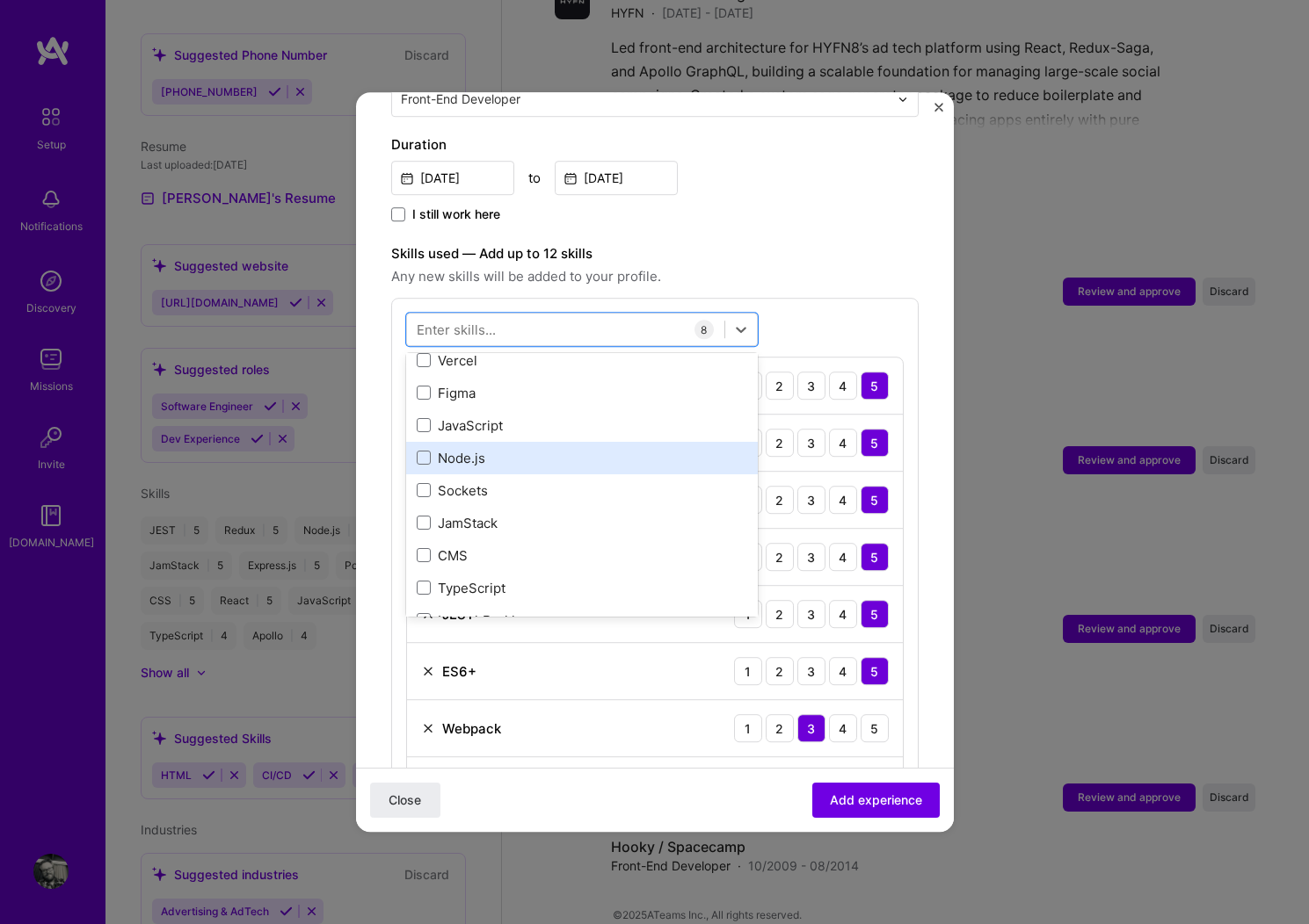
scroll to position [493, 0]
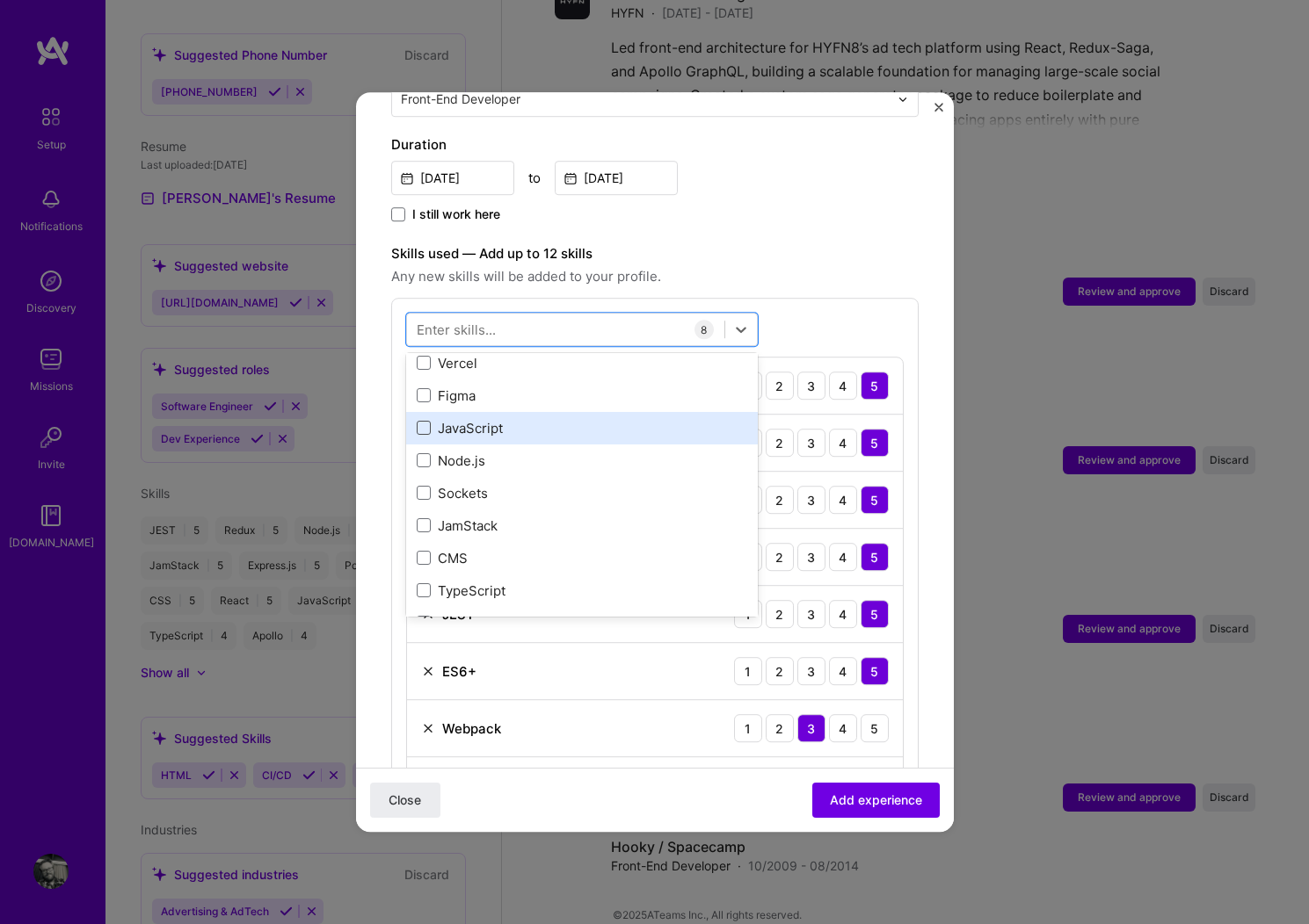
click at [423, 422] on span at bounding box center [423, 428] width 14 height 14
click at [0, 0] on input "checkbox" at bounding box center [0, 0] width 0 height 0
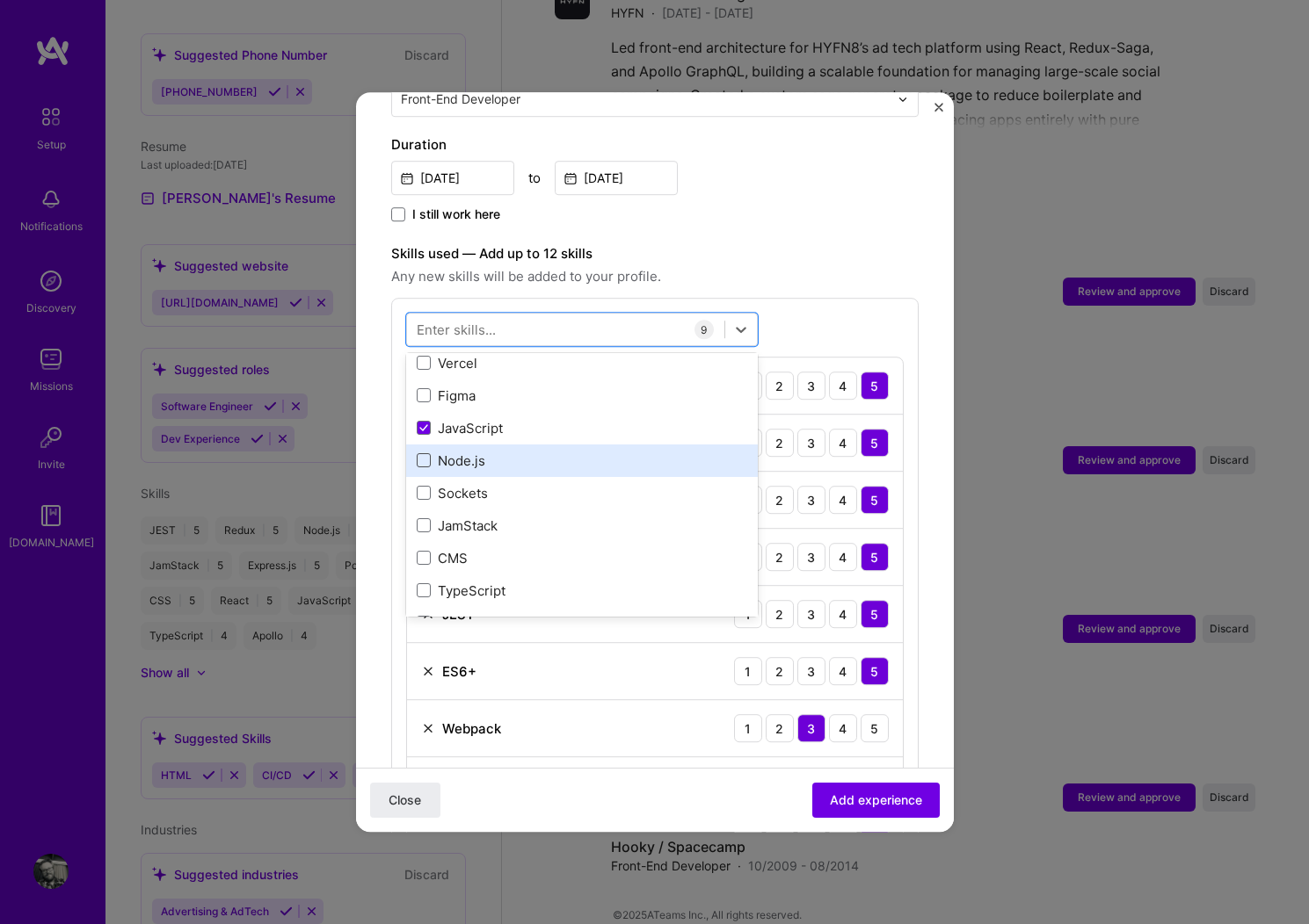
click at [423, 455] on span at bounding box center [423, 461] width 14 height 14
click at [0, 0] on input "checkbox" at bounding box center [0, 0] width 0 height 0
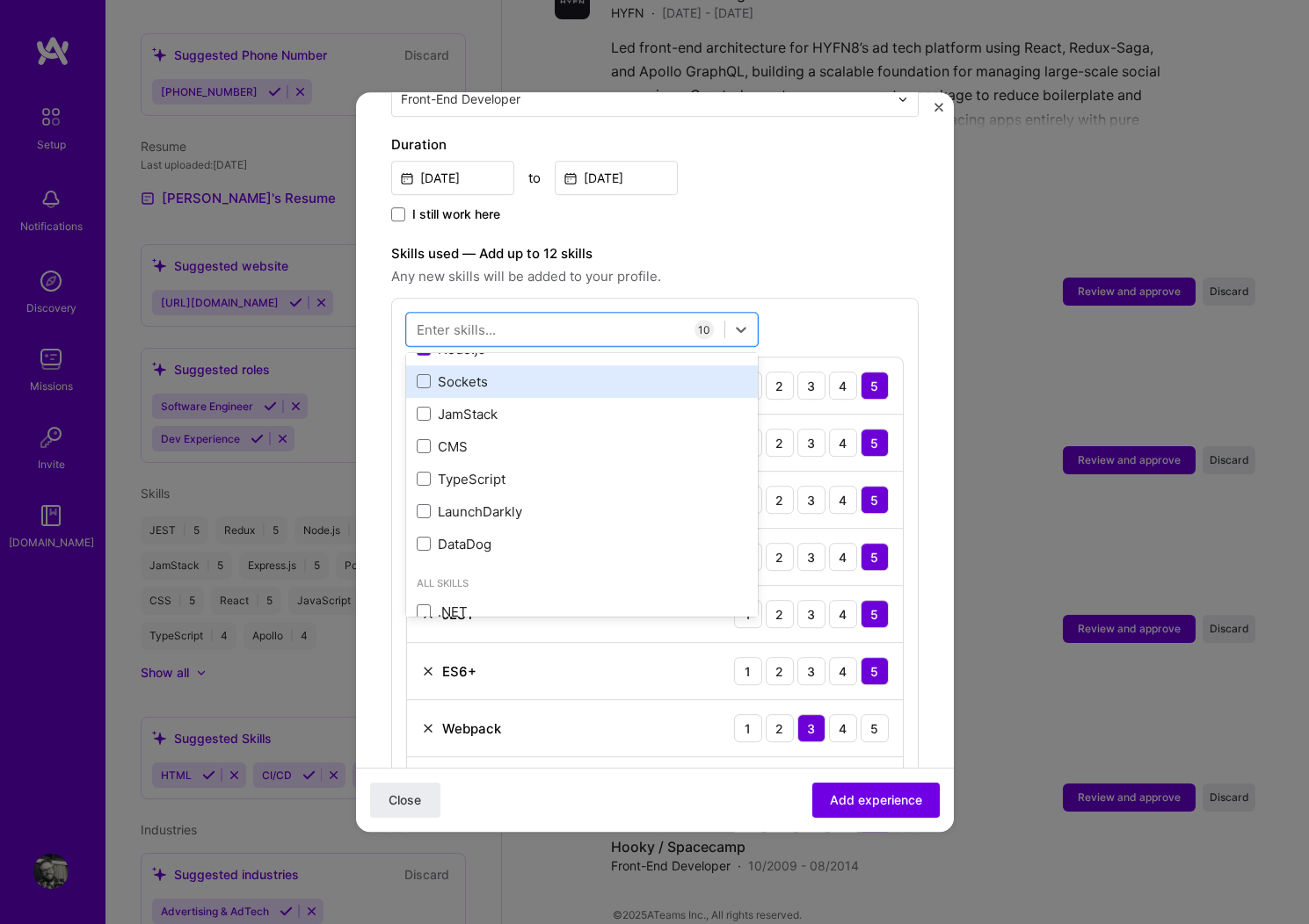
scroll to position [606, 0]
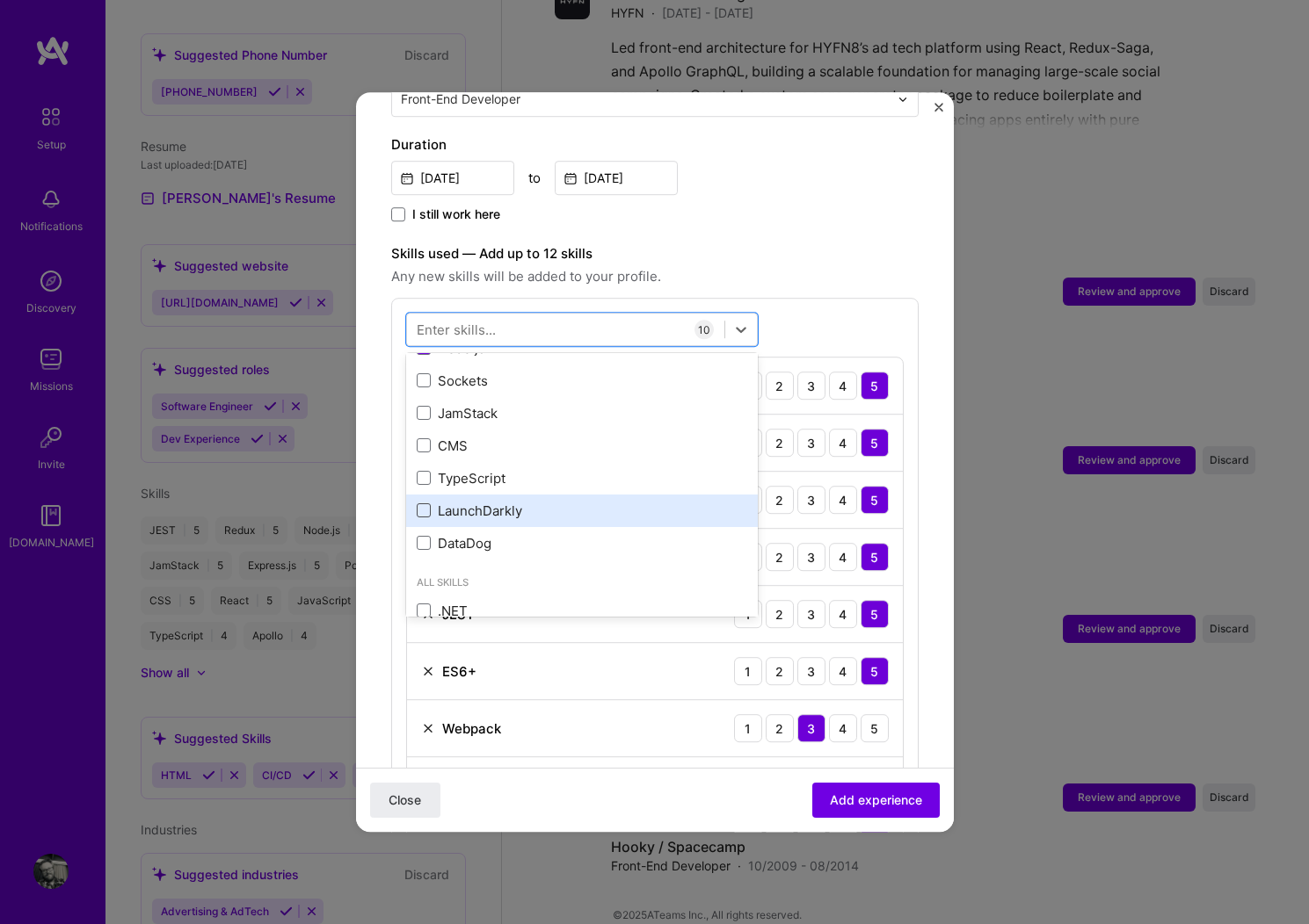
click at [423, 505] on span at bounding box center [423, 511] width 14 height 14
click at [0, 0] on input "checkbox" at bounding box center [0, 0] width 0 height 0
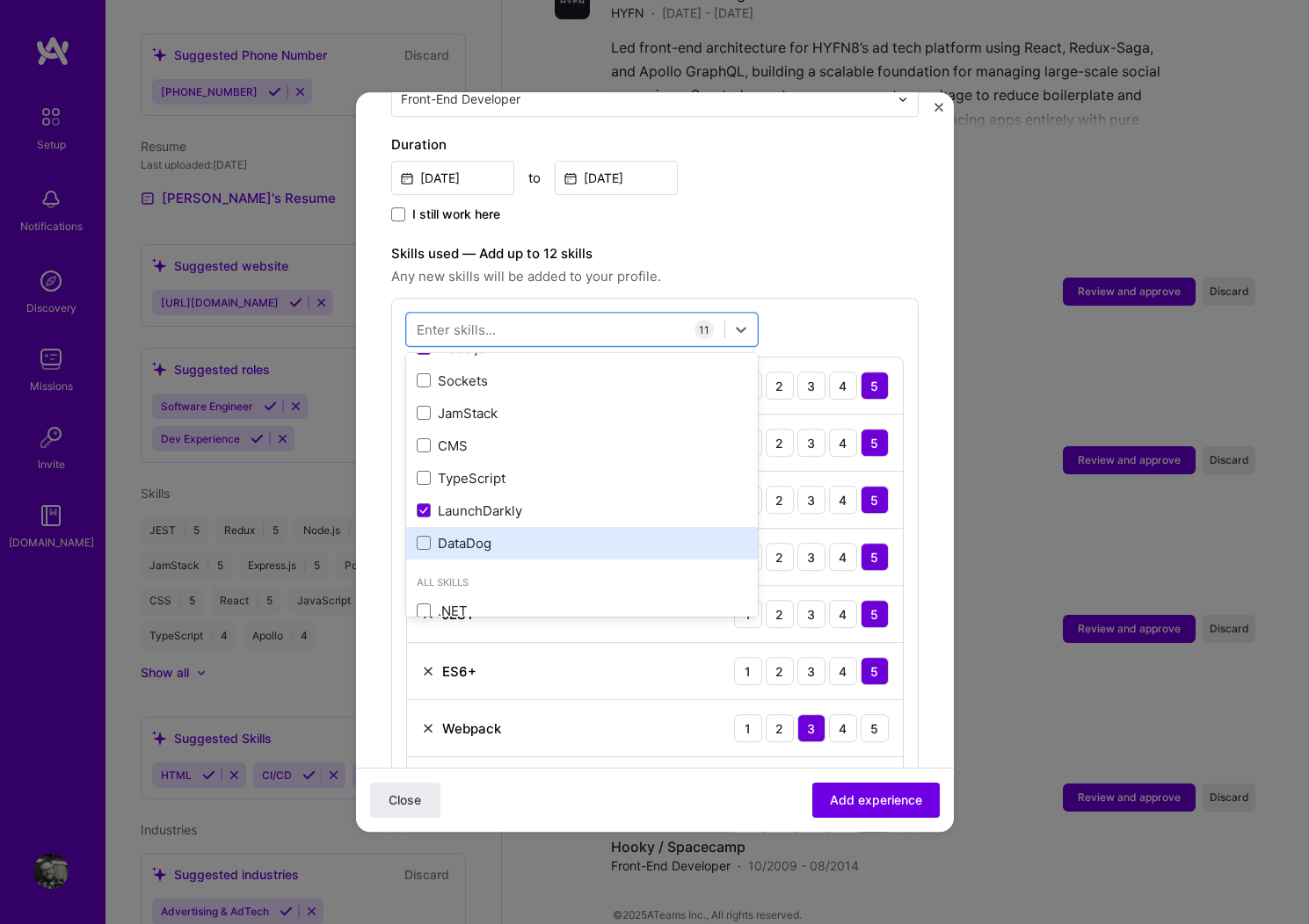
drag, startPoint x: 424, startPoint y: 524, endPoint x: 425, endPoint y: 512, distance: 12.0
click at [425, 537] on span at bounding box center [423, 543] width 14 height 14
click at [0, 0] on input "checkbox" at bounding box center [0, 0] width 0 height 0
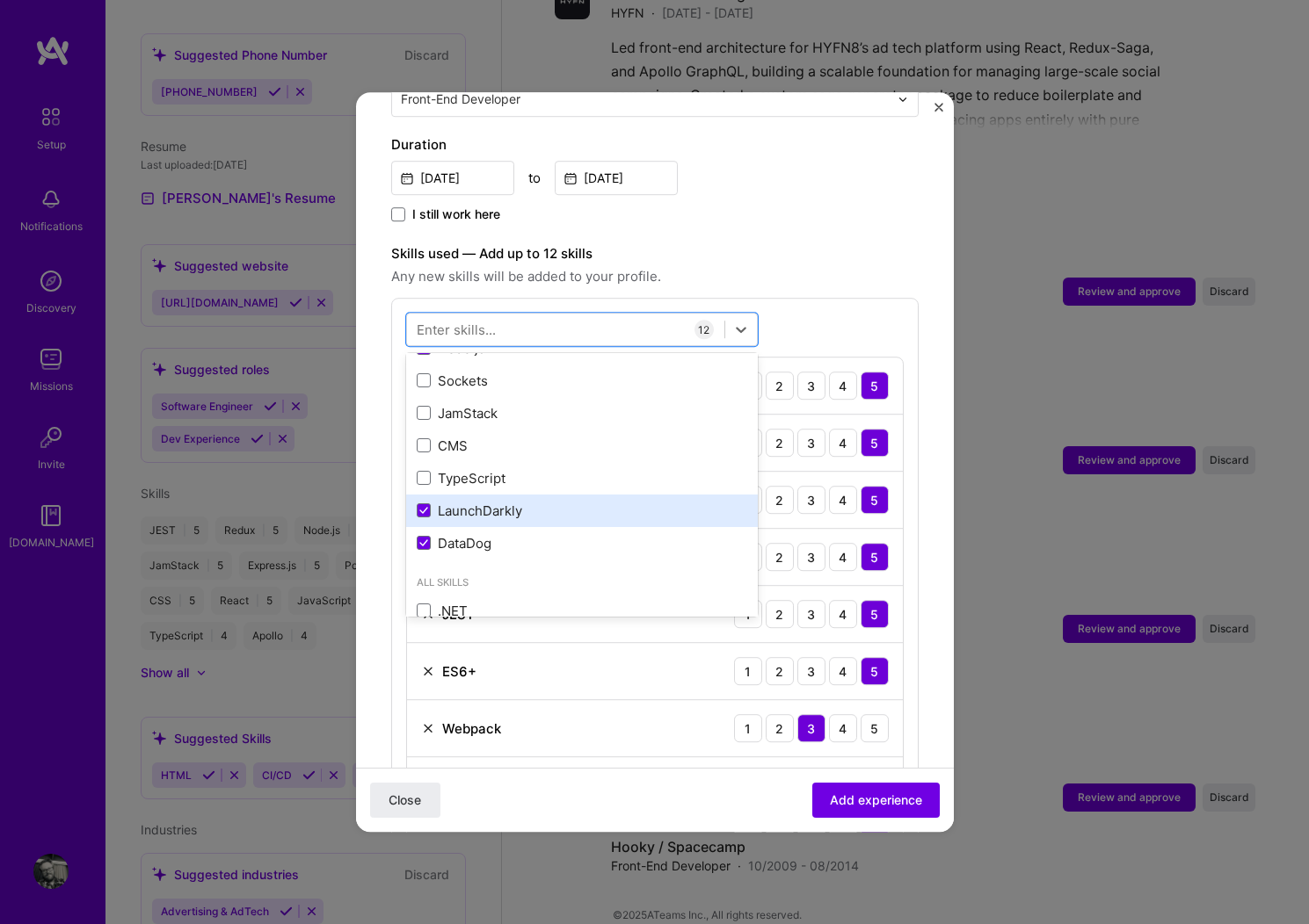
click at [424, 502] on div "LaunchDarkly" at bounding box center [581, 511] width 330 height 18
click at [821, 180] on div "Duration [DATE] to [DATE] I still work here" at bounding box center [655, 180] width 528 height 91
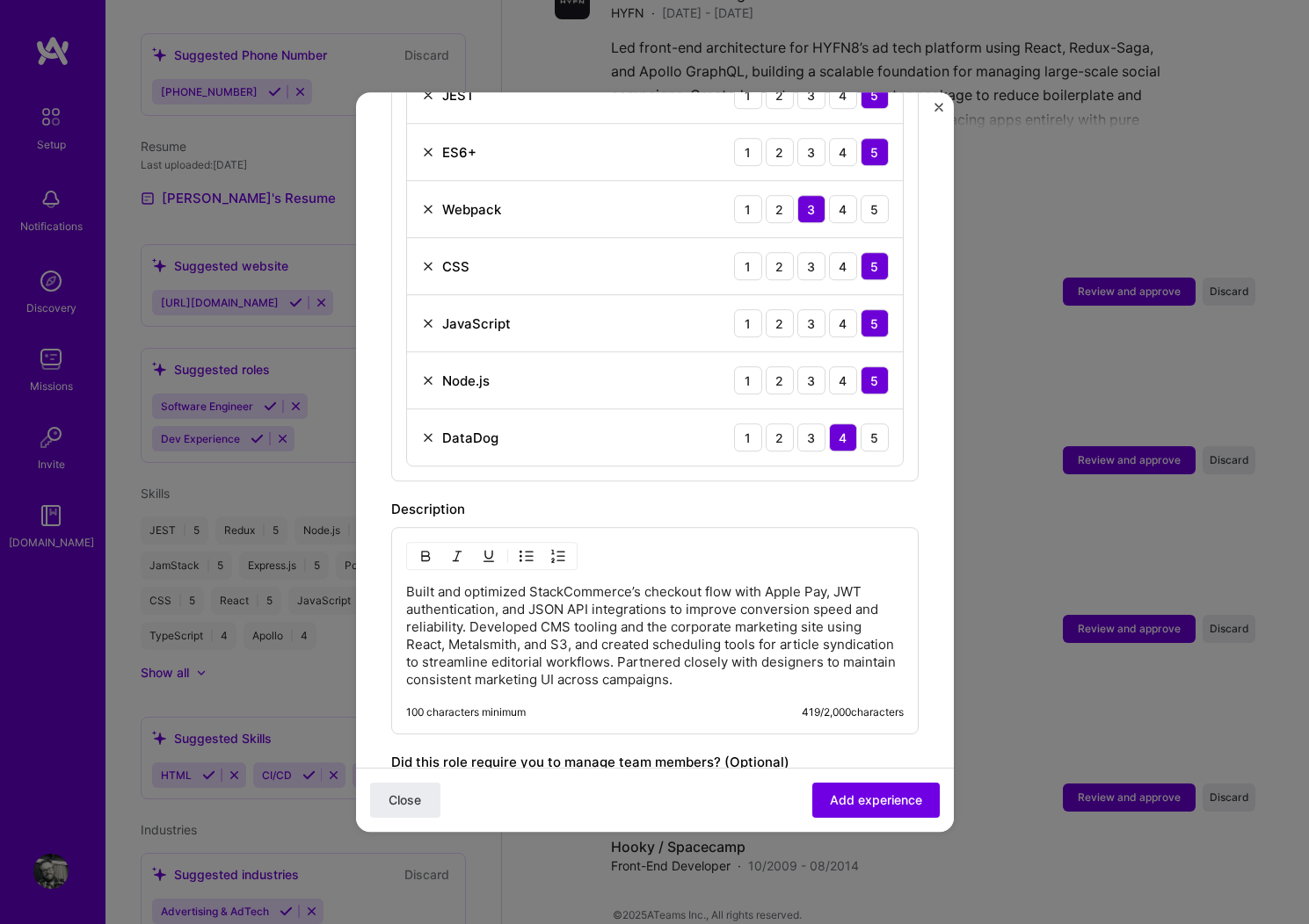
scroll to position [1260, 0]
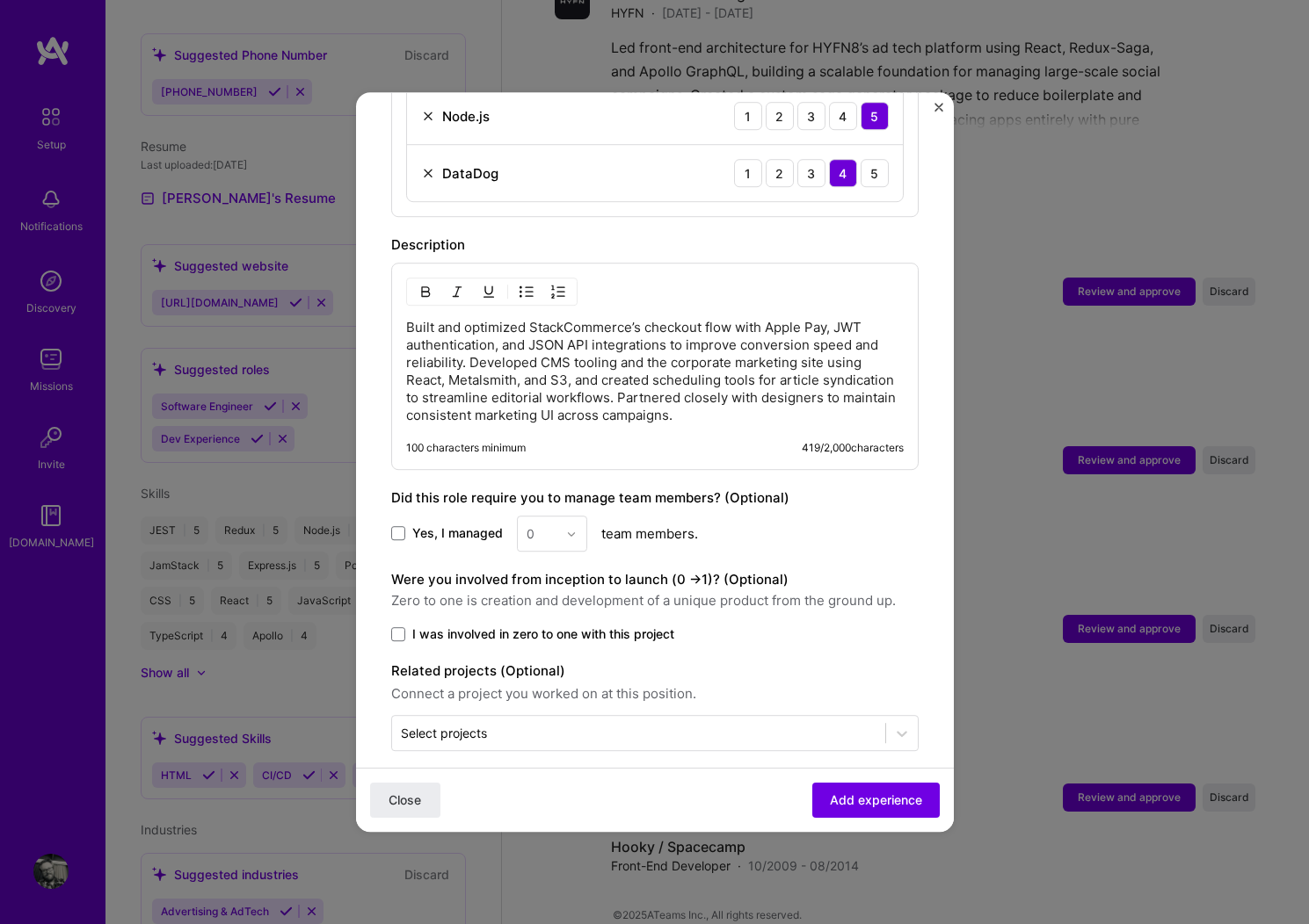
click at [877, 801] on span "Add experience" at bounding box center [875, 800] width 92 height 17
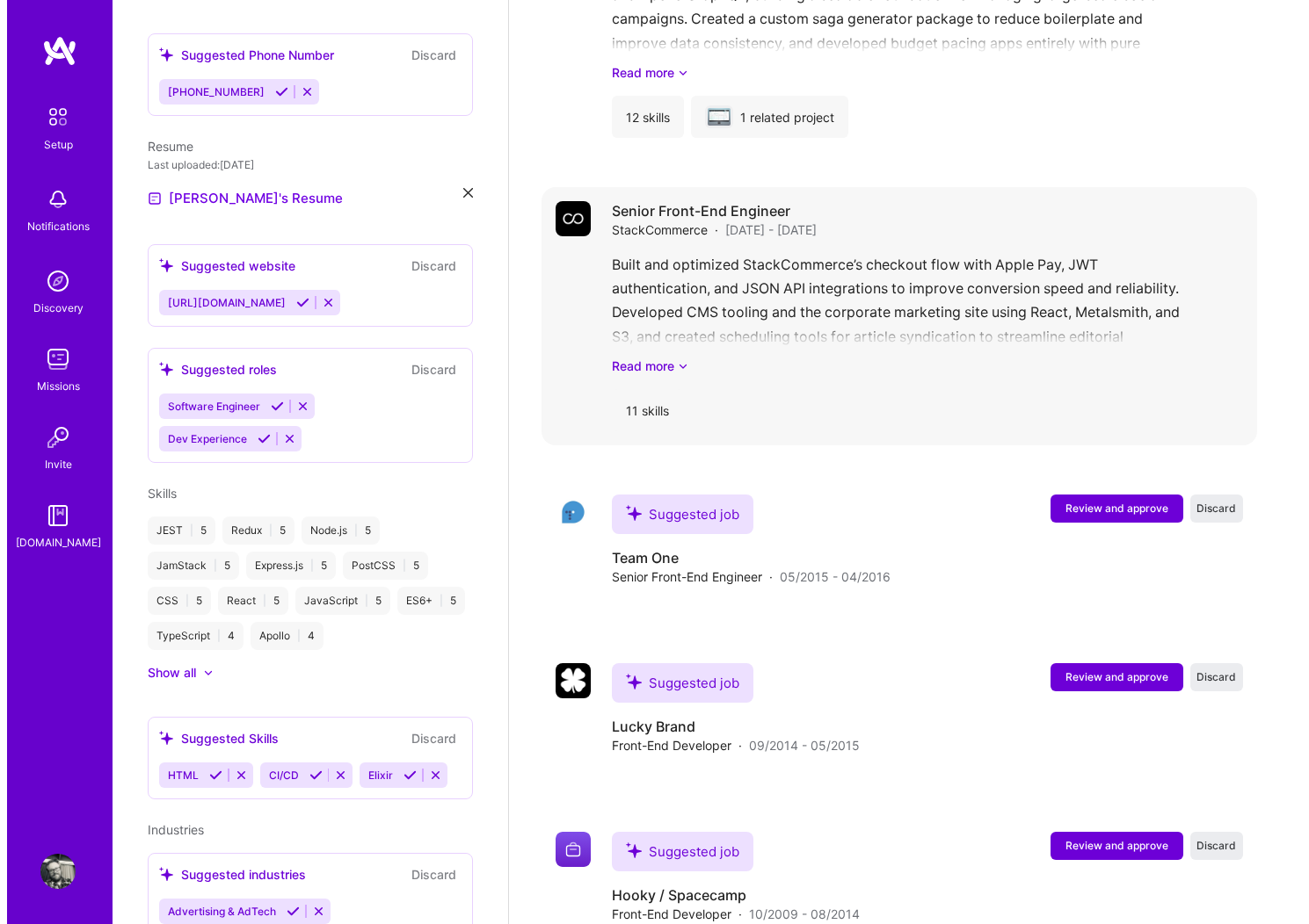
scroll to position [3282, 0]
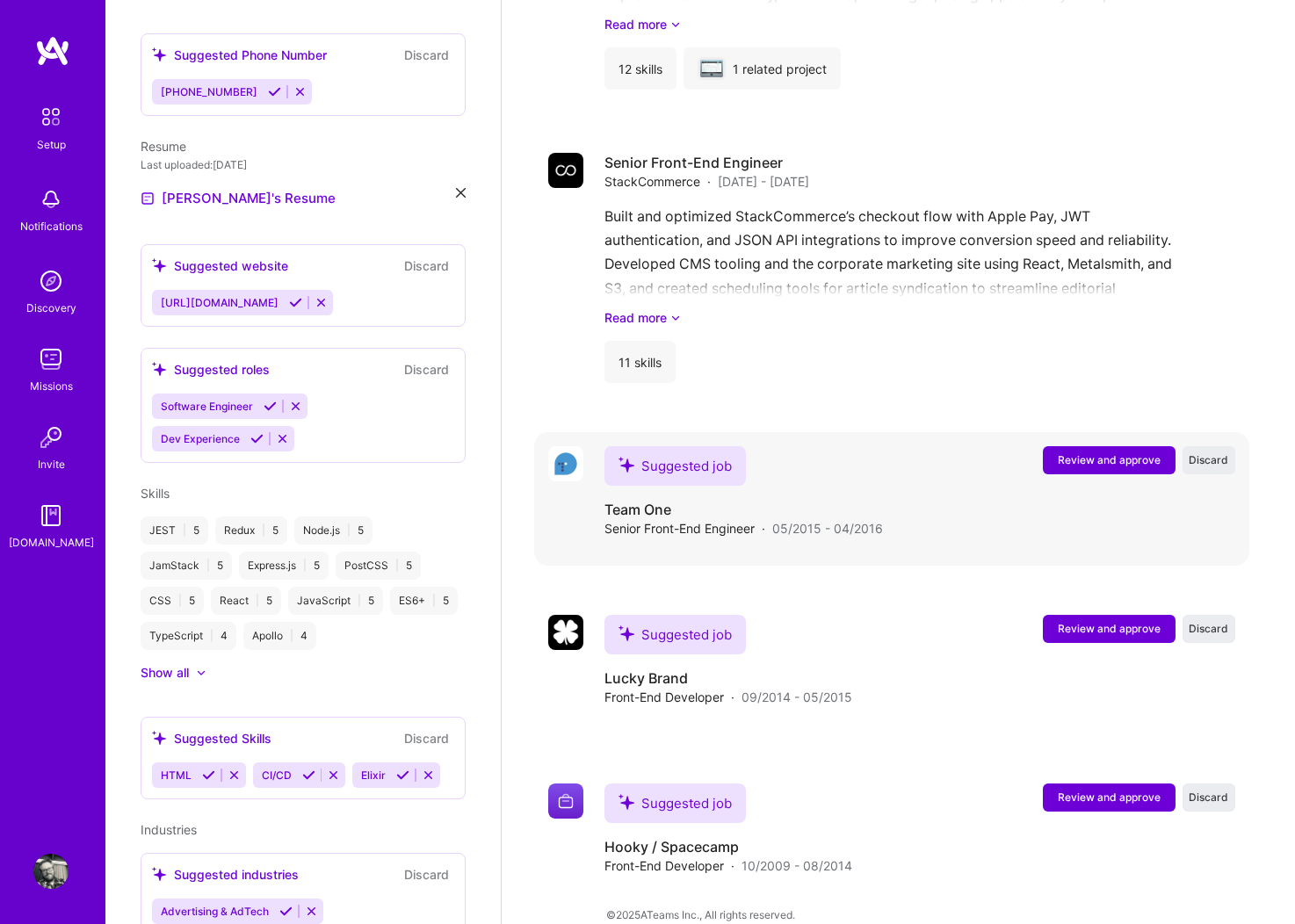
click at [1119, 453] on span "Review and approve" at bounding box center [1109, 460] width 103 height 15
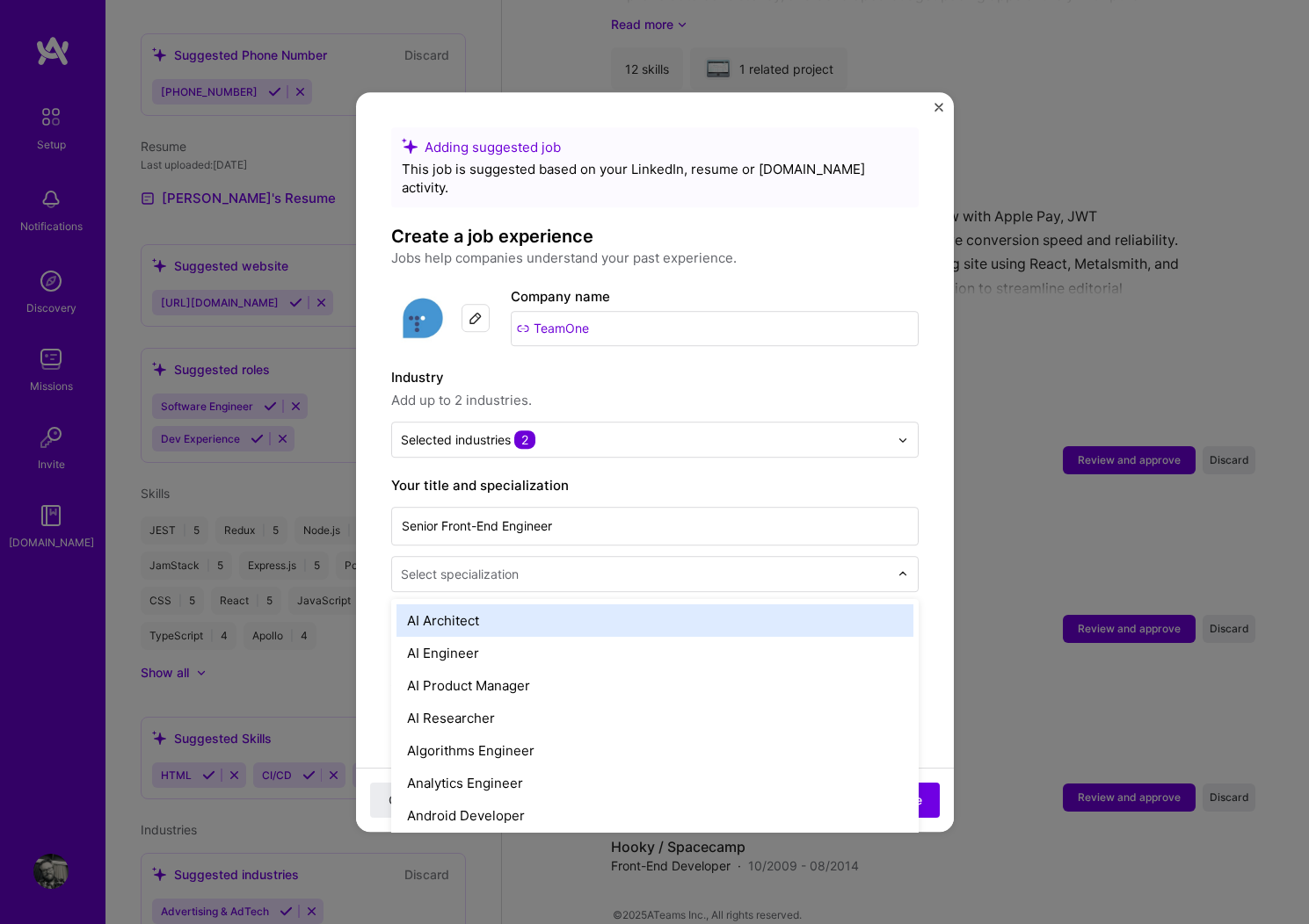
click at [570, 565] on input "text" at bounding box center [647, 574] width 491 height 18
type input "fr"
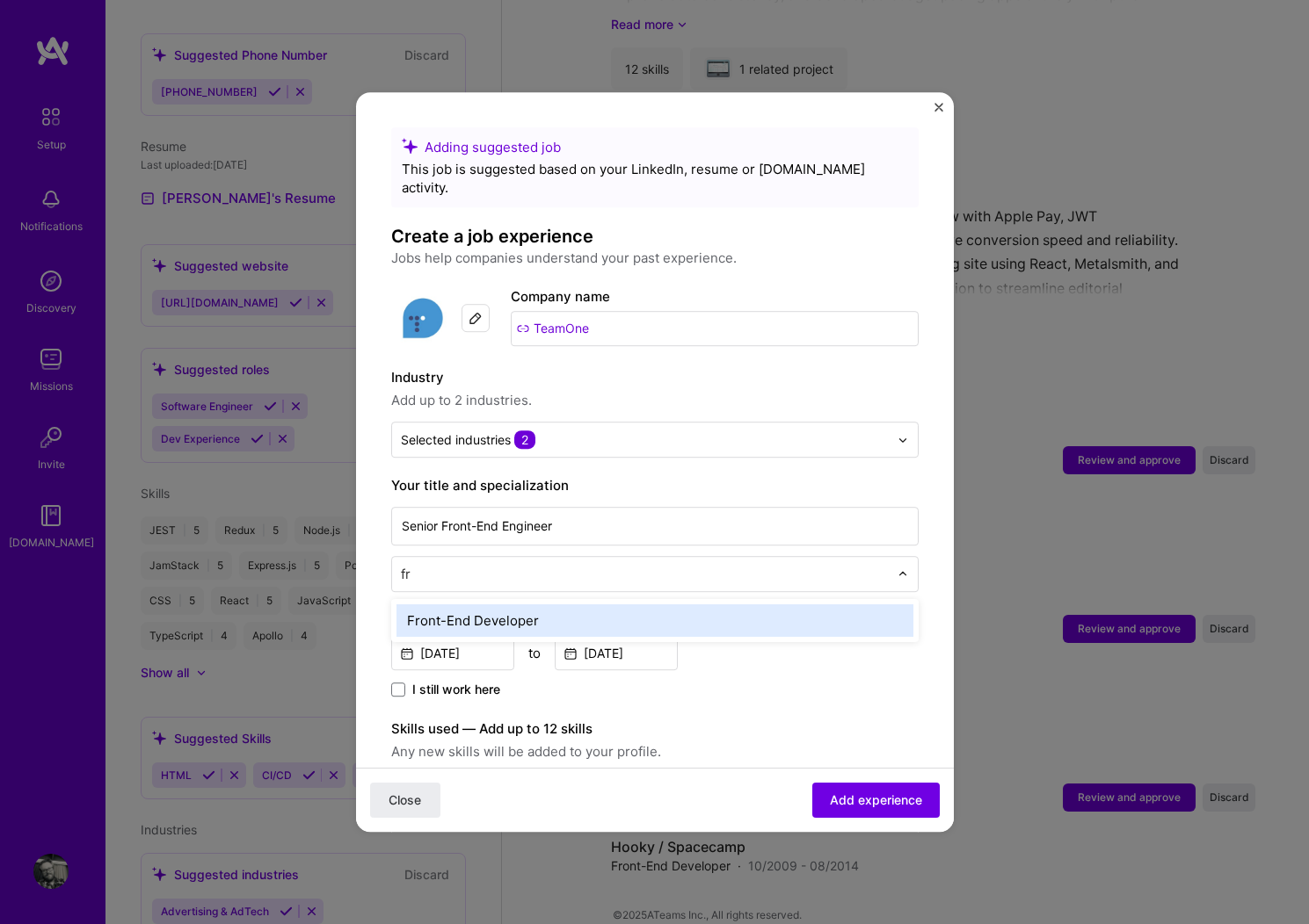
click at [512, 605] on div "Front-End Developer" at bounding box center [655, 621] width 517 height 33
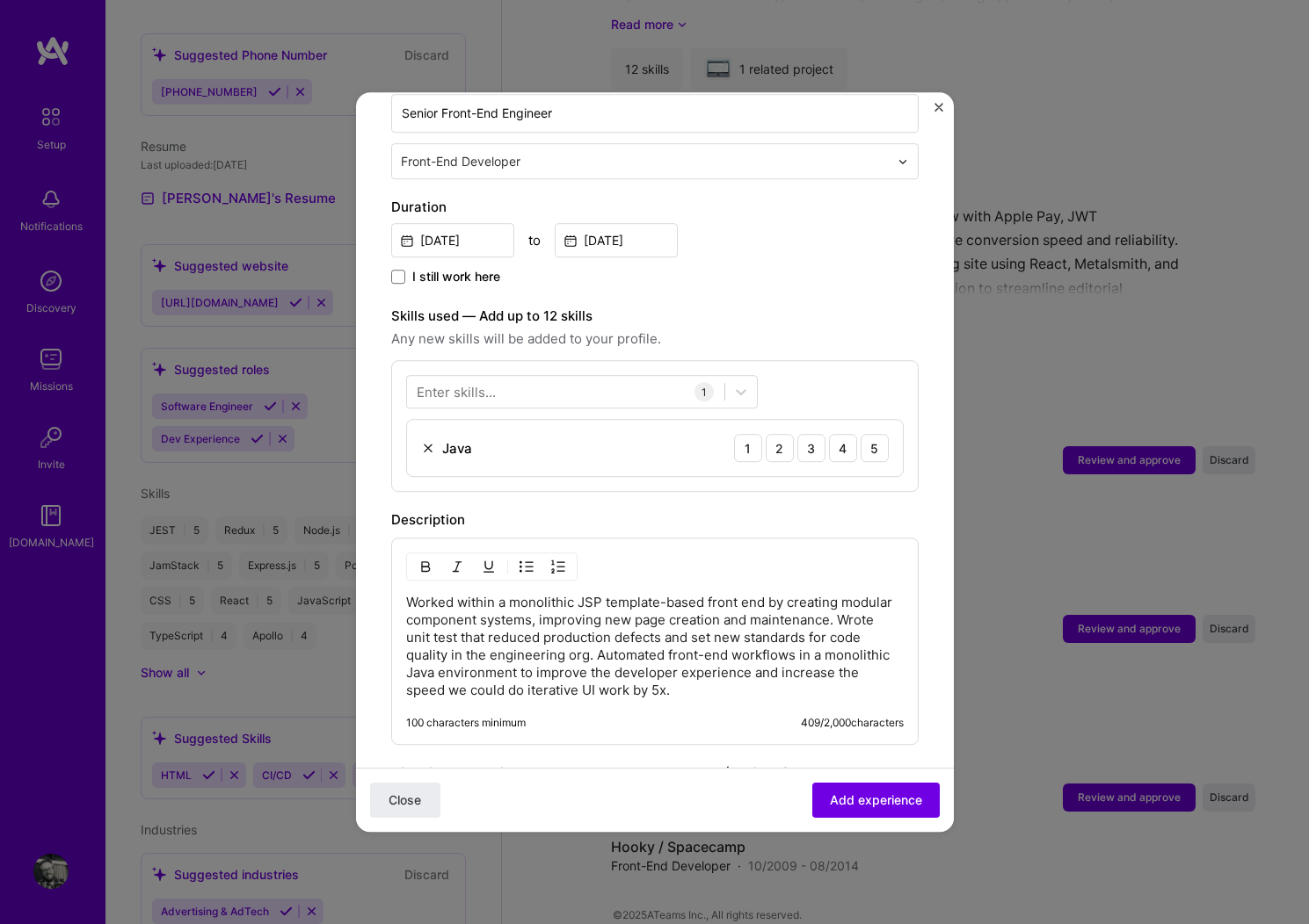
scroll to position [419, 0]
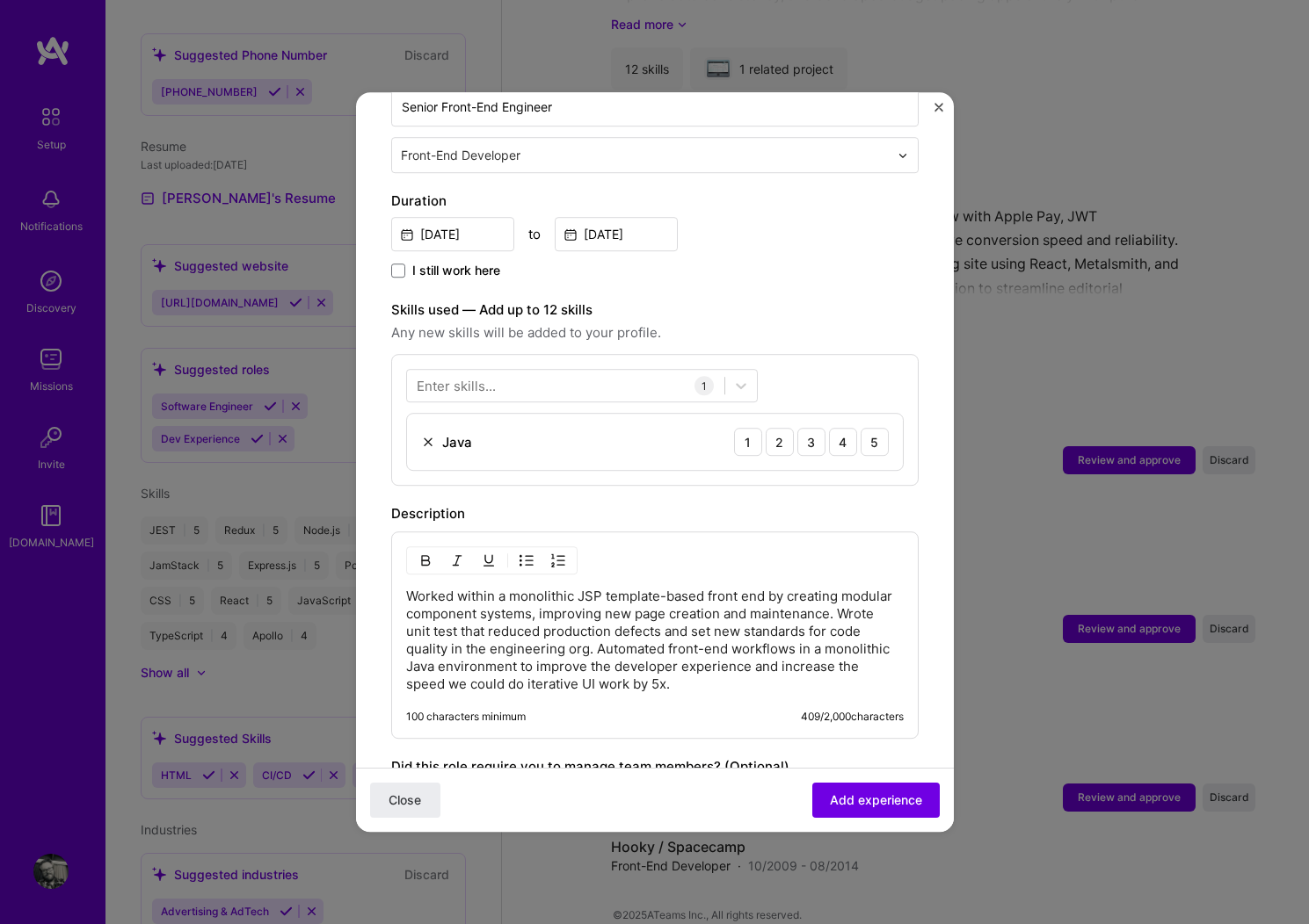
click at [576, 610] on p "Worked within a monolithic JSP template-based front end by creating modular com…" at bounding box center [654, 640] width 498 height 105
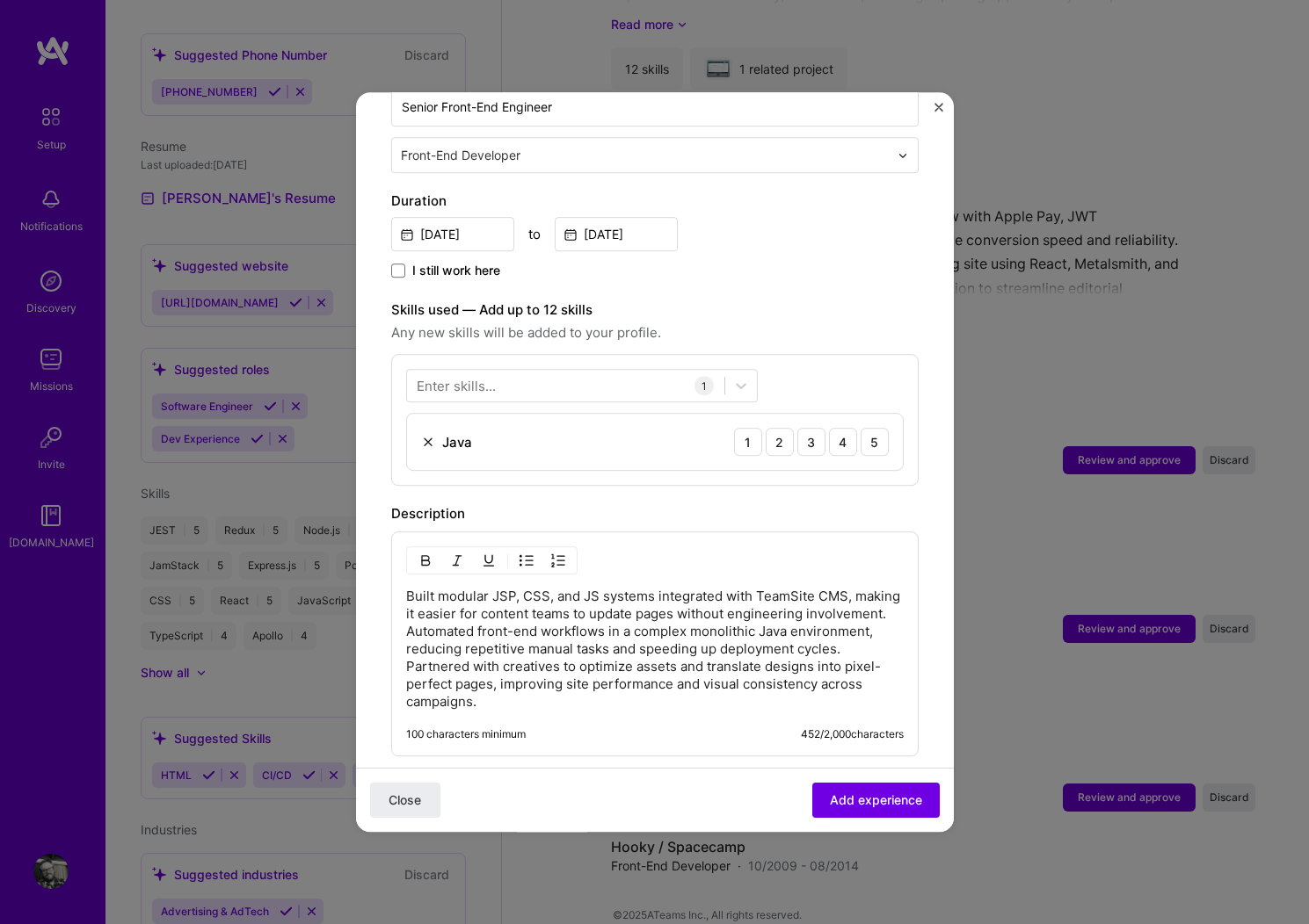
click at [443, 648] on p "Built modular JSP, CSS, and JS systems integrated with TeamSite CMS, making it …" at bounding box center [654, 648] width 498 height 123
click at [428, 435] on img at bounding box center [428, 441] width 14 height 14
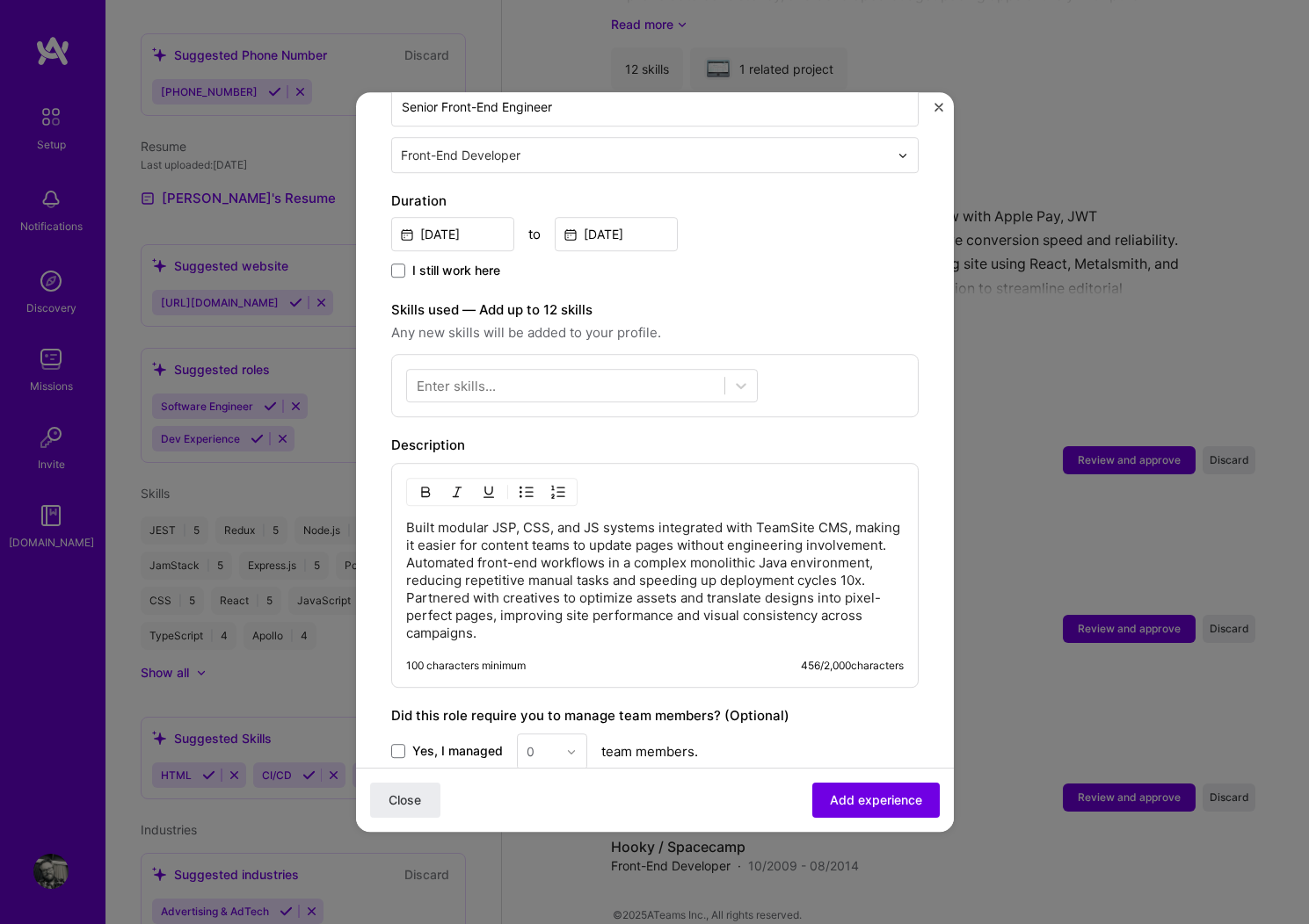
click at [667, 571] on p "Built modular JSP, CSS, and JS systems integrated with TeamSite CMS, making it …" at bounding box center [654, 580] width 498 height 123
click at [536, 617] on p "Built modular JSP, CSS, and JS systems integrated with TeamSite CMS, making it …" at bounding box center [654, 580] width 498 height 123
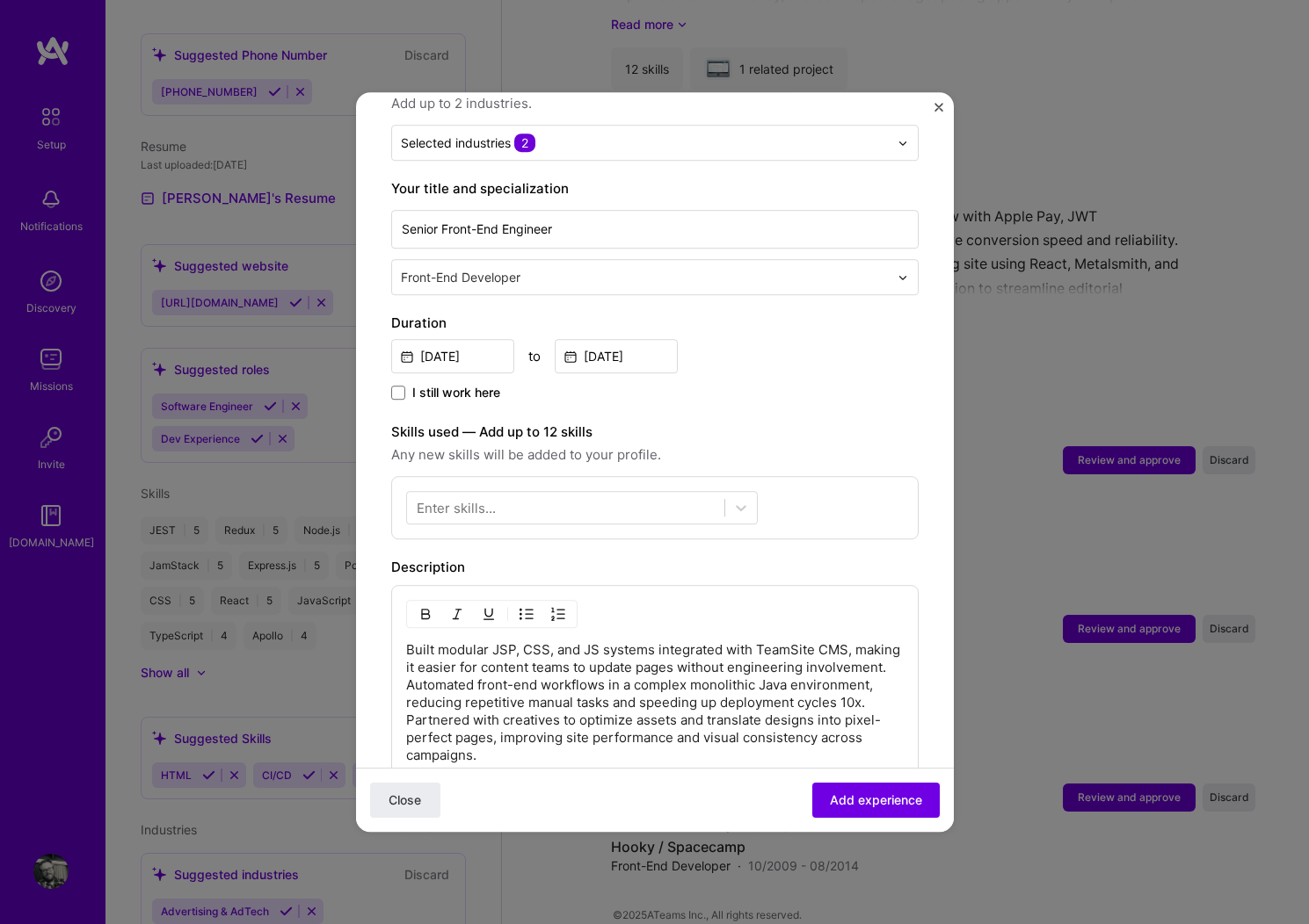
scroll to position [284, 0]
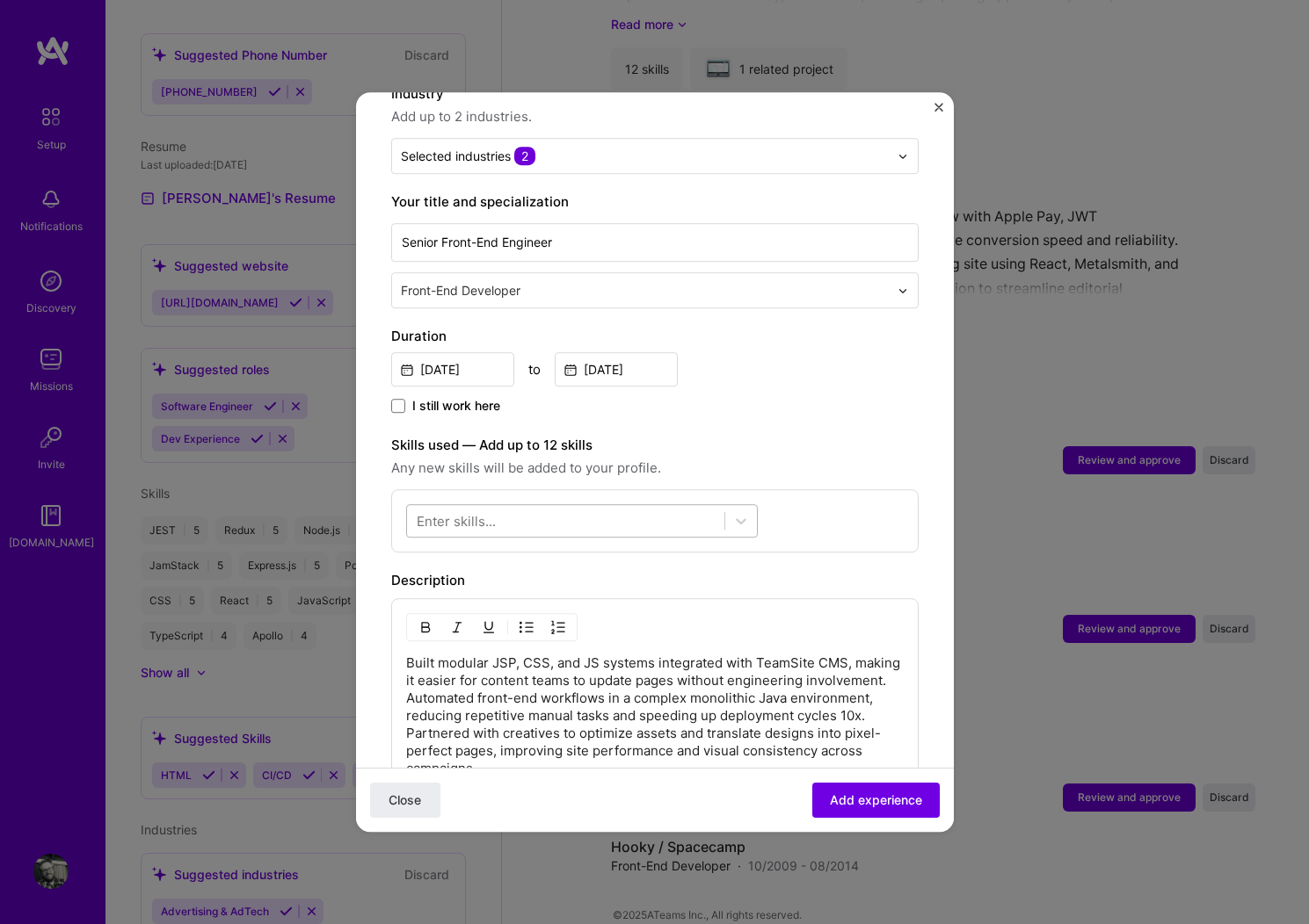
click at [586, 507] on div at bounding box center [565, 522] width 317 height 29
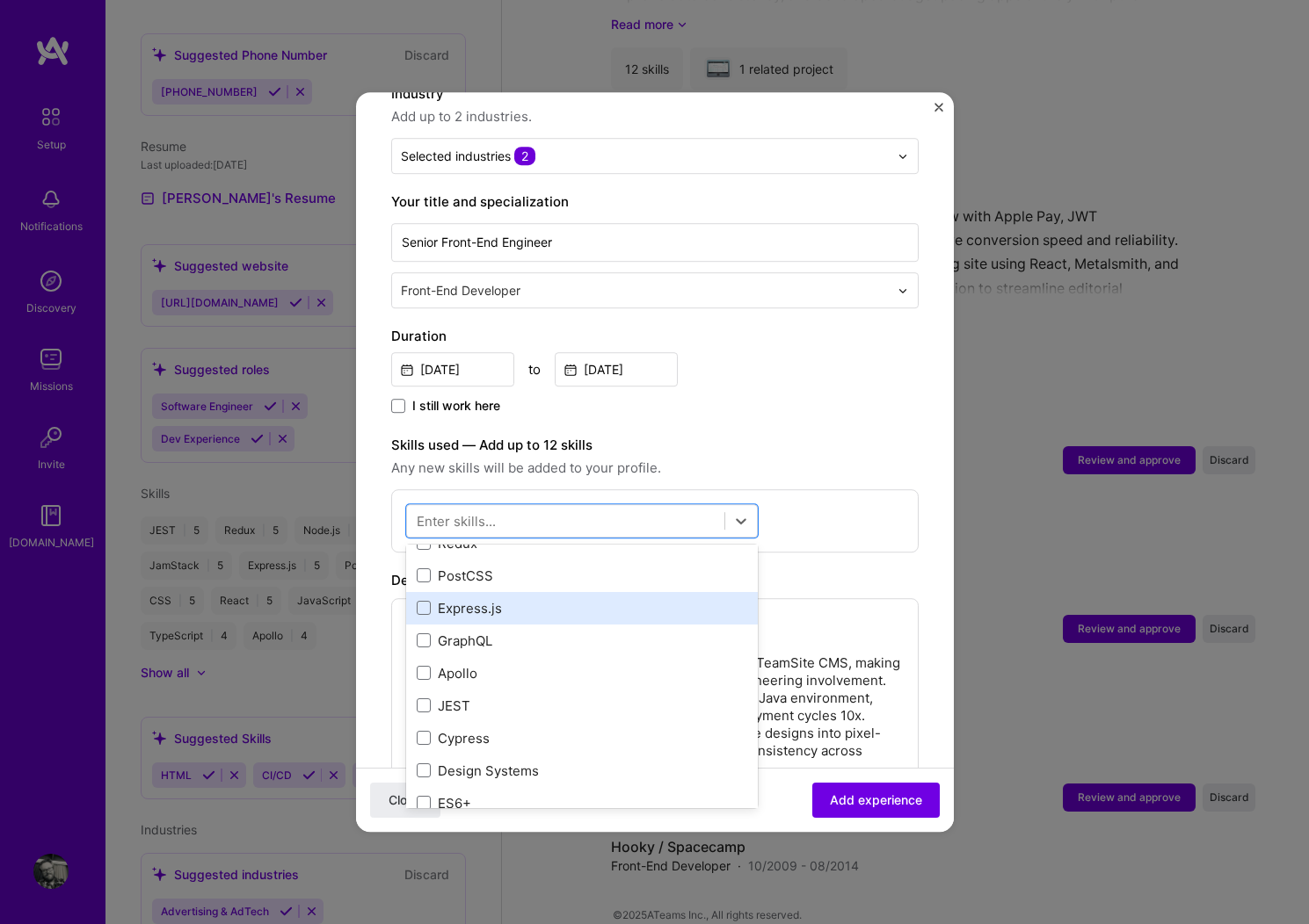
scroll to position [74, 0]
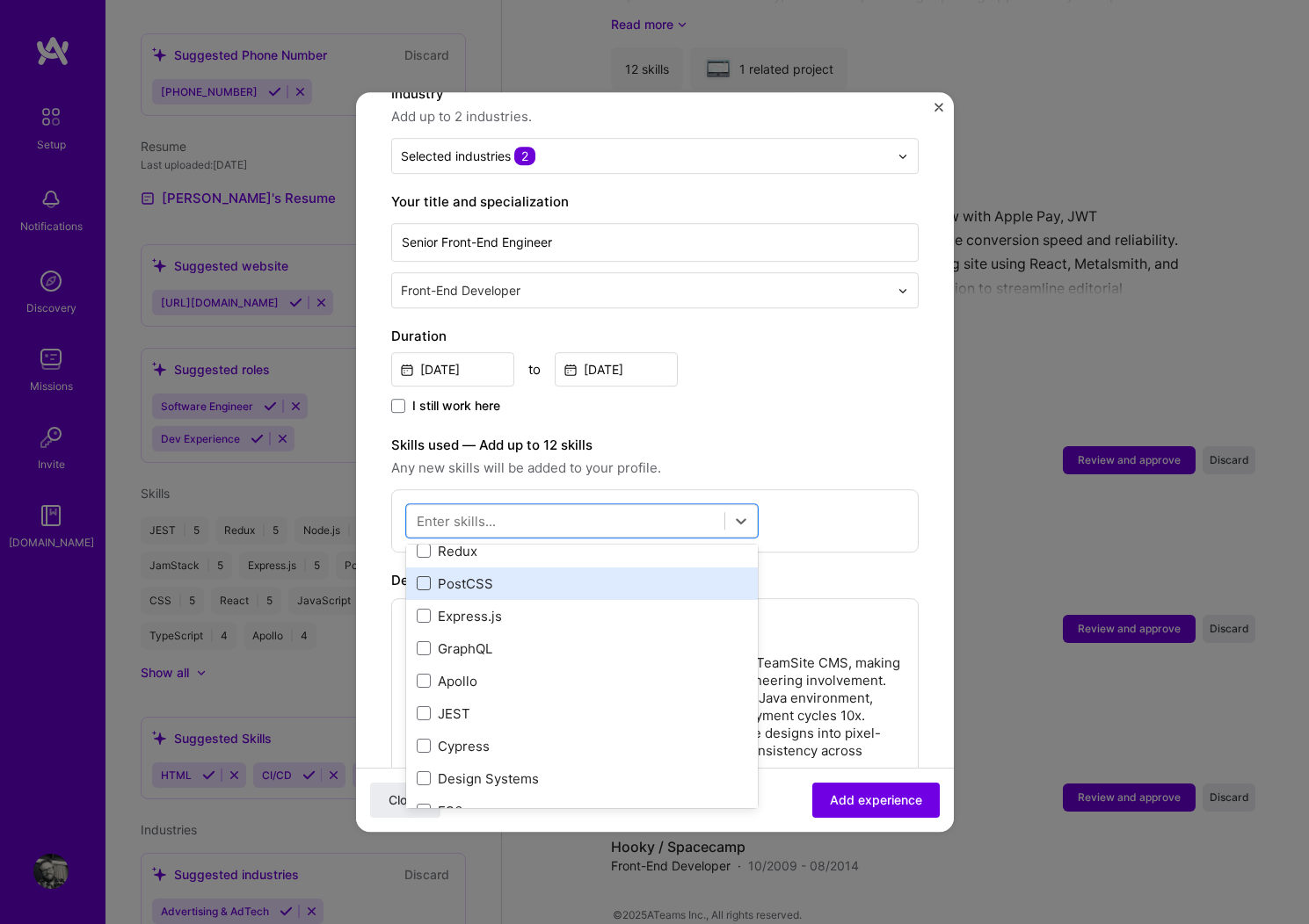
click at [423, 578] on span at bounding box center [423, 584] width 14 height 14
click at [0, 0] on input "checkbox" at bounding box center [0, 0] width 0 height 0
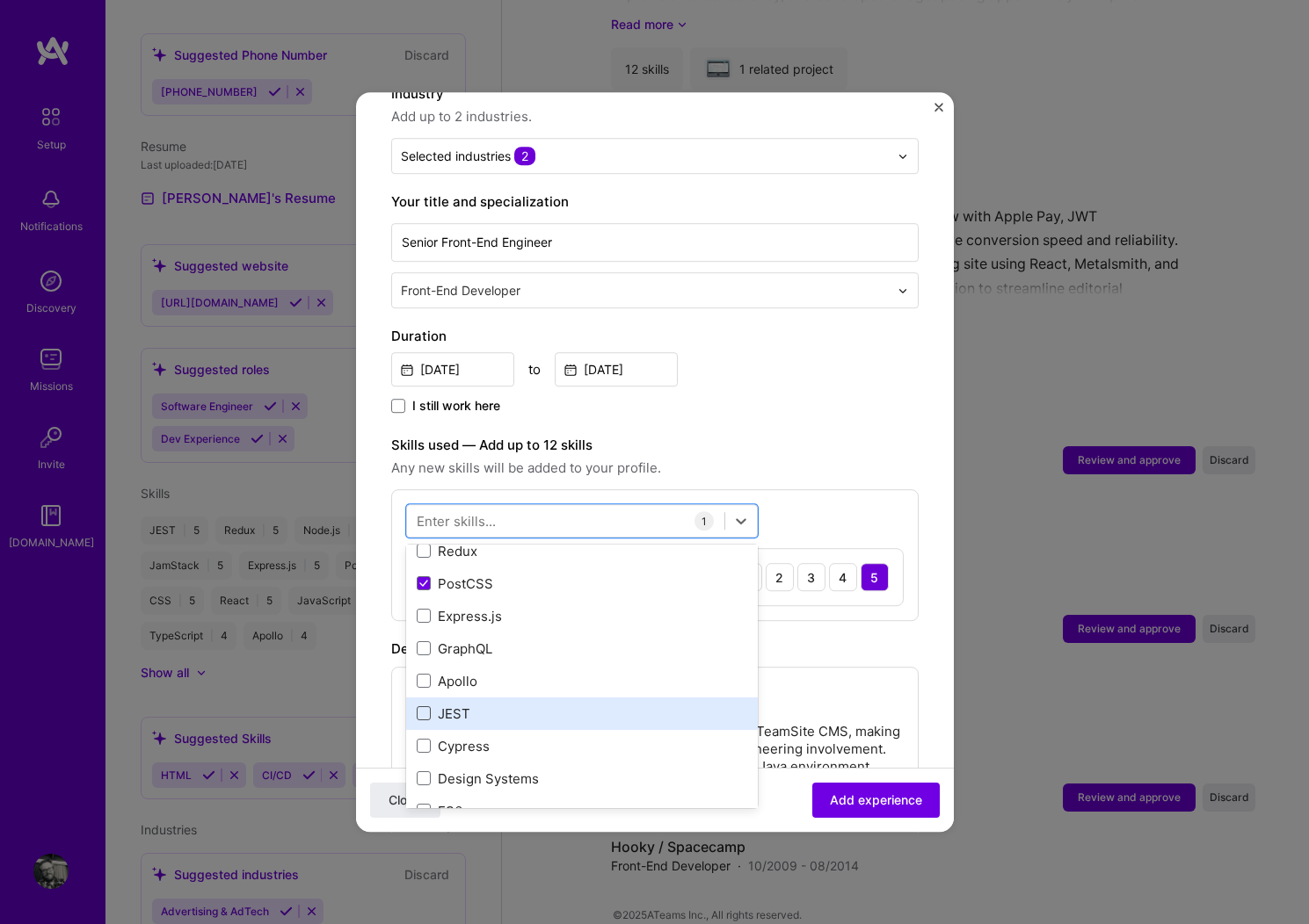
click at [419, 708] on span at bounding box center [423, 714] width 14 height 14
click at [0, 0] on input "checkbox" at bounding box center [0, 0] width 0 height 0
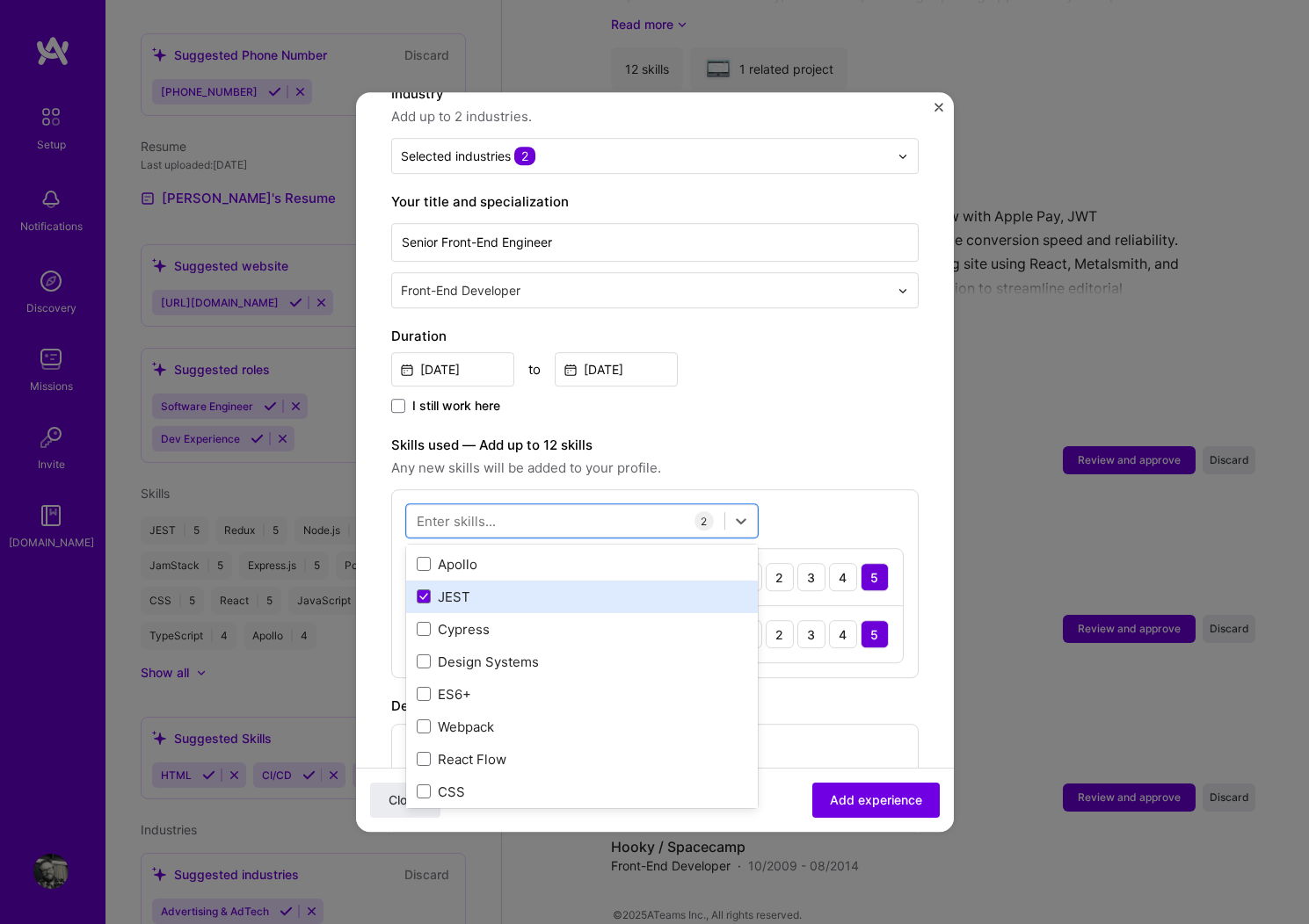
scroll to position [205, 0]
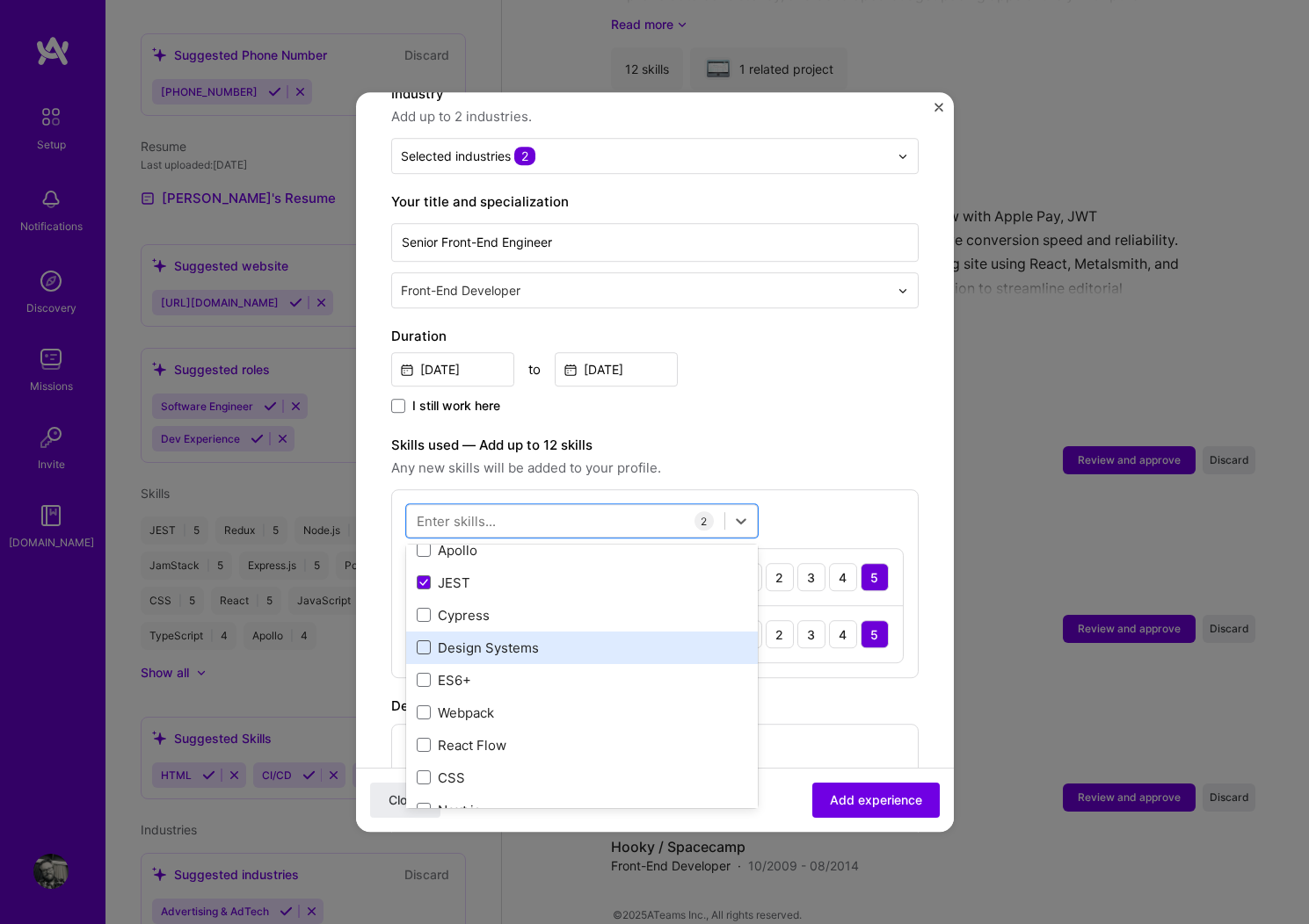
click at [422, 641] on span at bounding box center [423, 648] width 14 height 14
click at [0, 0] on input "checkbox" at bounding box center [0, 0] width 0 height 0
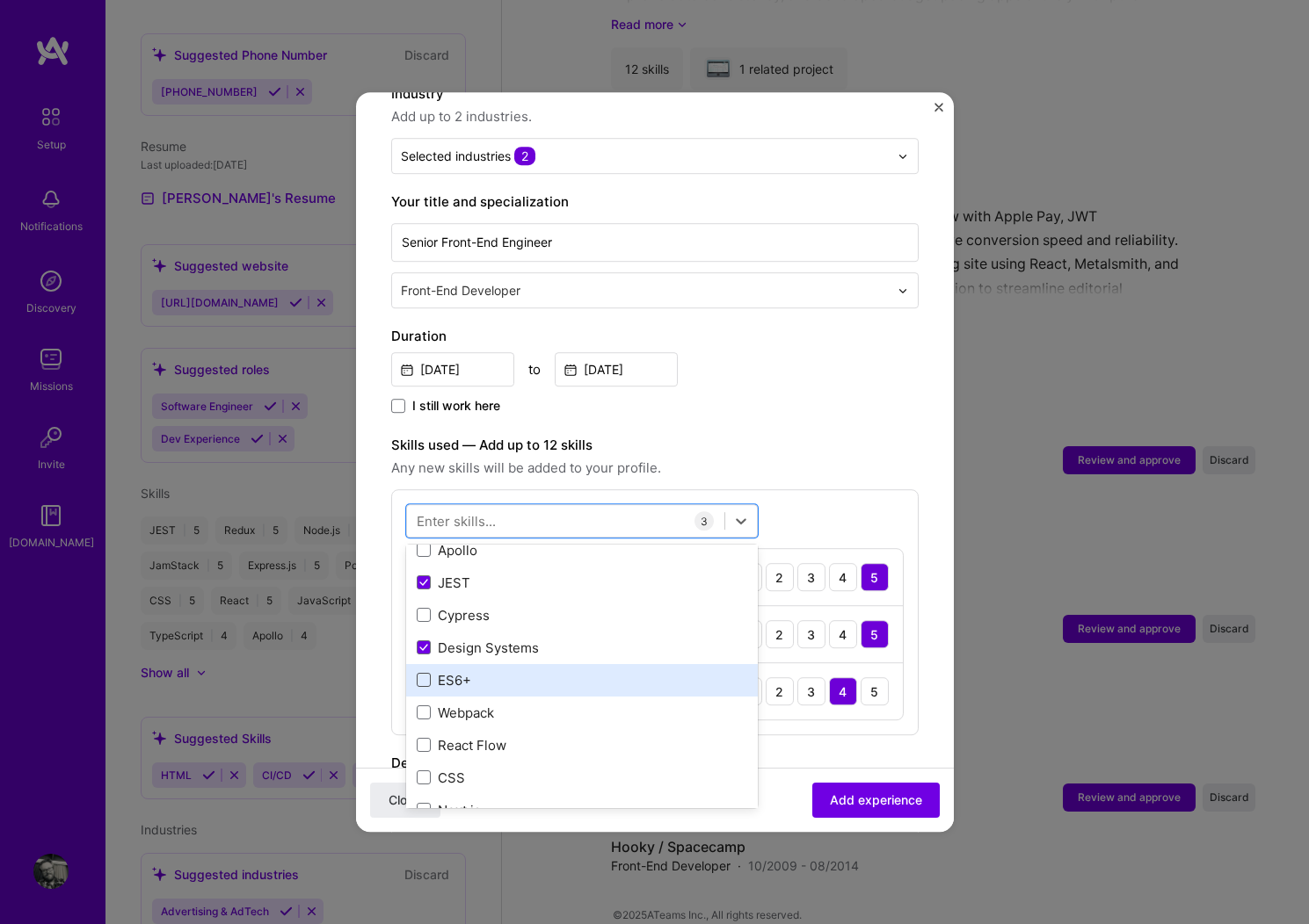
click at [424, 674] on span at bounding box center [423, 680] width 14 height 14
click at [0, 0] on input "checkbox" at bounding box center [0, 0] width 0 height 0
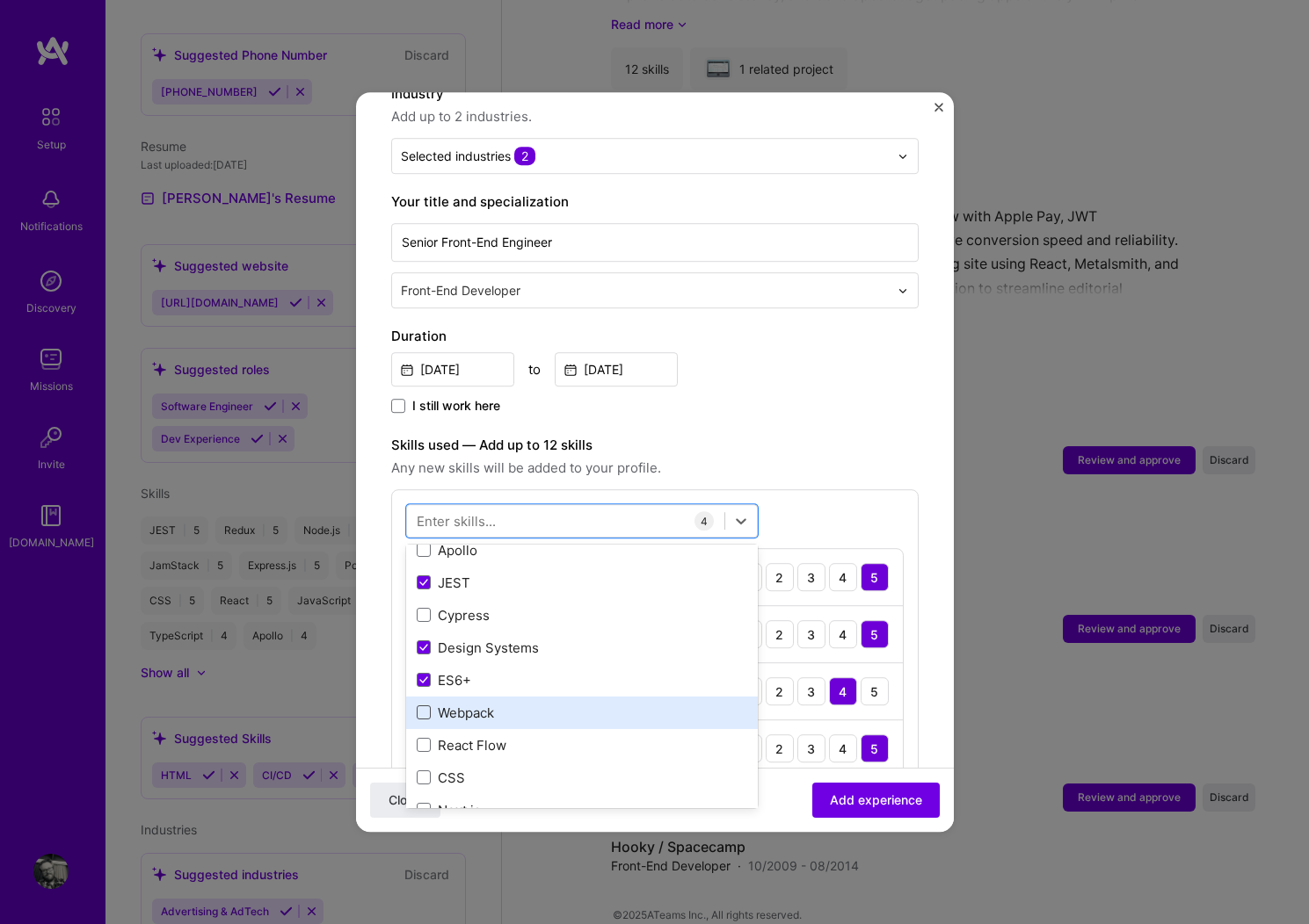
click at [419, 707] on span at bounding box center [423, 713] width 14 height 14
click at [0, 0] on input "checkbox" at bounding box center [0, 0] width 0 height 0
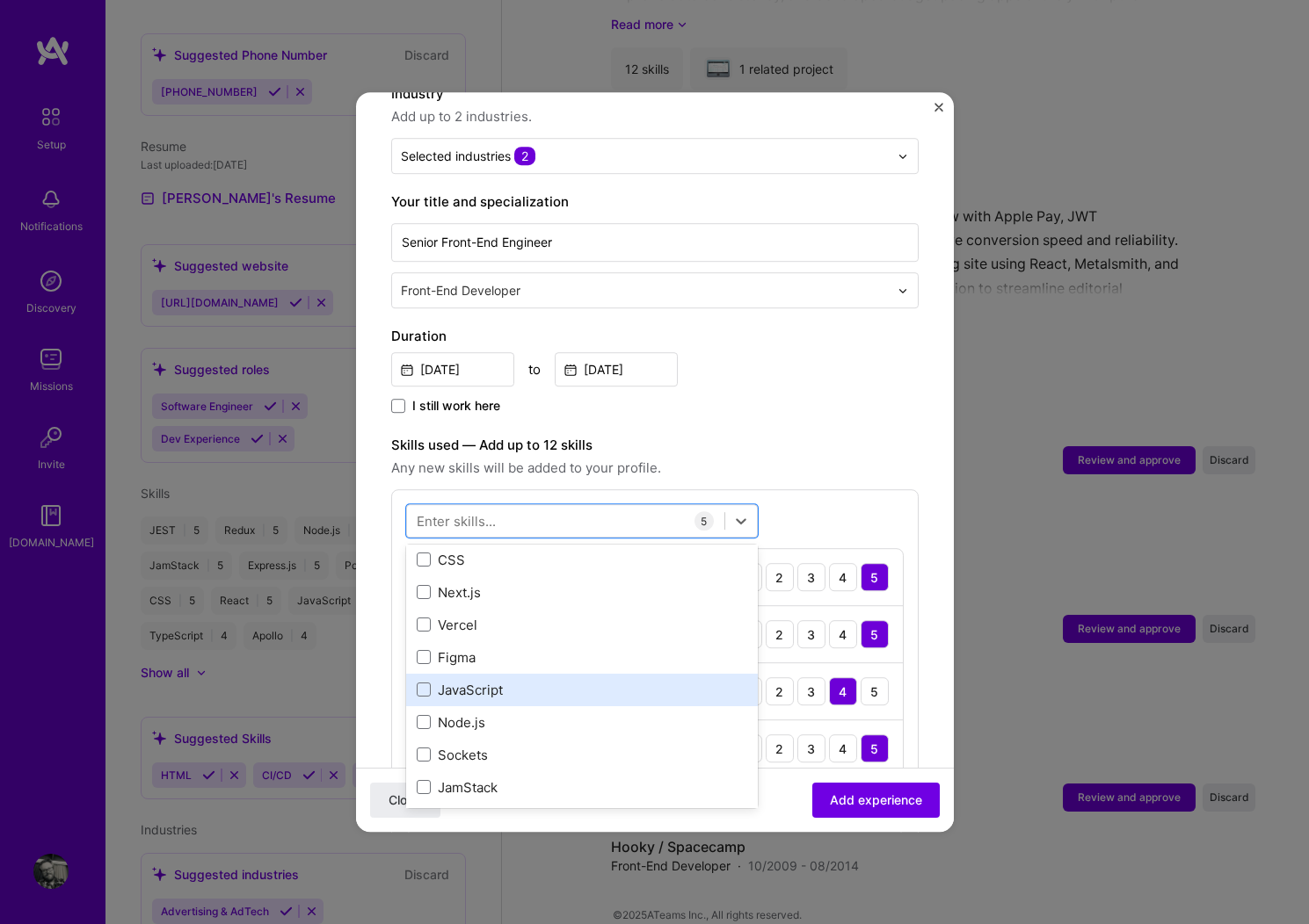
scroll to position [422, 0]
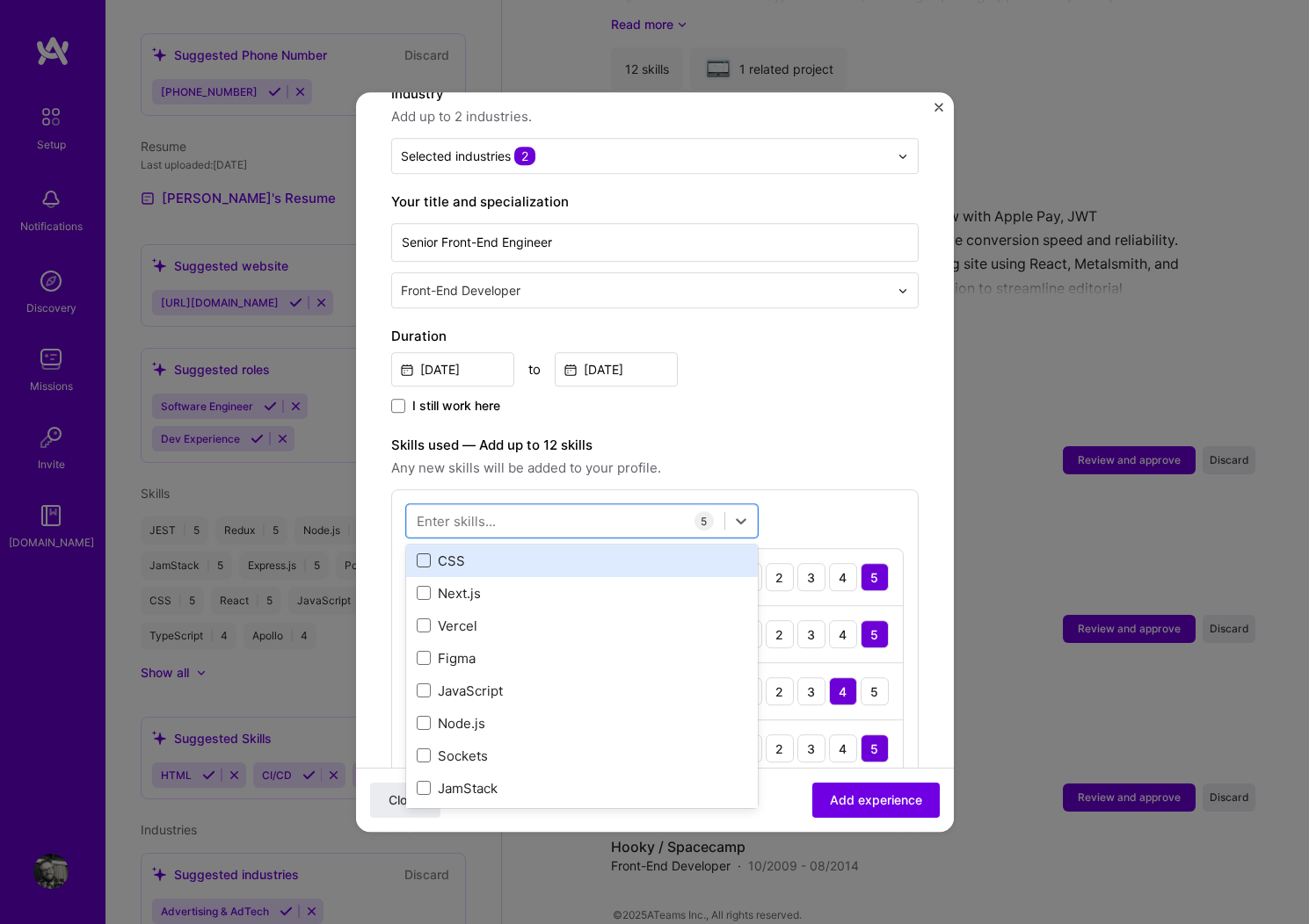
click at [421, 555] on span at bounding box center [423, 561] width 14 height 14
click at [0, 0] on input "checkbox" at bounding box center [0, 0] width 0 height 0
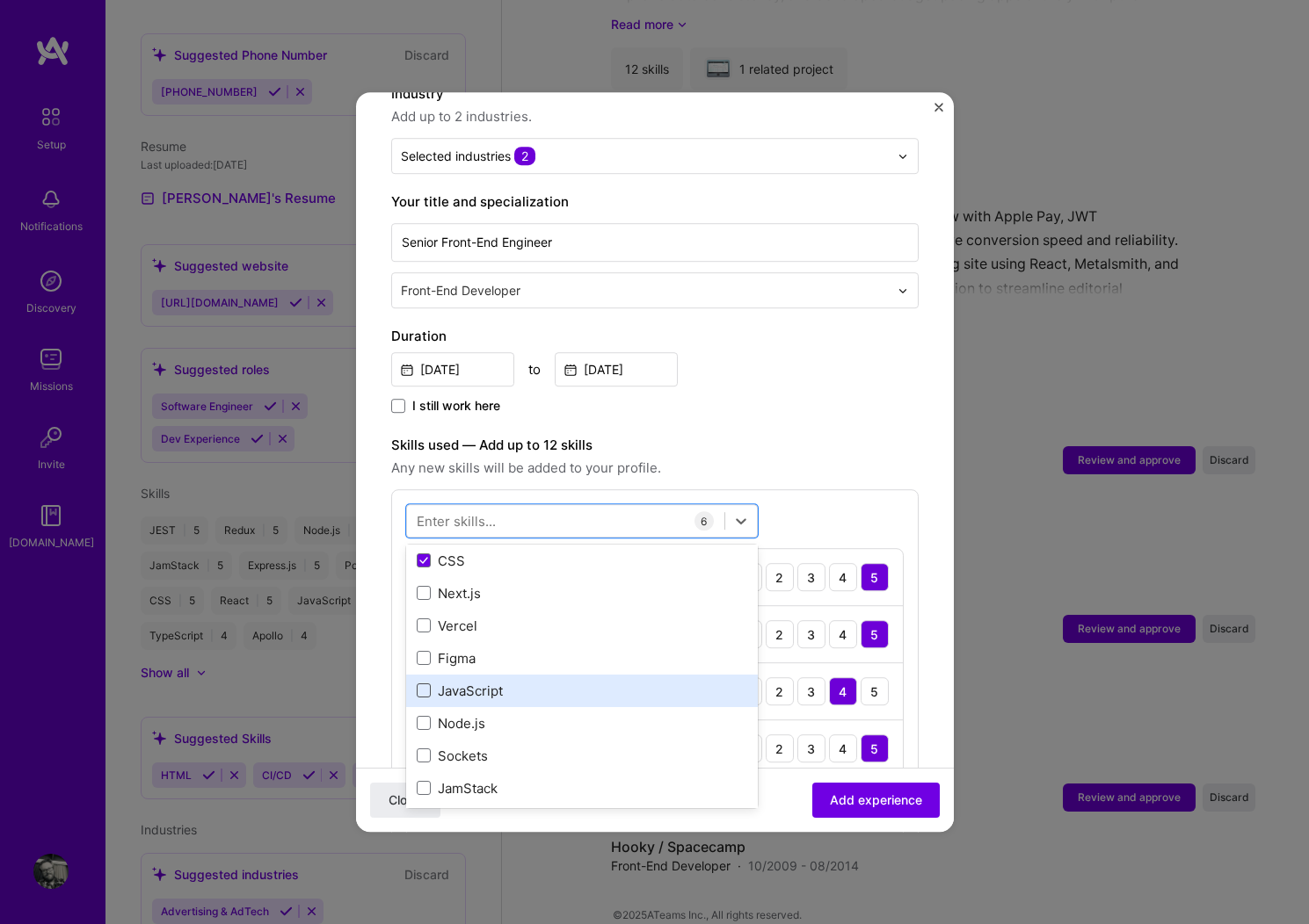
click at [418, 685] on span at bounding box center [423, 691] width 14 height 14
click at [0, 0] on input "checkbox" at bounding box center [0, 0] width 0 height 0
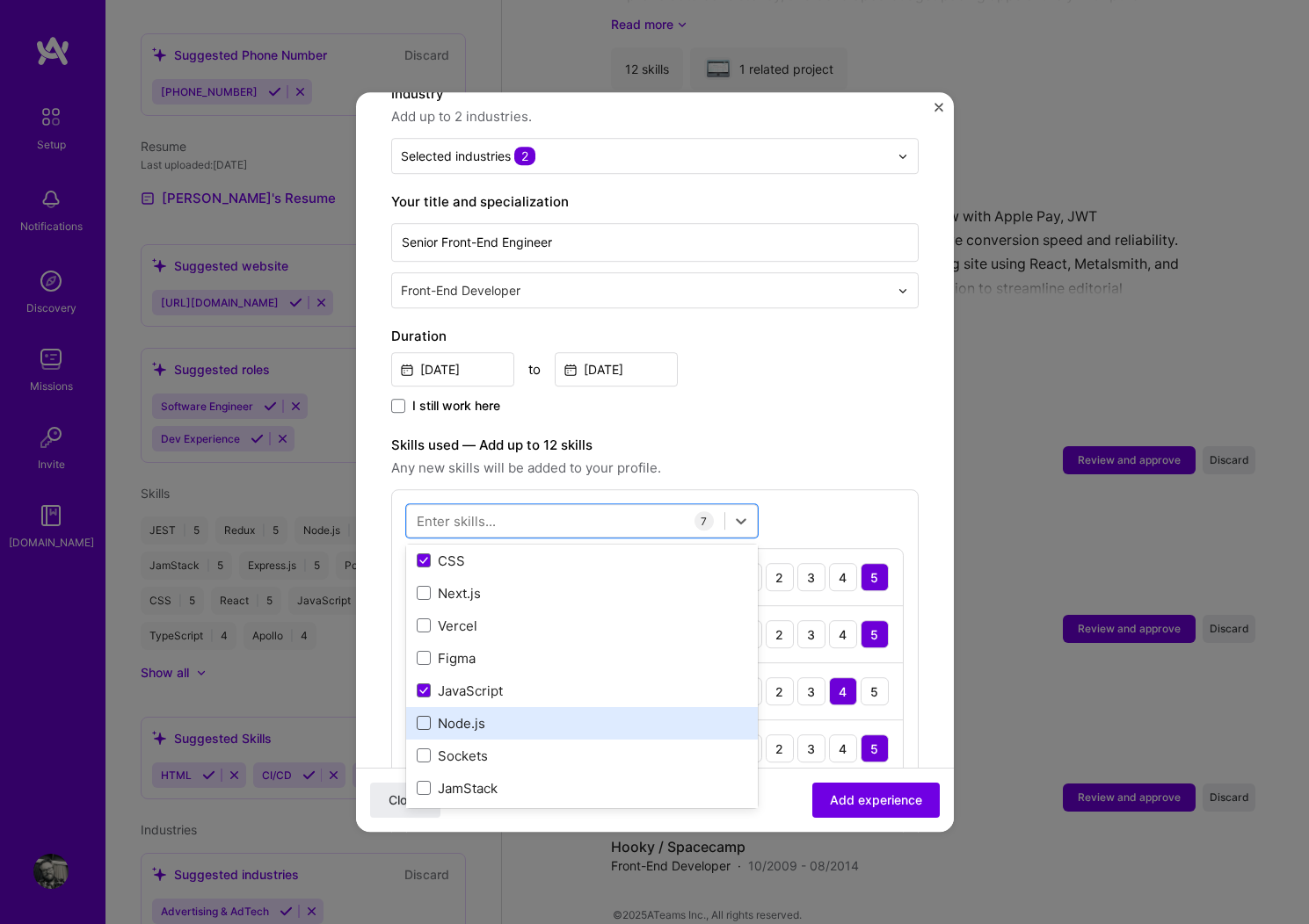
click at [429, 717] on span at bounding box center [423, 723] width 14 height 14
click at [0, 0] on input "checkbox" at bounding box center [0, 0] width 0 height 0
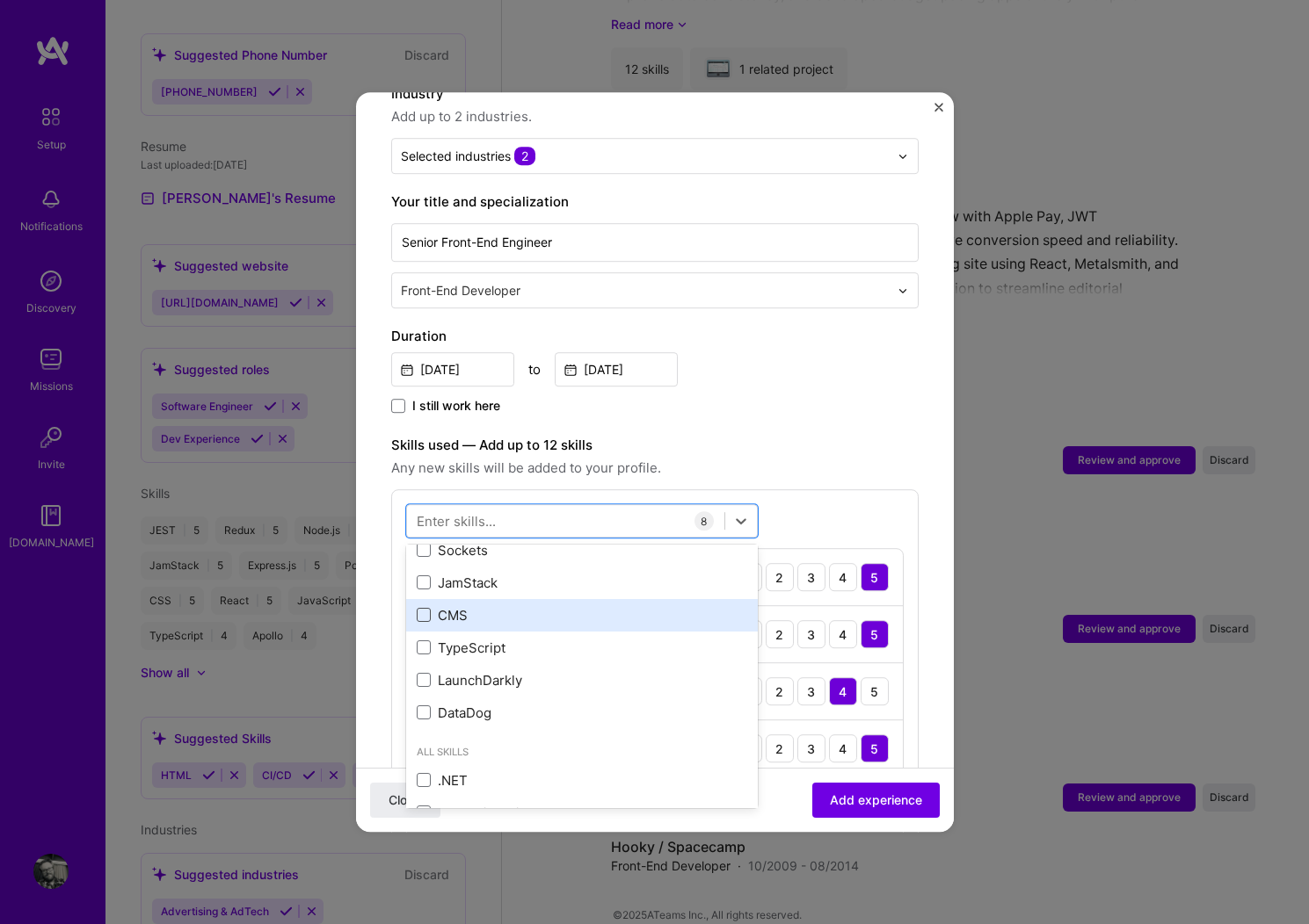
click at [423, 609] on span at bounding box center [423, 616] width 14 height 14
click at [0, 0] on input "checkbox" at bounding box center [0, 0] width 0 height 0
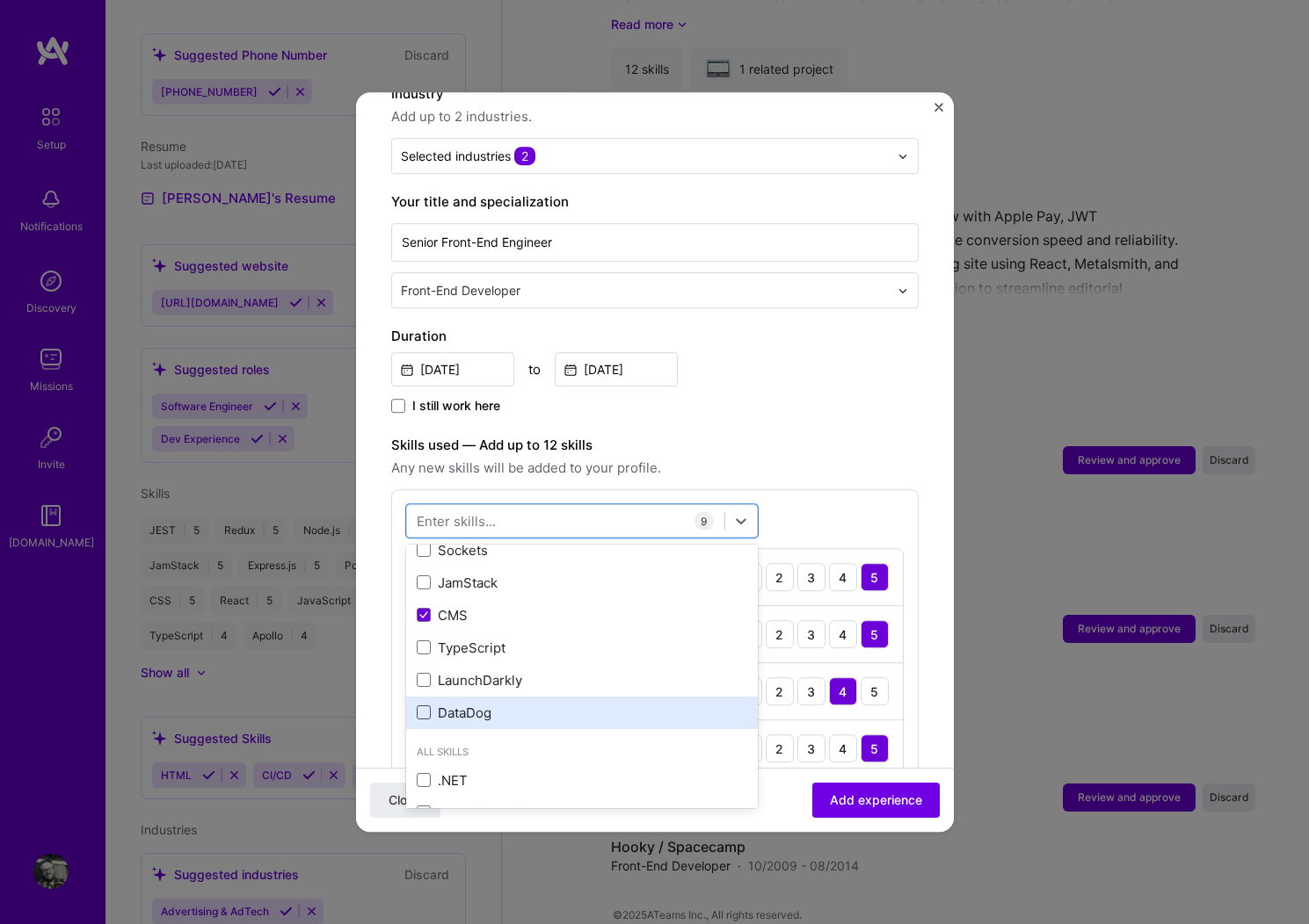
click at [423, 707] on span at bounding box center [423, 713] width 14 height 14
click at [0, 0] on input "checkbox" at bounding box center [0, 0] width 0 height 0
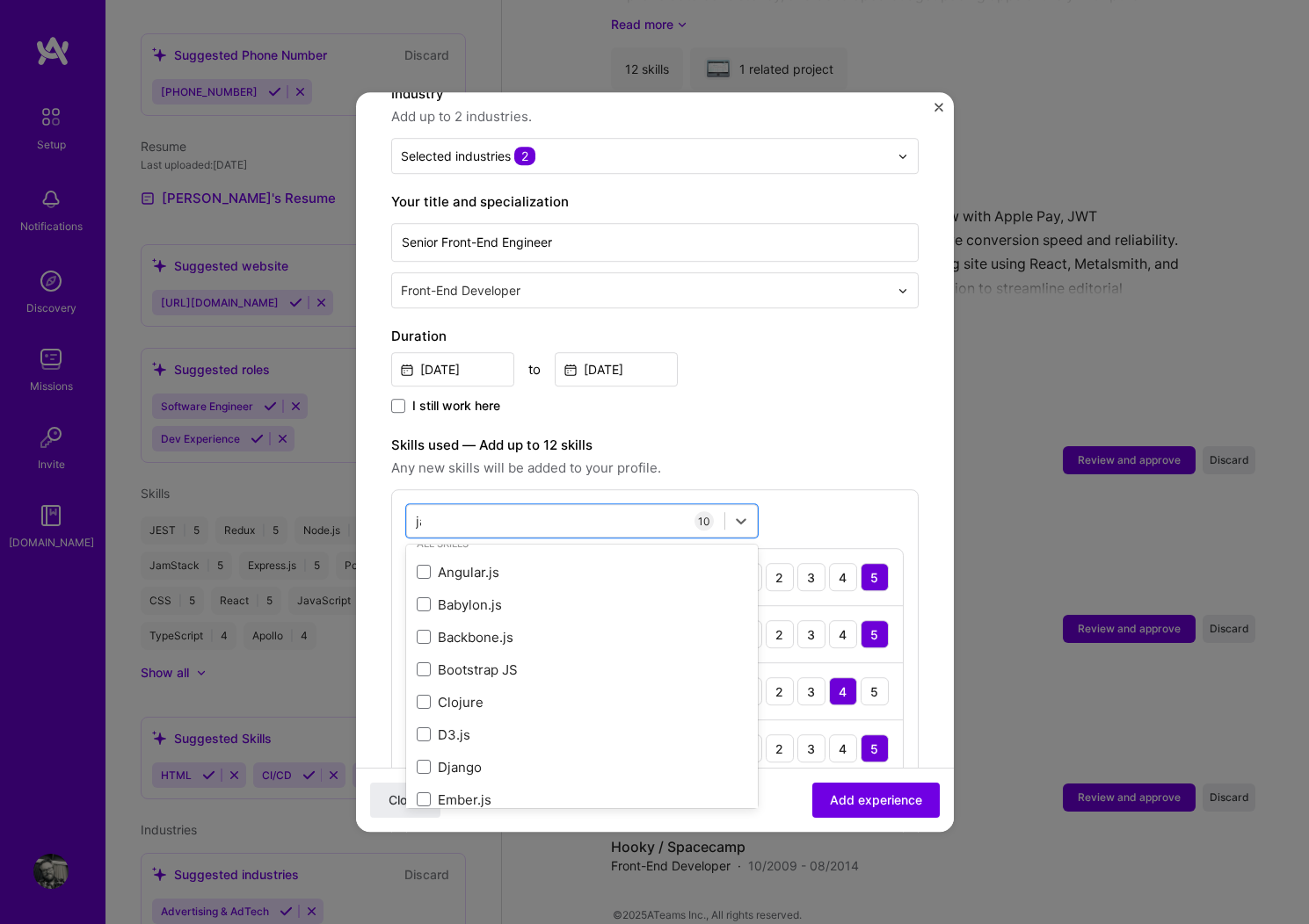
scroll to position [0, 0]
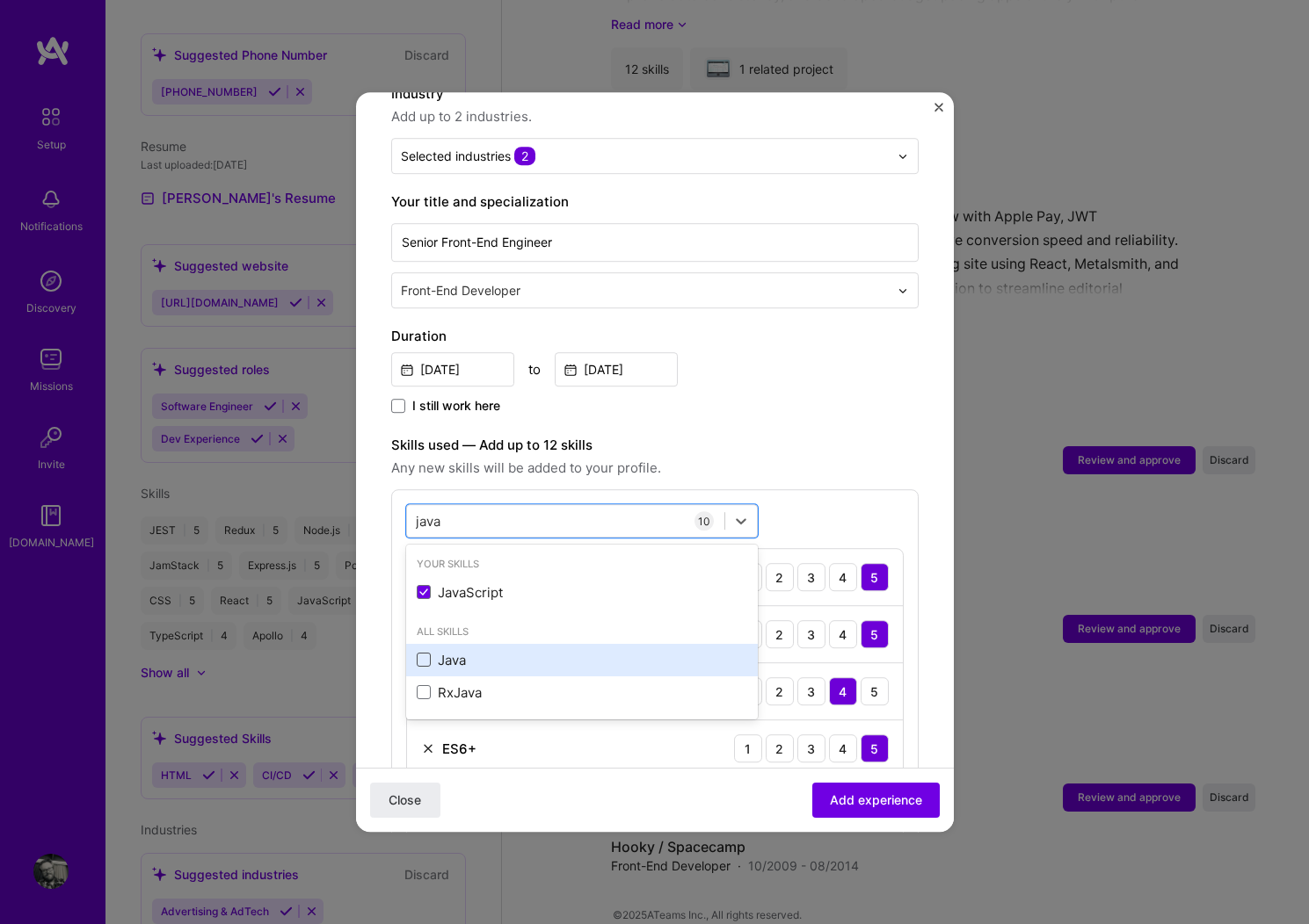
click at [427, 653] on span at bounding box center [423, 659] width 14 height 14
click at [0, 0] on input "checkbox" at bounding box center [0, 0] width 0 height 0
type input "java"
click at [845, 435] on label "Skills used — Add up to 12 skills" at bounding box center [655, 445] width 528 height 21
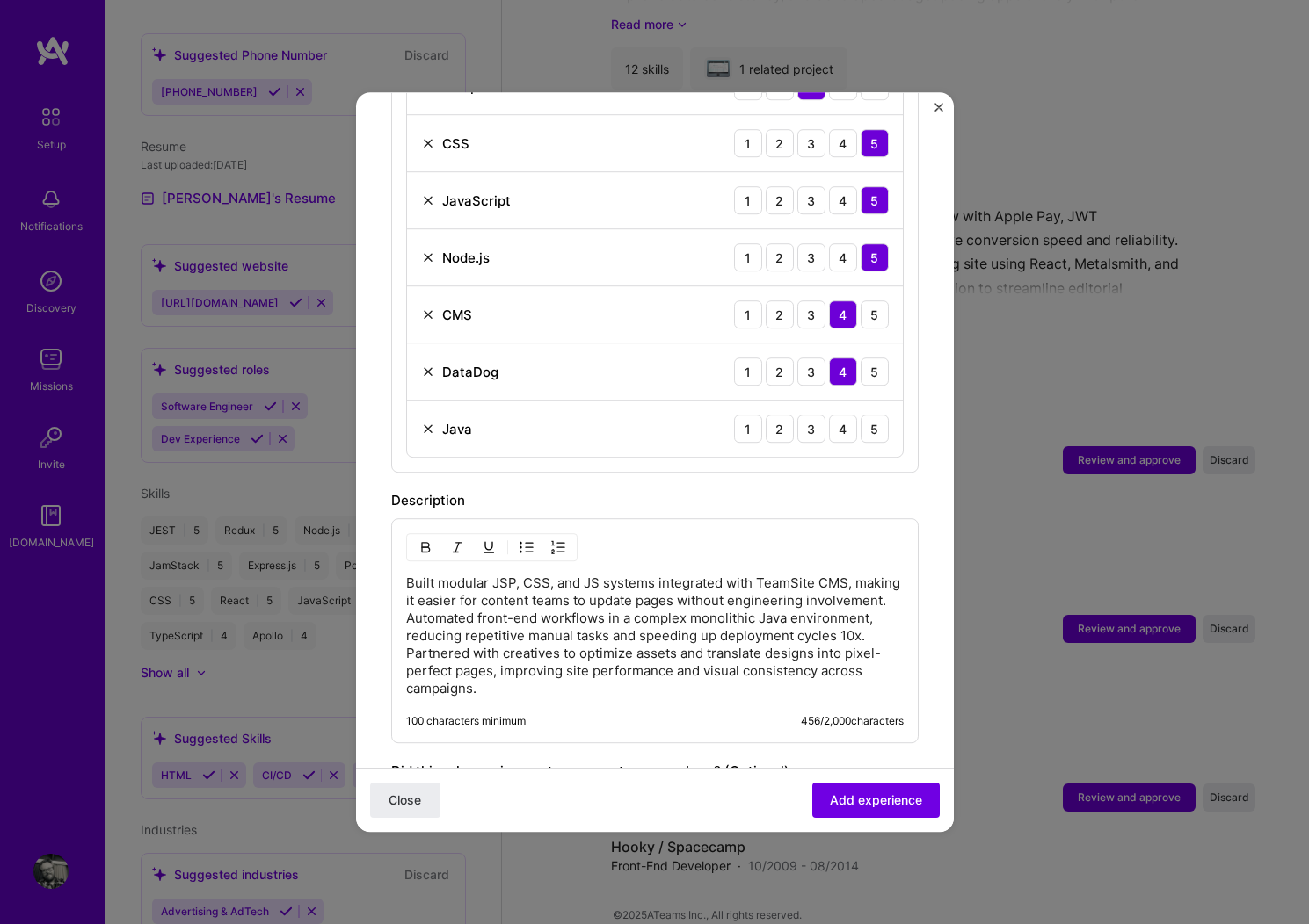
scroll to position [1010, 0]
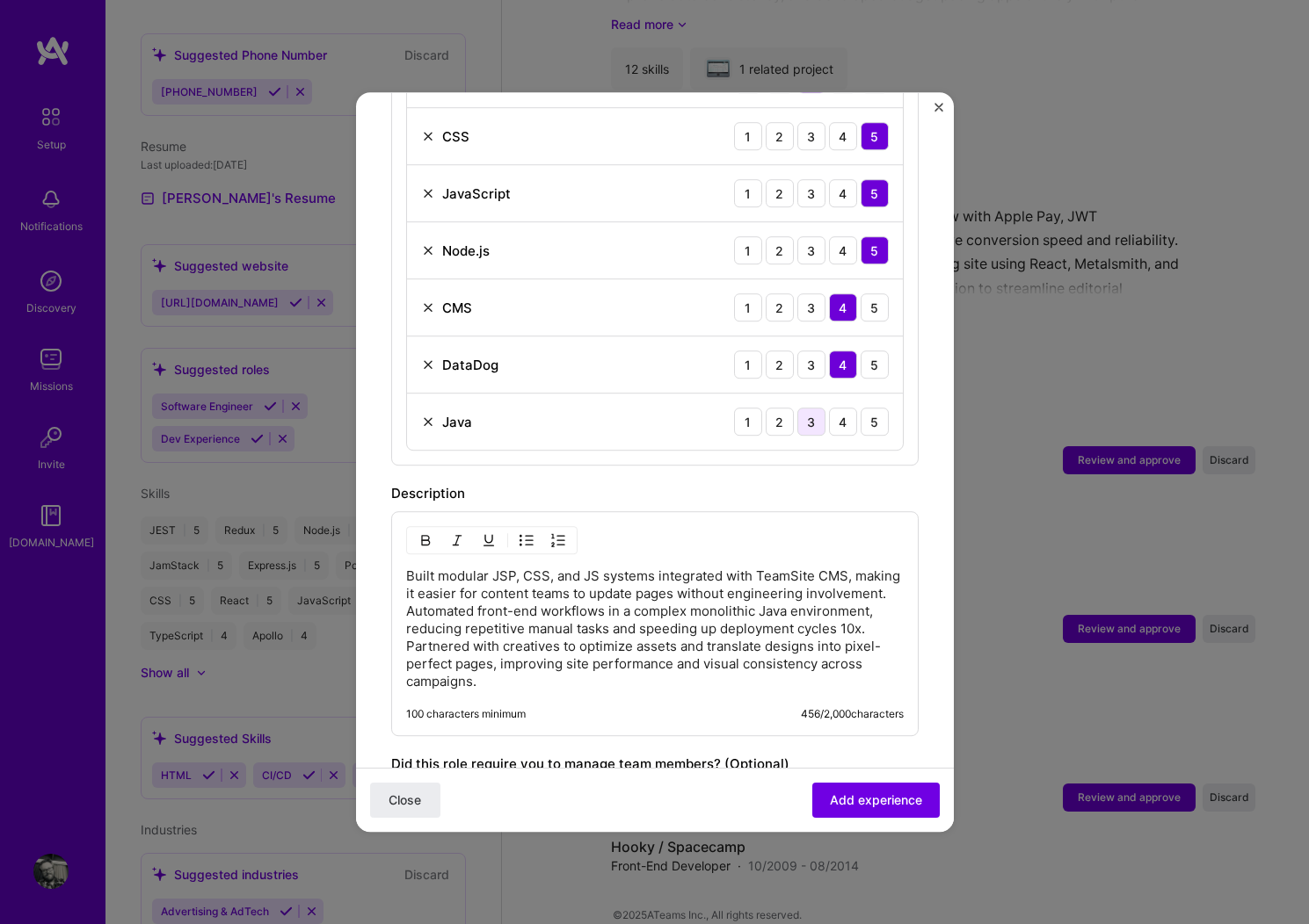
click at [797, 407] on div "3" at bounding box center [811, 421] width 28 height 28
click at [766, 407] on div "2" at bounding box center [780, 421] width 28 height 28
click at [872, 483] on div "Description" at bounding box center [655, 493] width 528 height 21
drag, startPoint x: 772, startPoint y: 467, endPoint x: 816, endPoint y: 552, distance: 95.7
click at [772, 483] on div "Description" at bounding box center [655, 493] width 528 height 21
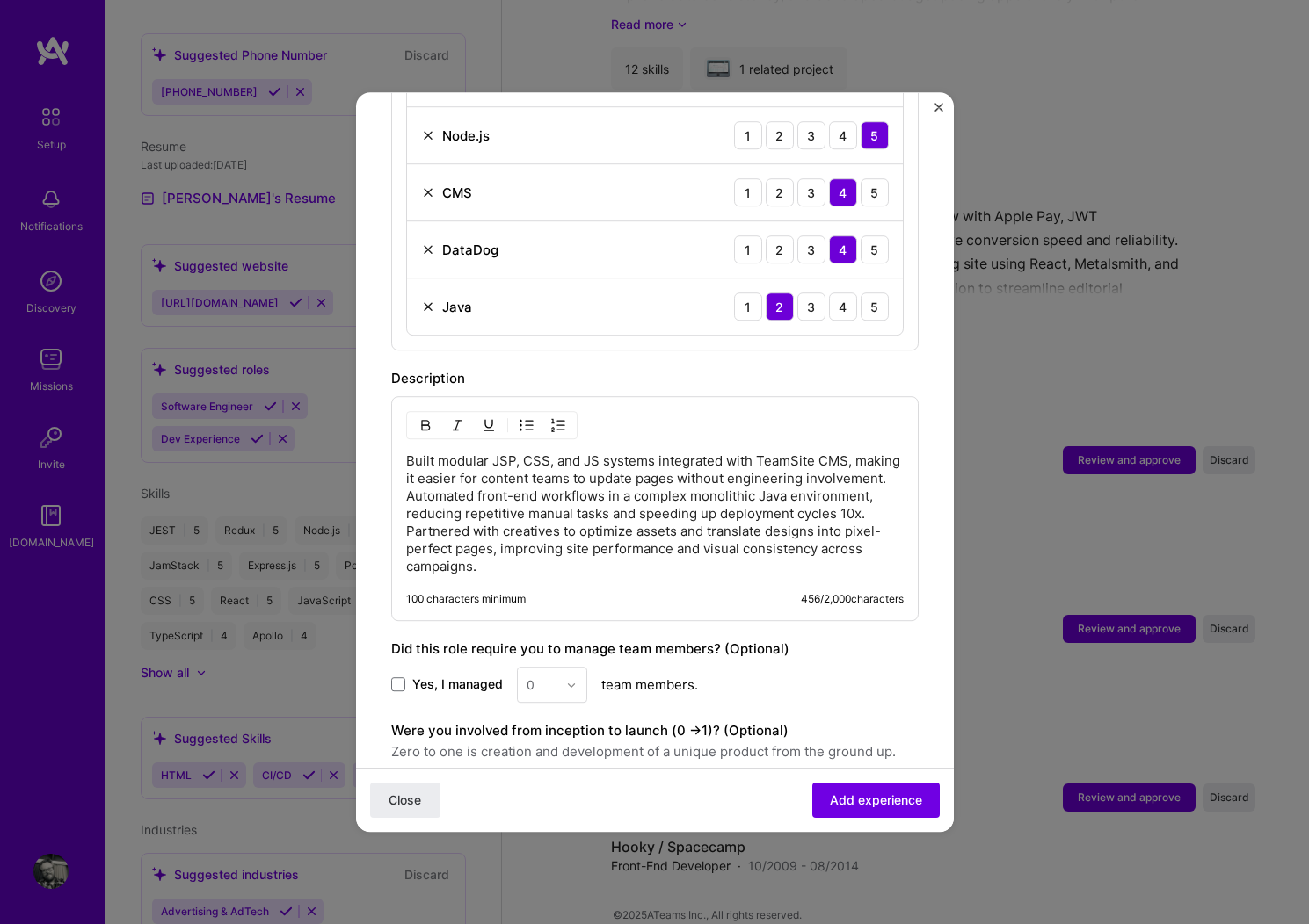
scroll to position [1128, 0]
click at [895, 798] on span "Add experience" at bounding box center [875, 800] width 92 height 17
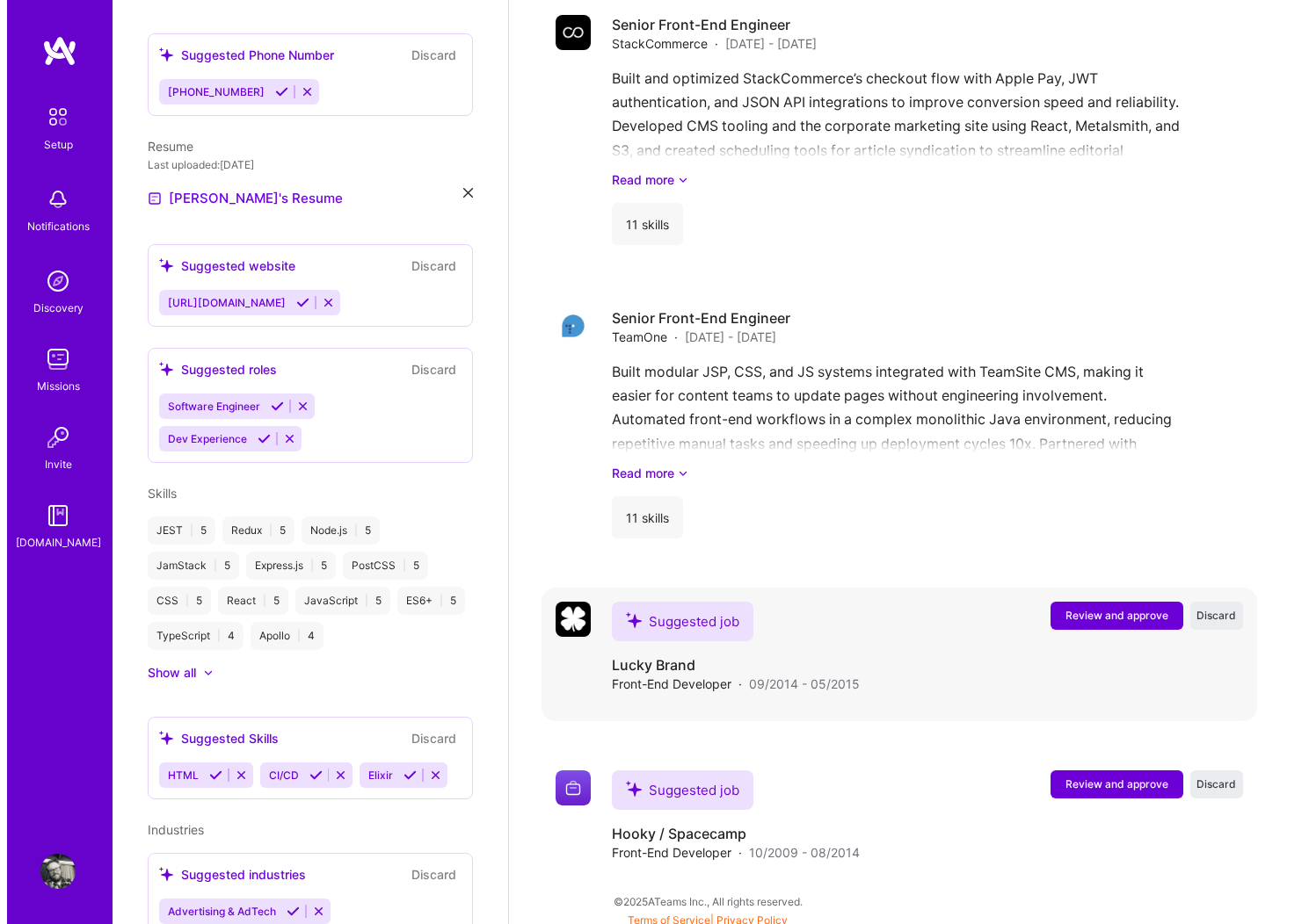
scroll to position [3407, 0]
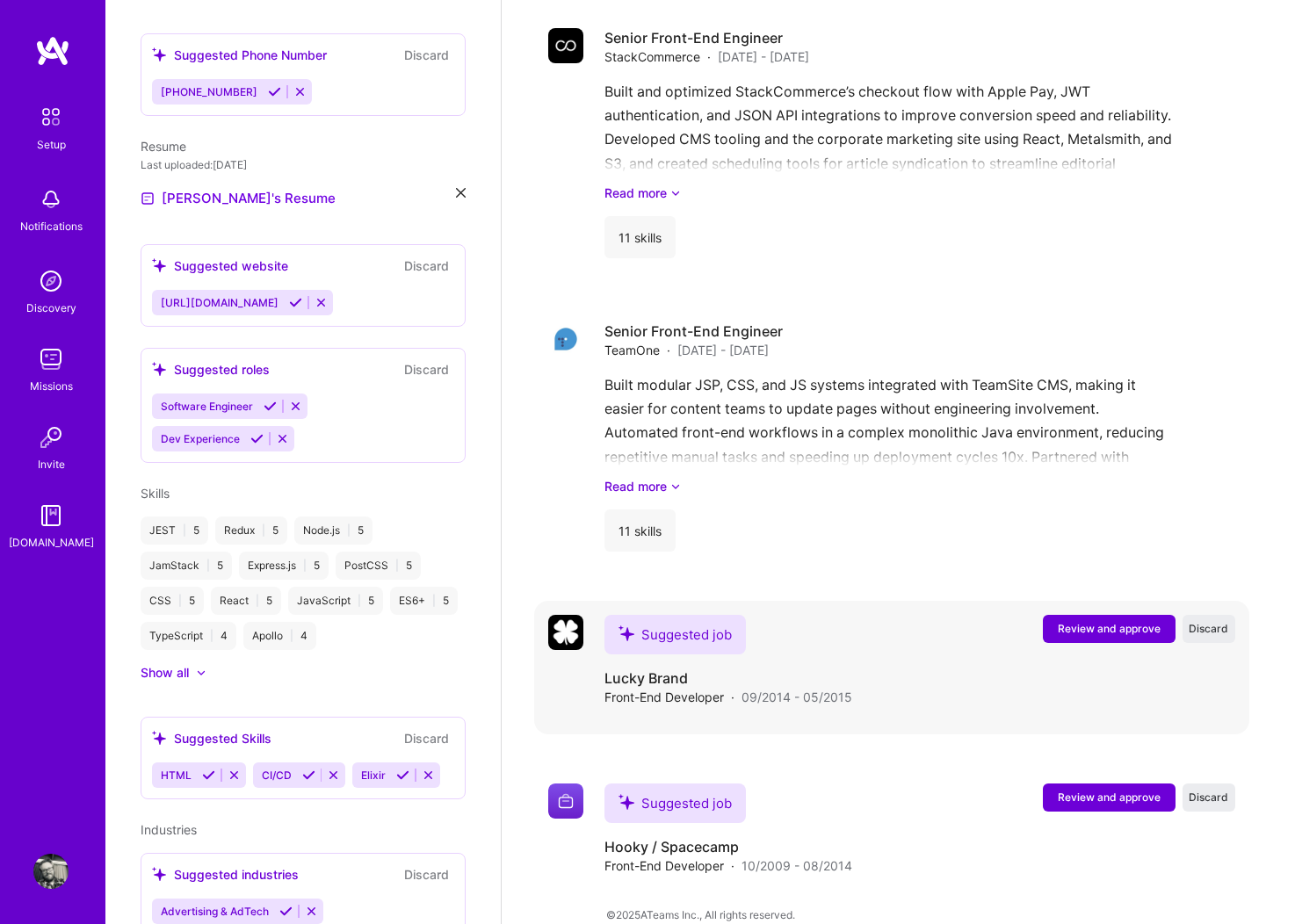
click at [1107, 621] on span "Review and approve" at bounding box center [1109, 628] width 103 height 15
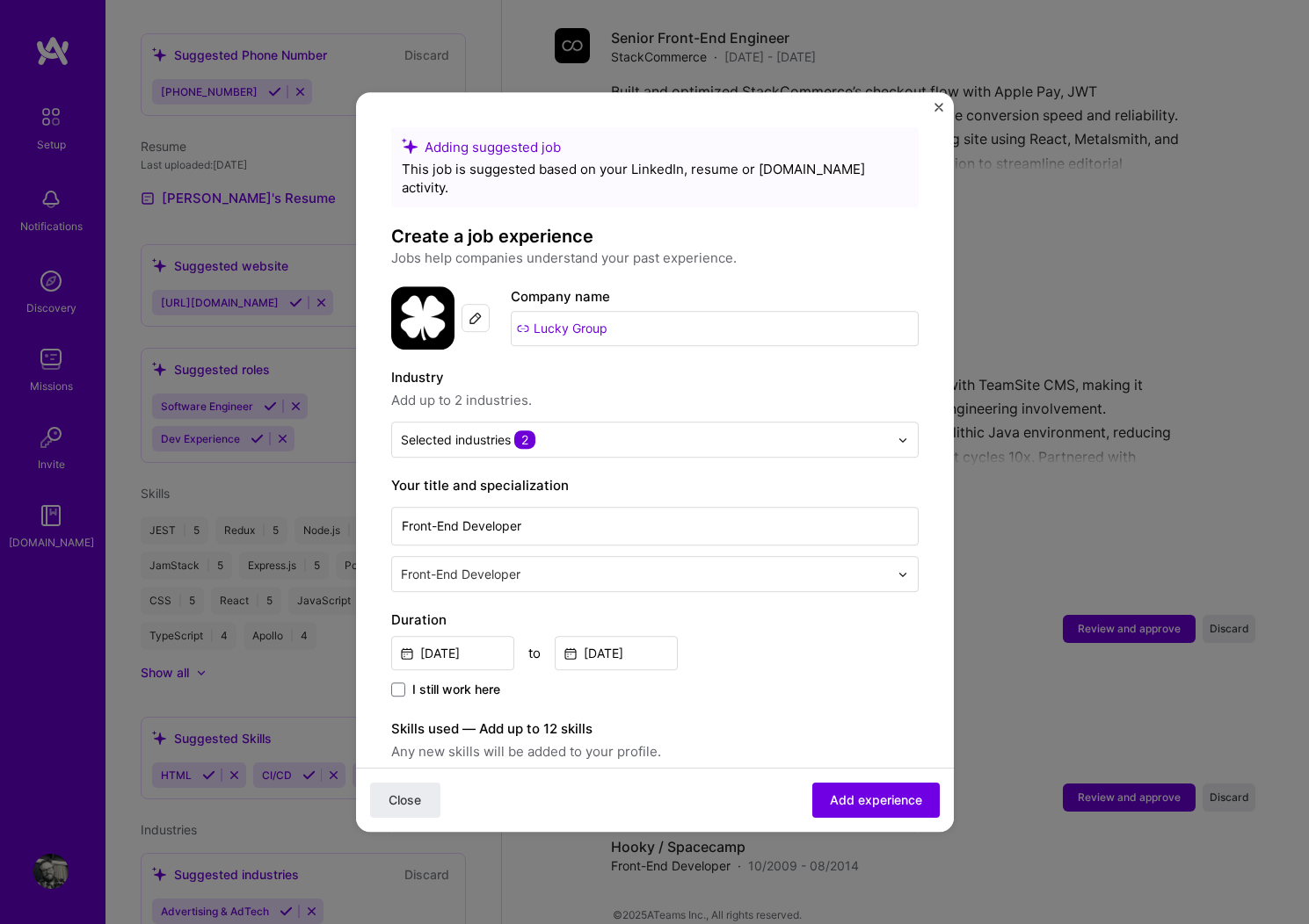
click at [536, 311] on input "Lucky Group" at bounding box center [714, 328] width 408 height 35
click at [524, 311] on input "Lucky Group" at bounding box center [714, 328] width 408 height 35
click at [625, 312] on input "Lucky Group" at bounding box center [714, 328] width 408 height 35
type input "The Lucky Group, Inc"
click at [639, 362] on div "The Lucky Group, Inc" at bounding box center [648, 377] width 148 height 31
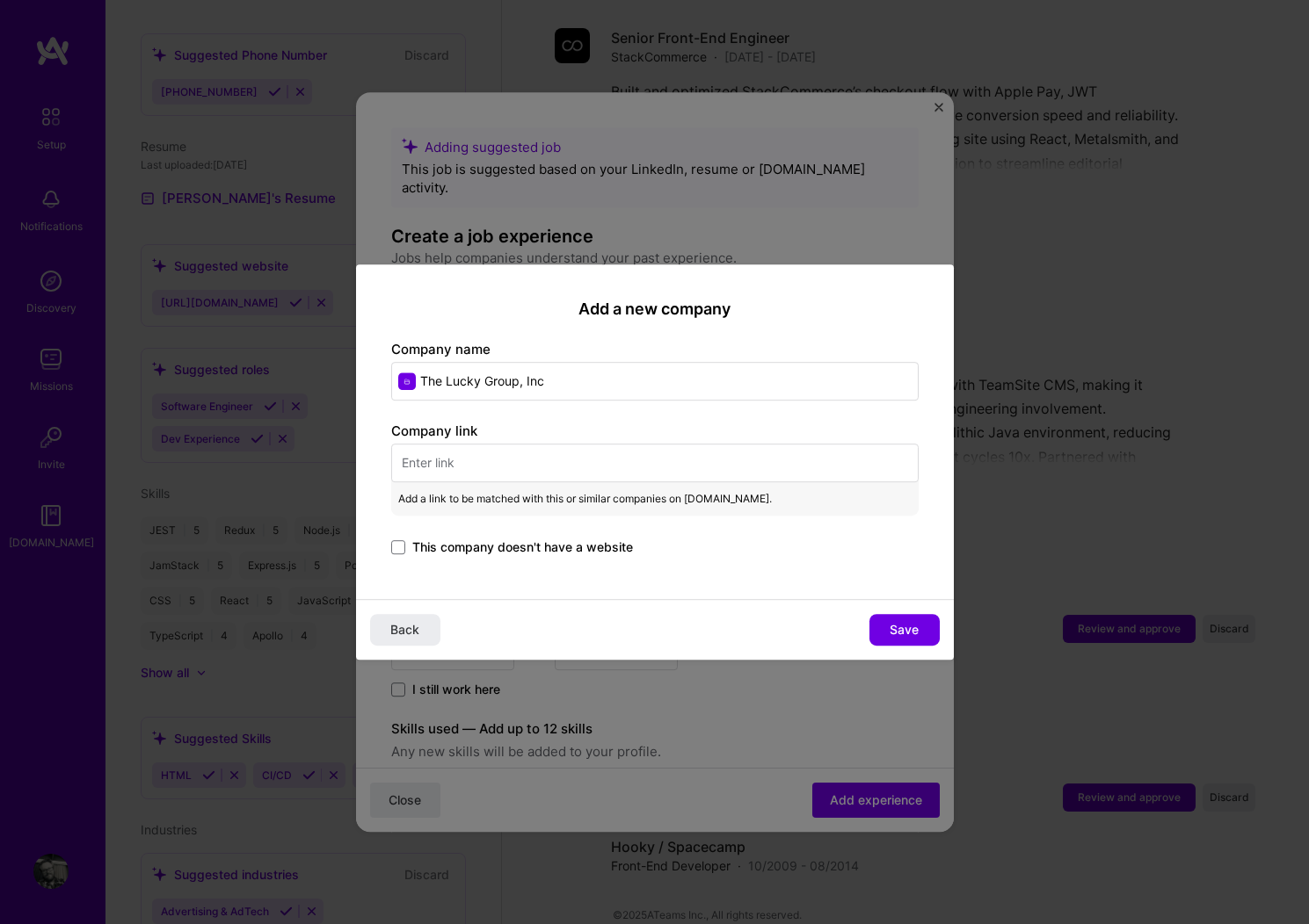
click at [474, 459] on input "text" at bounding box center [655, 463] width 528 height 39
paste input "[URL][DOMAIN_NAME]"
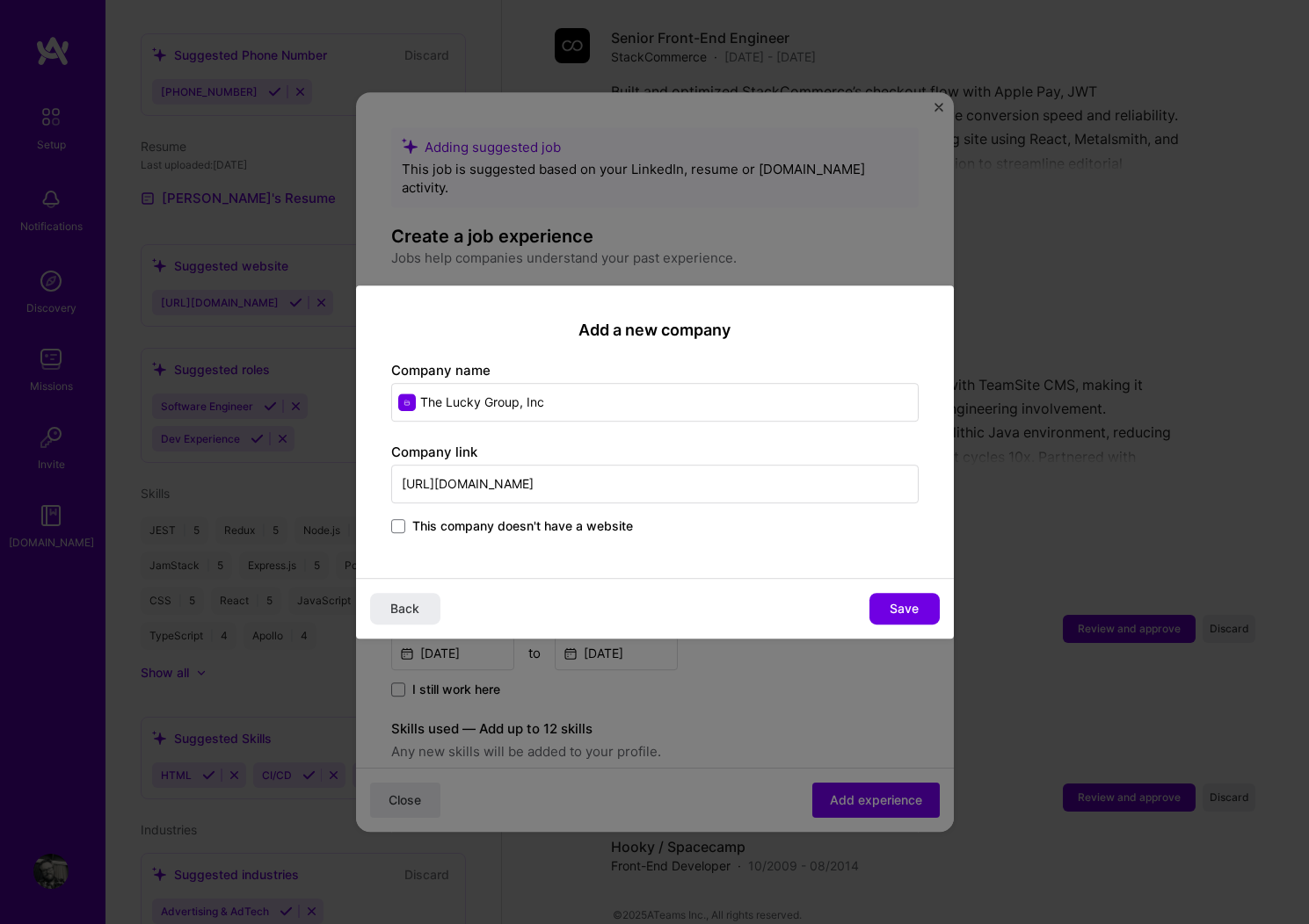
click at [575, 524] on span "This company doesn't have a website" at bounding box center [522, 526] width 221 height 17
click at [0, 0] on input "This company doesn't have a website" at bounding box center [0, 0] width 0 height 0
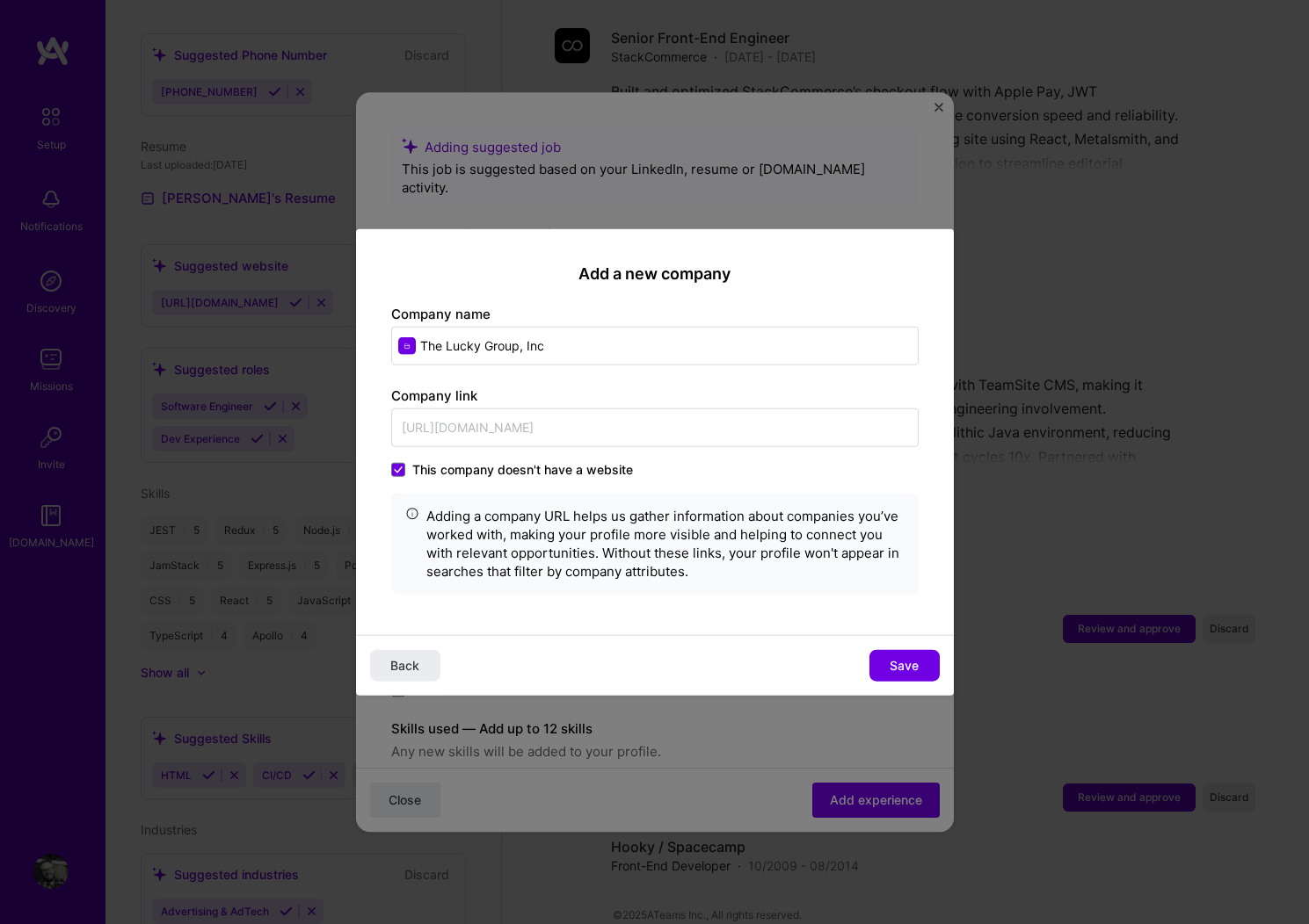
click at [522, 514] on div "Adding a company URL helps us gather information about companies you’ve worked …" at bounding box center [666, 543] width 478 height 74
drag, startPoint x: 591, startPoint y: 510, endPoint x: 767, endPoint y: 516, distance: 176.1
click at [767, 516] on div "Adding a company URL helps us gather information about companies you’ve worked …" at bounding box center [666, 543] width 478 height 74
click at [760, 523] on div "Adding a company URL helps us gather information about companies you’ve worked …" at bounding box center [666, 543] width 478 height 74
drag, startPoint x: 542, startPoint y: 535, endPoint x: 677, endPoint y: 557, distance: 136.8
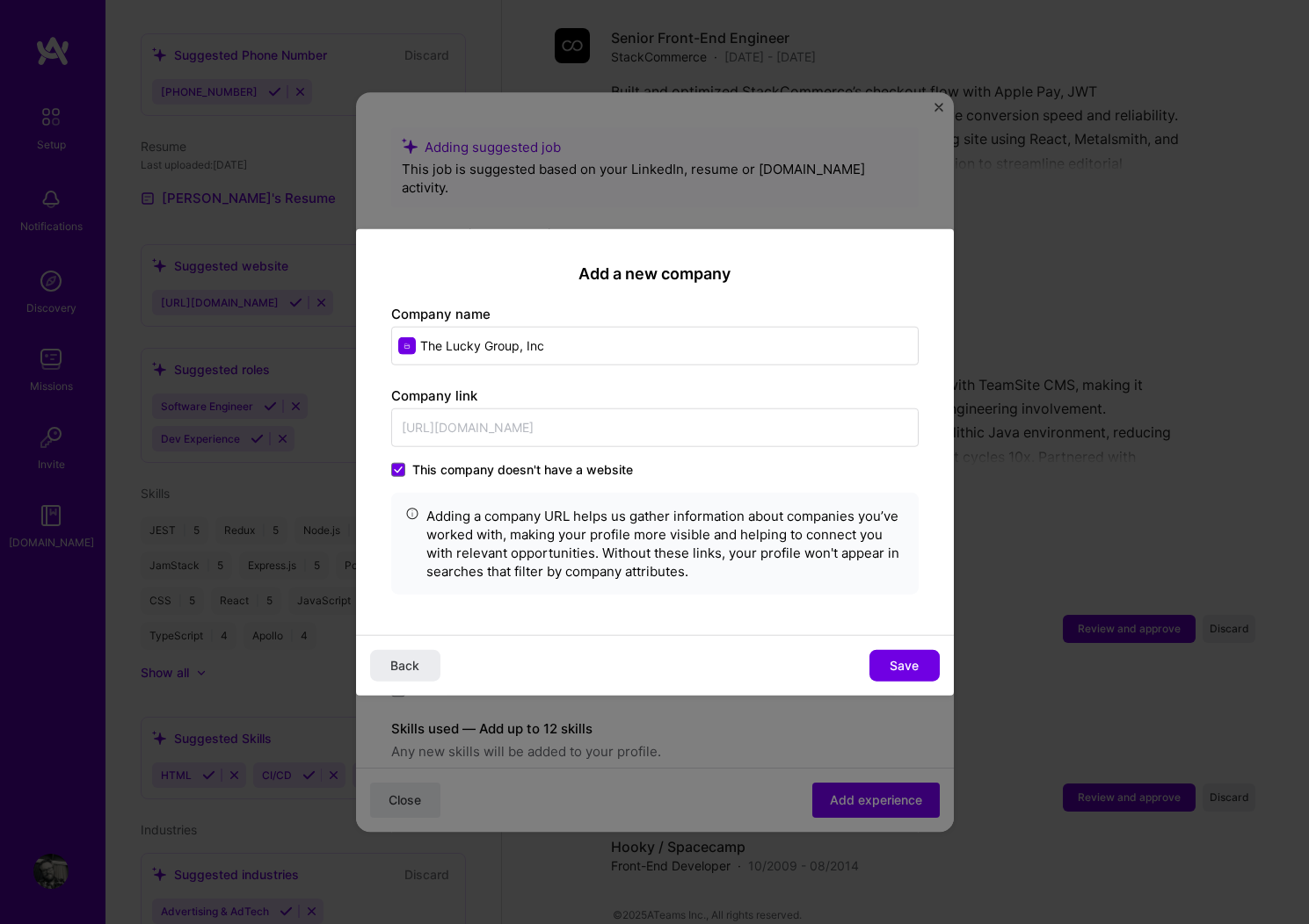
click at [685, 553] on div "Adding a company URL helps us gather information about companies you’ve worked …" at bounding box center [666, 543] width 478 height 74
drag, startPoint x: 388, startPoint y: 470, endPoint x: 404, endPoint y: 473, distance: 16.3
click at [404, 473] on div "Add a new company Company name The Lucky Group, Inc Company link [URL][DOMAIN_N…" at bounding box center [654, 432] width 598 height 406
drag, startPoint x: 398, startPoint y: 472, endPoint x: 409, endPoint y: 467, distance: 12.1
click at [403, 470] on span at bounding box center [398, 468] width 14 height 14
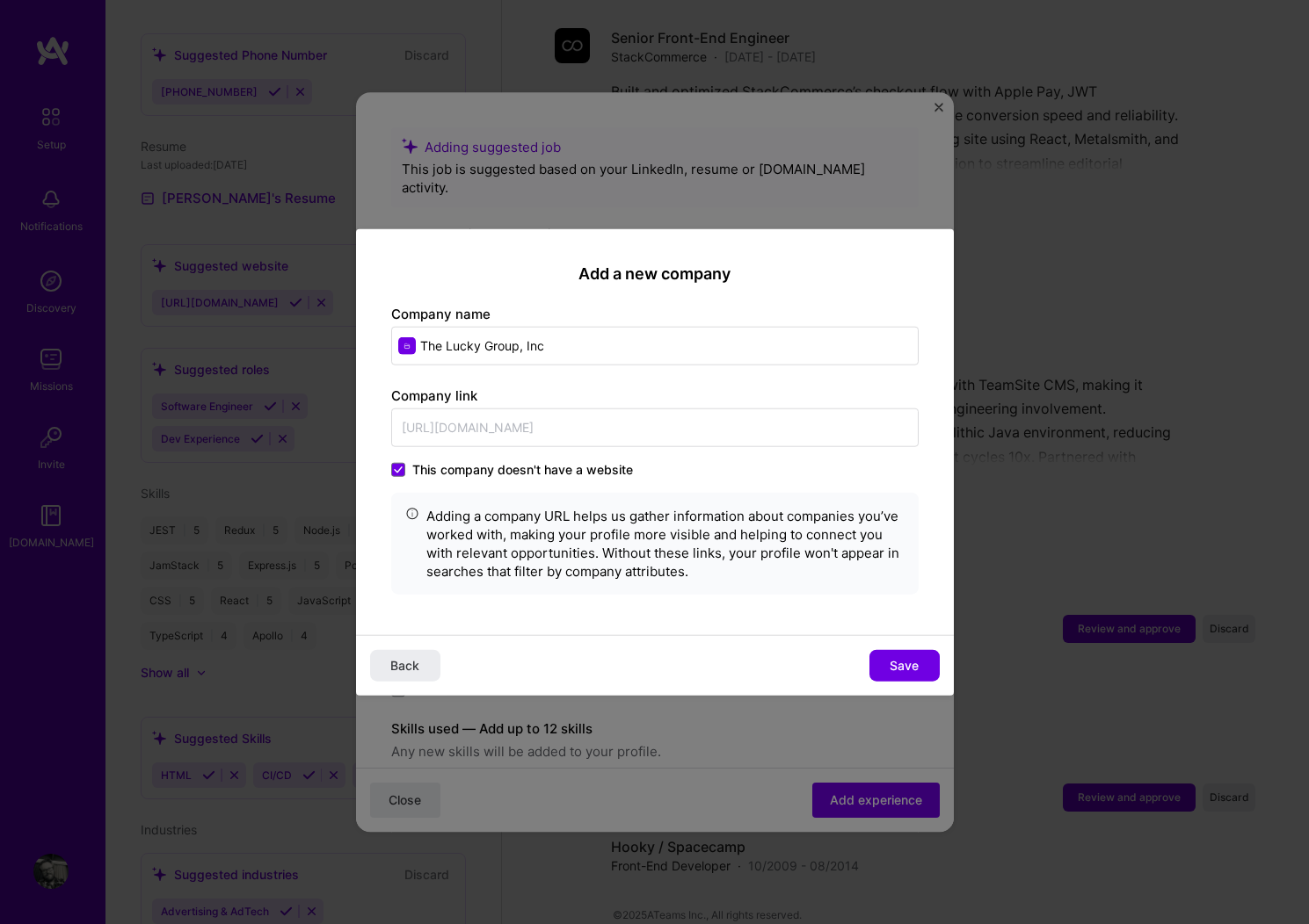
click at [0, 0] on input "This company doesn't have a website" at bounding box center [0, 0] width 0 height 0
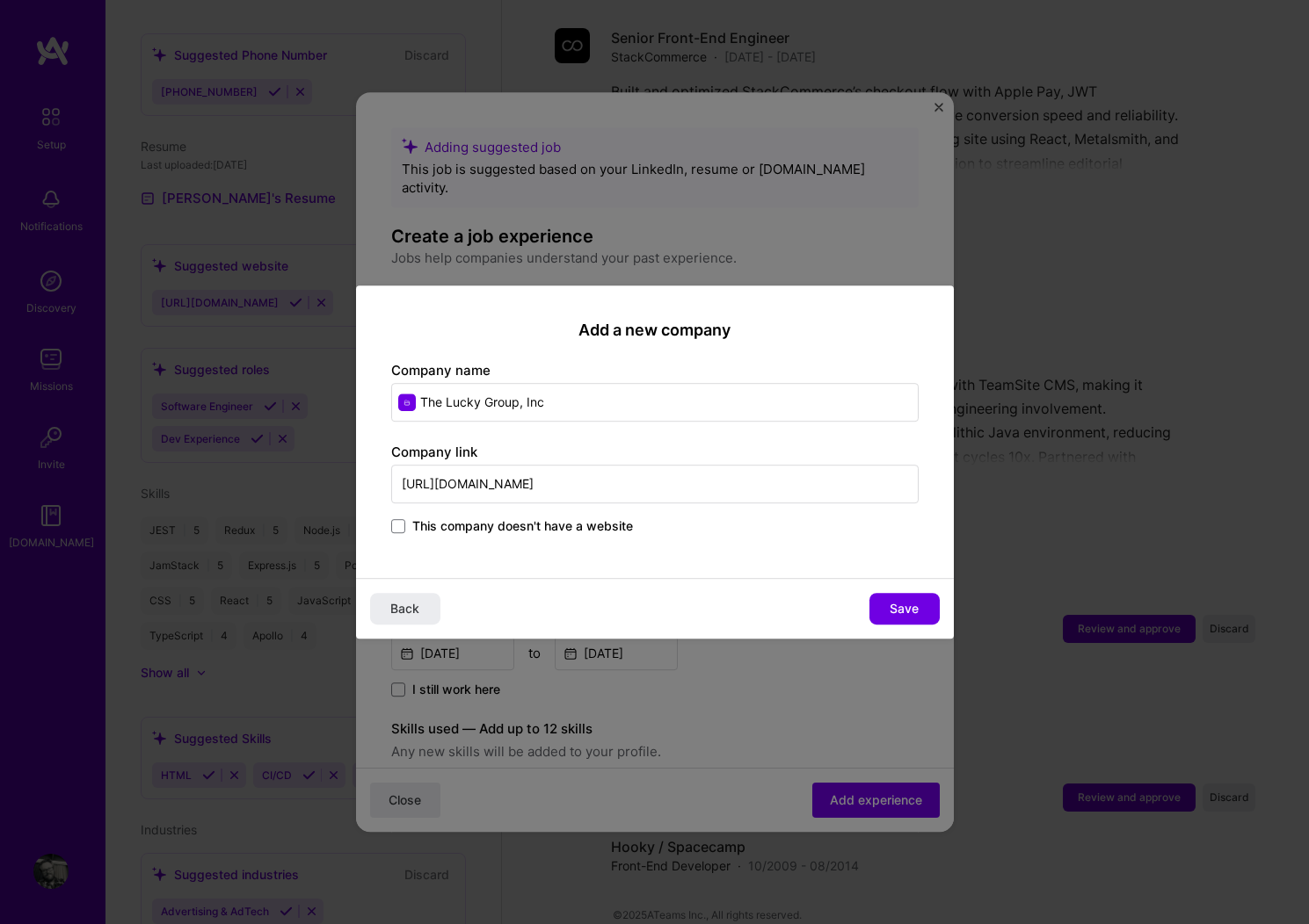
click at [737, 482] on input "[URL][DOMAIN_NAME]" at bounding box center [655, 484] width 528 height 39
click at [927, 608] on button "Save" at bounding box center [904, 608] width 70 height 32
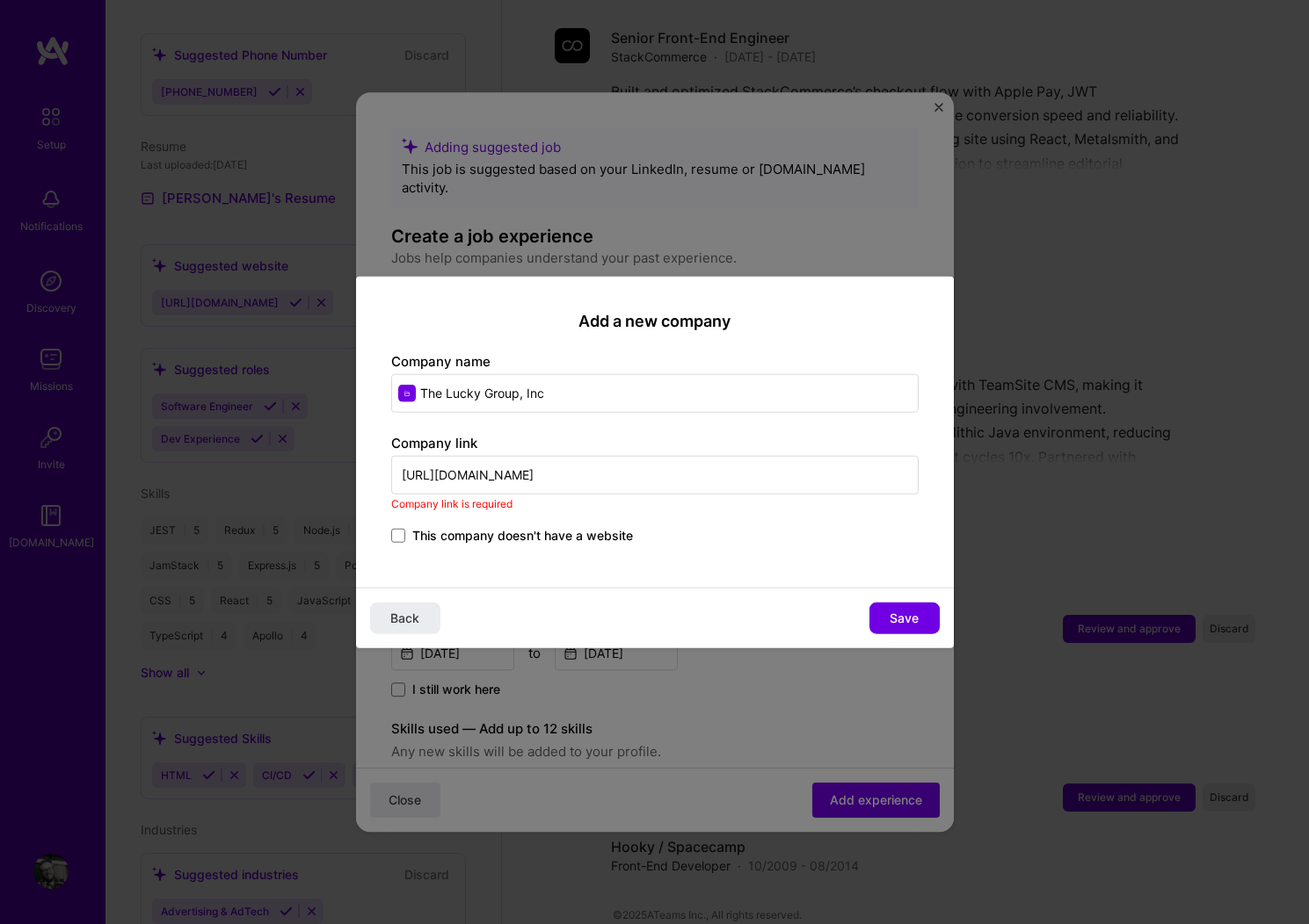
drag, startPoint x: 447, startPoint y: 504, endPoint x: 749, endPoint y: 504, distance: 302.0
click at [447, 504] on div "Company link is required" at bounding box center [655, 503] width 528 height 18
drag, startPoint x: 742, startPoint y: 477, endPoint x: 867, endPoint y: 476, distance: 125.0
click at [742, 477] on input "[URL][DOMAIN_NAME]" at bounding box center [655, 475] width 528 height 39
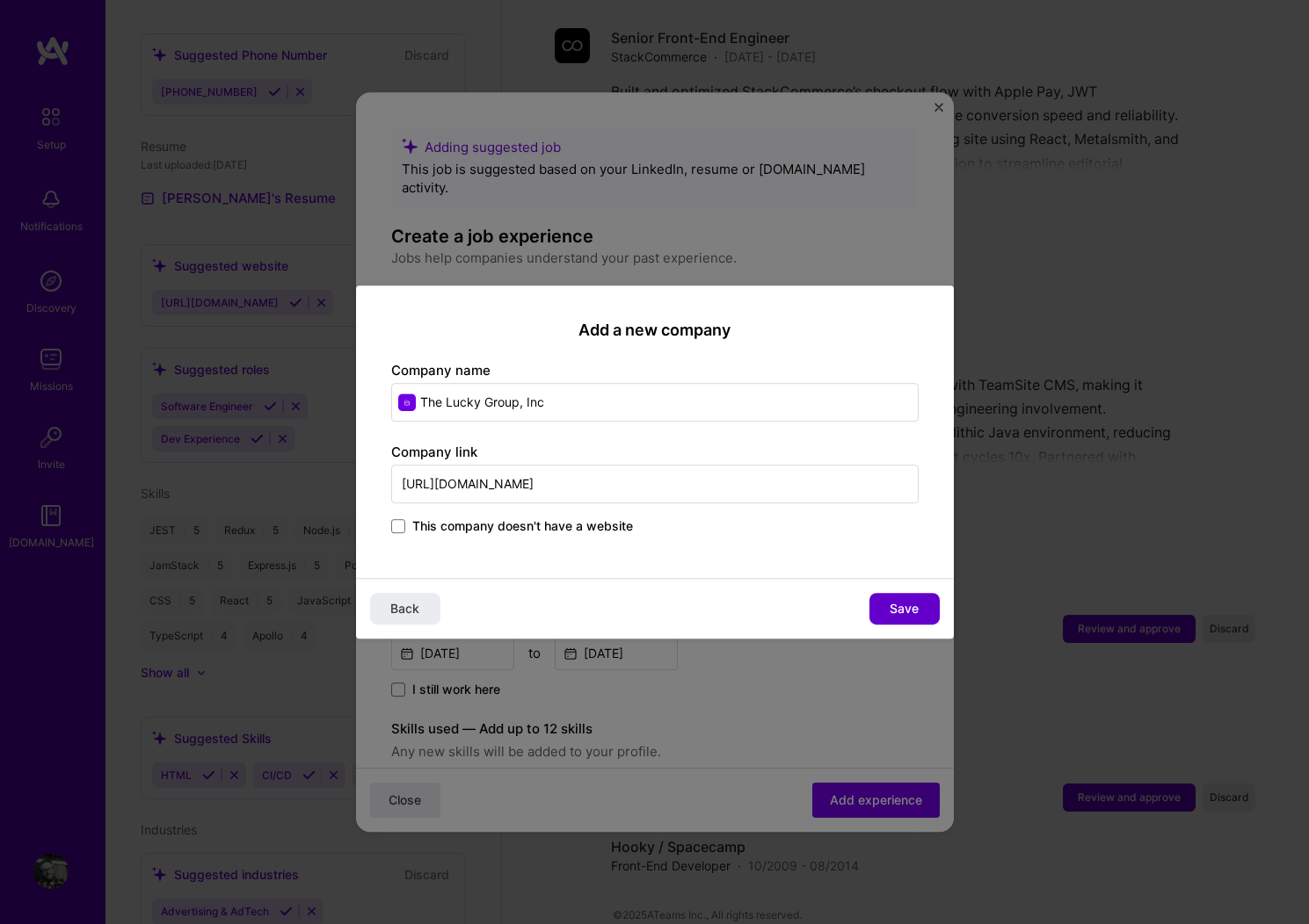
type input "[URL][DOMAIN_NAME]"
click at [901, 608] on span "Save" at bounding box center [904, 608] width 29 height 17
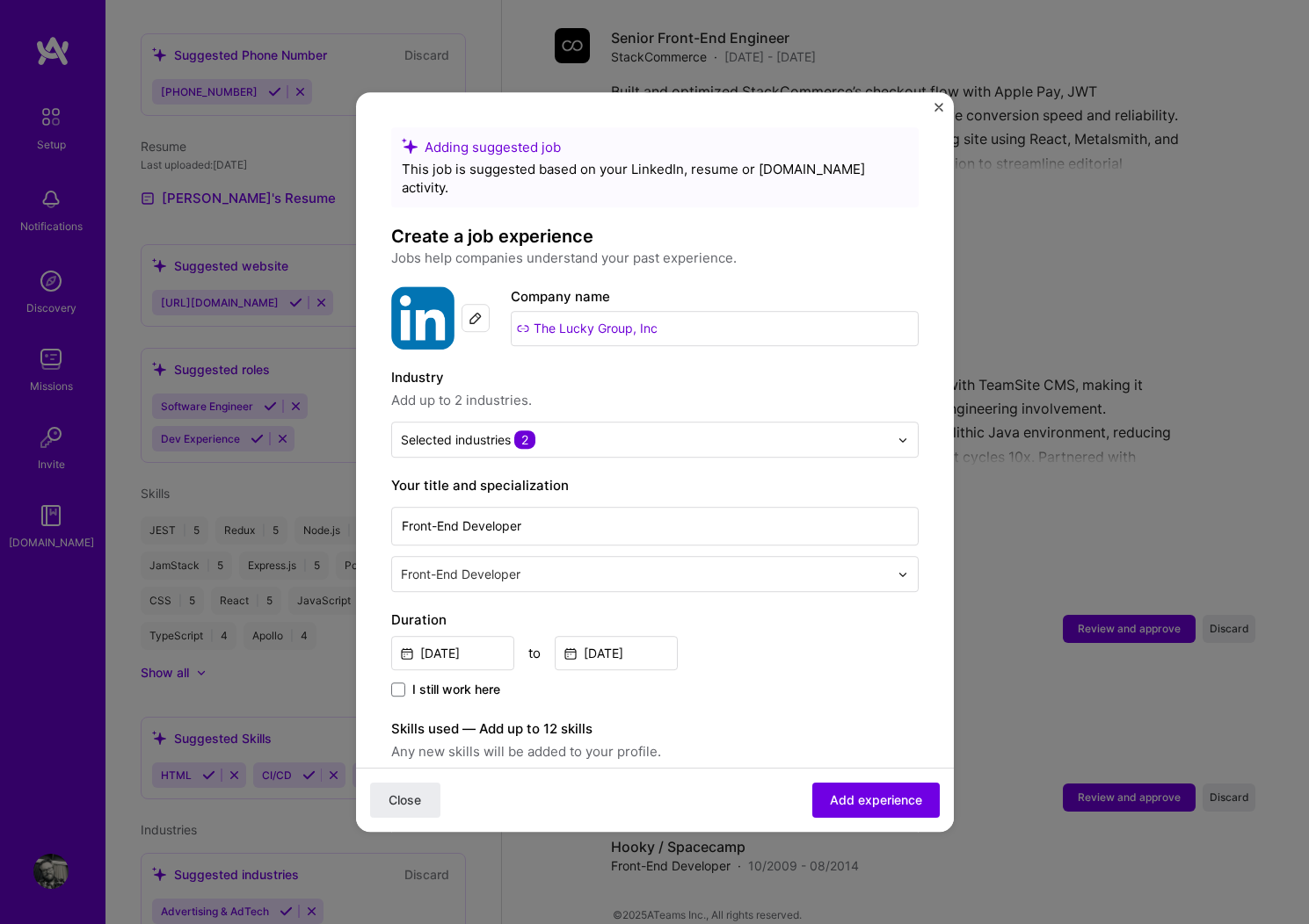
click at [471, 311] on img at bounding box center [475, 317] width 14 height 14
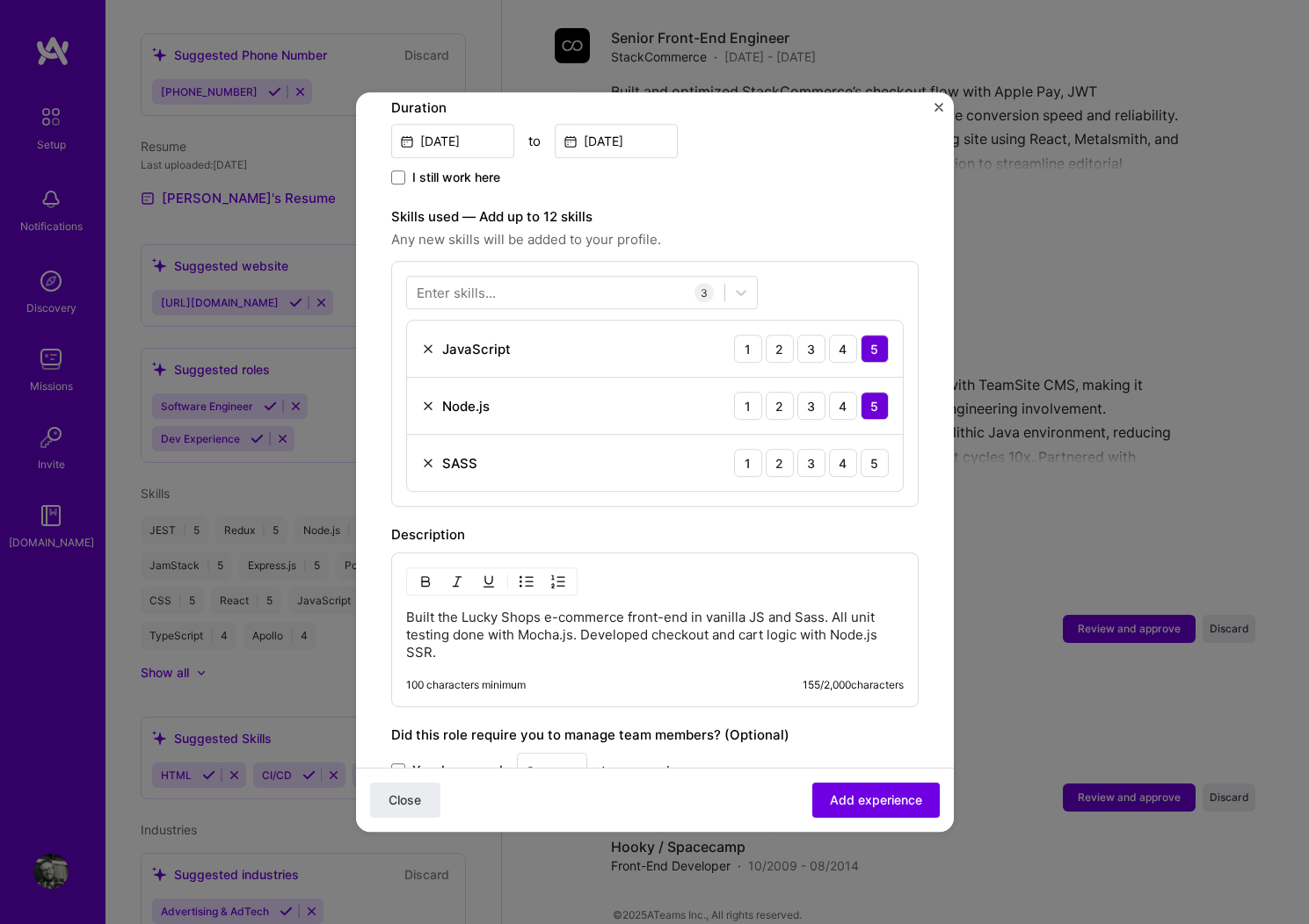
scroll to position [513, 0]
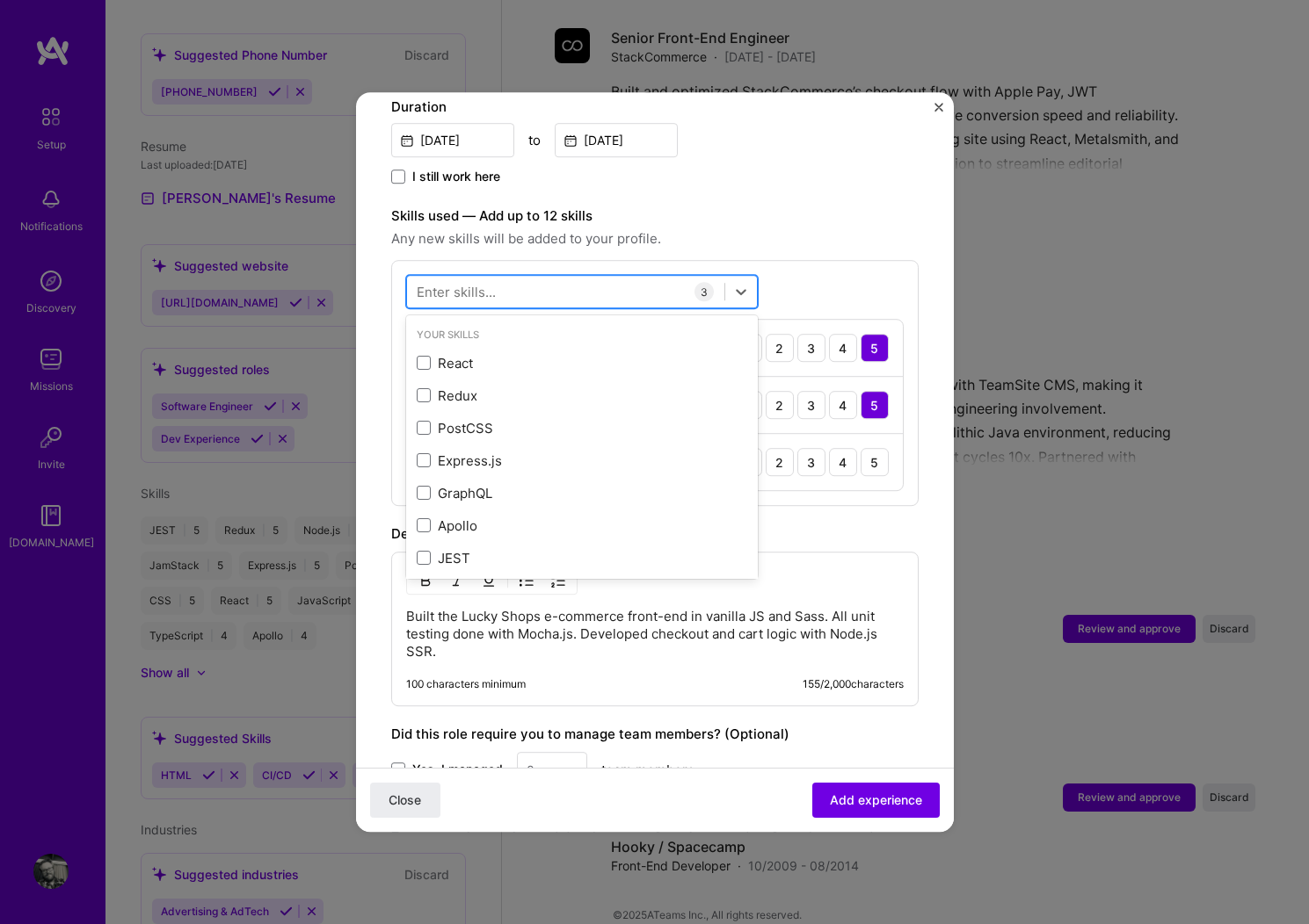
click at [524, 277] on div at bounding box center [565, 292] width 317 height 29
click at [720, 230] on span "Any new skills will be added to your profile." at bounding box center [655, 238] width 528 height 21
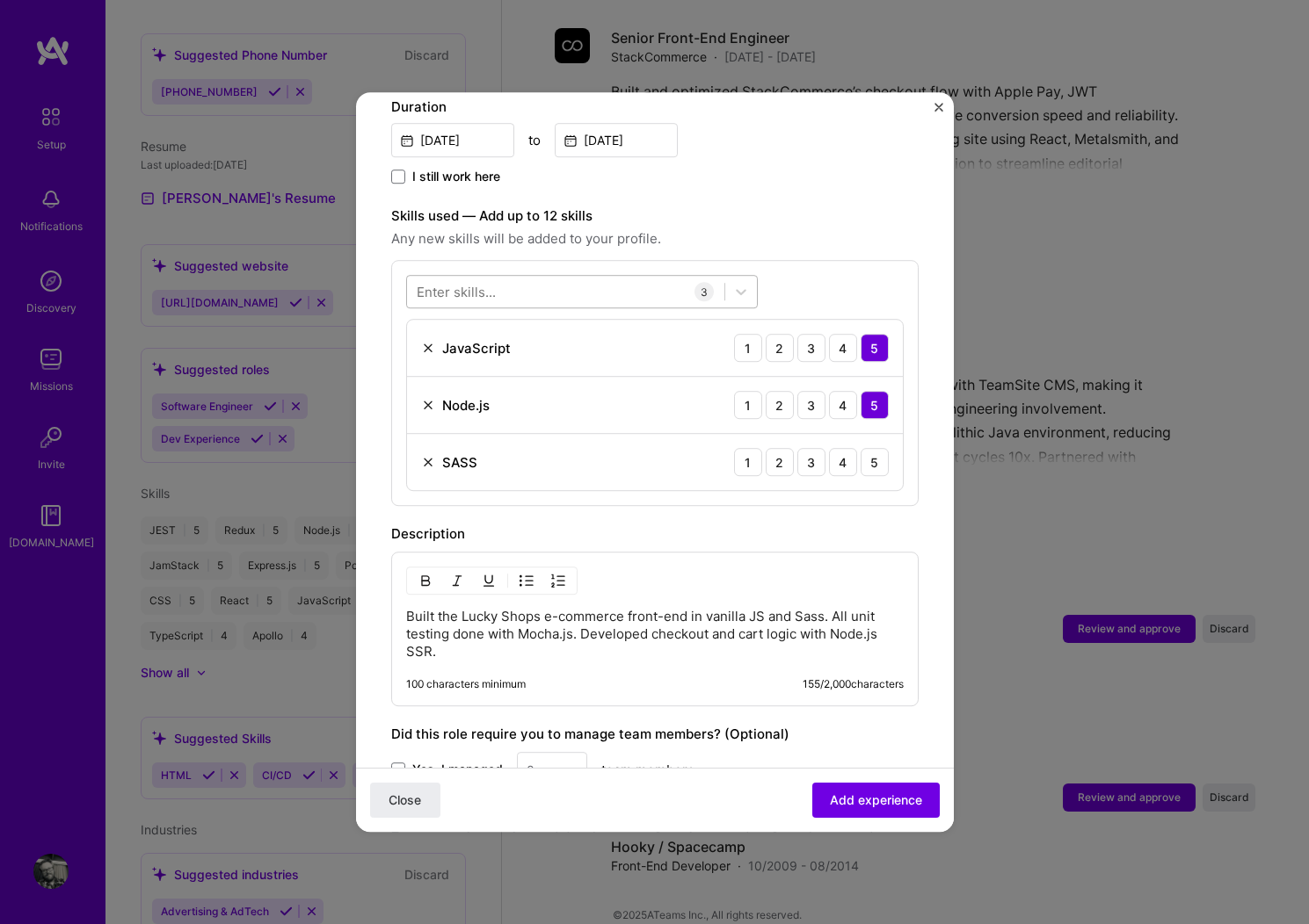
click at [561, 277] on div at bounding box center [565, 292] width 317 height 29
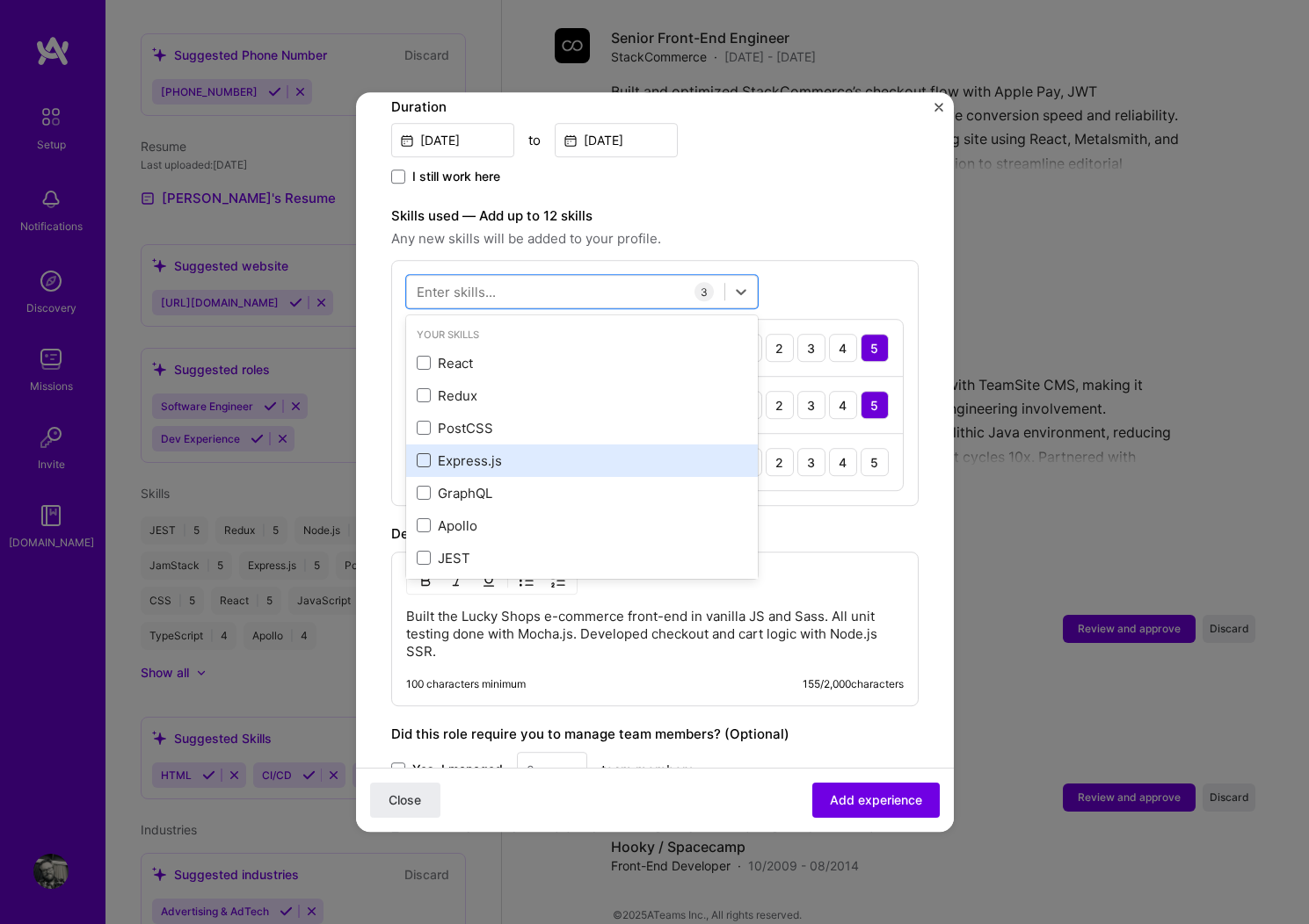
click at [422, 455] on span at bounding box center [423, 461] width 14 height 14
click at [0, 0] on input "checkbox" at bounding box center [0, 0] width 0 height 0
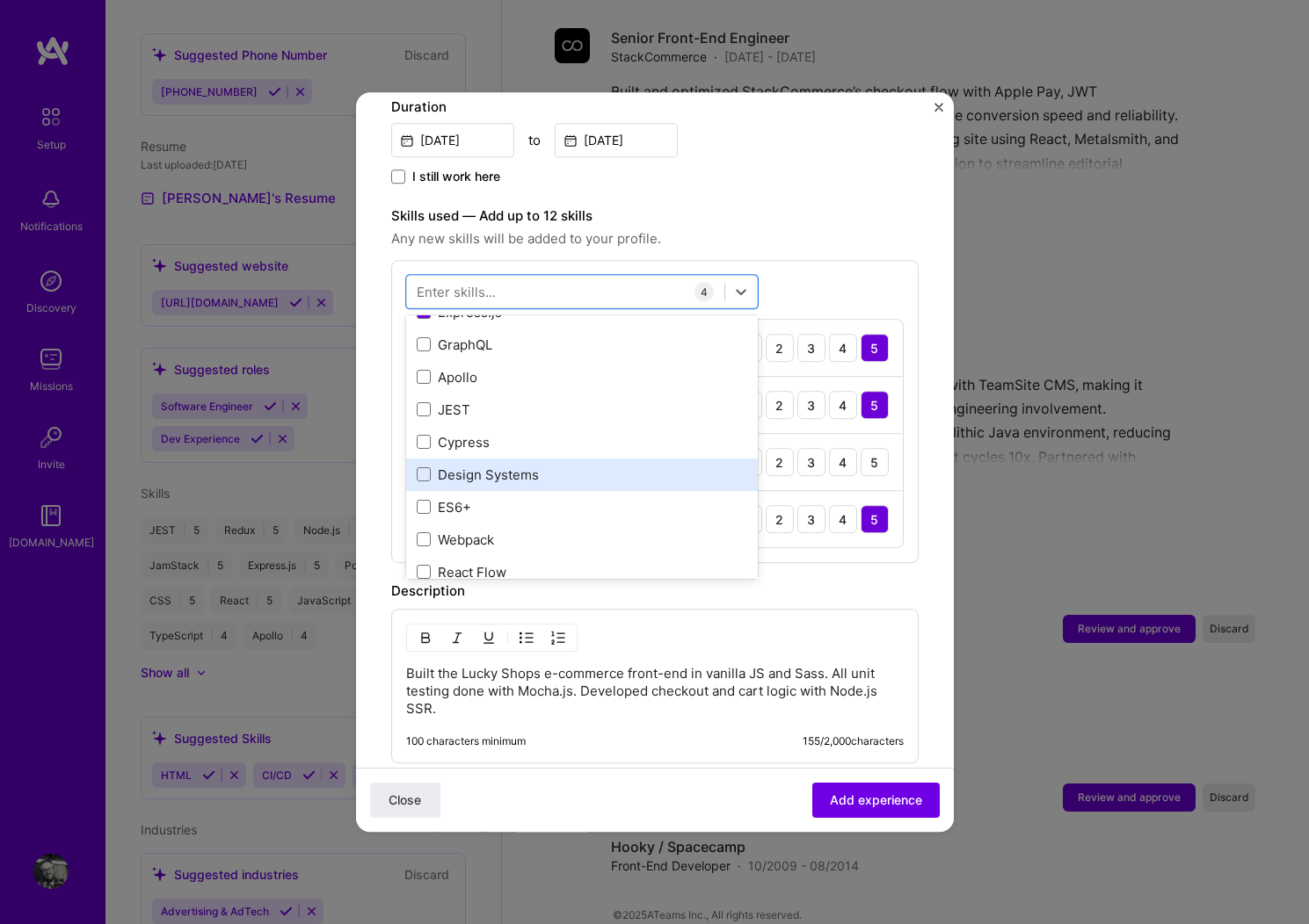
scroll to position [158, 0]
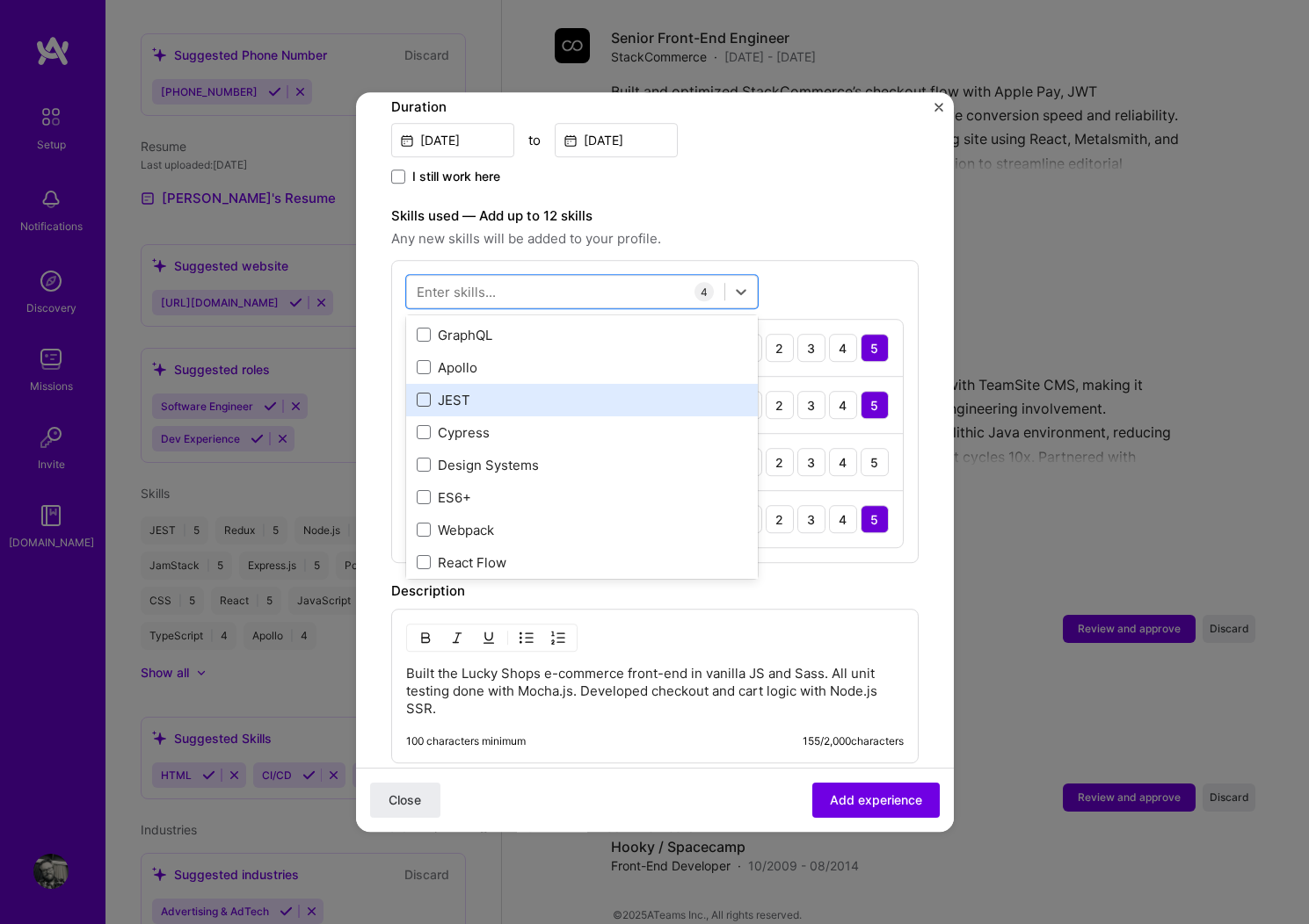
click at [424, 394] on span at bounding box center [423, 400] width 14 height 14
click at [0, 0] on input "checkbox" at bounding box center [0, 0] width 0 height 0
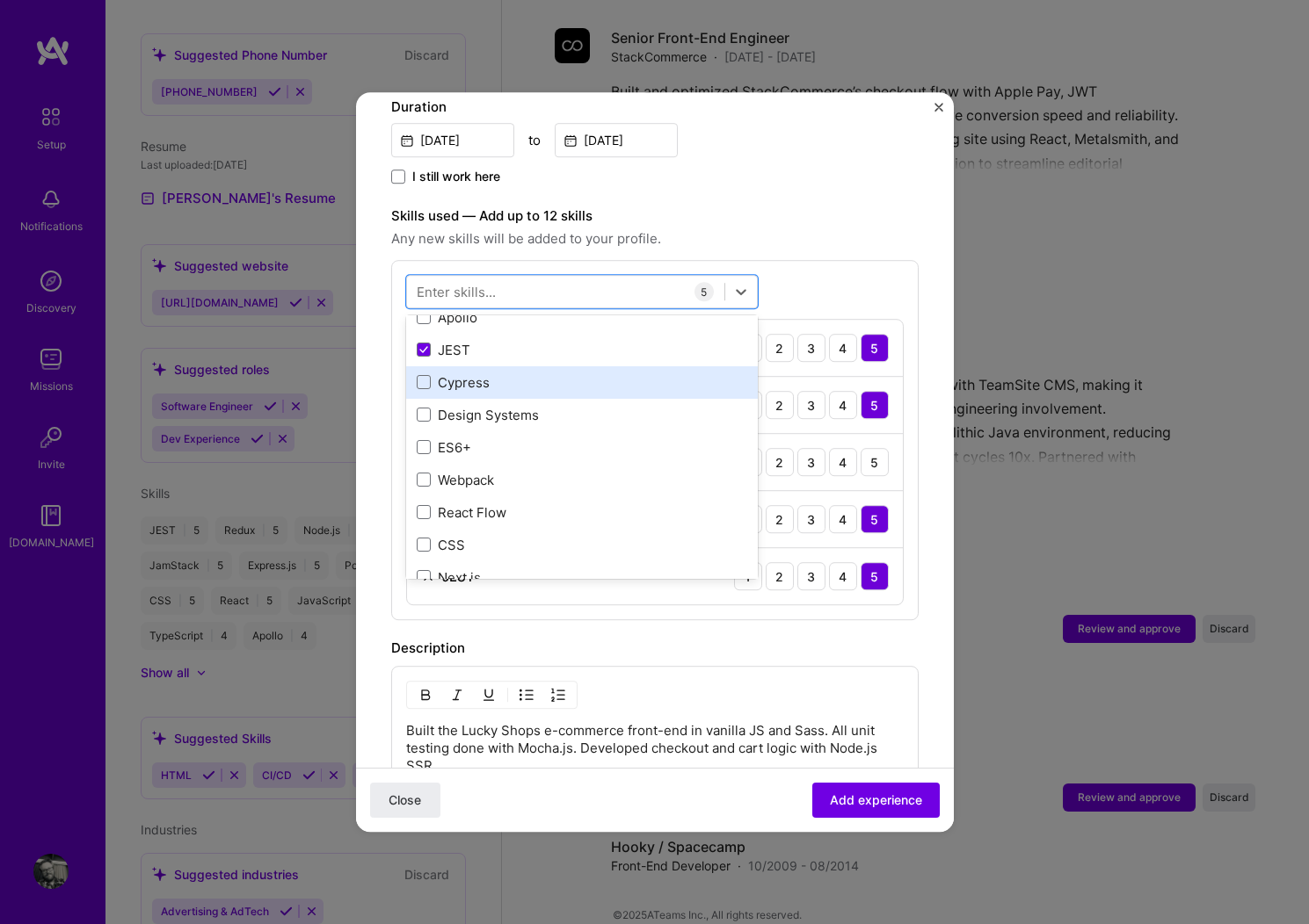
scroll to position [206, 0]
click at [543, 277] on div at bounding box center [565, 292] width 317 height 29
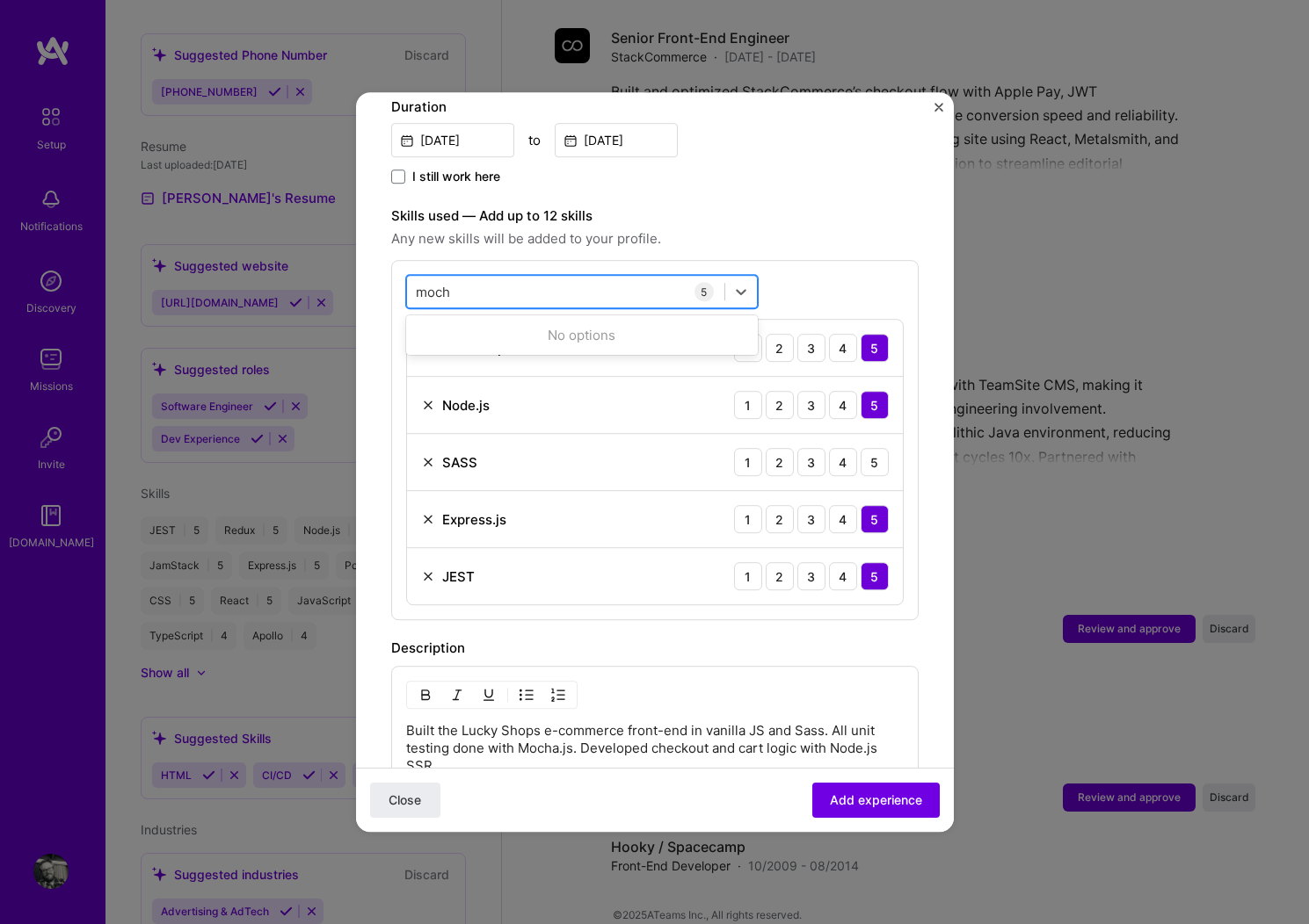
type input "mocha"
click at [423, 357] on span at bounding box center [423, 363] width 14 height 14
click at [0, 0] on input "checkbox" at bounding box center [0, 0] width 0 height 0
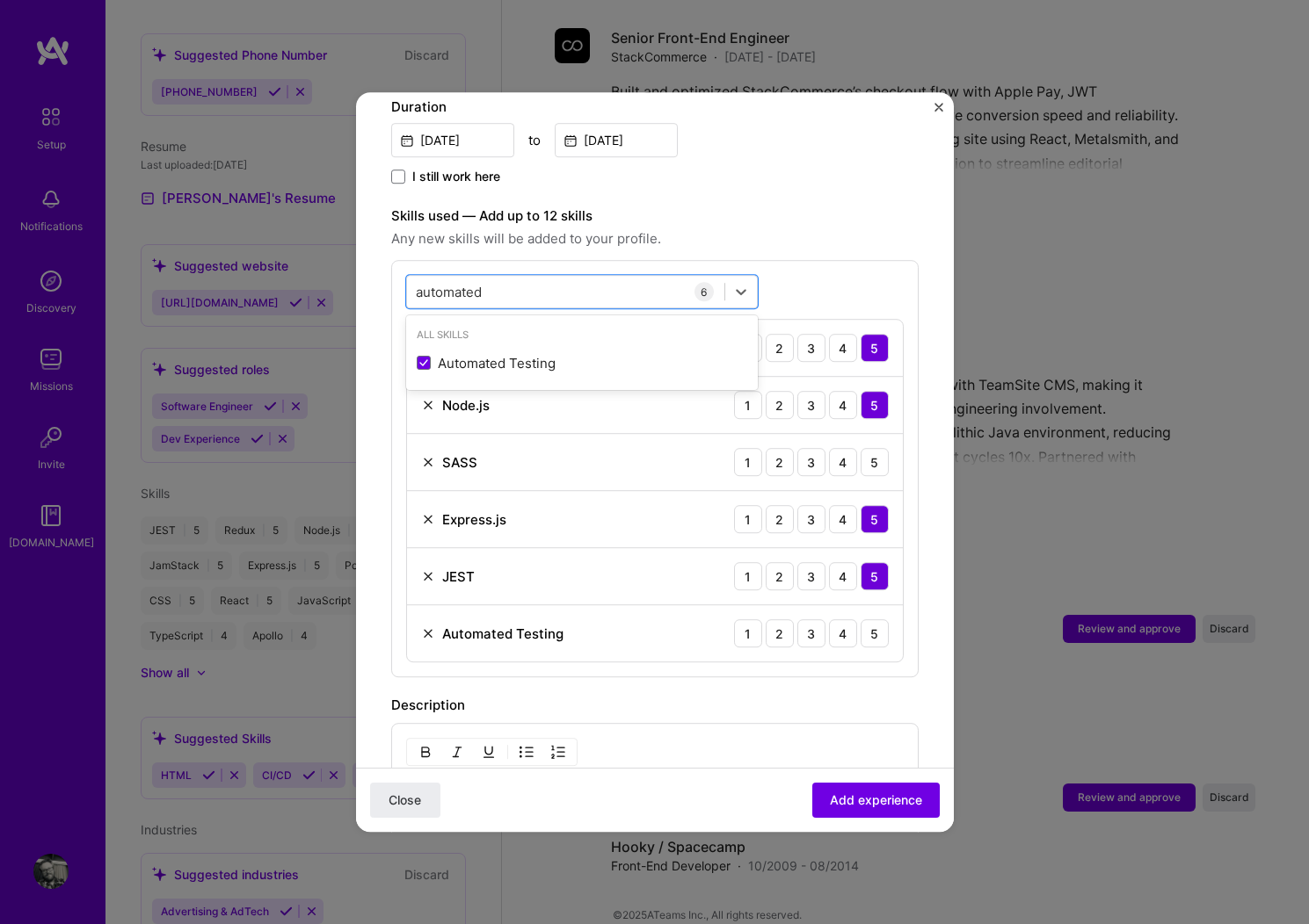
type input "automated"
click at [429, 569] on img at bounding box center [428, 576] width 14 height 14
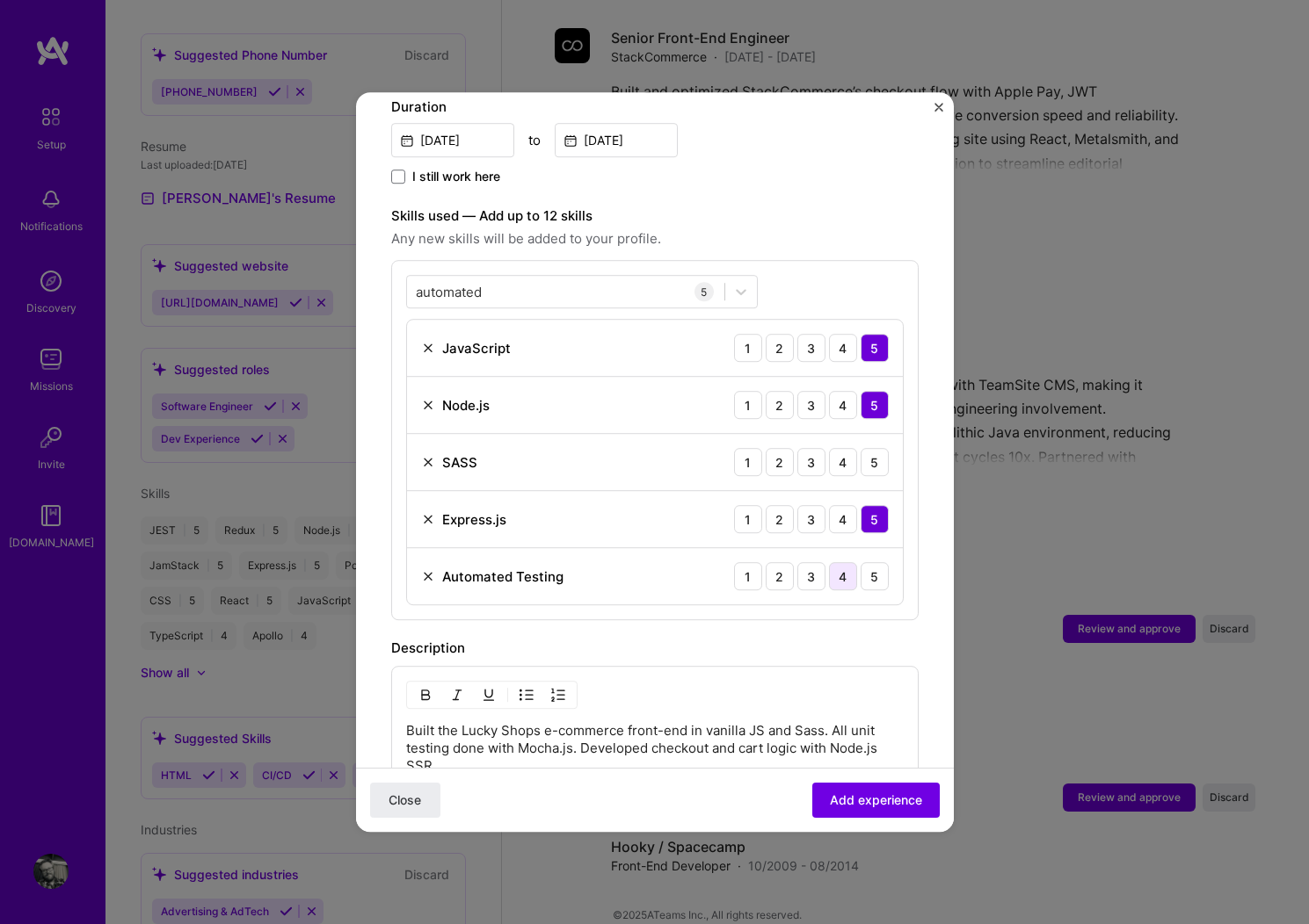
click at [829, 562] on div "4" at bounding box center [842, 576] width 28 height 28
click at [518, 277] on div "automated automated" at bounding box center [565, 292] width 317 height 29
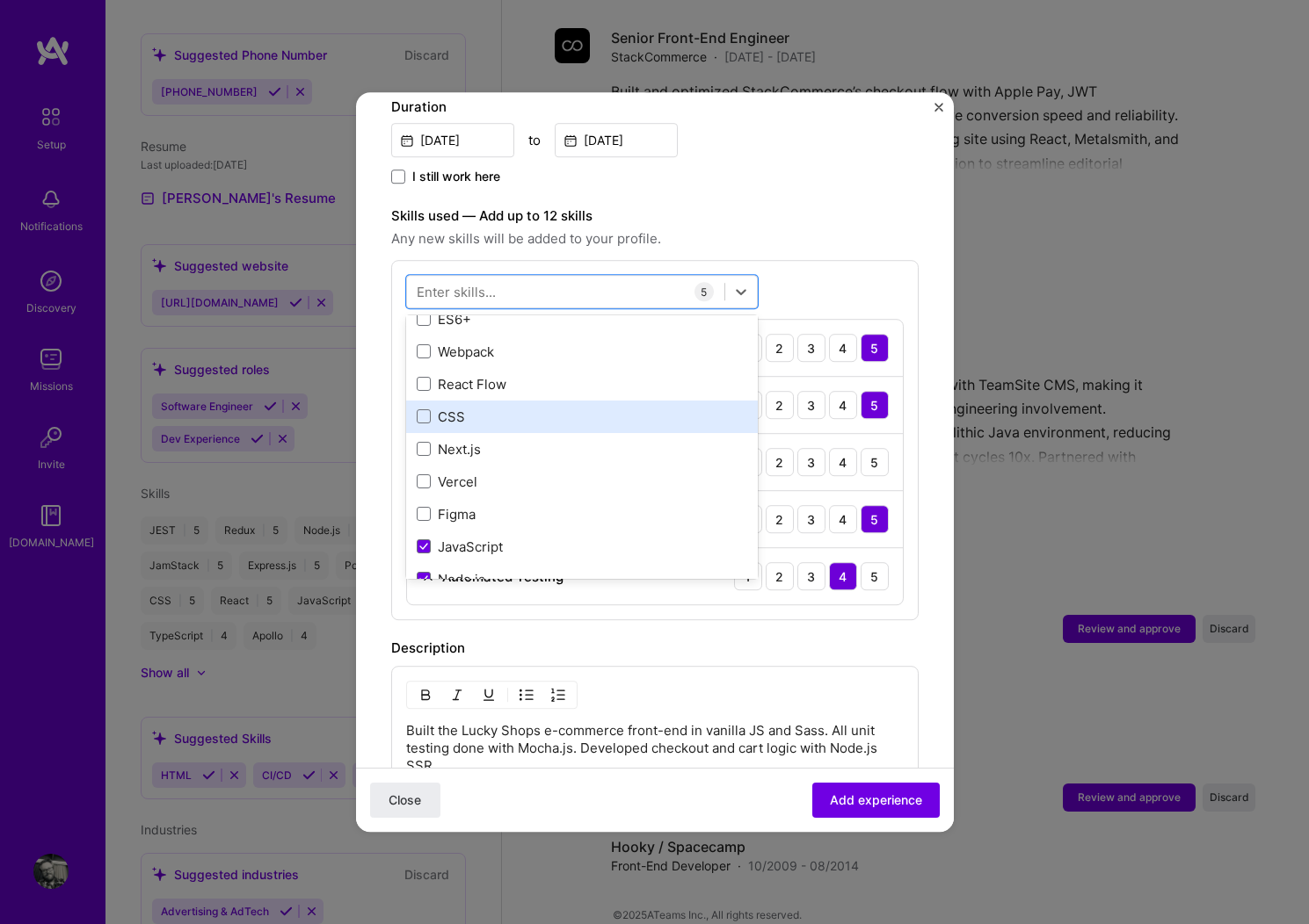
scroll to position [351, 0]
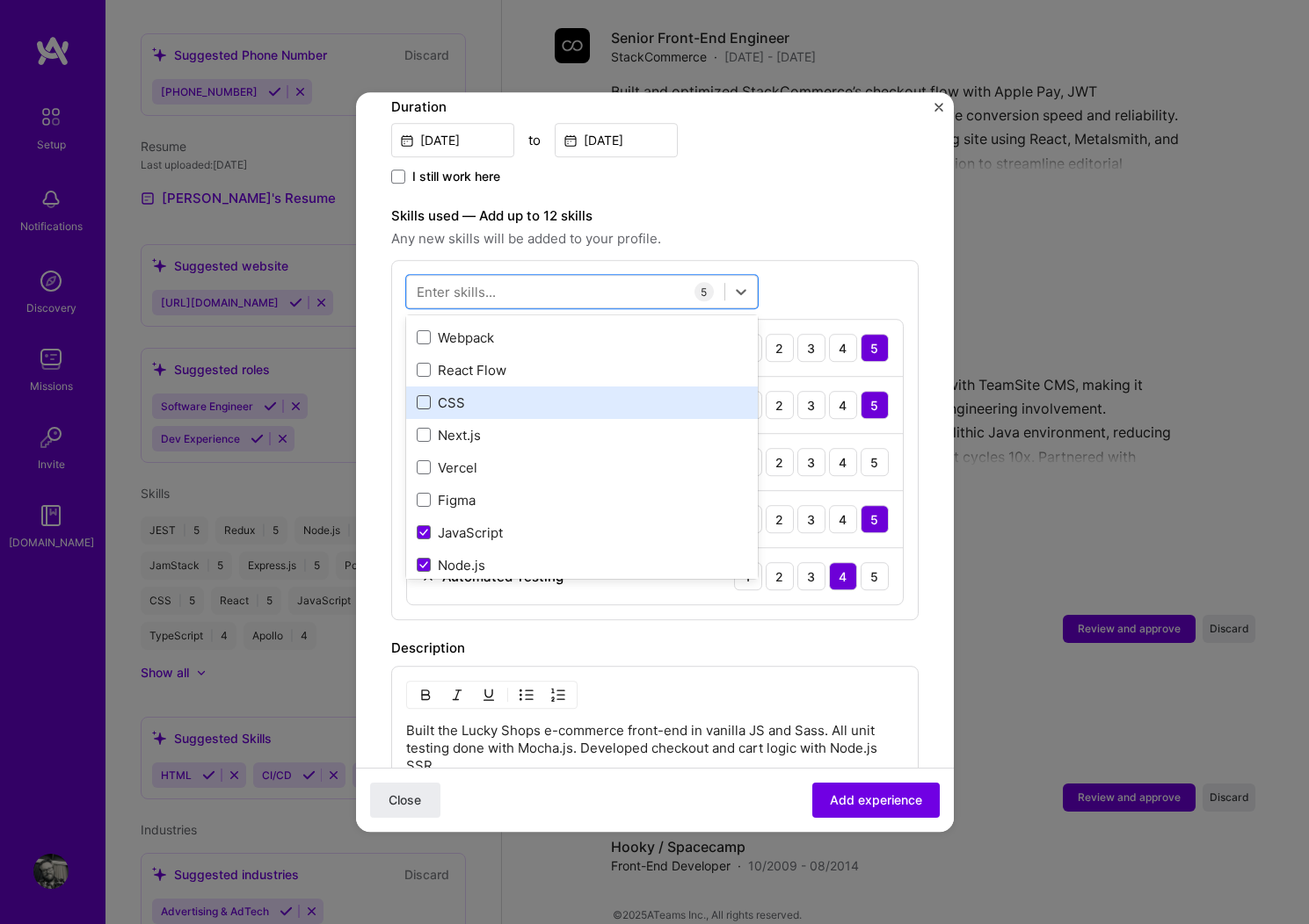
click at [421, 397] on span at bounding box center [423, 403] width 14 height 14
click at [0, 0] on input "checkbox" at bounding box center [0, 0] width 0 height 0
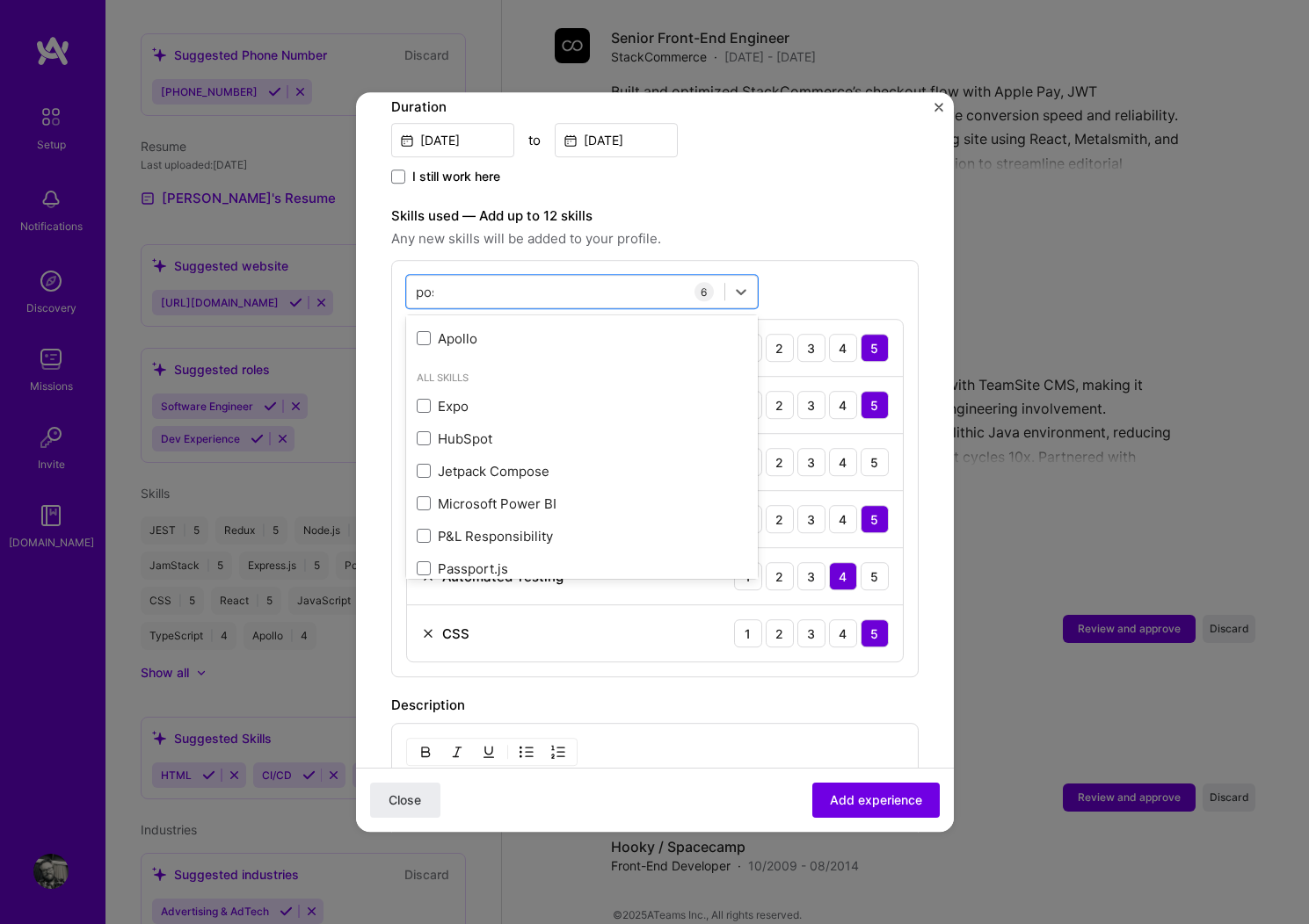
scroll to position [0, 0]
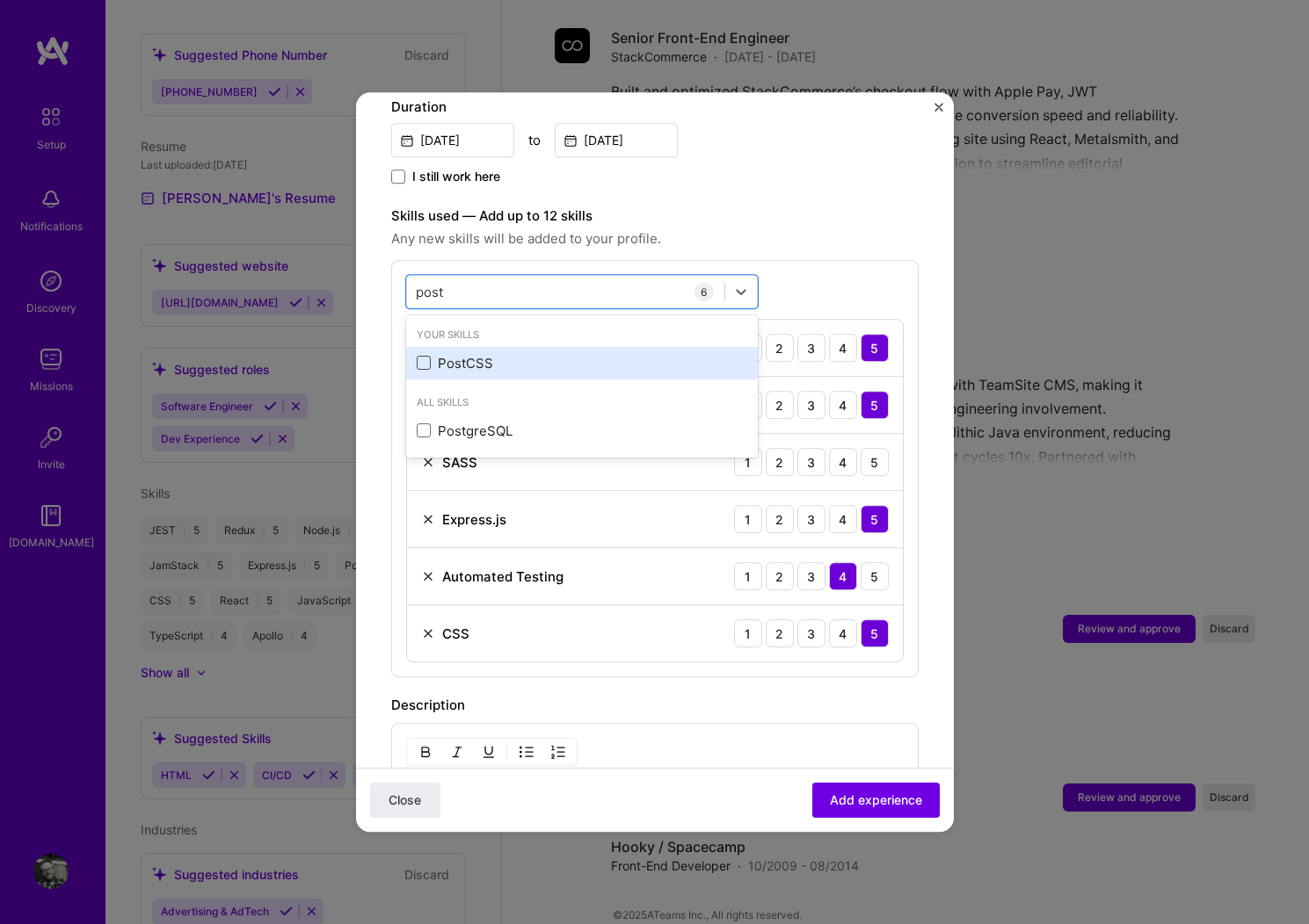
click at [429, 357] on span at bounding box center [423, 363] width 14 height 14
click at [0, 0] on input "checkbox" at bounding box center [0, 0] width 0 height 0
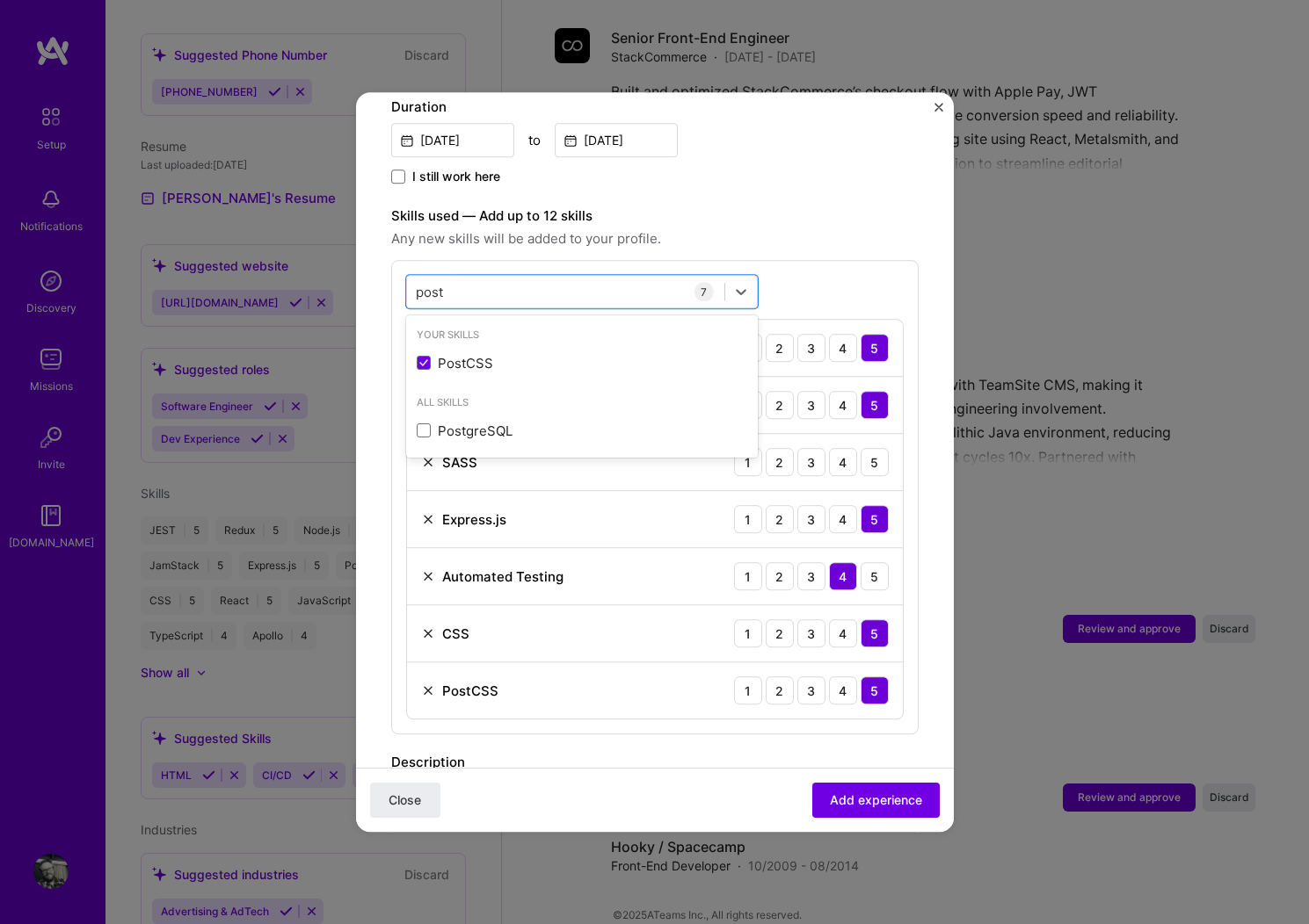
type input "post"
click at [428, 627] on img at bounding box center [428, 633] width 14 height 14
drag, startPoint x: 539, startPoint y: 276, endPoint x: 562, endPoint y: 275, distance: 23.0
click at [539, 277] on div "post post" at bounding box center [565, 292] width 317 height 29
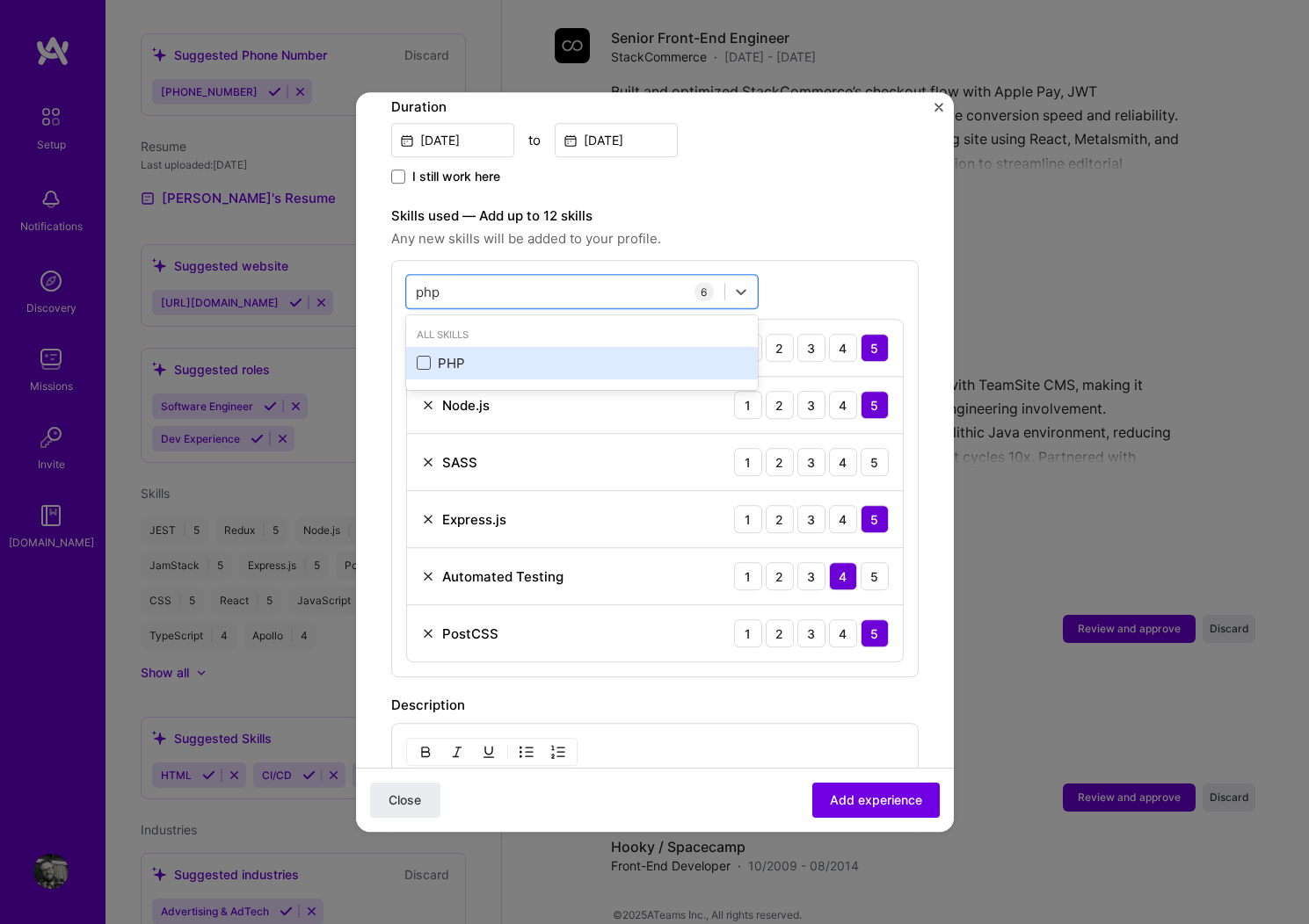
click at [424, 357] on span at bounding box center [423, 363] width 14 height 14
click at [0, 0] on input "checkbox" at bounding box center [0, 0] width 0 height 0
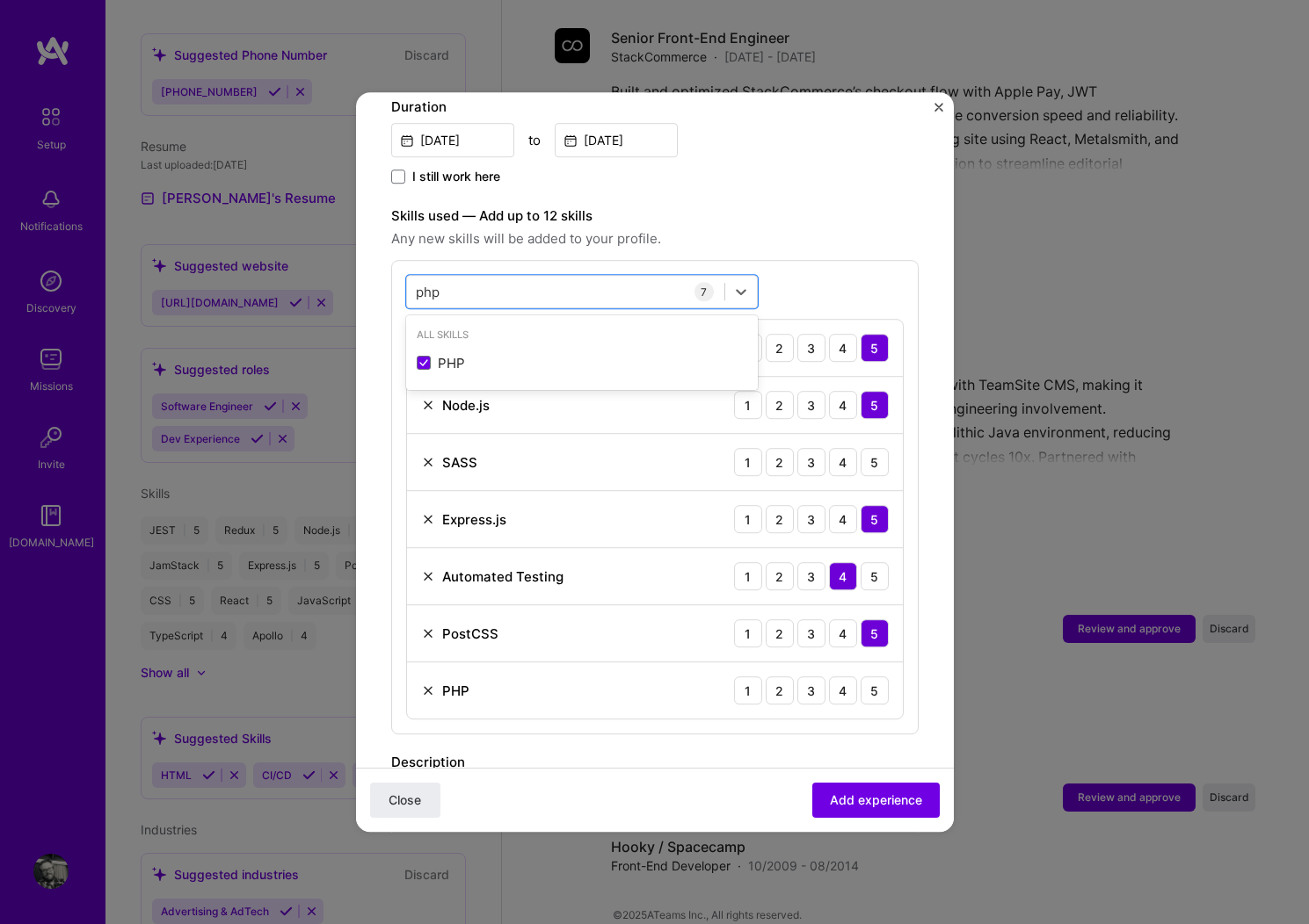
scroll to position [512, 0]
type input "php"
click at [801, 678] on div "3" at bounding box center [811, 691] width 28 height 28
click at [569, 278] on div "php php" at bounding box center [565, 293] width 317 height 29
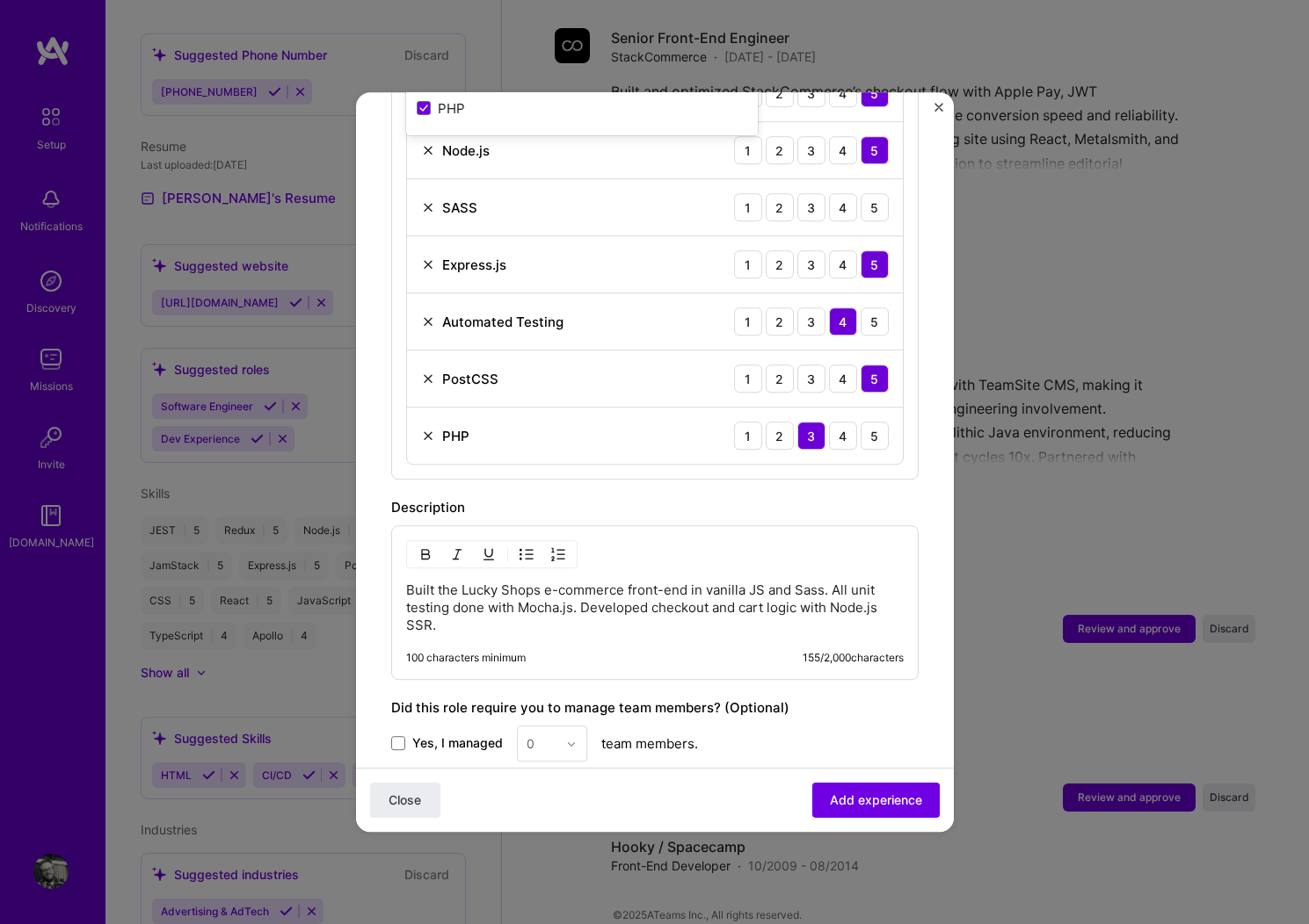
scroll to position [771, 0]
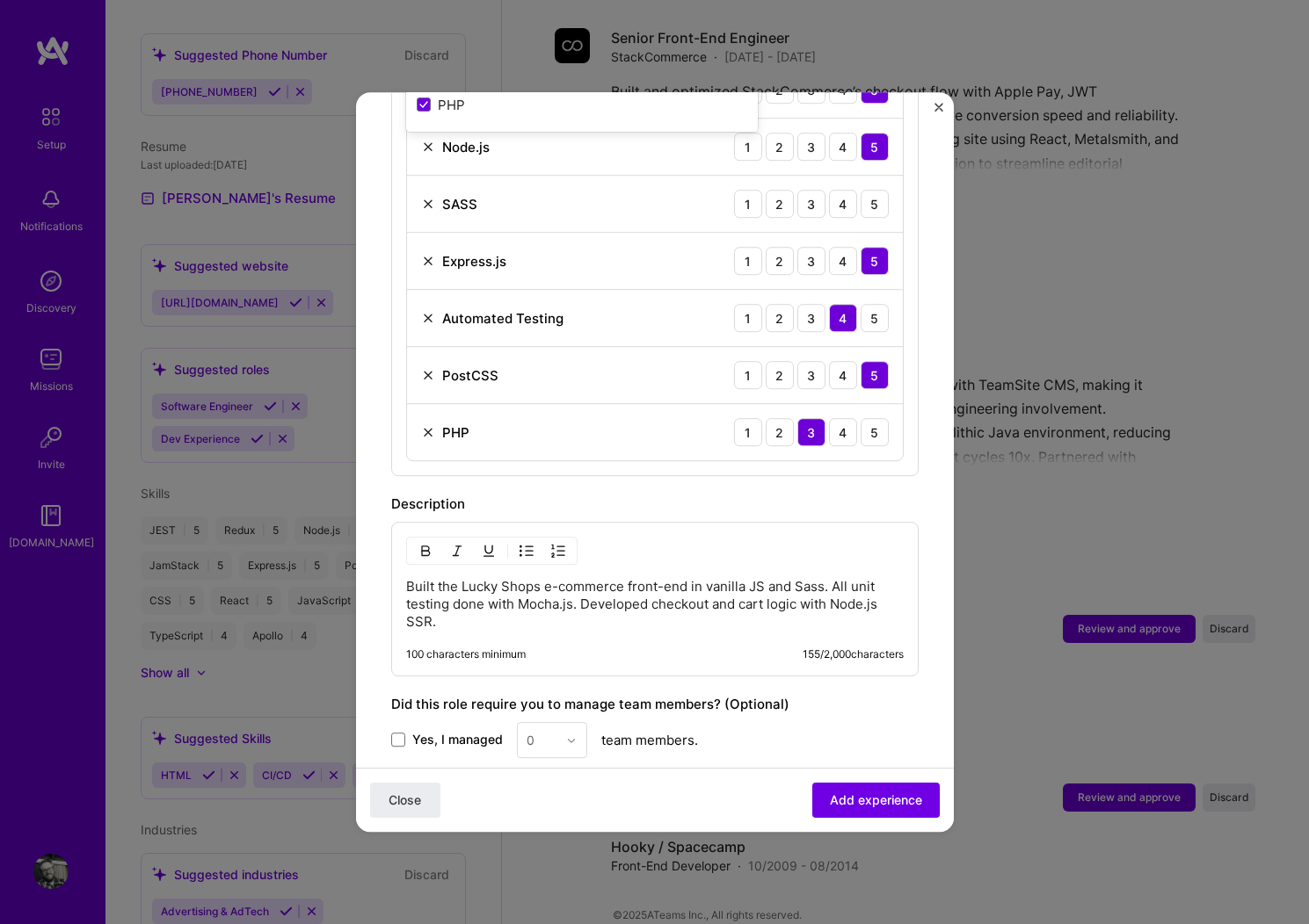
click at [691, 595] on p "Built the Lucky Shops e-commerce front-end in vanilla JS and Sass. All unit tes…" at bounding box center [654, 605] width 498 height 53
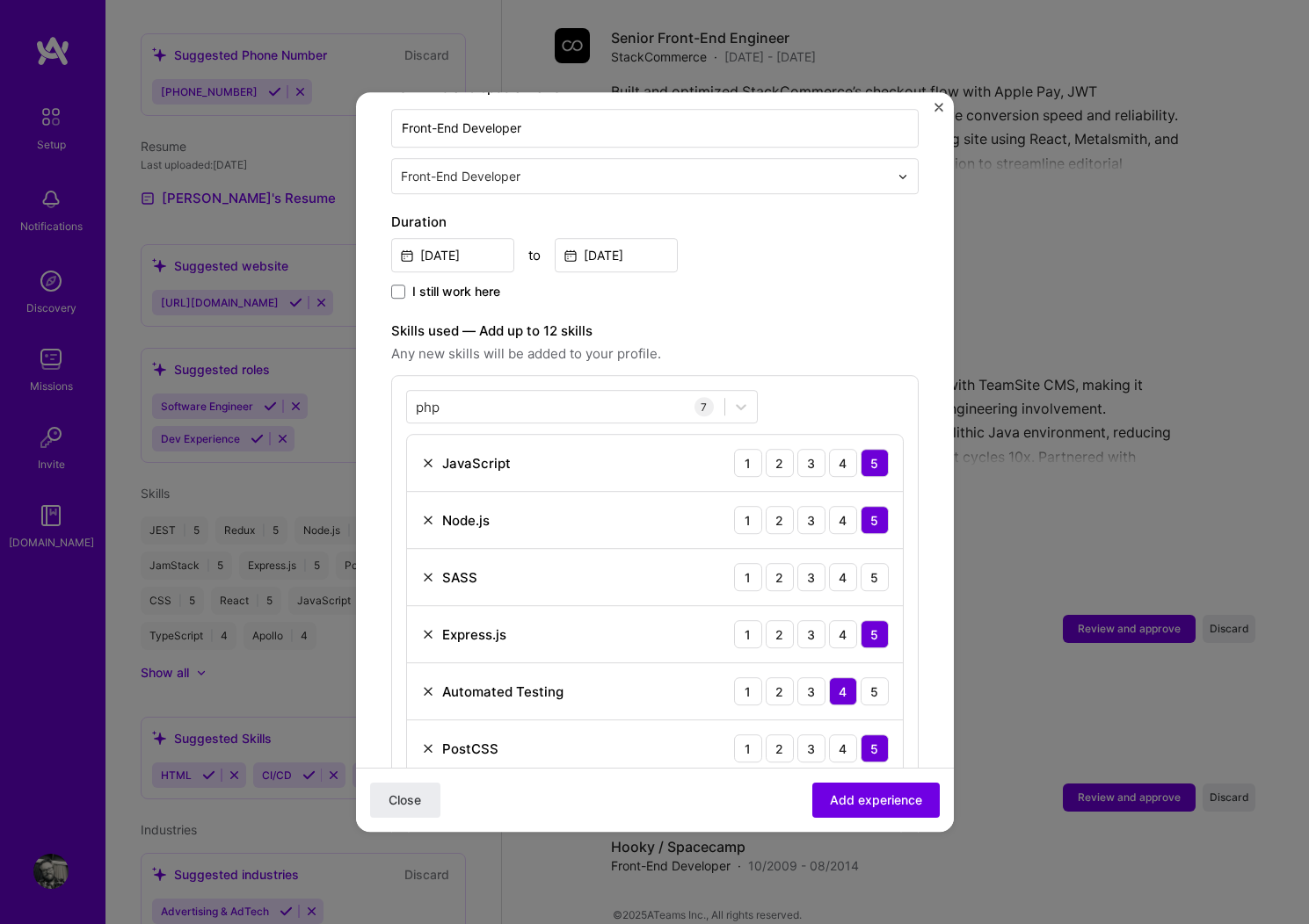
scroll to position [399, 0]
click at [829, 562] on div "4" at bounding box center [842, 576] width 28 height 28
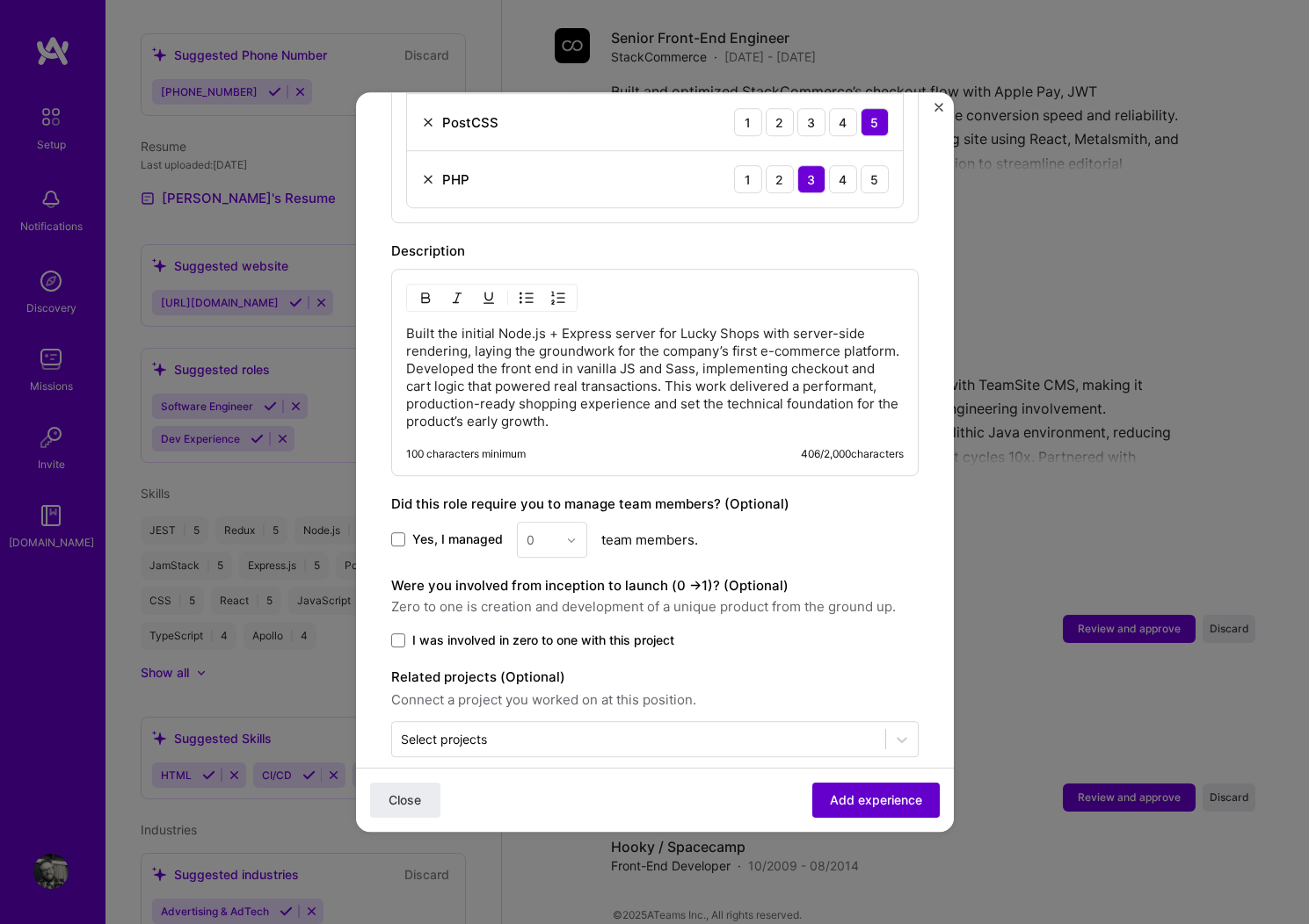
scroll to position [1029, 0]
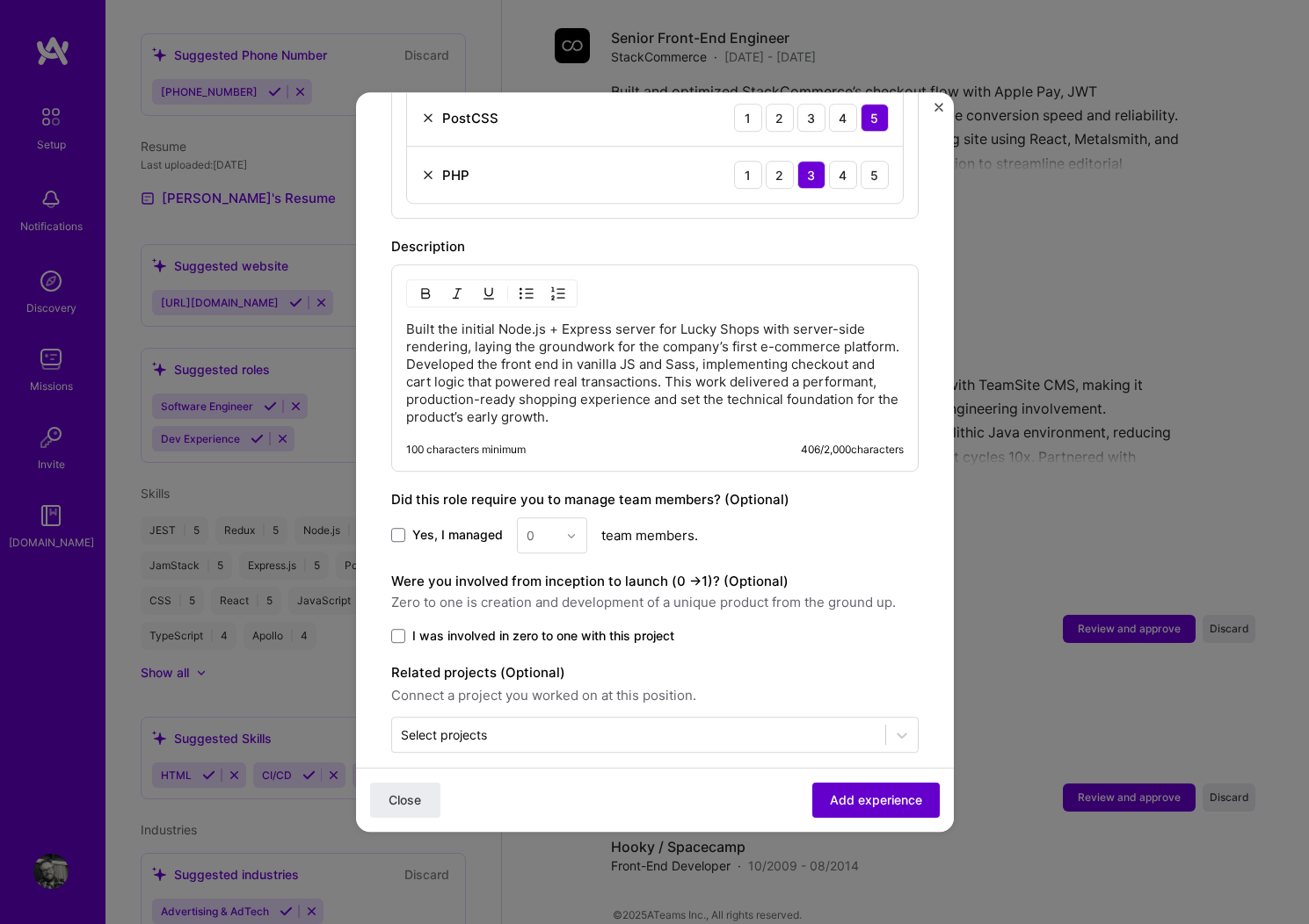
click at [868, 795] on span "Add experience" at bounding box center [875, 800] width 92 height 17
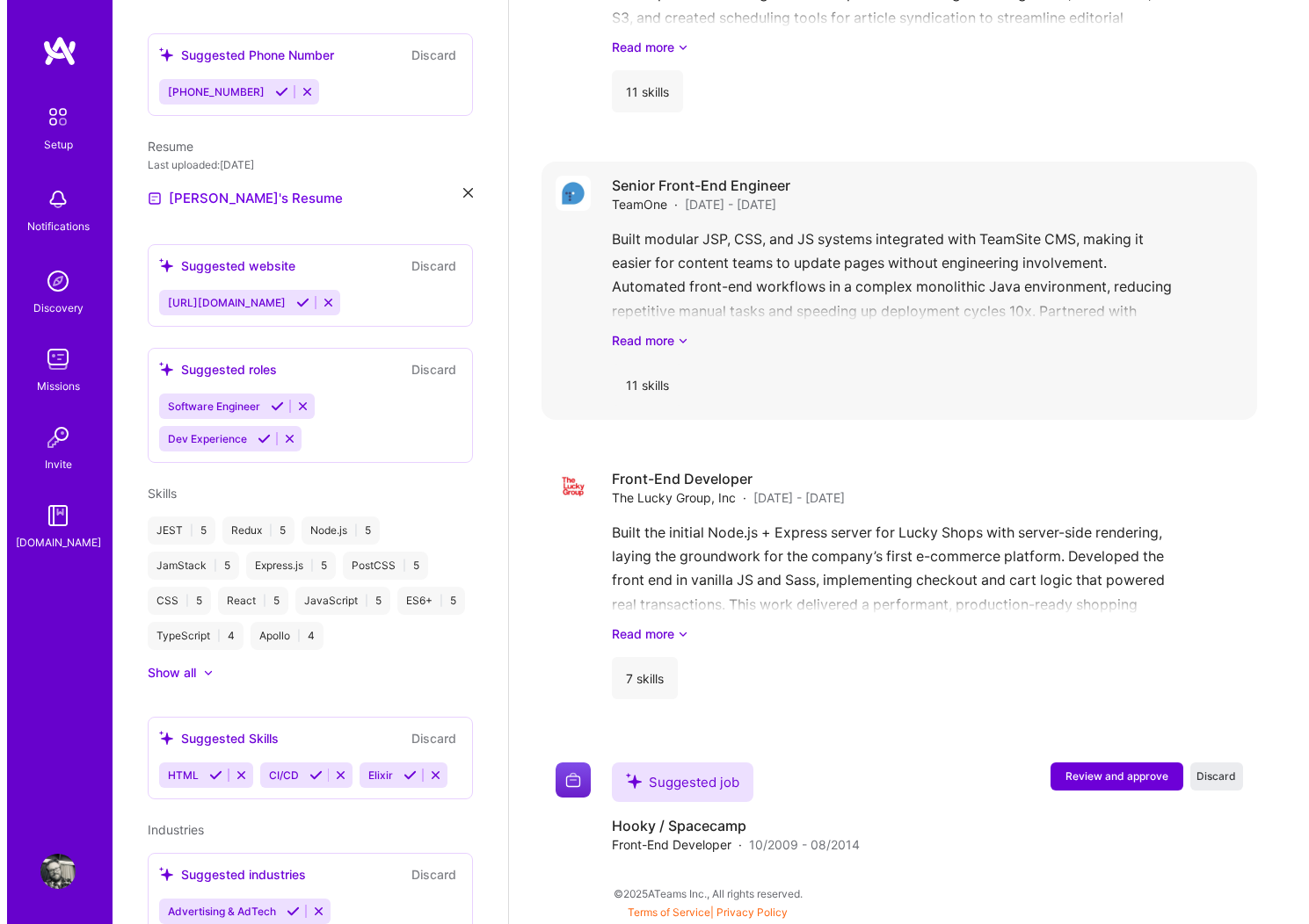
scroll to position [3531, 0]
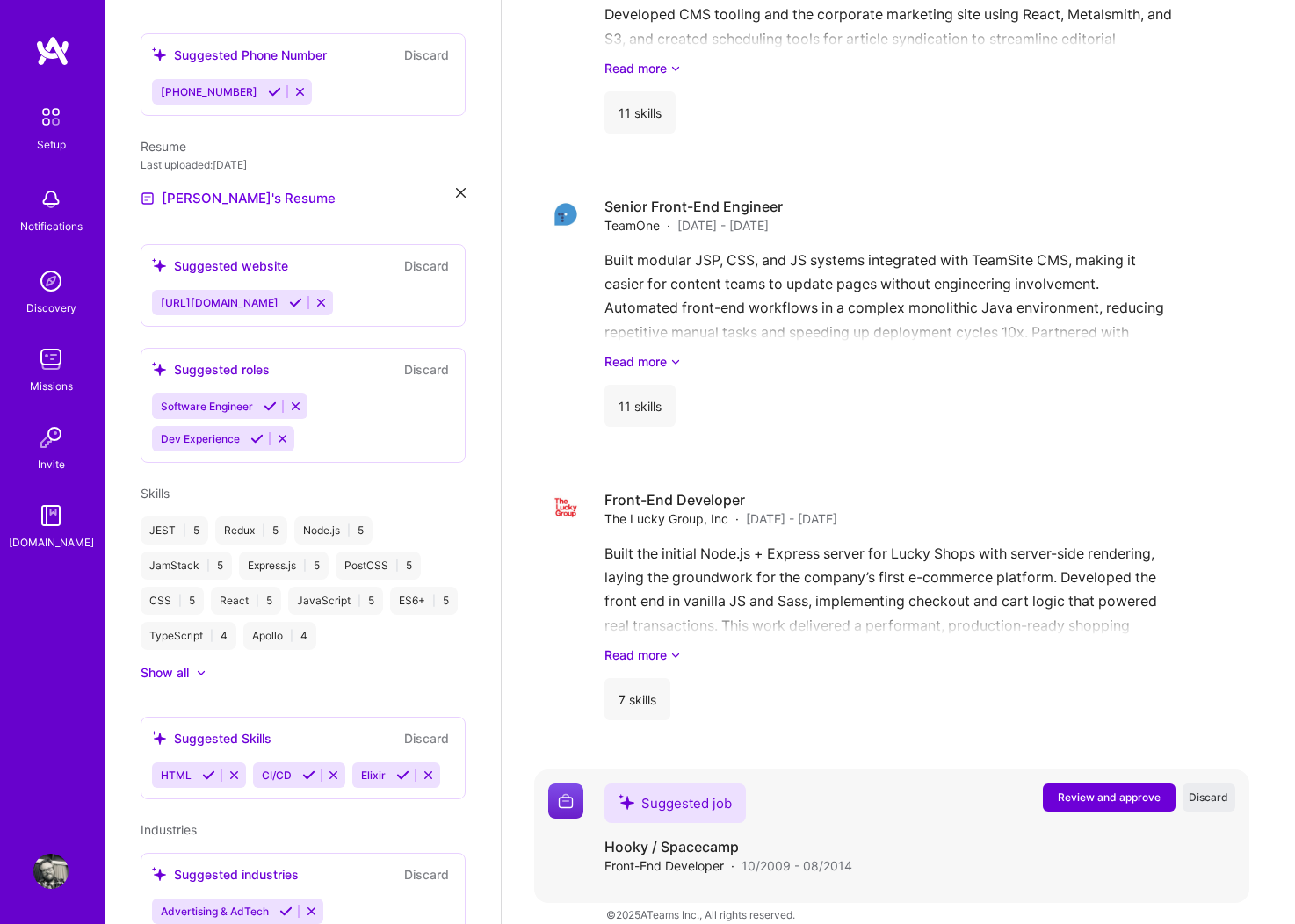
click at [1106, 790] on span "Review and approve" at bounding box center [1109, 798] width 103 height 15
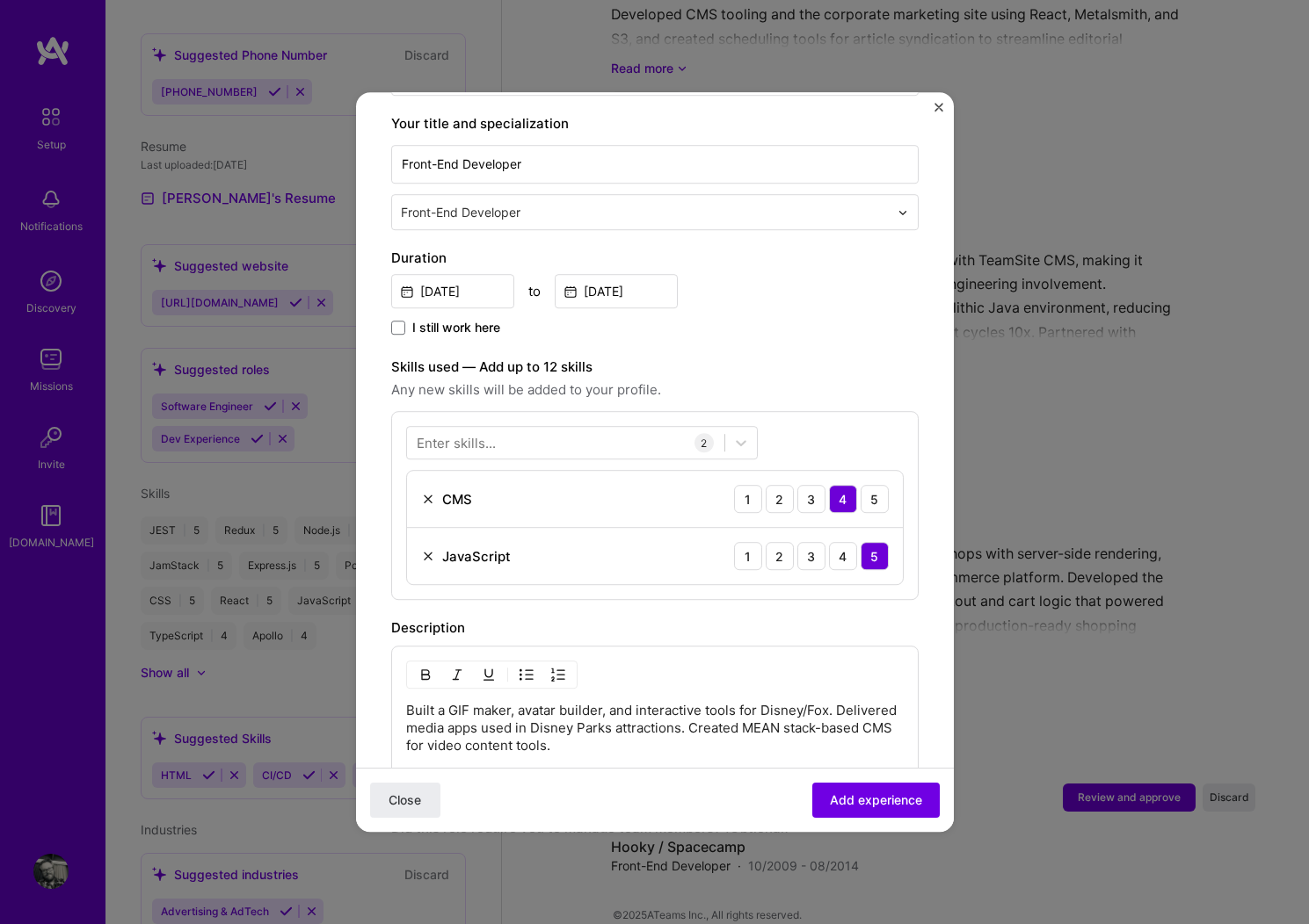
scroll to position [379, 0]
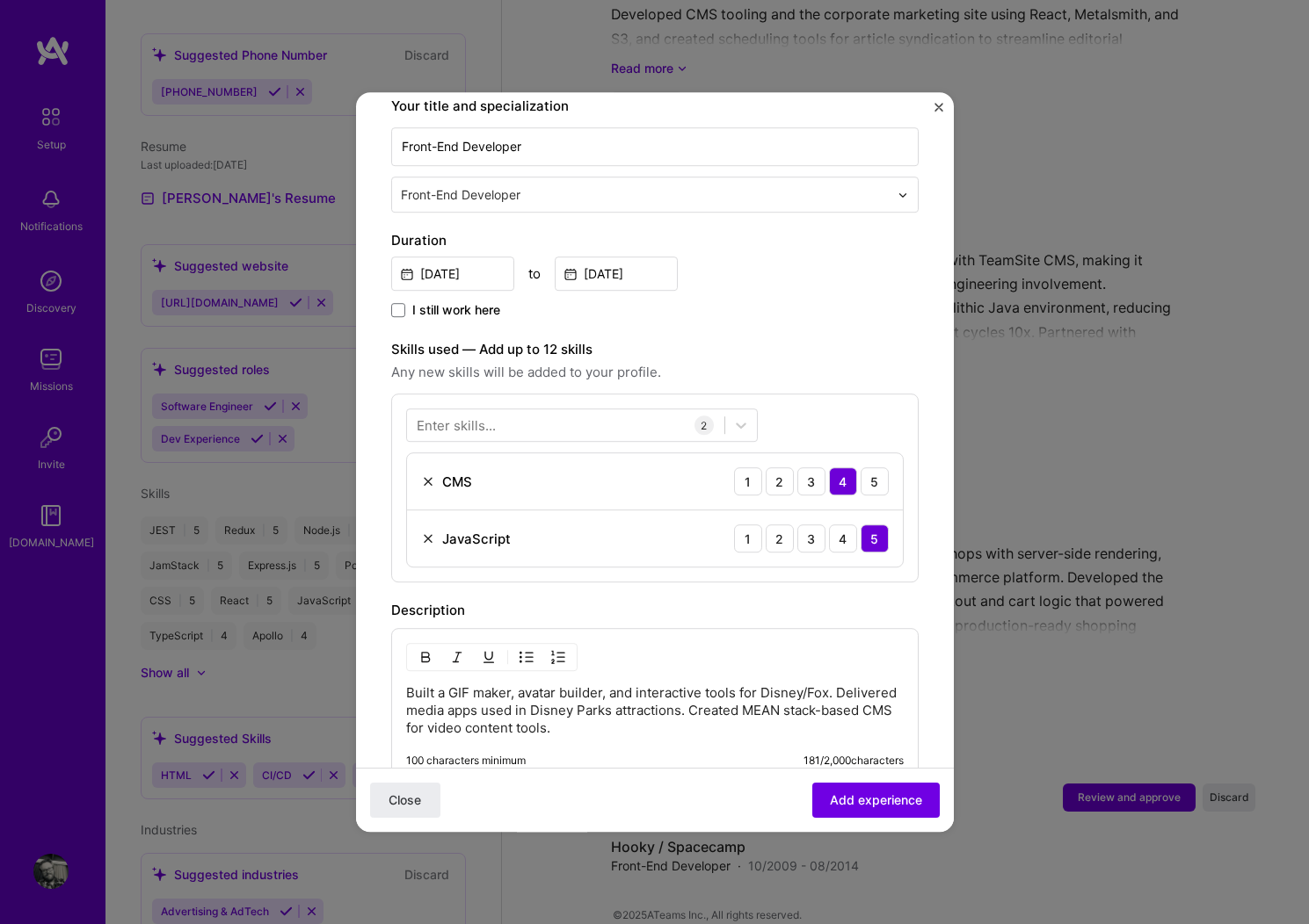
click at [541, 694] on p "Built a GIF maker, avatar builder, and interactive tools for Disney/Fox. Delive…" at bounding box center [654, 711] width 498 height 53
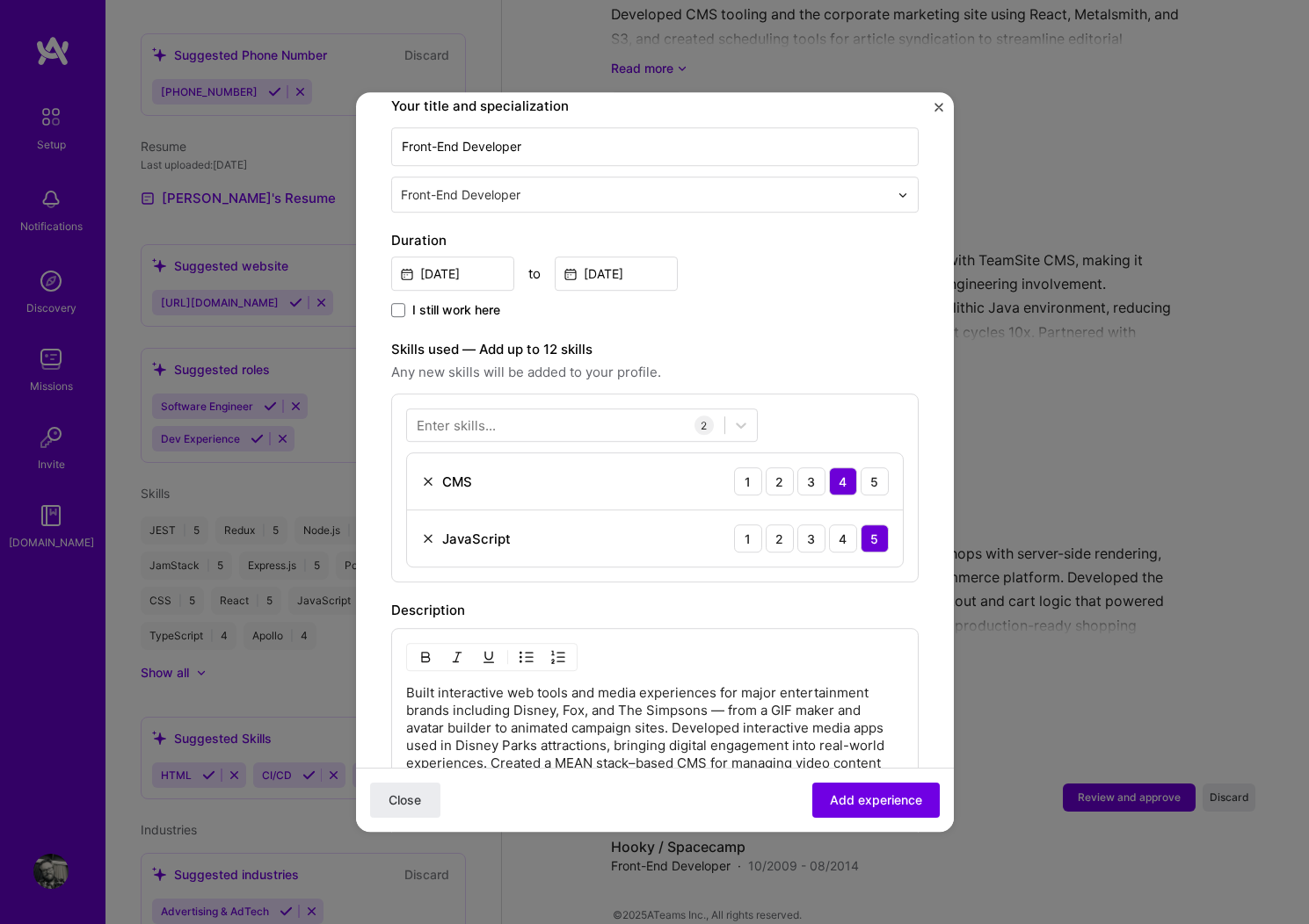
click at [489, 417] on div "Enter skills..." at bounding box center [456, 426] width 79 height 18
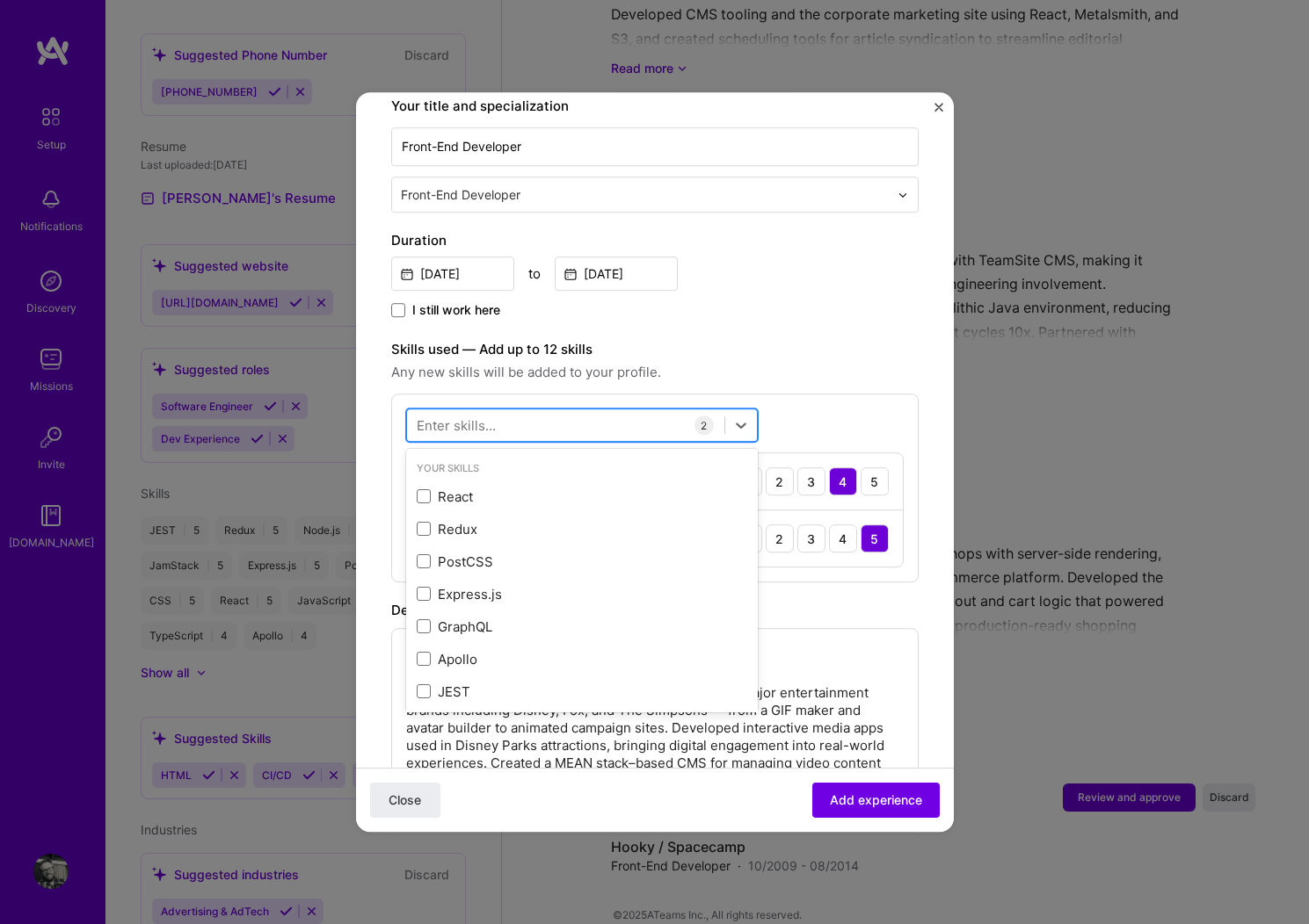
click at [503, 411] on div at bounding box center [565, 426] width 317 height 29
type input "css"
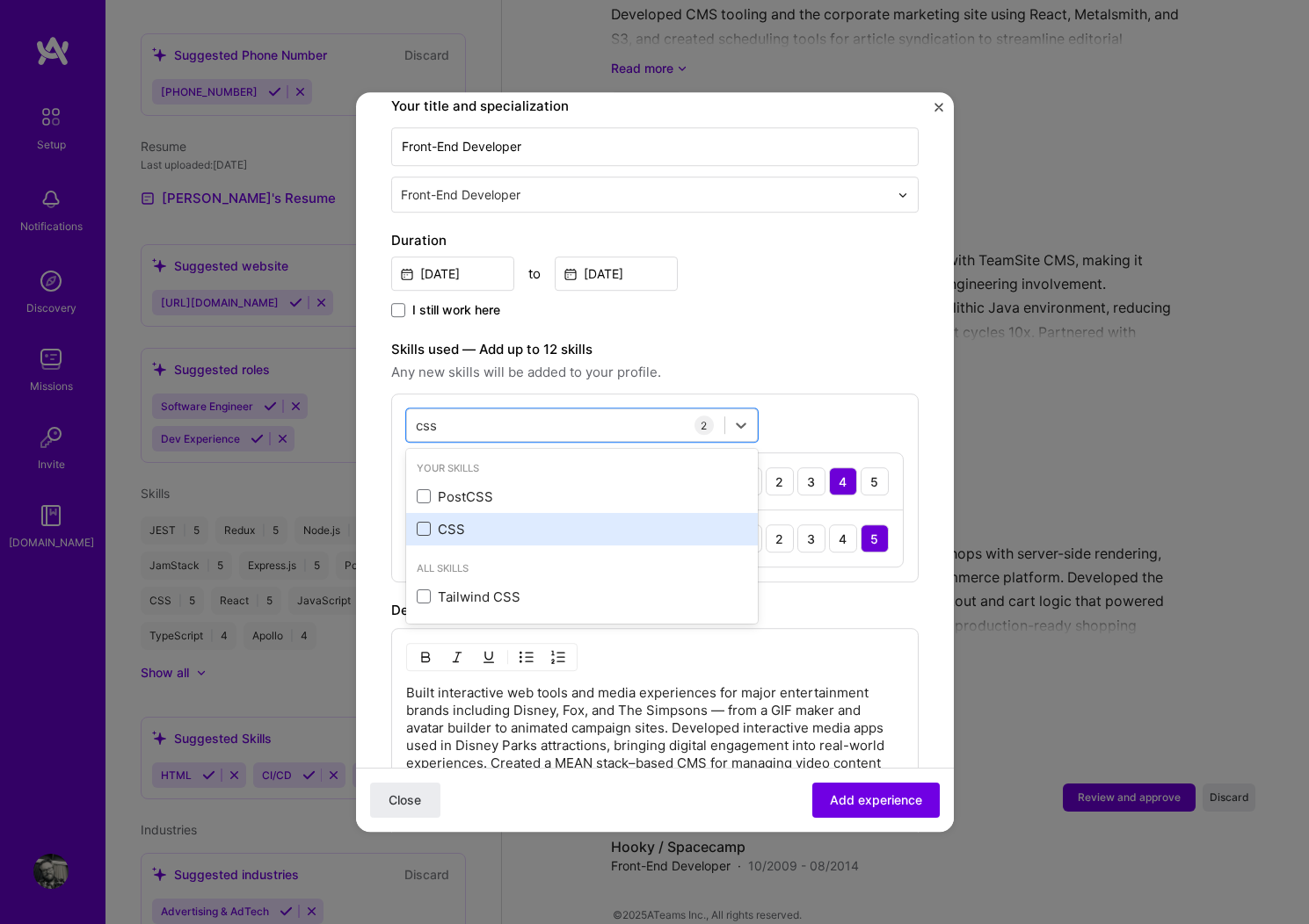
click at [426, 523] on span at bounding box center [423, 529] width 14 height 14
click at [0, 0] on input "checkbox" at bounding box center [0, 0] width 0 height 0
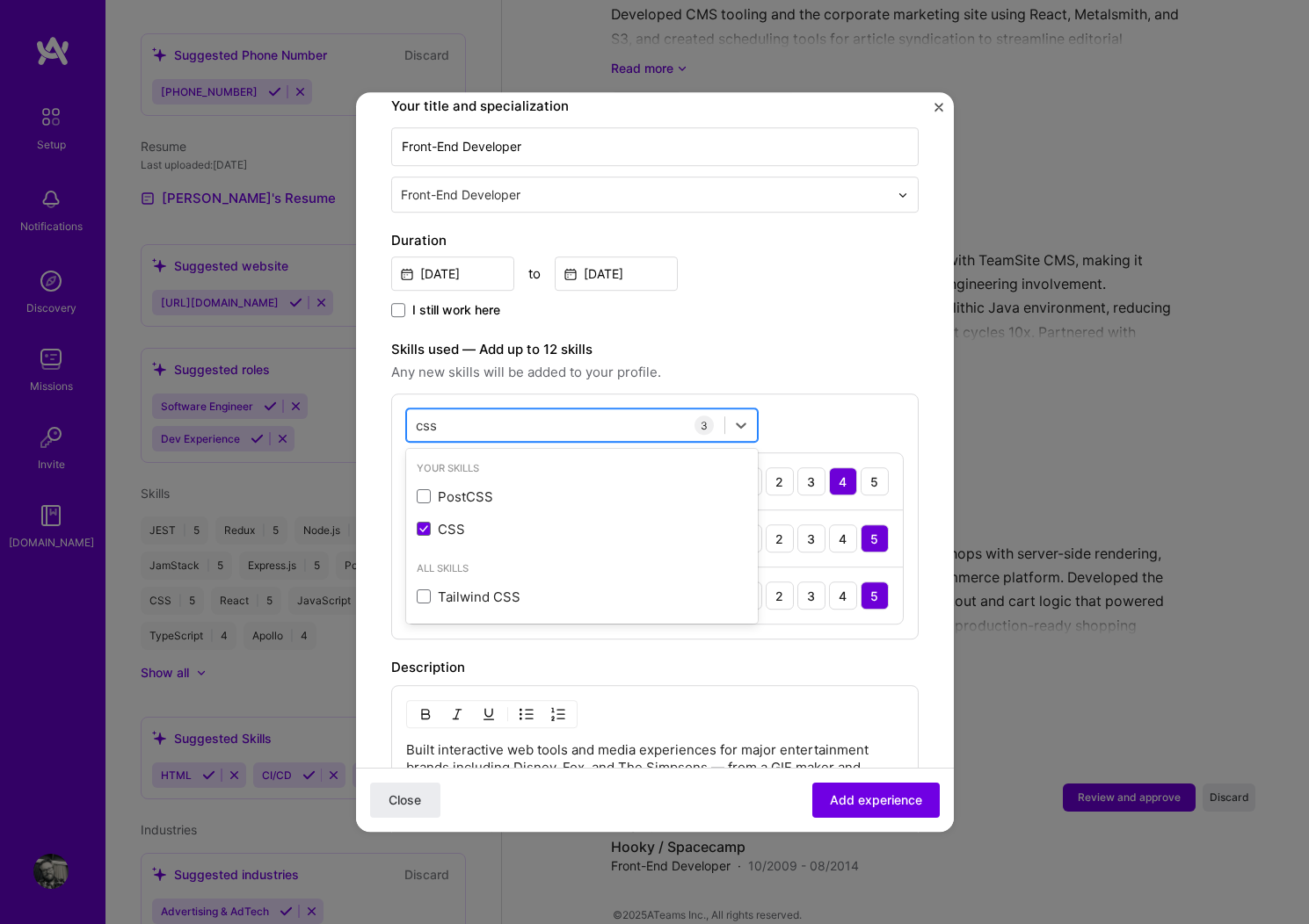
click at [477, 411] on div "css css" at bounding box center [565, 426] width 317 height 29
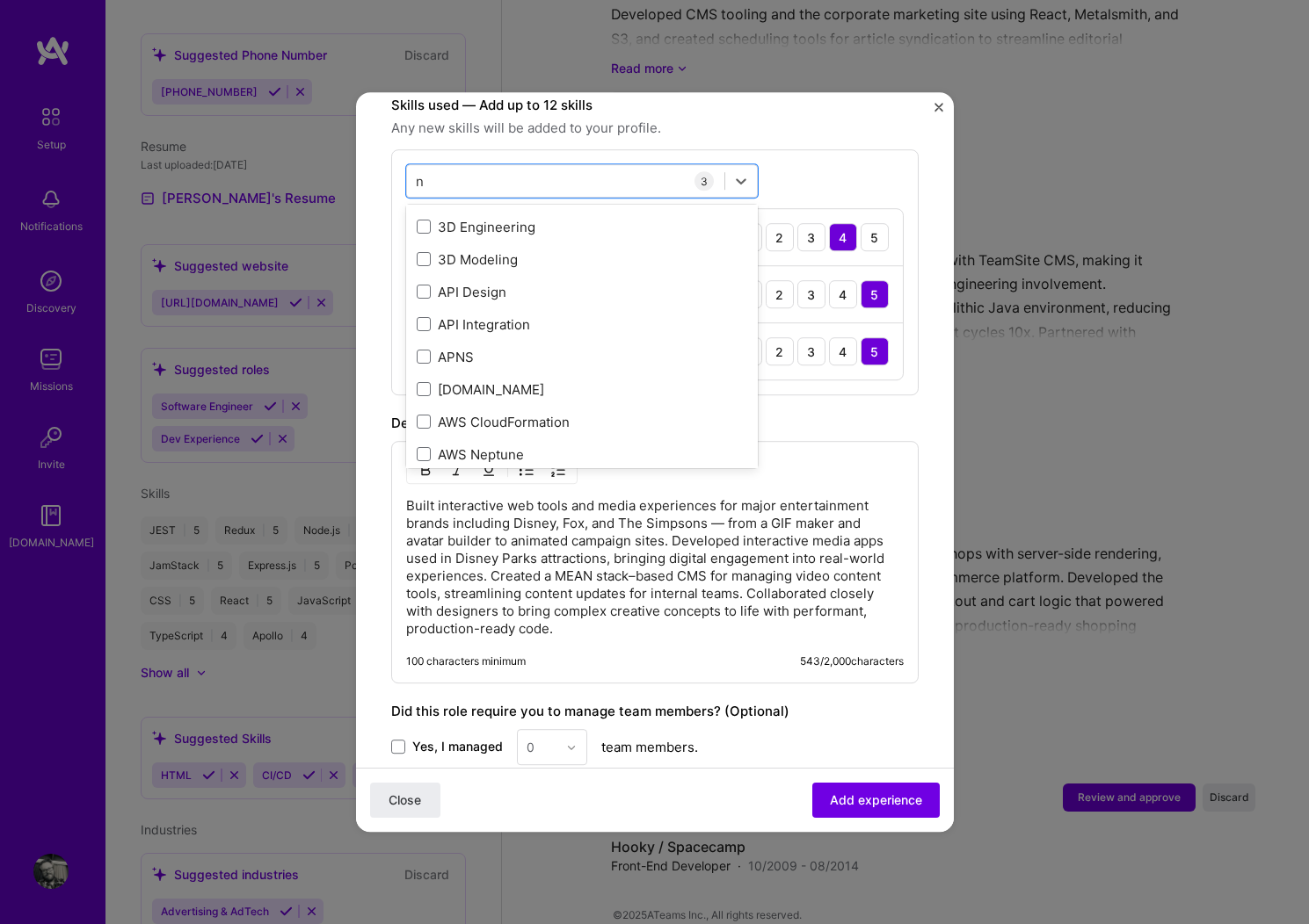
scroll to position [0, 0]
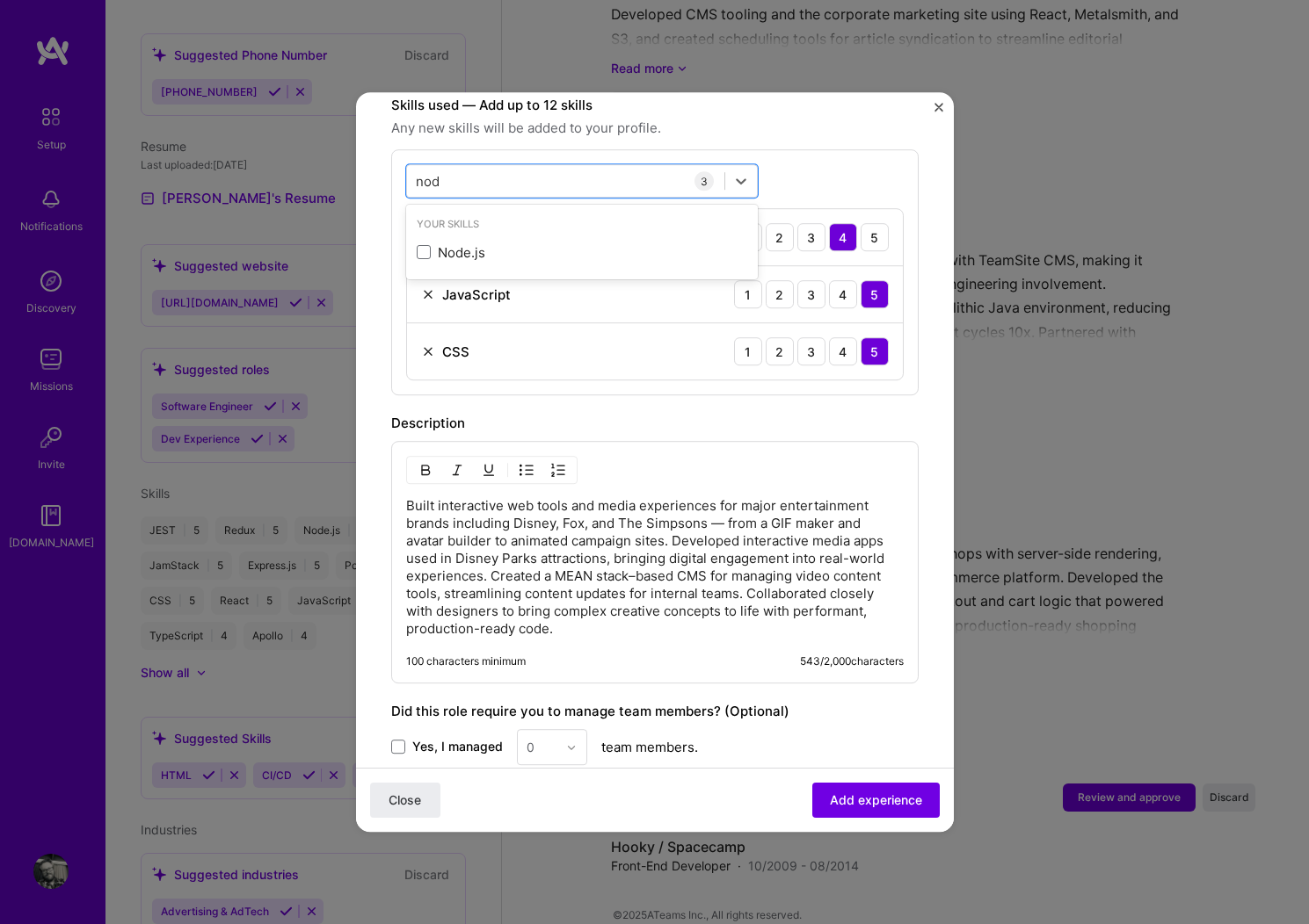
type input "node"
drag, startPoint x: 418, startPoint y: 232, endPoint x: 427, endPoint y: 219, distance: 15.8
click at [419, 246] on span at bounding box center [423, 253] width 14 height 14
click at [0, 0] on input "checkbox" at bounding box center [0, 0] width 0 height 0
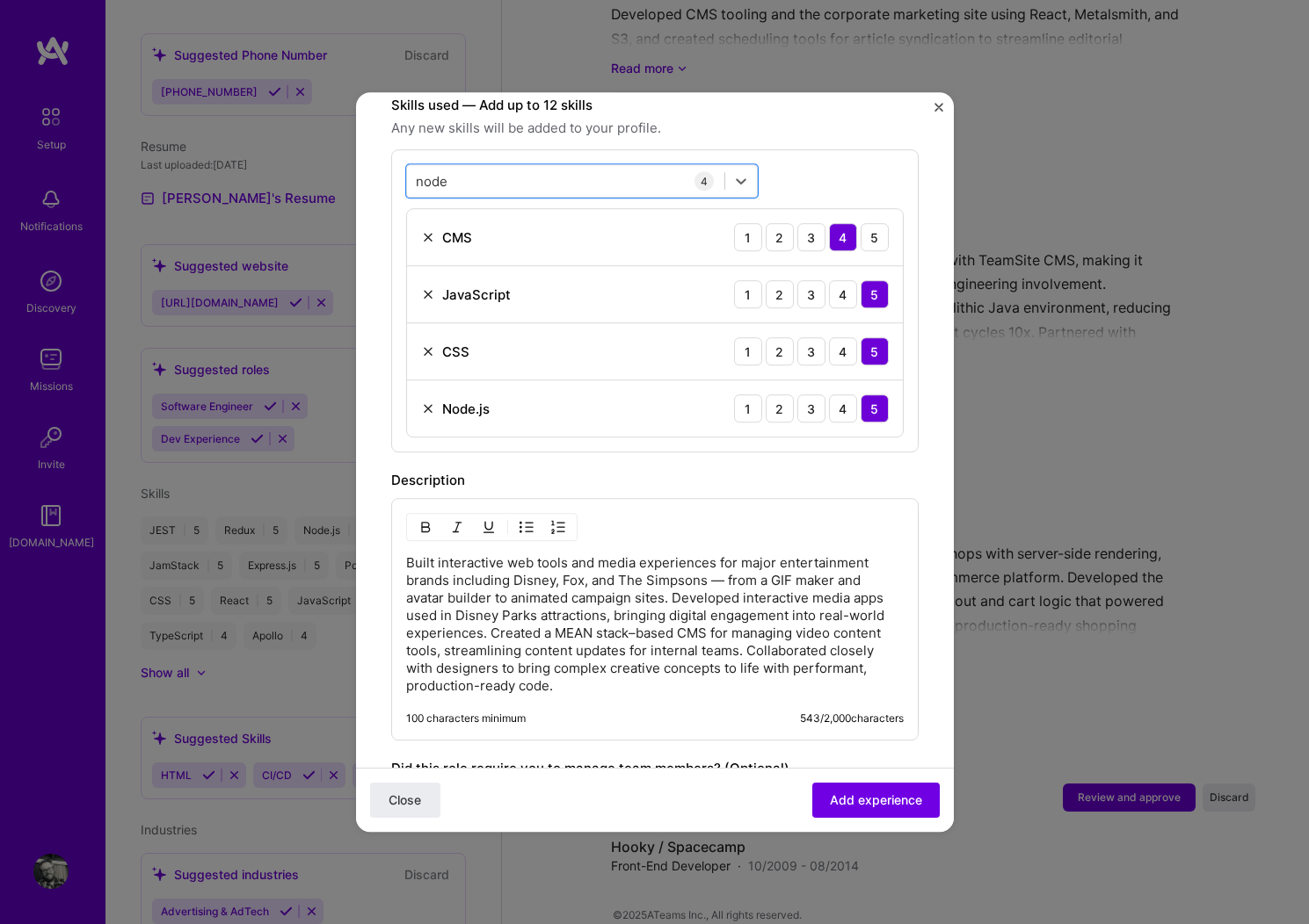
drag, startPoint x: 447, startPoint y: 164, endPoint x: 401, endPoint y: 161, distance: 46.1
click at [401, 161] on div "option Node.js, selected. Select is focused ,type to refine list, press Down to…" at bounding box center [655, 300] width 528 height 303
type input "Mean"
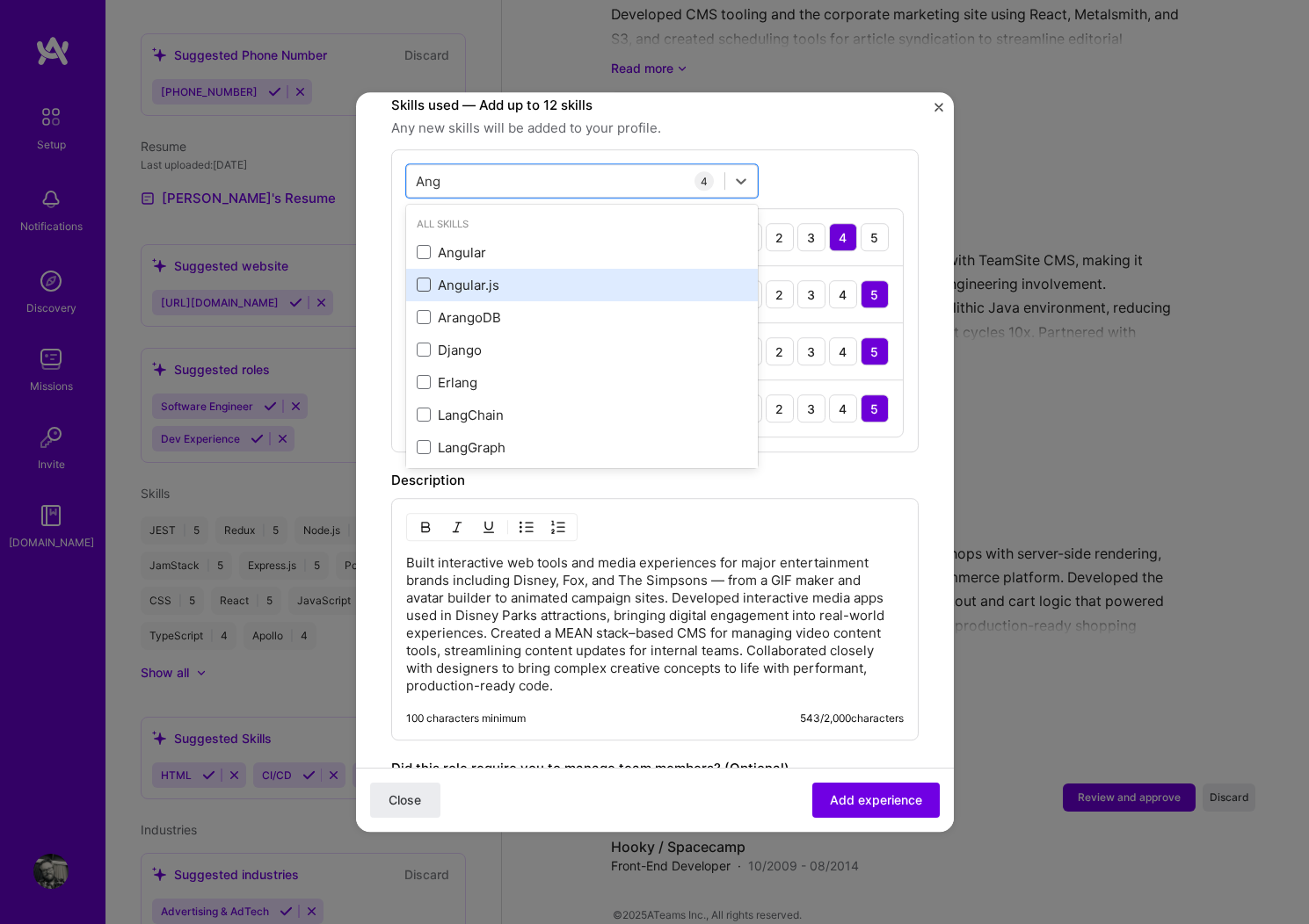
click at [422, 278] on span at bounding box center [423, 285] width 14 height 14
click at [0, 0] on input "checkbox" at bounding box center [0, 0] width 0 height 0
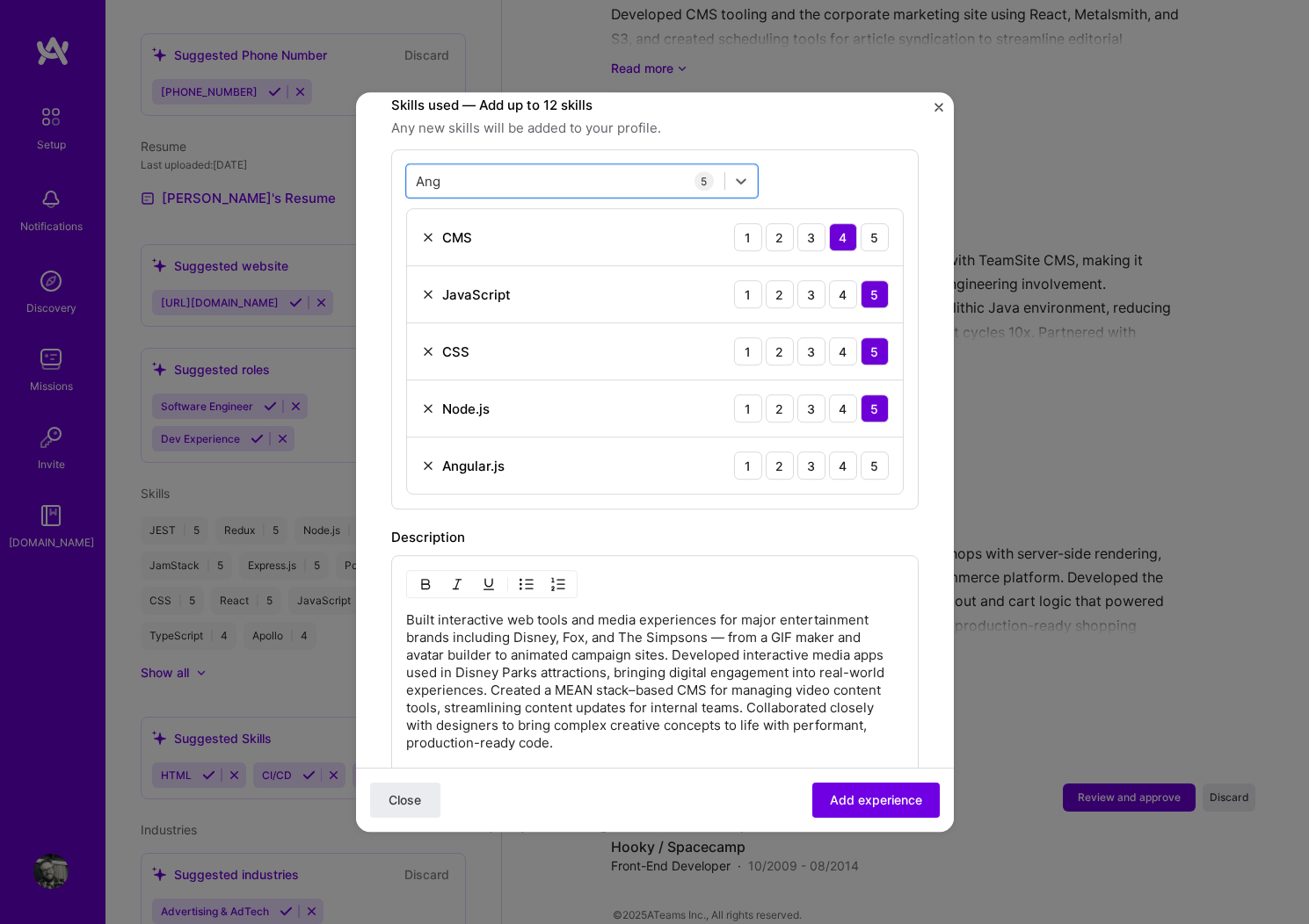
drag, startPoint x: 460, startPoint y: 170, endPoint x: 376, endPoint y: 153, distance: 85.7
click at [376, 153] on form "Adding suggested job This job is suggested based on your LinkedIn, resume or [D…" at bounding box center [654, 341] width 598 height 1675
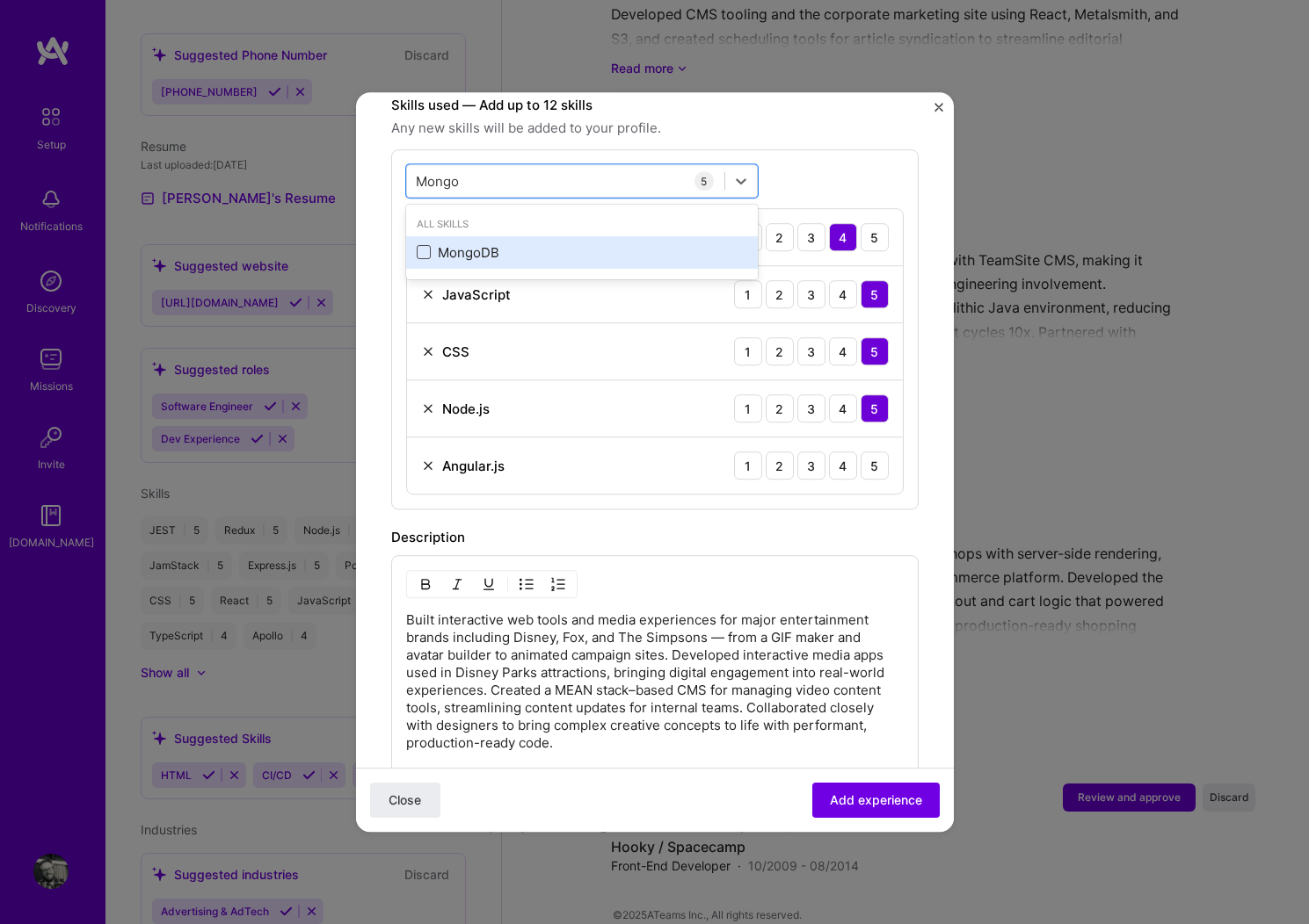
click at [426, 246] on span at bounding box center [423, 253] width 14 height 14
click at [0, 0] on input "checkbox" at bounding box center [0, 0] width 0 height 0
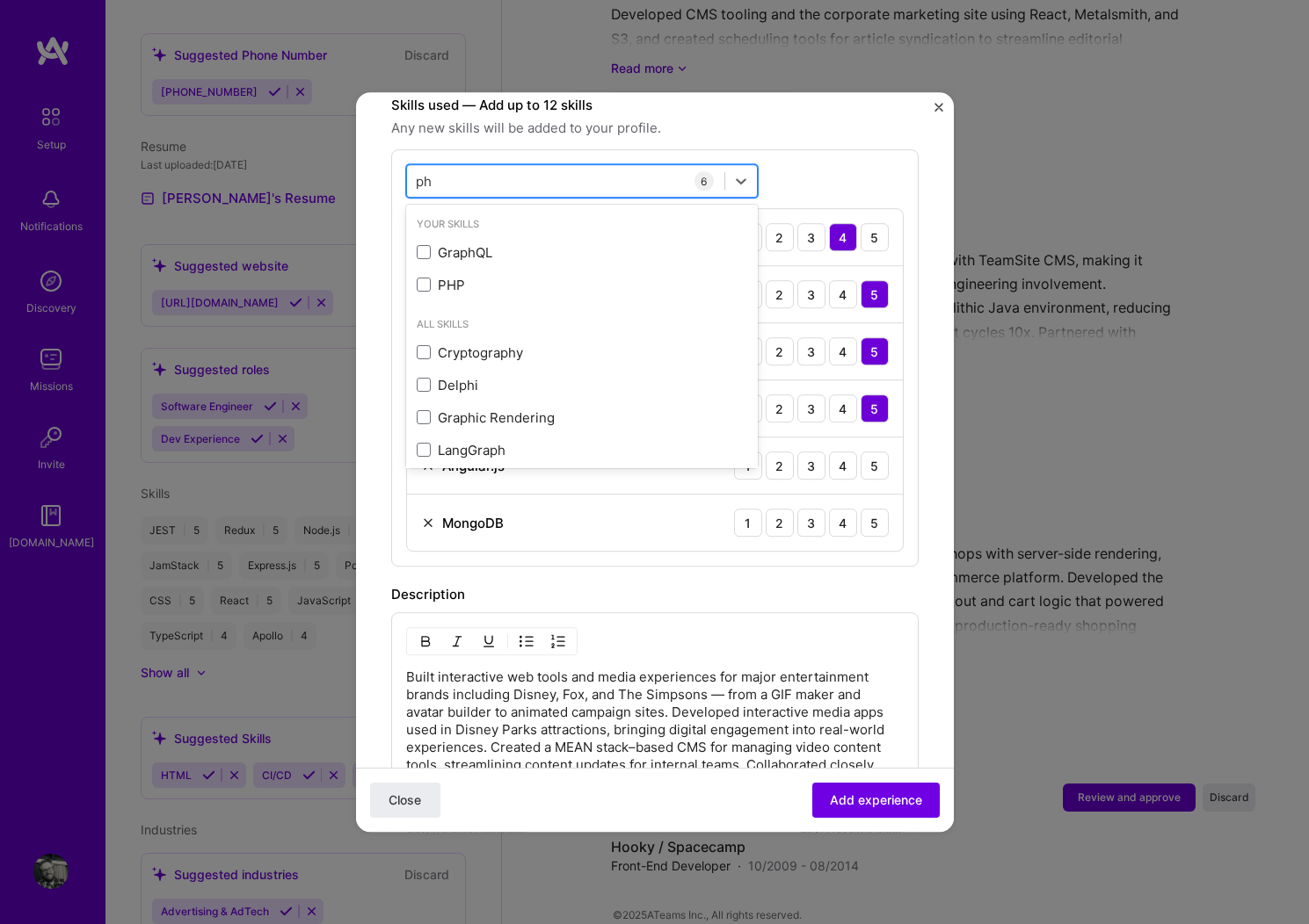
type input "php"
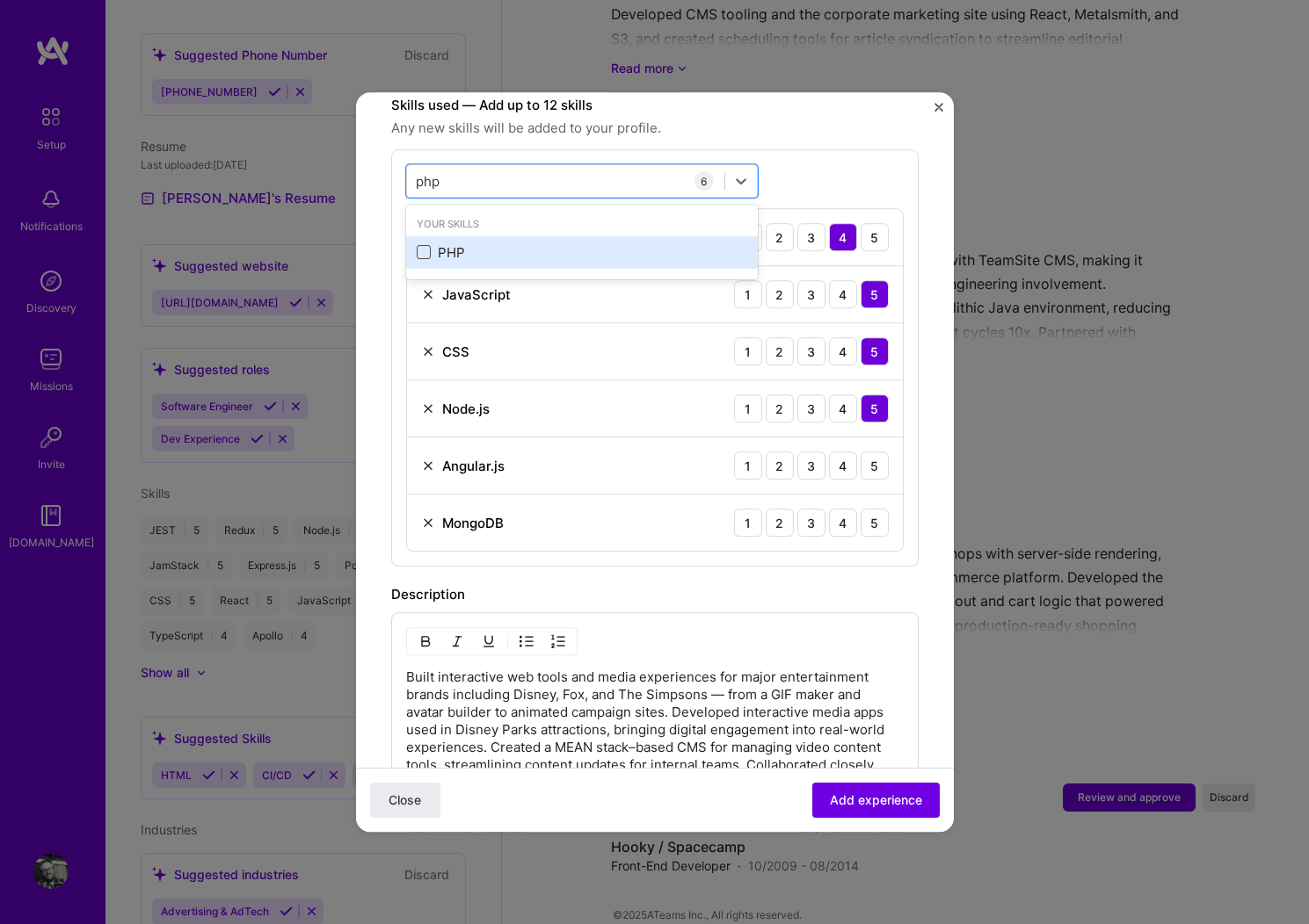
click at [425, 246] on span at bounding box center [423, 253] width 14 height 14
click at [0, 0] on input "checkbox" at bounding box center [0, 0] width 0 height 0
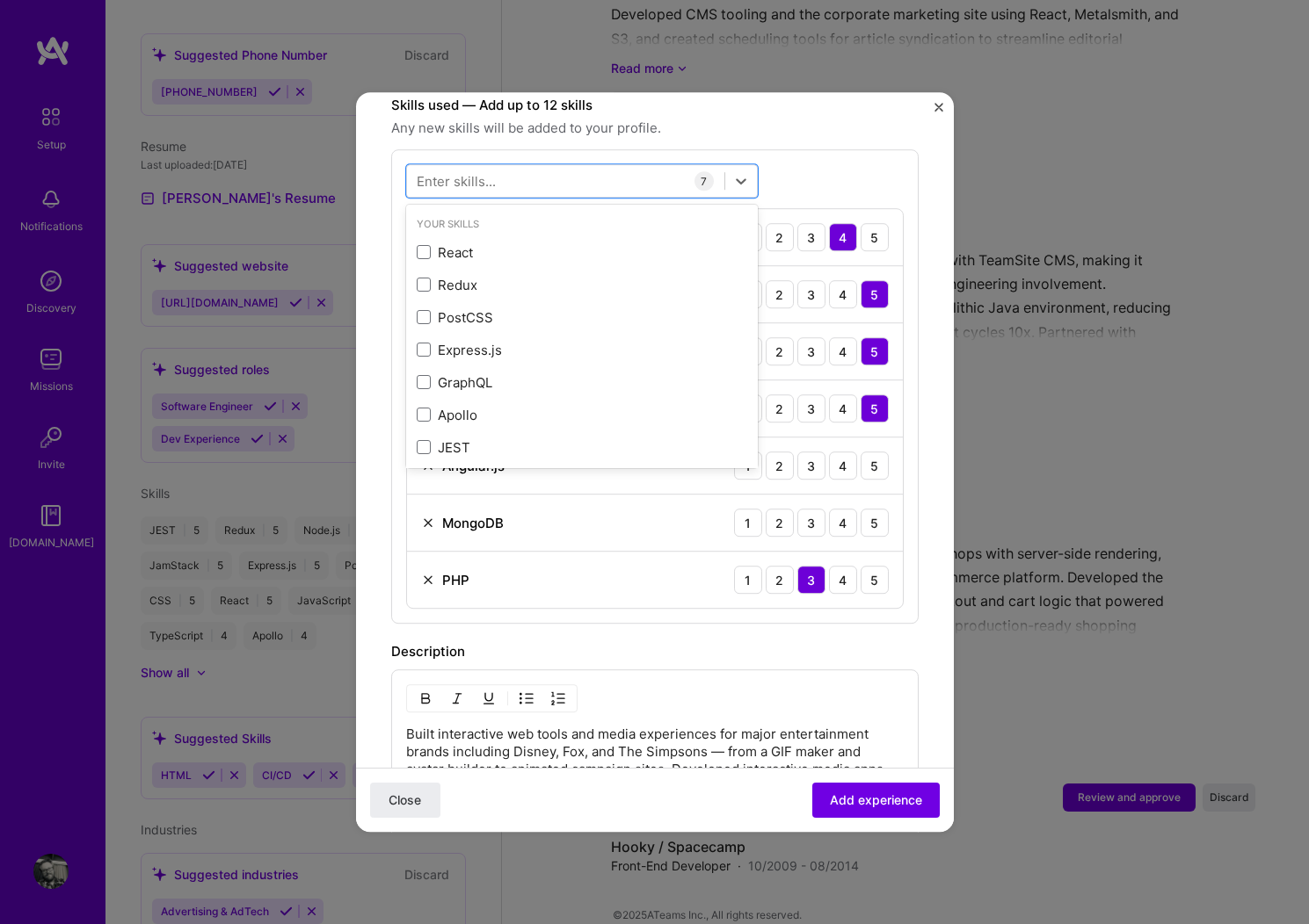
click at [859, 158] on div "option PHP, selected. option PHP selected, 0 of 2. 378 results available. Use U…" at bounding box center [655, 387] width 528 height 475
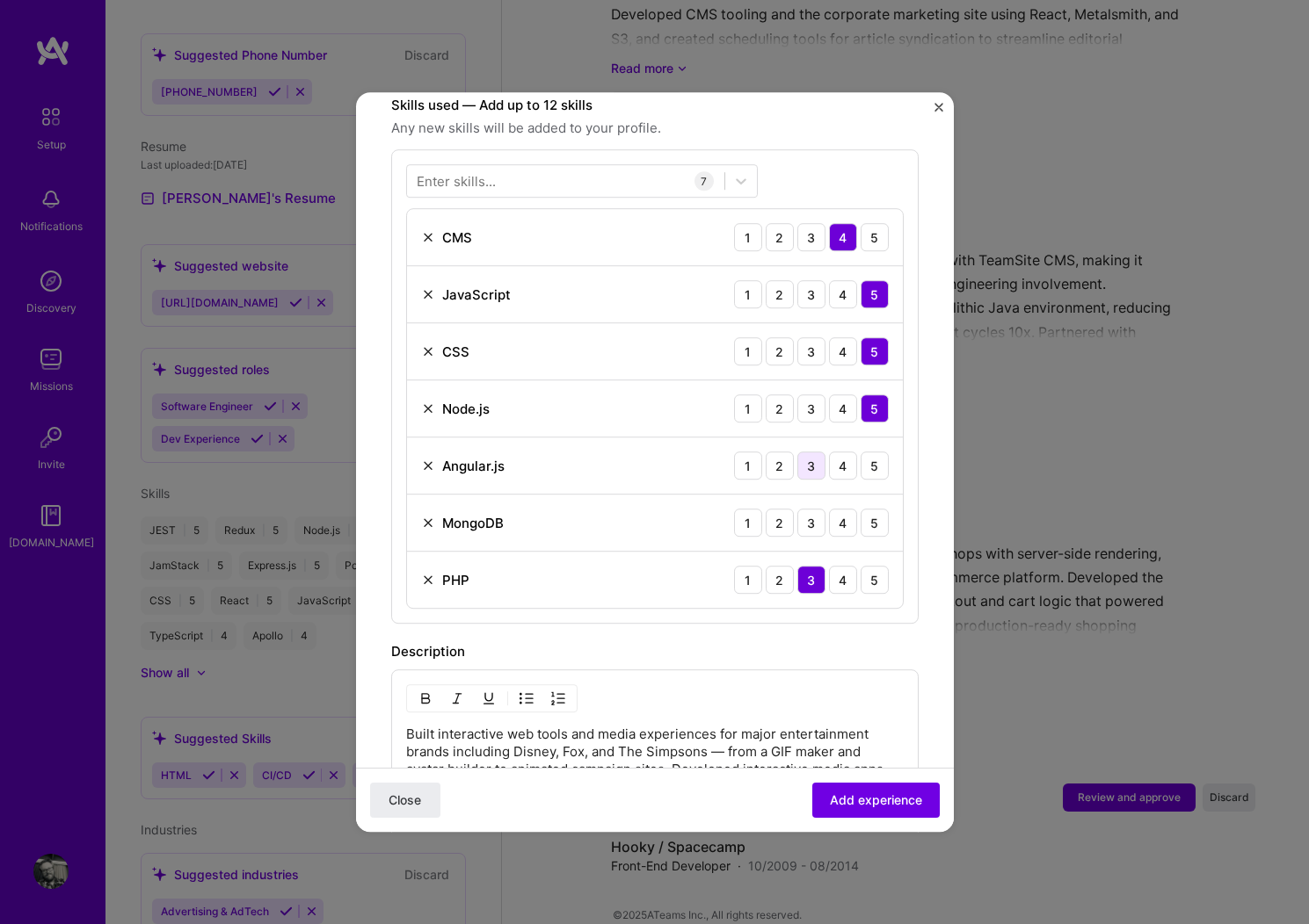
click at [802, 452] on div "3" at bounding box center [811, 466] width 28 height 28
click at [802, 508] on div "3" at bounding box center [811, 522] width 28 height 28
click at [837, 508] on div "4" at bounding box center [842, 522] width 28 height 28
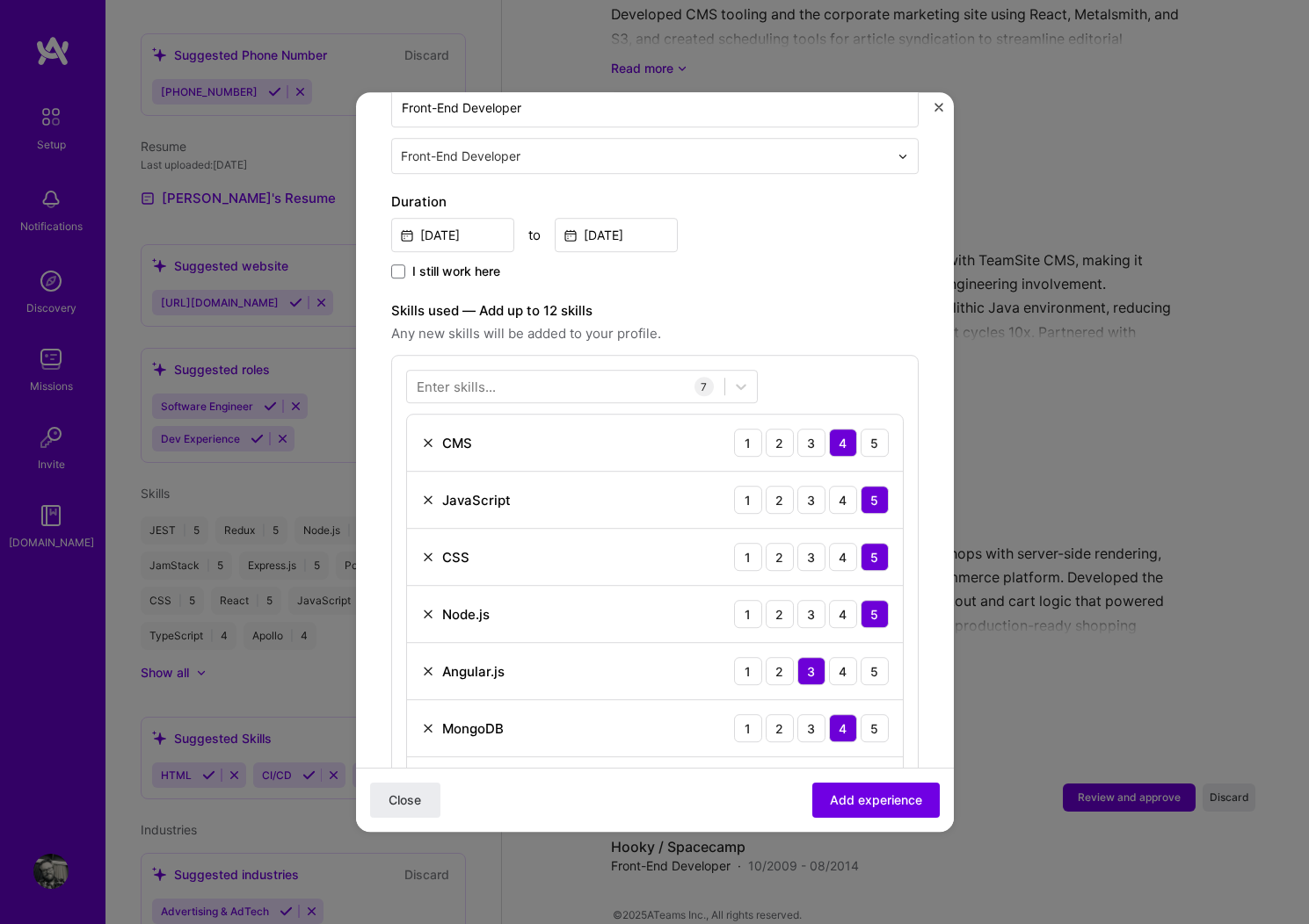
scroll to position [417, 0]
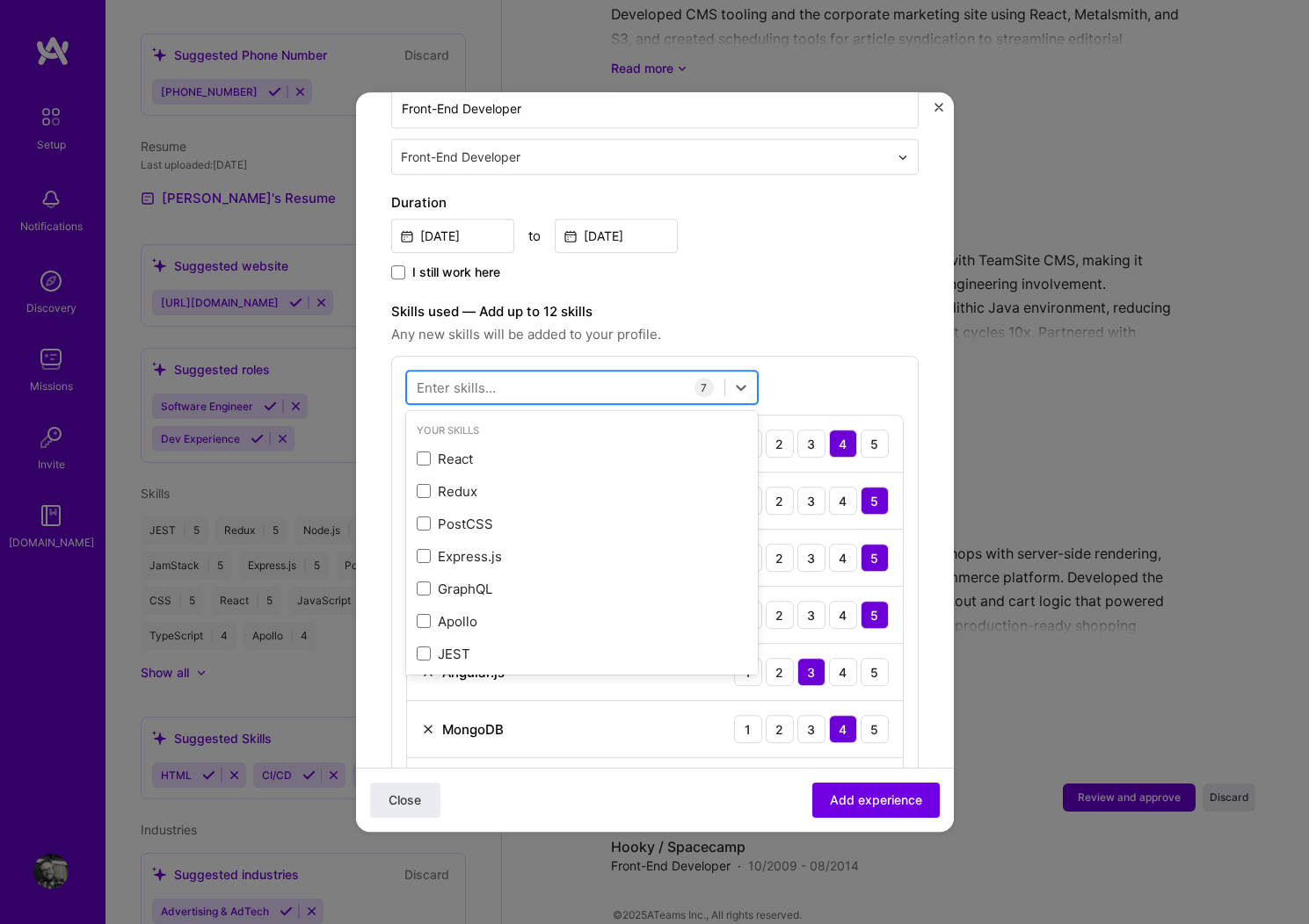
click at [506, 374] on div at bounding box center [565, 388] width 317 height 29
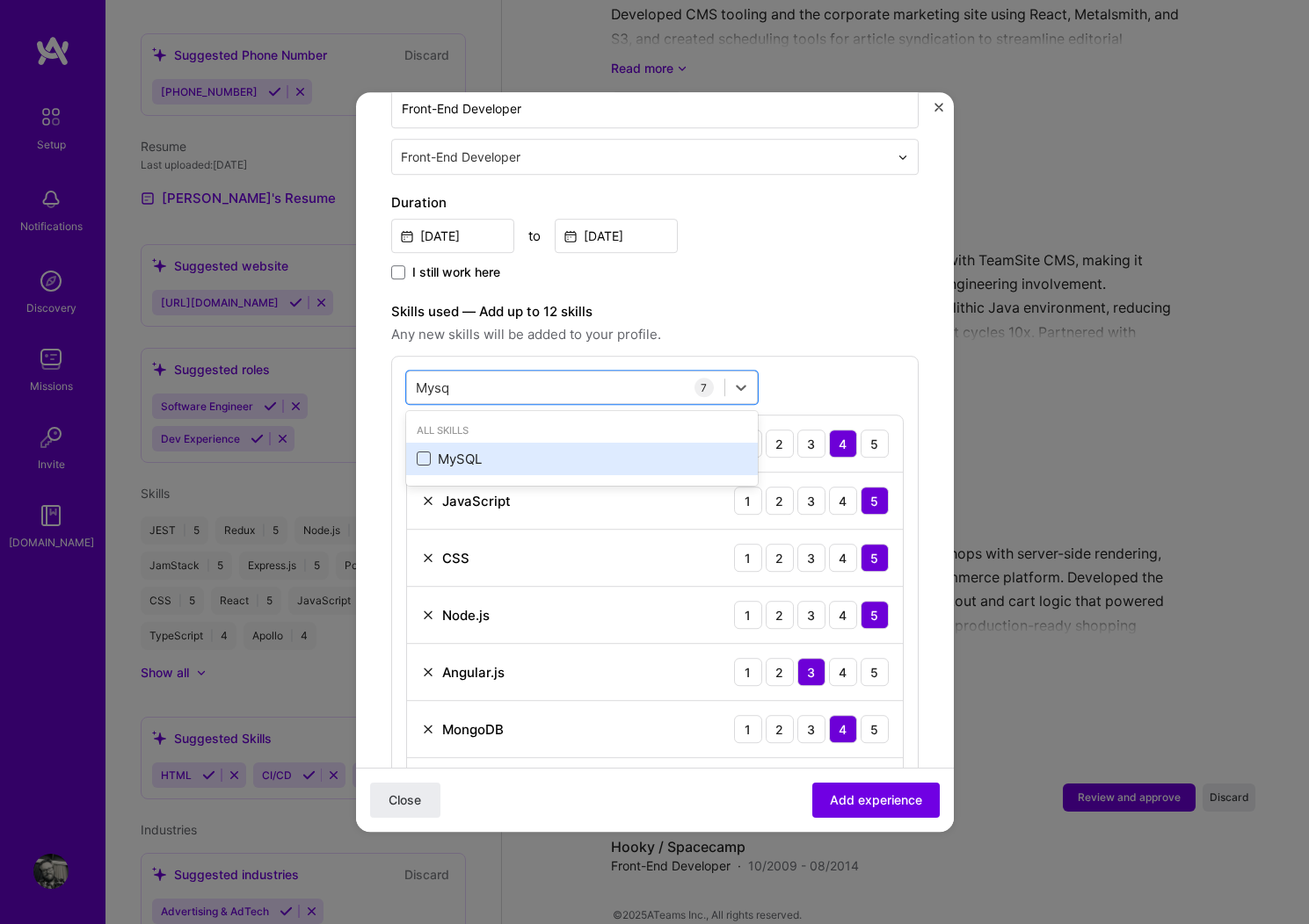
click at [421, 453] on span at bounding box center [423, 459] width 14 height 14
click at [0, 0] on input "checkbox" at bounding box center [0, 0] width 0 height 0
type input "Mysq"
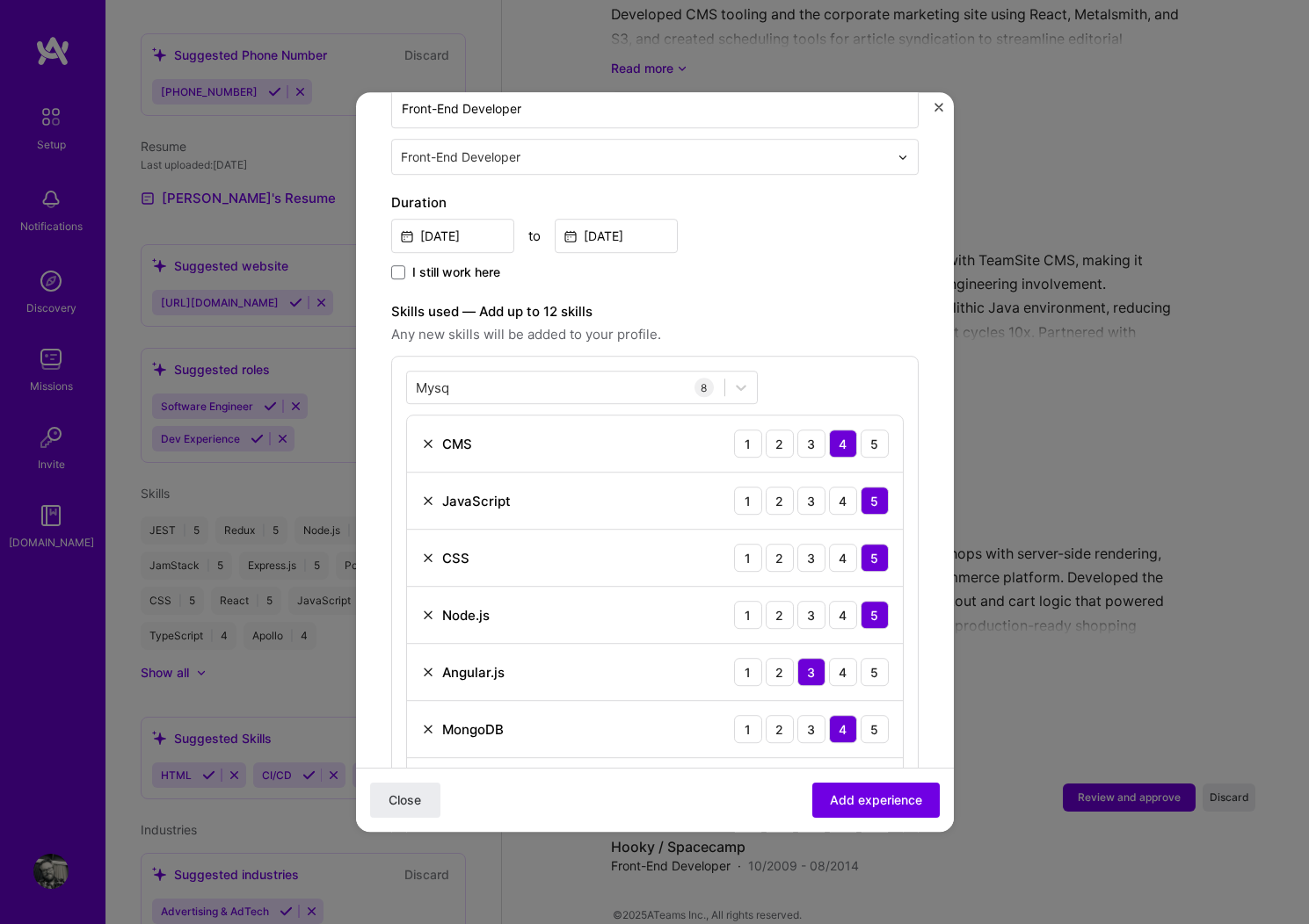
click at [874, 325] on span "Any new skills will be added to your profile." at bounding box center [655, 335] width 528 height 21
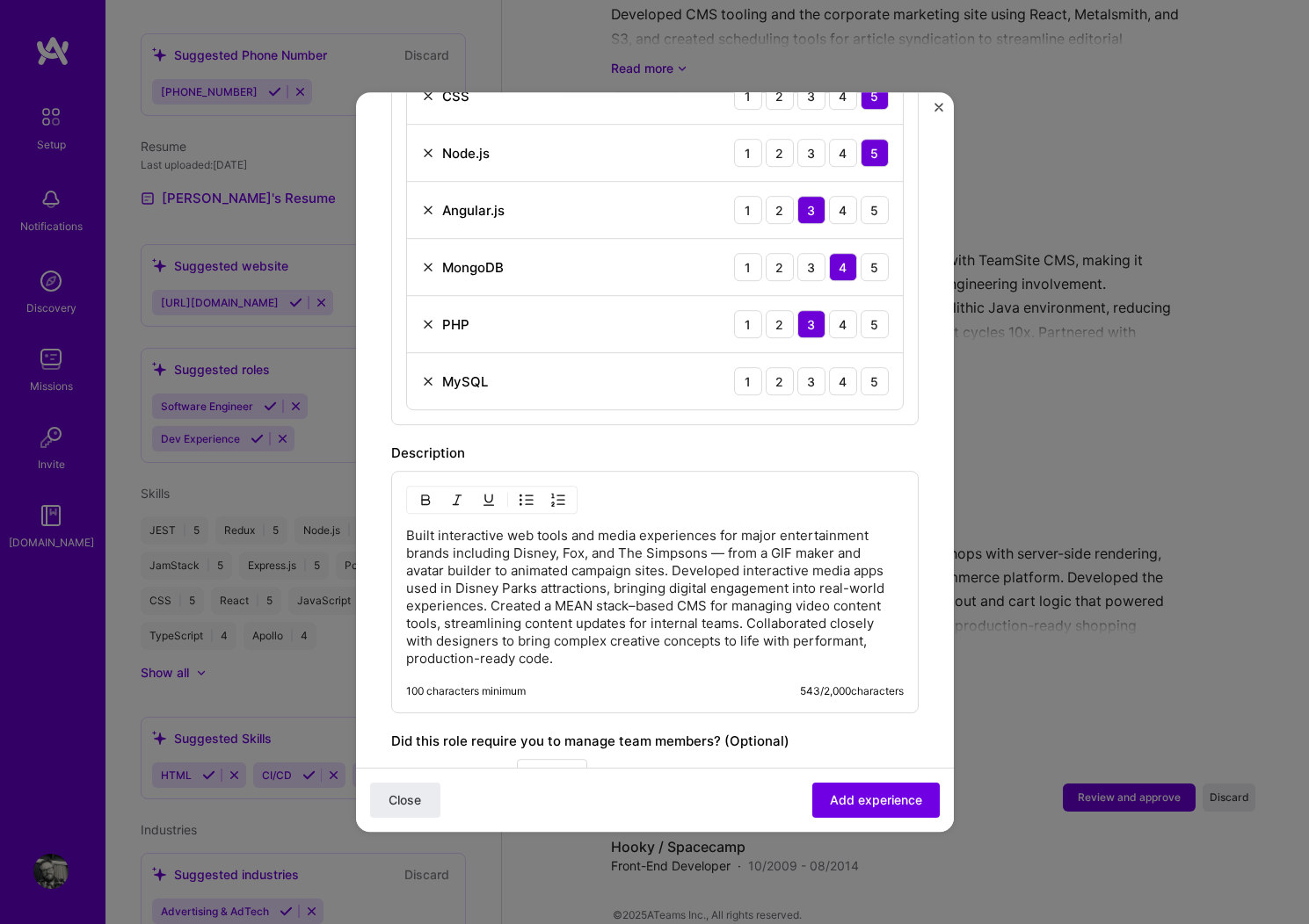
scroll to position [873, 0]
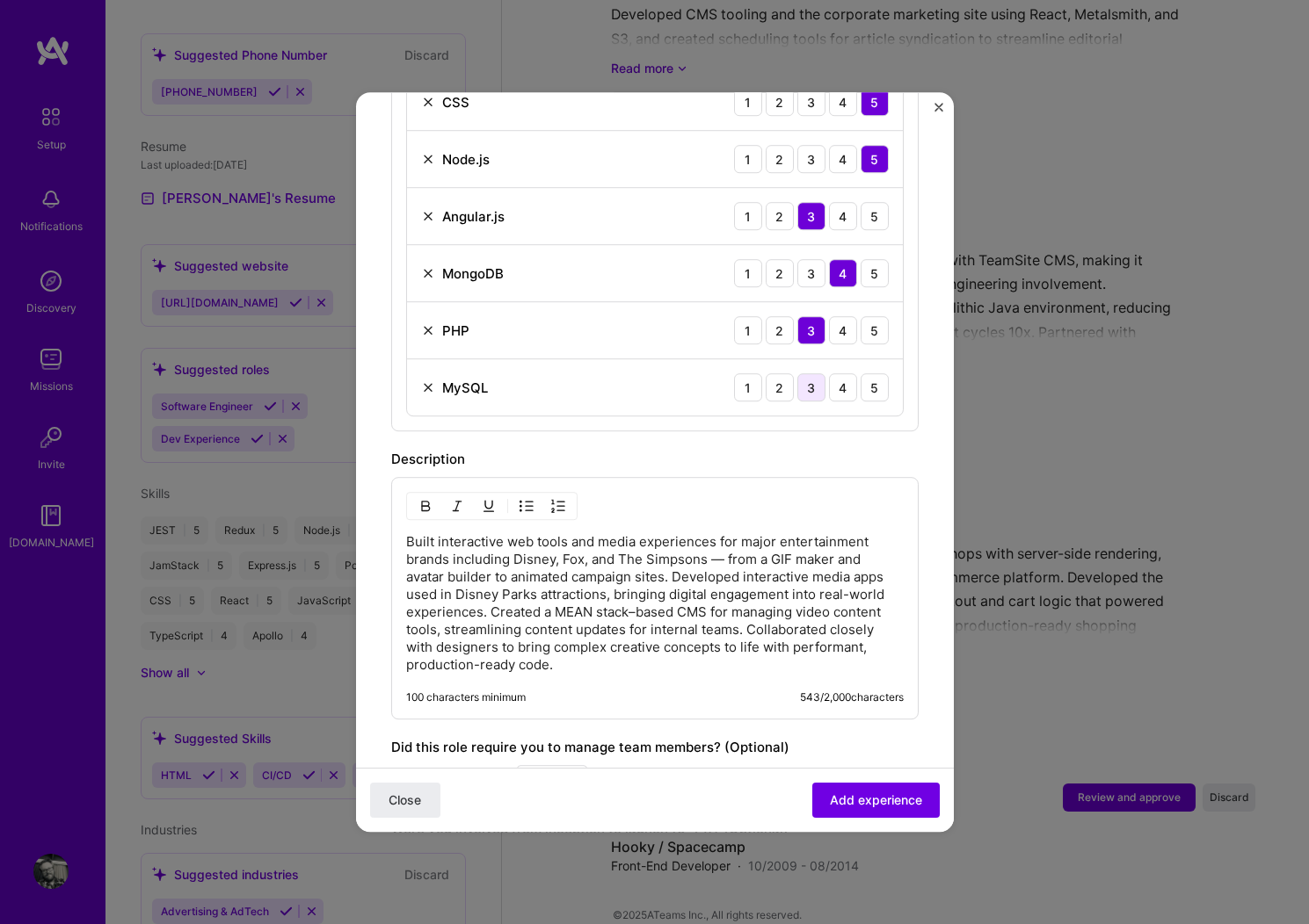
click at [797, 374] on div "3" at bounding box center [811, 387] width 28 height 28
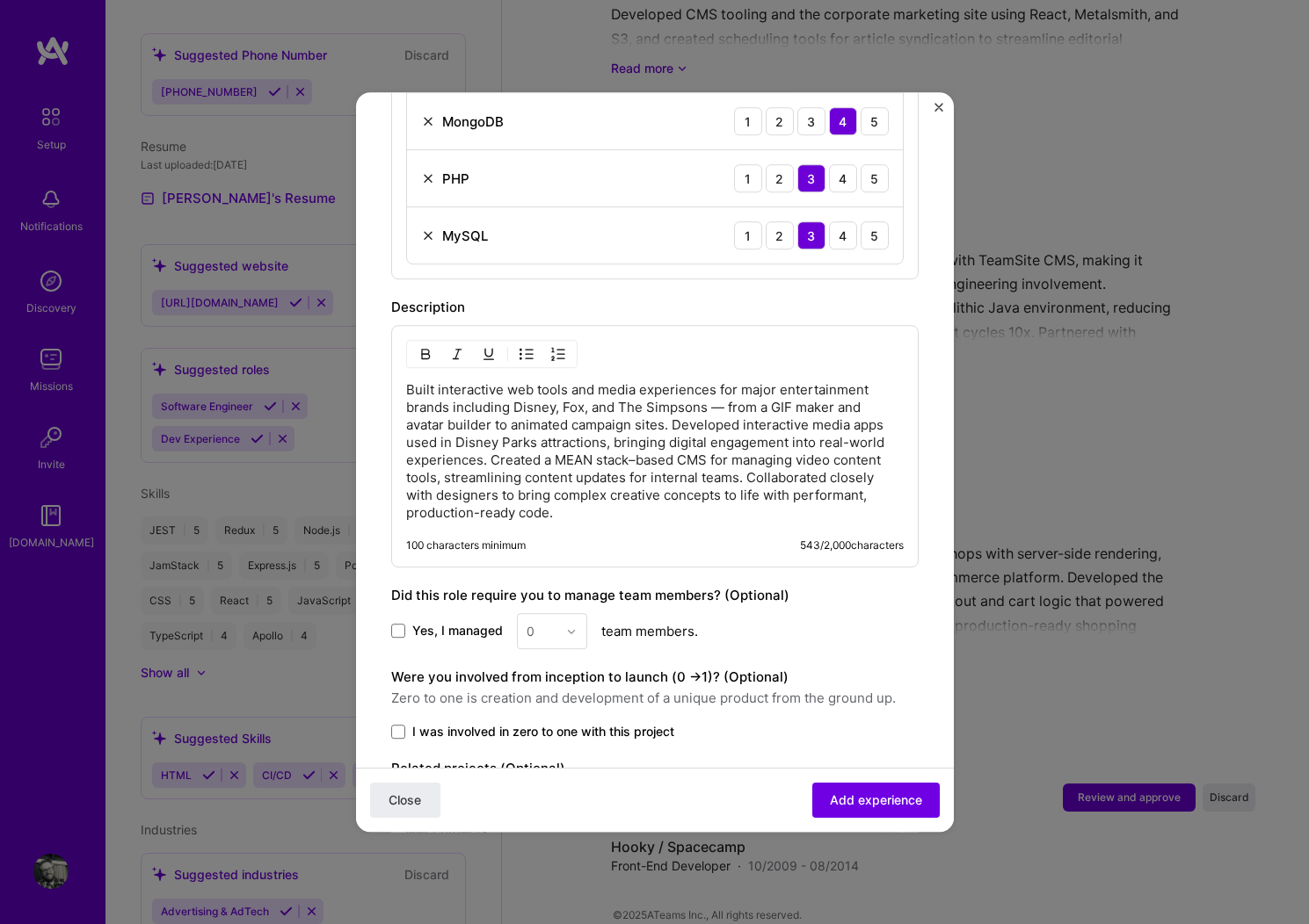
scroll to position [1123, 0]
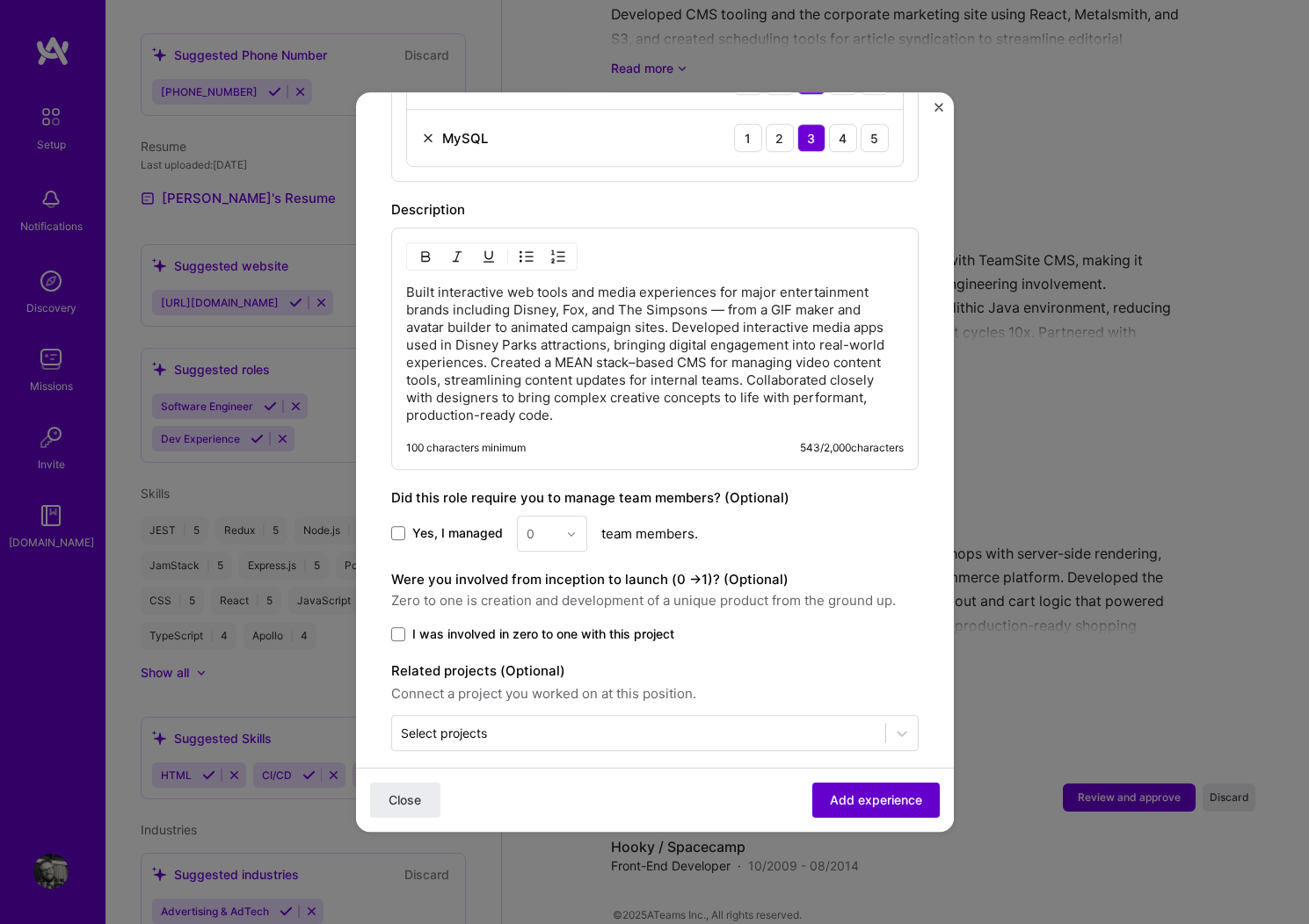
click at [863, 792] on span "Add experience" at bounding box center [875, 800] width 92 height 17
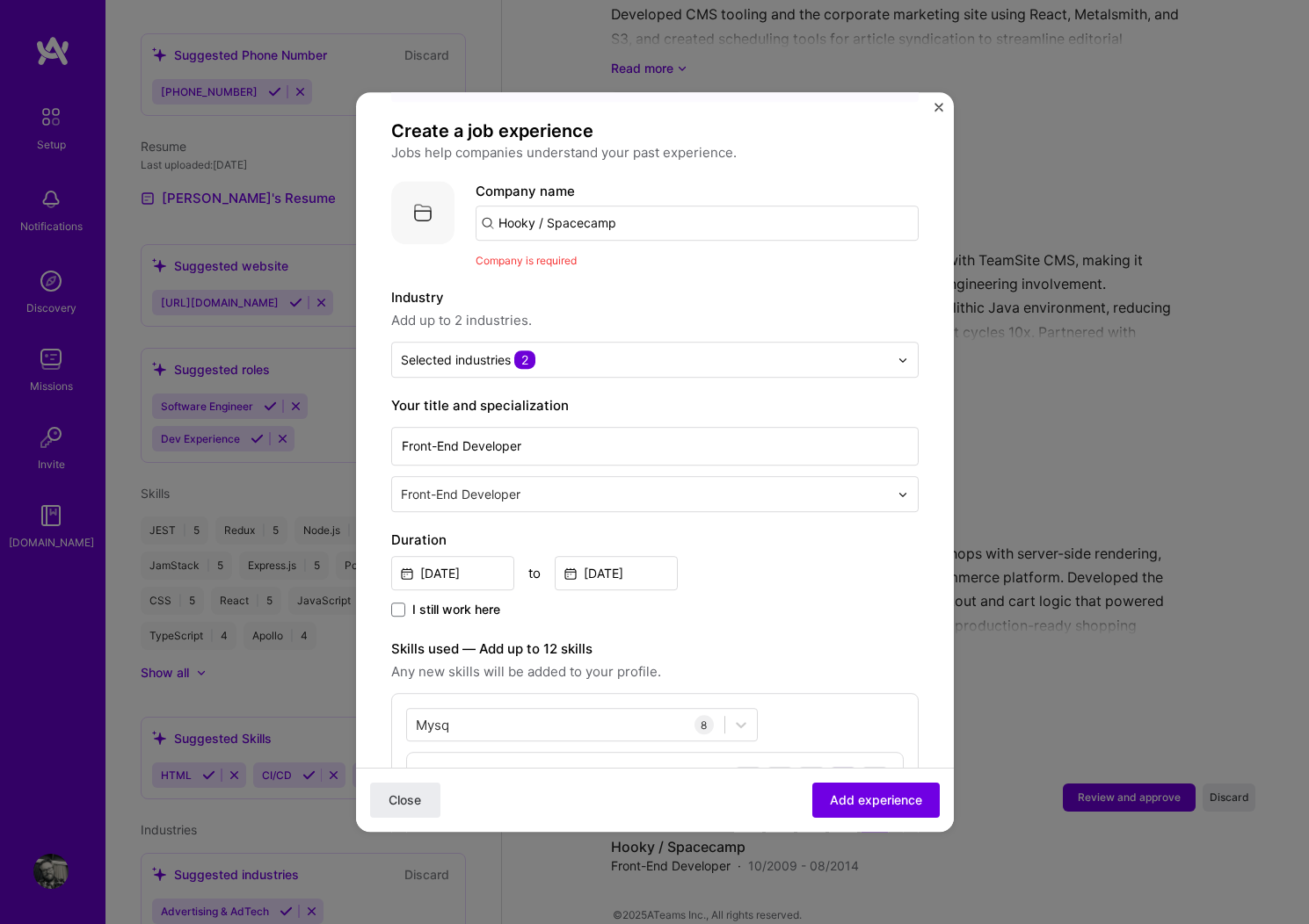
scroll to position [0, 0]
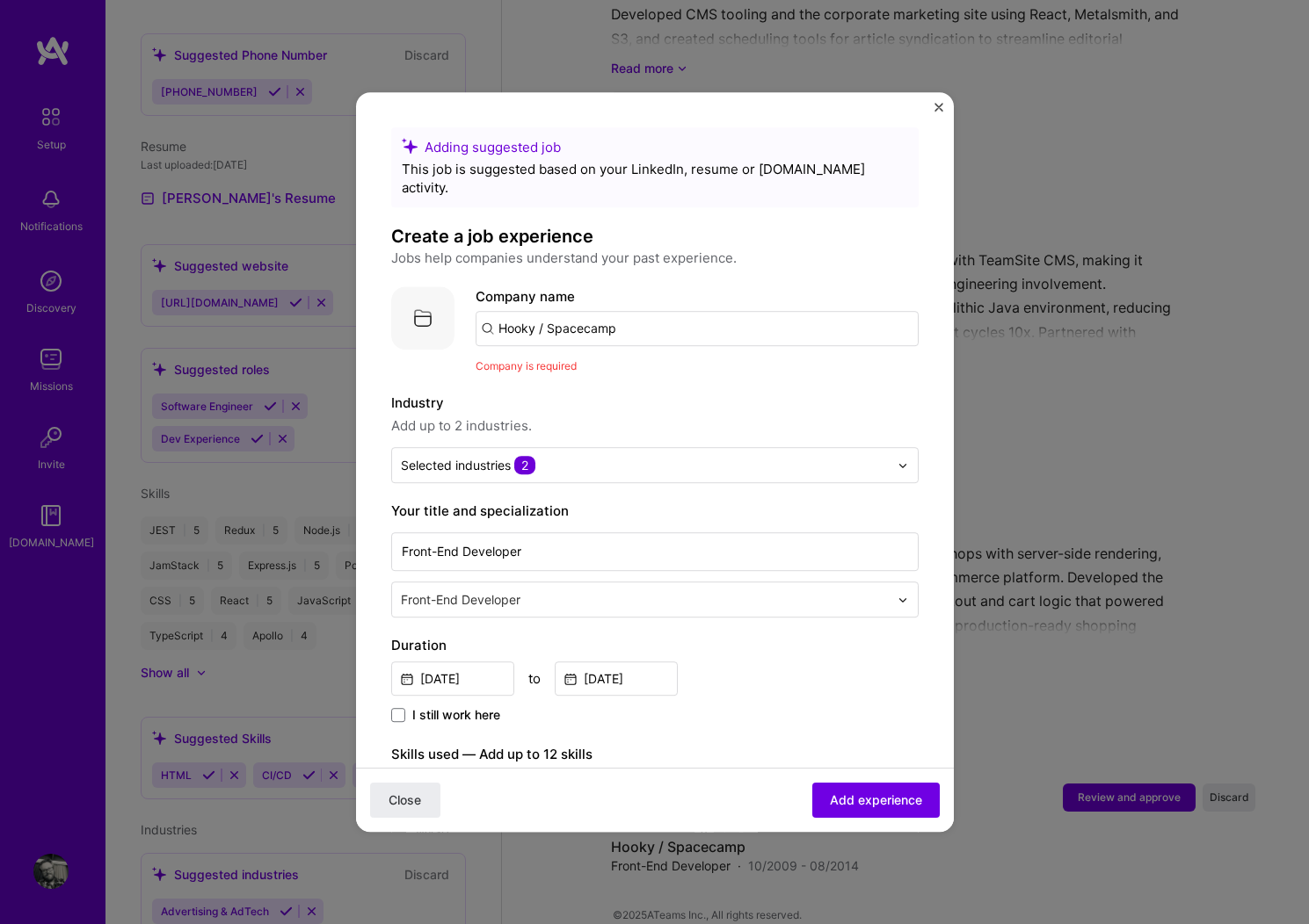
drag, startPoint x: 498, startPoint y: 309, endPoint x: 543, endPoint y: 306, distance: 45.1
click at [499, 311] on input "Hooky / Spacecamp" at bounding box center [697, 328] width 443 height 35
click at [428, 302] on img at bounding box center [423, 318] width 64 height 64
drag, startPoint x: 644, startPoint y: 276, endPoint x: 598, endPoint y: 308, distance: 56.0
click at [644, 286] on div "Company name Hooky / Spacecamp" at bounding box center [697, 316] width 443 height 60
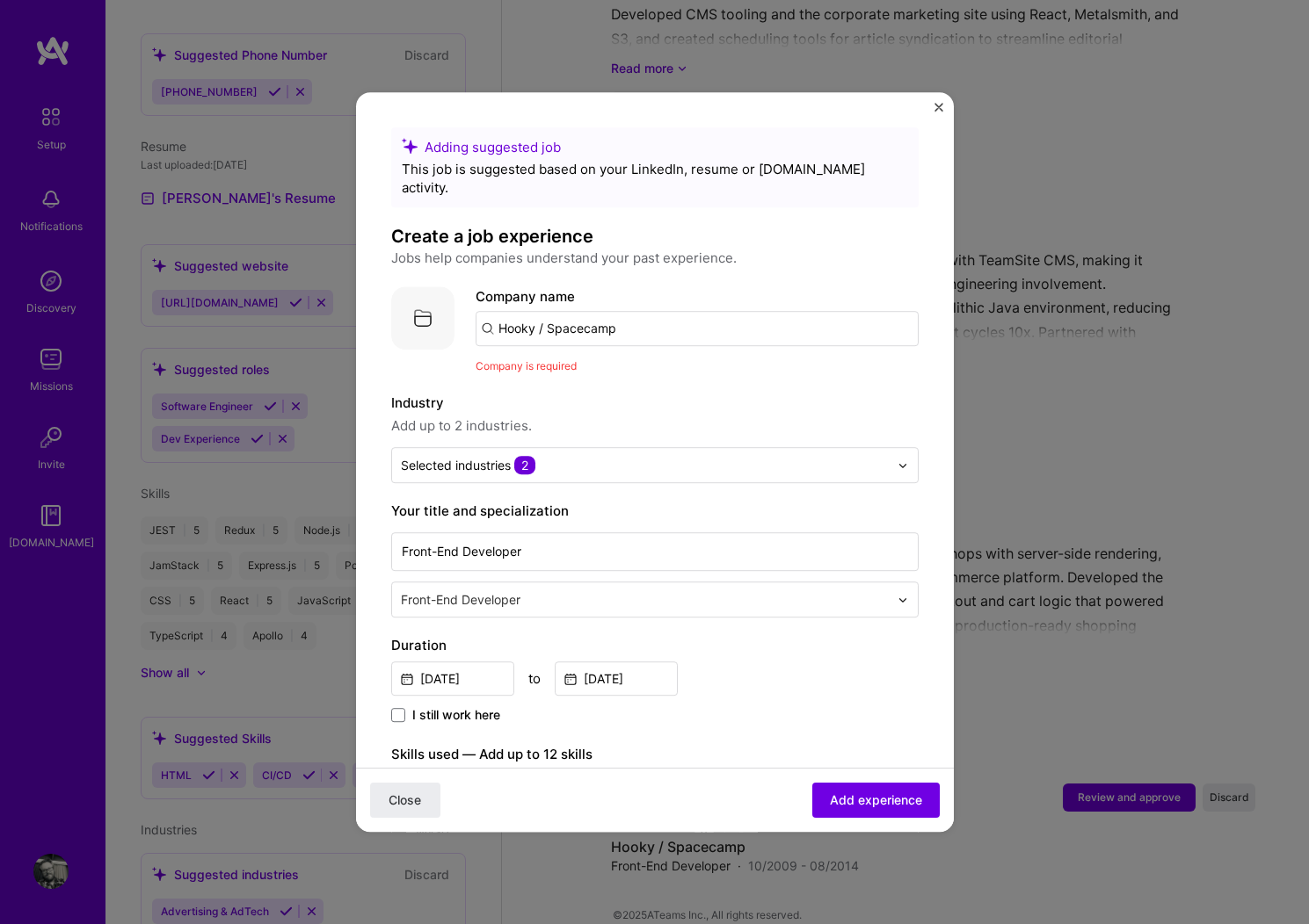
click at [734, 316] on input "Hooky / Spacecamp" at bounding box center [697, 328] width 443 height 35
type input "Hooky Interactive"
click at [631, 362] on div "Hooky Interactive" at bounding box center [638, 377] width 127 height 31
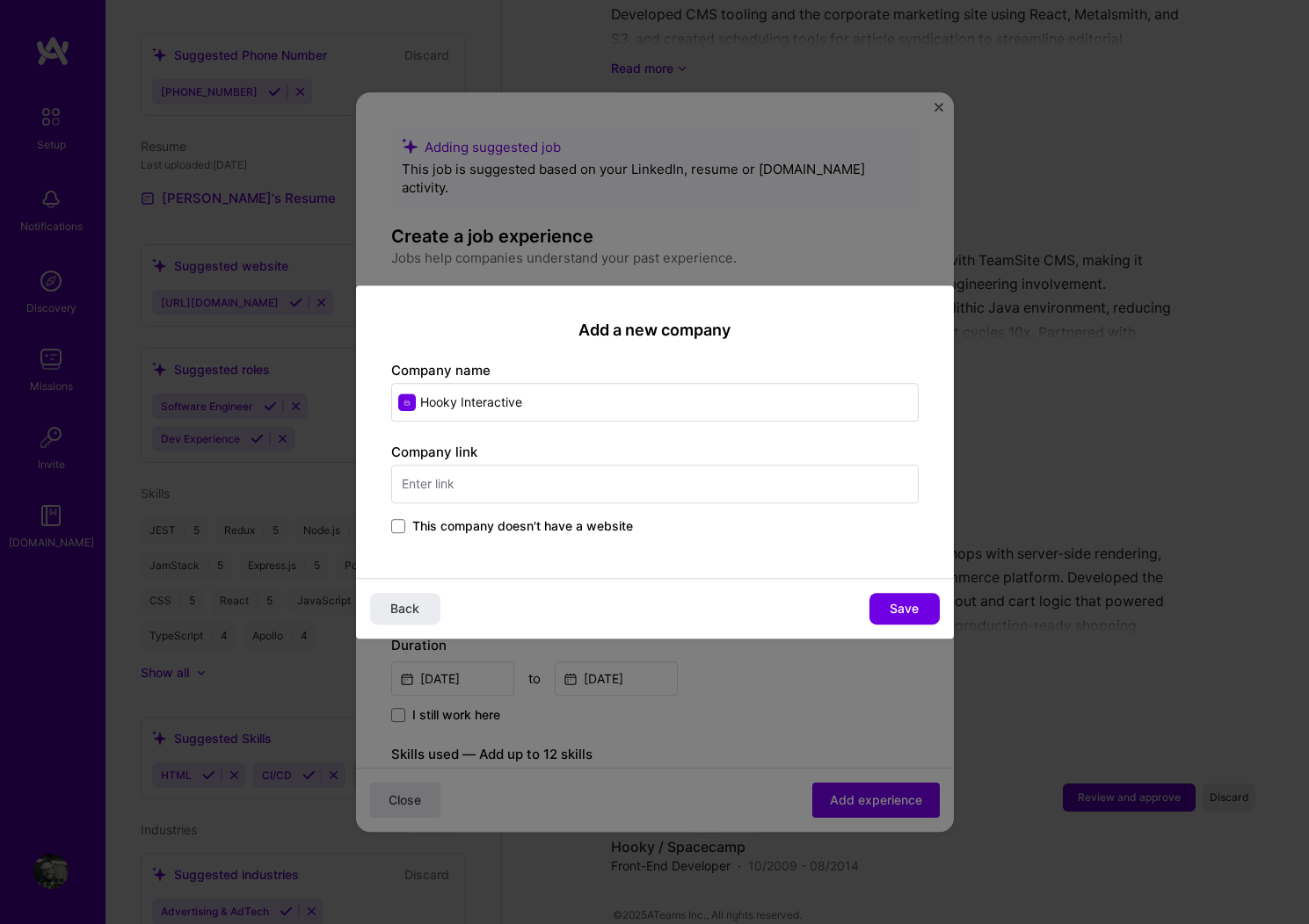
click at [429, 486] on input "text" at bounding box center [655, 484] width 528 height 39
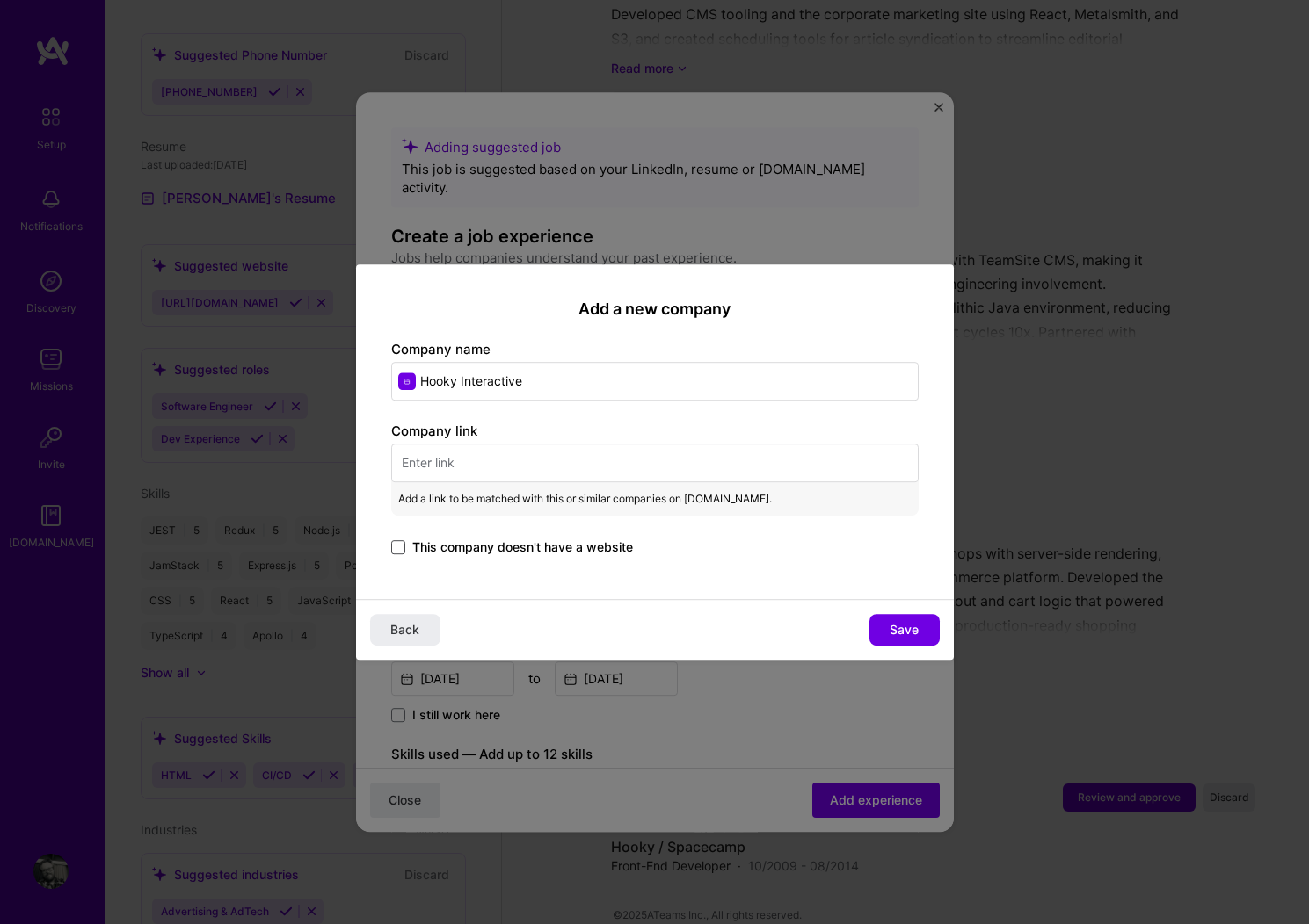
click at [397, 546] on span at bounding box center [398, 547] width 14 height 14
click at [0, 0] on input "This company doesn't have a website" at bounding box center [0, 0] width 0 height 0
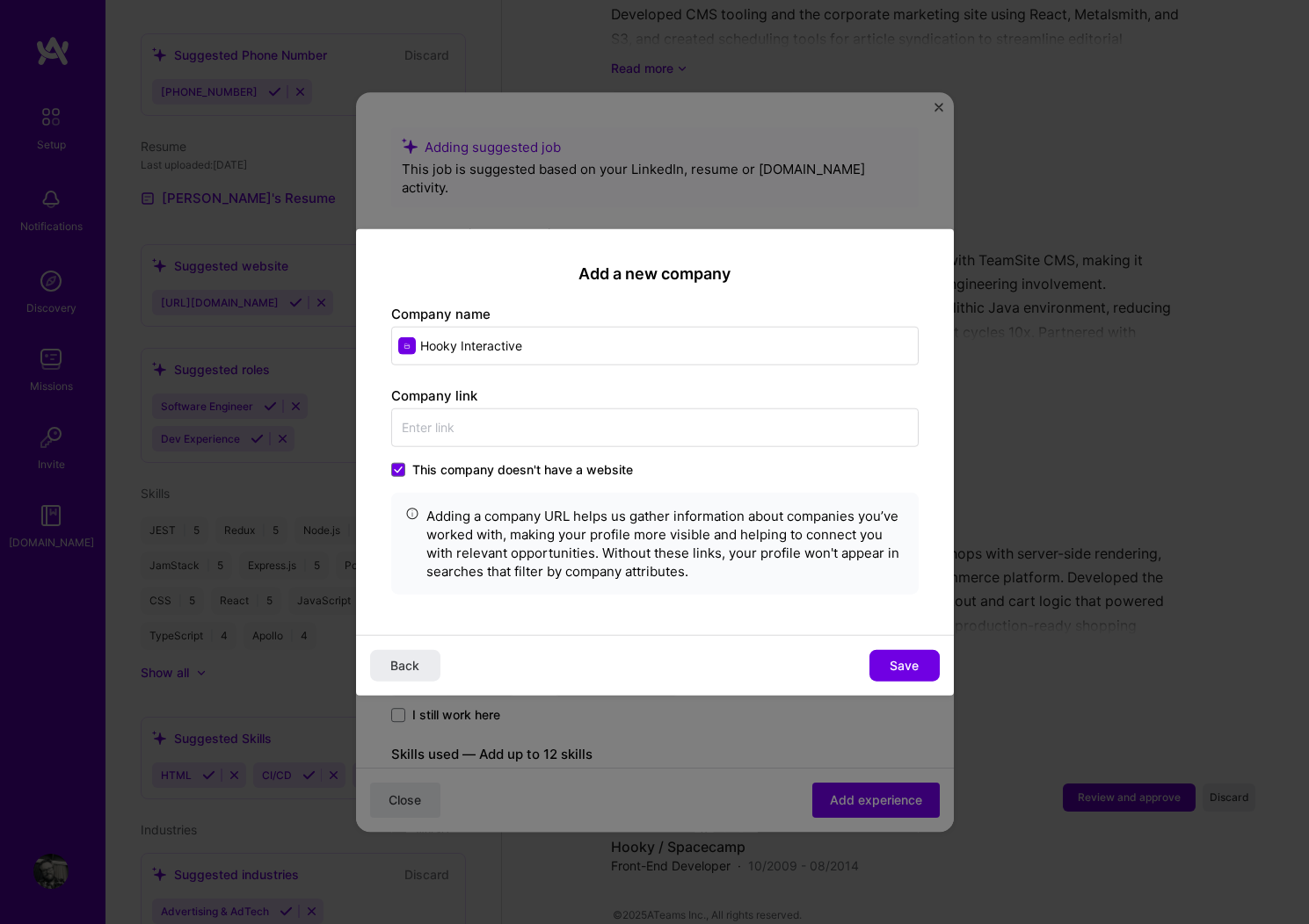
click at [915, 665] on span "Save" at bounding box center [904, 665] width 29 height 17
